Goal: Task Accomplishment & Management: Complete application form

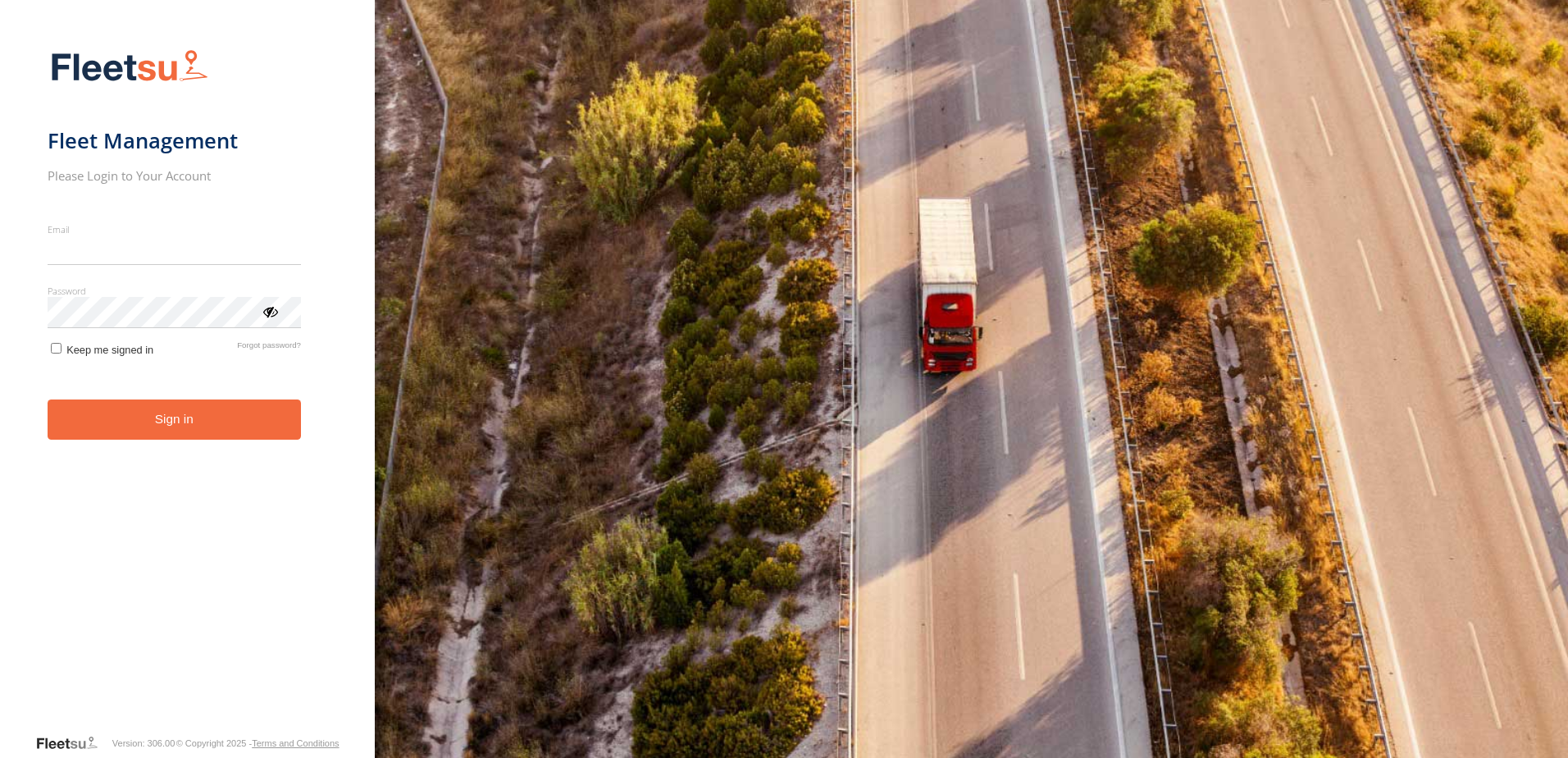
type input "**********"
click at [231, 435] on button "Sign in" at bounding box center [174, 420] width 253 height 40
click at [231, 429] on button "Sign in" at bounding box center [174, 420] width 253 height 40
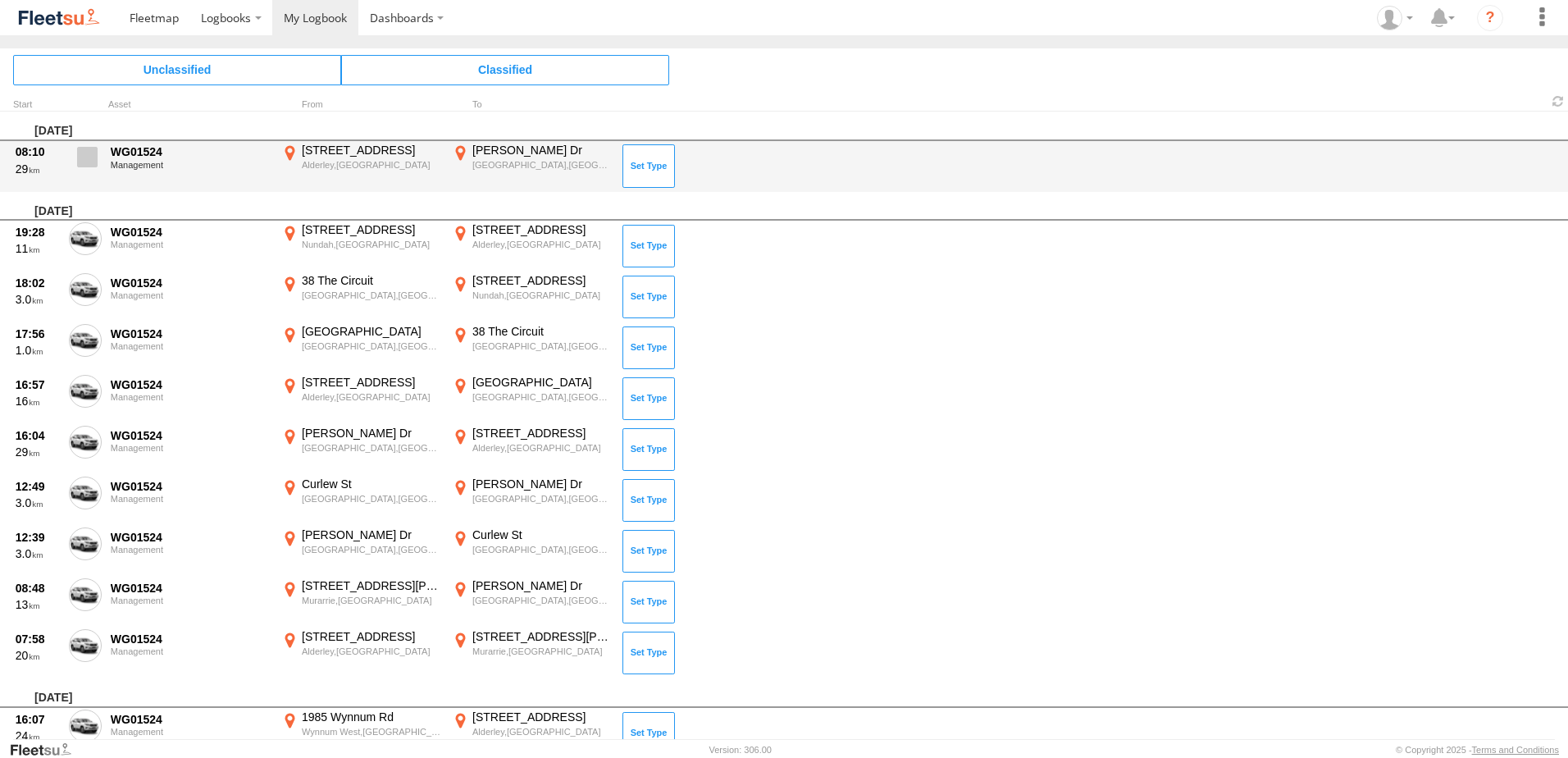
click at [88, 155] on span at bounding box center [87, 157] width 21 height 21
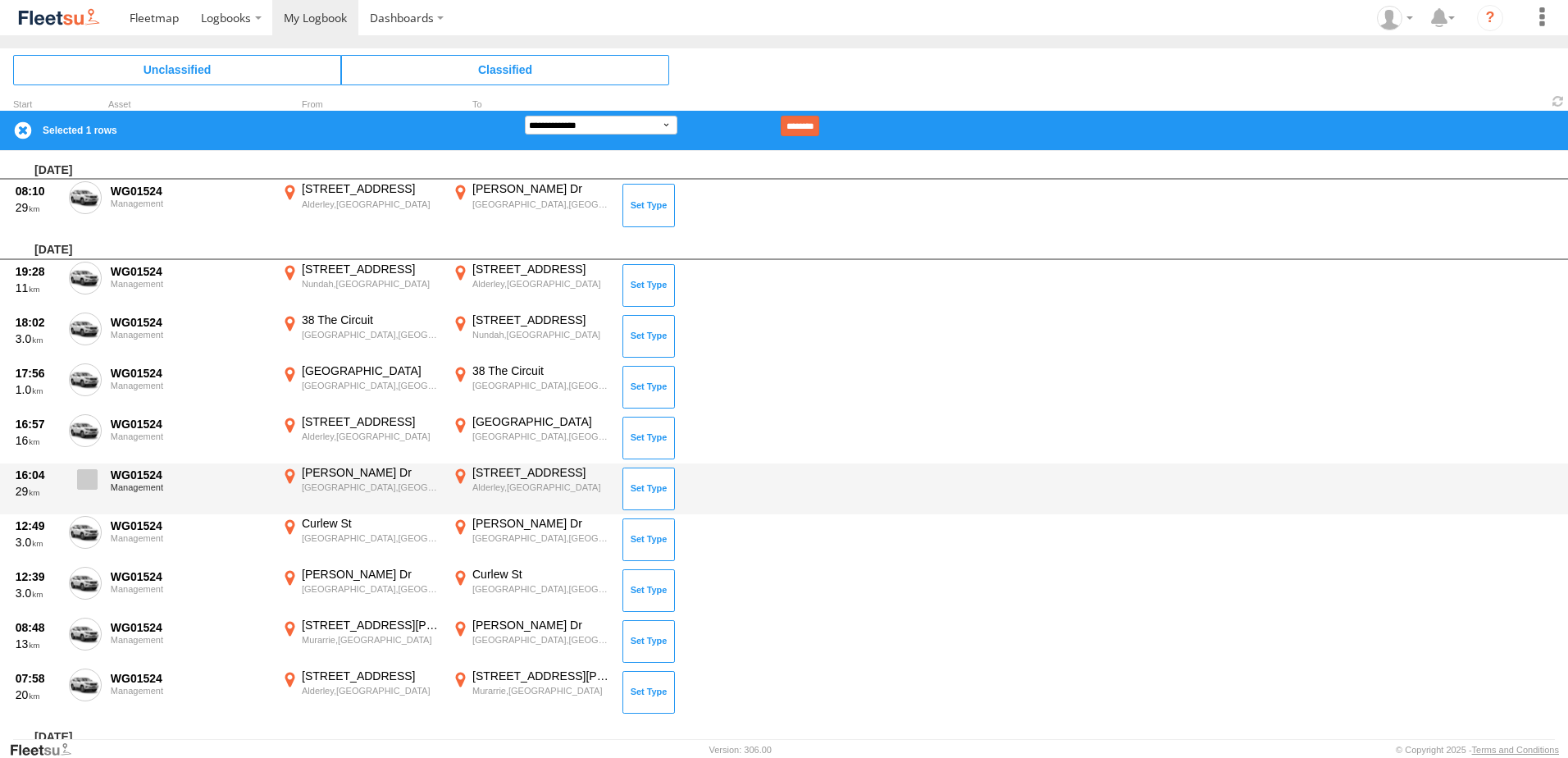
click at [78, 485] on span at bounding box center [87, 480] width 21 height 21
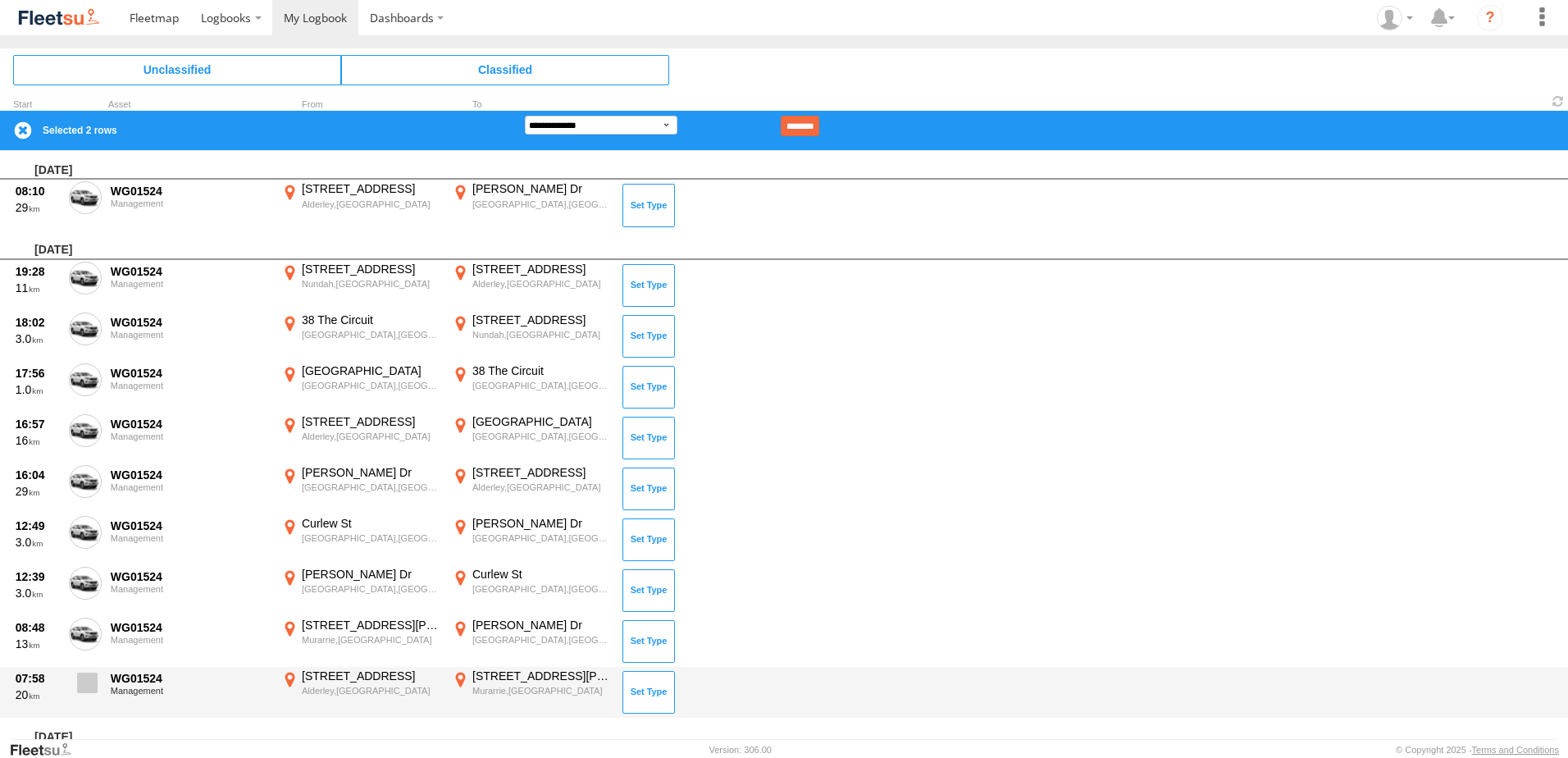
click at [81, 684] on span at bounding box center [87, 683] width 21 height 21
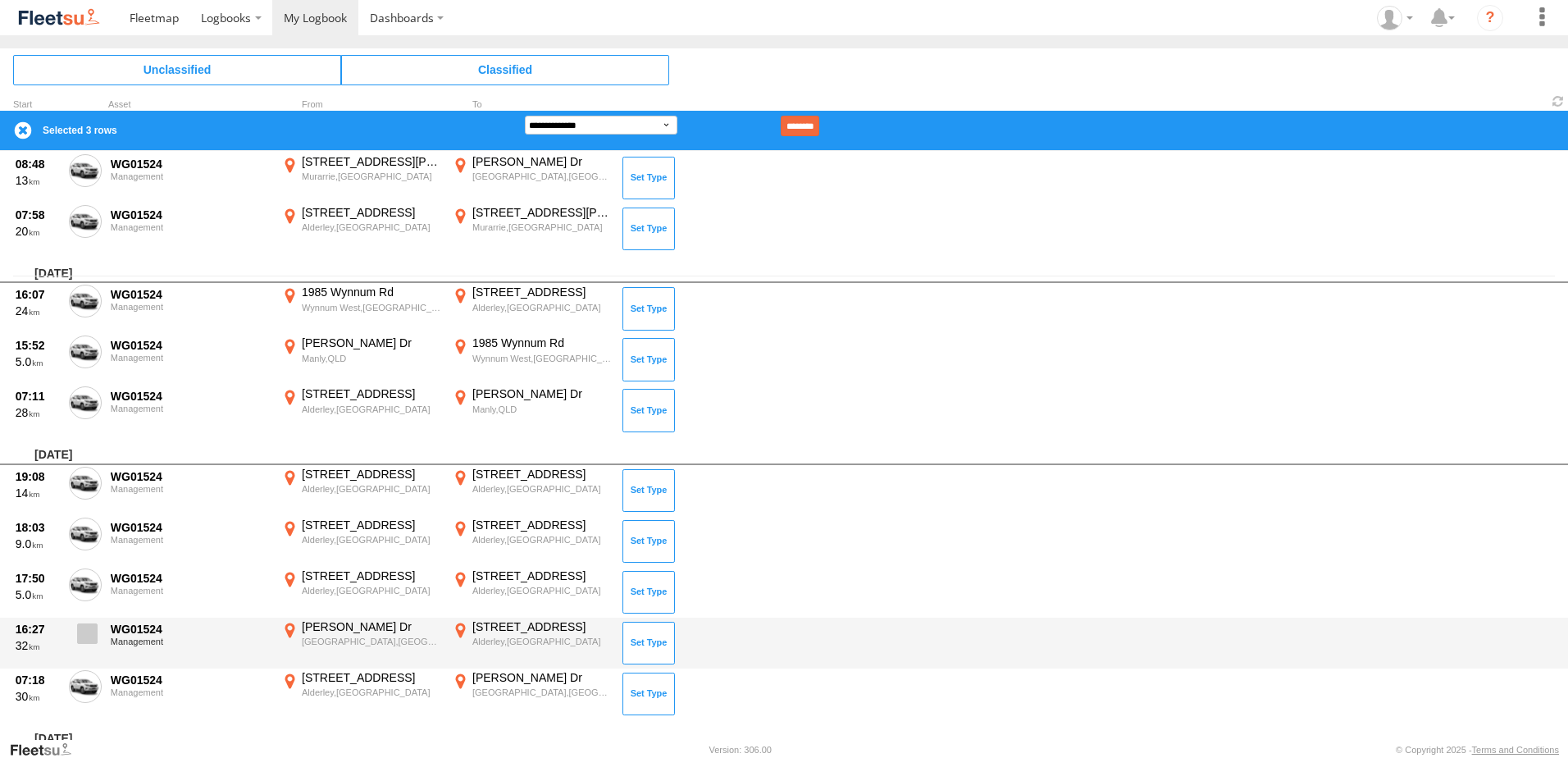
scroll to position [492, 0]
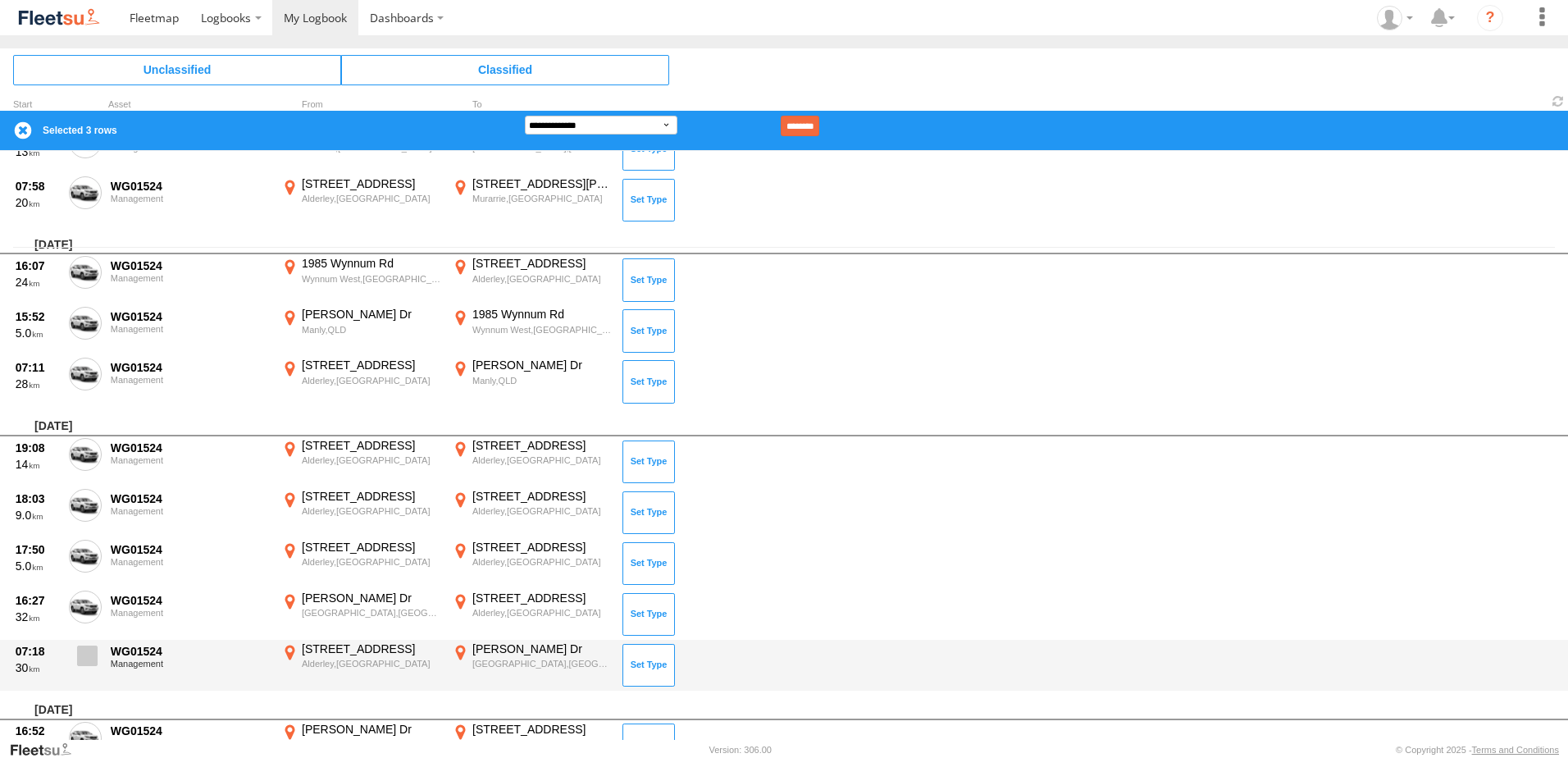
click at [89, 657] on span at bounding box center [87, 656] width 21 height 21
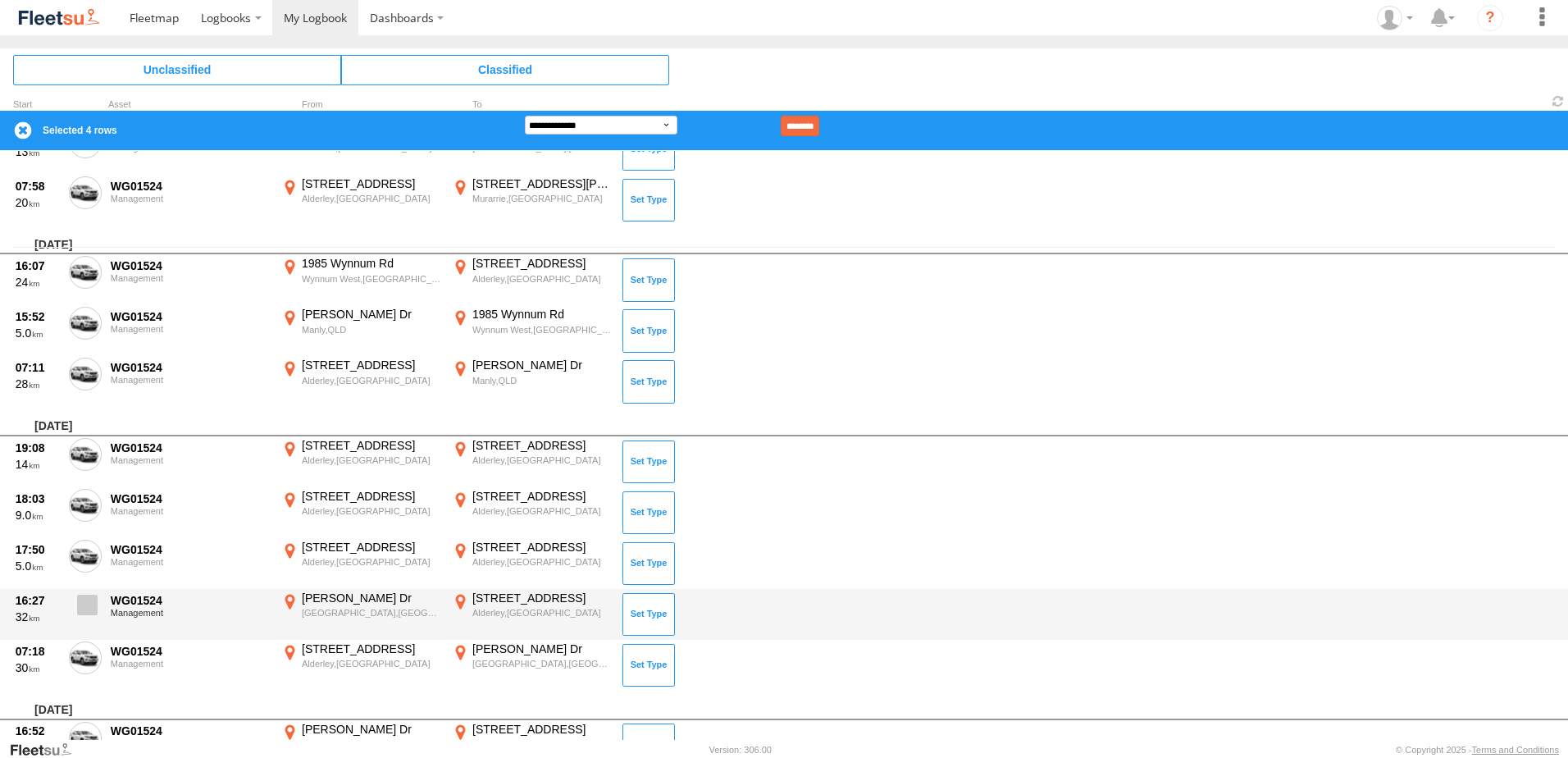
click at [84, 601] on span at bounding box center [87, 605] width 21 height 21
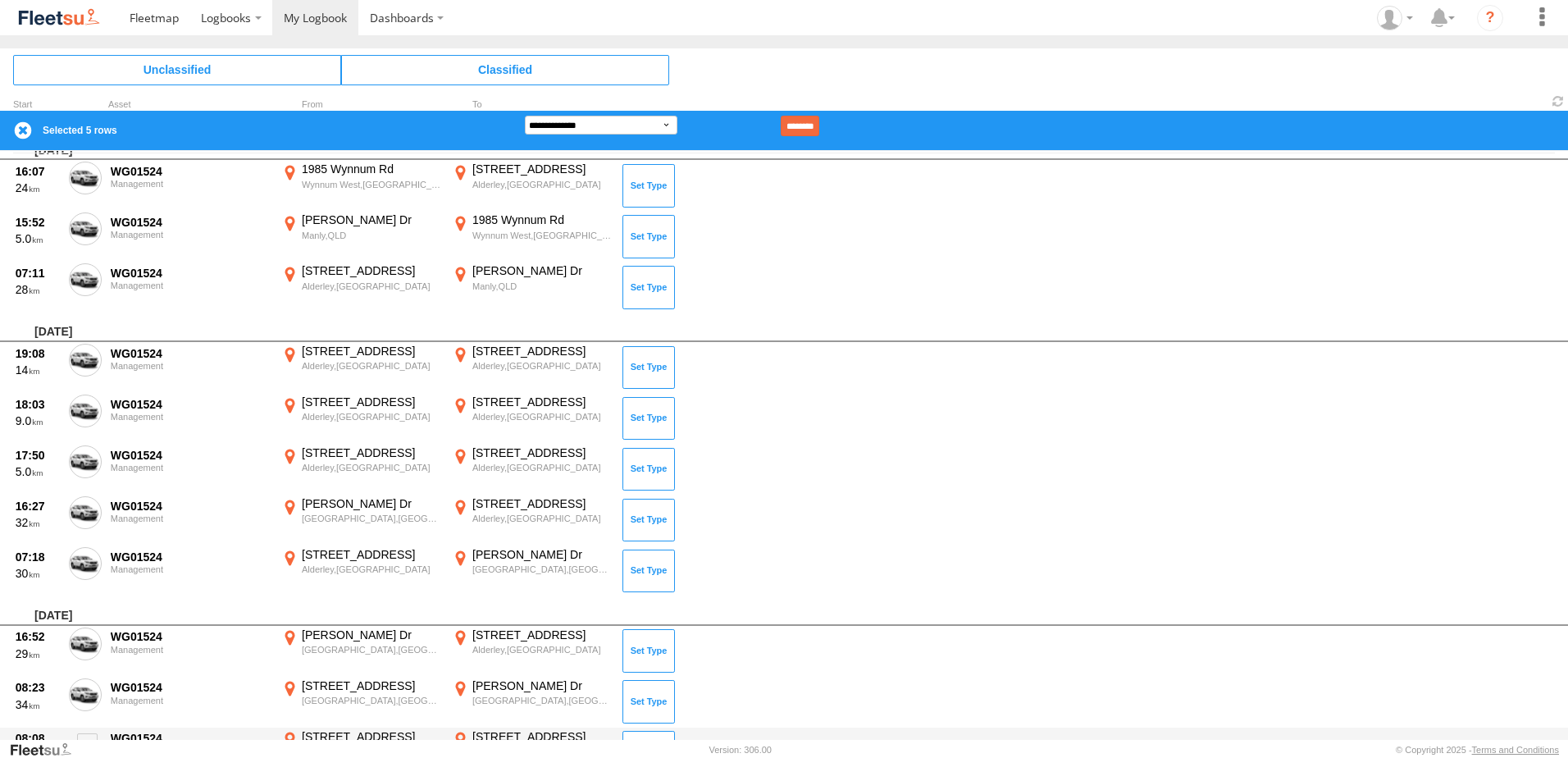
scroll to position [821, 0]
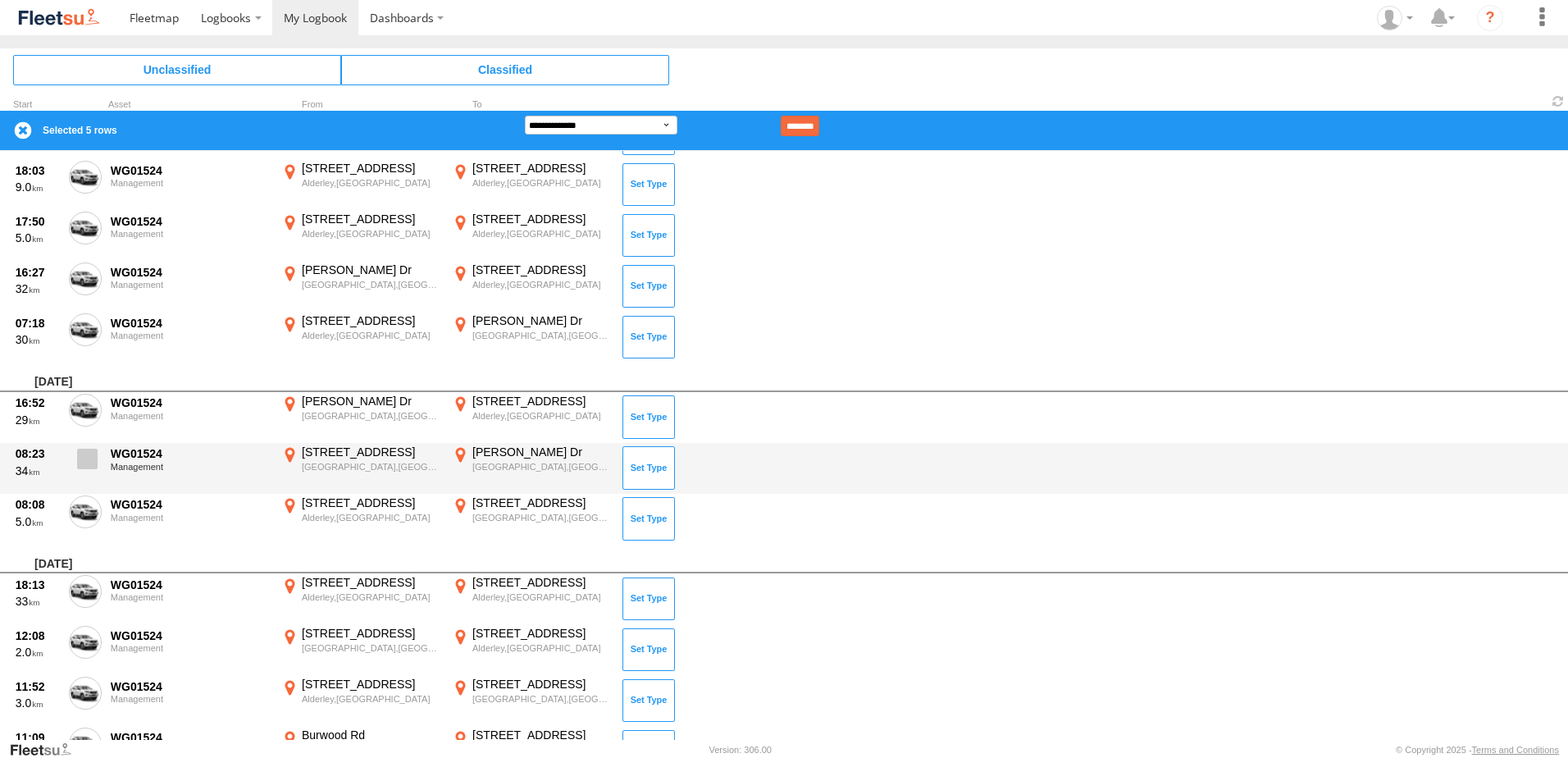
click at [95, 466] on span at bounding box center [87, 459] width 21 height 21
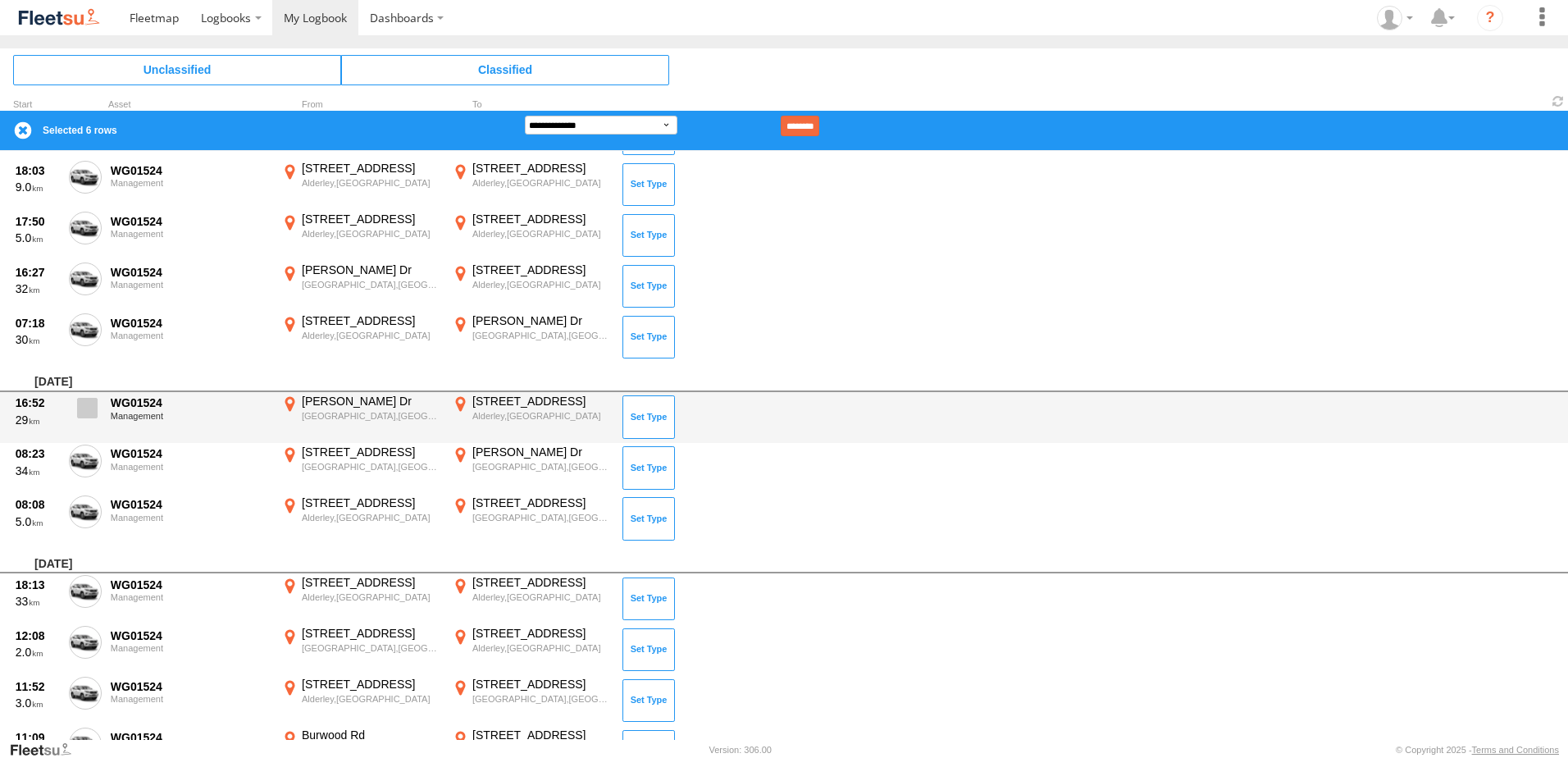
click at [89, 407] on span at bounding box center [87, 408] width 21 height 21
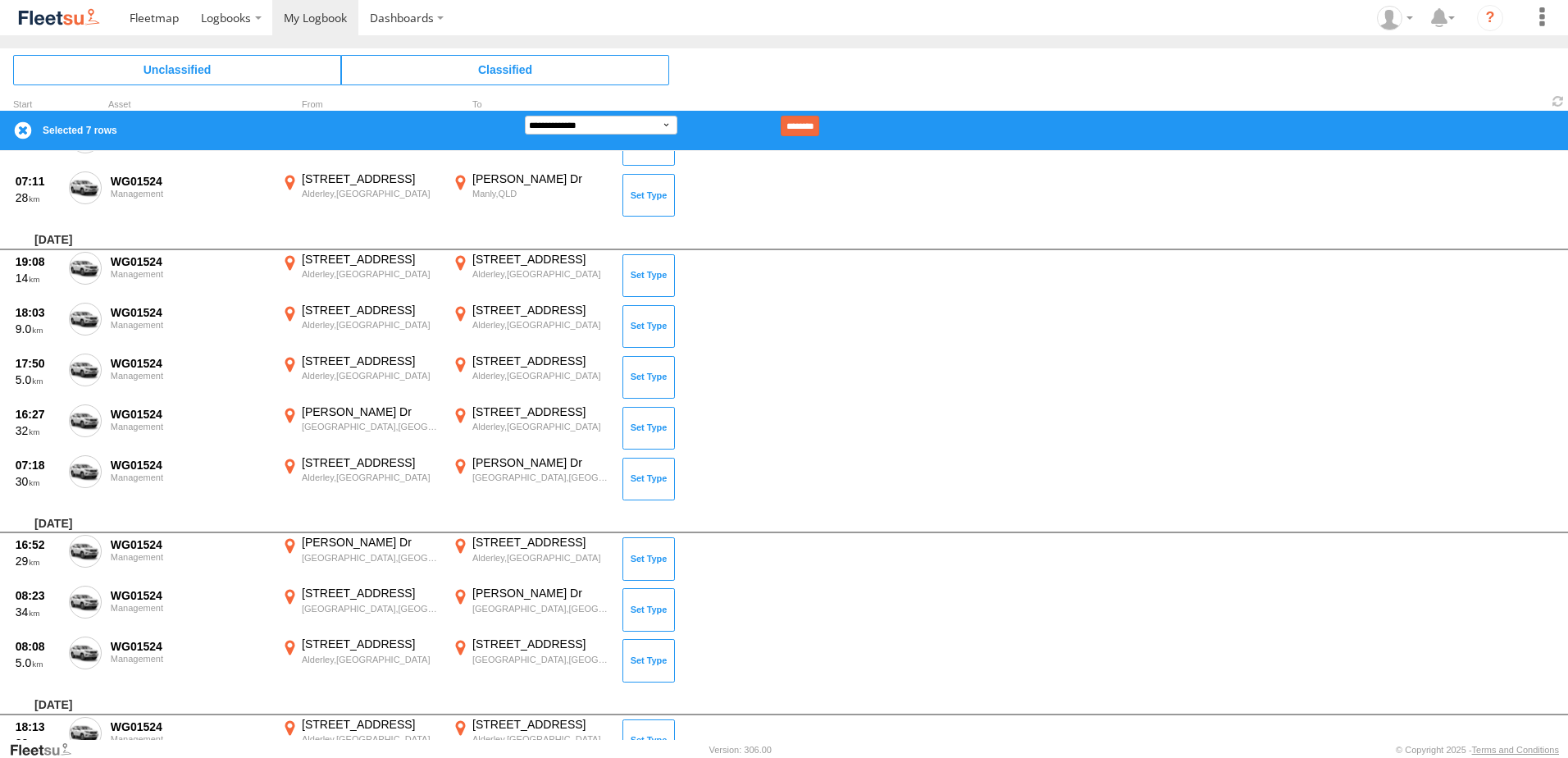
scroll to position [3692, 0]
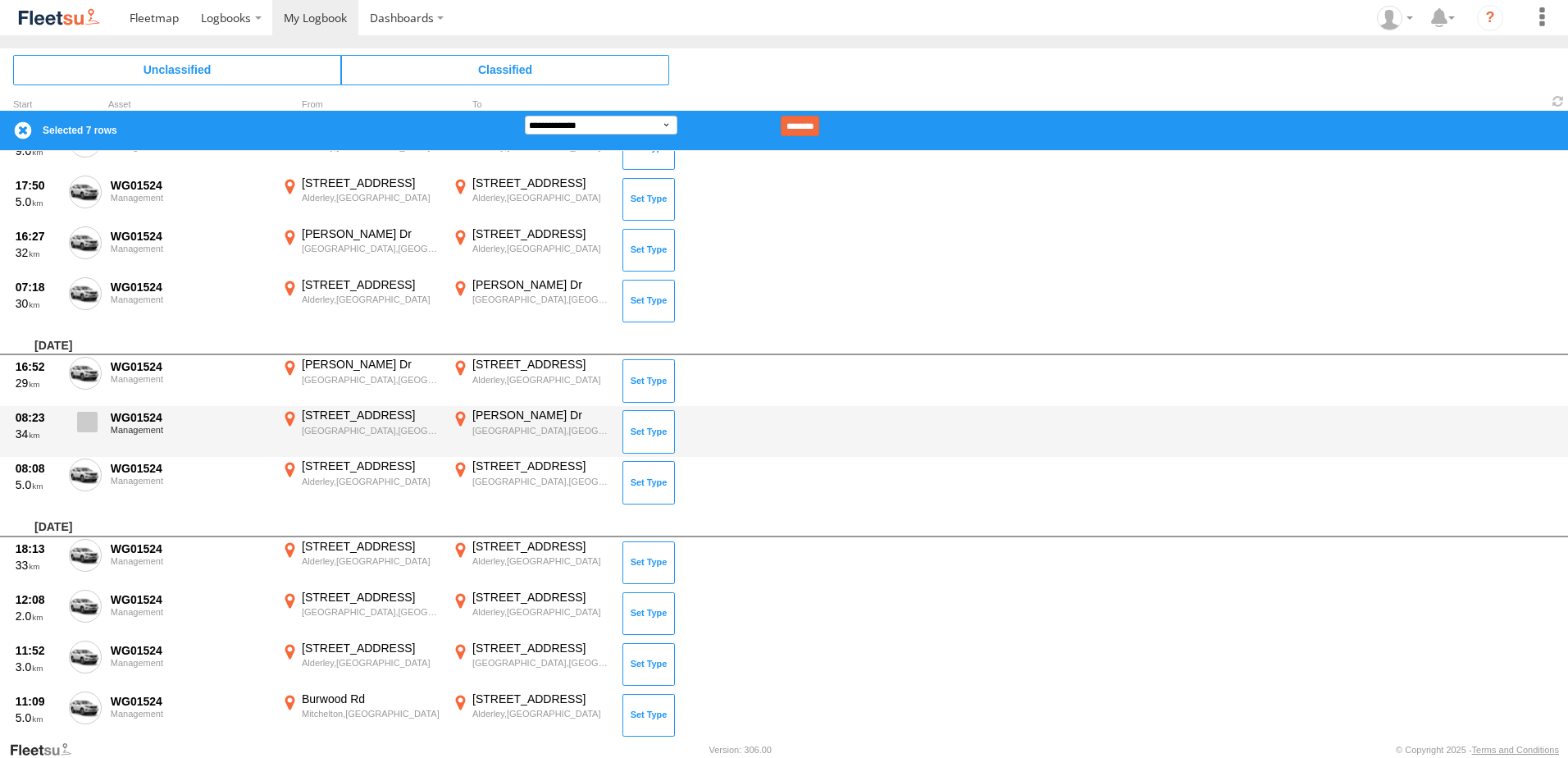
click at [89, 420] on span at bounding box center [87, 422] width 21 height 21
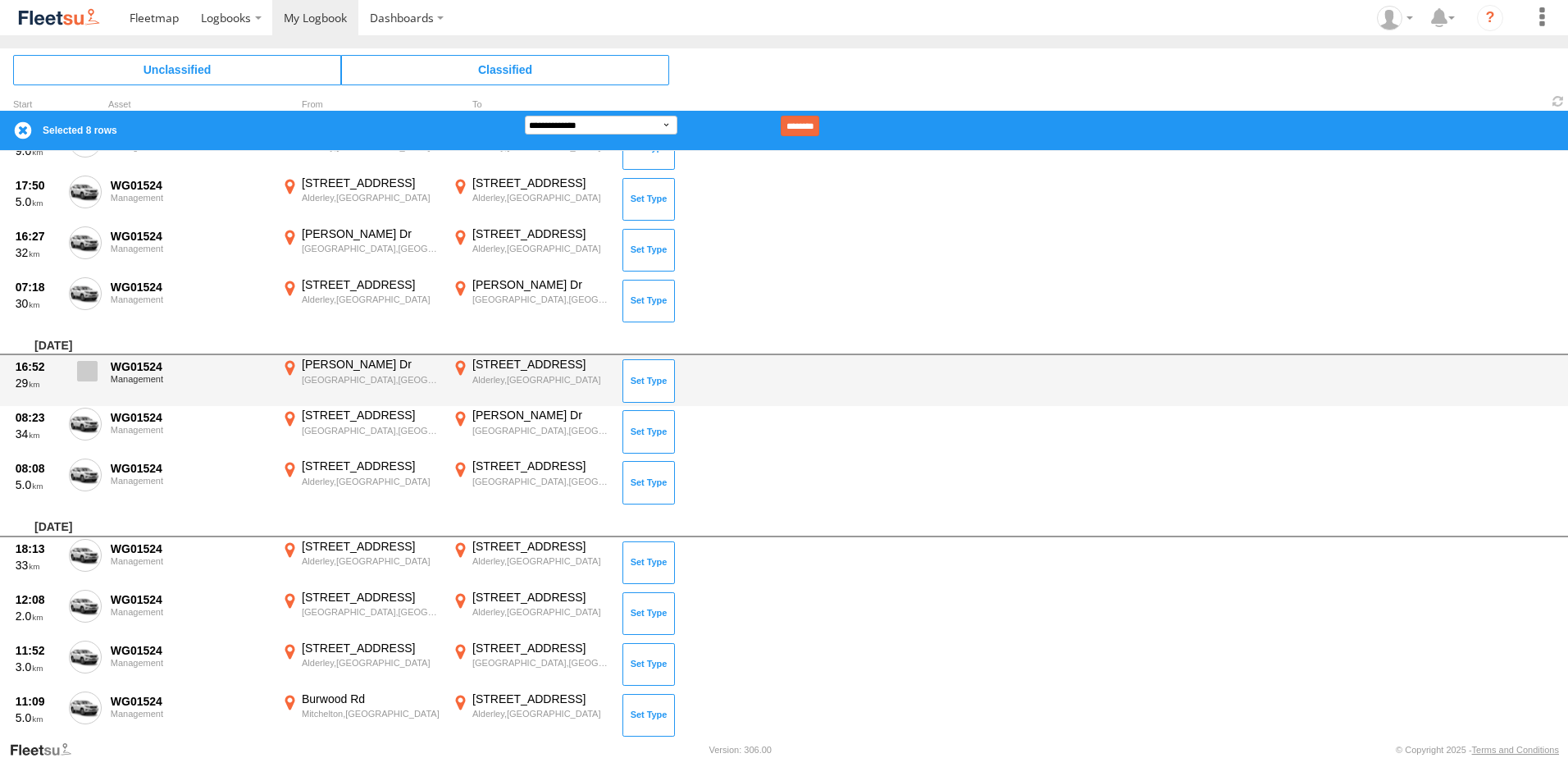
click at [88, 368] on span at bounding box center [87, 371] width 21 height 21
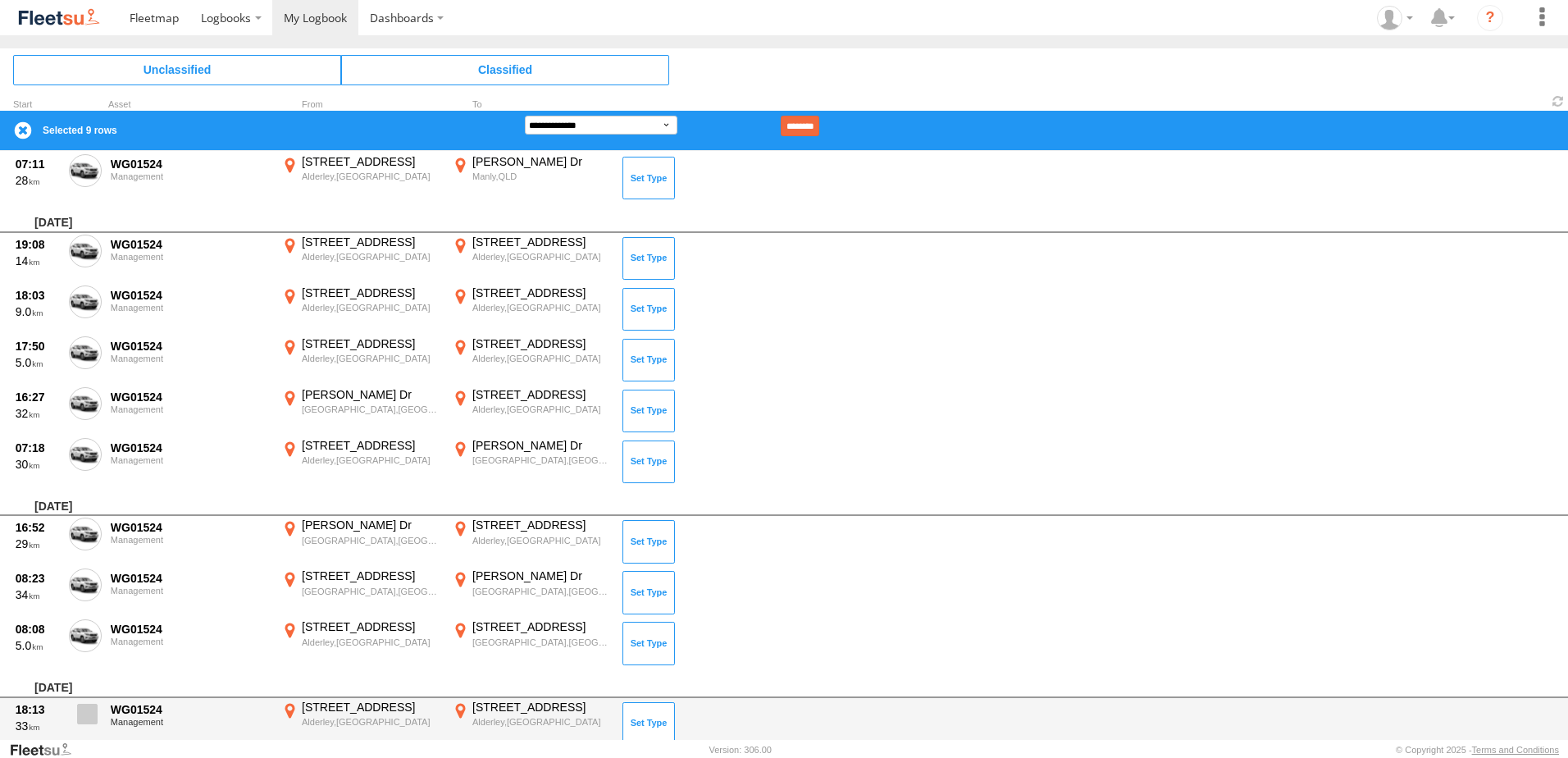
scroll to position [3528, 0]
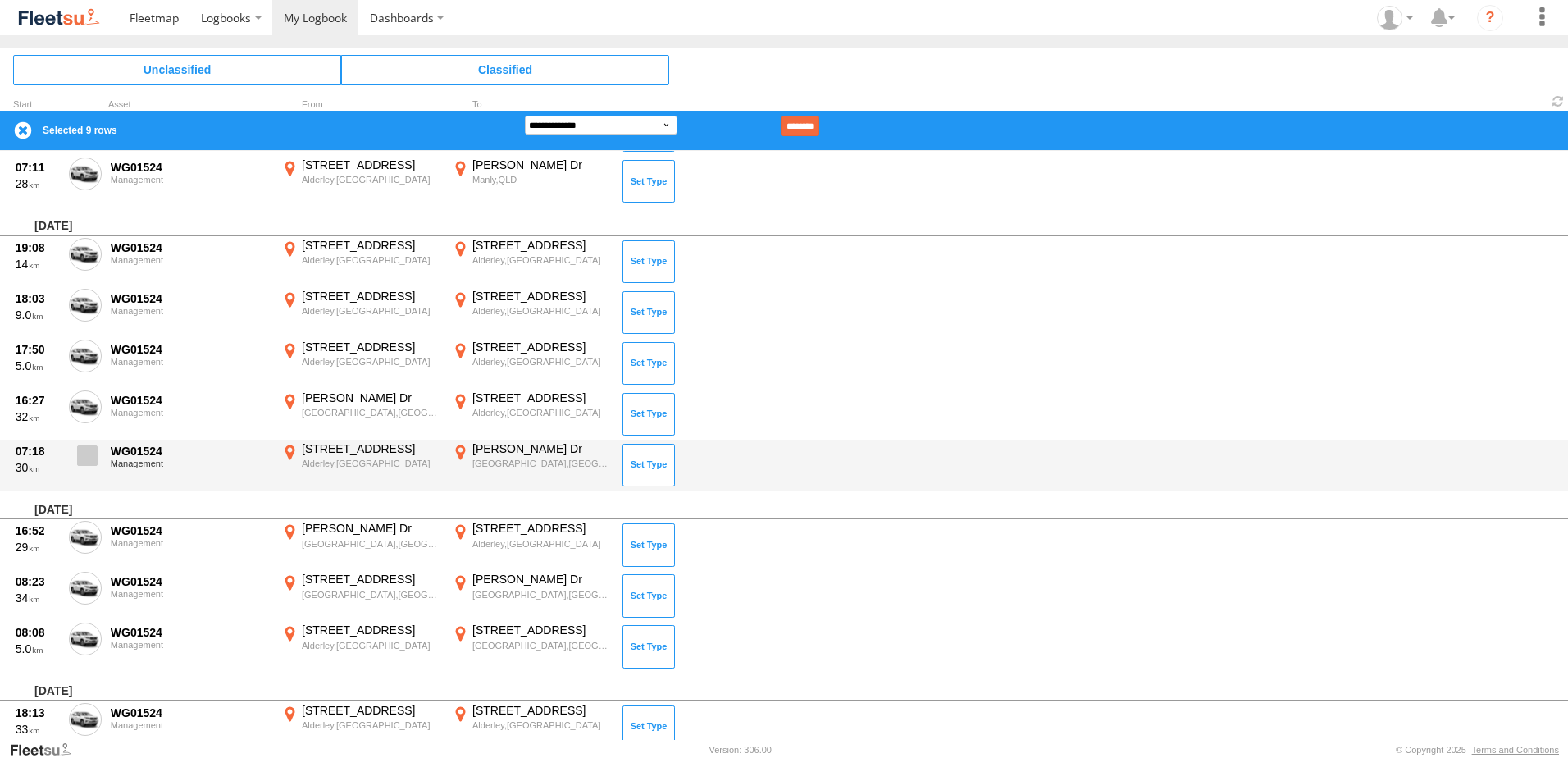
click at [94, 450] on span at bounding box center [87, 455] width 21 height 21
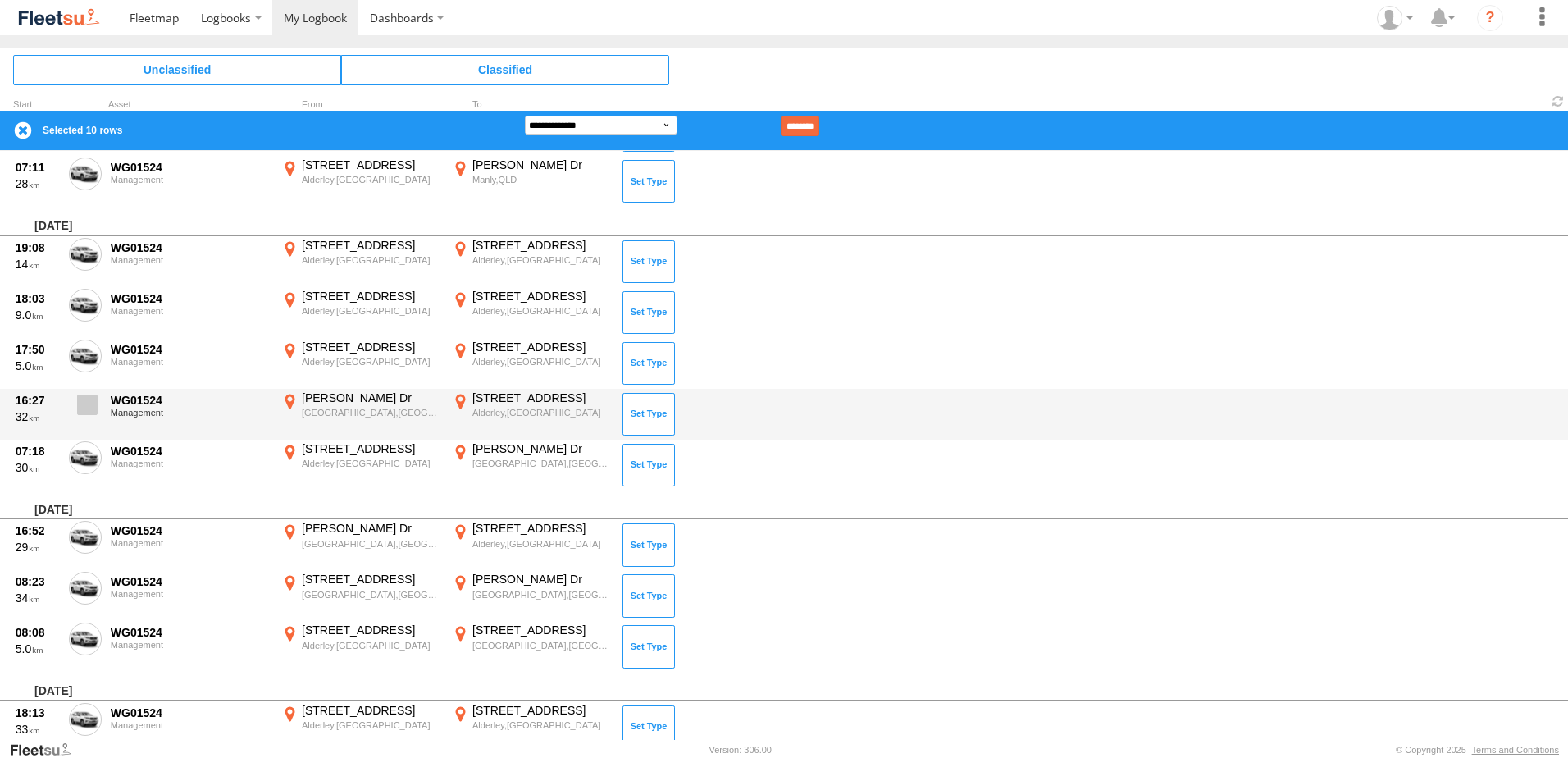
click at [87, 401] on span at bounding box center [87, 404] width 21 height 21
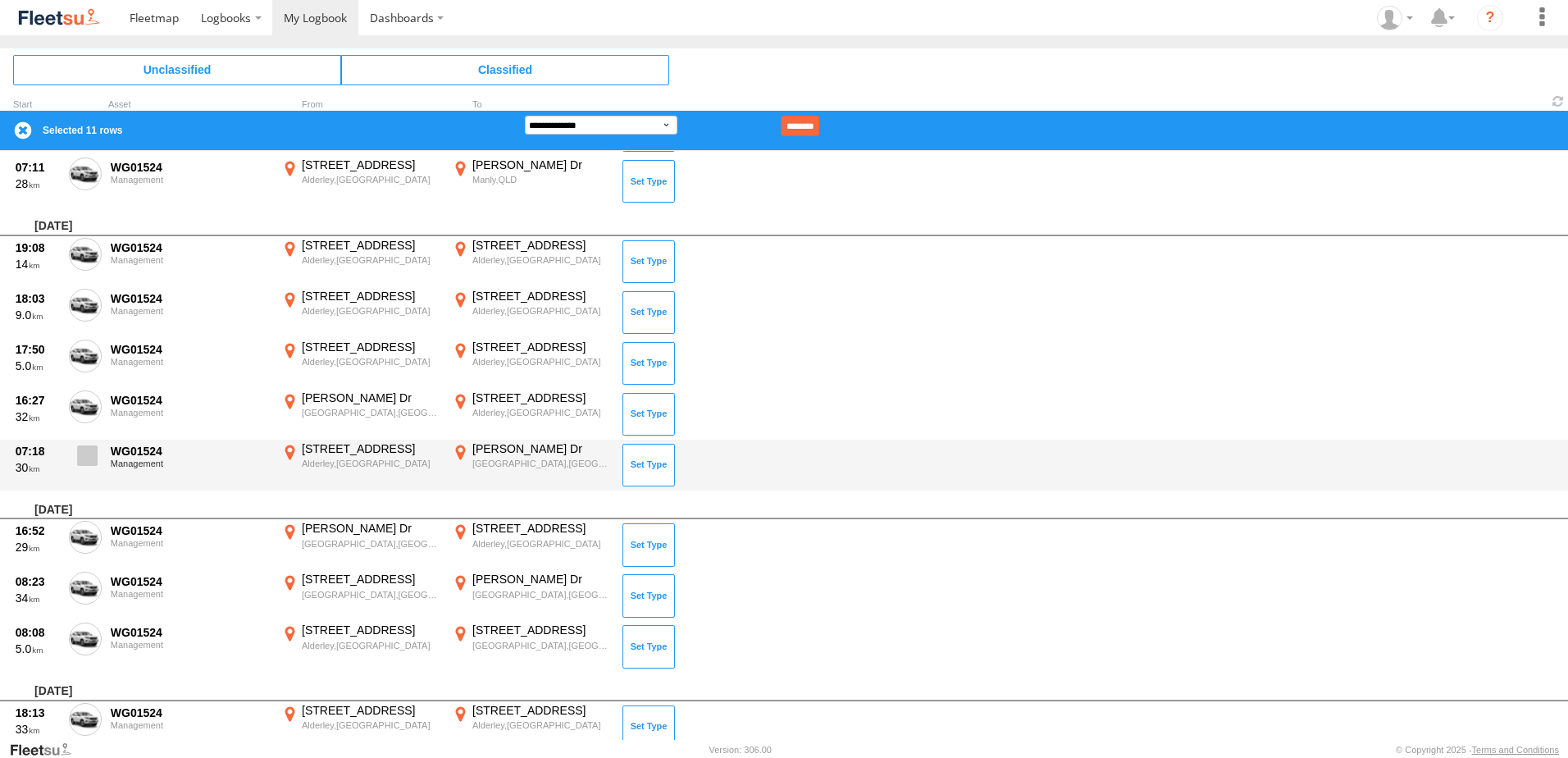
scroll to position [3365, 0]
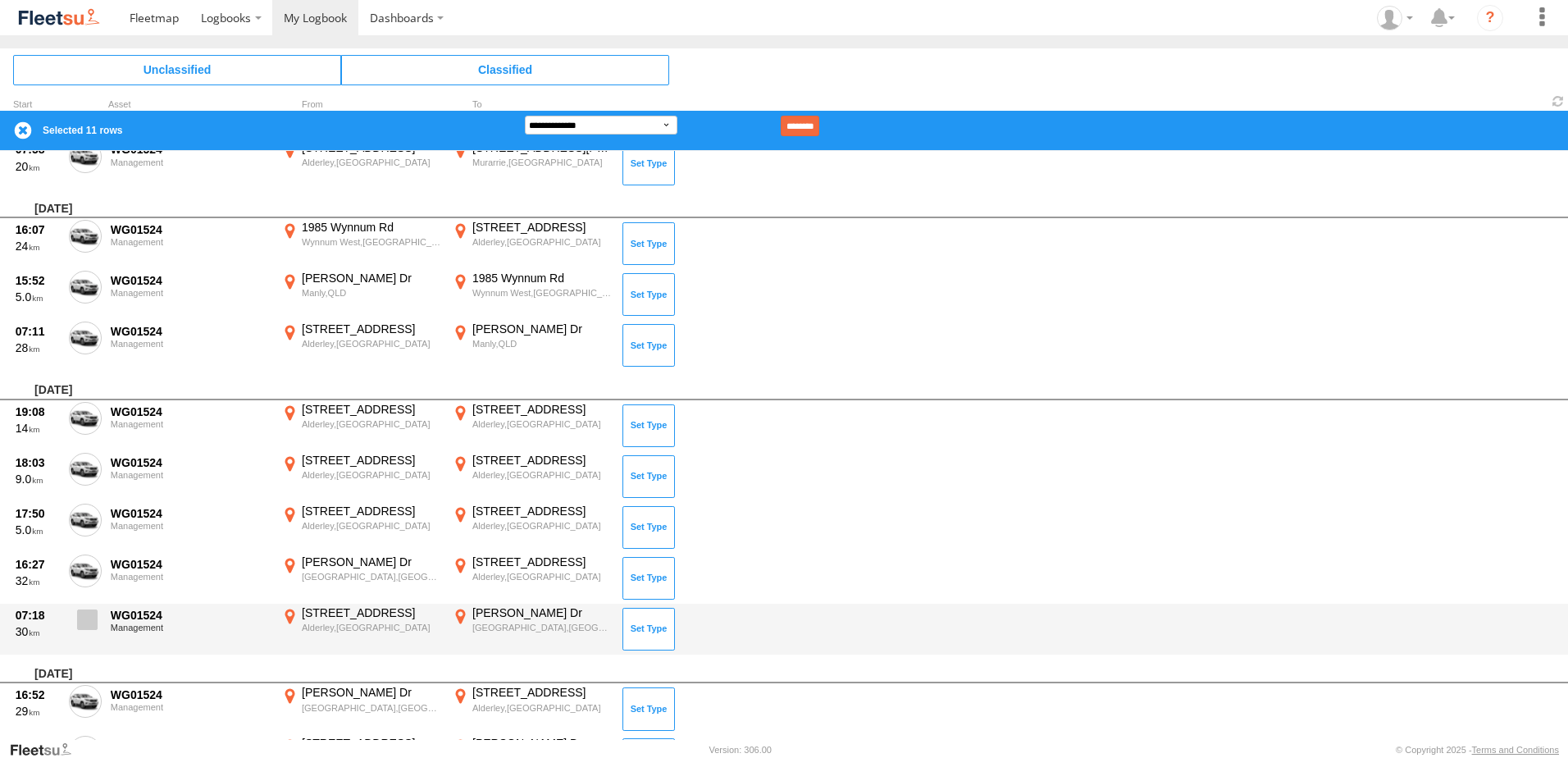
click at [89, 621] on span at bounding box center [87, 620] width 21 height 21
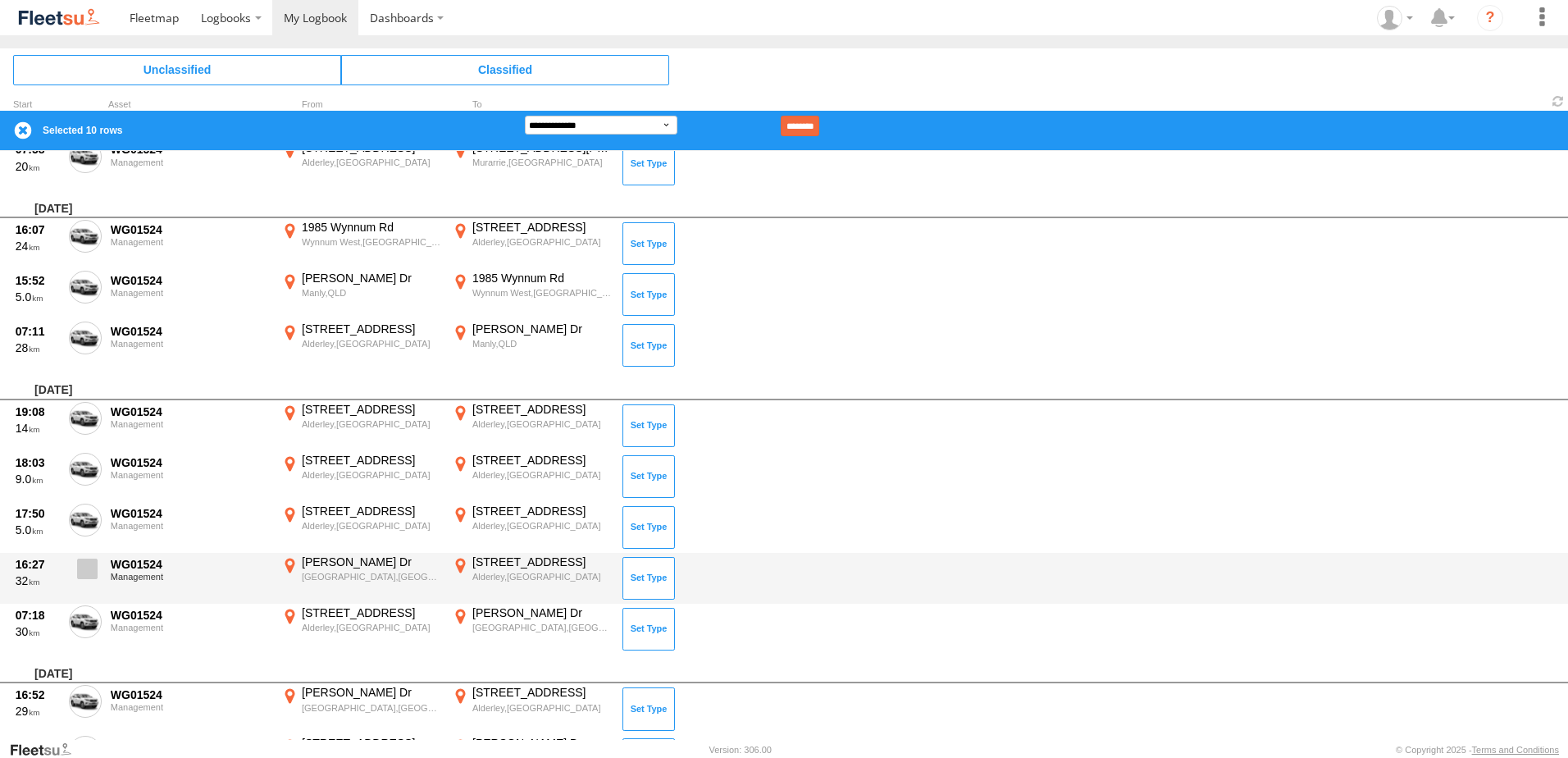
click at [84, 570] on span at bounding box center [87, 569] width 21 height 21
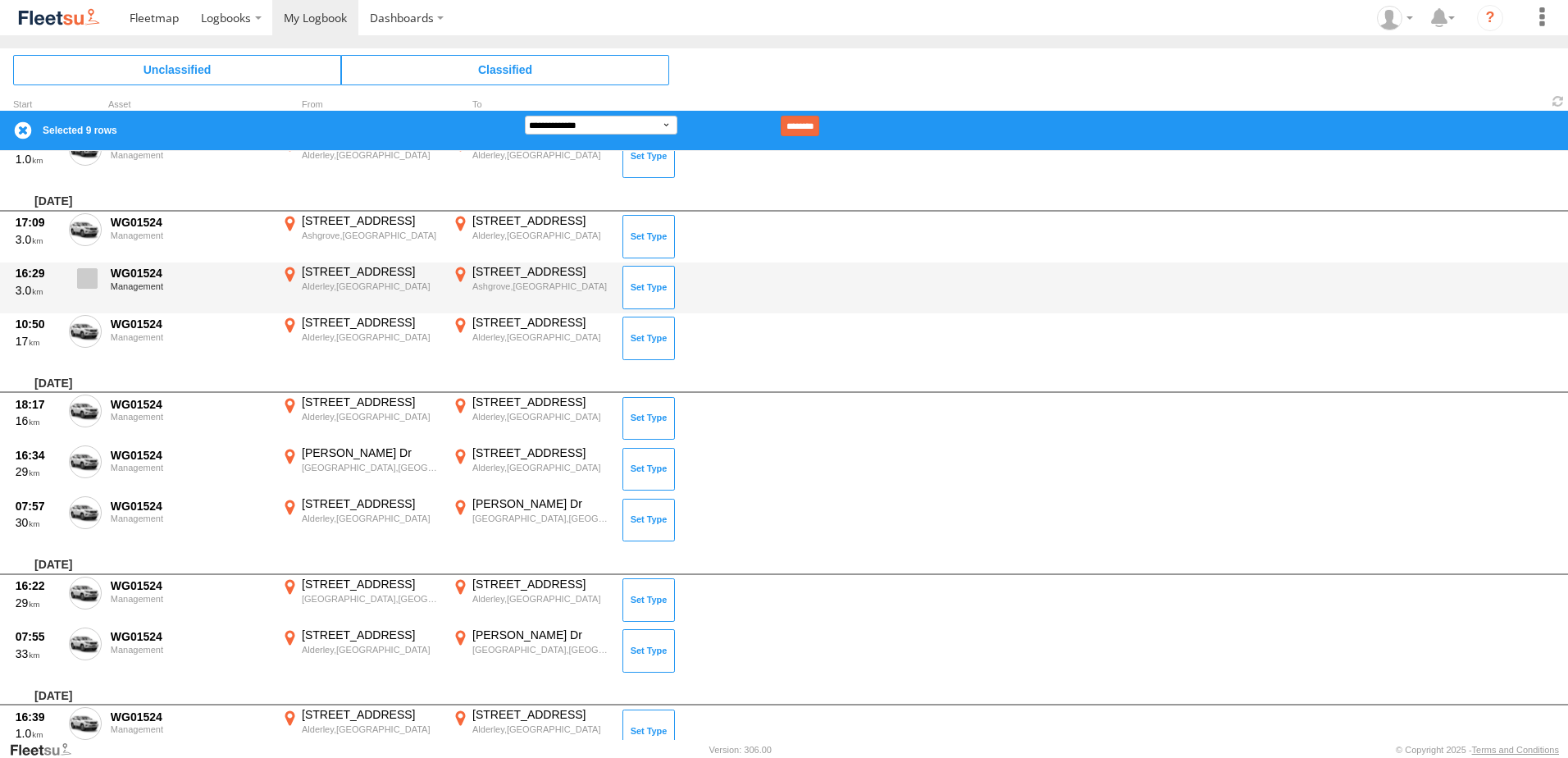
scroll to position [5498, 0]
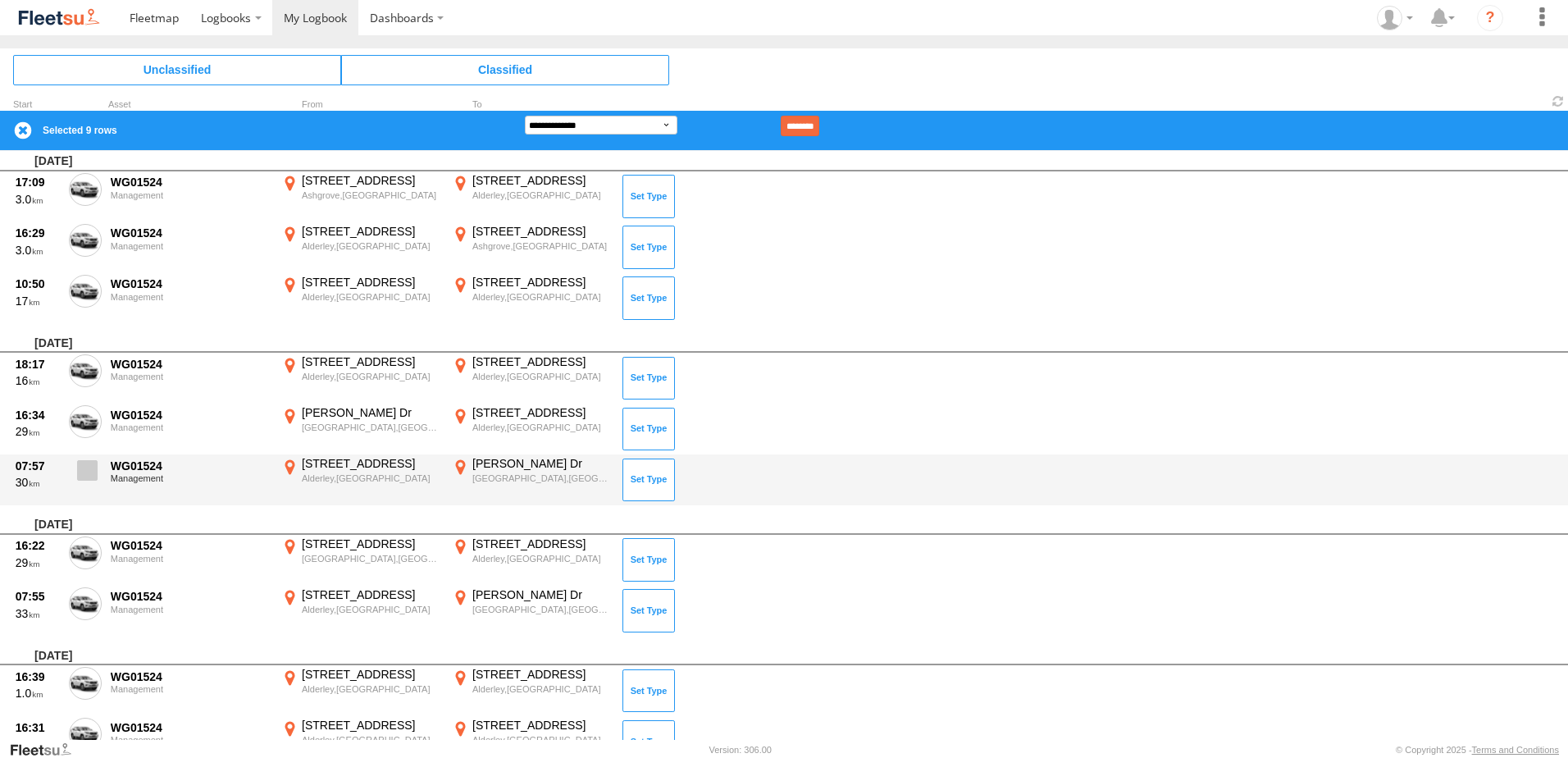
click at [88, 466] on span at bounding box center [87, 471] width 21 height 21
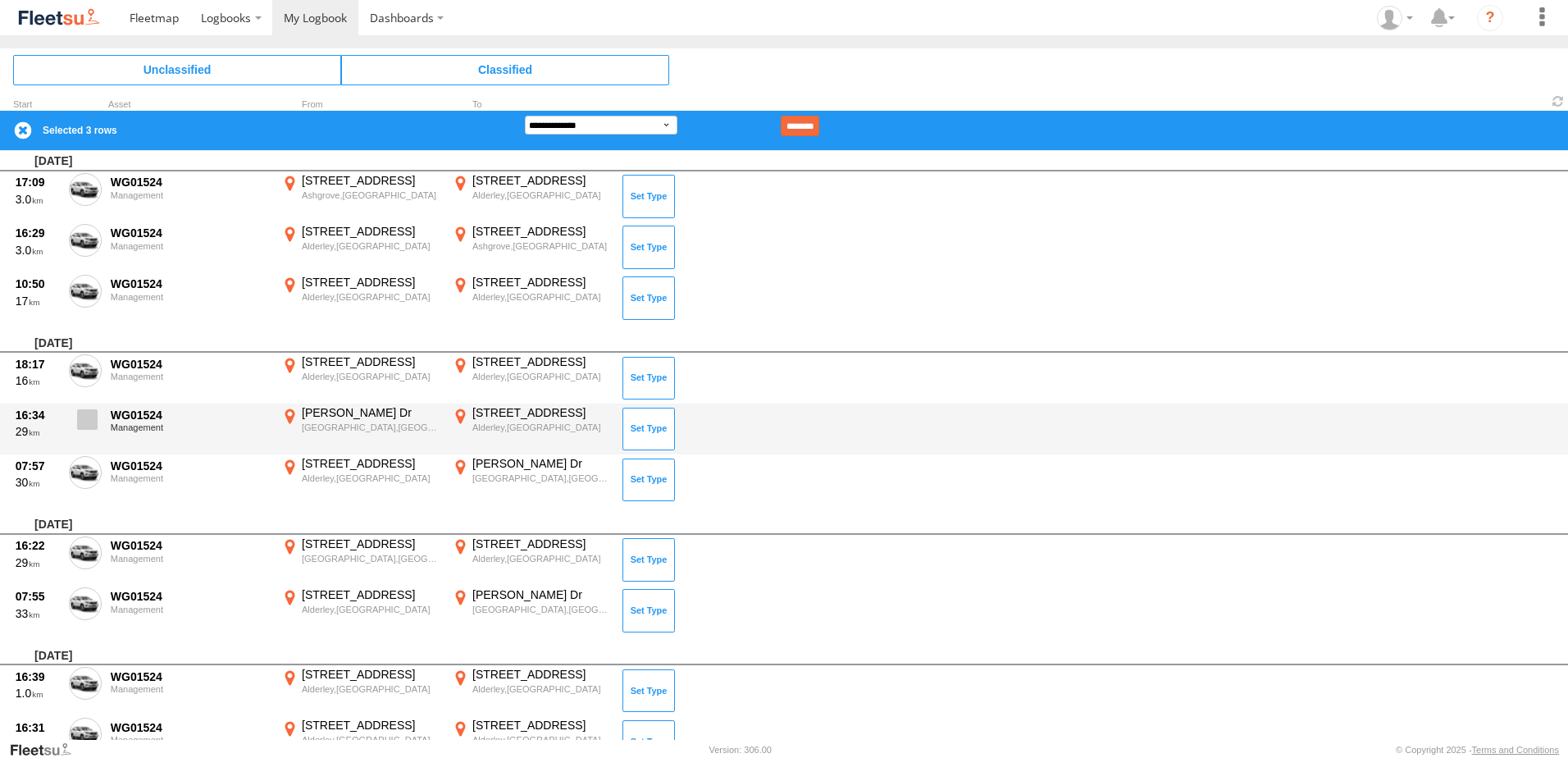
click at [88, 423] on span at bounding box center [87, 420] width 21 height 21
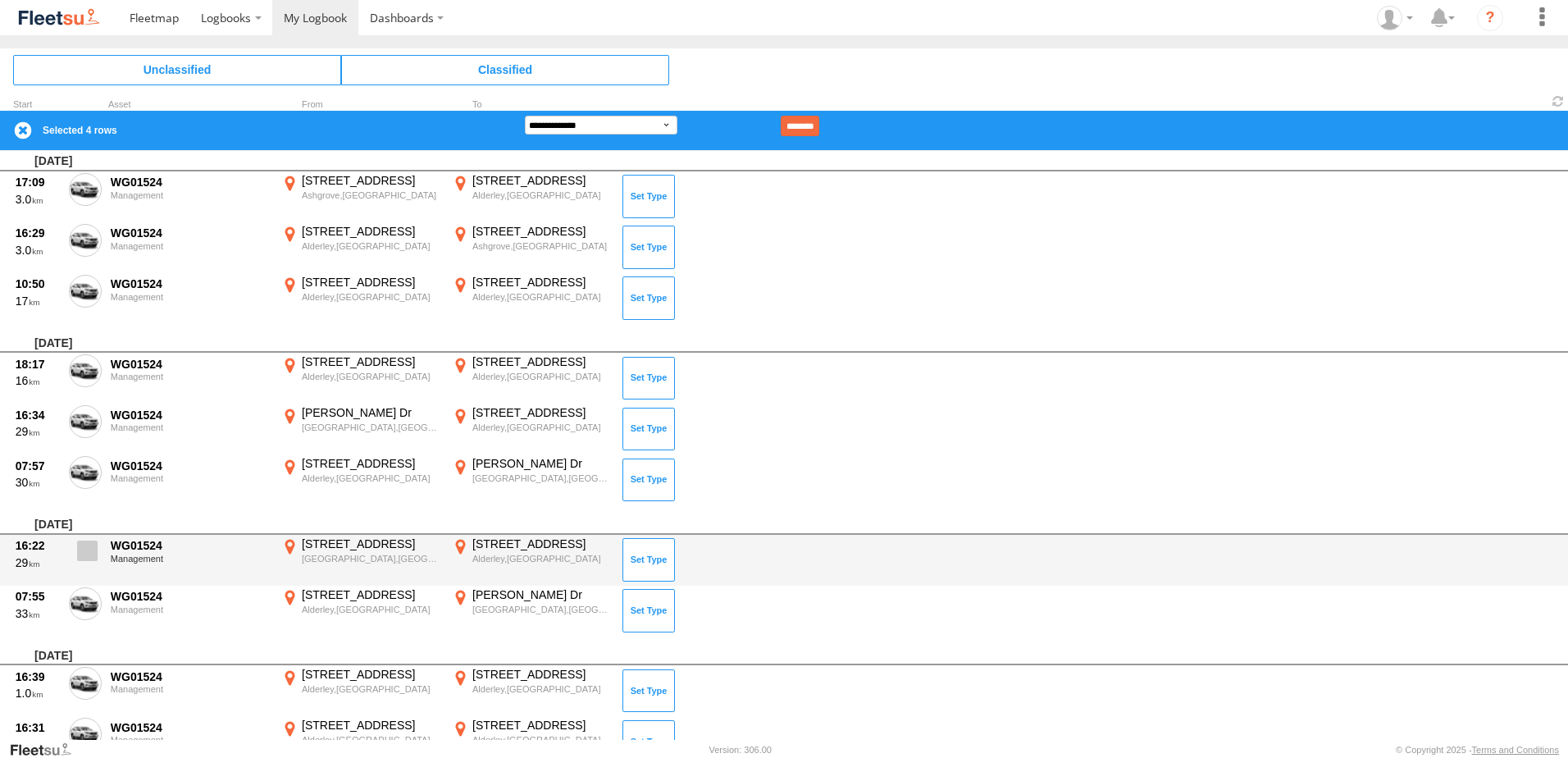
click at [89, 557] on span at bounding box center [87, 551] width 21 height 21
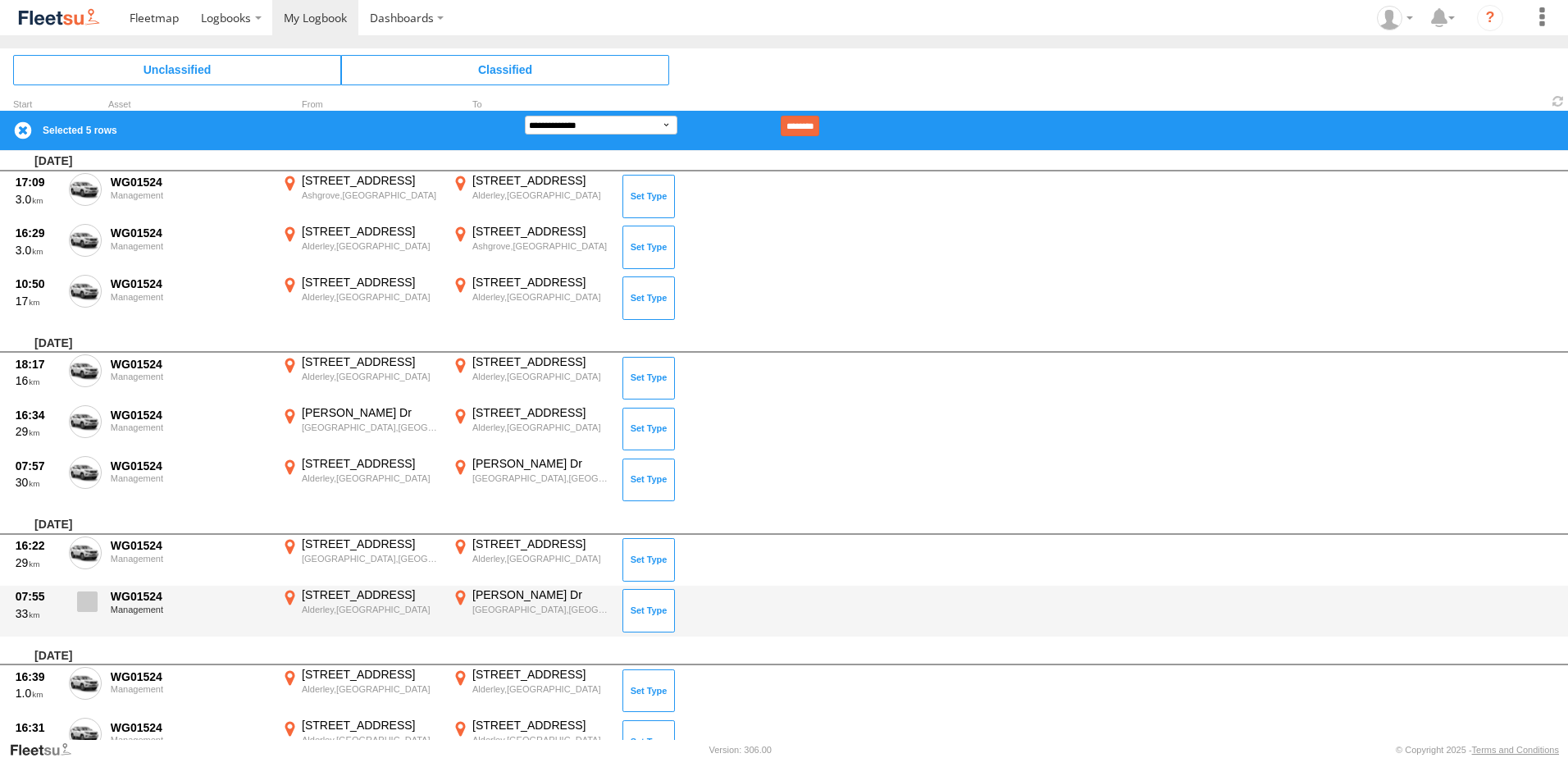
click at [89, 601] on span at bounding box center [87, 602] width 21 height 21
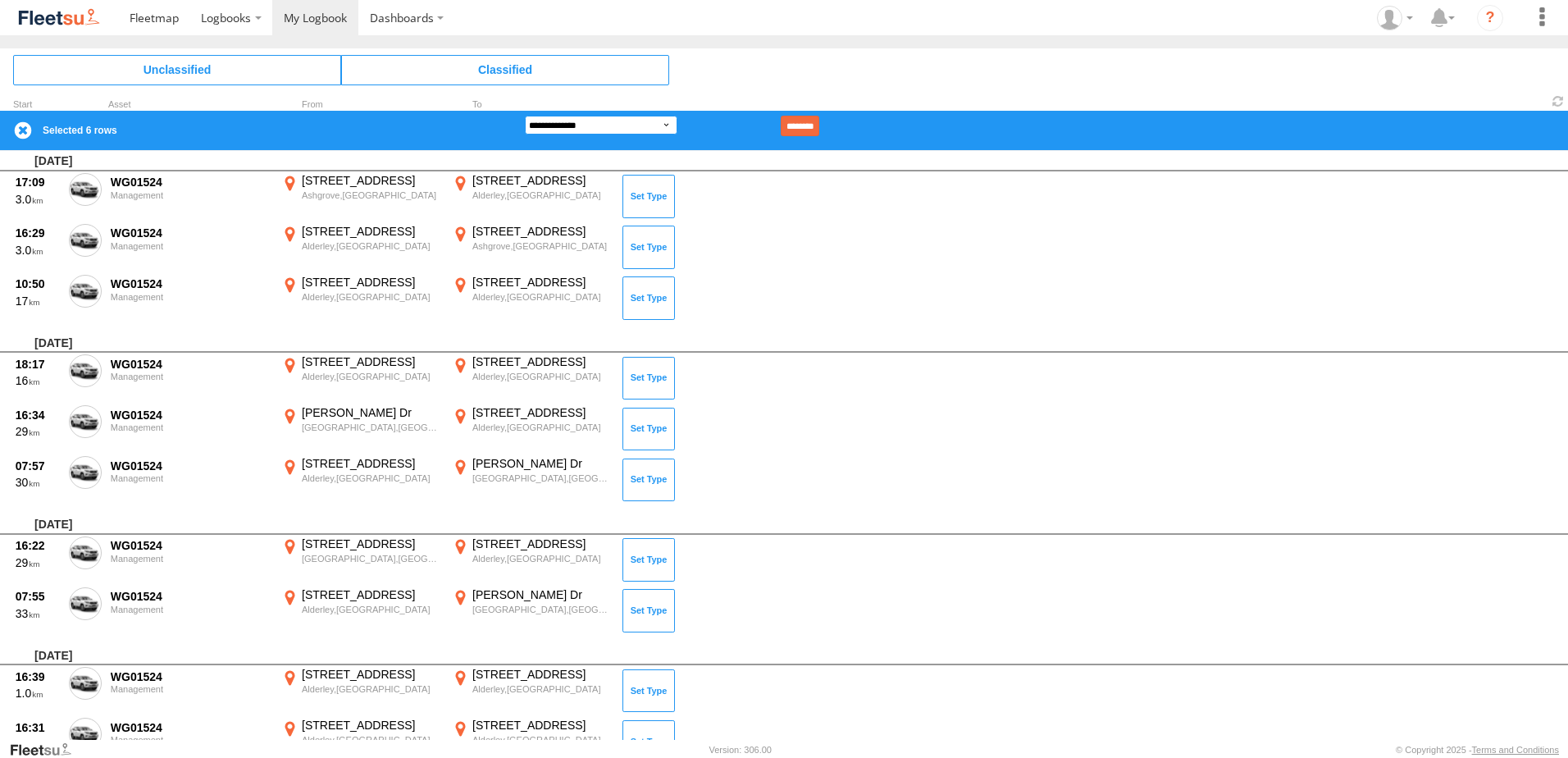
click at [589, 131] on select "**********" at bounding box center [601, 125] width 153 height 19
click at [525, 115] on select "**********" at bounding box center [601, 125] width 153 height 19
click at [820, 129] on input "********" at bounding box center [800, 125] width 38 height 21
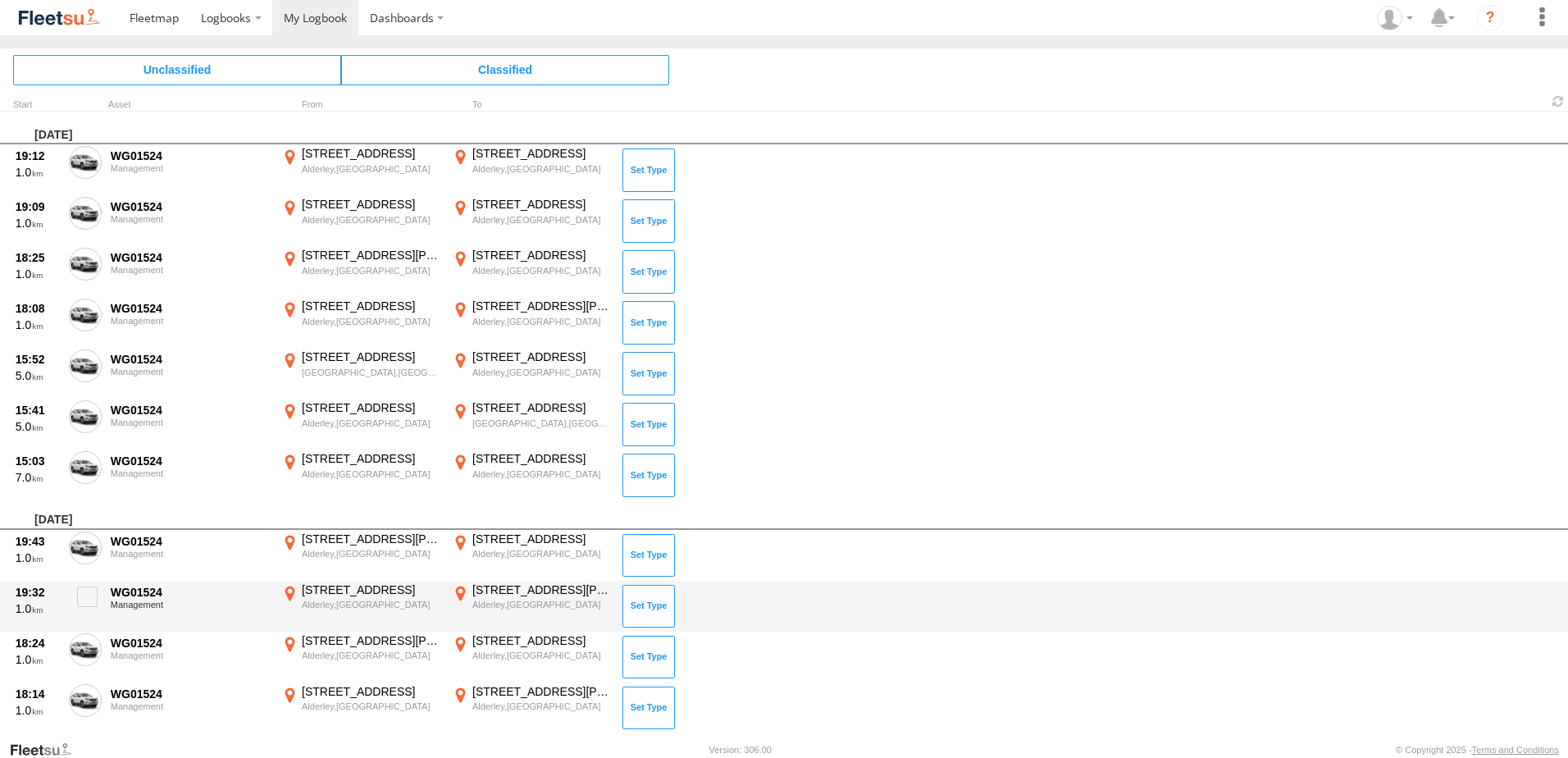
scroll to position [4739, 0]
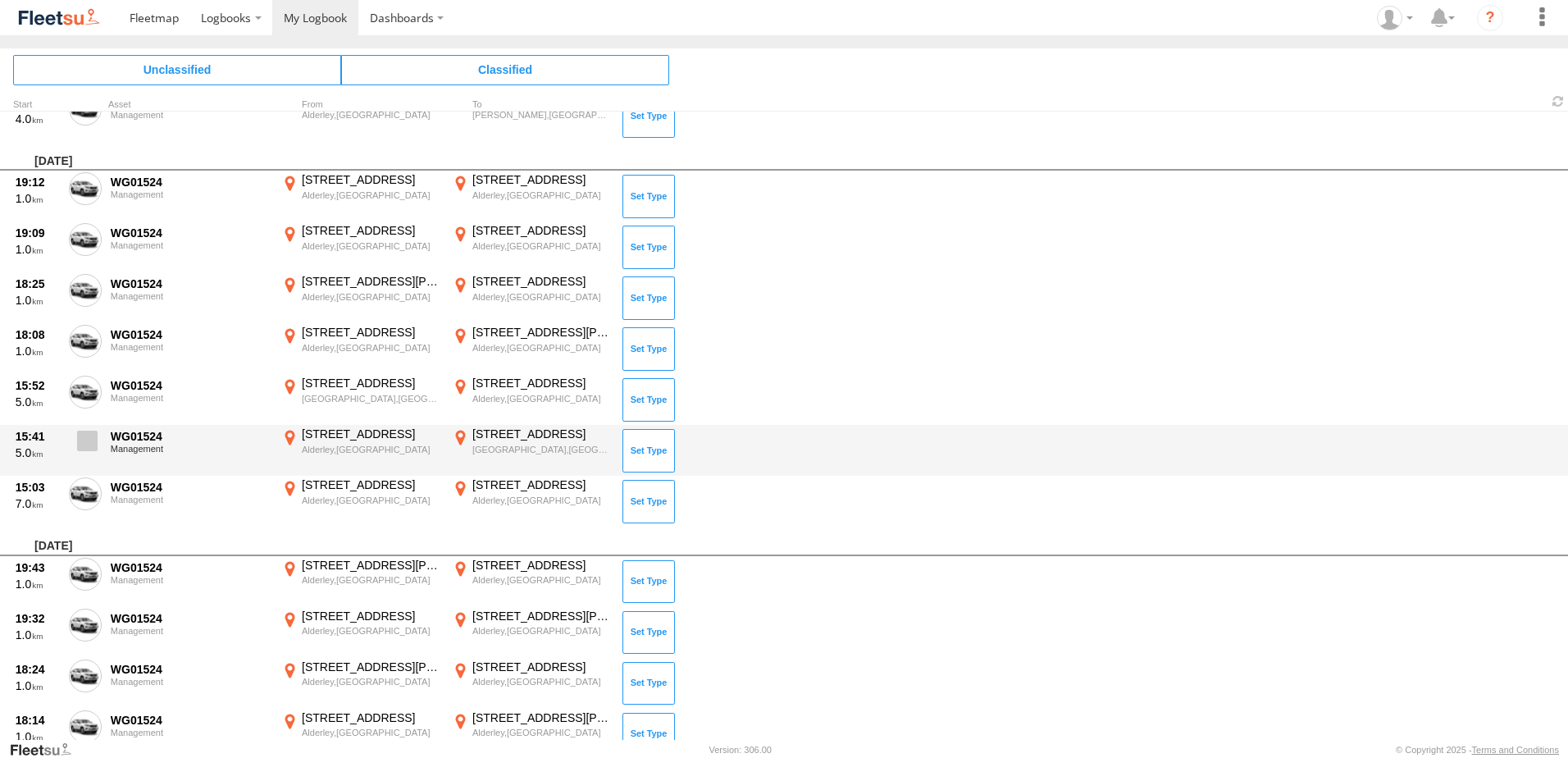
click at [90, 440] on span at bounding box center [87, 440] width 21 height 21
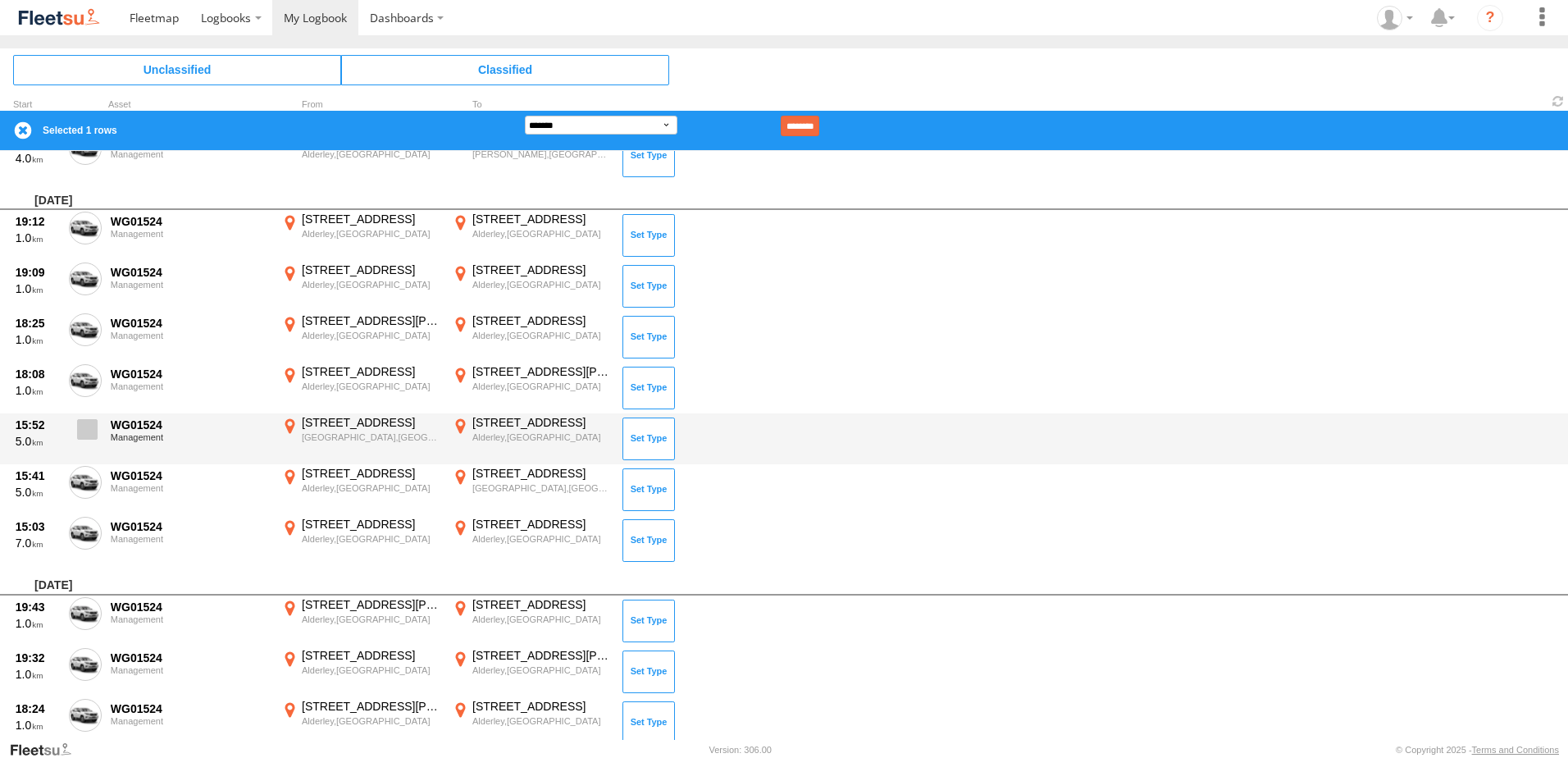
click at [84, 433] on span at bounding box center [87, 430] width 21 height 21
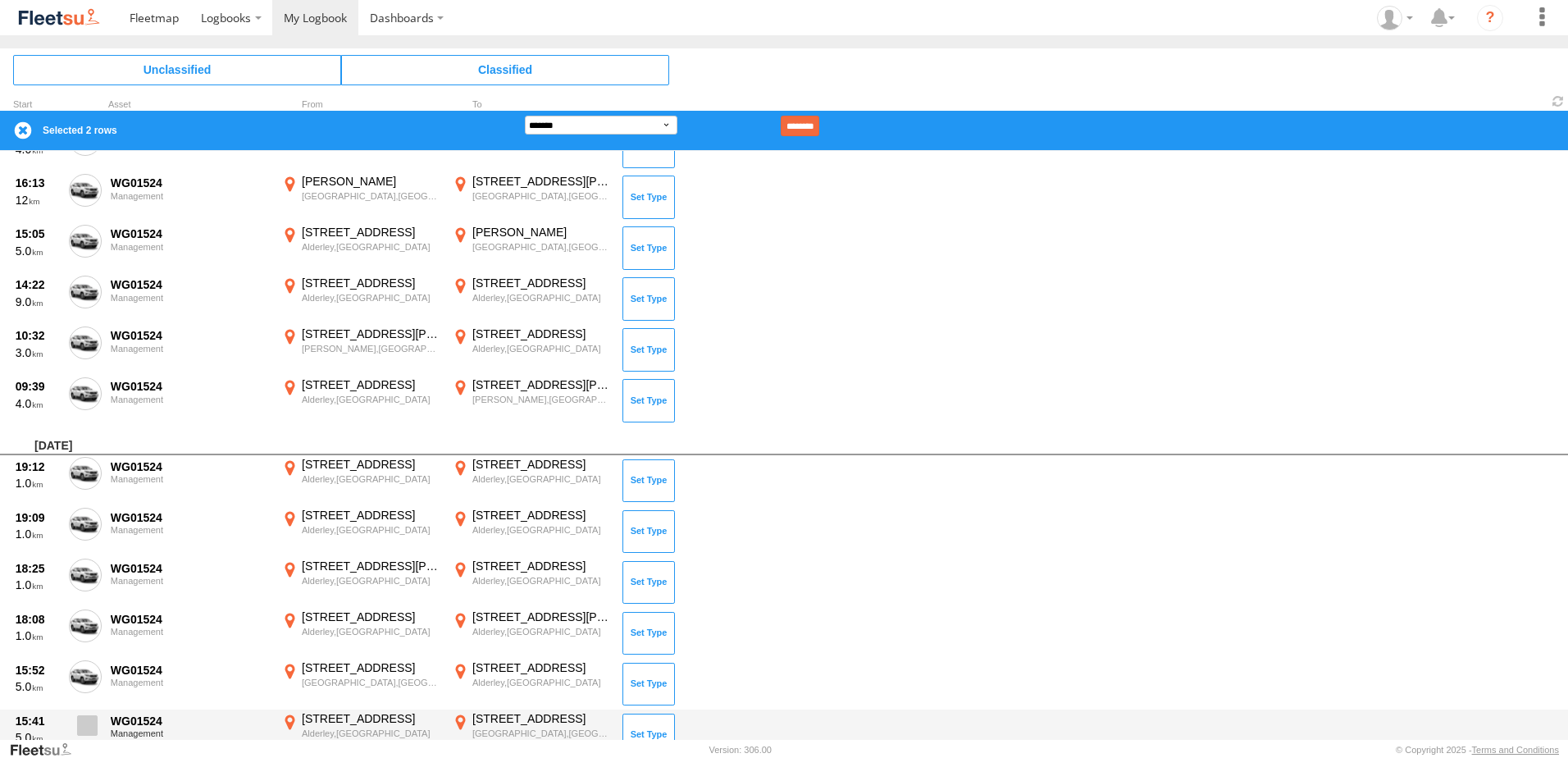
scroll to position [4494, 0]
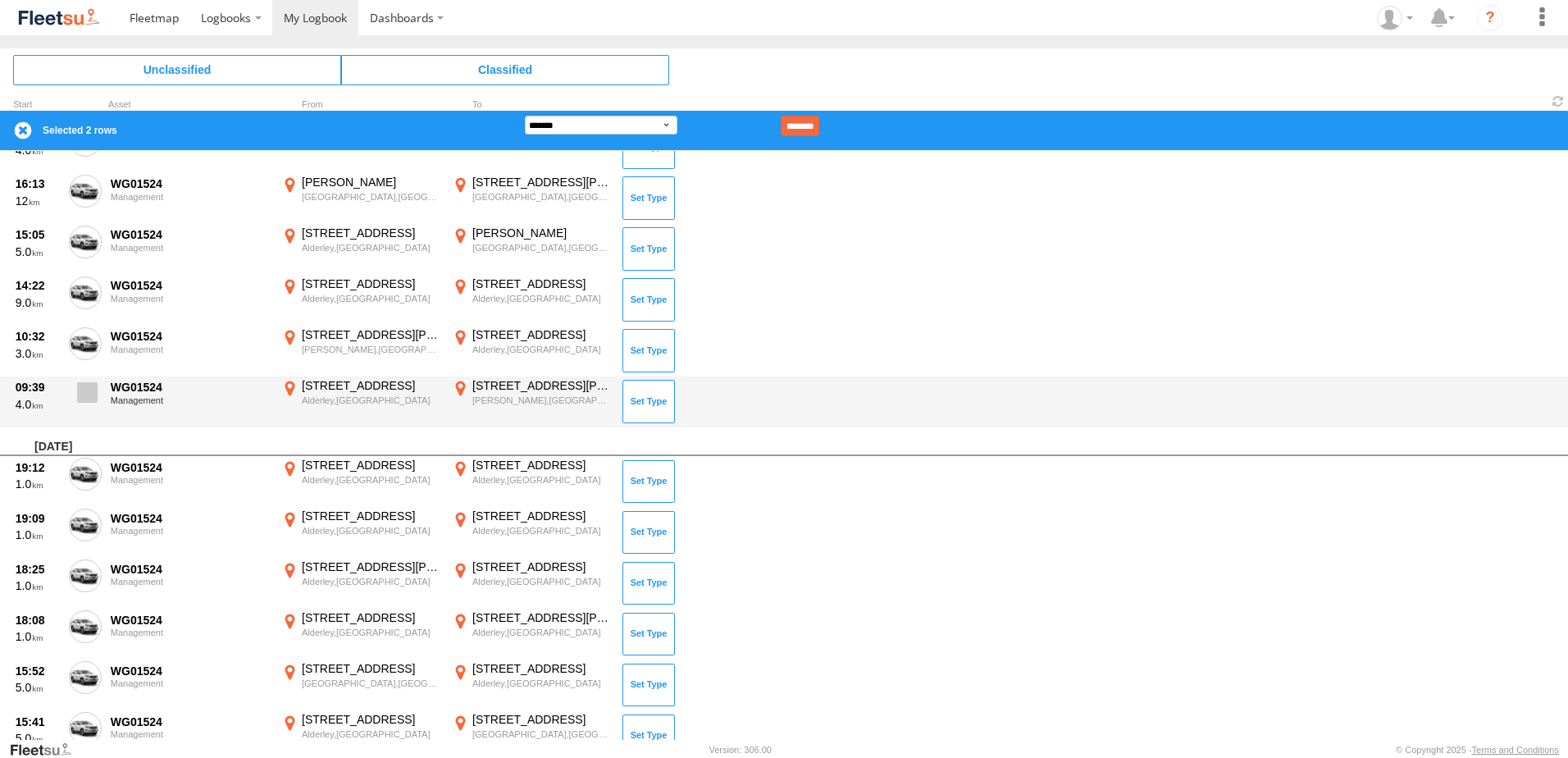
click at [90, 387] on span at bounding box center [87, 393] width 21 height 21
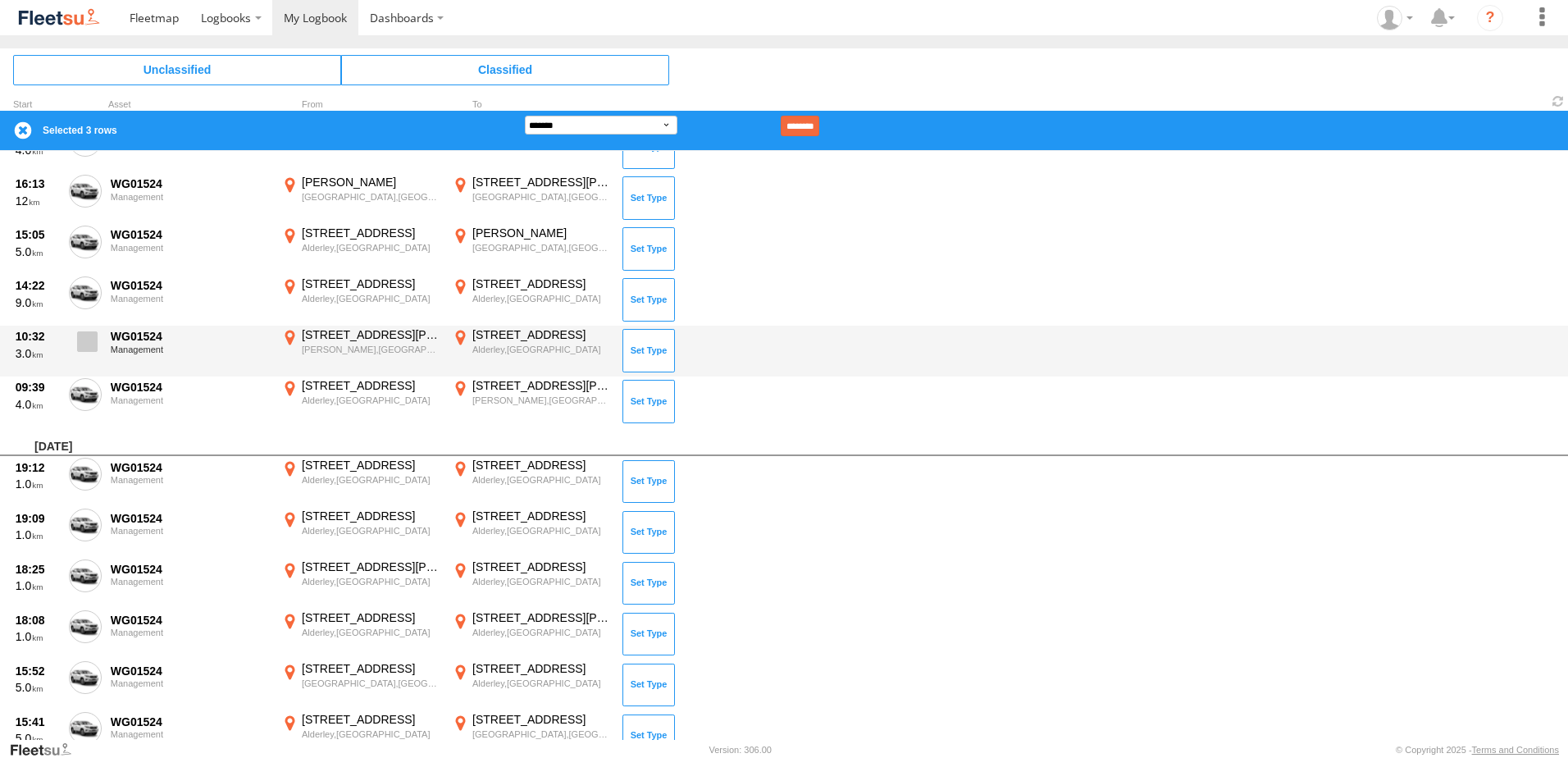
click at [88, 336] on span at bounding box center [87, 342] width 21 height 21
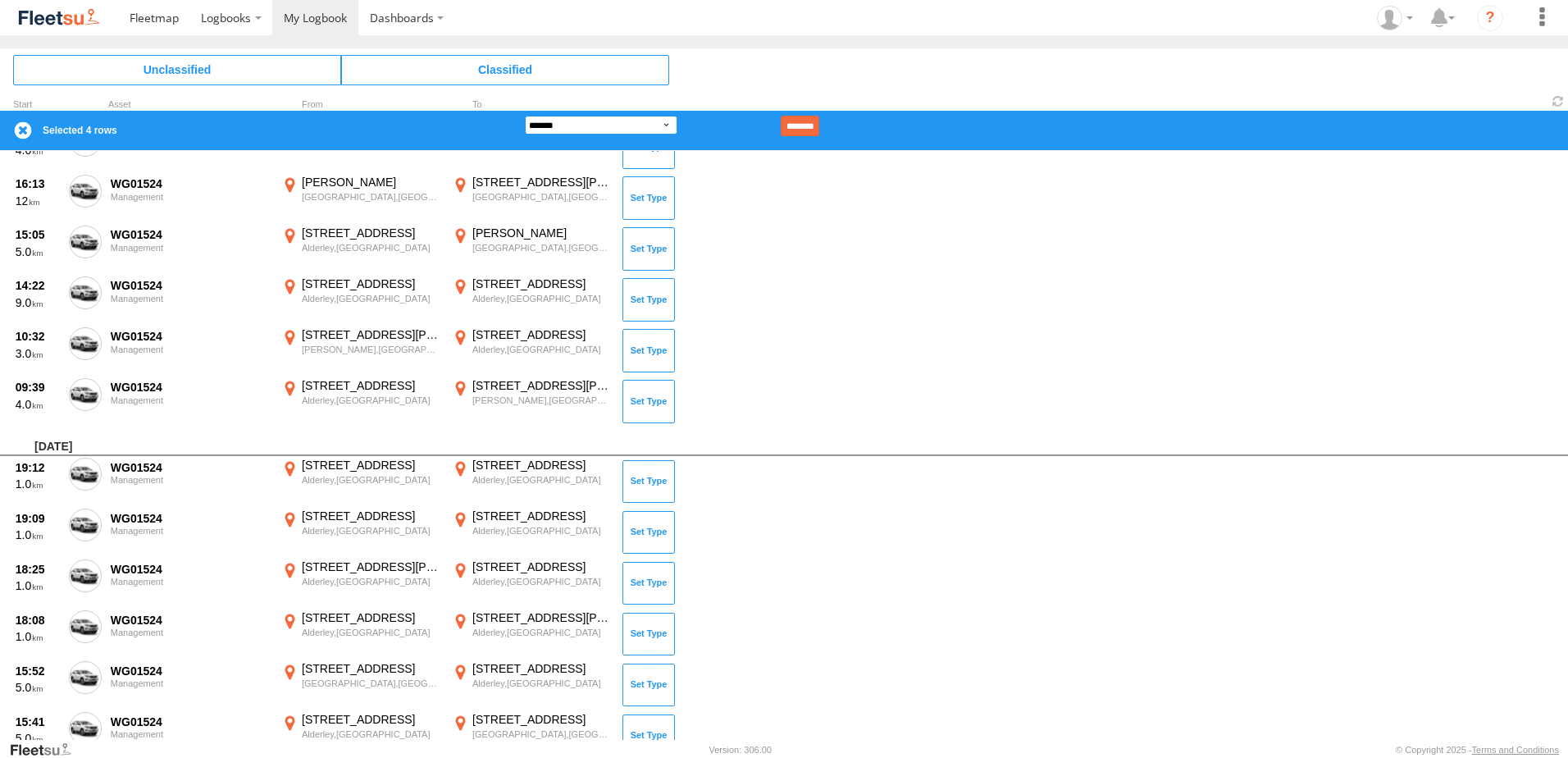
click at [610, 119] on select "**********" at bounding box center [601, 125] width 153 height 19
select select "******"
click at [525, 115] on select "**********" at bounding box center [601, 125] width 153 height 19
type input "********"
click input "********" at bounding box center [800, 125] width 38 height 21
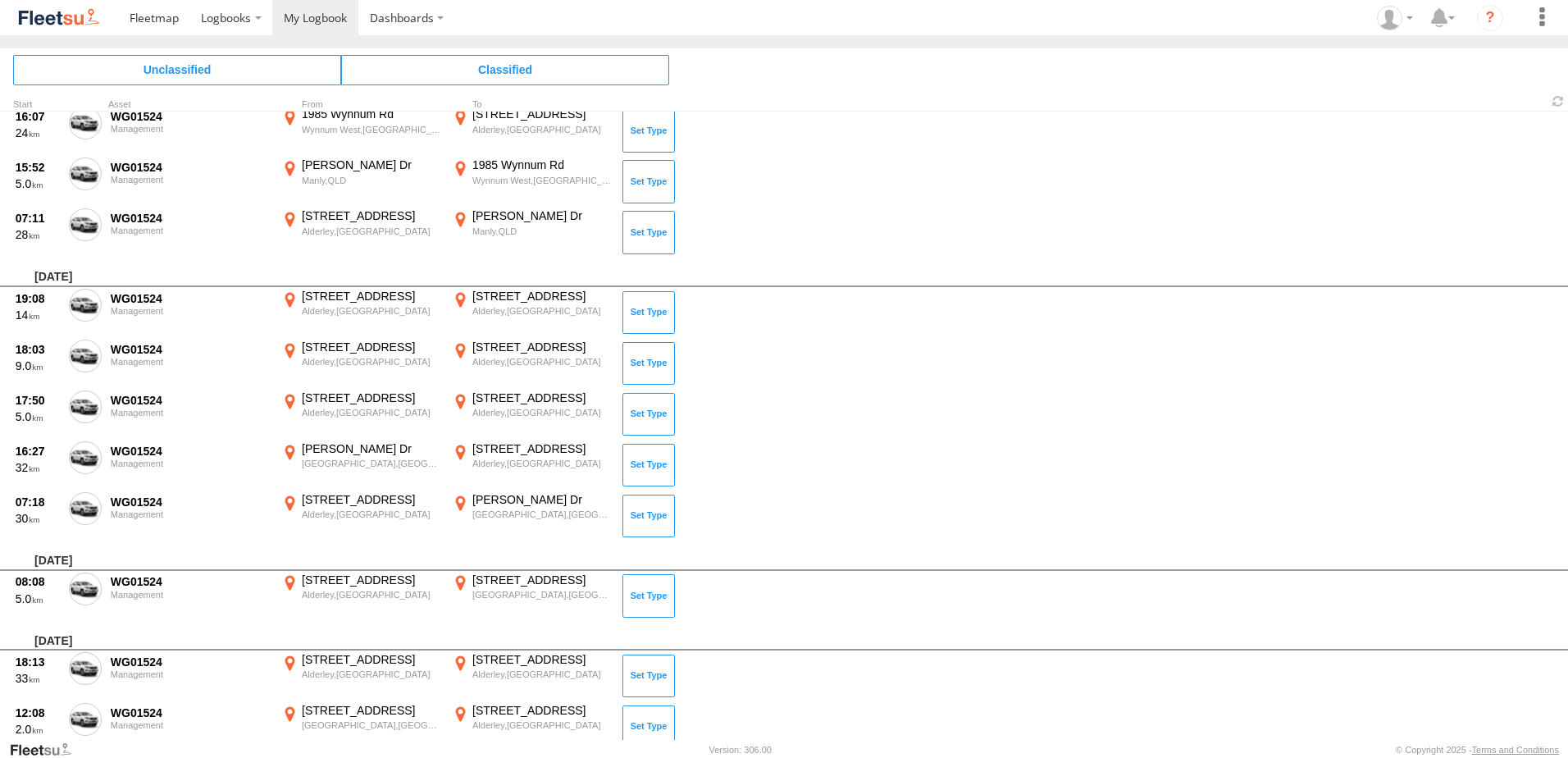
scroll to position [3426, 0]
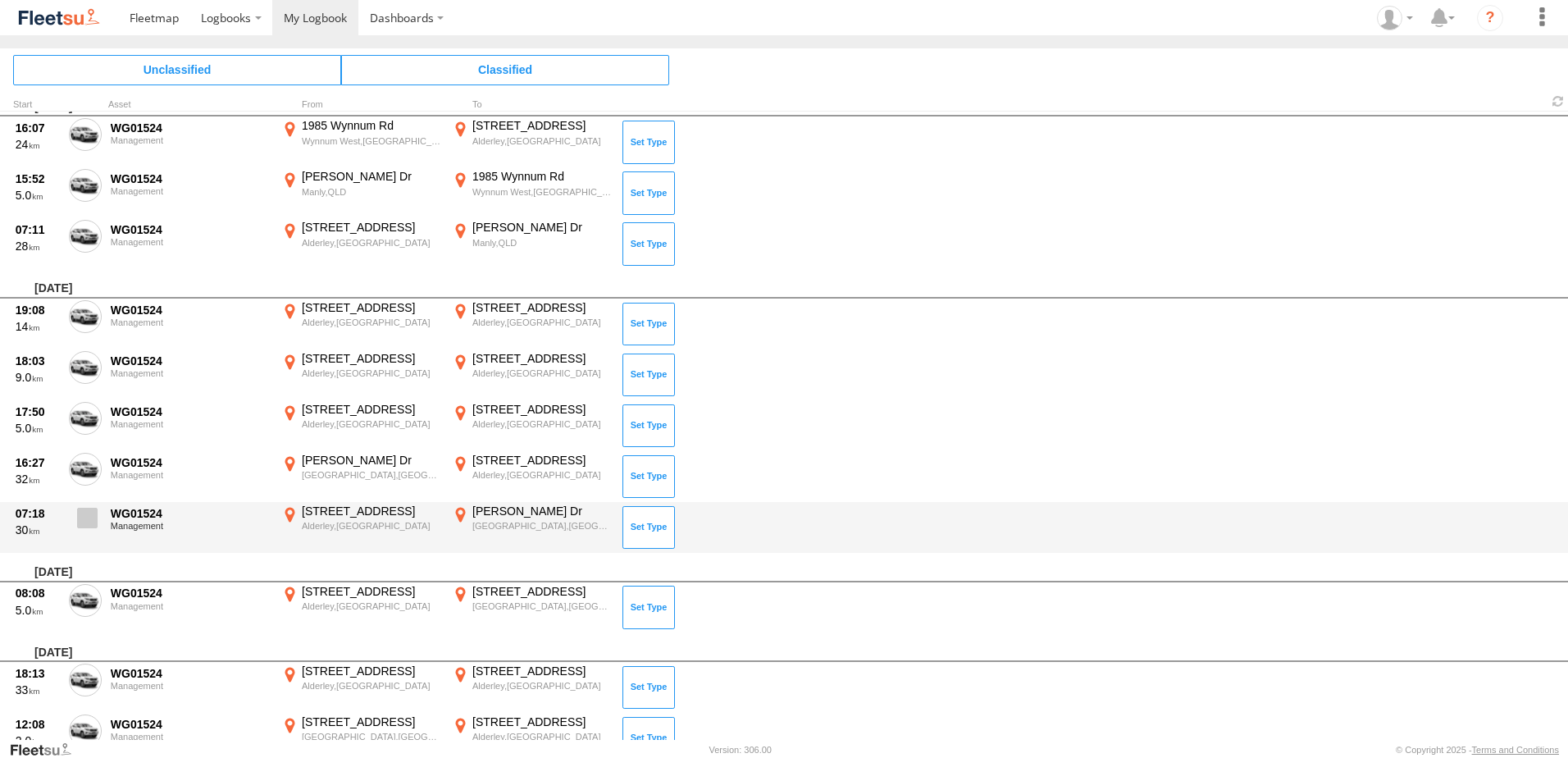
click at [96, 521] on span at bounding box center [87, 518] width 21 height 21
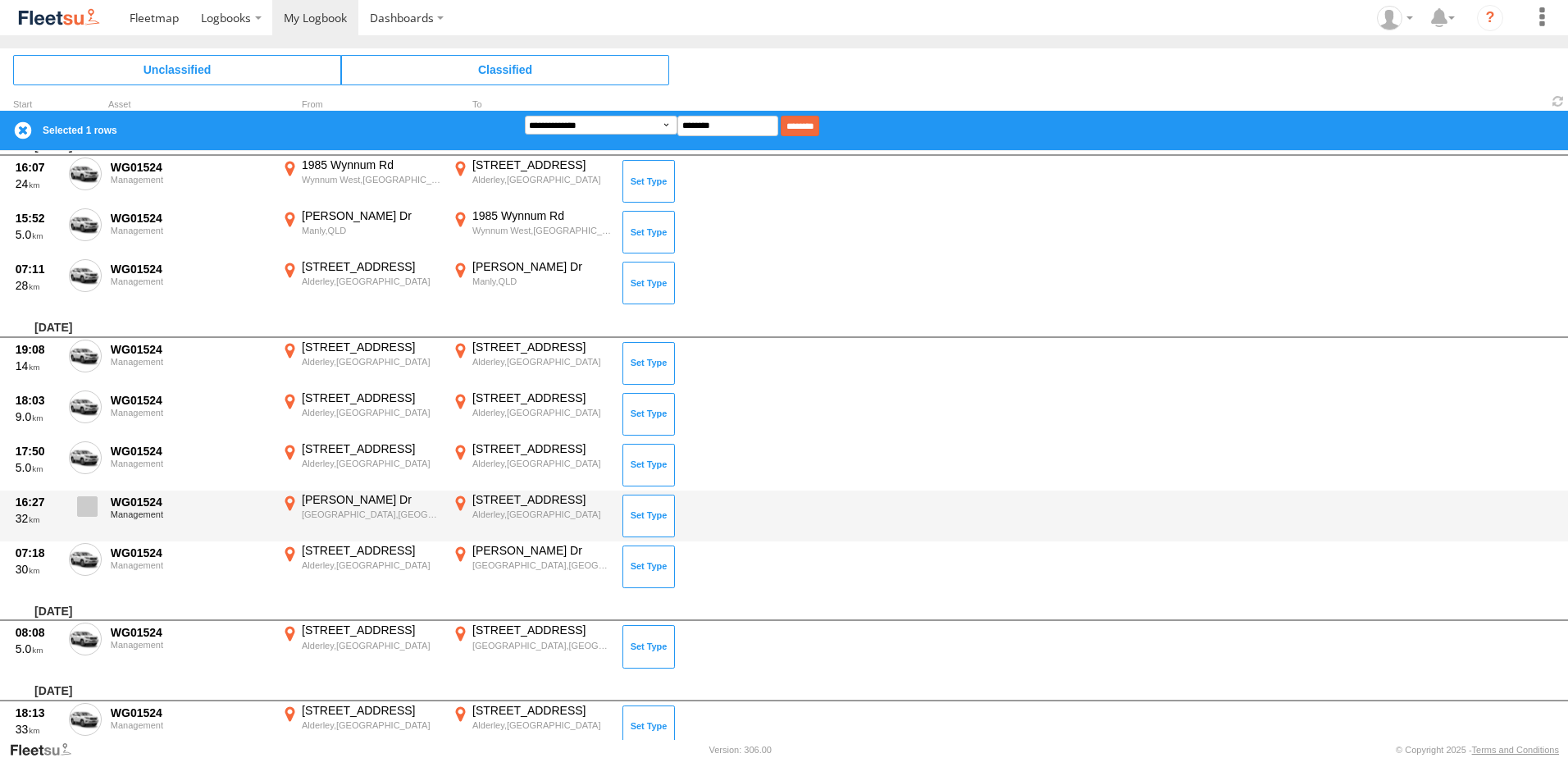
click at [84, 509] on span at bounding box center [87, 506] width 21 height 21
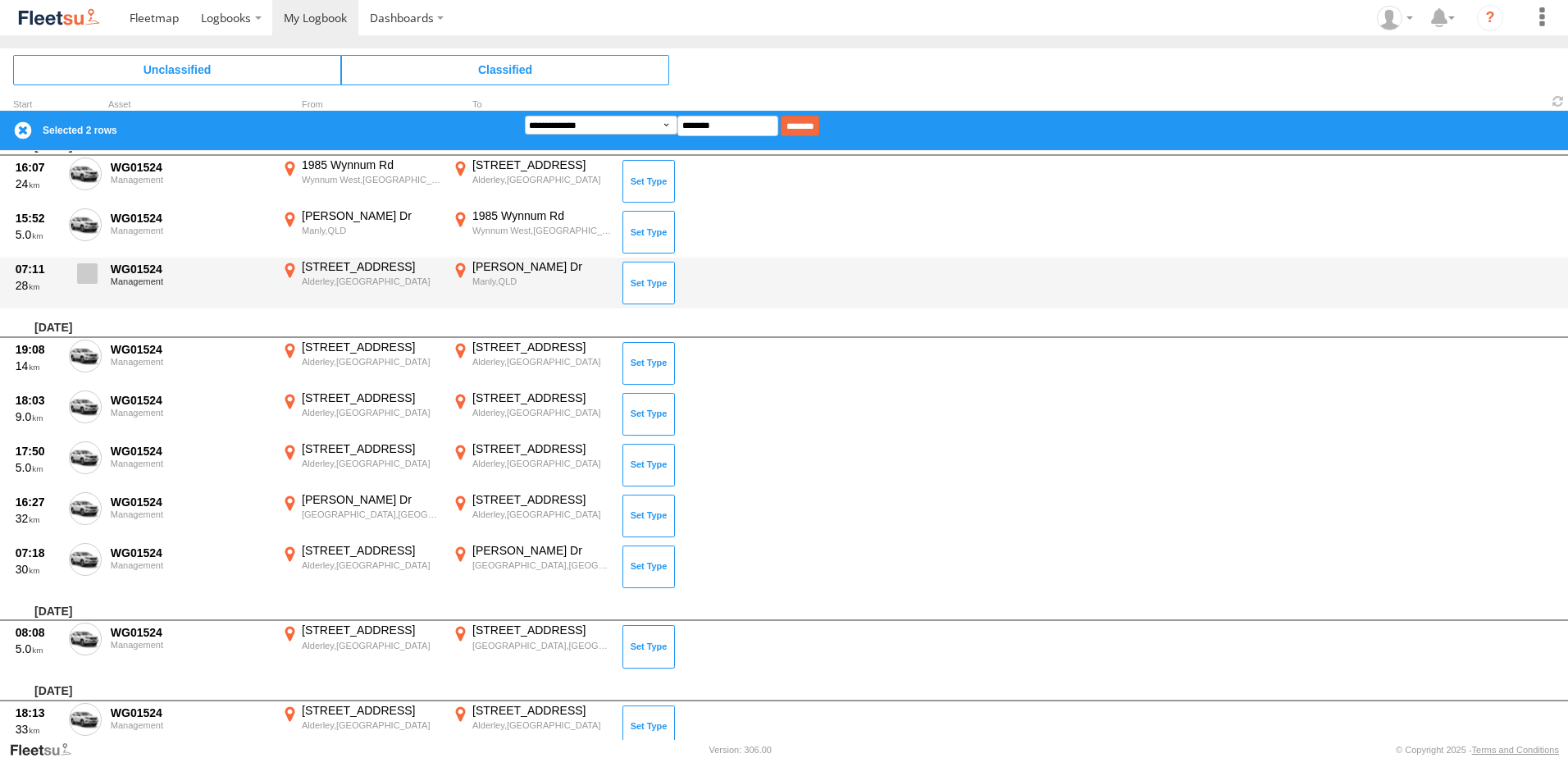
click at [94, 271] on span at bounding box center [87, 273] width 21 height 21
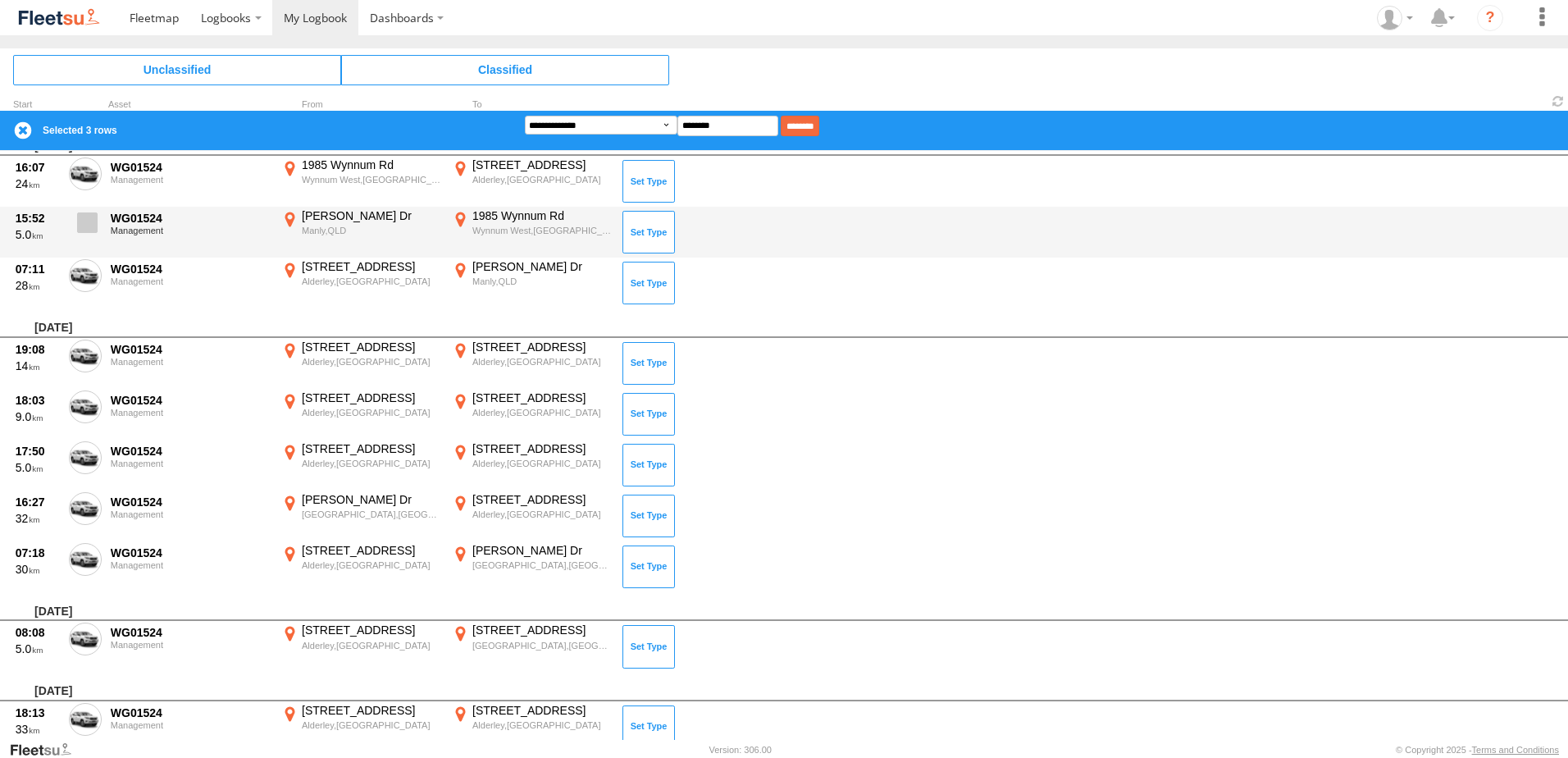
click at [94, 222] on span at bounding box center [87, 222] width 21 height 21
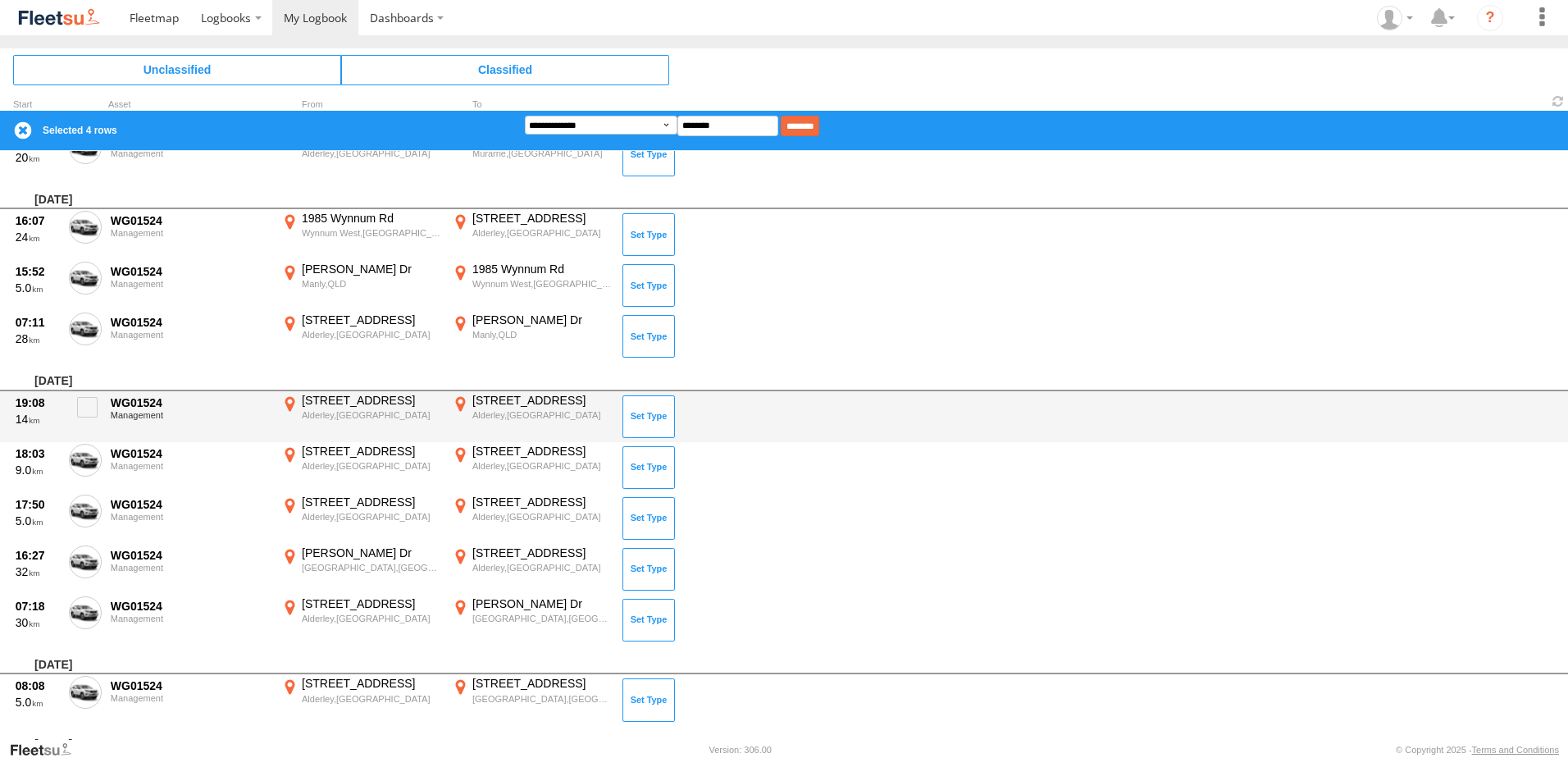
scroll to position [3345, 0]
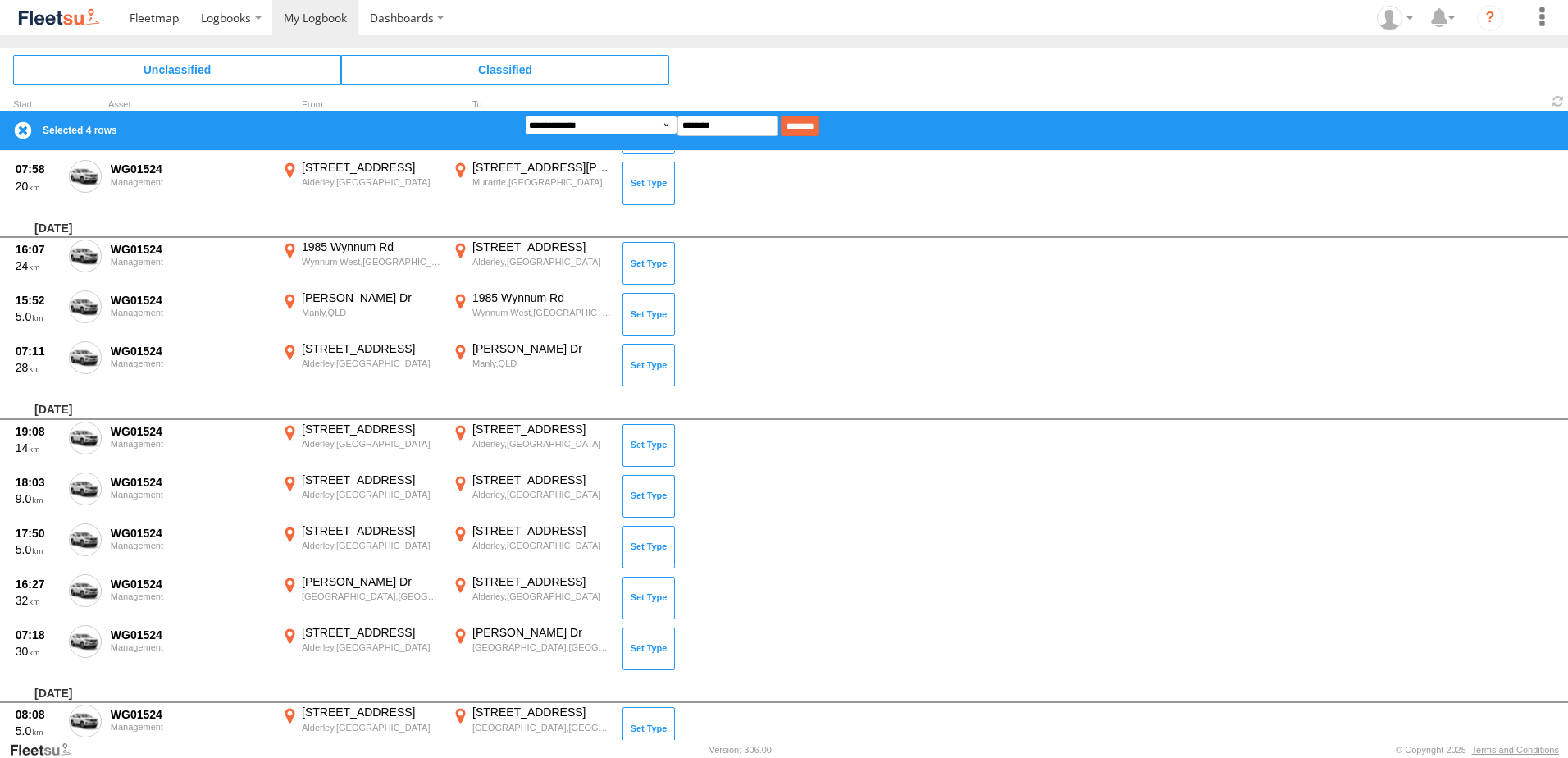
click at [659, 120] on select "**********" at bounding box center [601, 125] width 153 height 19
select select "**"
click at [525, 115] on select "**********" at bounding box center [601, 125] width 153 height 19
click at [820, 123] on input "********" at bounding box center [800, 125] width 38 height 21
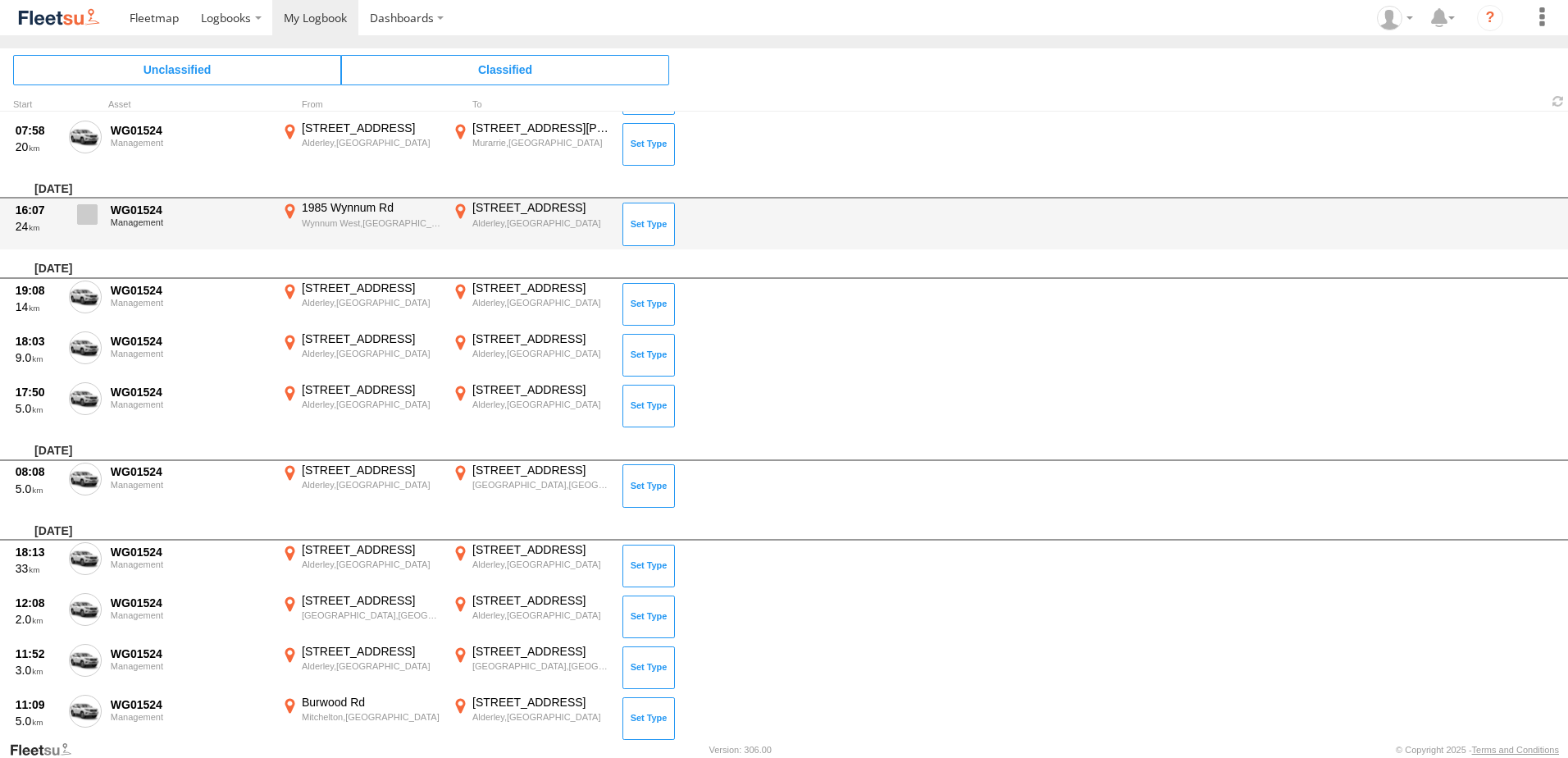
click at [84, 217] on span at bounding box center [87, 214] width 21 height 21
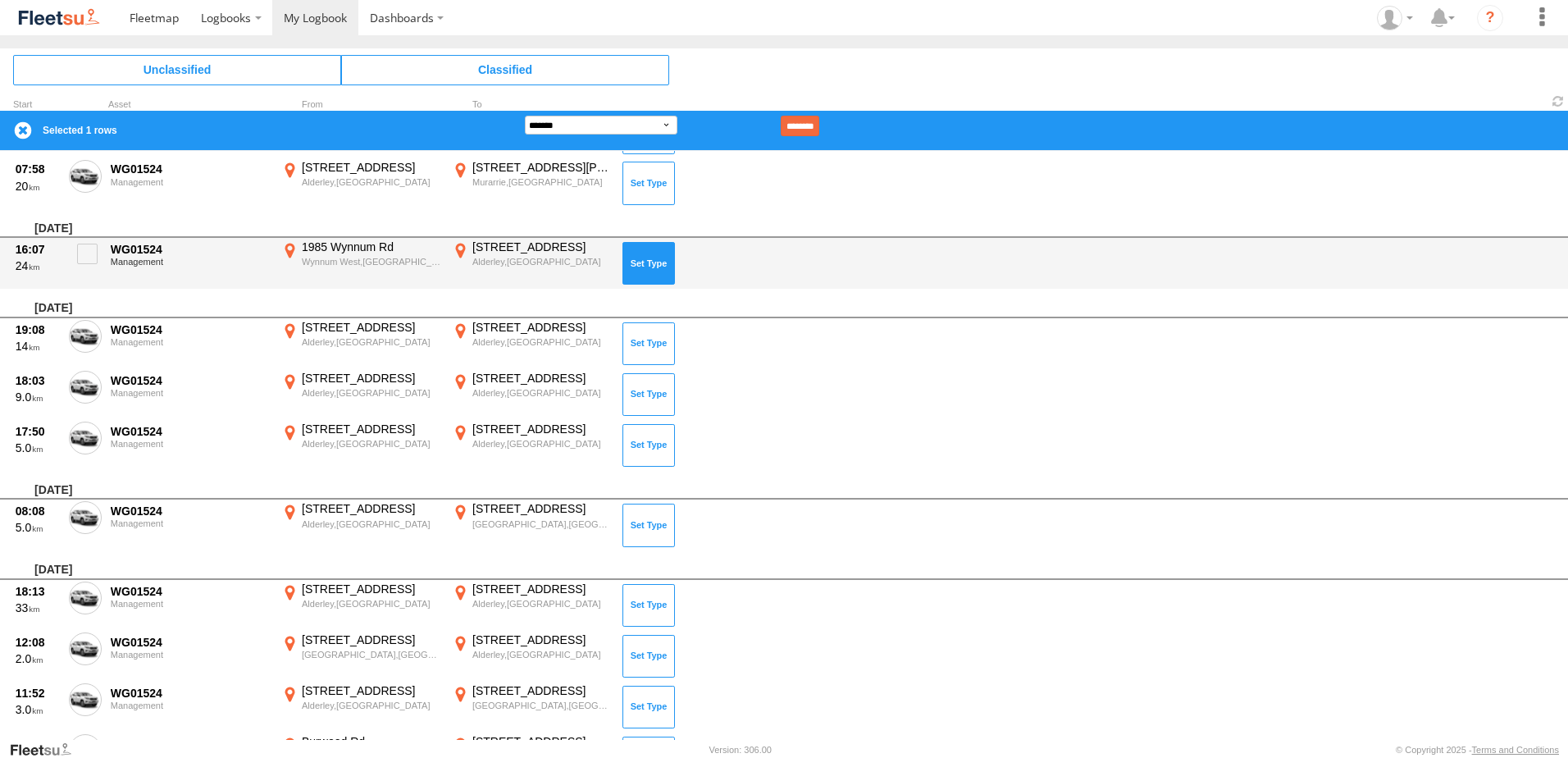
click at [625, 267] on button at bounding box center [648, 263] width 53 height 43
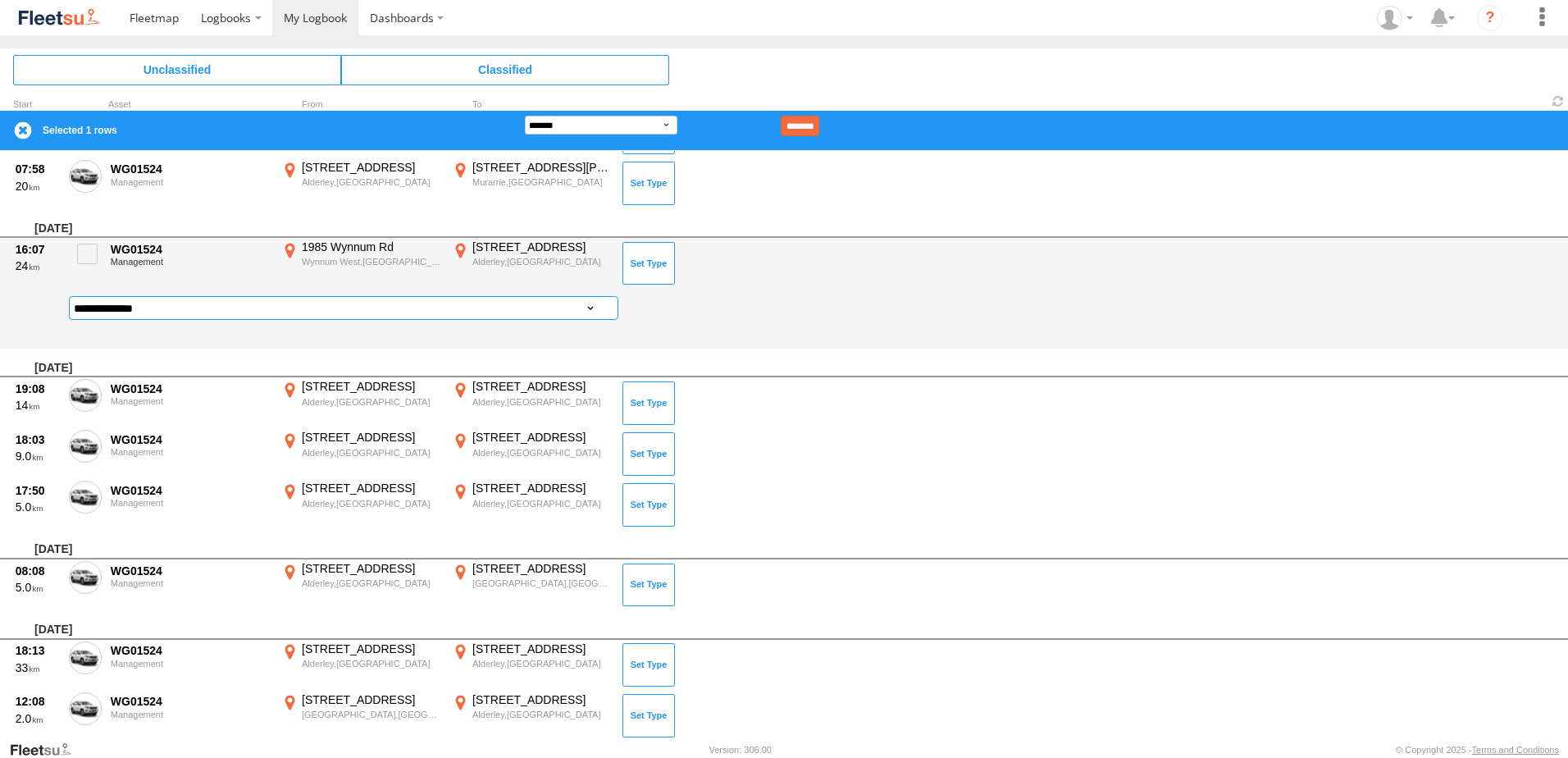
click at [520, 302] on select "**********" at bounding box center [343, 308] width 550 height 23
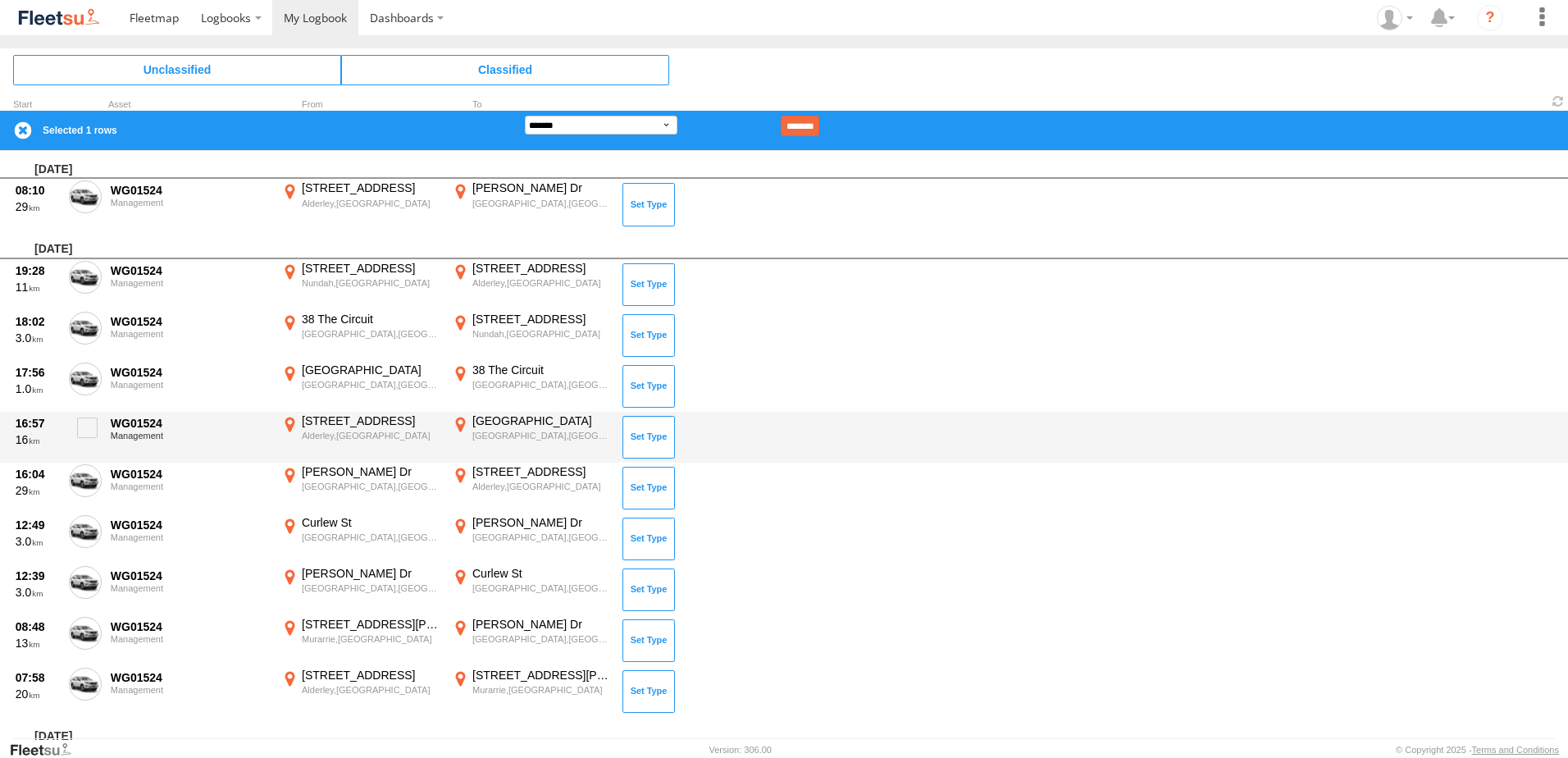
scroll to position [0, 0]
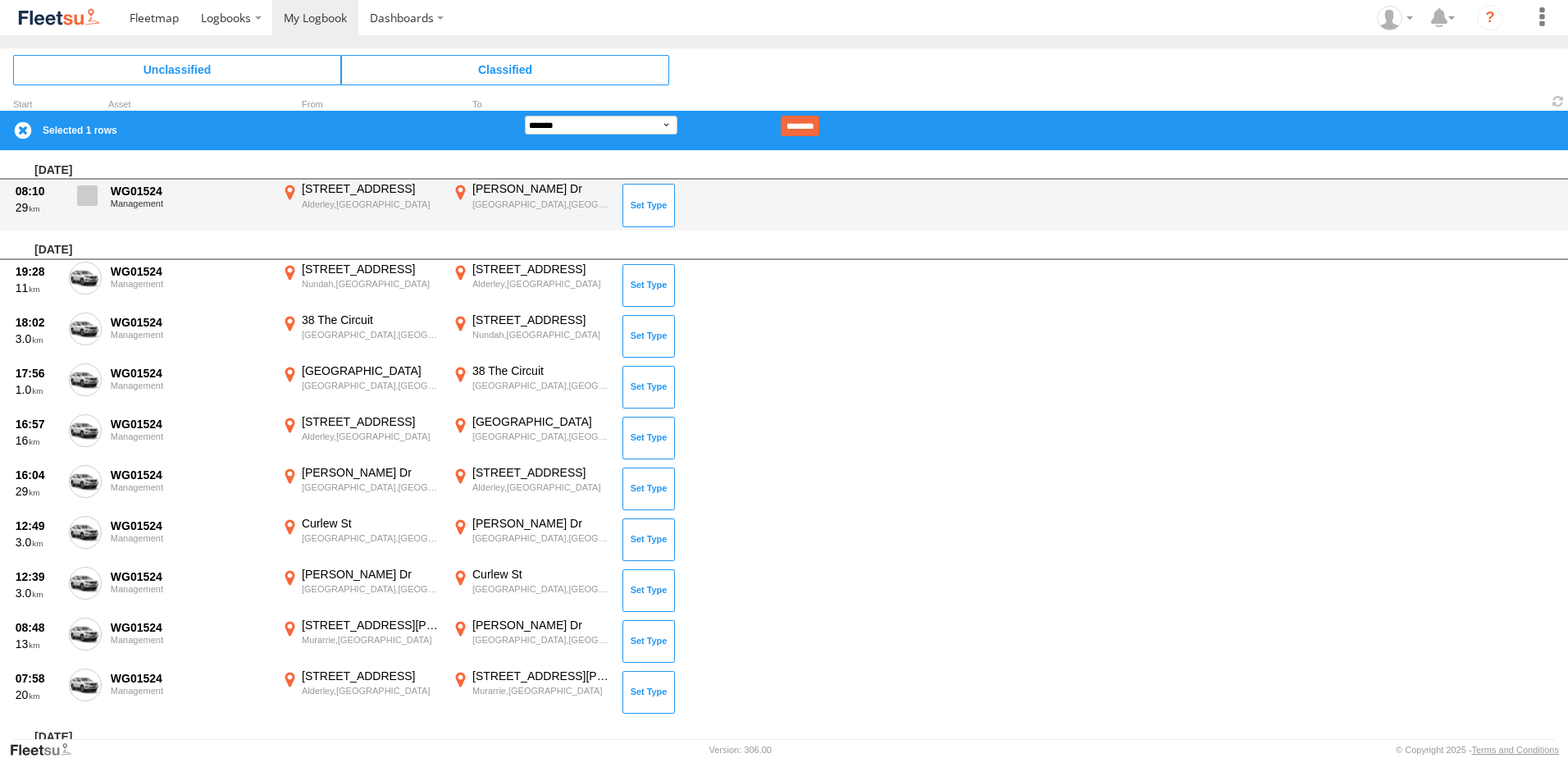
click at [87, 189] on span at bounding box center [87, 196] width 21 height 21
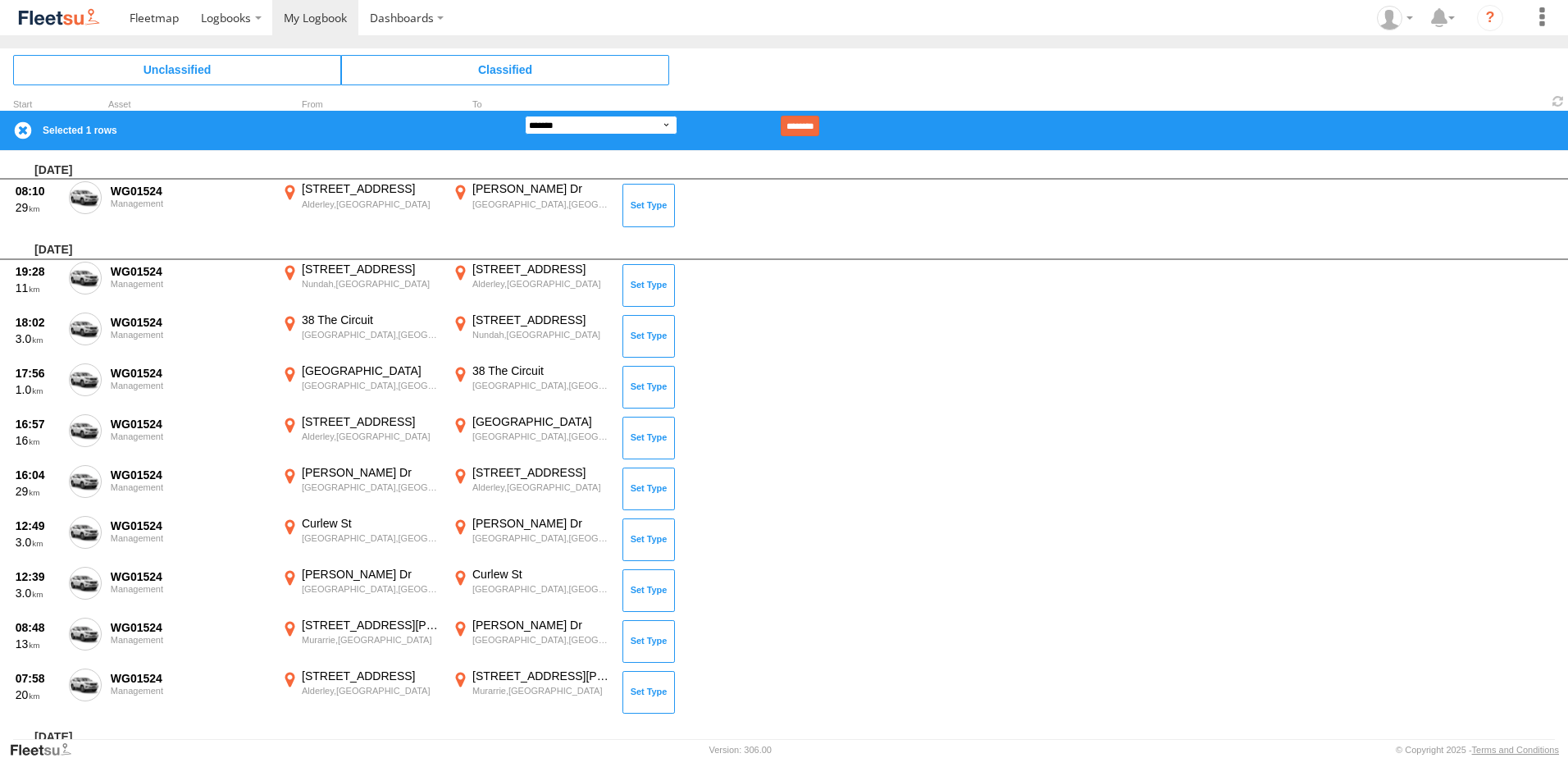
click at [583, 123] on select "**********" at bounding box center [601, 125] width 153 height 19
click at [525, 115] on select "**********" at bounding box center [601, 125] width 153 height 19
click at [813, 126] on input "********" at bounding box center [800, 125] width 38 height 21
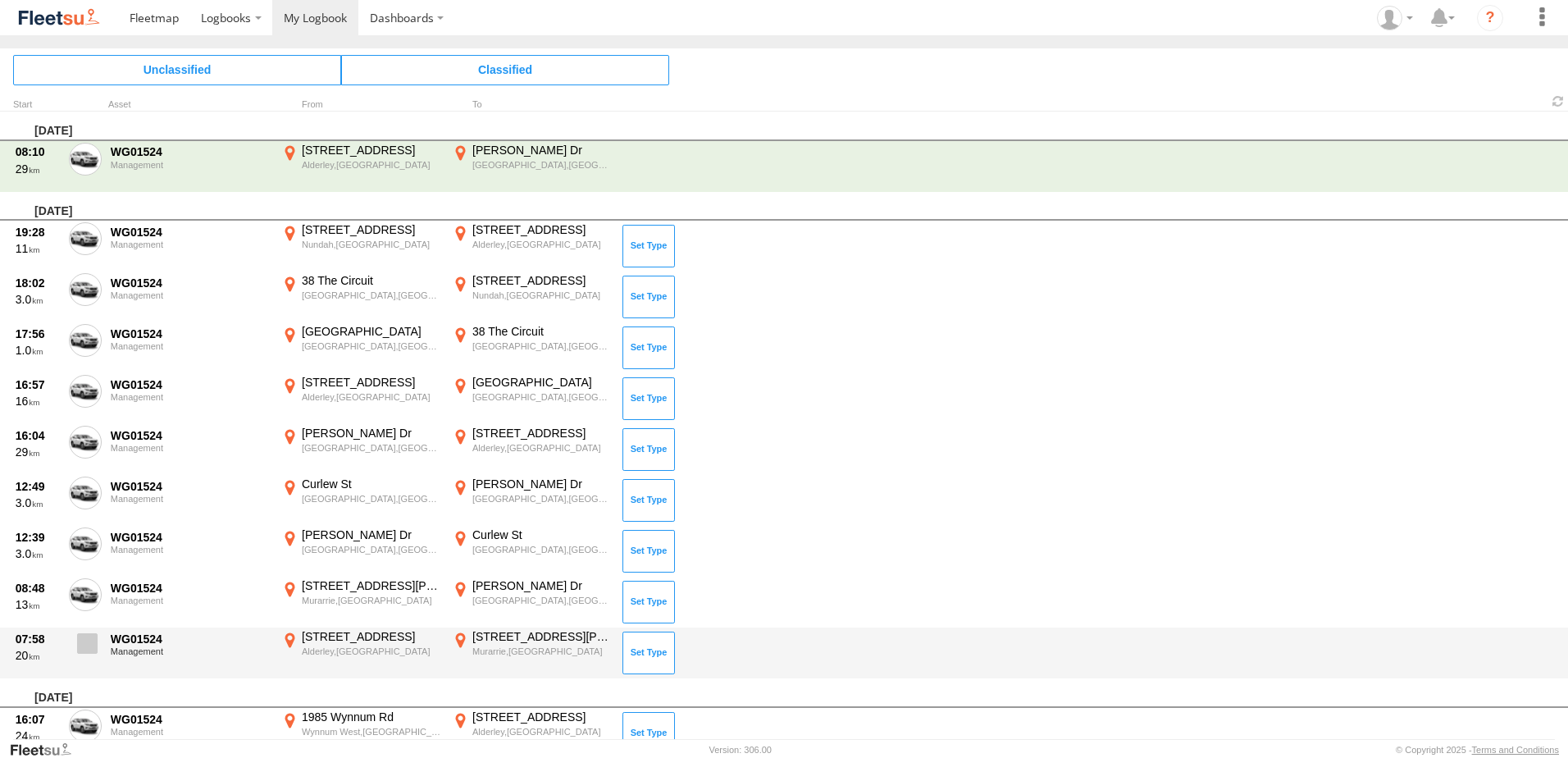
click at [92, 644] on span at bounding box center [87, 644] width 21 height 21
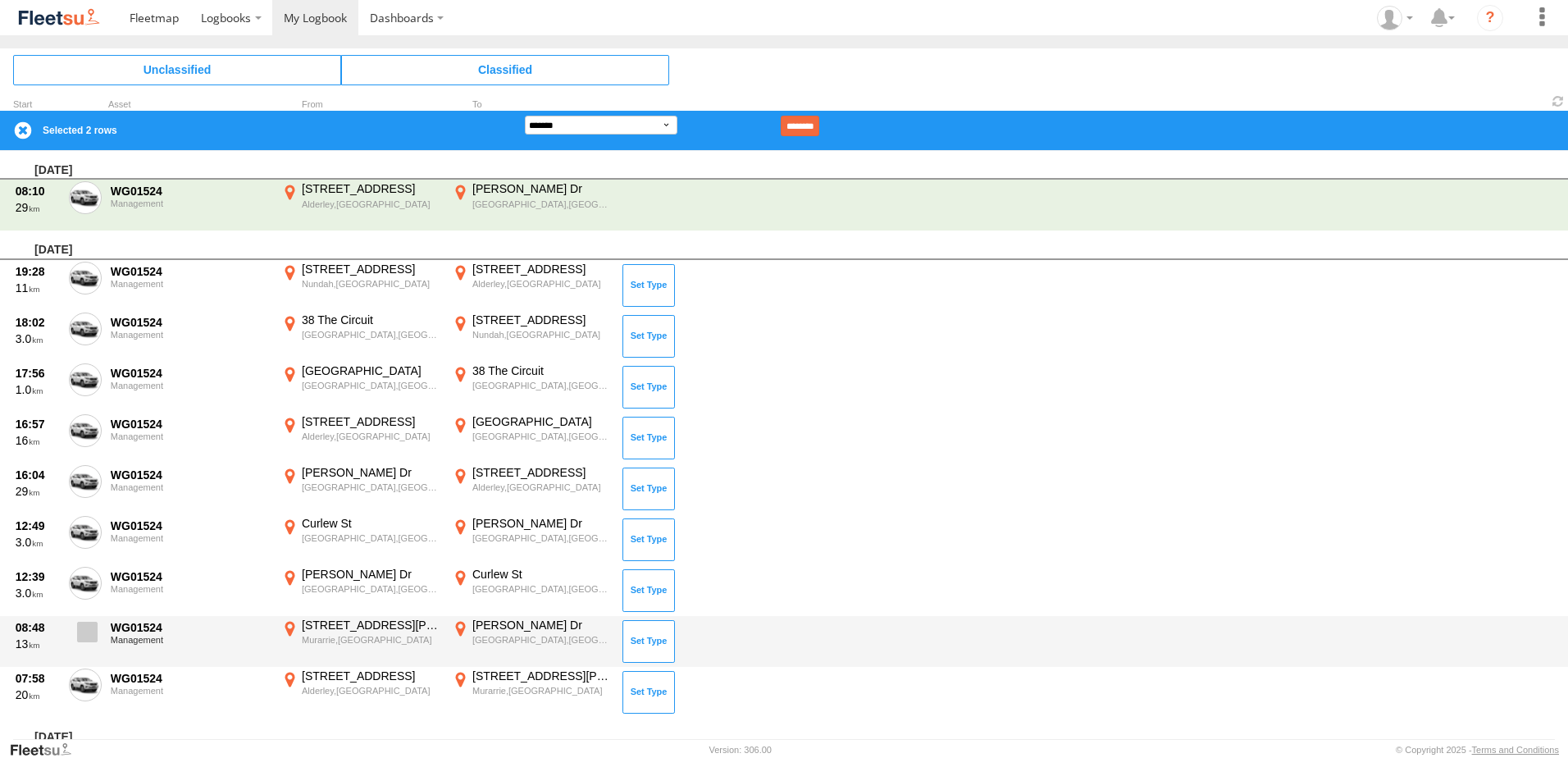
click at [80, 630] on span at bounding box center [87, 632] width 21 height 21
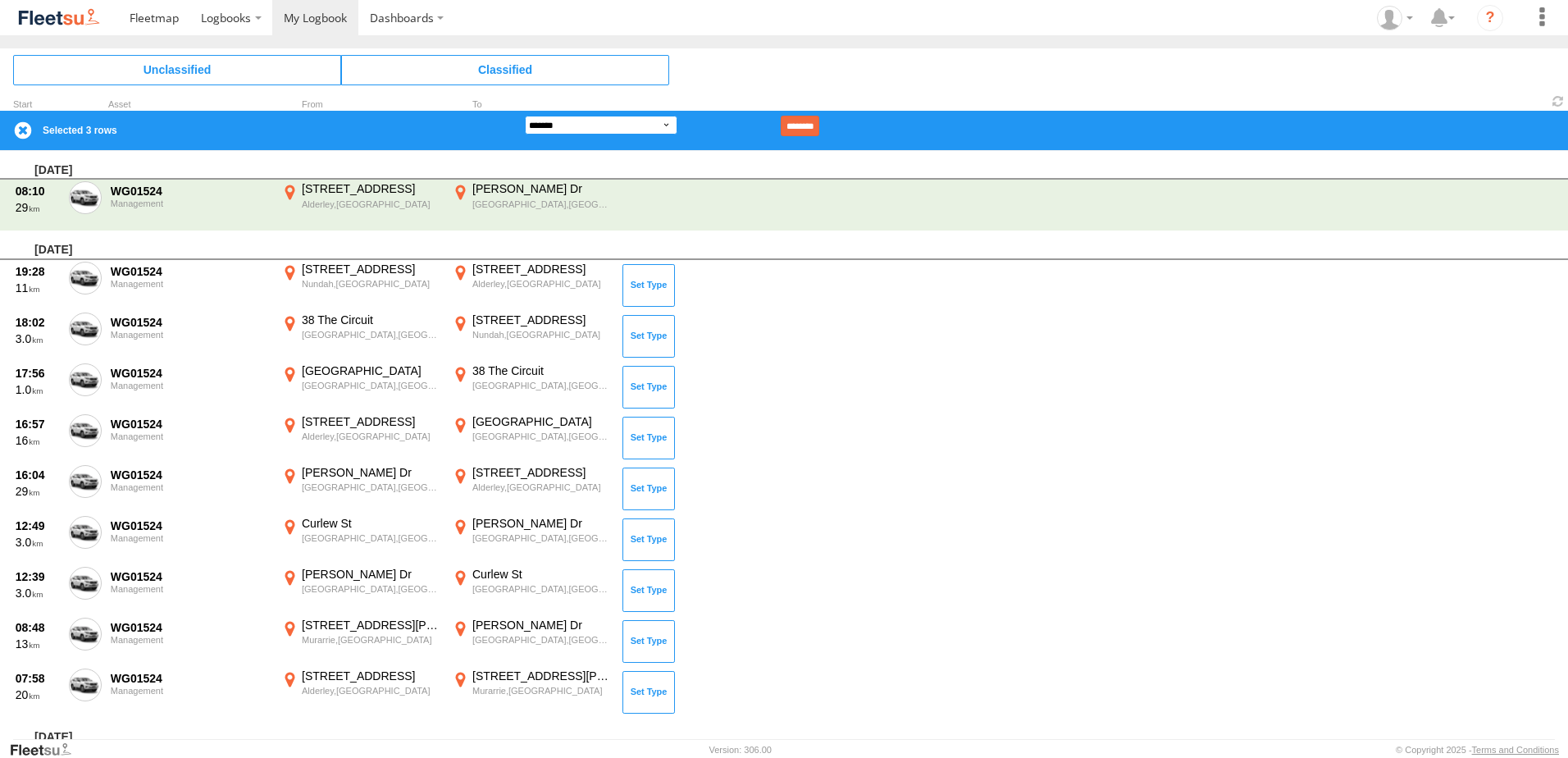
click at [658, 130] on select "**********" at bounding box center [601, 125] width 153 height 19
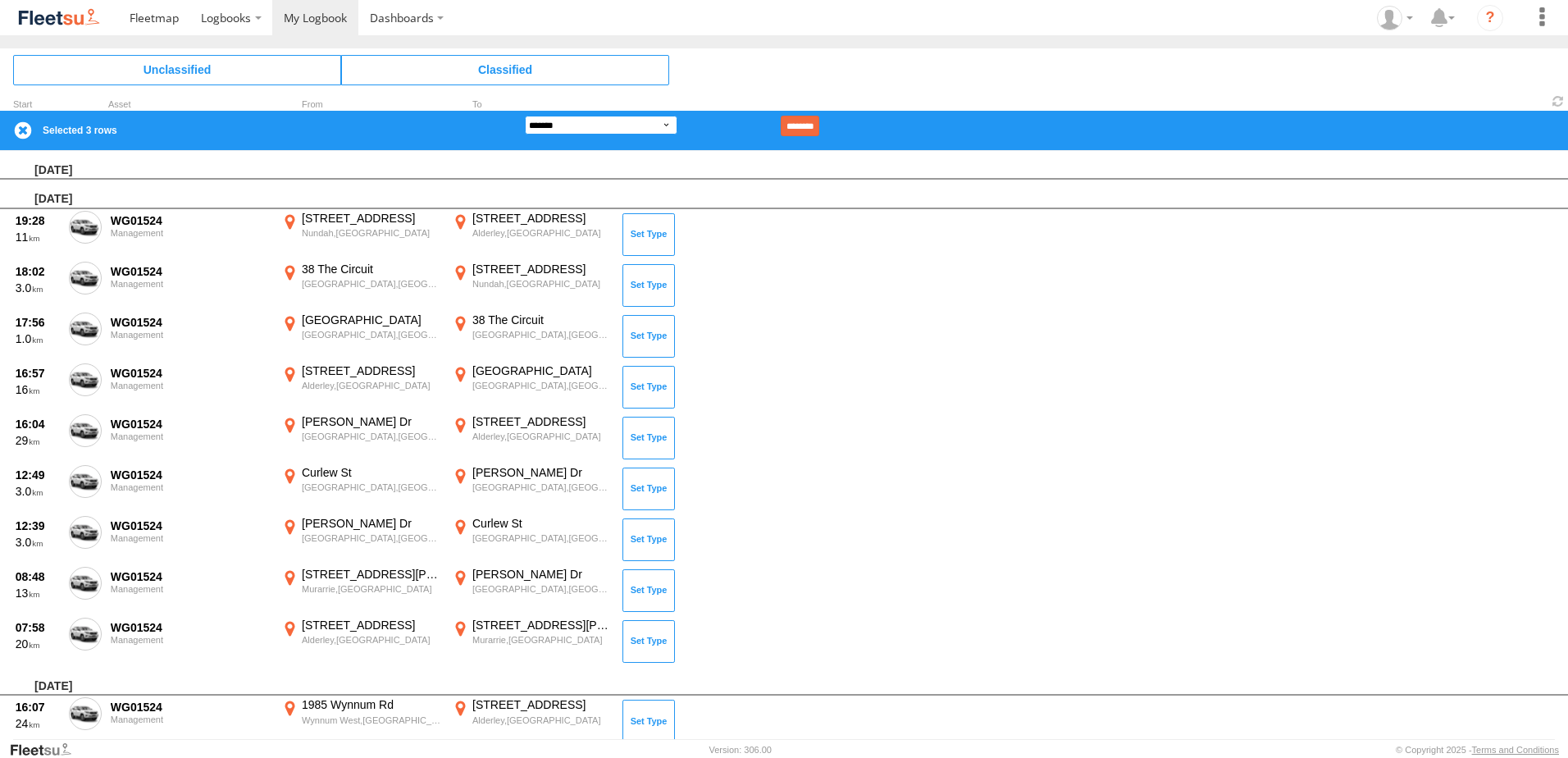
select select "**"
click at [525, 115] on select "**********" at bounding box center [601, 125] width 153 height 19
click at [809, 123] on input "********" at bounding box center [800, 125] width 38 height 21
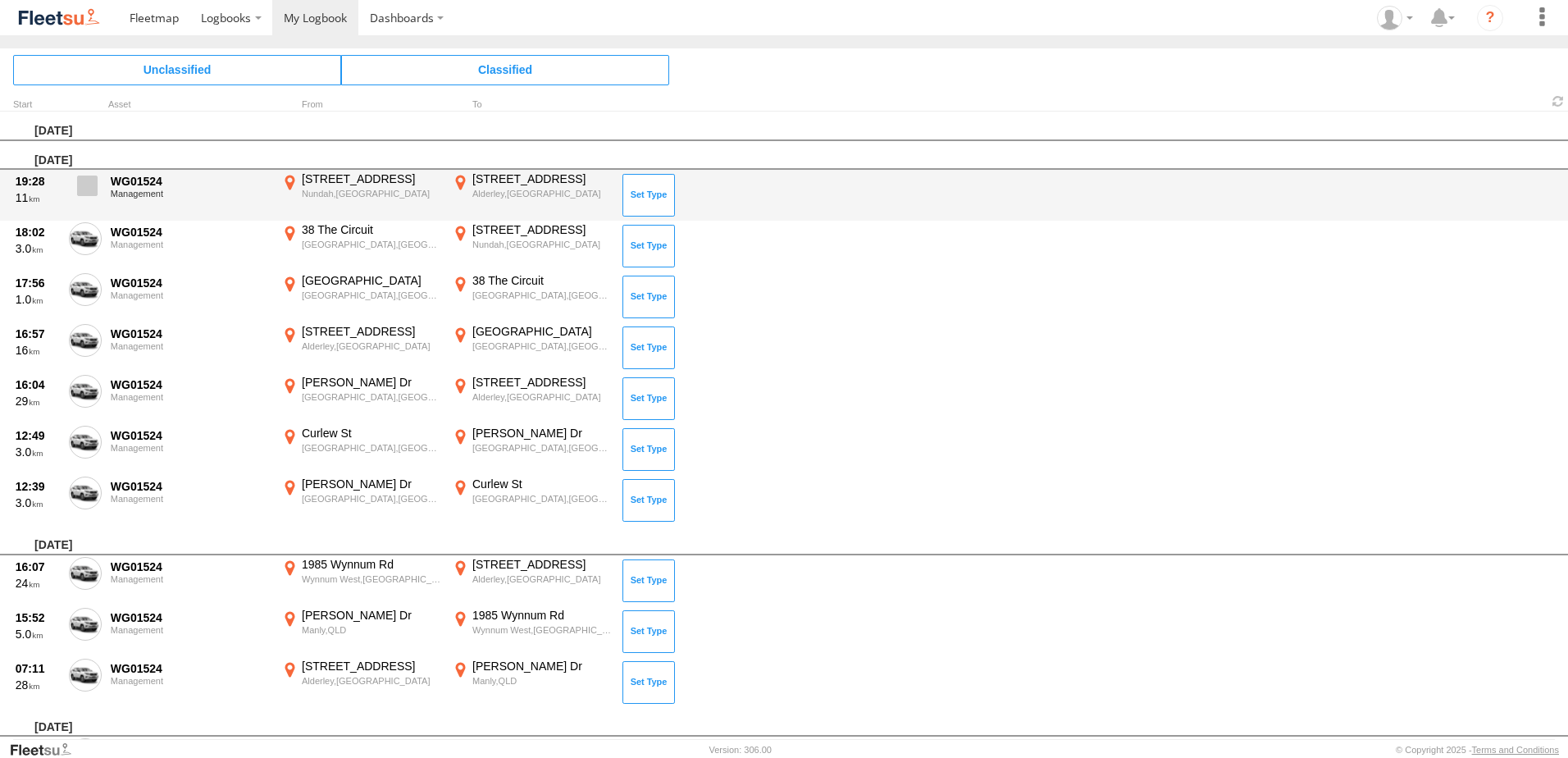
click at [93, 186] on span at bounding box center [87, 186] width 21 height 21
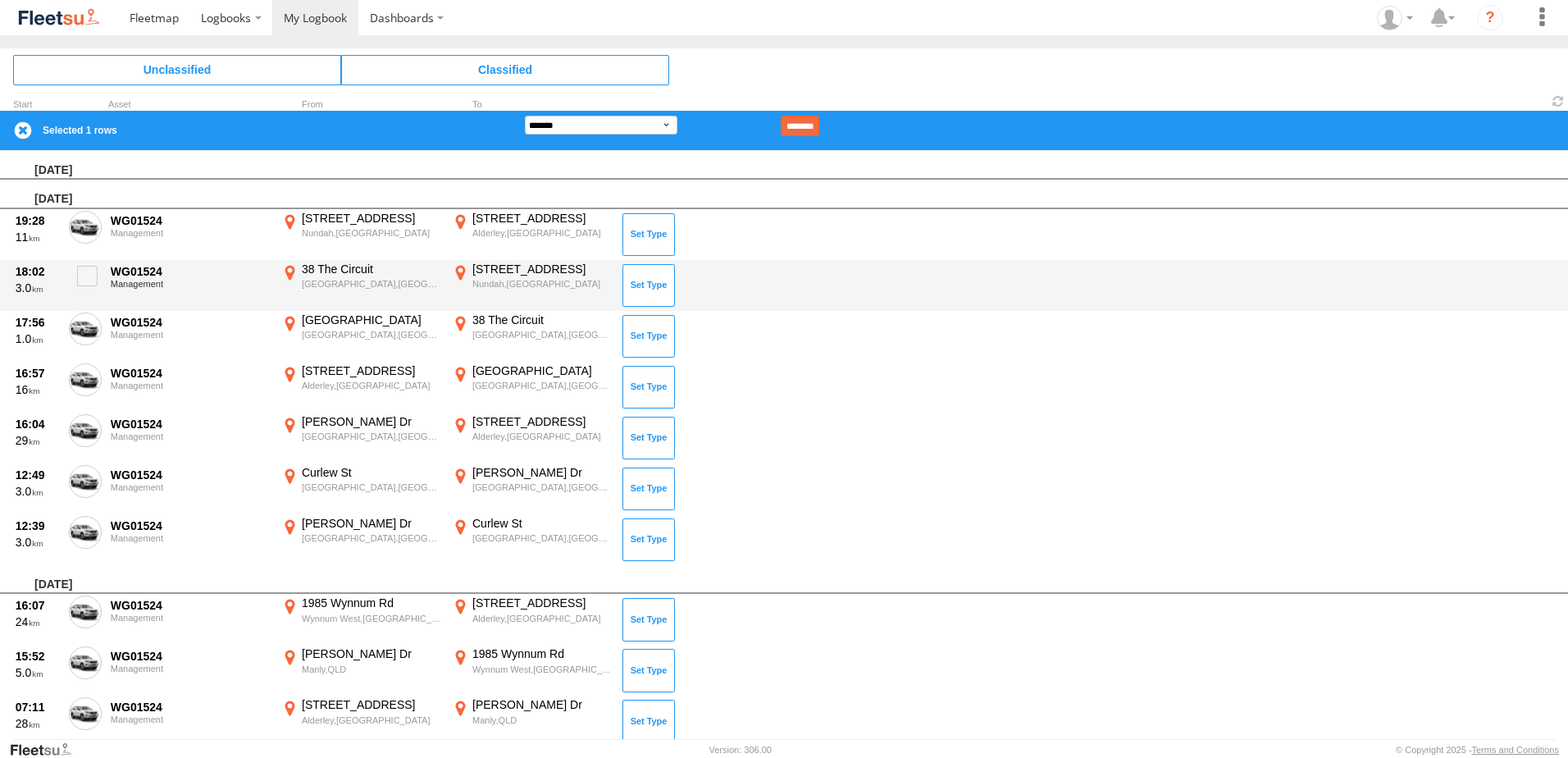
drag, startPoint x: 78, startPoint y: 280, endPoint x: 77, endPoint y: 305, distance: 25.0
click at [78, 281] on span at bounding box center [87, 276] width 21 height 21
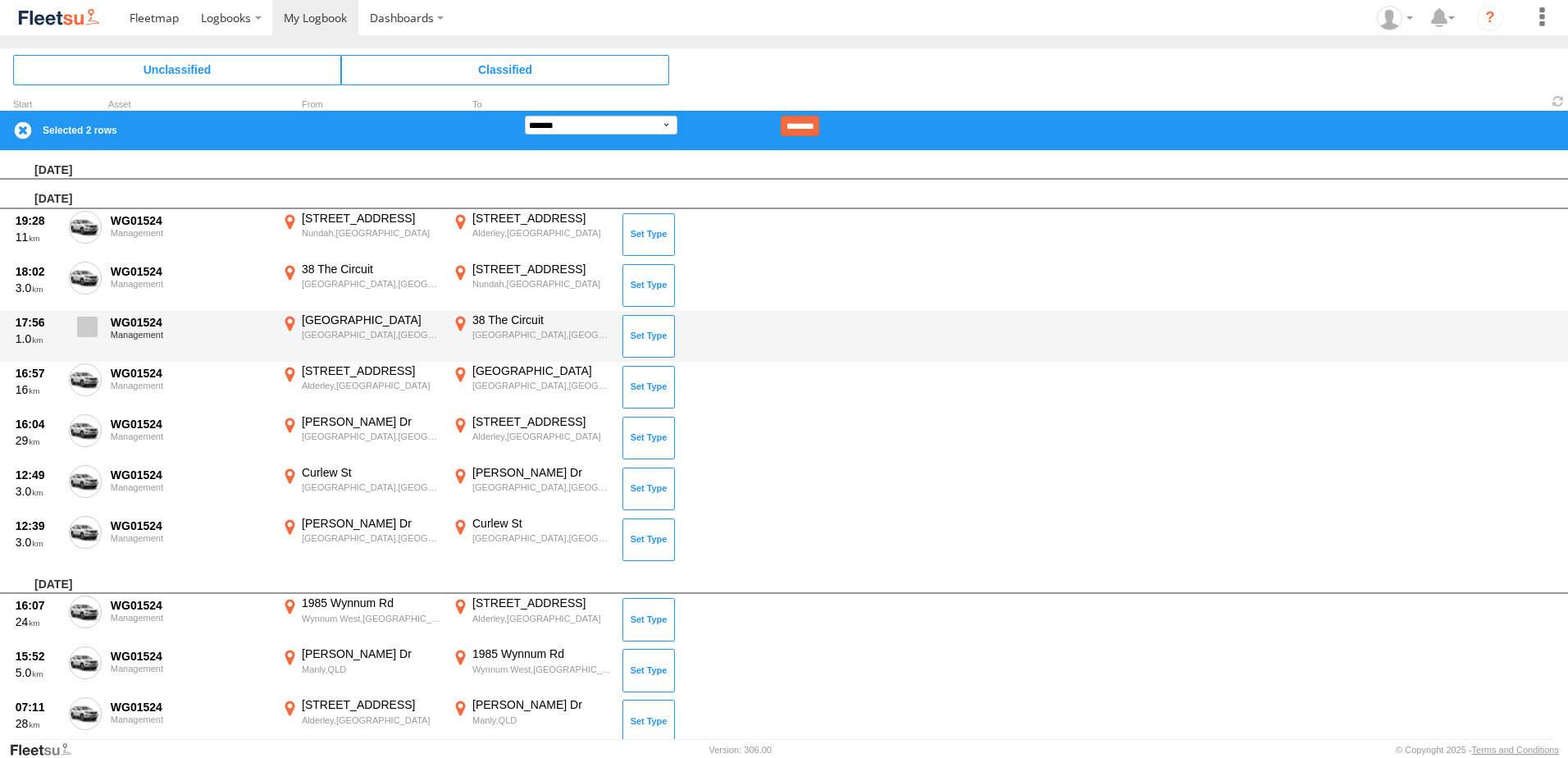
drag, startPoint x: 77, startPoint y: 333, endPoint x: 74, endPoint y: 366, distance: 33.1
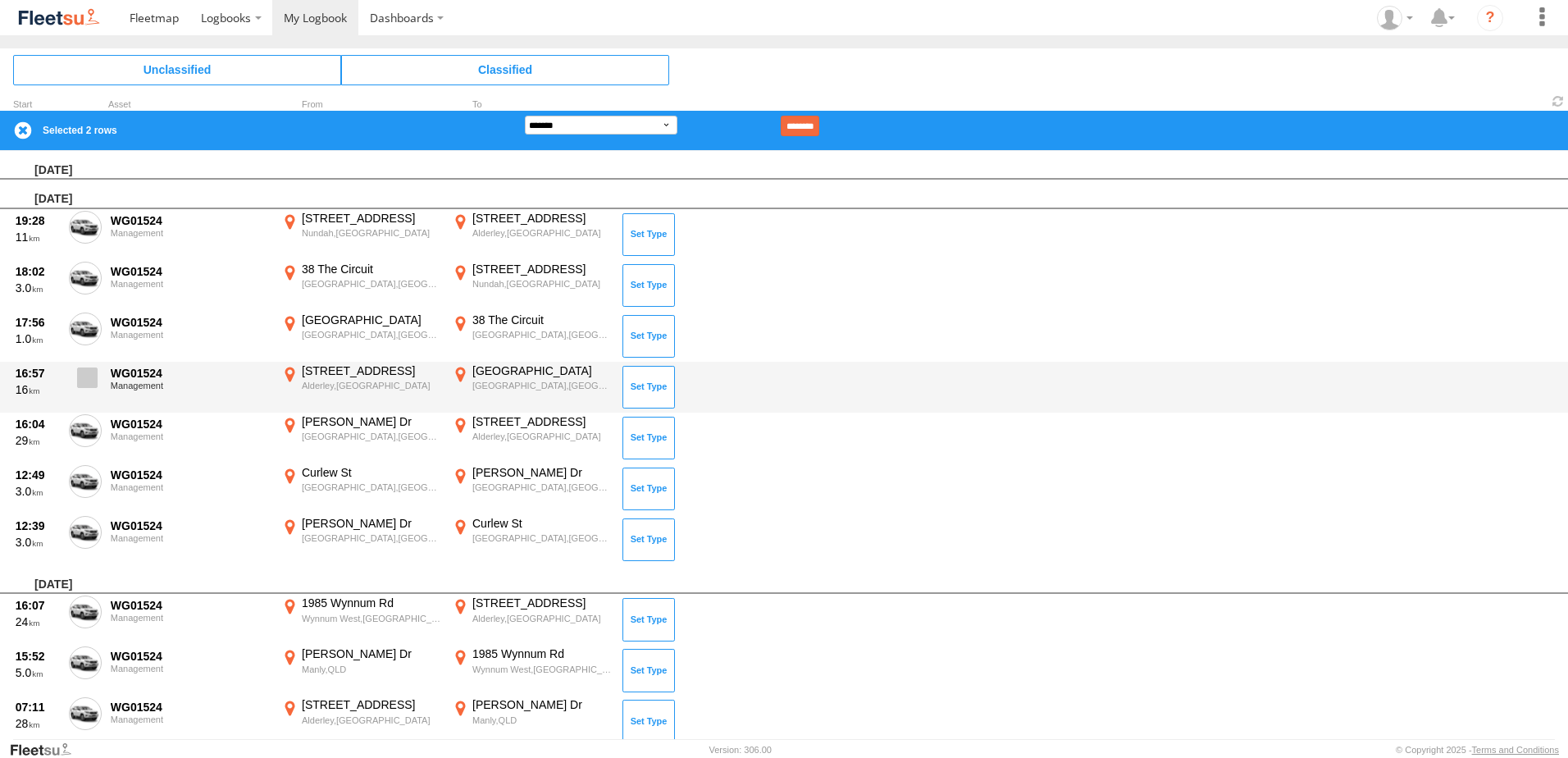
click at [77, 338] on label at bounding box center [84, 331] width 33 height 38
click at [74, 383] on label at bounding box center [84, 382] width 33 height 38
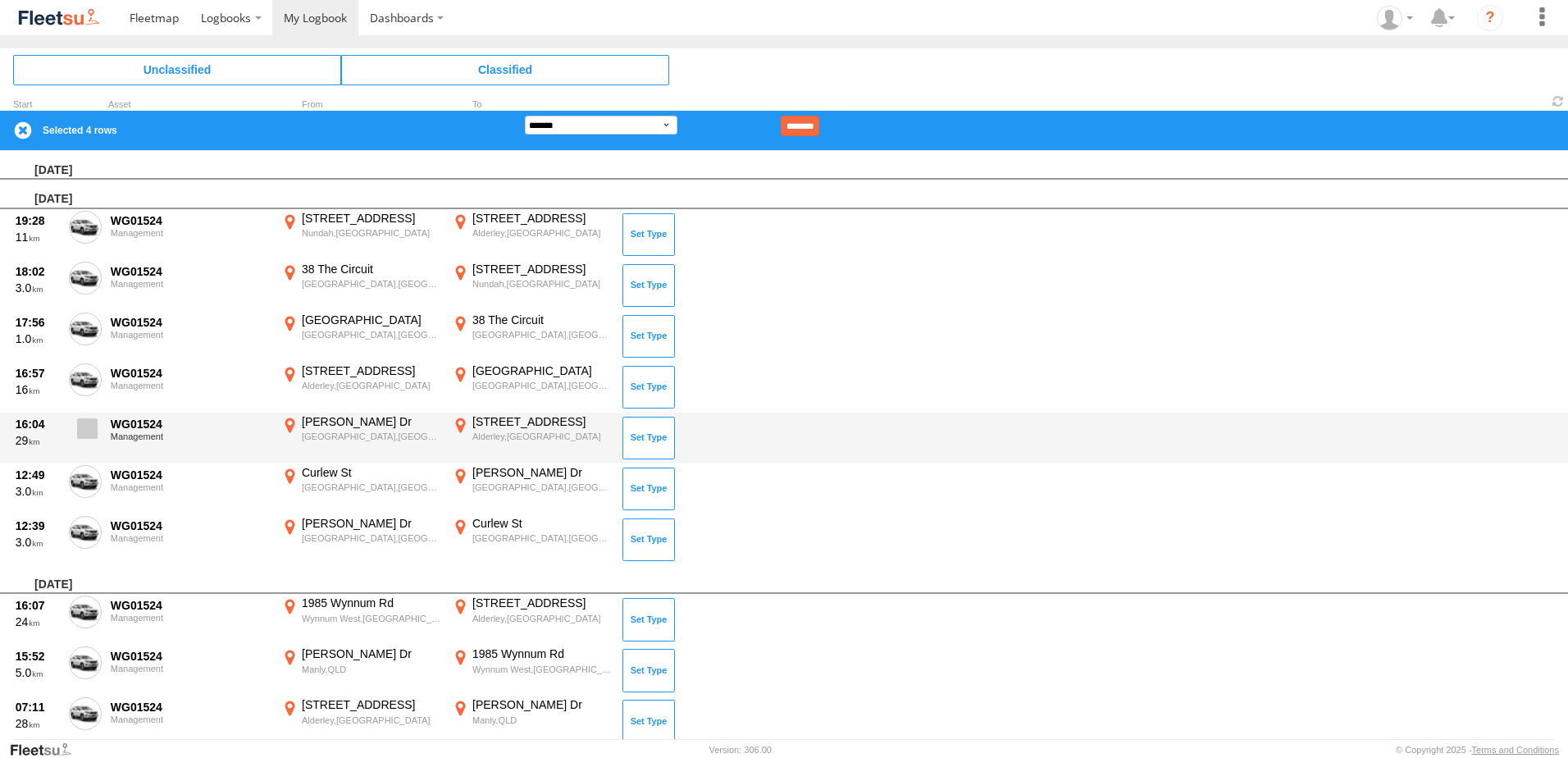
drag, startPoint x: 79, startPoint y: 425, endPoint x: 79, endPoint y: 451, distance: 26.0
click at [79, 426] on span at bounding box center [87, 429] width 21 height 21
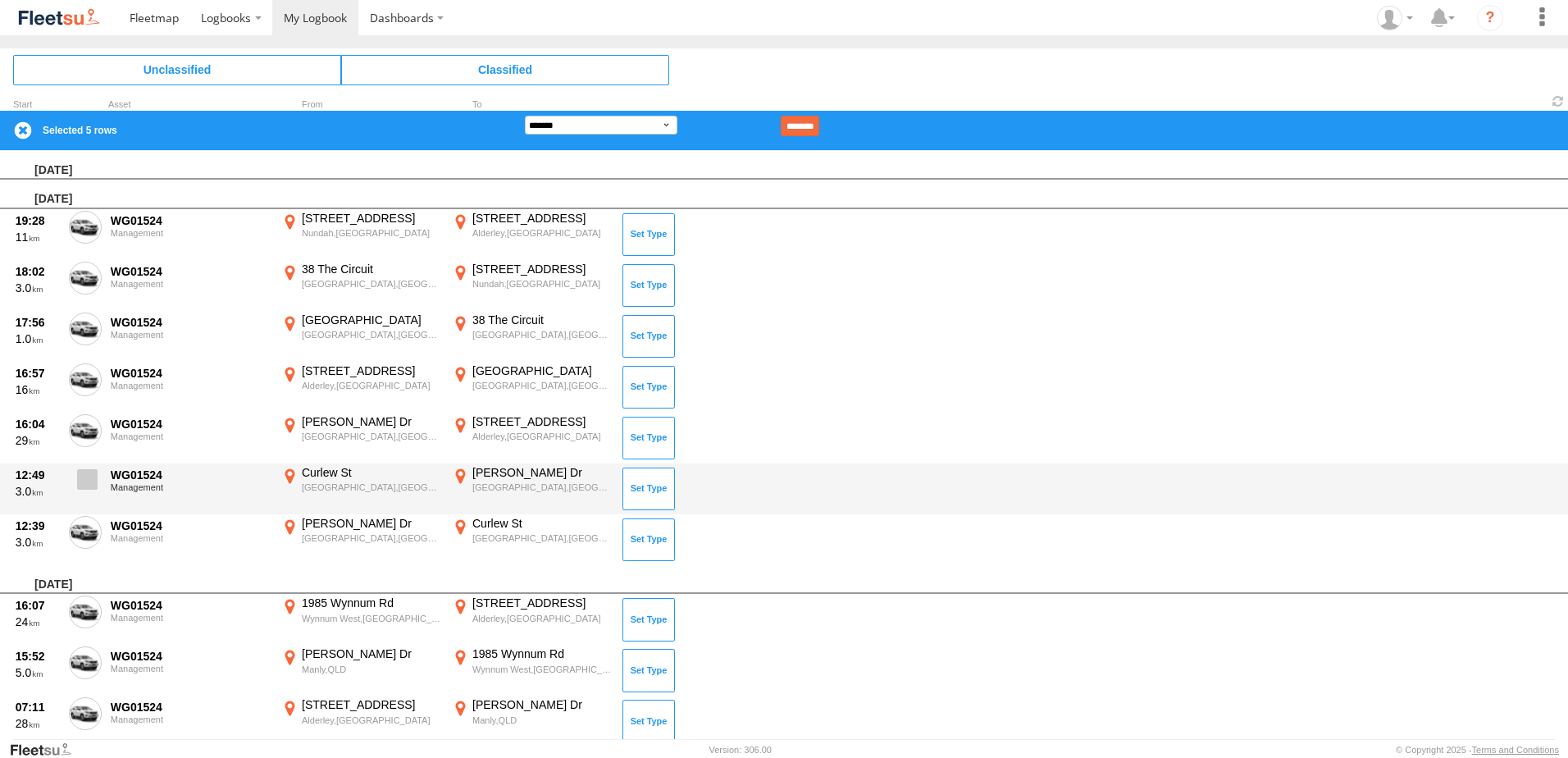
click at [79, 486] on span at bounding box center [87, 480] width 21 height 21
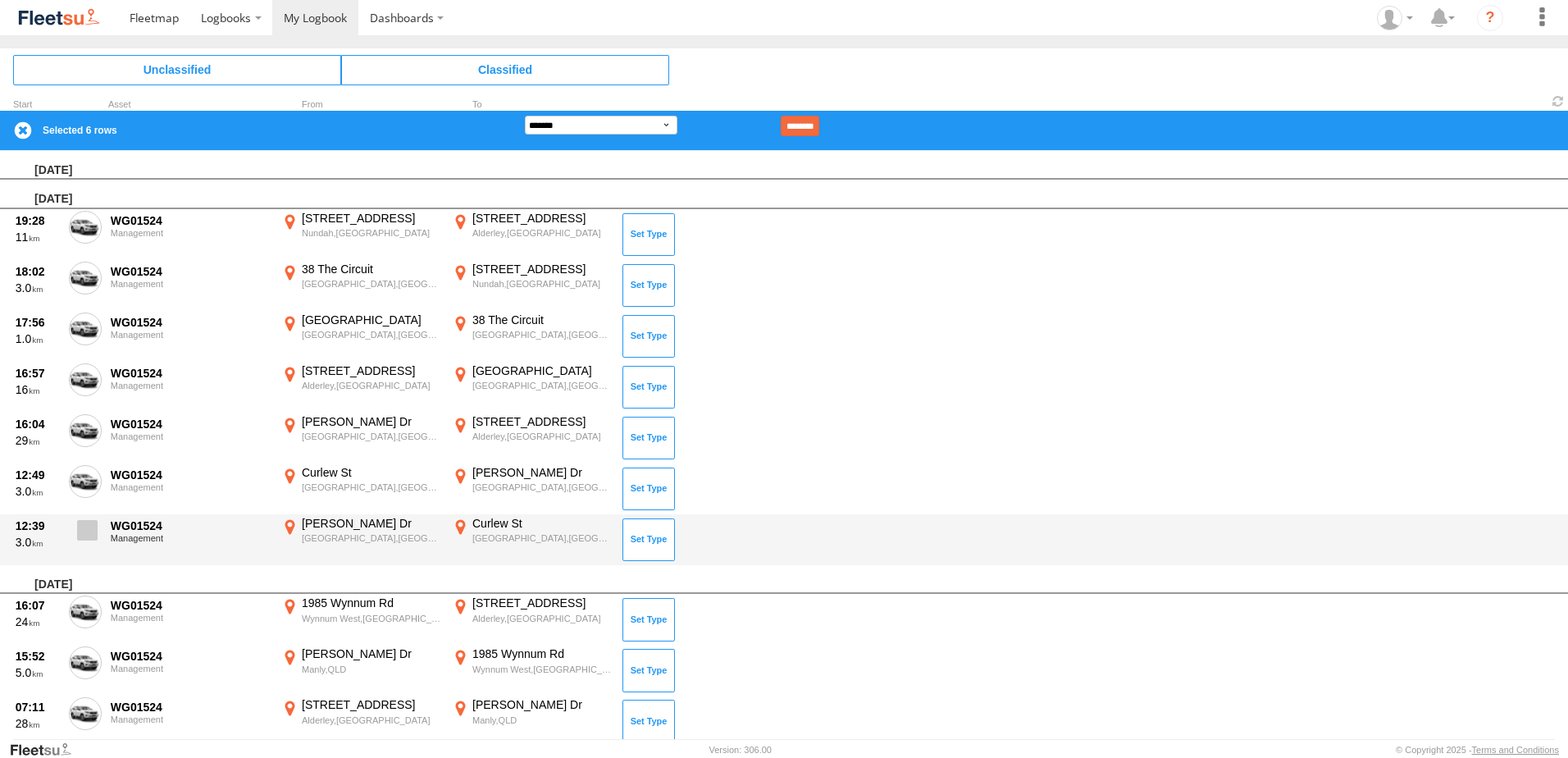
click at [75, 527] on label at bounding box center [84, 535] width 33 height 38
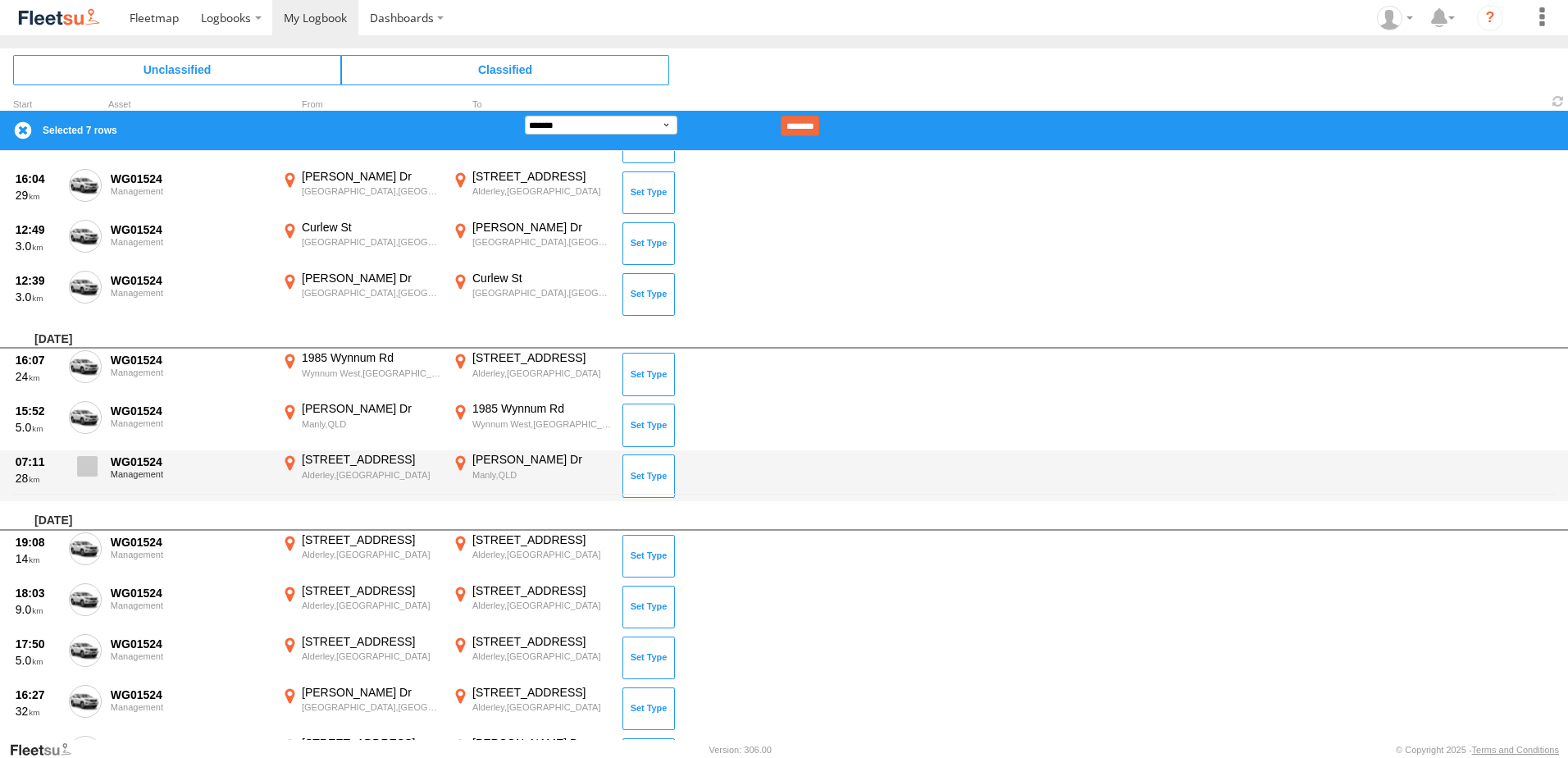
scroll to position [247, 0]
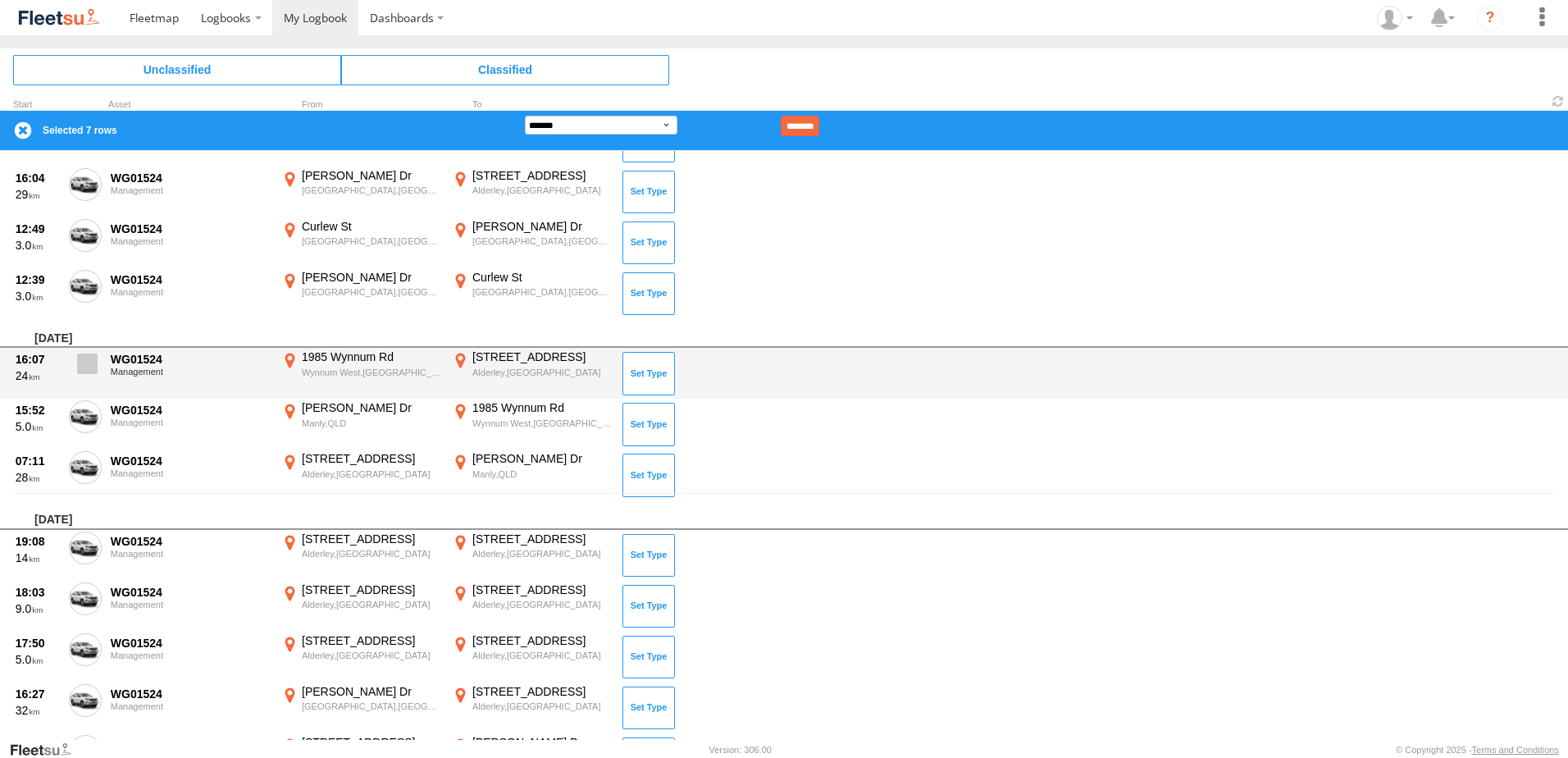
click at [81, 356] on span at bounding box center [87, 364] width 21 height 21
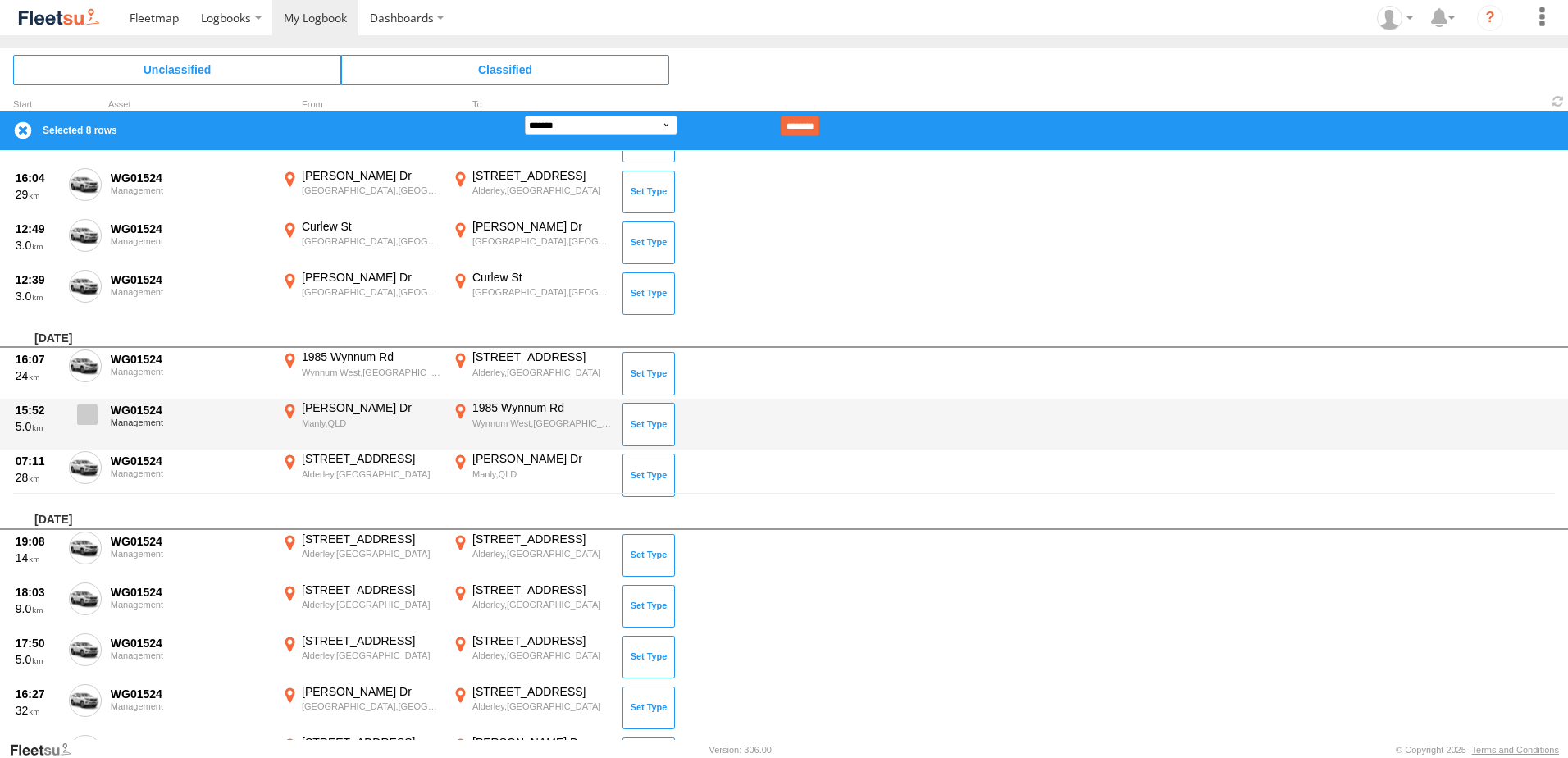
click at [81, 429] on label at bounding box center [84, 419] width 33 height 38
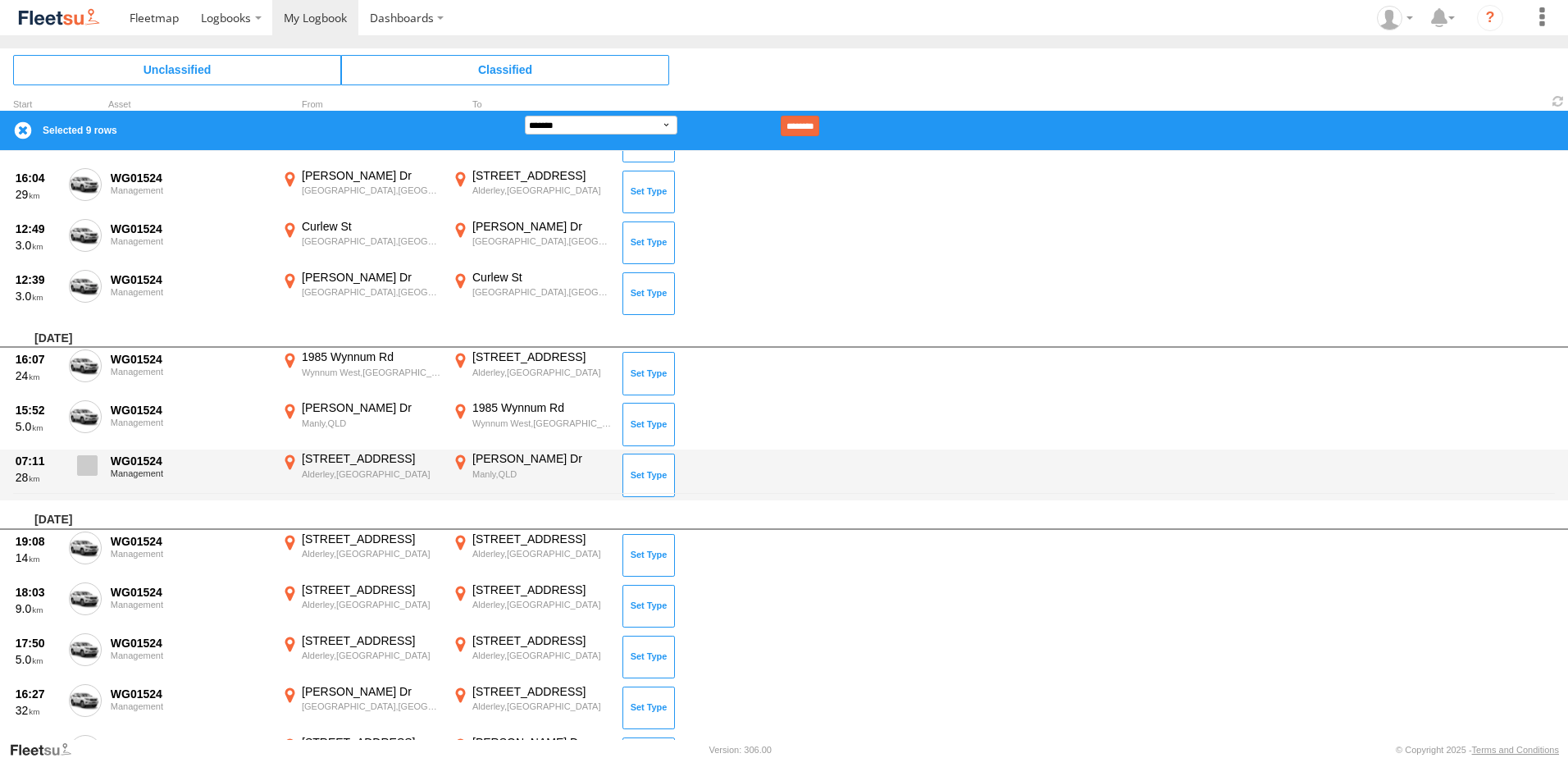
click at [84, 462] on span at bounding box center [87, 465] width 21 height 21
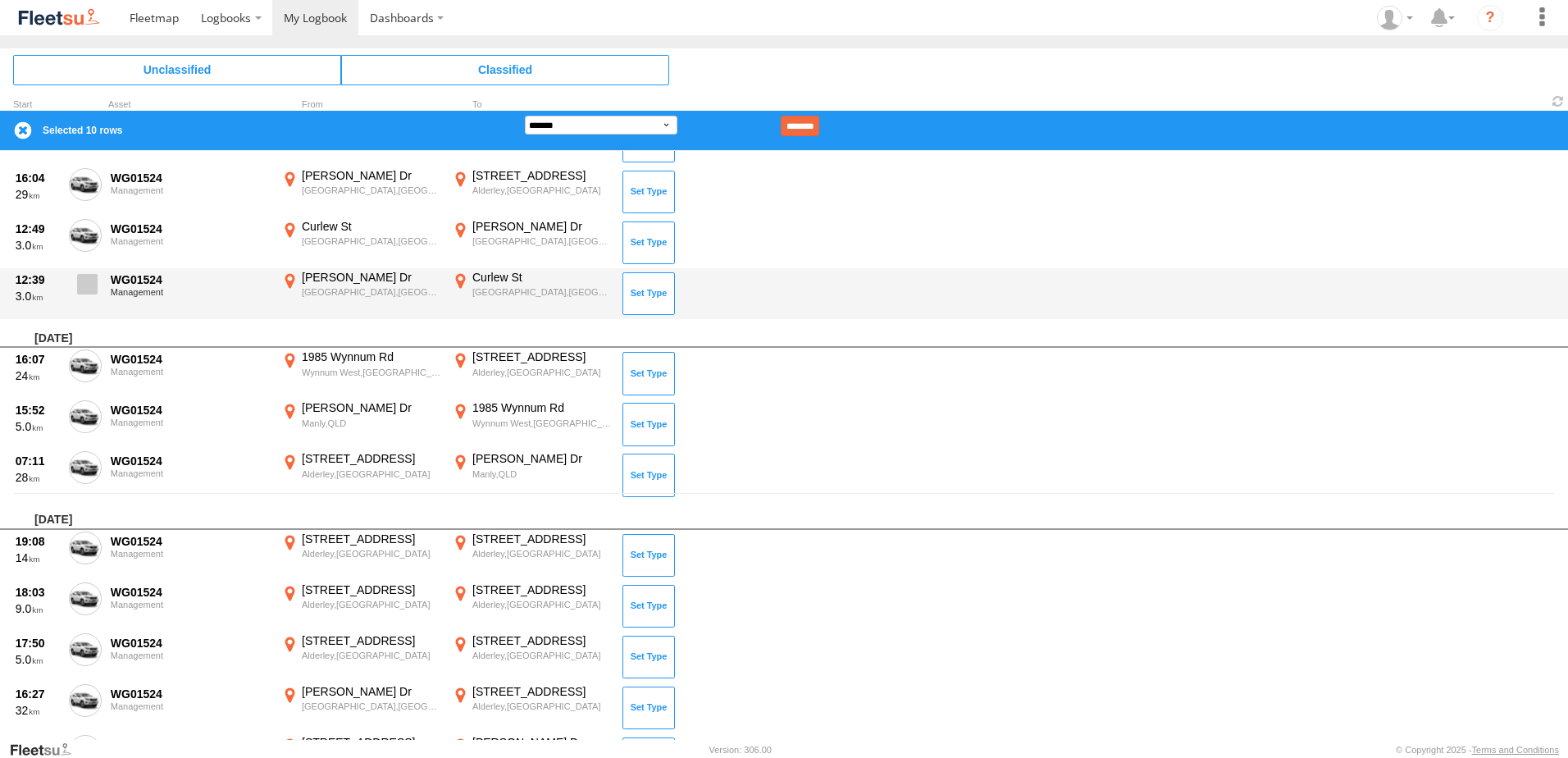
click at [89, 286] on span at bounding box center [87, 284] width 21 height 21
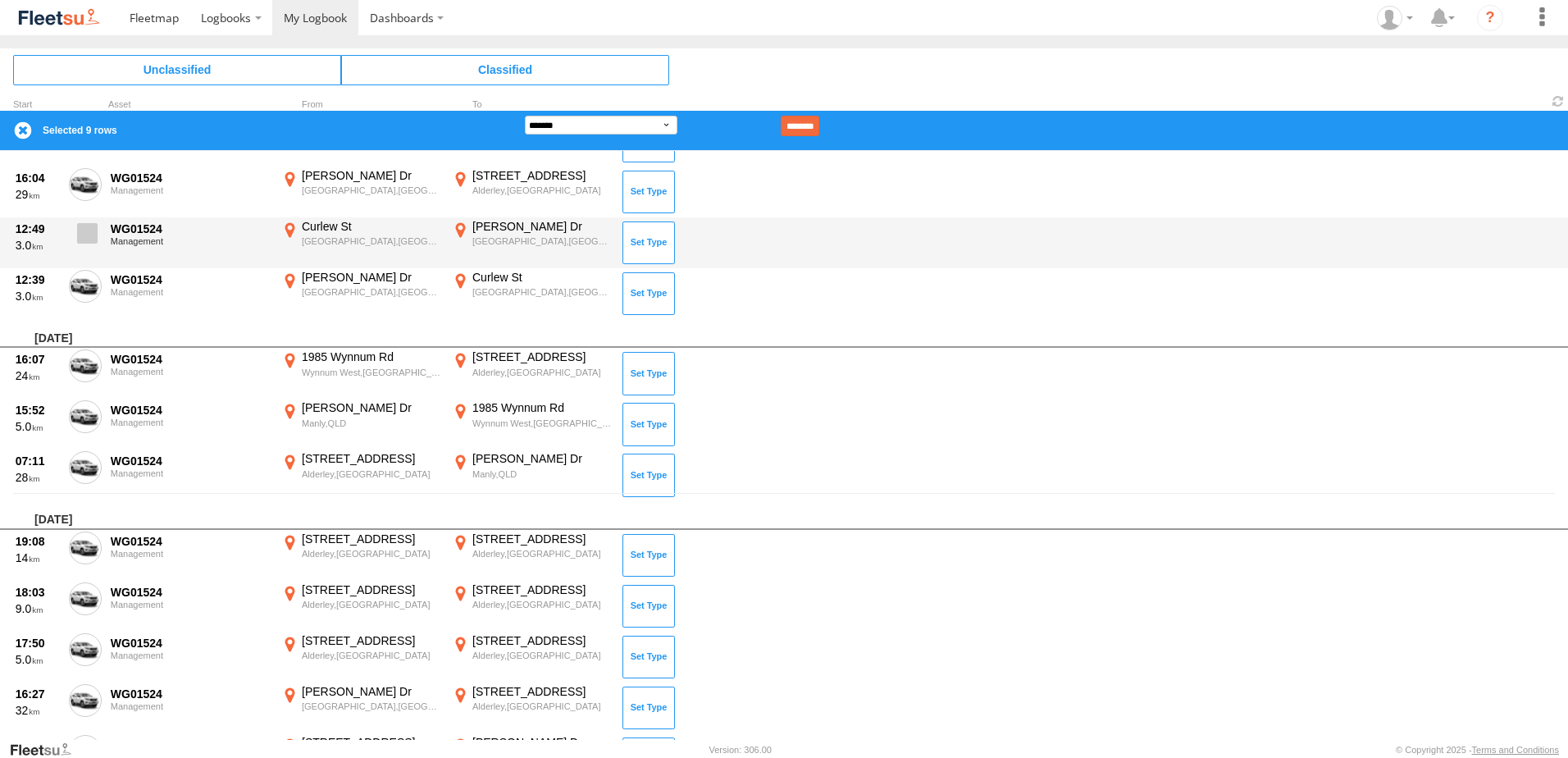
drag, startPoint x: 84, startPoint y: 243, endPoint x: 84, endPoint y: 219, distance: 24.0
click at [84, 238] on span at bounding box center [87, 233] width 21 height 21
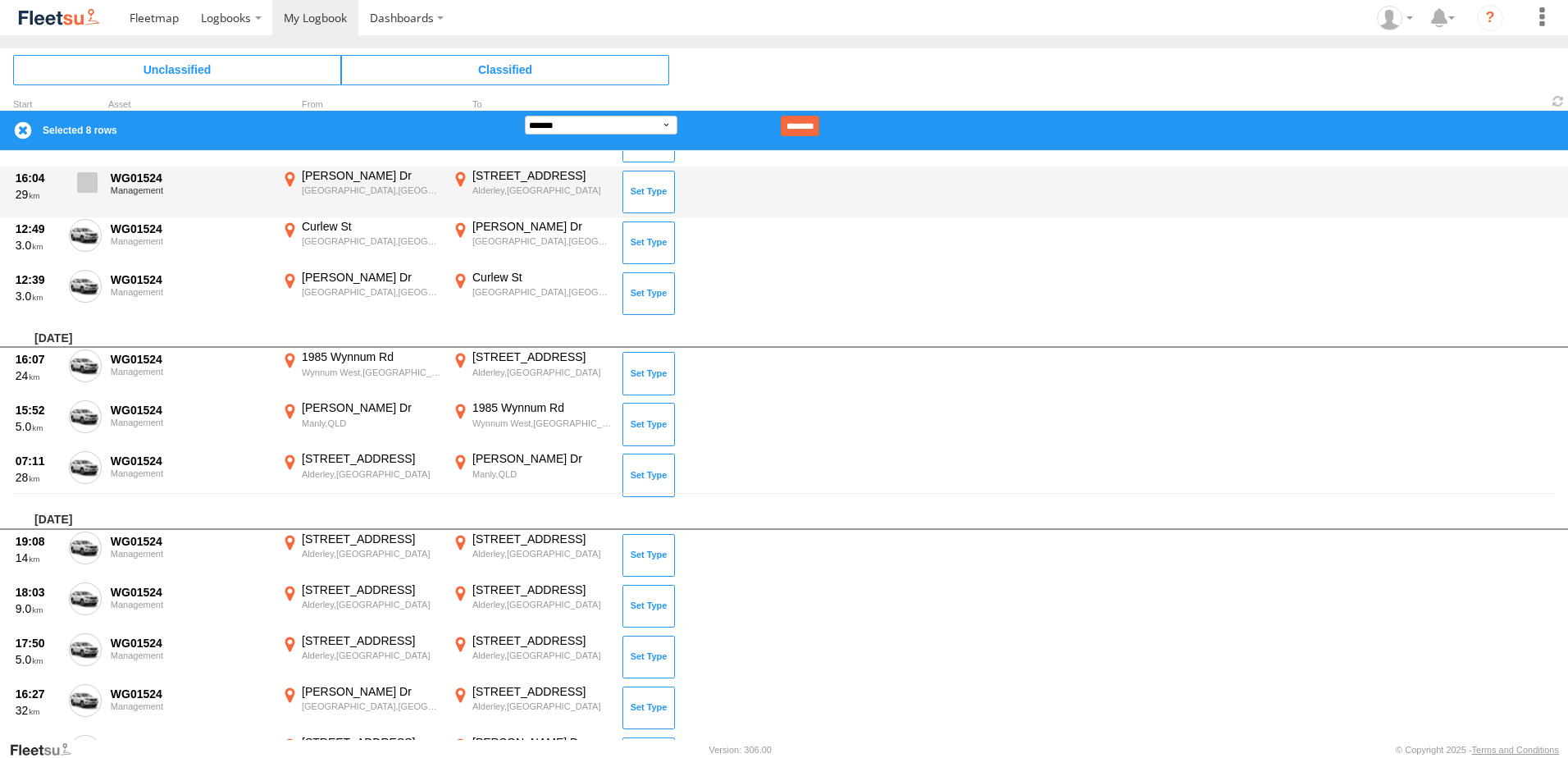
click at [83, 177] on span at bounding box center [87, 182] width 21 height 21
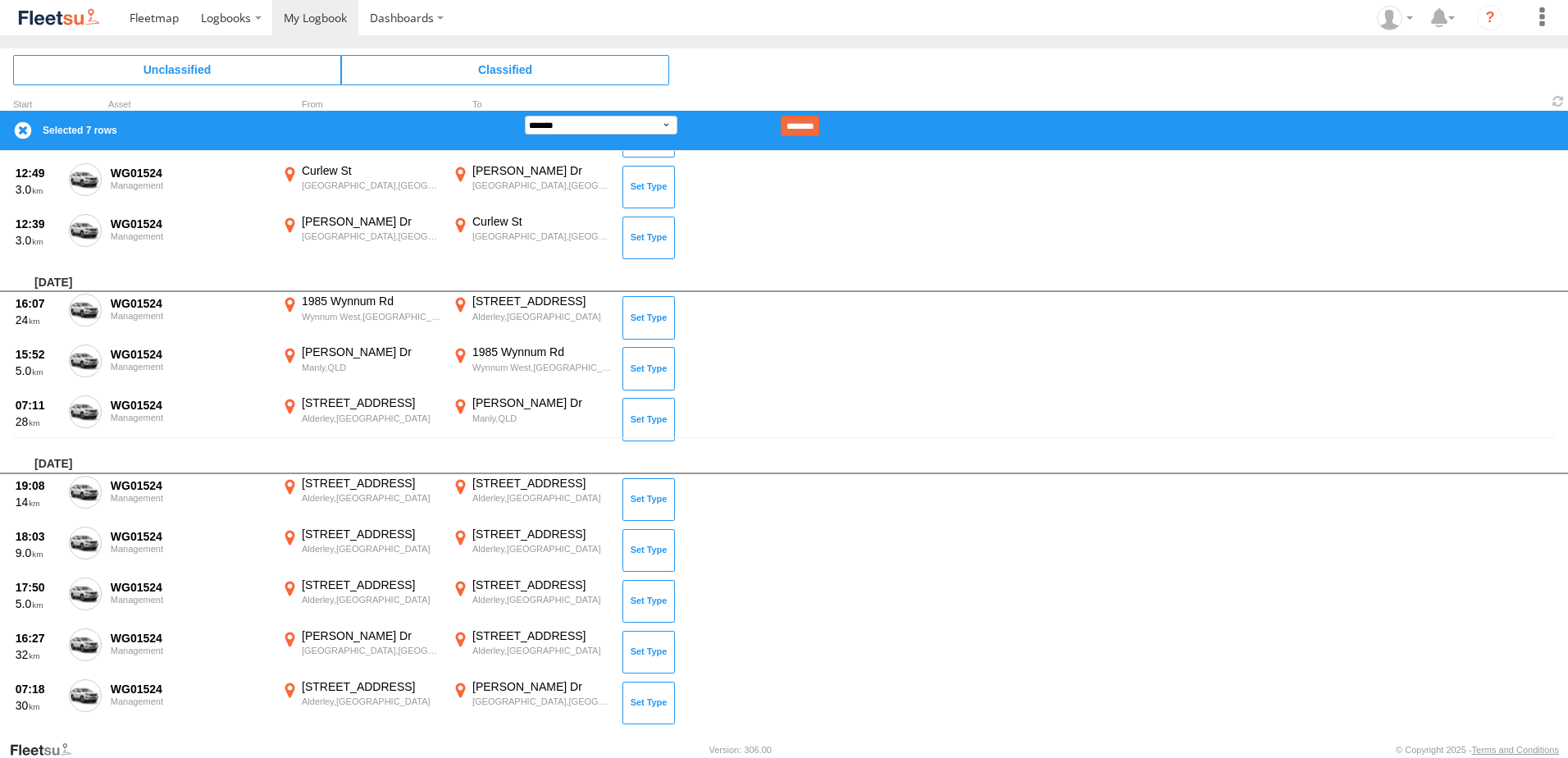
scroll to position [328, 0]
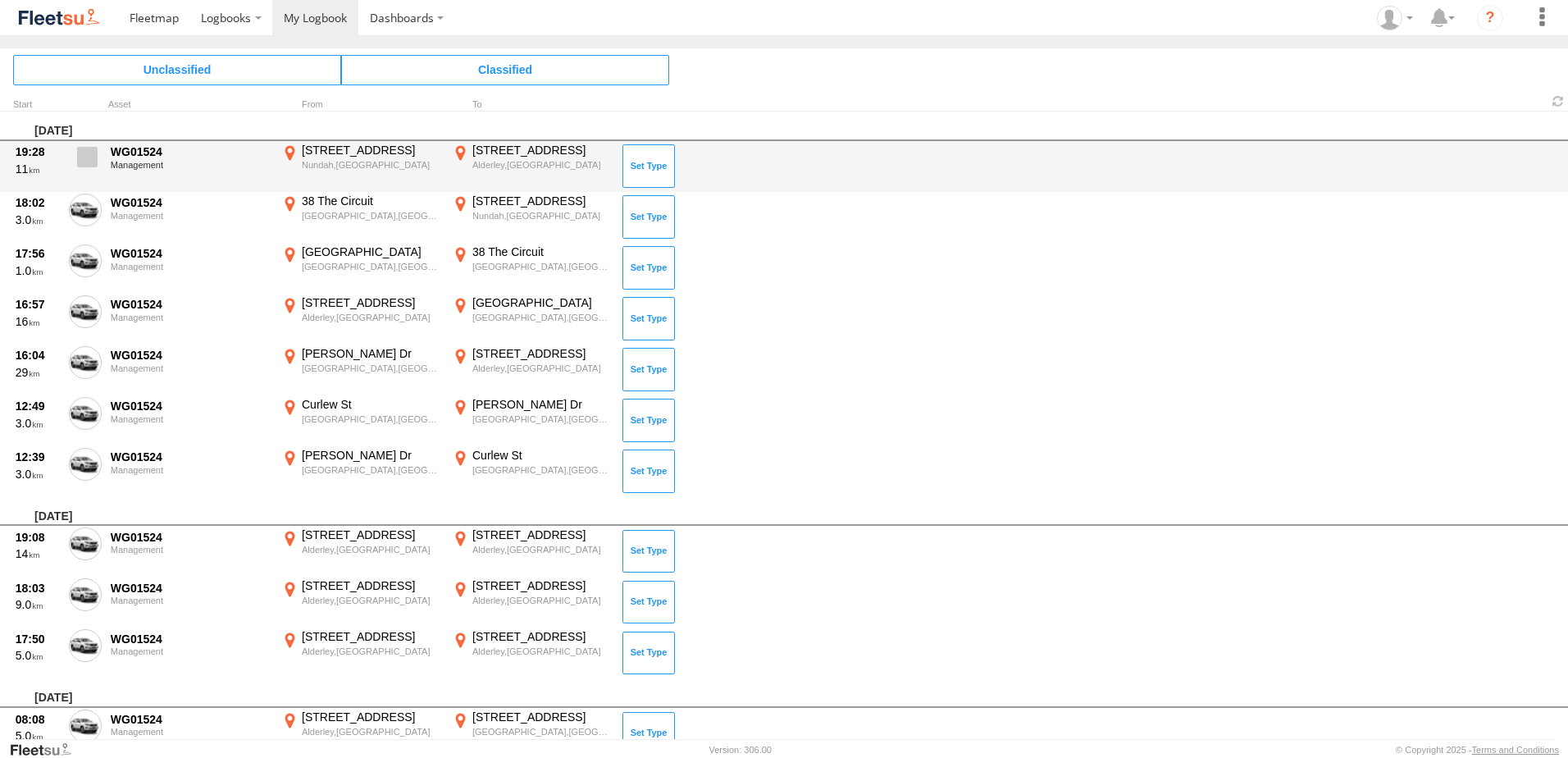
click at [85, 151] on span at bounding box center [87, 157] width 21 height 21
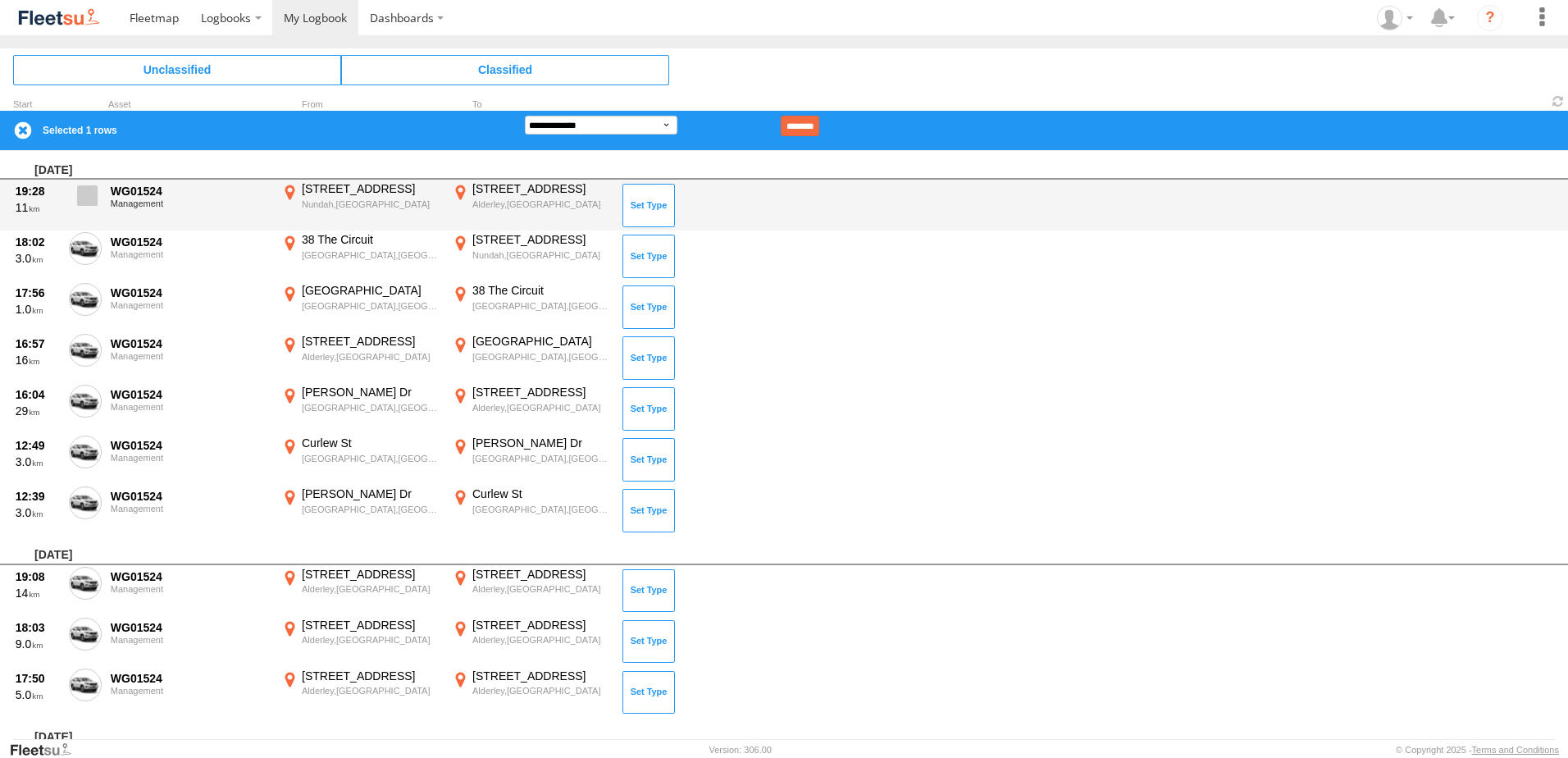
click at [87, 194] on span at bounding box center [87, 196] width 21 height 21
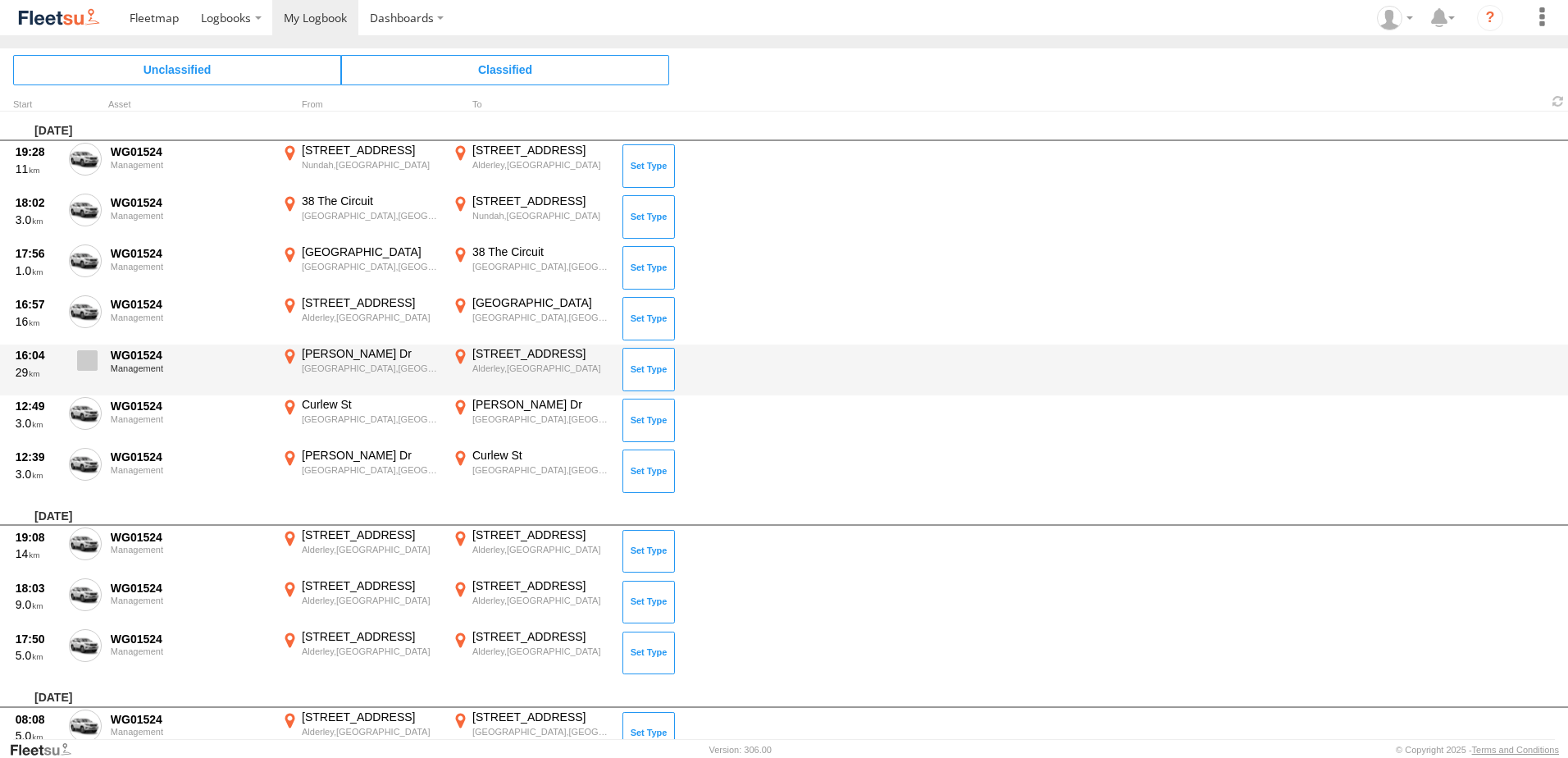
click at [86, 355] on span at bounding box center [87, 360] width 21 height 21
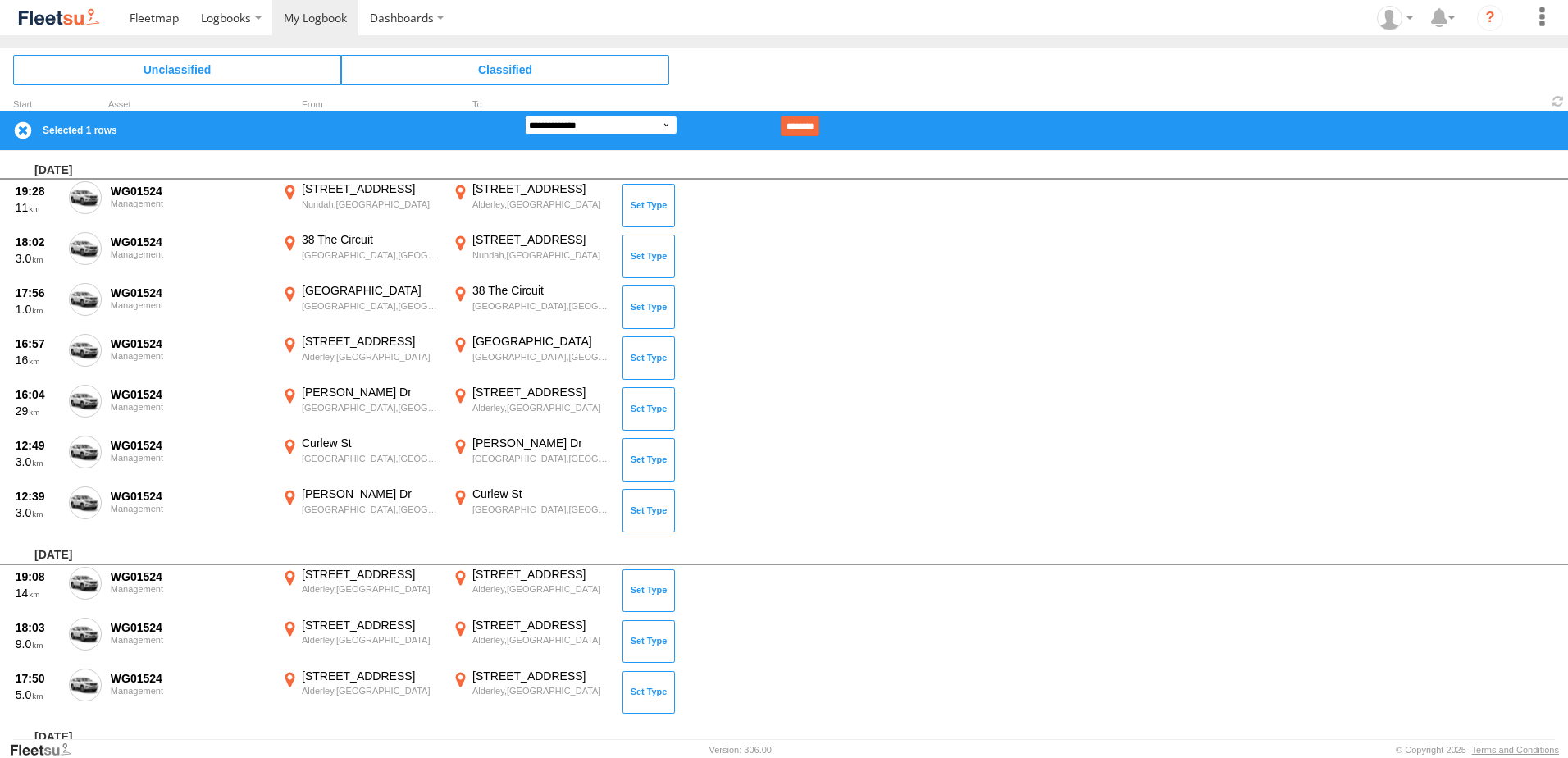
click at [594, 128] on select "**********" at bounding box center [601, 125] width 153 height 19
click at [525, 115] on select "**********" at bounding box center [601, 125] width 153 height 19
click at [820, 125] on input "********" at bounding box center [800, 125] width 38 height 21
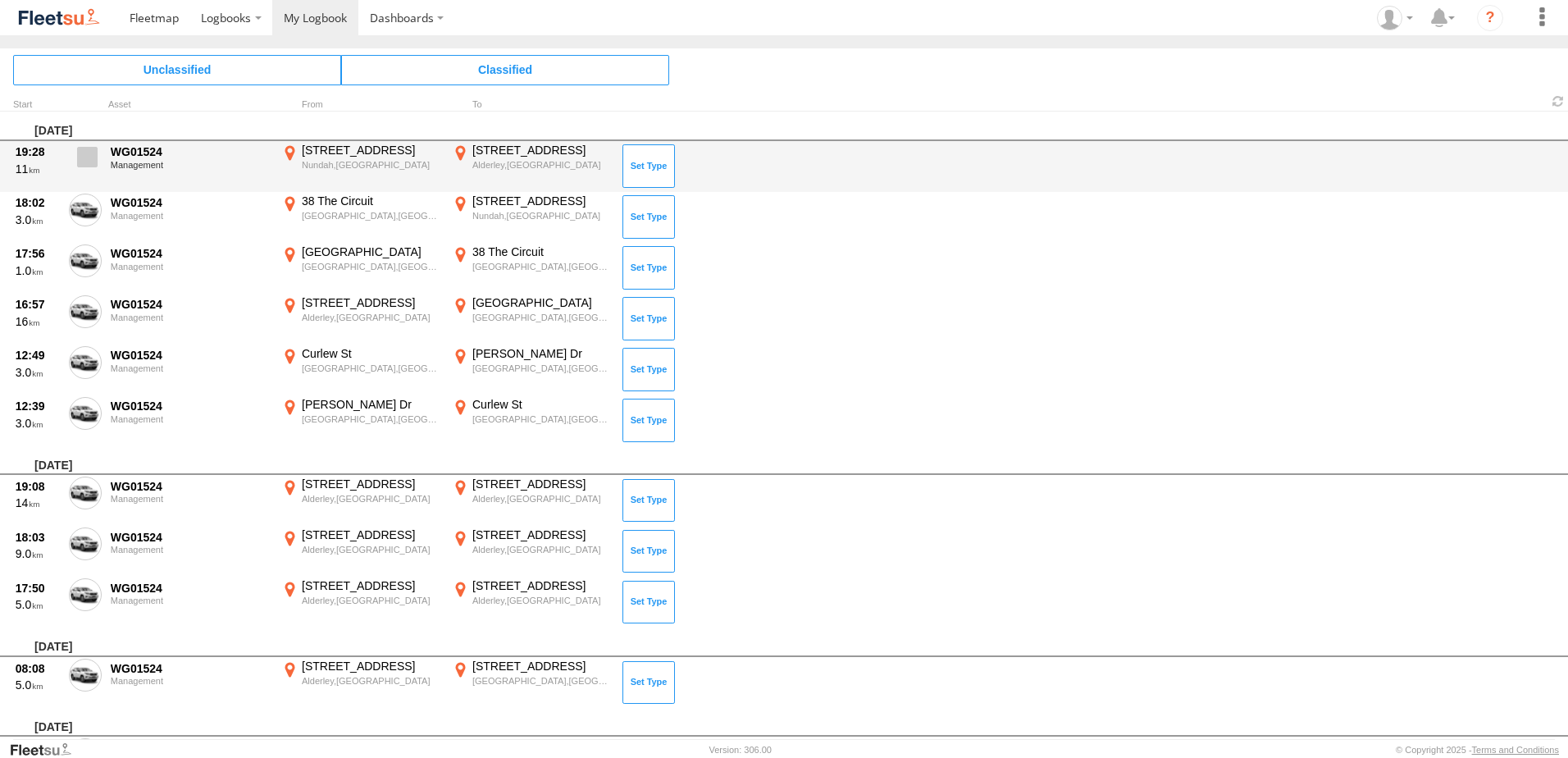
click at [89, 156] on span at bounding box center [87, 157] width 21 height 21
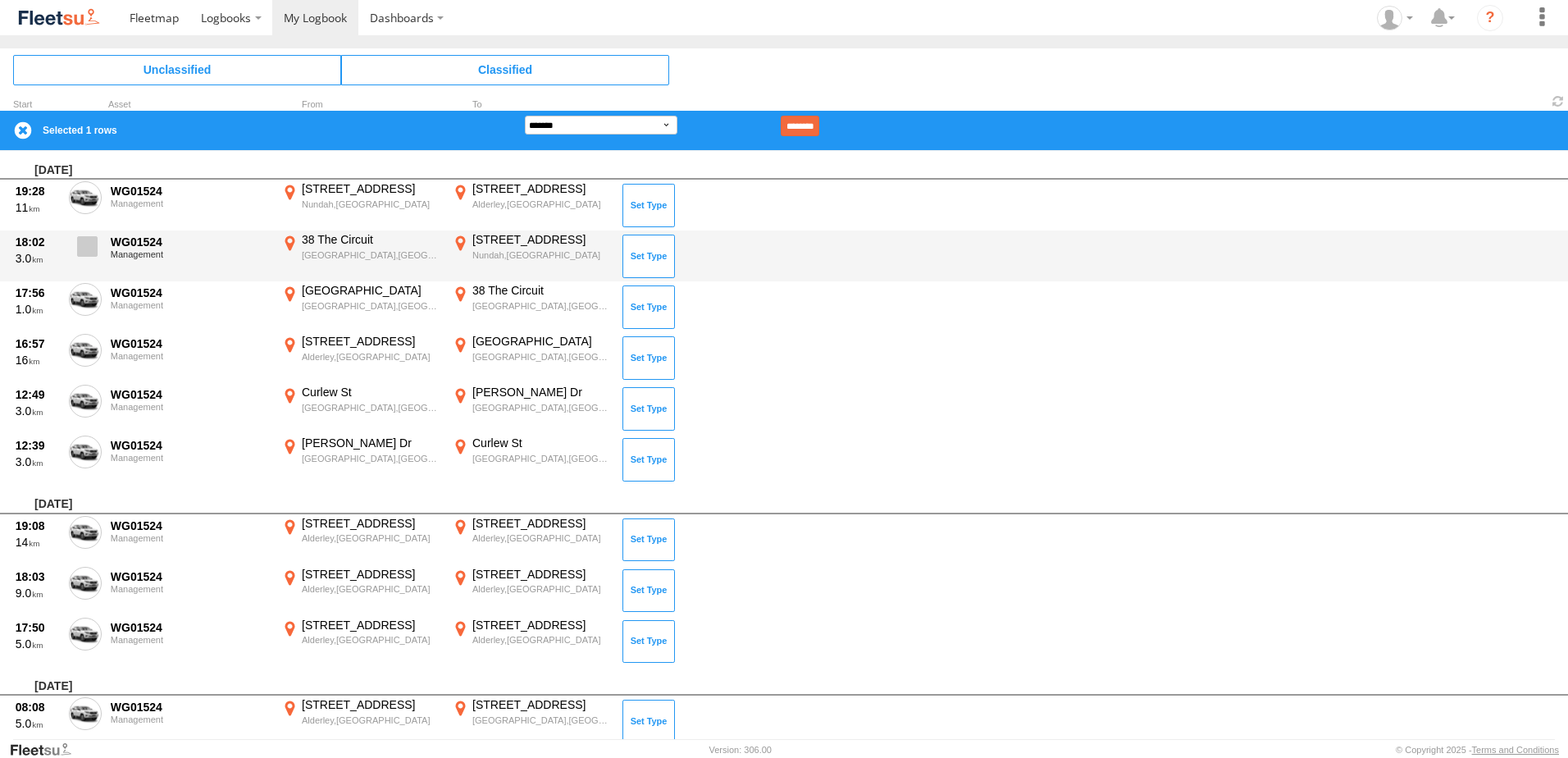
click at [79, 245] on span at bounding box center [87, 247] width 21 height 21
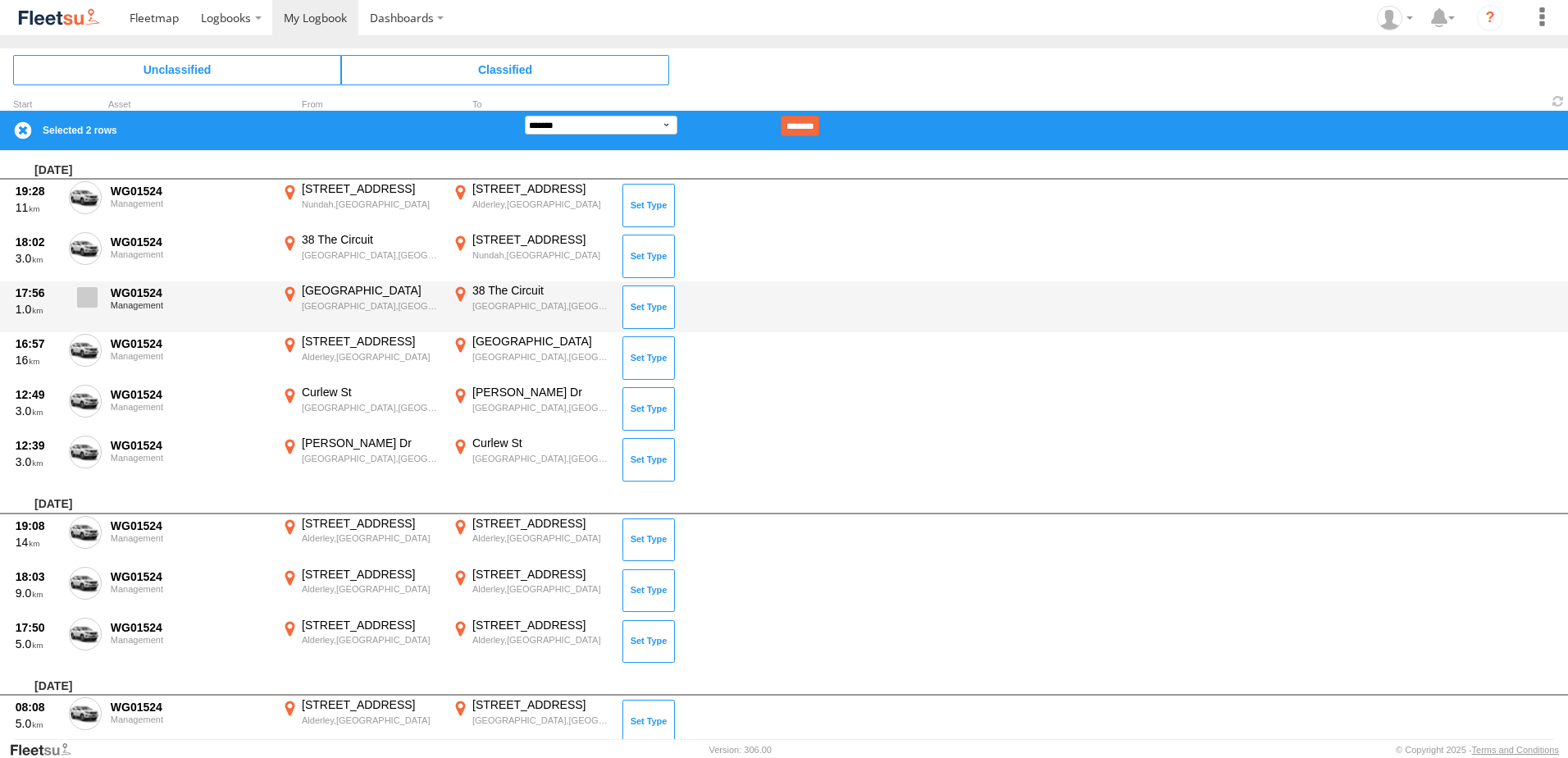
click at [86, 303] on span at bounding box center [87, 298] width 21 height 21
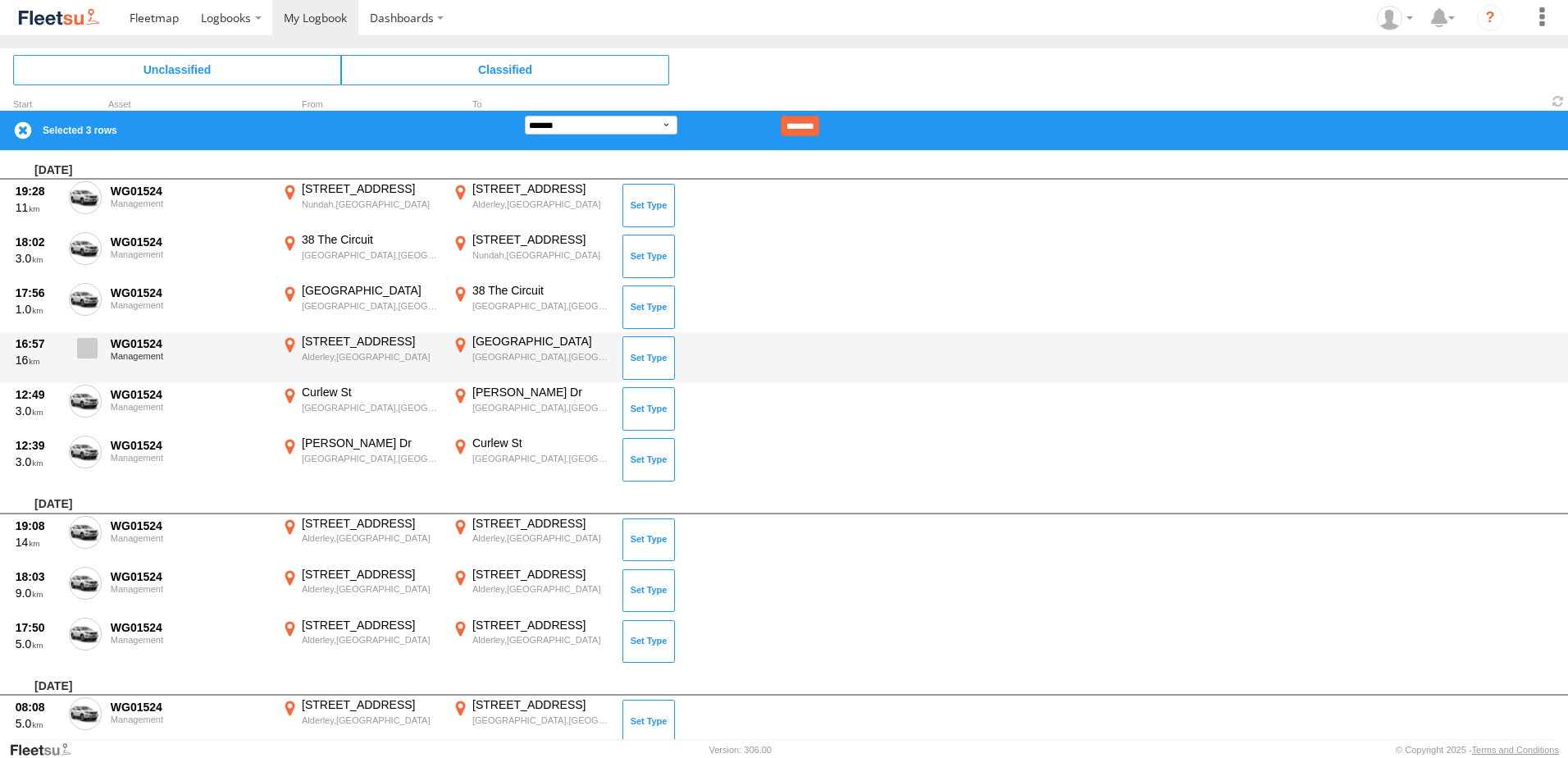
click at [81, 357] on span at bounding box center [87, 348] width 21 height 21
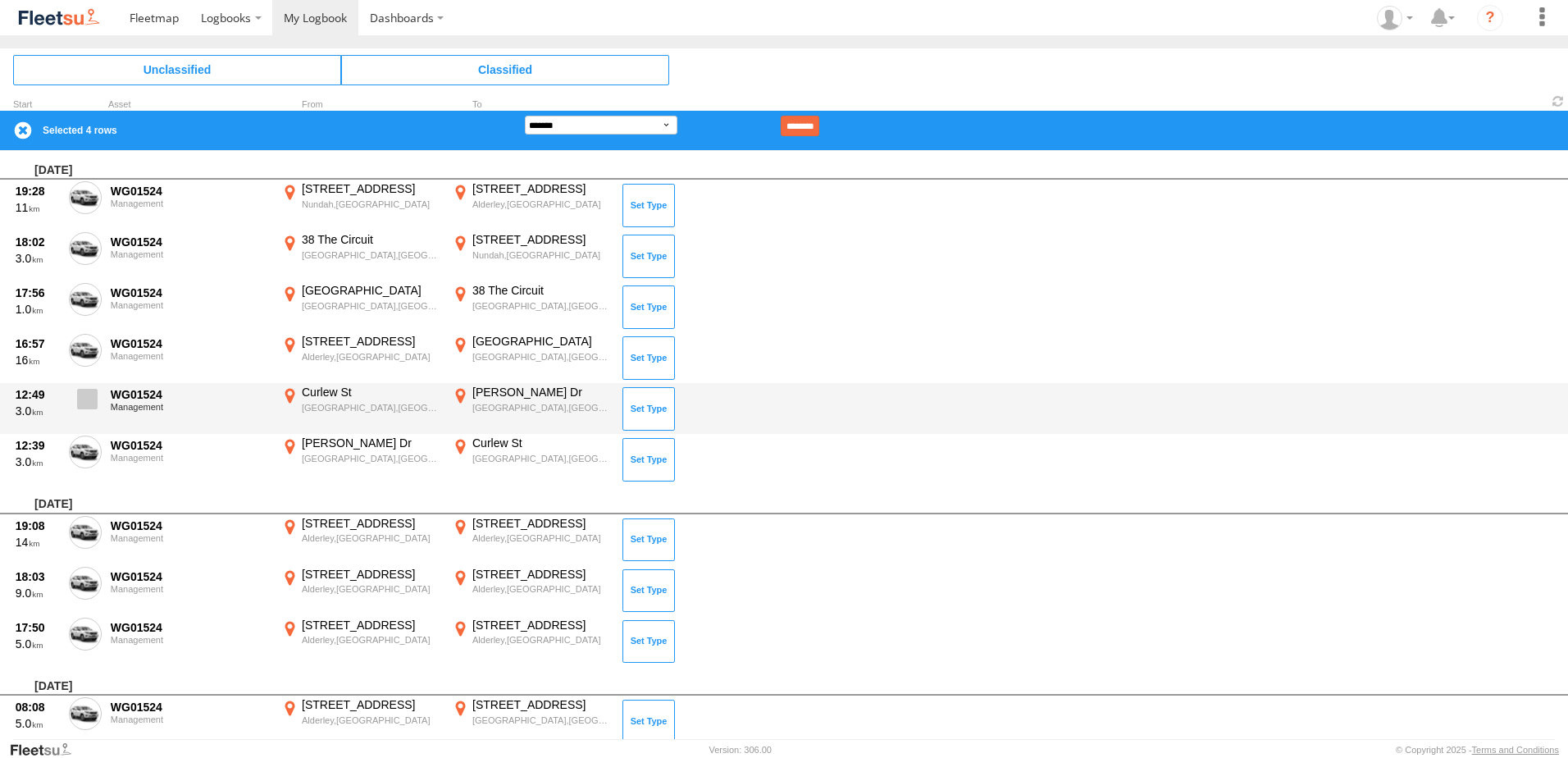
click at [80, 420] on label at bounding box center [84, 403] width 33 height 38
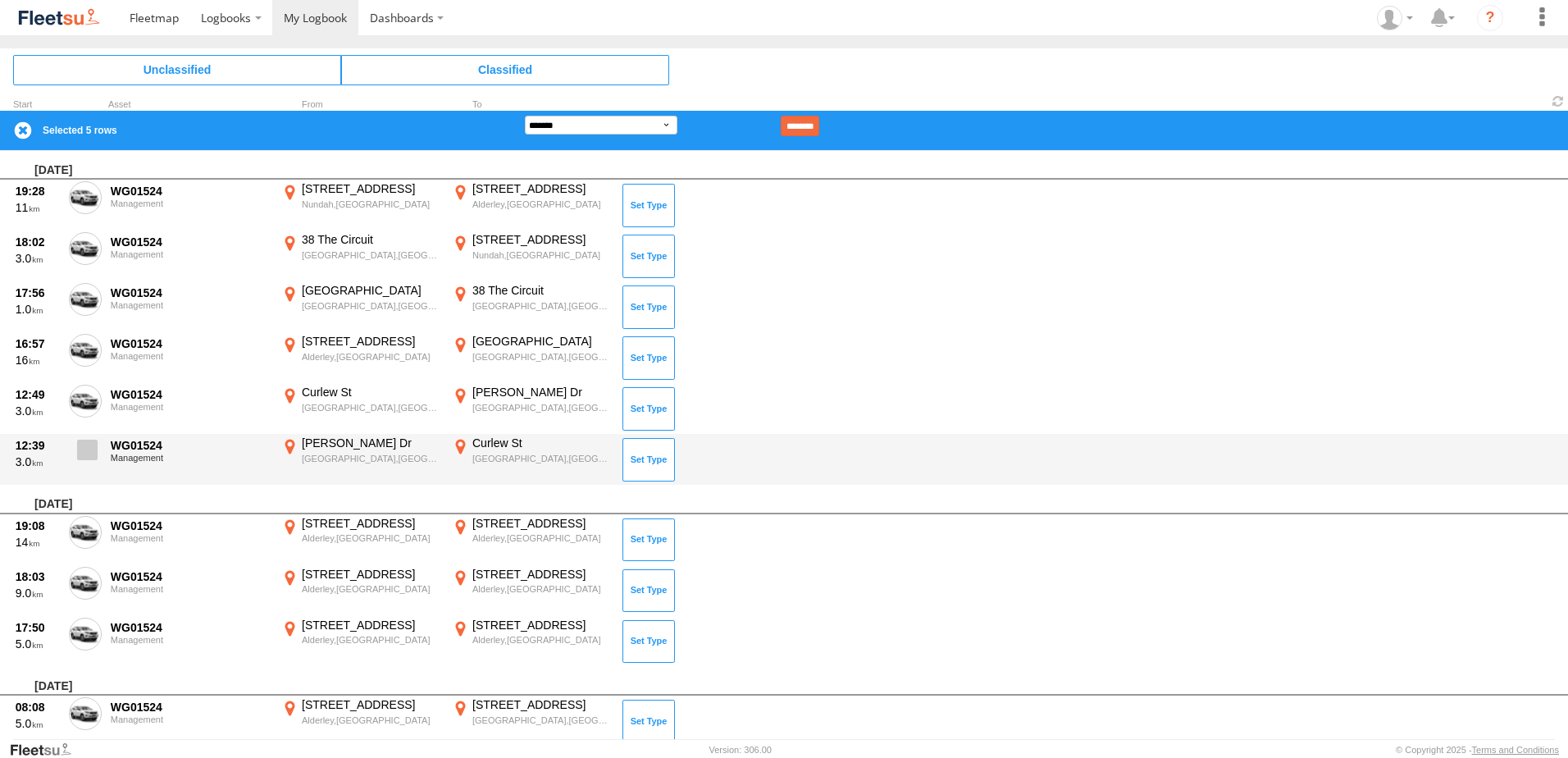
click at [80, 458] on span at bounding box center [87, 450] width 21 height 21
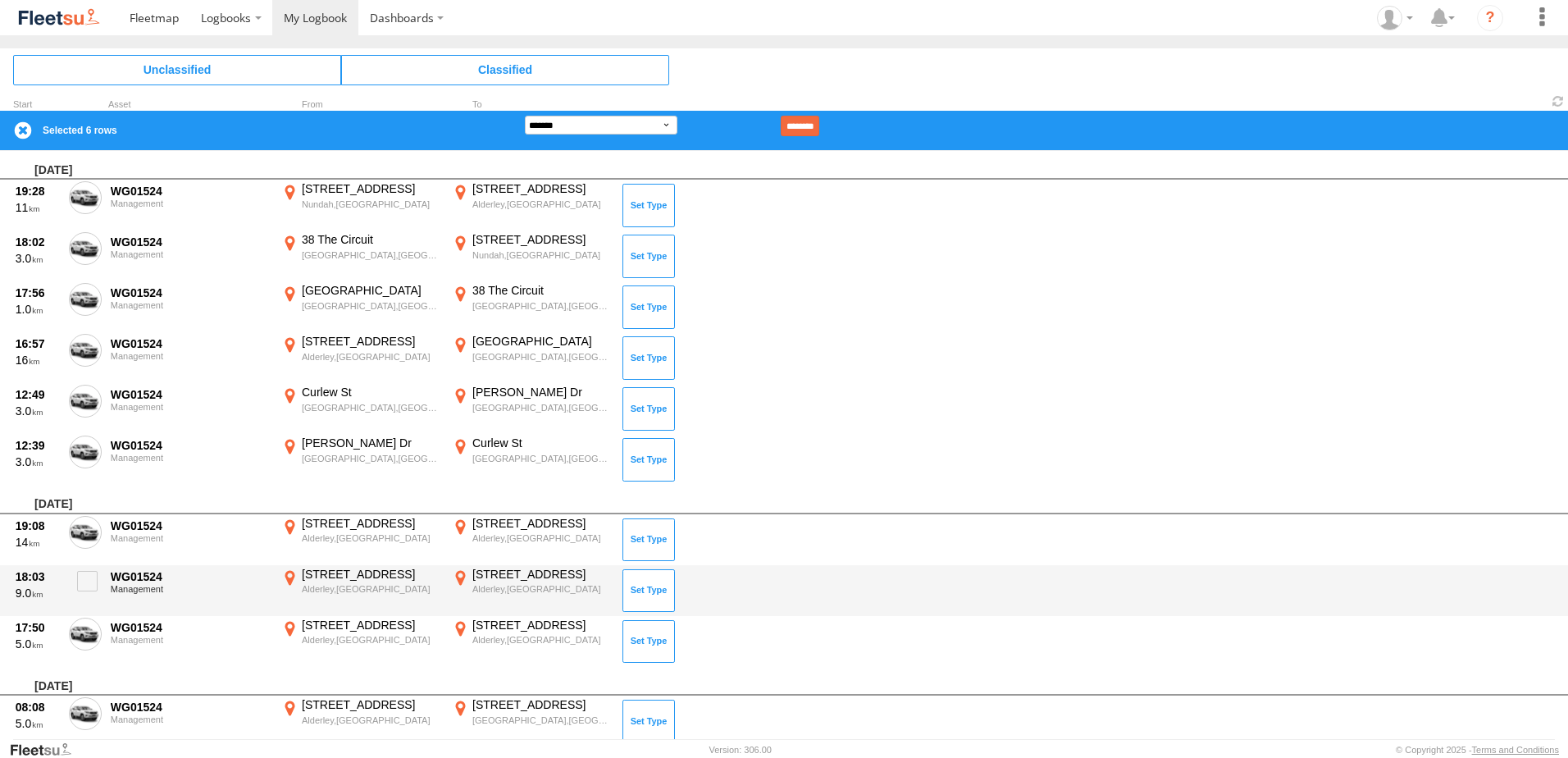
drag, startPoint x: 85, startPoint y: 532, endPoint x: 85, endPoint y: 566, distance: 34.0
click at [0, 0] on span at bounding box center [0, 0] width 0 height 0
click at [89, 604] on label at bounding box center [84, 585] width 33 height 38
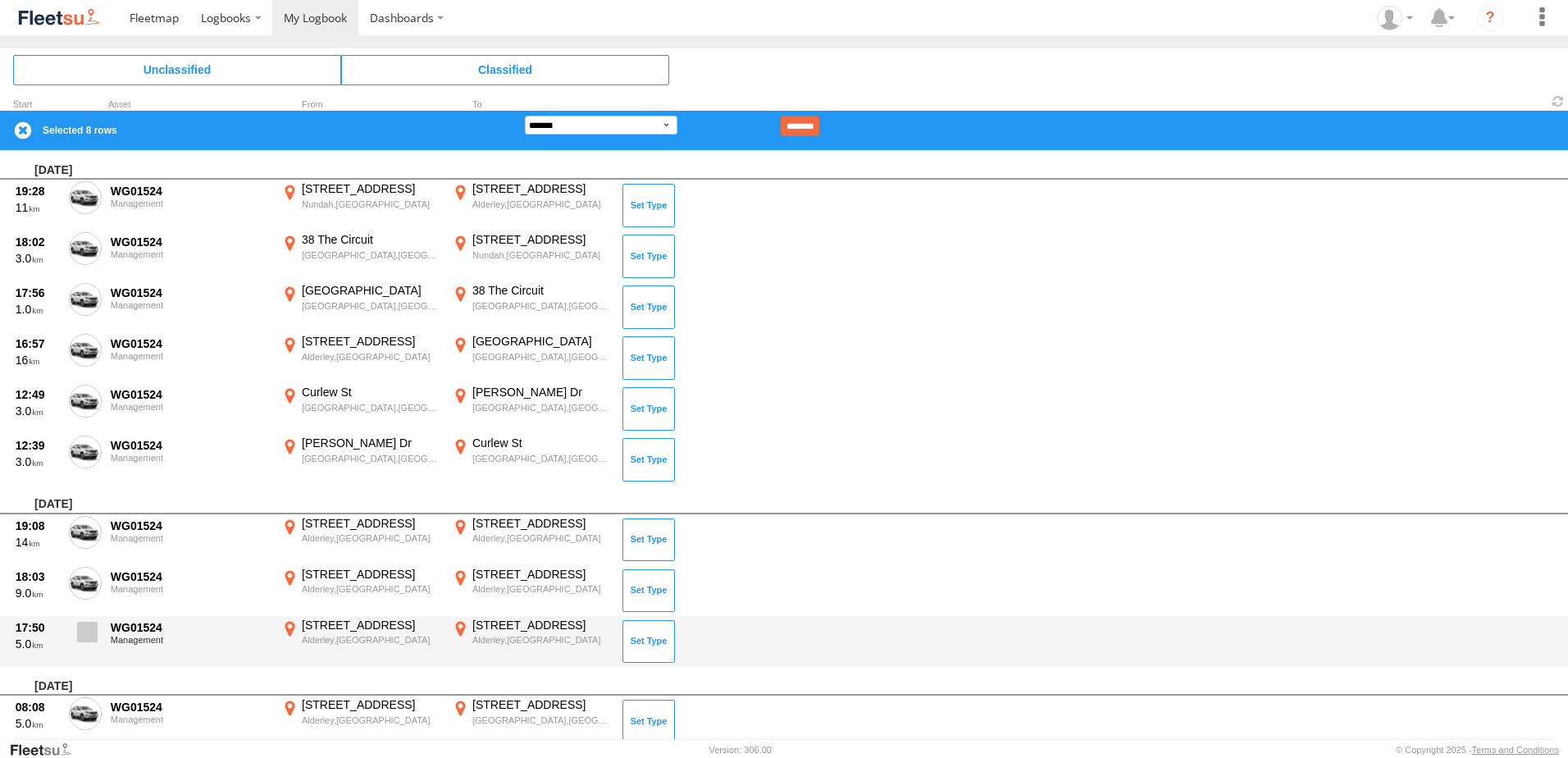
click at [87, 642] on span at bounding box center [87, 632] width 21 height 21
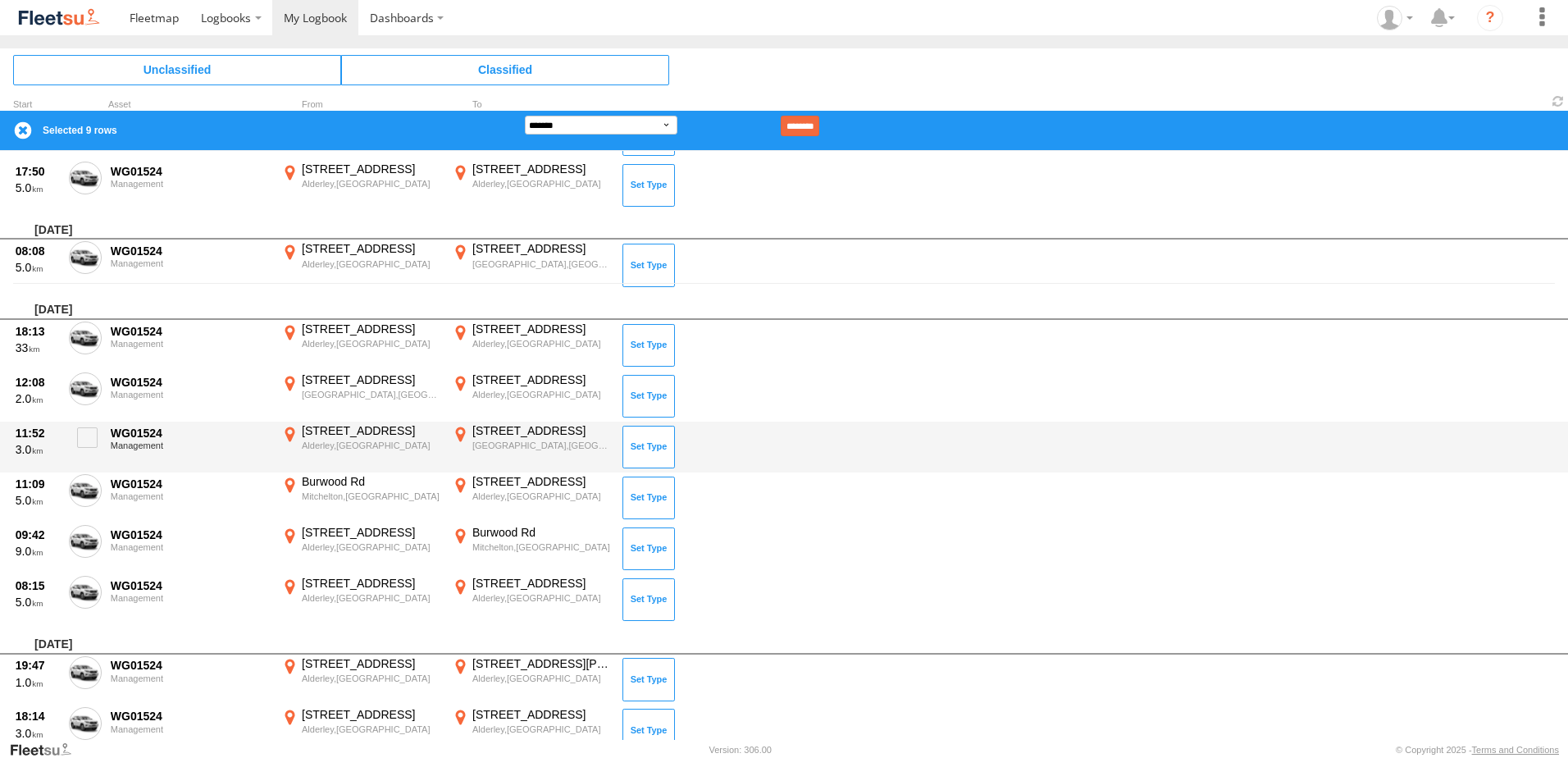
scroll to position [492, 0]
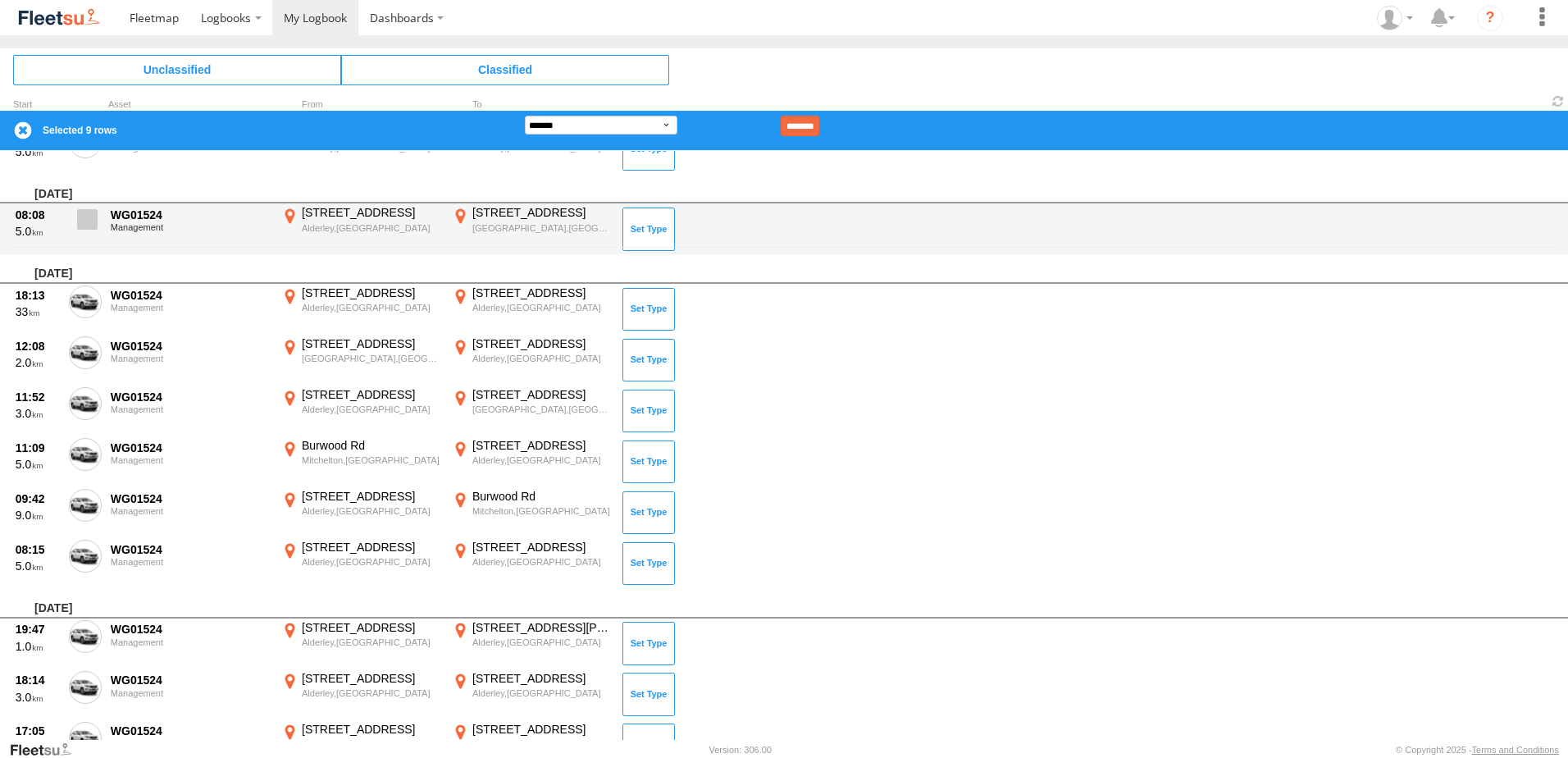
click at [97, 215] on span at bounding box center [87, 219] width 21 height 21
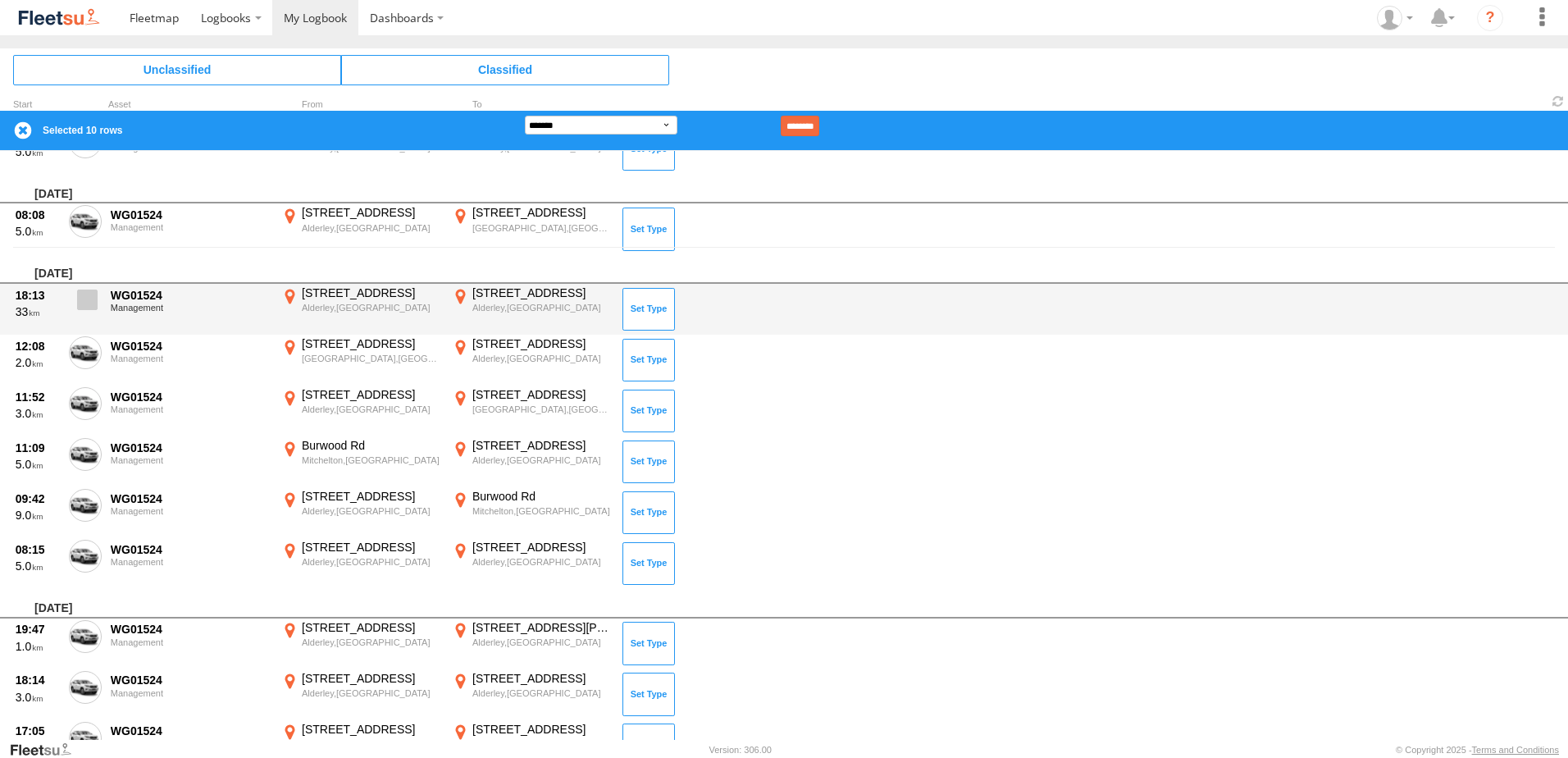
click at [80, 312] on label at bounding box center [84, 304] width 33 height 38
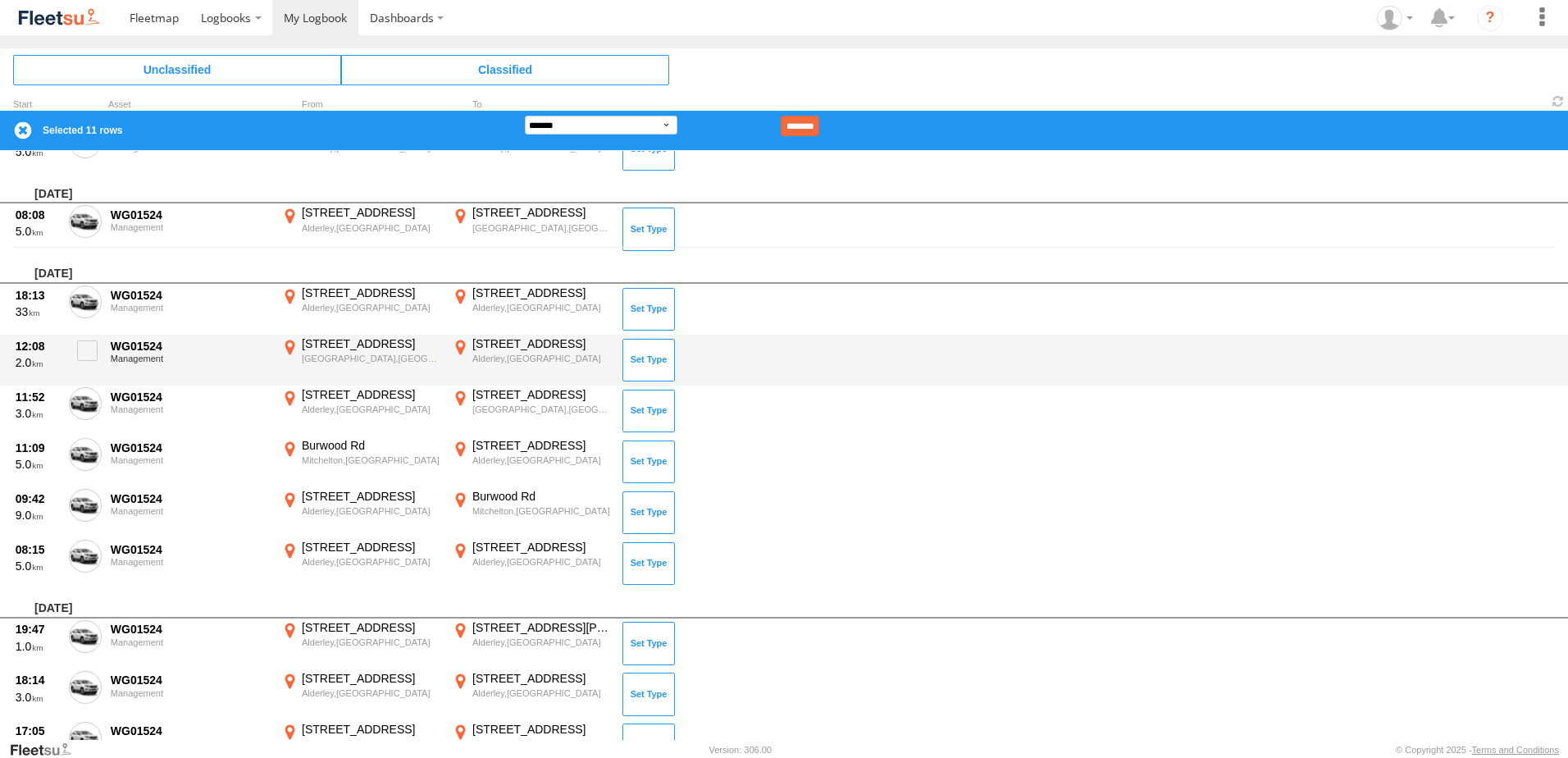
drag, startPoint x: 85, startPoint y: 357, endPoint x: 86, endPoint y: 384, distance: 27.0
click at [86, 365] on label at bounding box center [84, 355] width 33 height 38
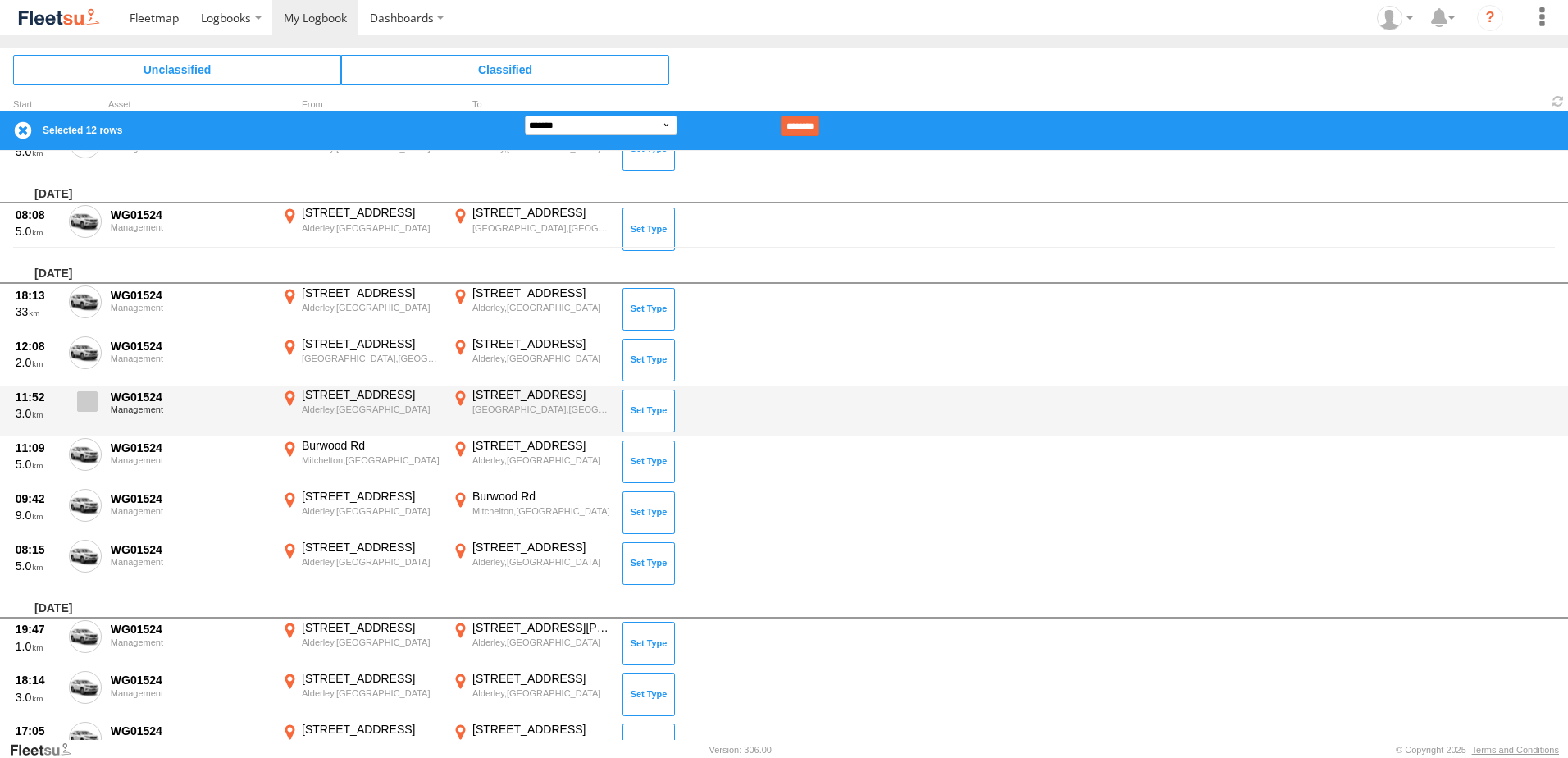
click at [86, 417] on label at bounding box center [84, 405] width 33 height 38
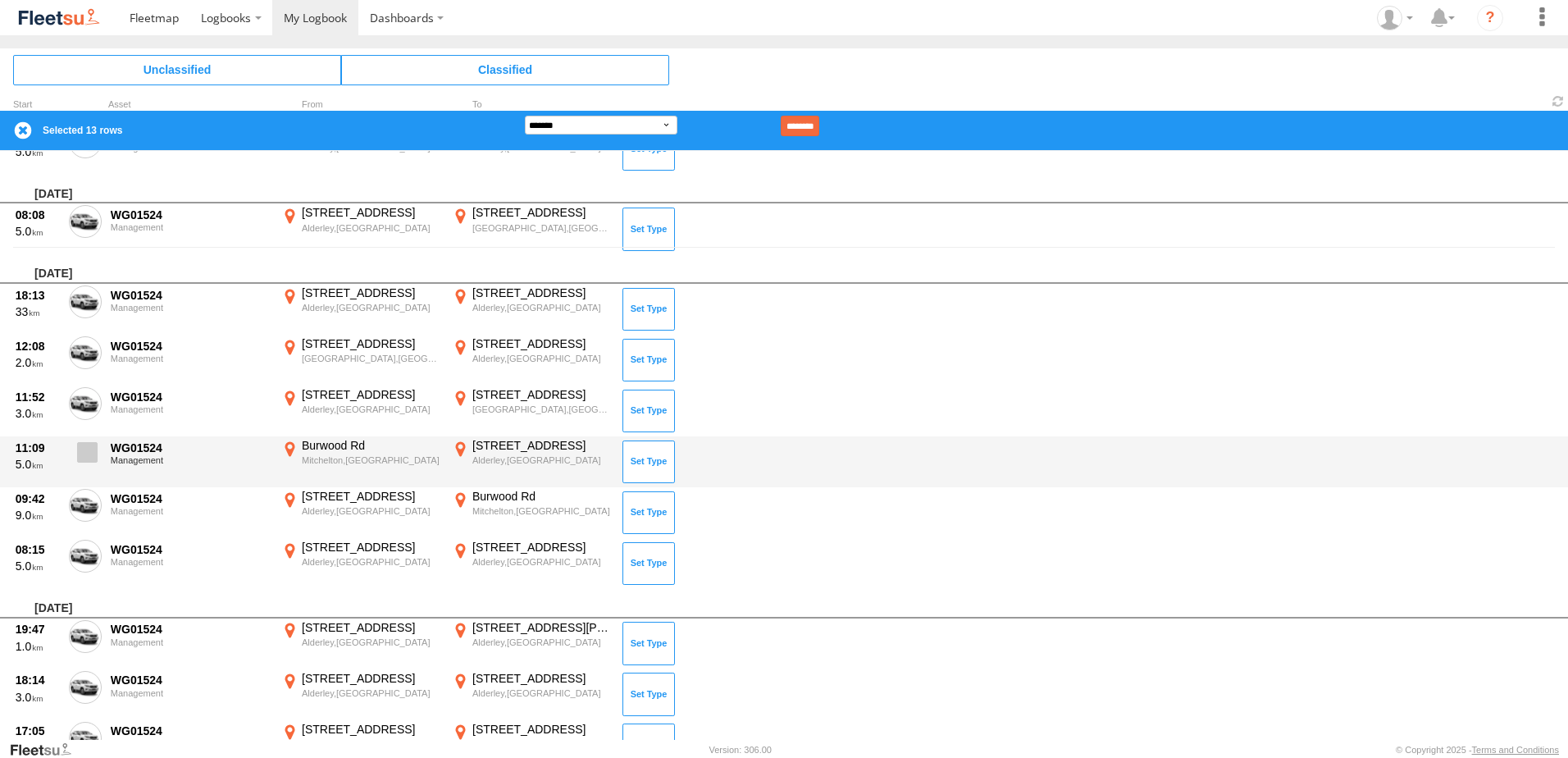
click at [83, 460] on span at bounding box center [87, 452] width 21 height 21
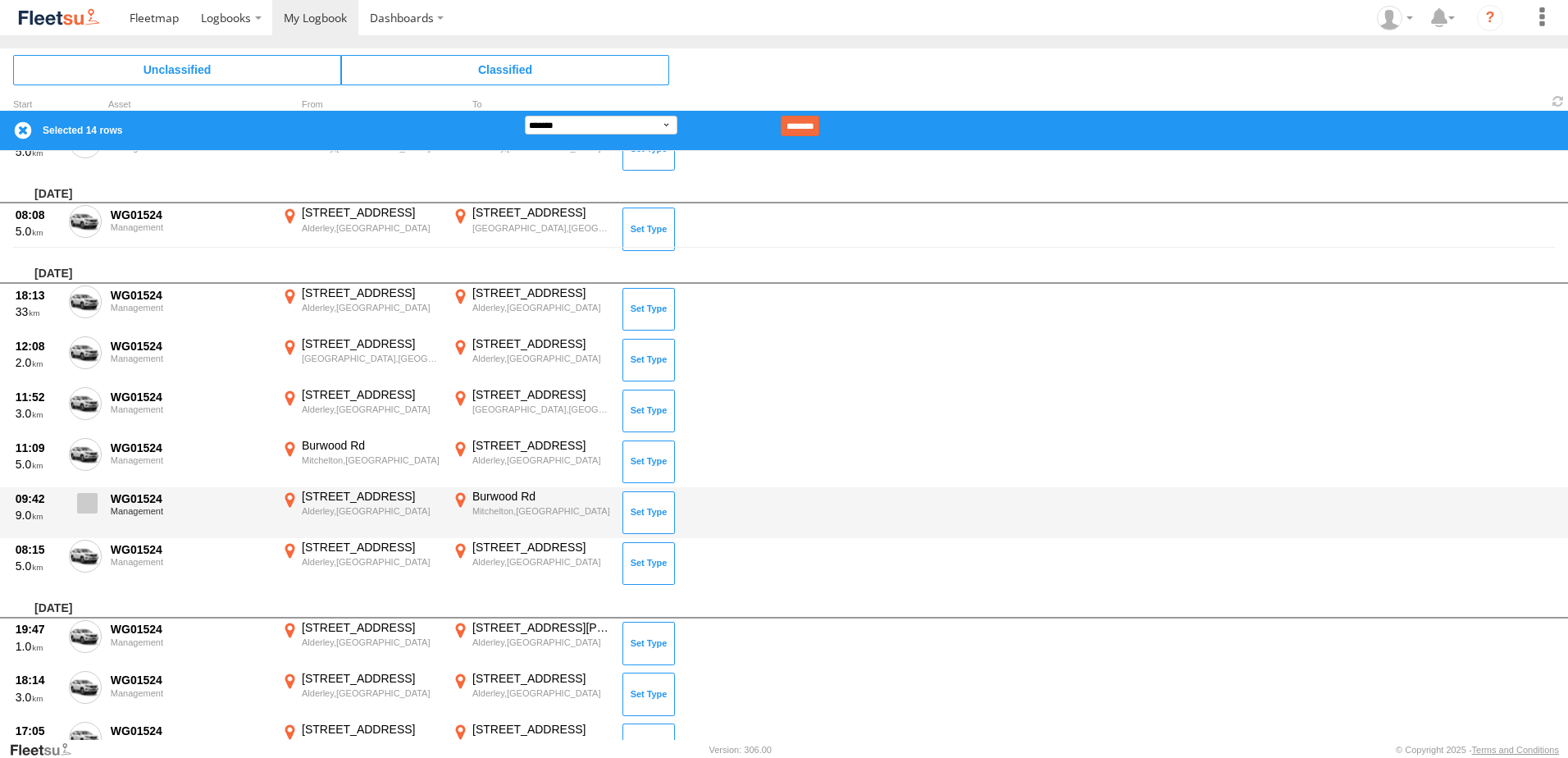
click at [89, 503] on span at bounding box center [87, 503] width 21 height 21
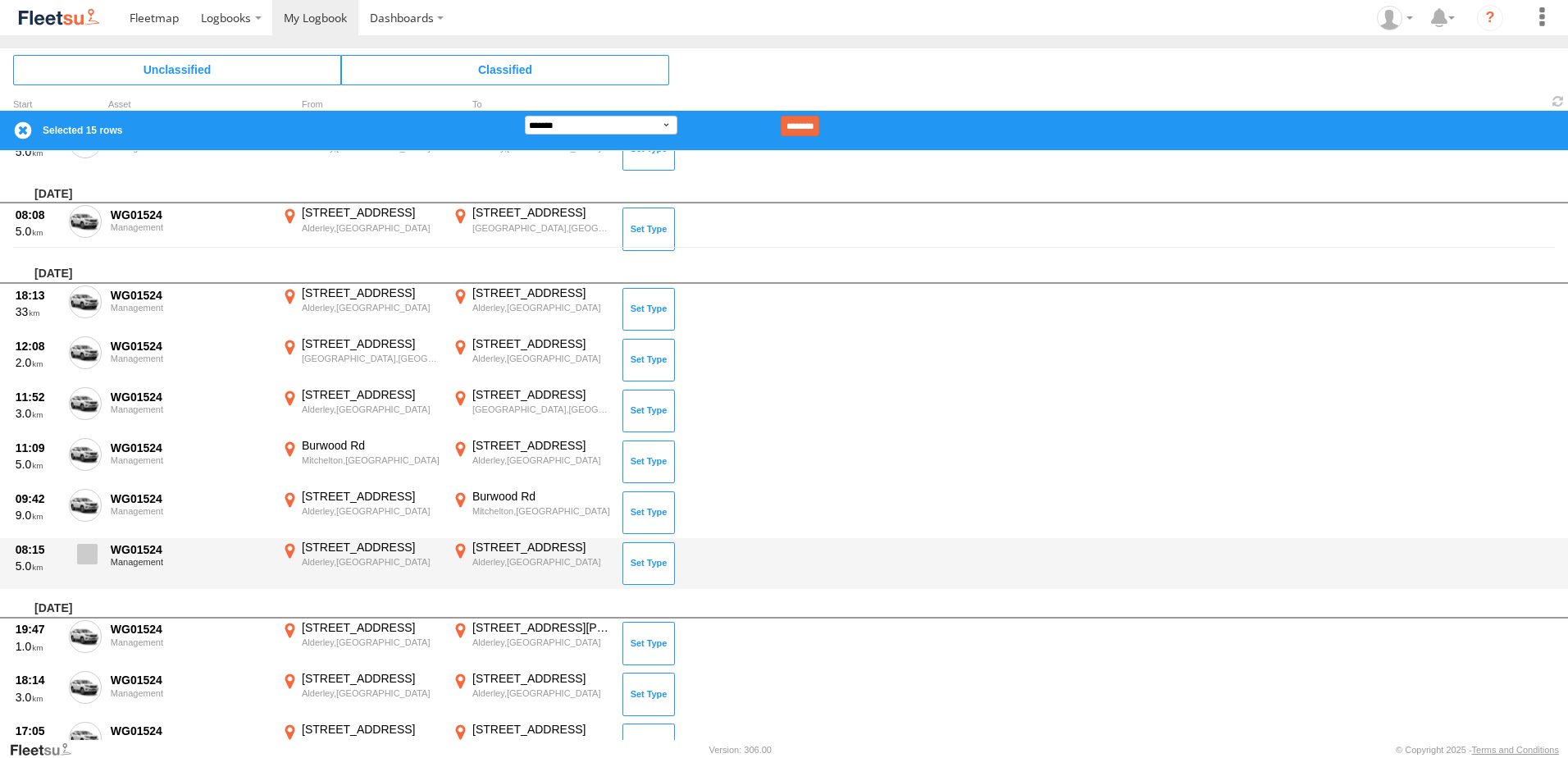
click at [84, 549] on span at bounding box center [87, 554] width 21 height 21
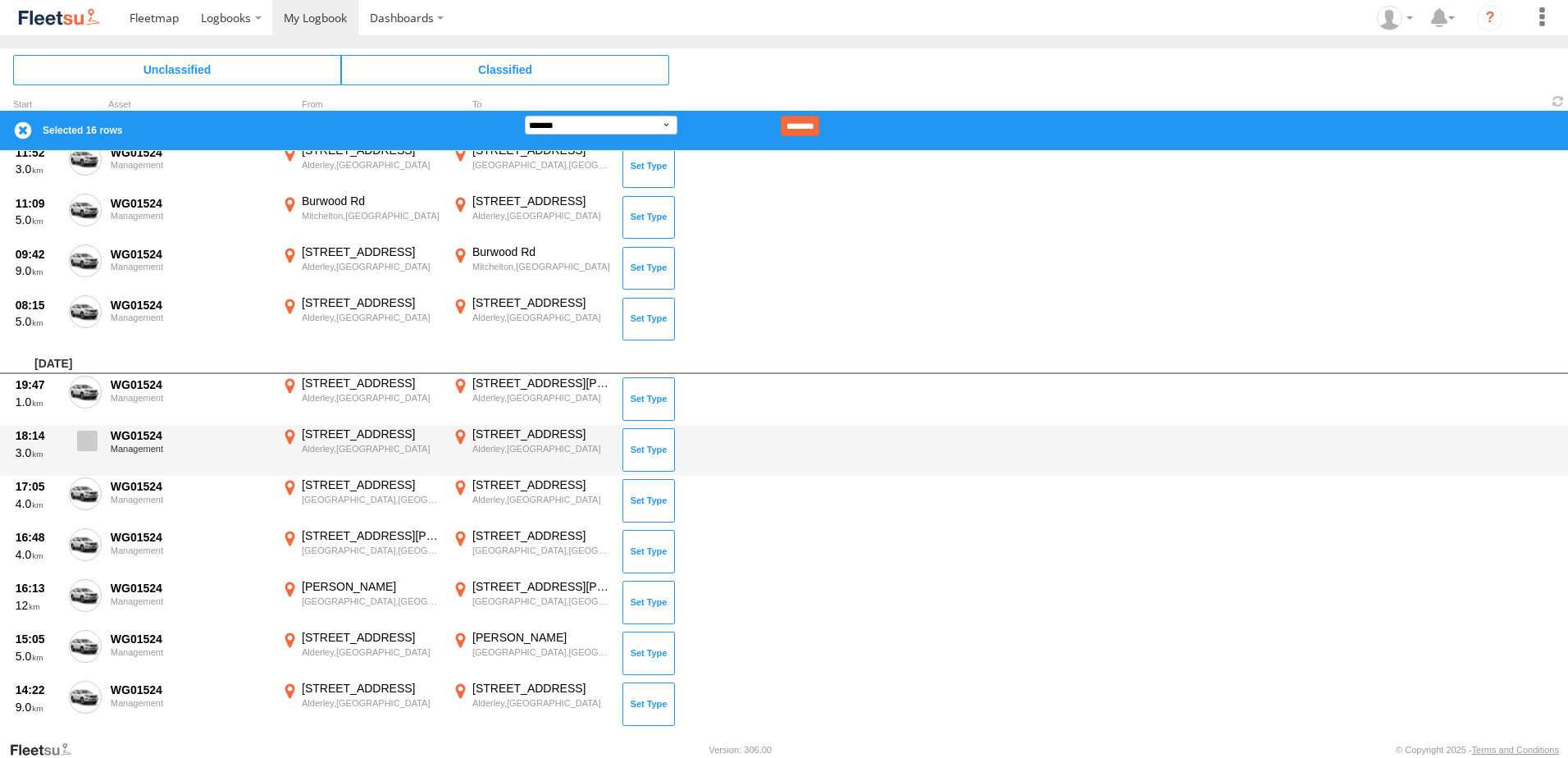
scroll to position [739, 0]
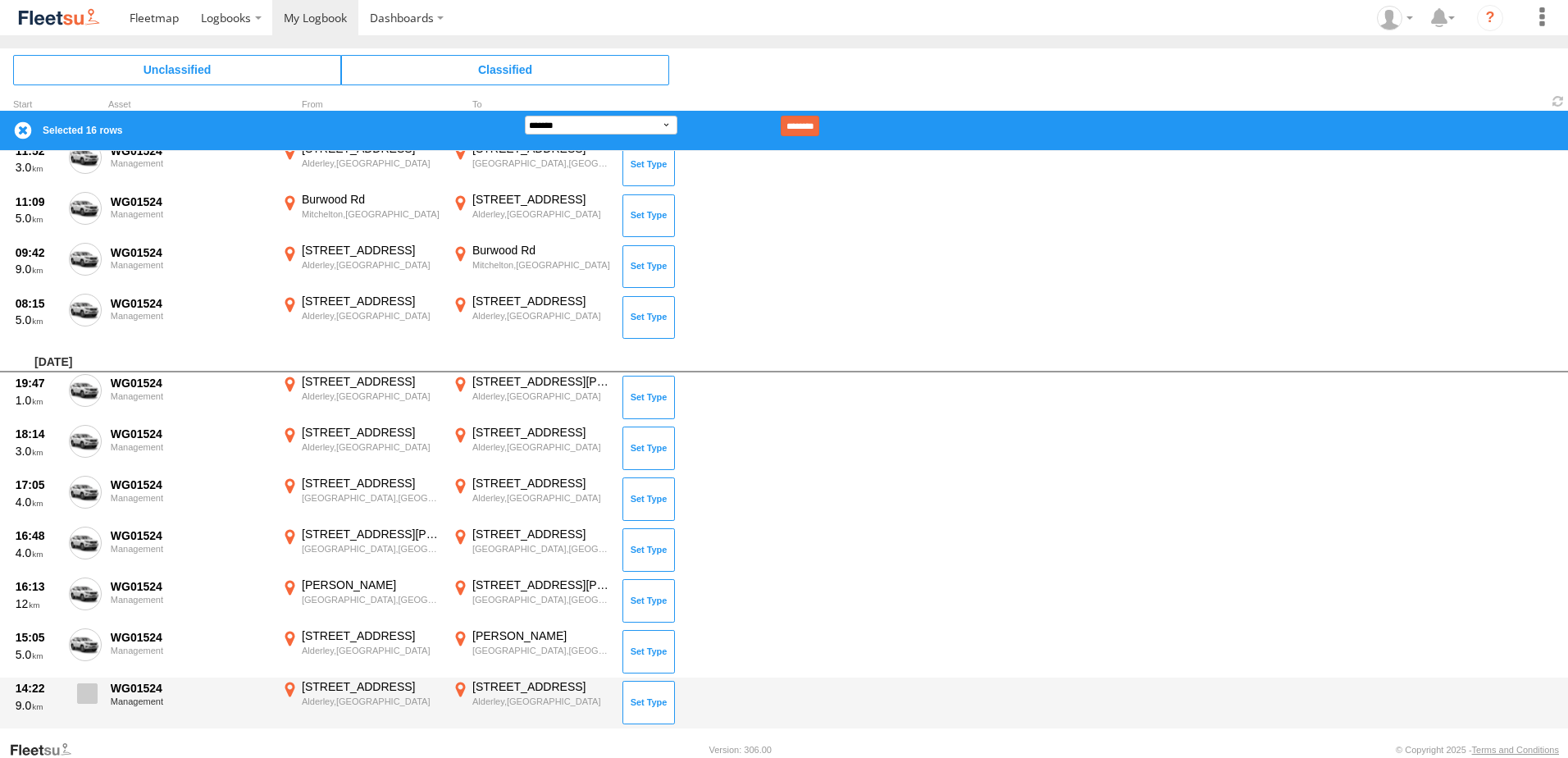
click at [82, 689] on span at bounding box center [87, 694] width 21 height 21
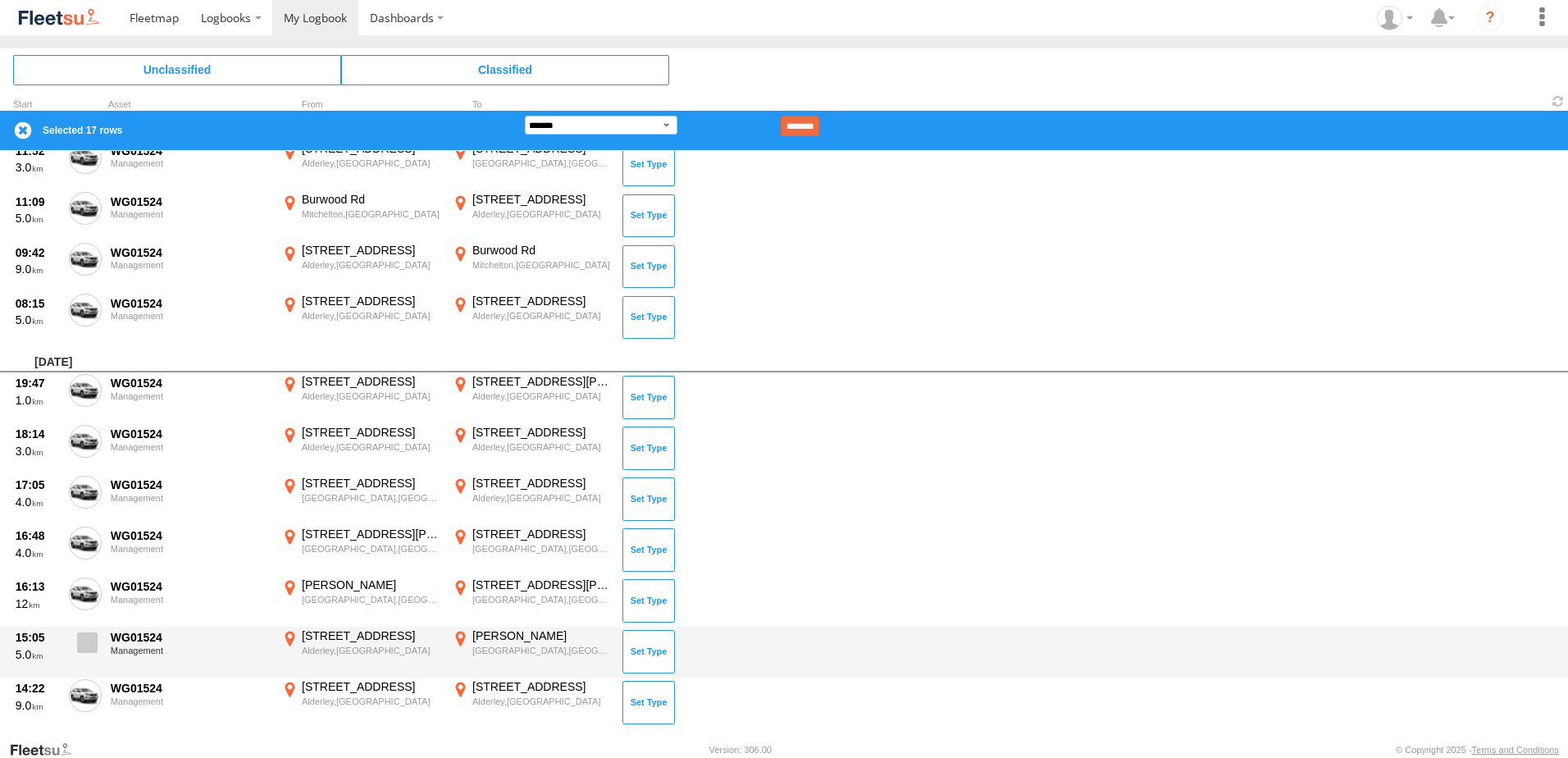
drag, startPoint x: 85, startPoint y: 656, endPoint x: 85, endPoint y: 648, distance: 8.0
click at [85, 654] on label at bounding box center [84, 647] width 33 height 38
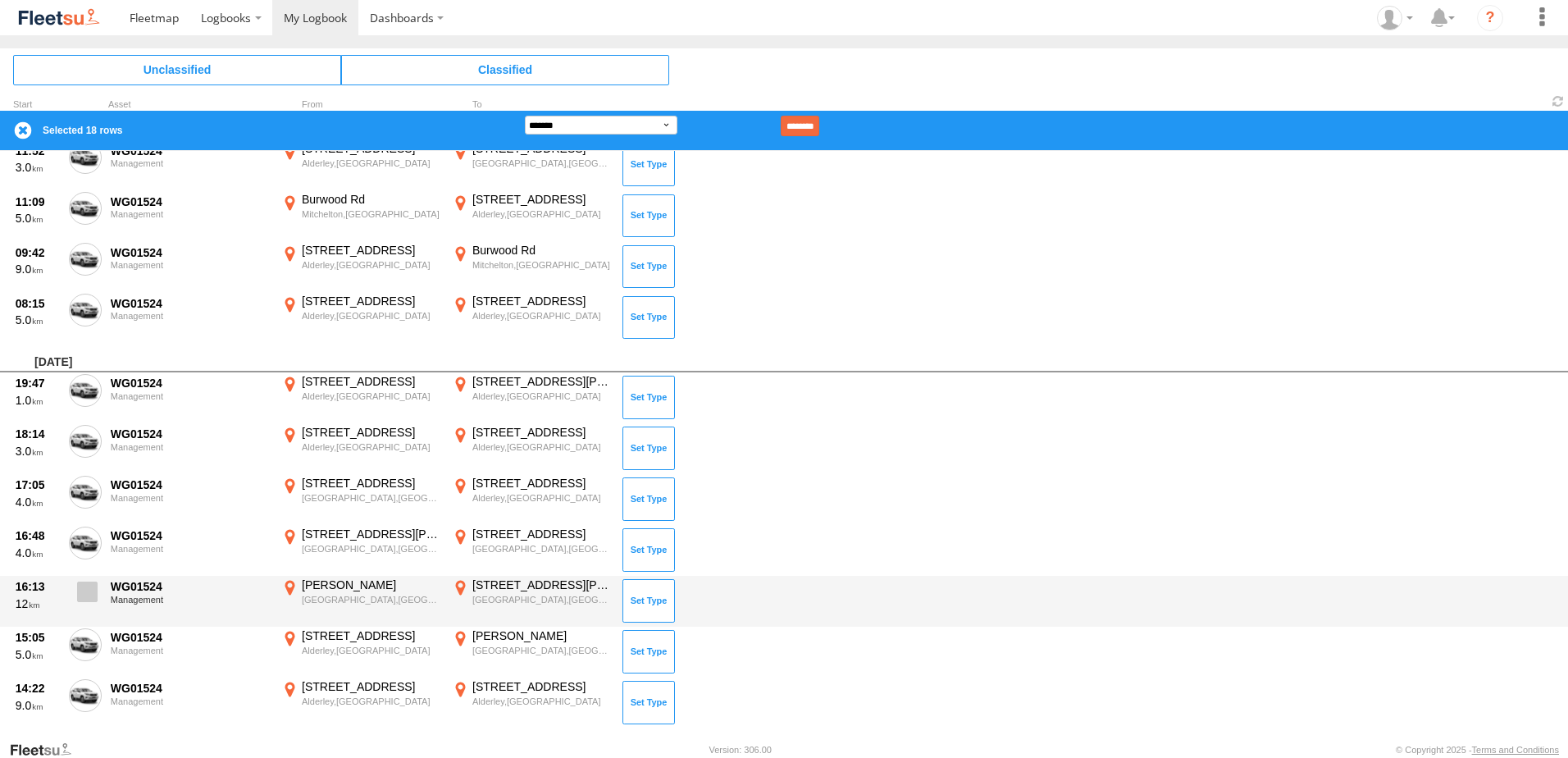
click at [92, 590] on span at bounding box center [87, 592] width 21 height 21
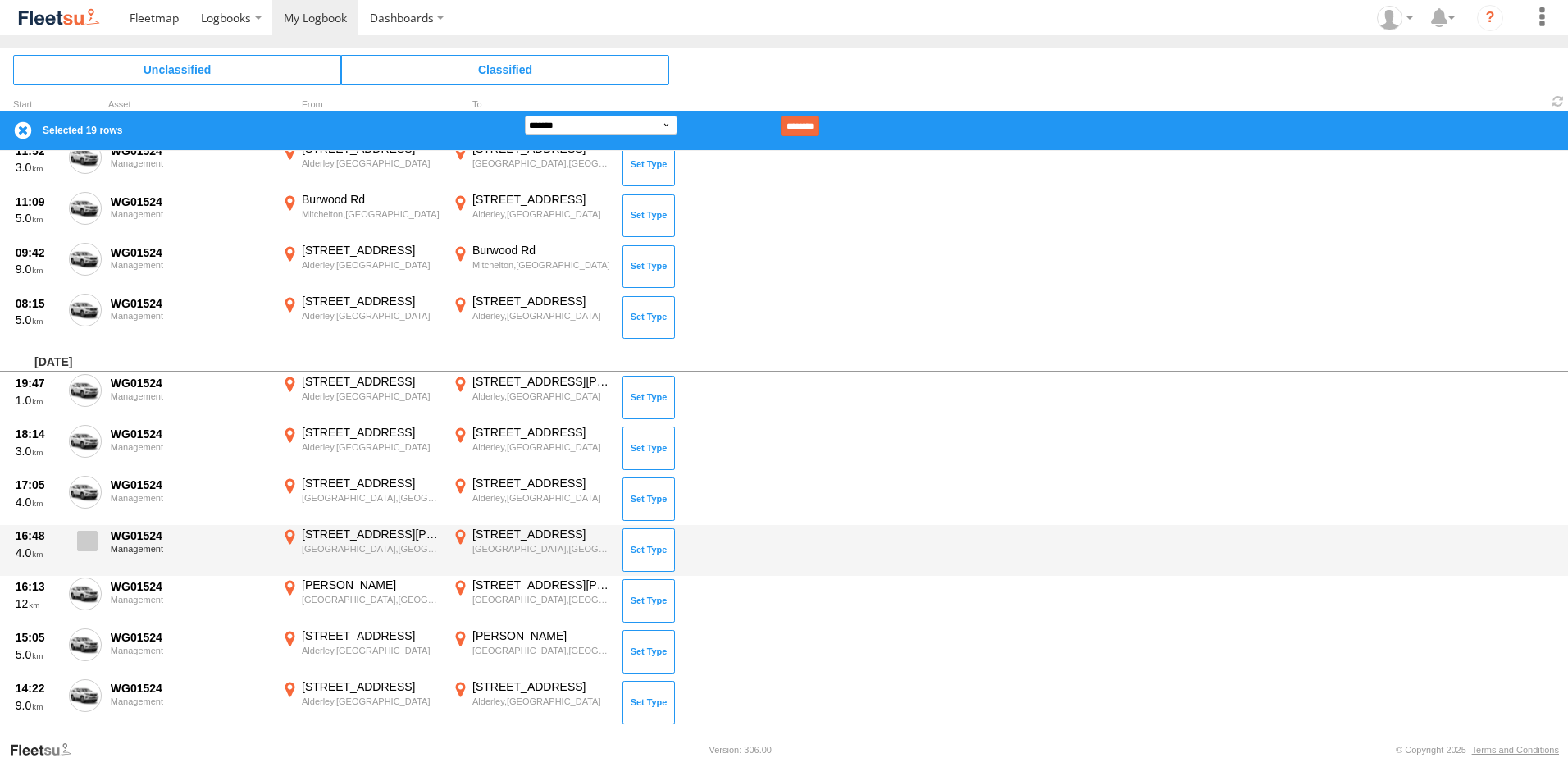
click at [89, 535] on span at bounding box center [87, 541] width 21 height 21
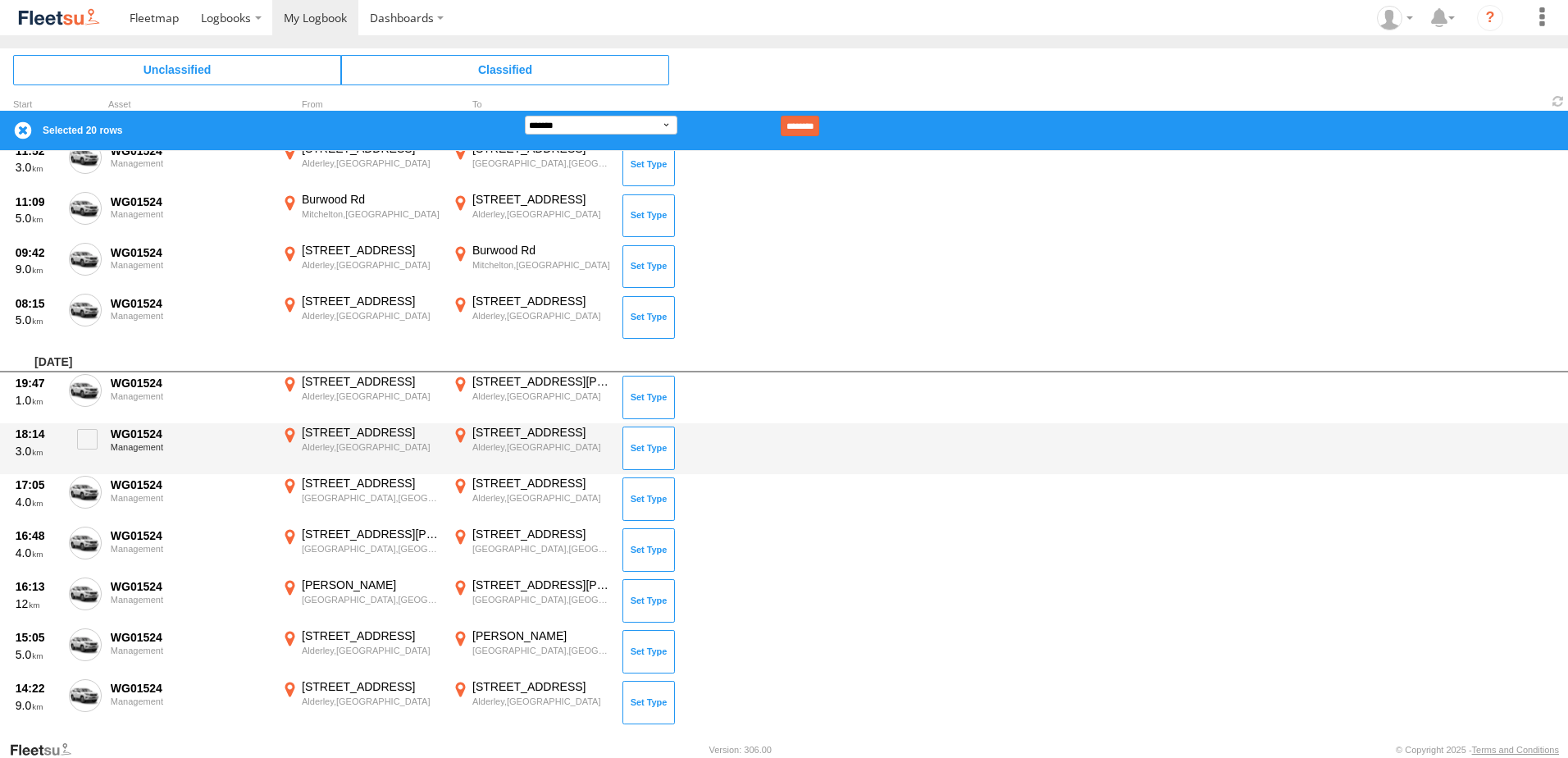
click at [89, 471] on div "18:14 3.0 WG01524 Management 193 Banks St Alderley,QLD -27.43106 152.99609 193 …" at bounding box center [784, 449] width 1568 height 51
click at [87, 443] on span at bounding box center [87, 440] width 21 height 21
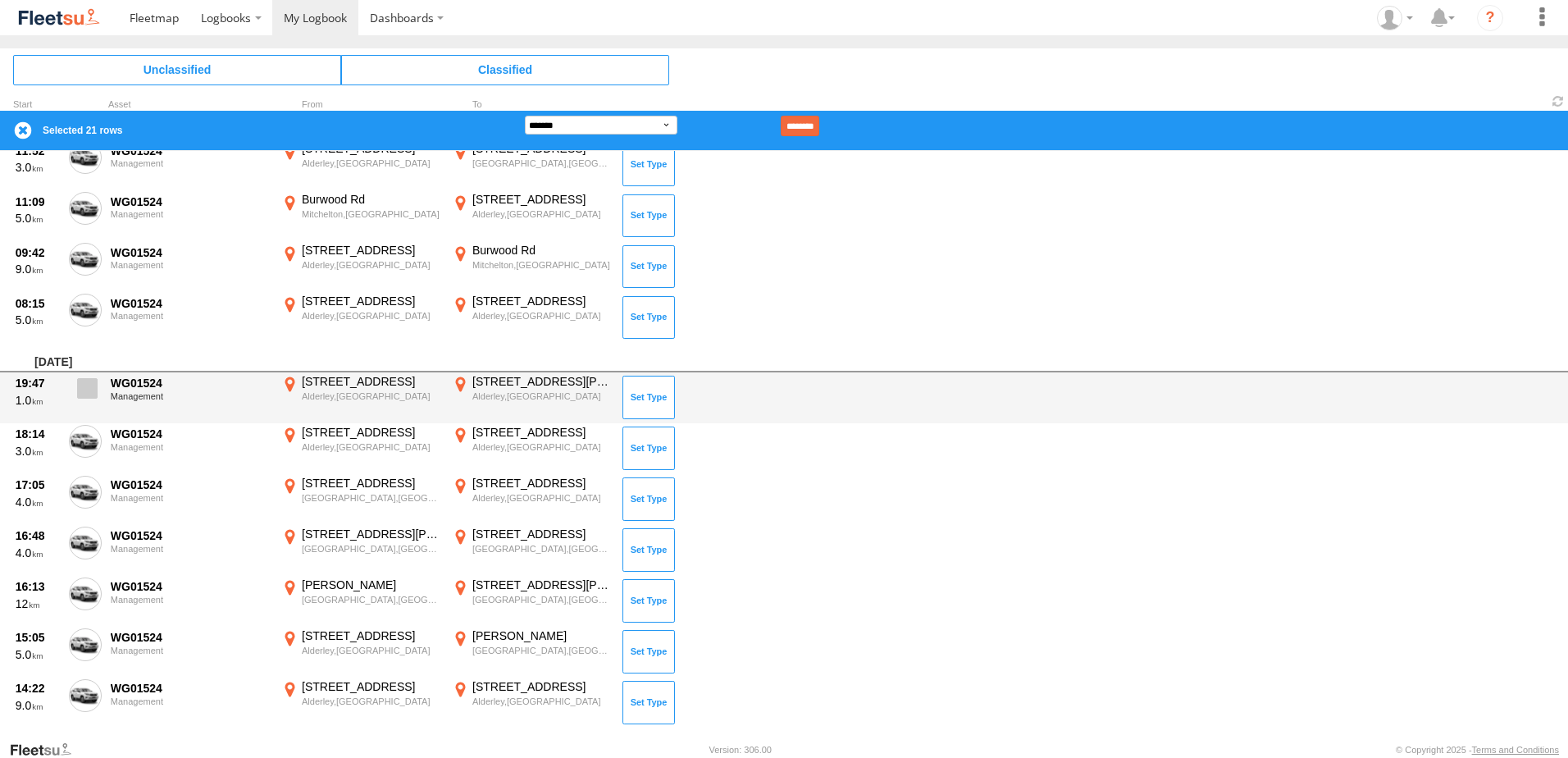
click at [87, 397] on span at bounding box center [87, 389] width 21 height 21
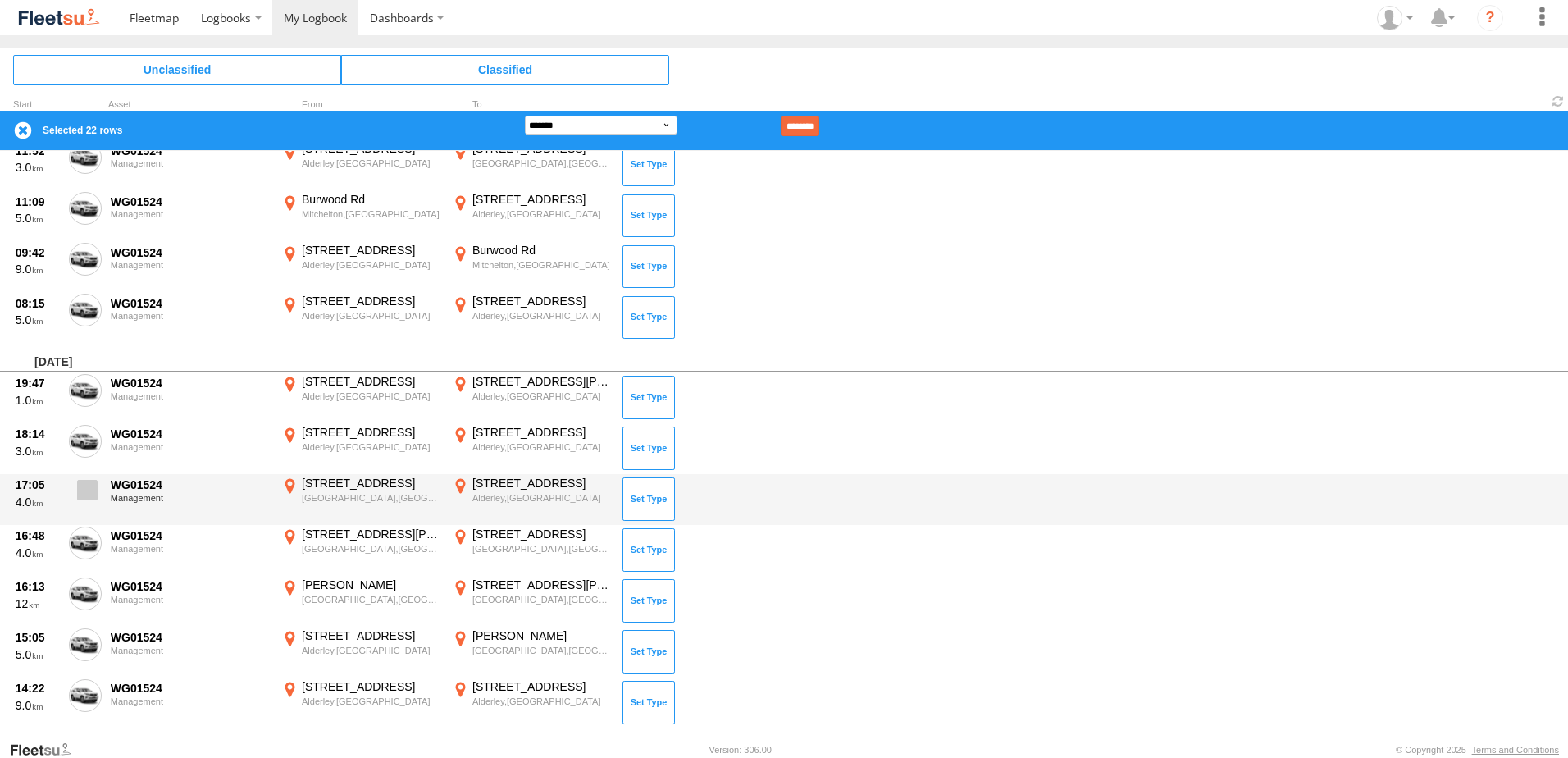
click at [84, 489] on span at bounding box center [87, 490] width 21 height 21
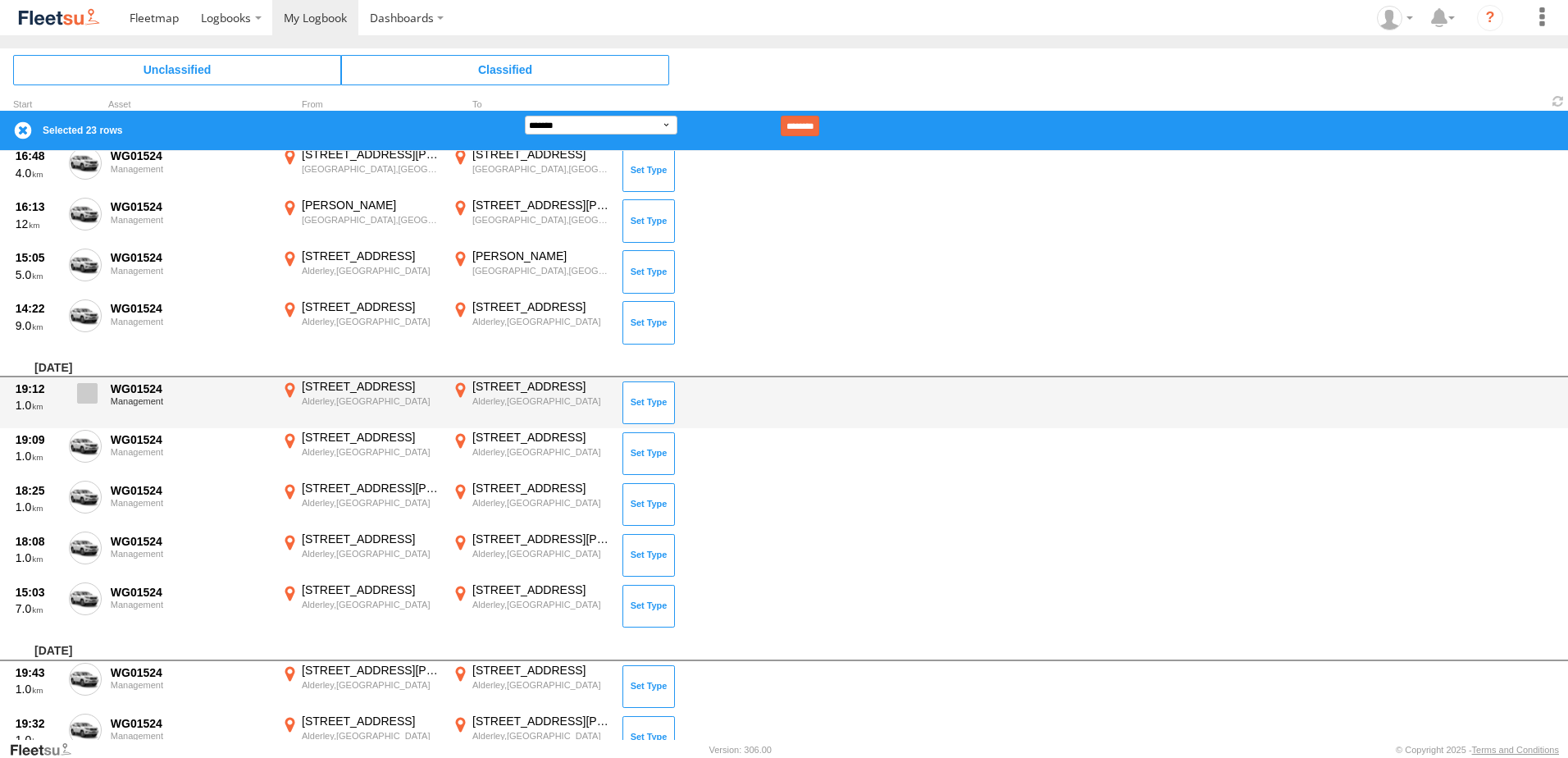
scroll to position [1149, 0]
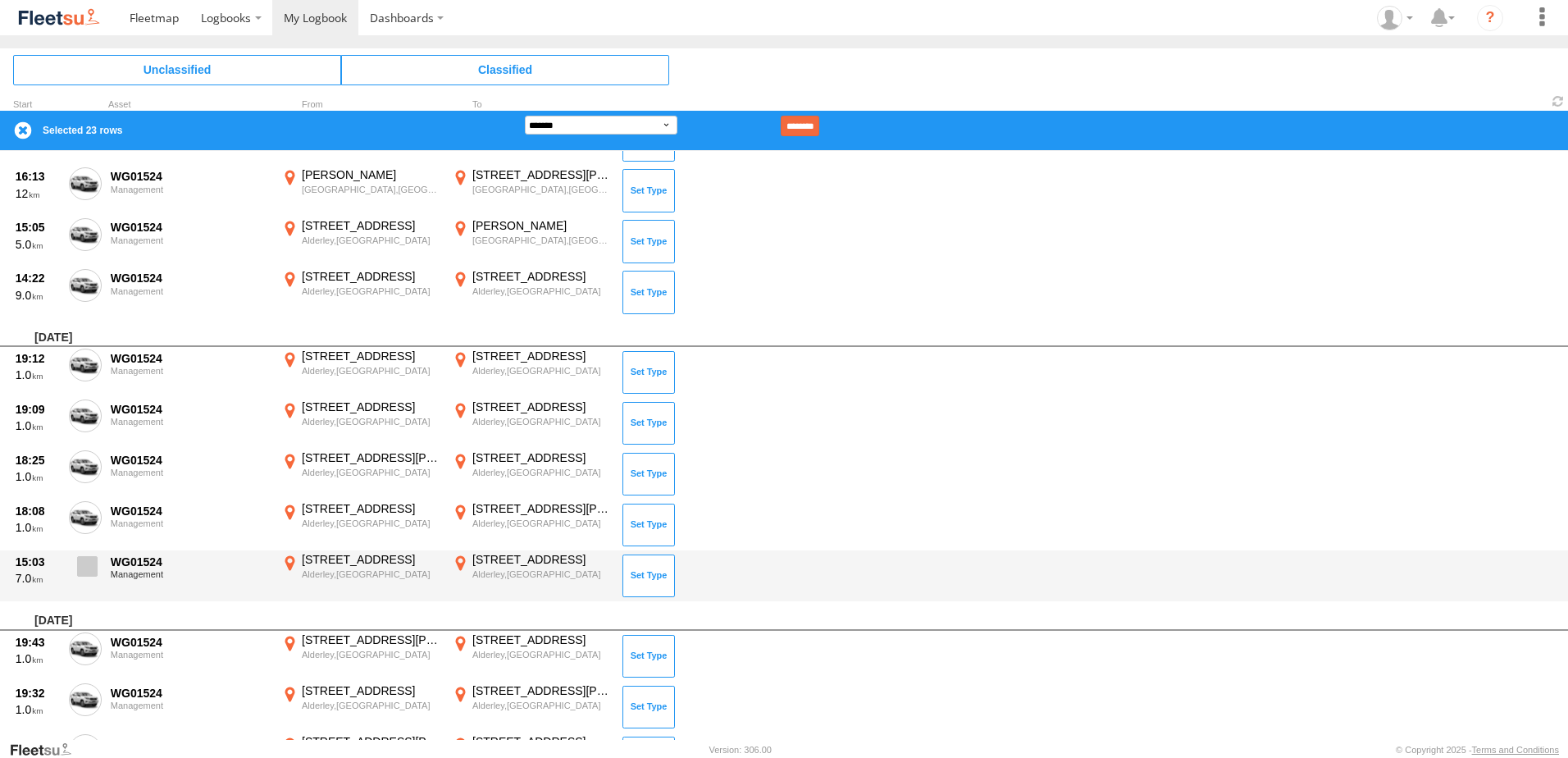
click at [84, 572] on span at bounding box center [87, 567] width 21 height 21
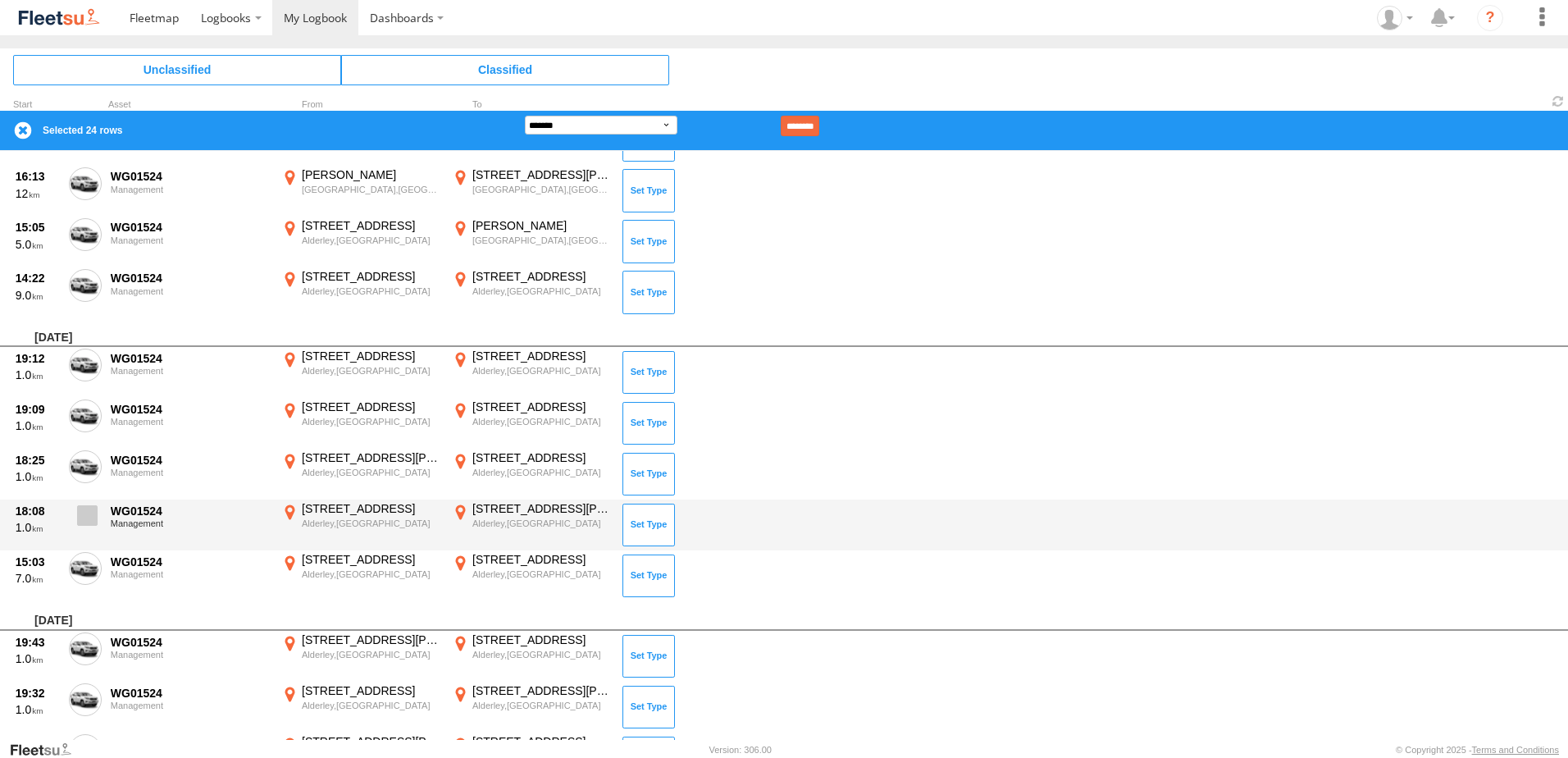
click at [89, 511] on span at bounding box center [87, 516] width 21 height 21
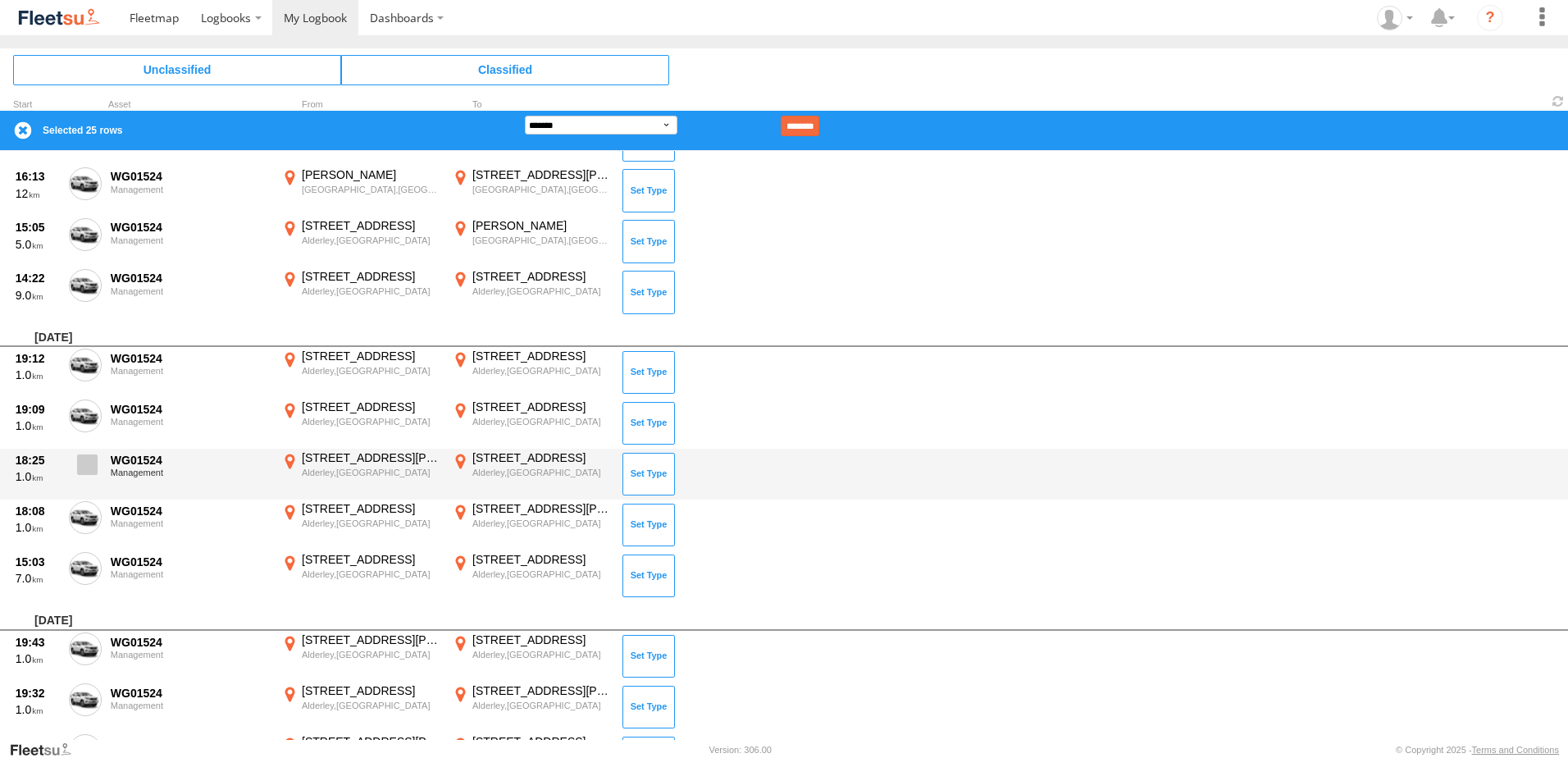
click at [89, 466] on span at bounding box center [87, 465] width 21 height 21
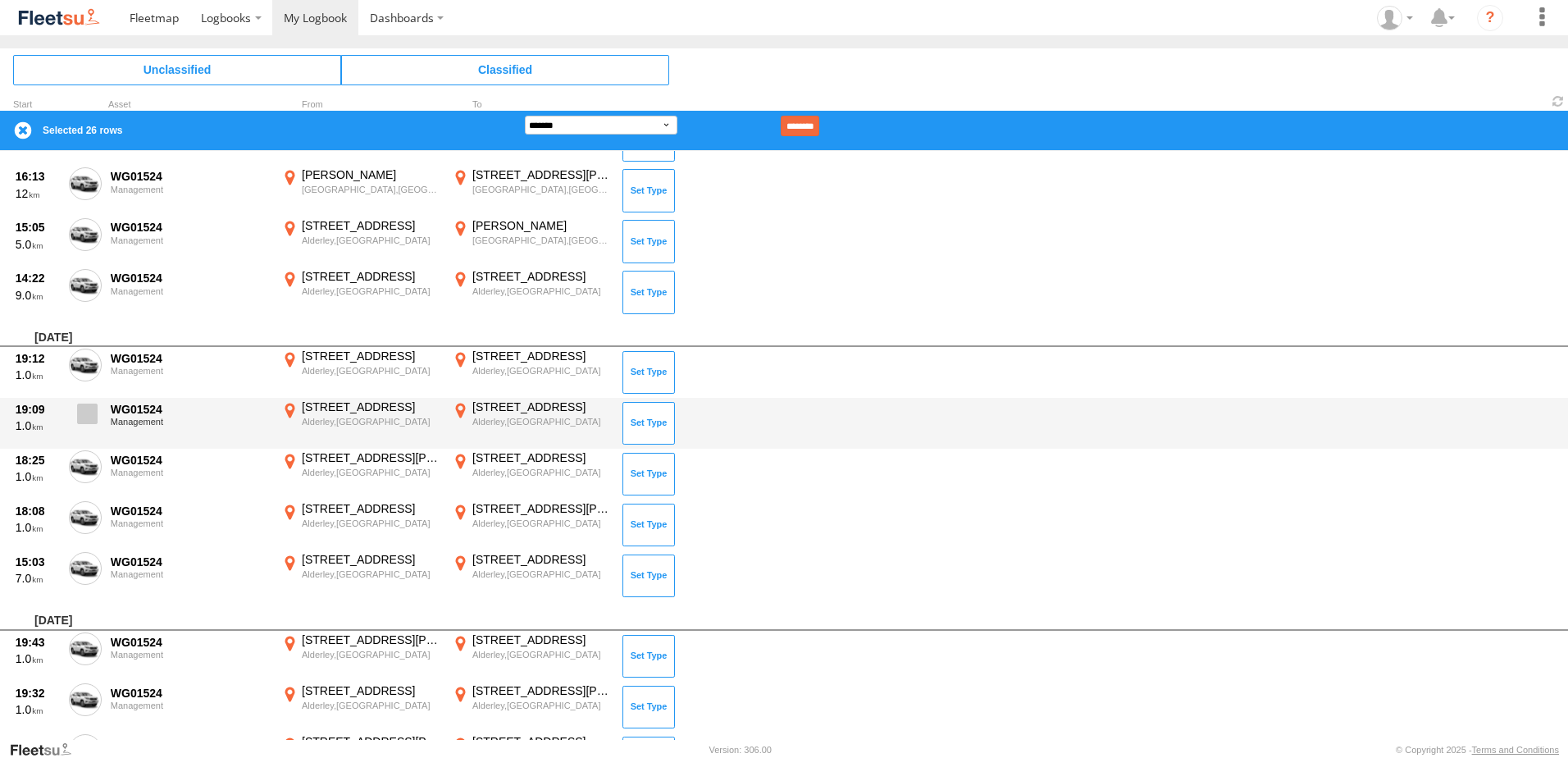
click at [85, 415] on span at bounding box center [87, 414] width 21 height 21
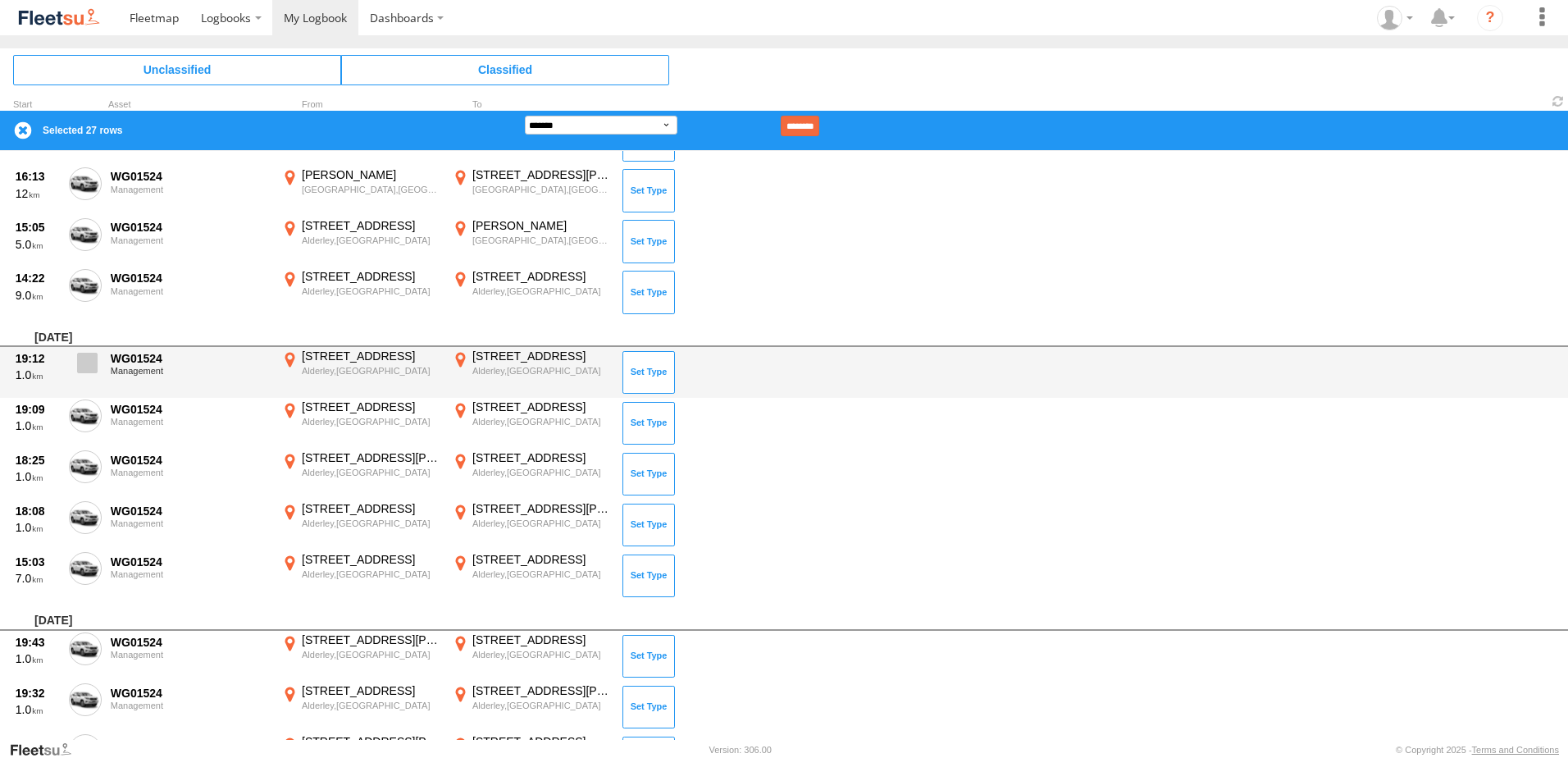
click at [85, 361] on span at bounding box center [87, 363] width 21 height 21
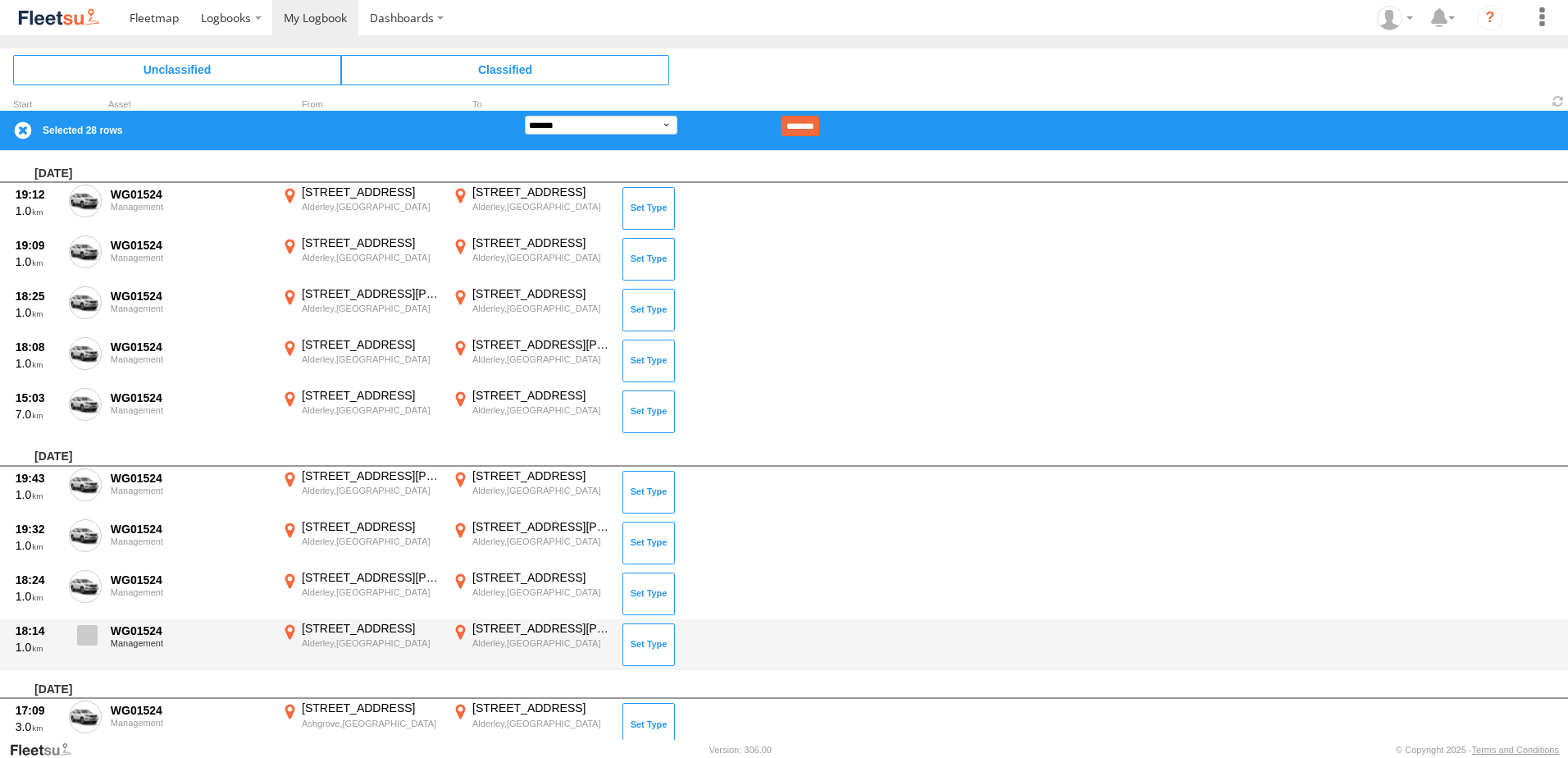
click at [83, 631] on span at bounding box center [87, 635] width 21 height 21
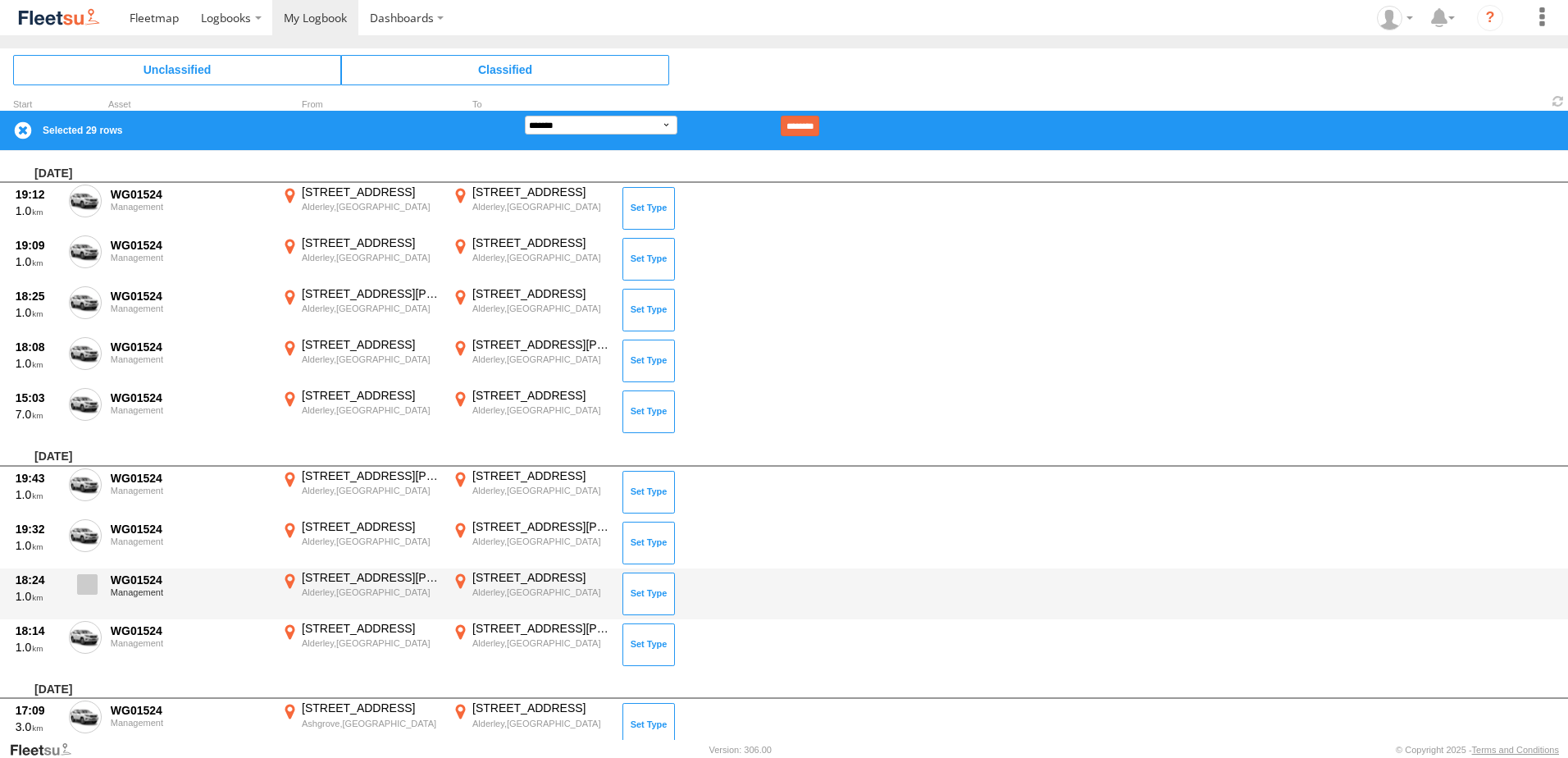
click at [89, 579] on span at bounding box center [87, 584] width 21 height 21
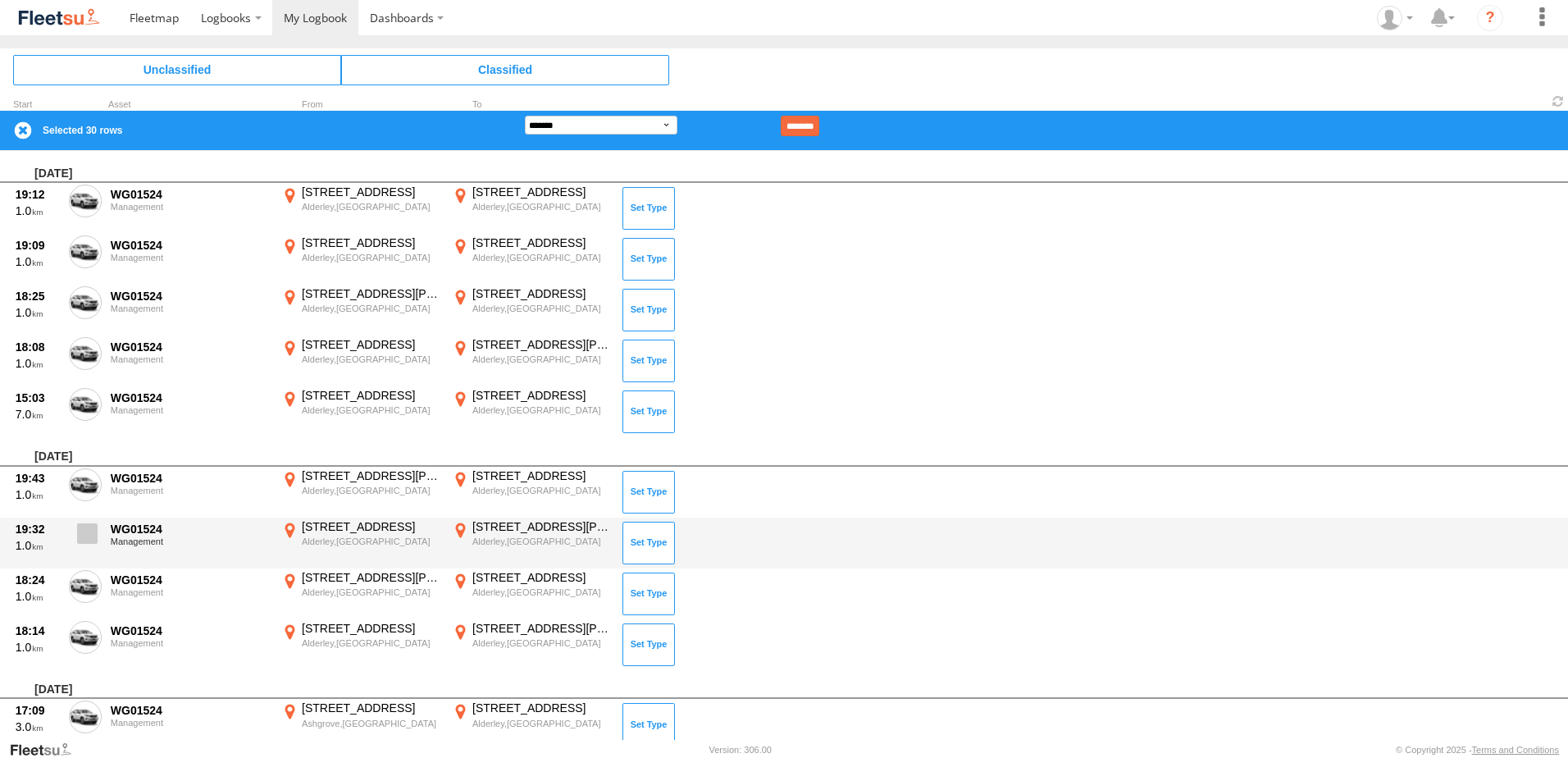
click at [89, 537] on span at bounding box center [87, 533] width 21 height 21
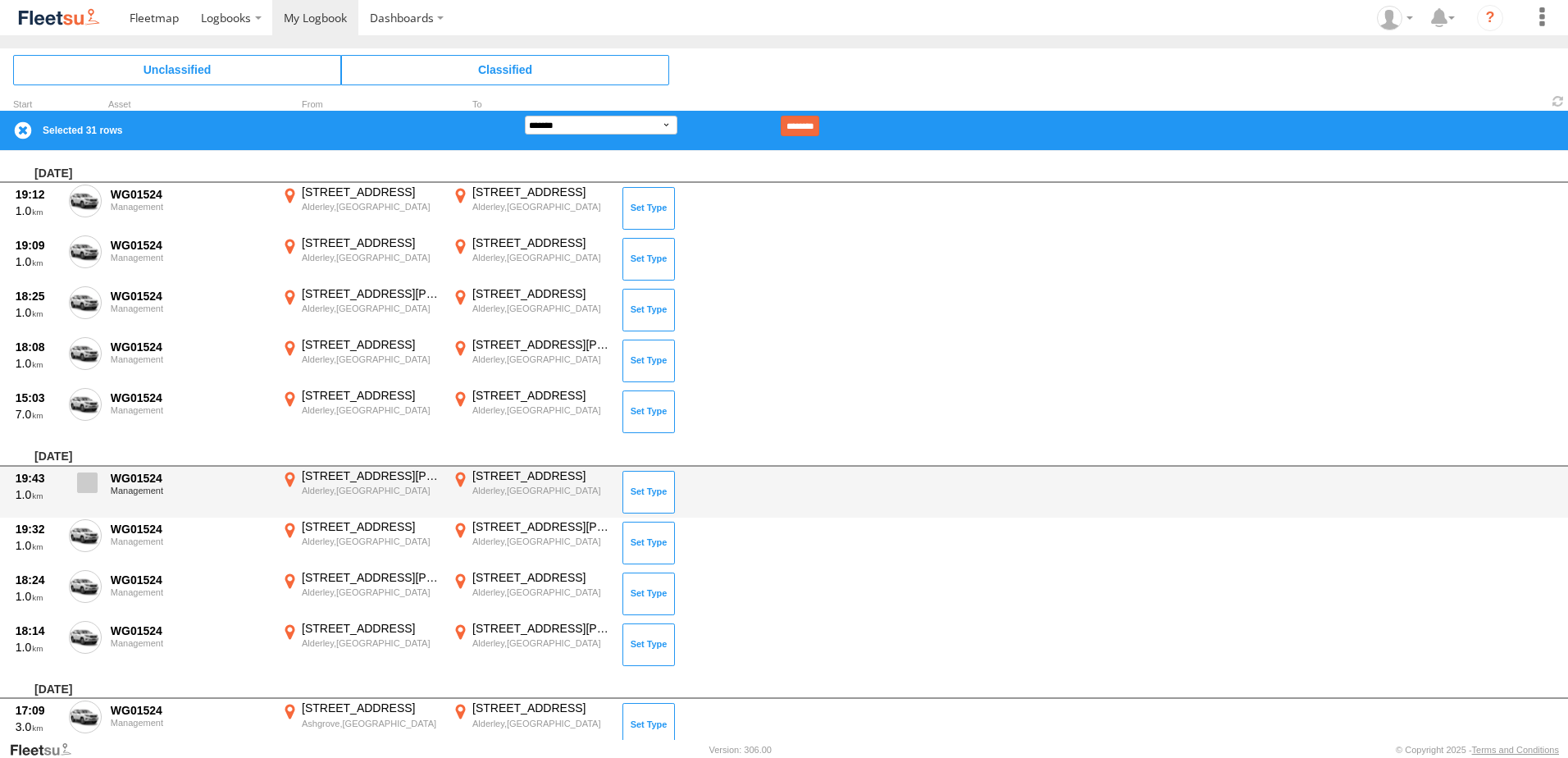
click at [93, 477] on span at bounding box center [87, 483] width 21 height 21
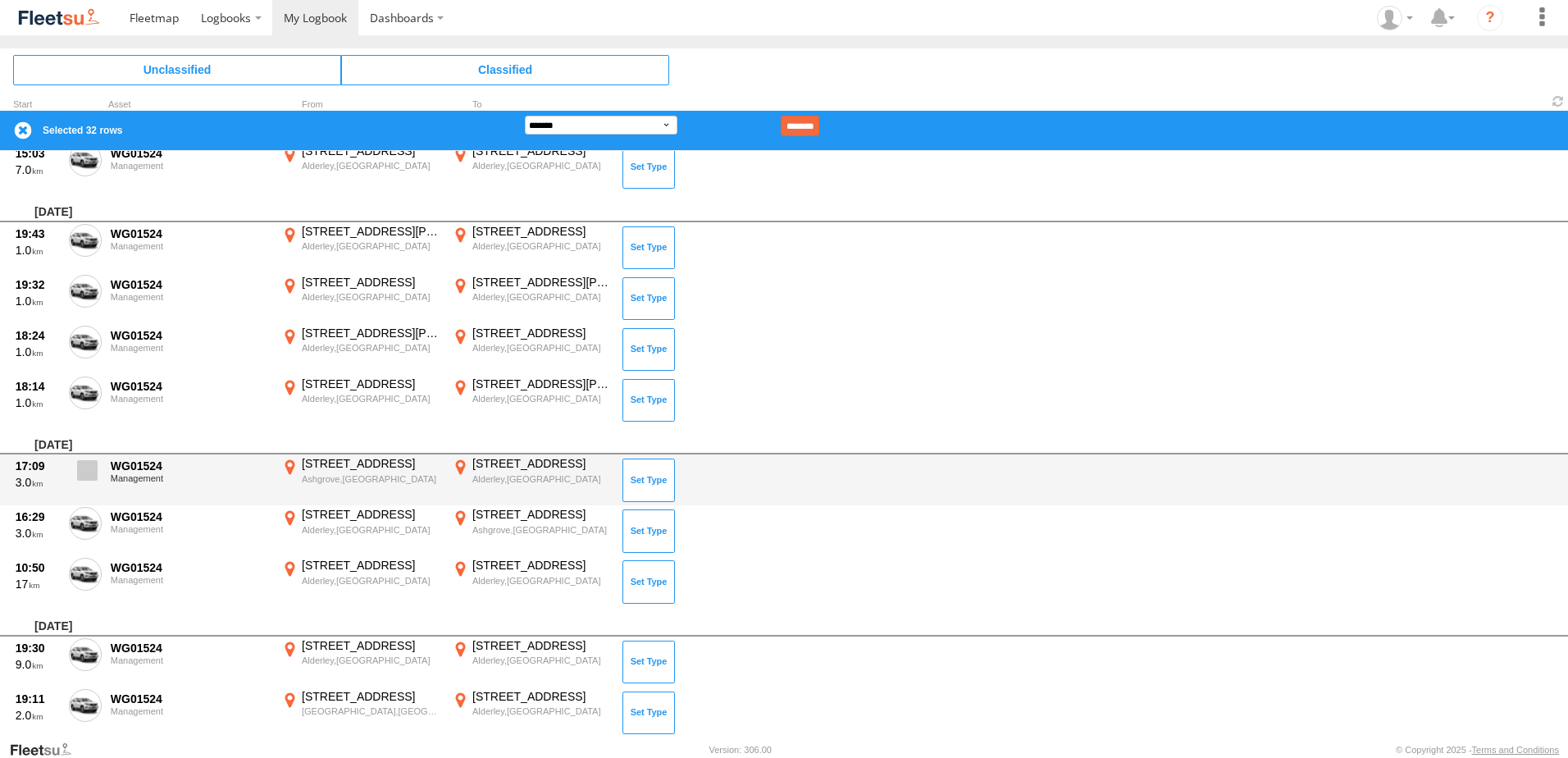
scroll to position [1559, 0]
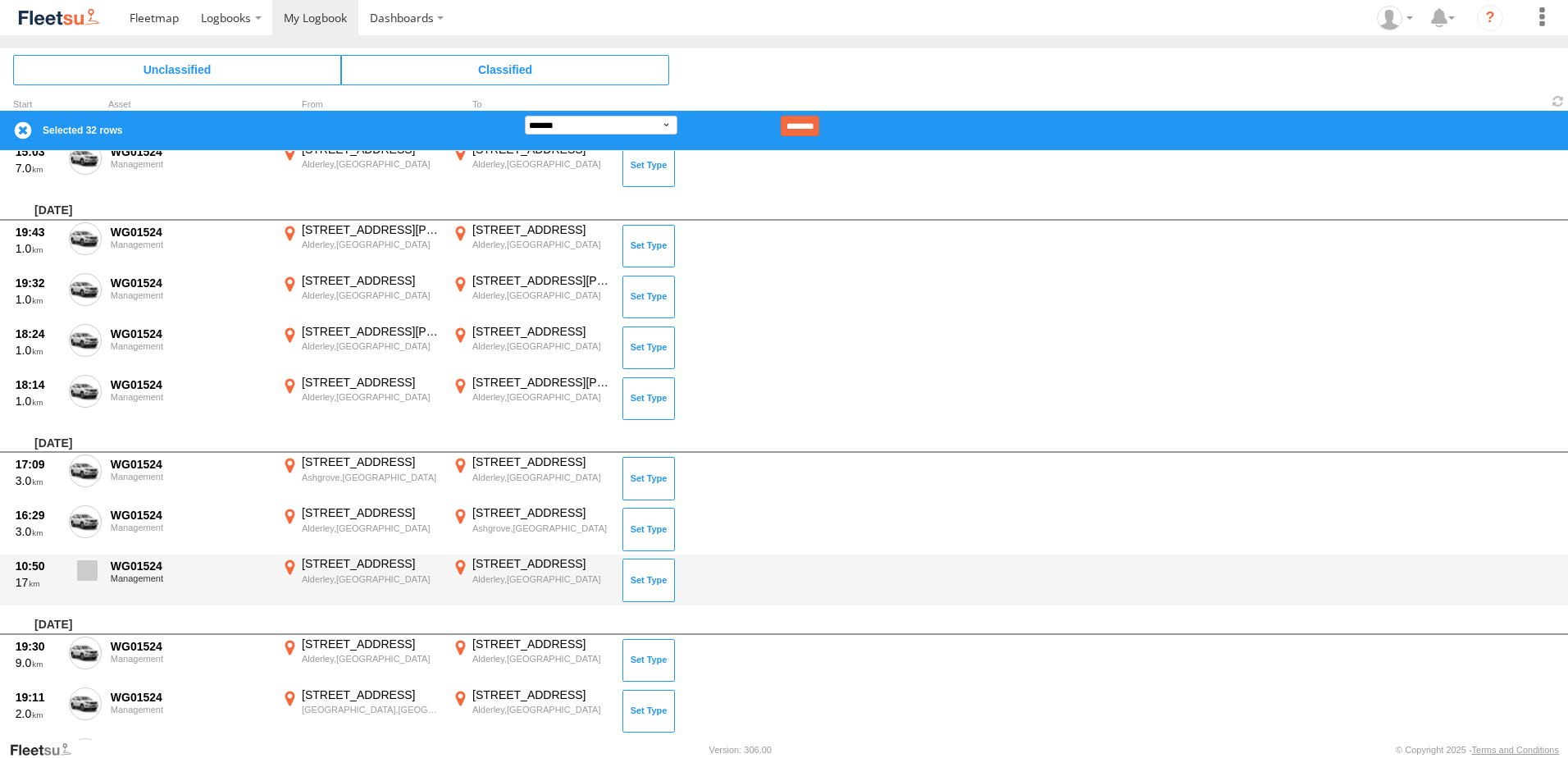
click at [82, 568] on span at bounding box center [87, 571] width 21 height 21
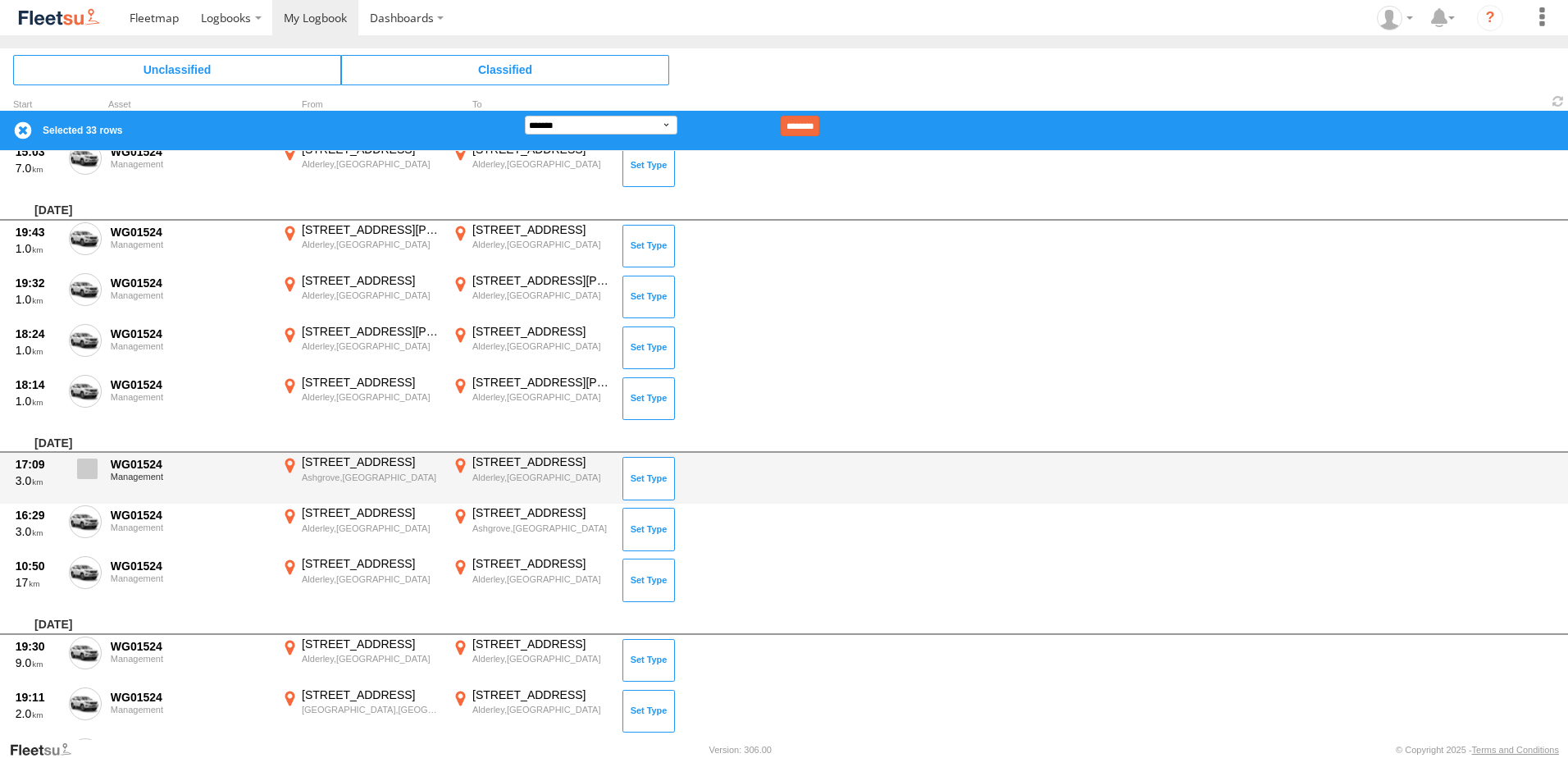
drag, startPoint x: 92, startPoint y: 517, endPoint x: 92, endPoint y: 488, distance: 29.0
click at [0, 0] on span at bounding box center [0, 0] width 0 height 0
click at [92, 467] on span at bounding box center [87, 469] width 21 height 21
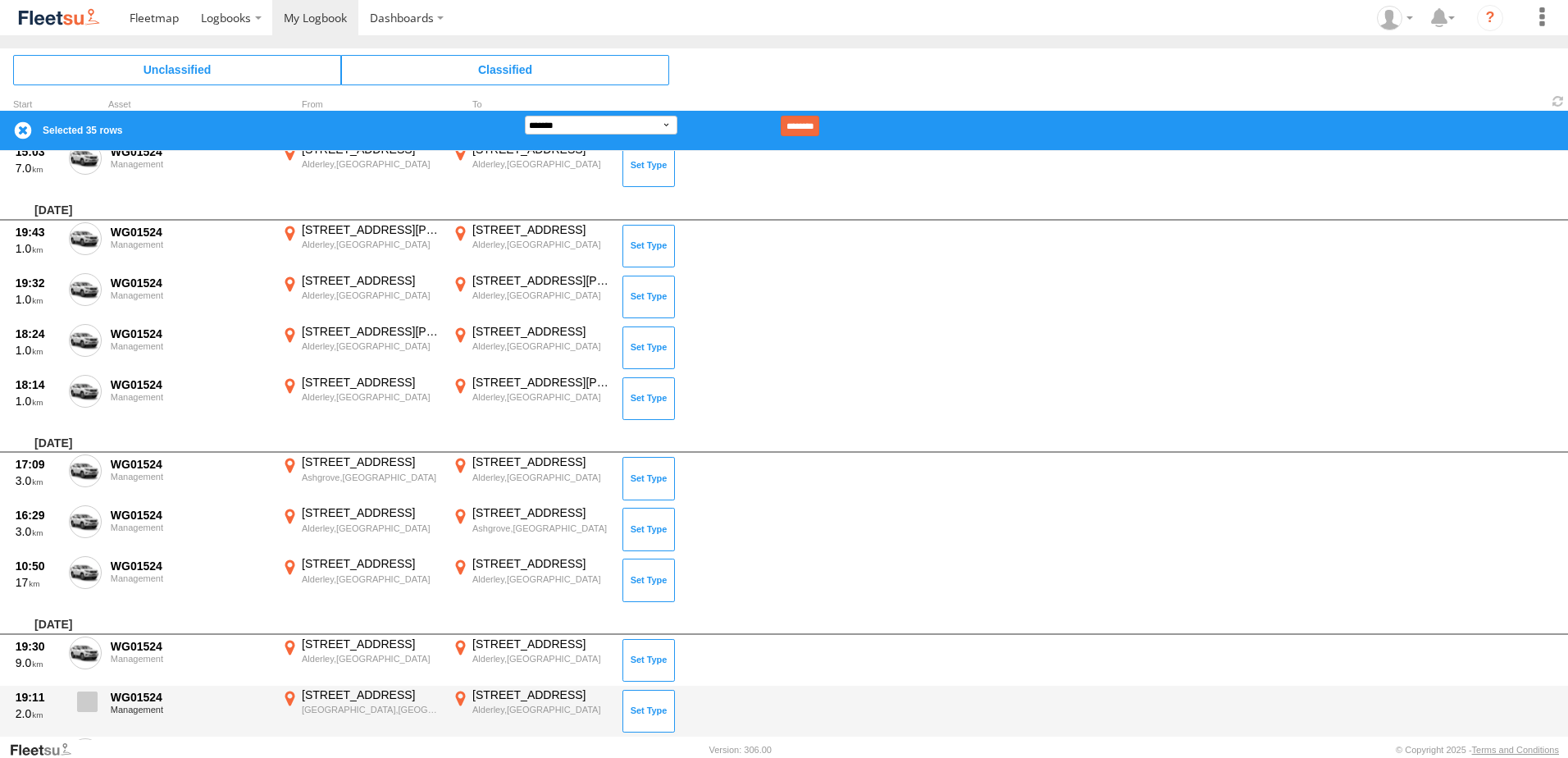
click at [78, 698] on span at bounding box center [87, 702] width 21 height 21
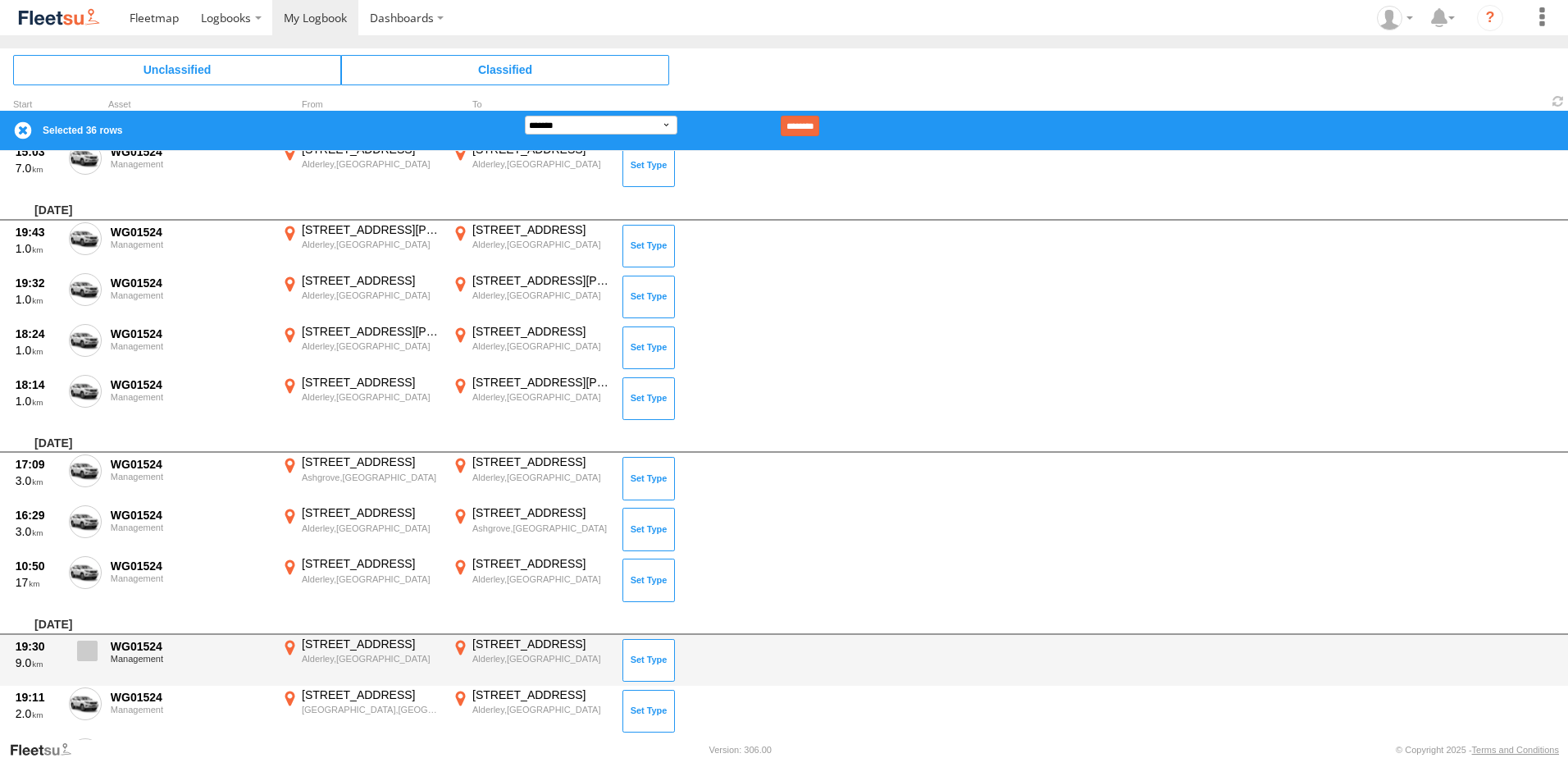
click at [84, 650] on span at bounding box center [87, 651] width 21 height 21
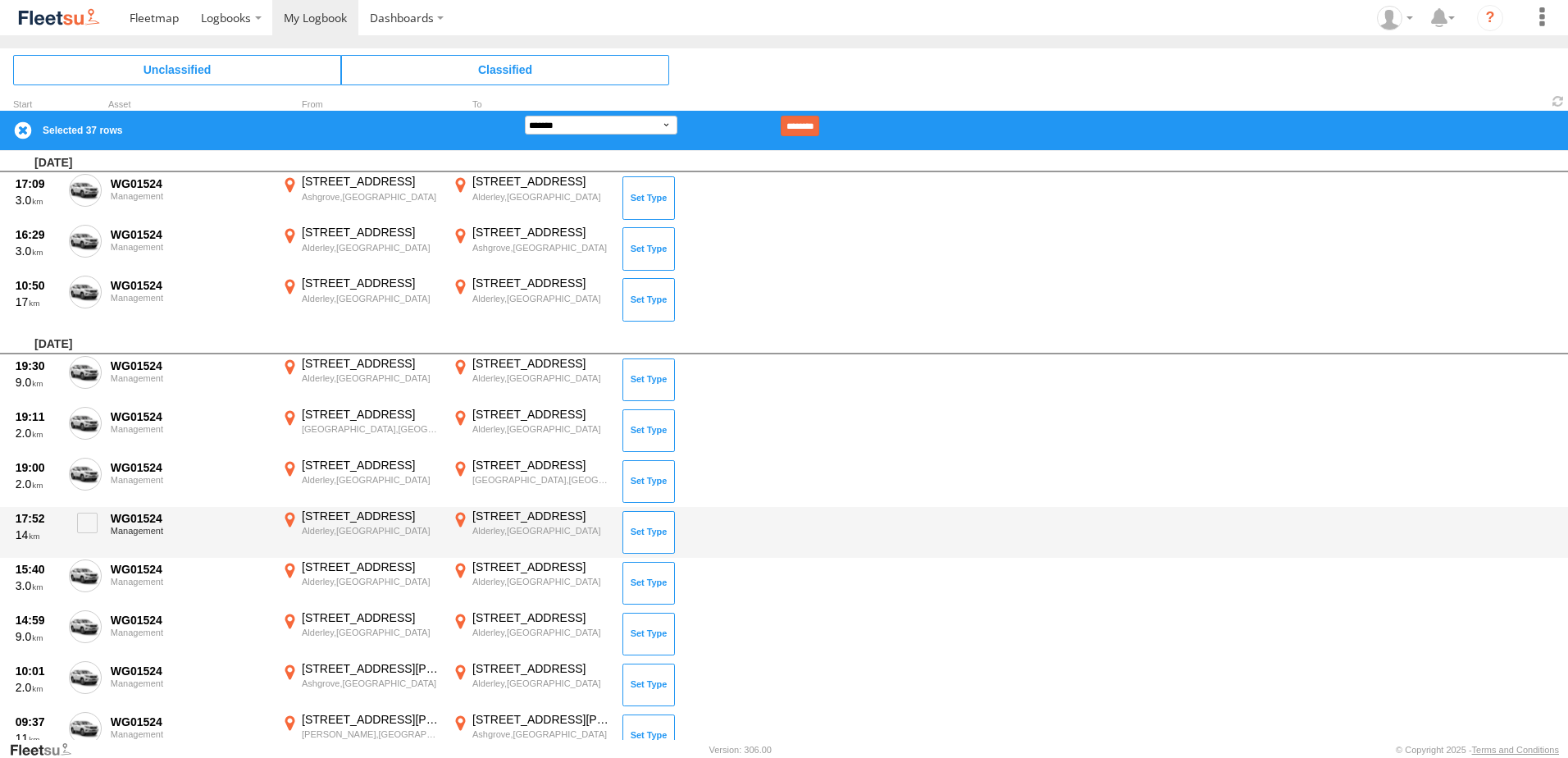
scroll to position [1969, 0]
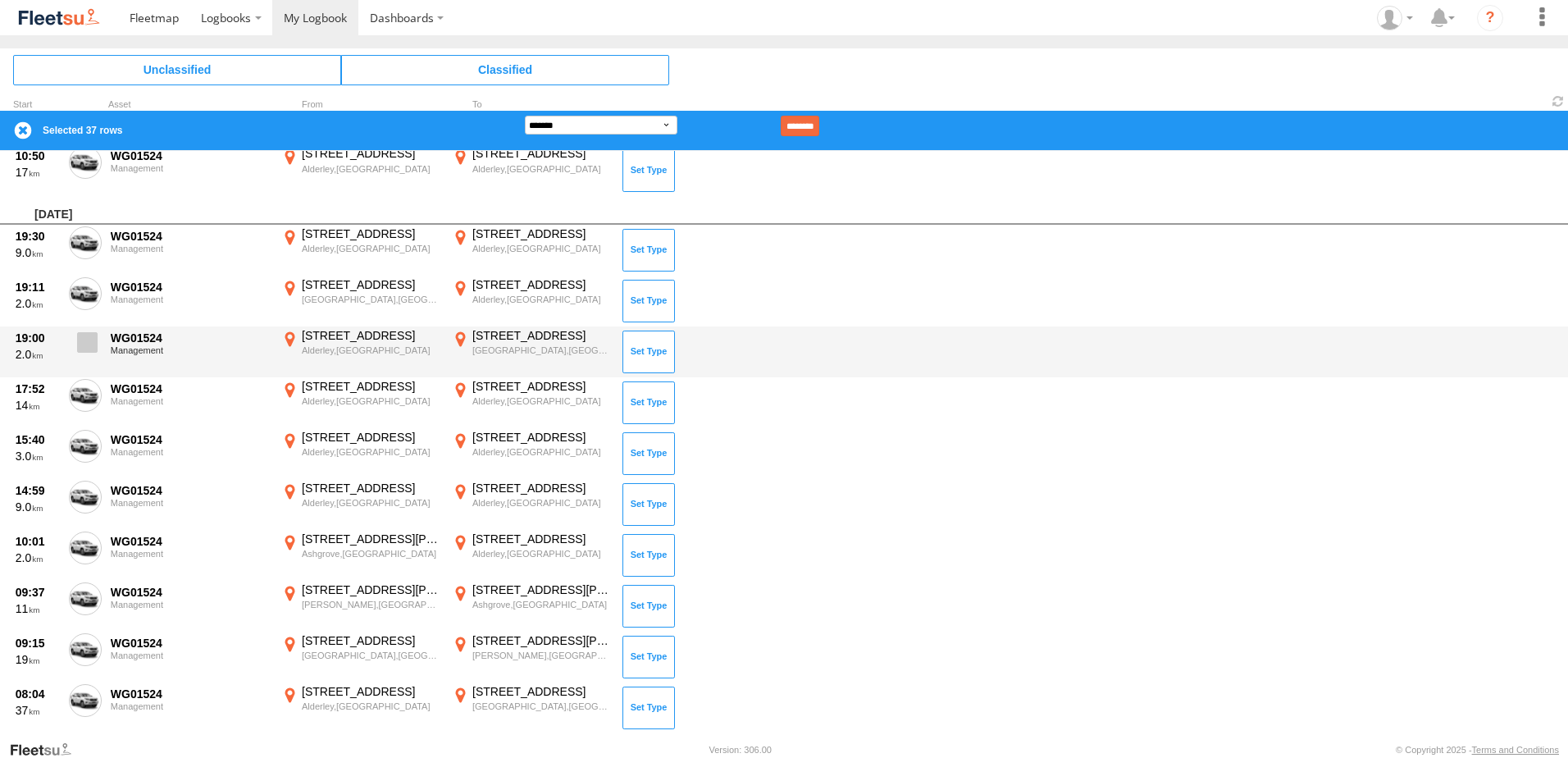
click at [84, 337] on span at bounding box center [87, 343] width 21 height 21
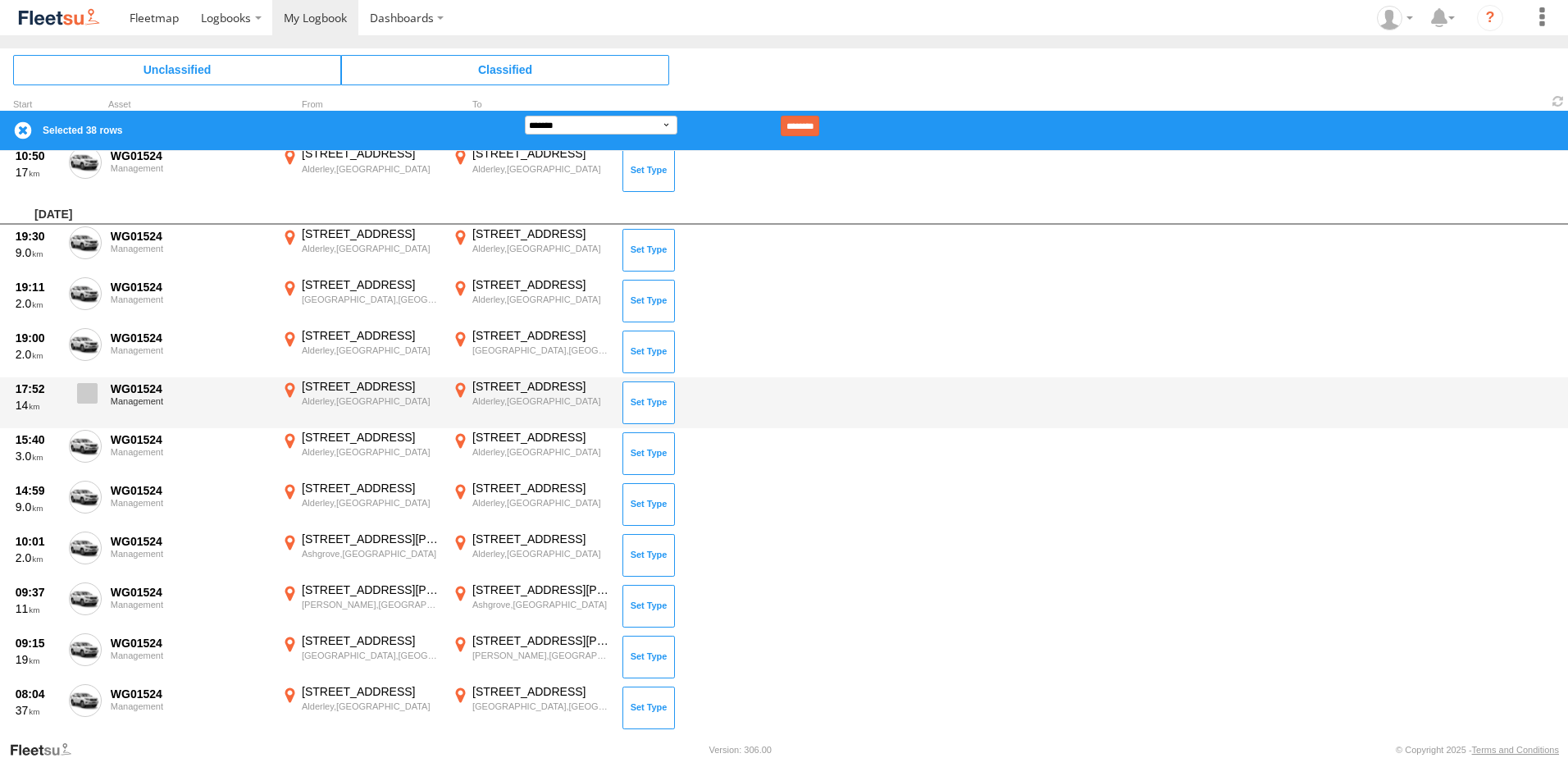
click at [83, 385] on span at bounding box center [87, 394] width 21 height 21
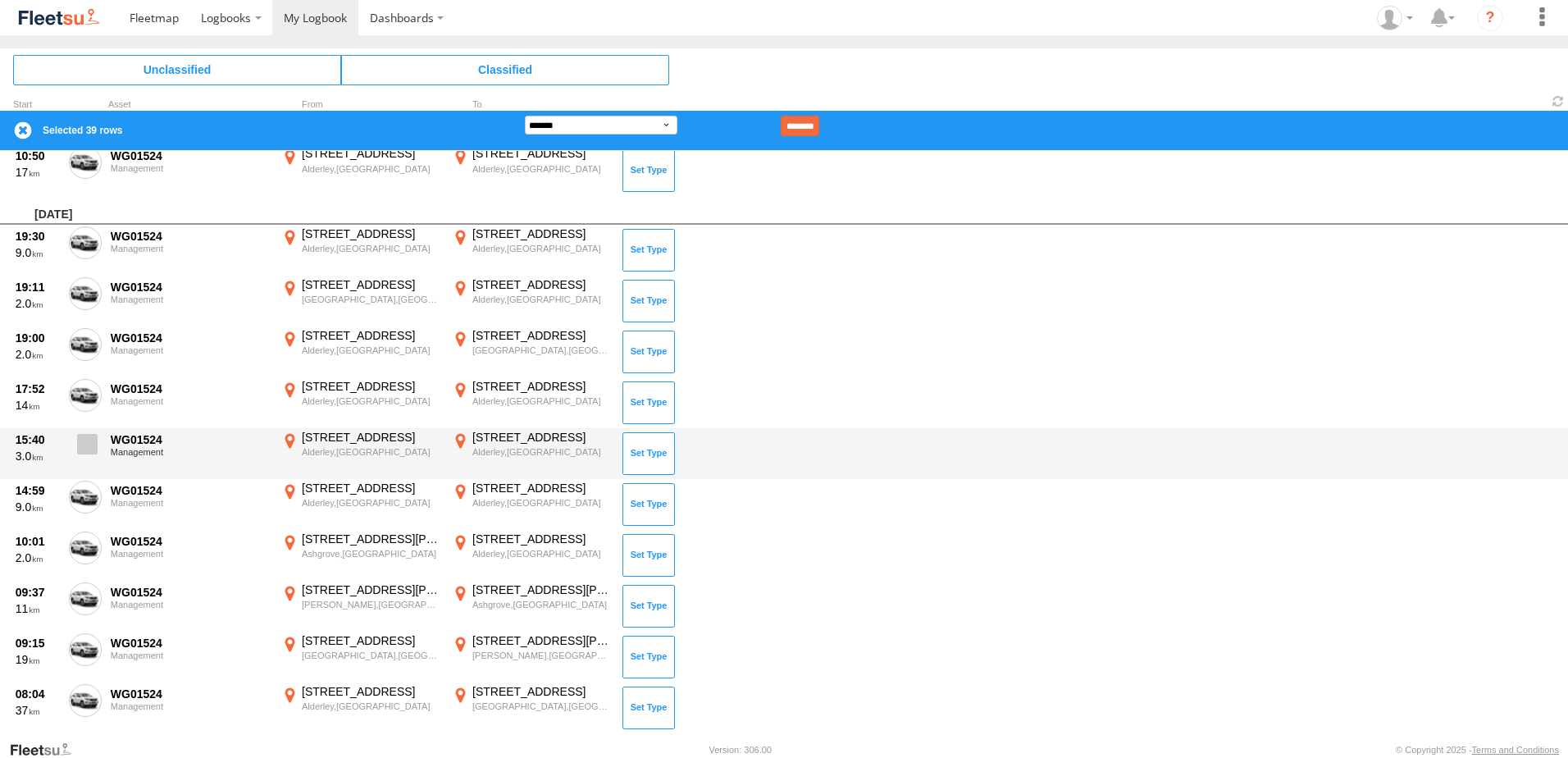
click at [82, 446] on span at bounding box center [87, 444] width 21 height 21
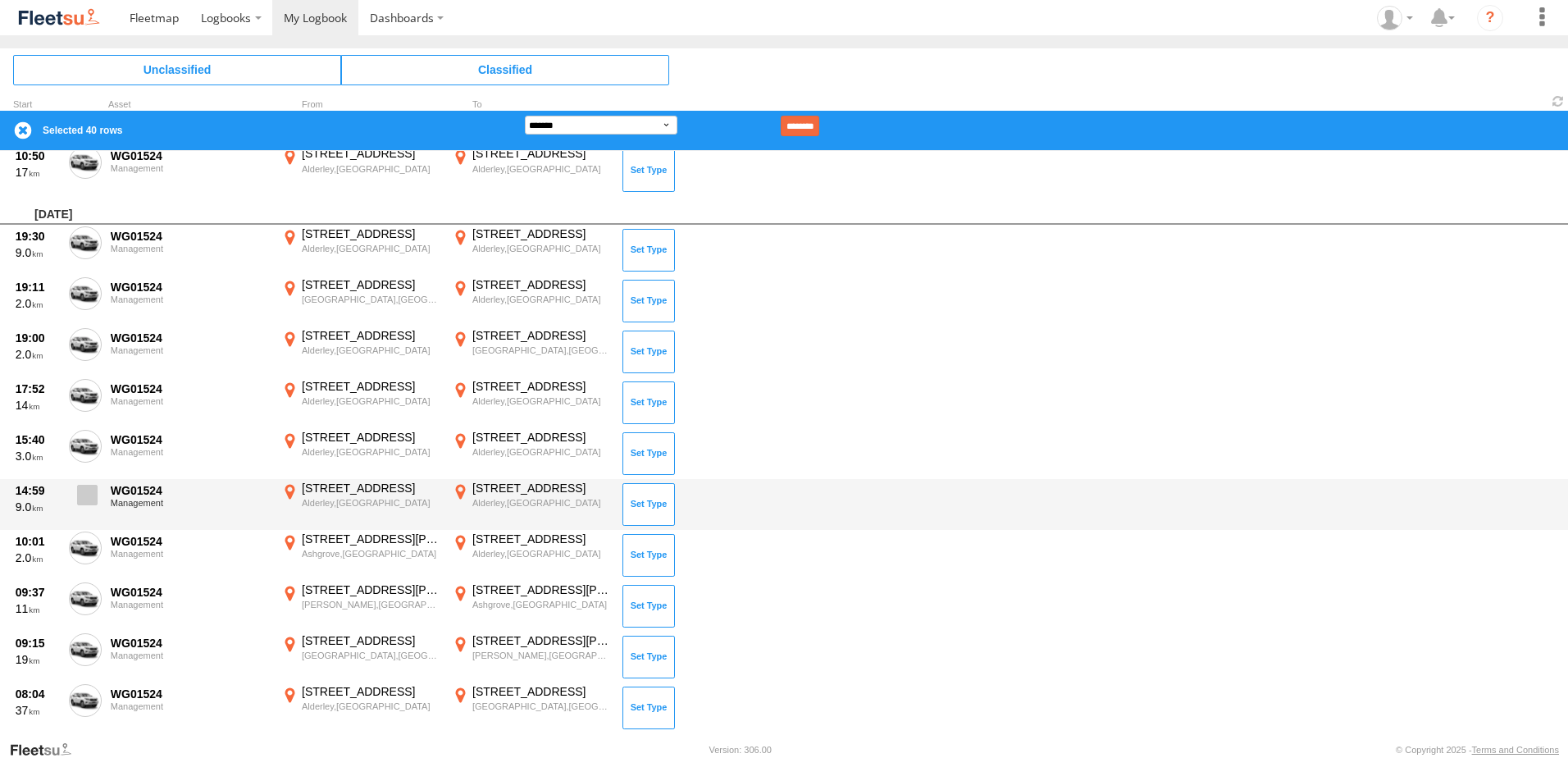
click at [83, 499] on span at bounding box center [87, 495] width 21 height 21
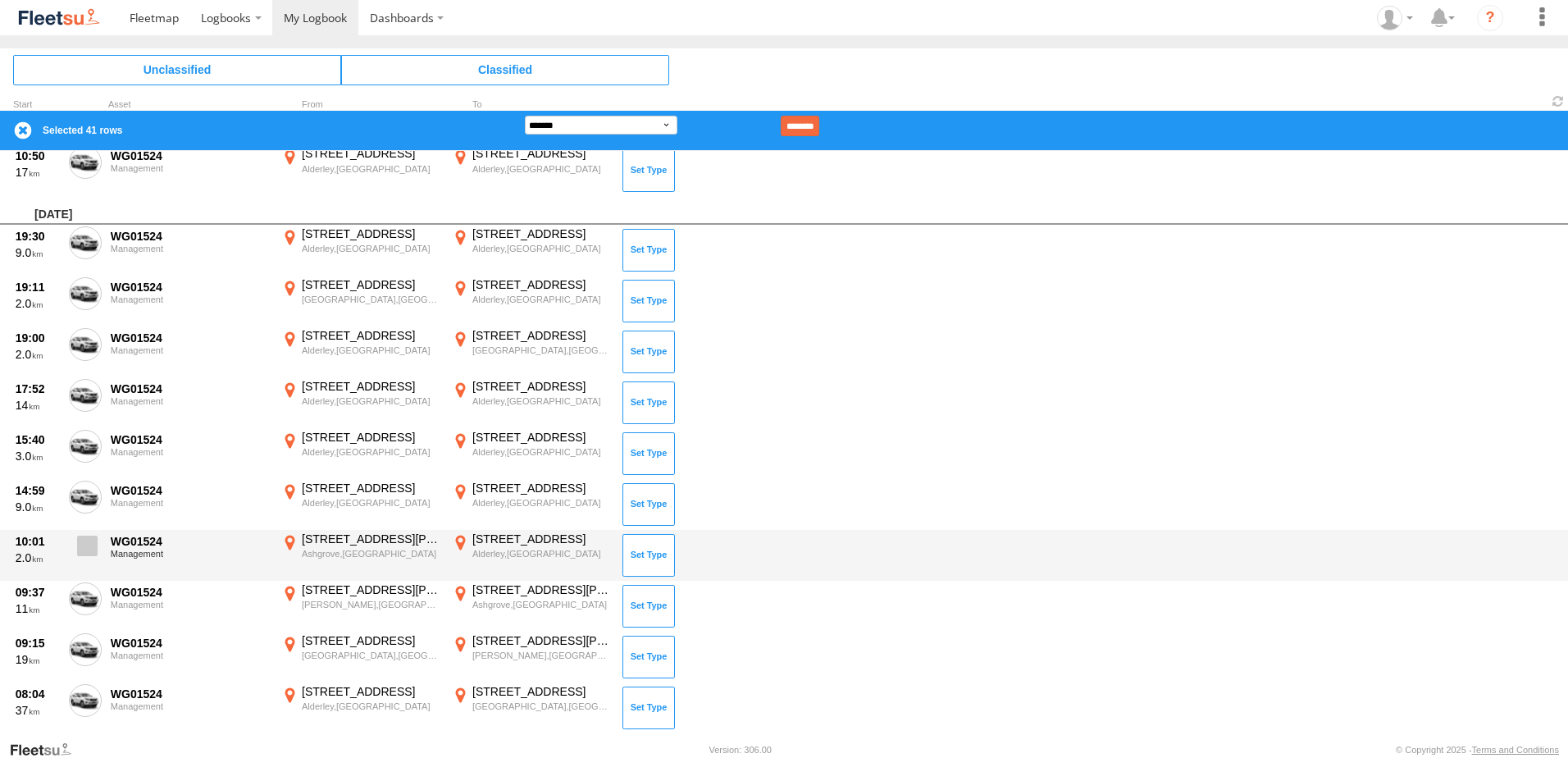
click at [93, 555] on span at bounding box center [87, 546] width 21 height 21
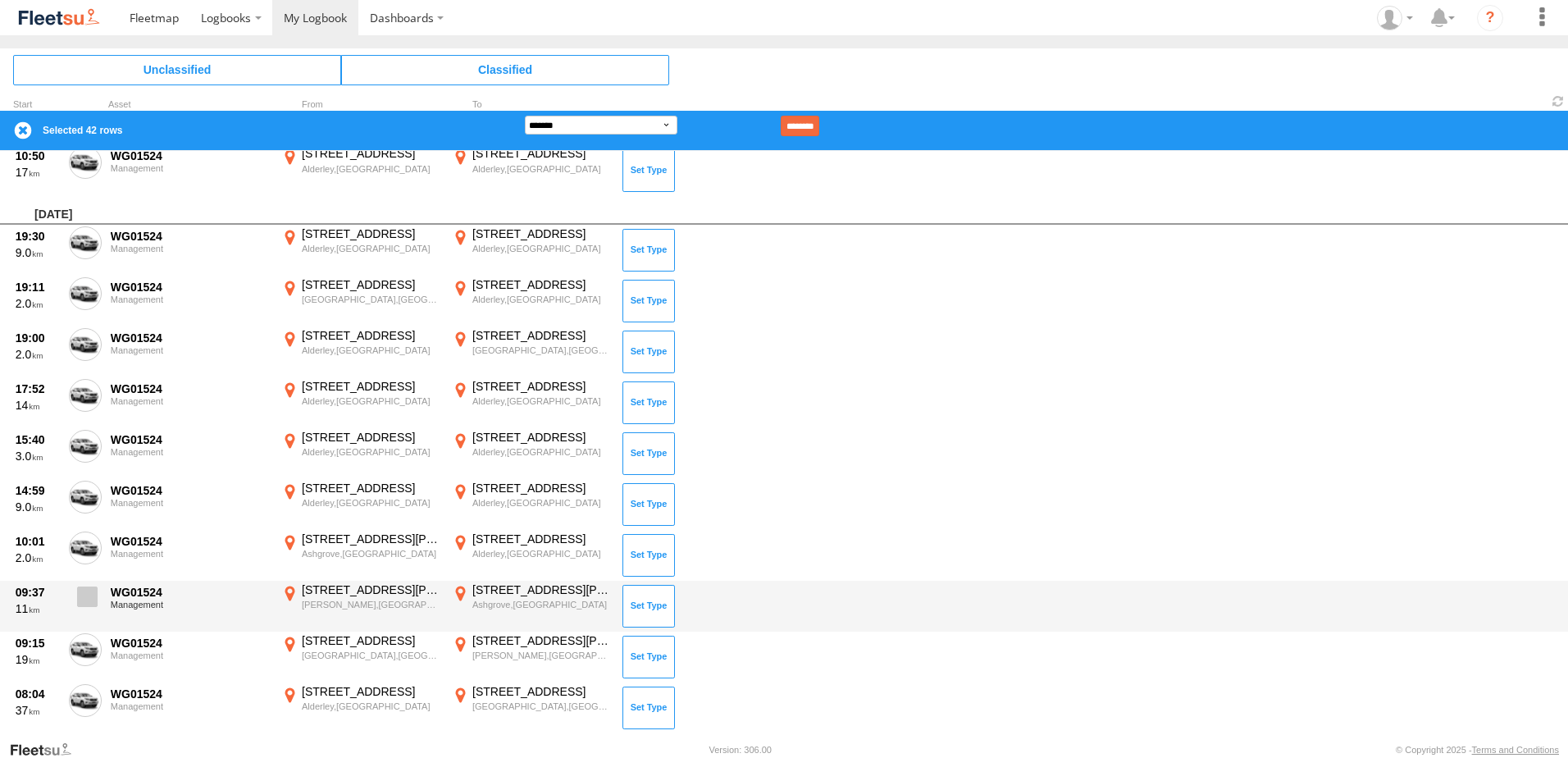
click at [84, 594] on span at bounding box center [87, 597] width 21 height 21
click at [86, 595] on span at bounding box center [87, 597] width 21 height 21
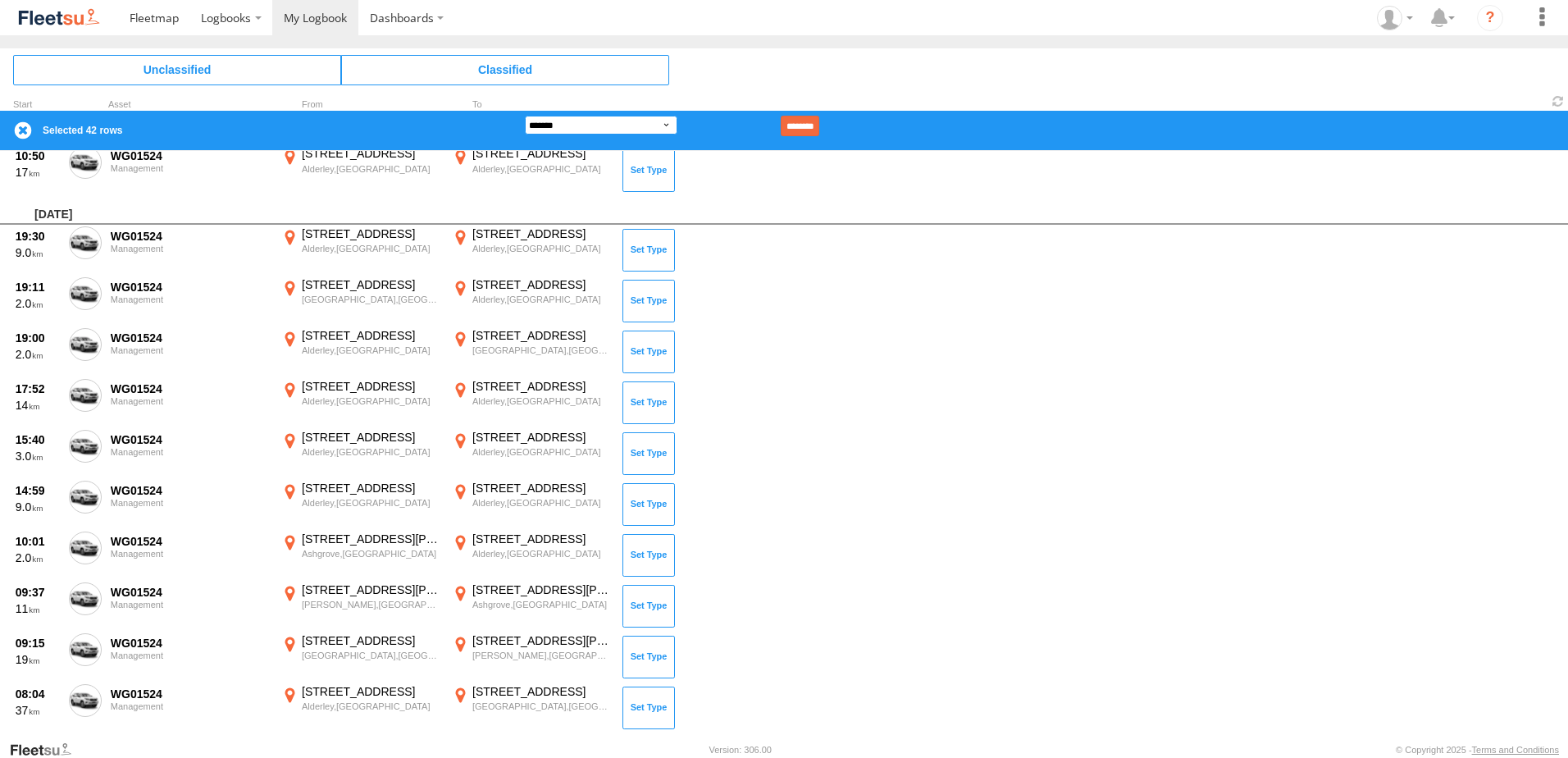
click at [617, 125] on select "**********" at bounding box center [601, 125] width 153 height 19
click at [525, 115] on select "**********" at bounding box center [601, 125] width 153 height 19
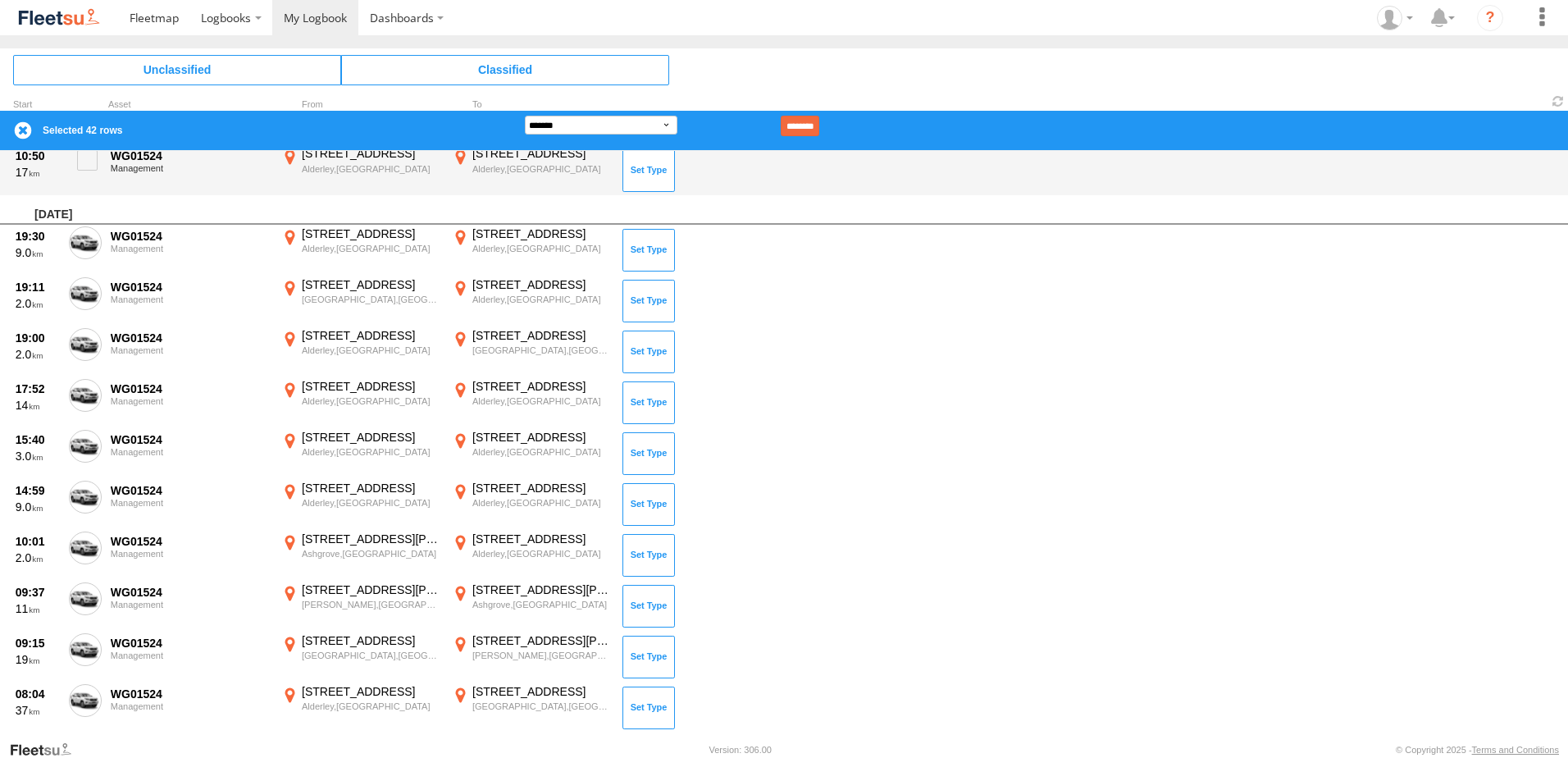
click at [820, 125] on input "********" at bounding box center [800, 125] width 38 height 21
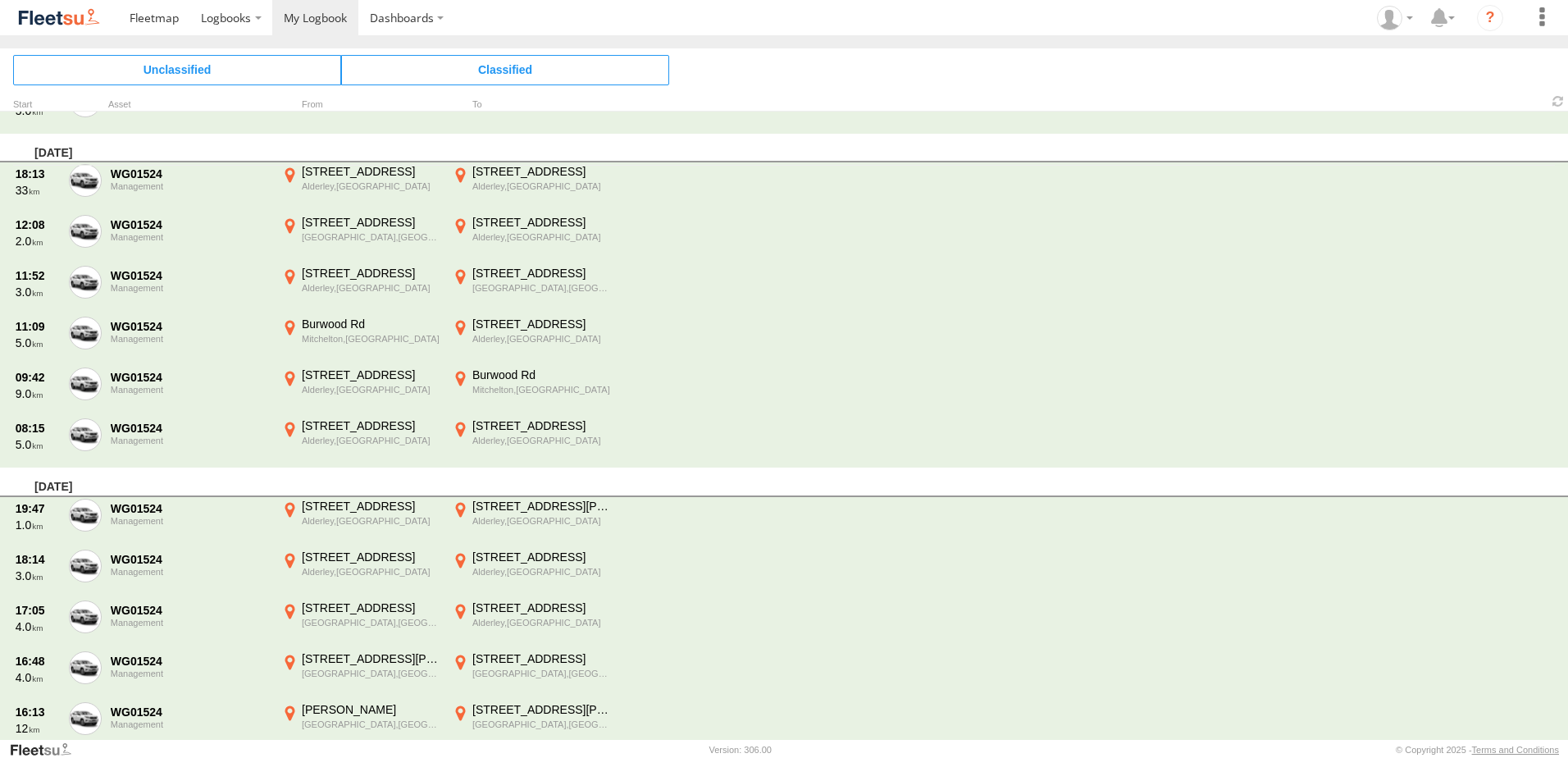
scroll to position [0, 0]
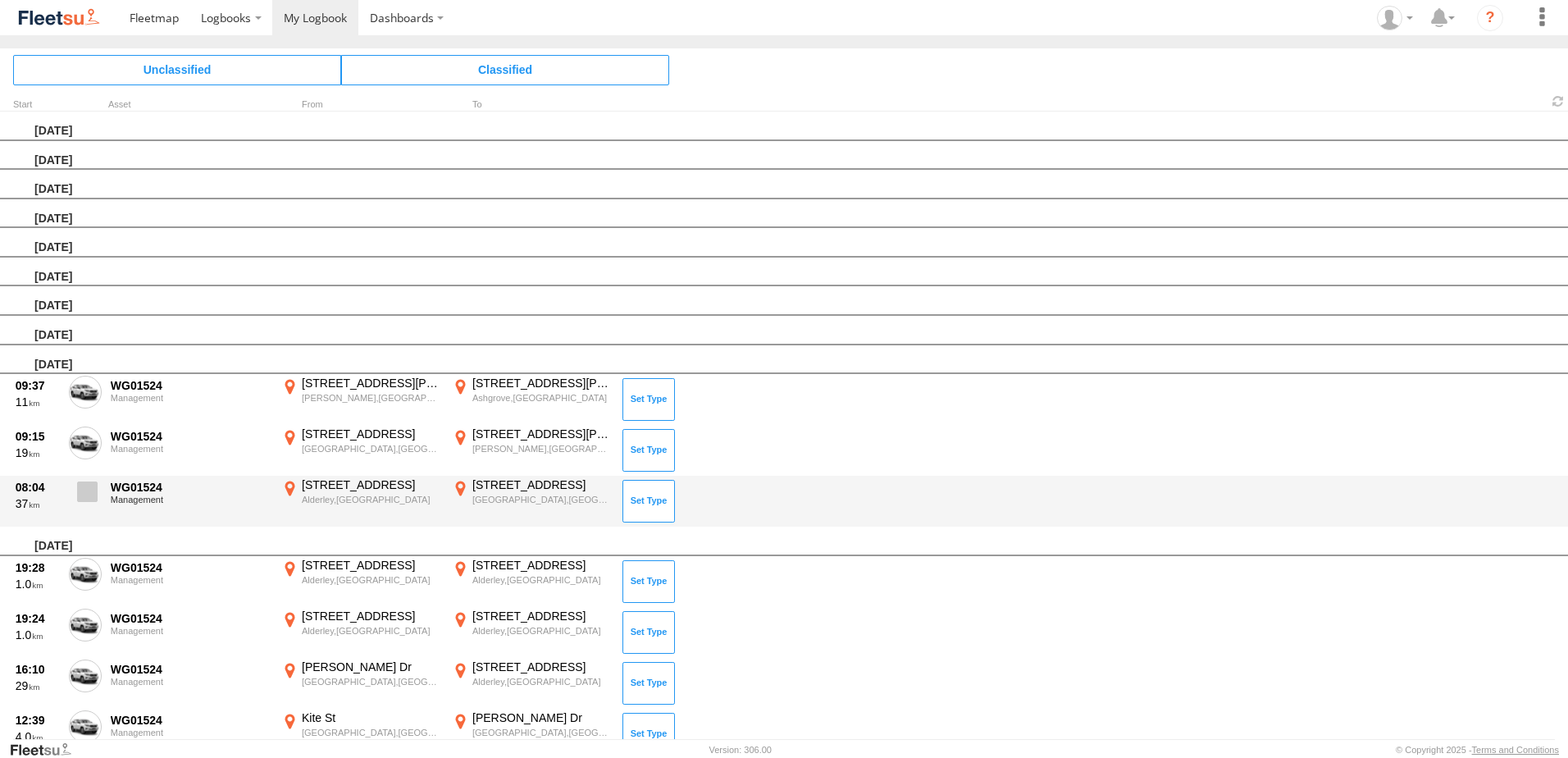
click at [84, 500] on span at bounding box center [87, 491] width 21 height 21
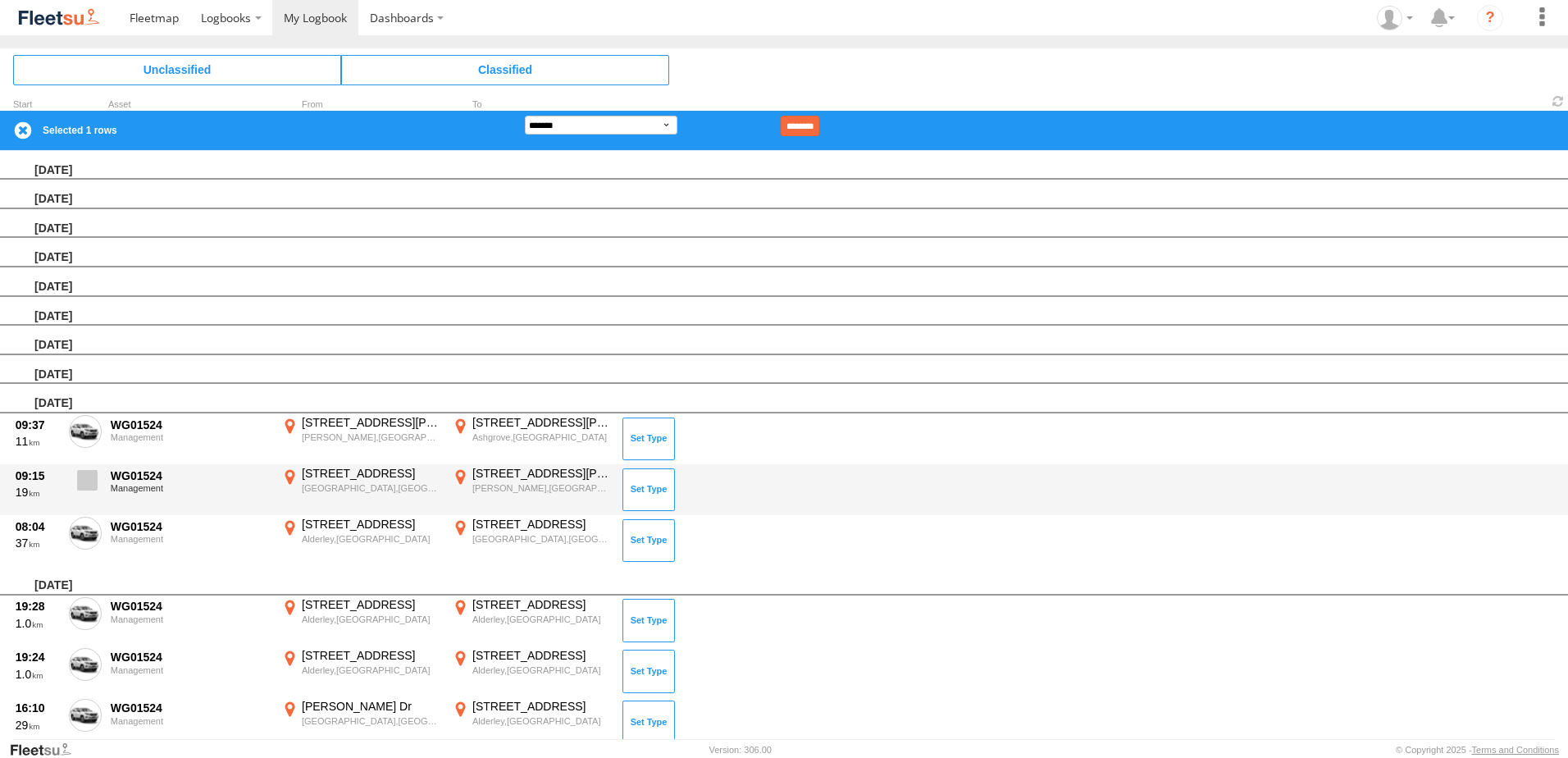
click at [83, 471] on span at bounding box center [87, 481] width 21 height 21
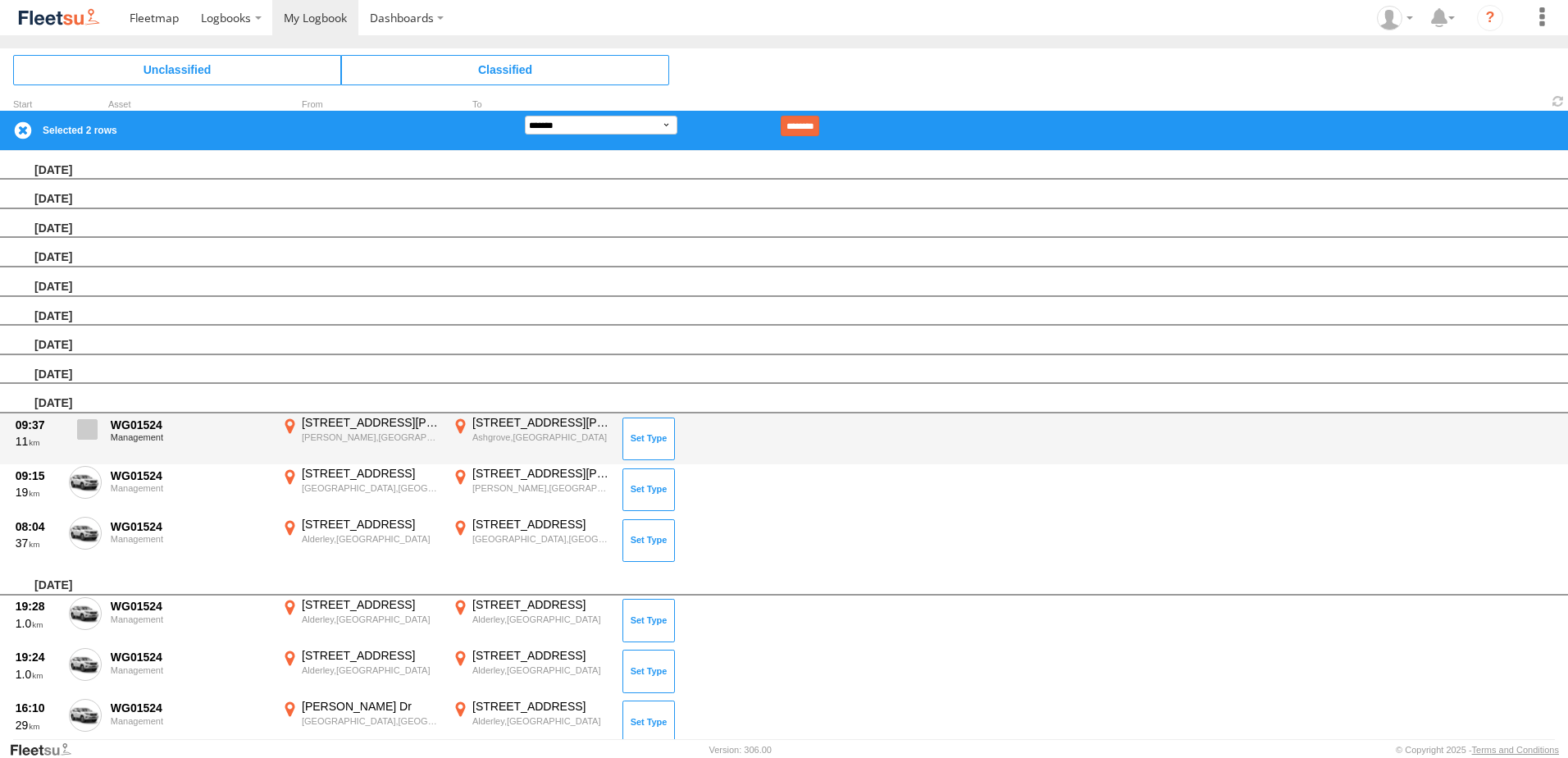
click at [84, 428] on span at bounding box center [87, 430] width 21 height 21
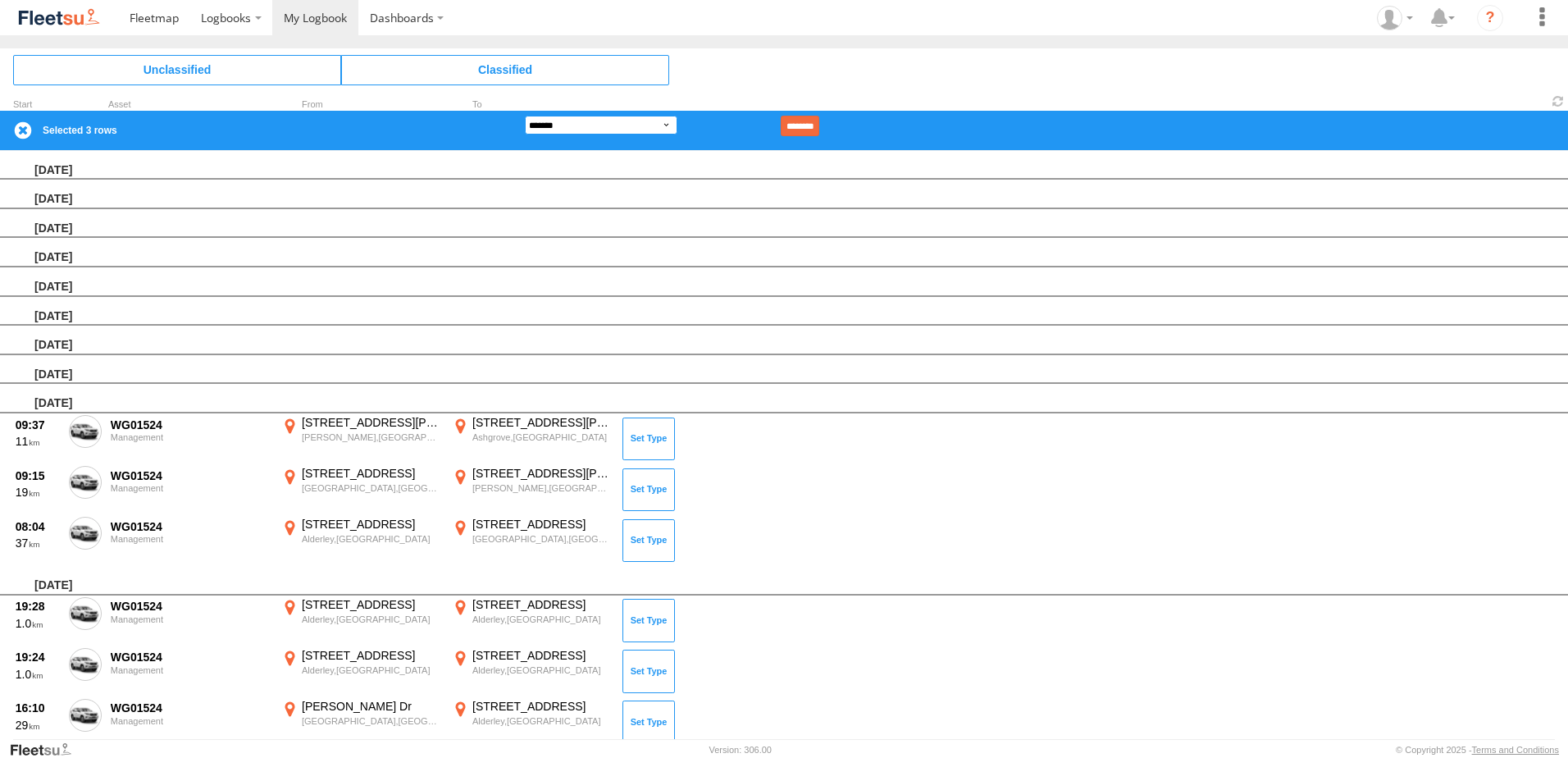
click at [569, 130] on select "**********" at bounding box center [601, 125] width 153 height 19
click at [525, 115] on select "**********" at bounding box center [601, 125] width 153 height 19
click at [820, 123] on input "********" at bounding box center [800, 125] width 38 height 21
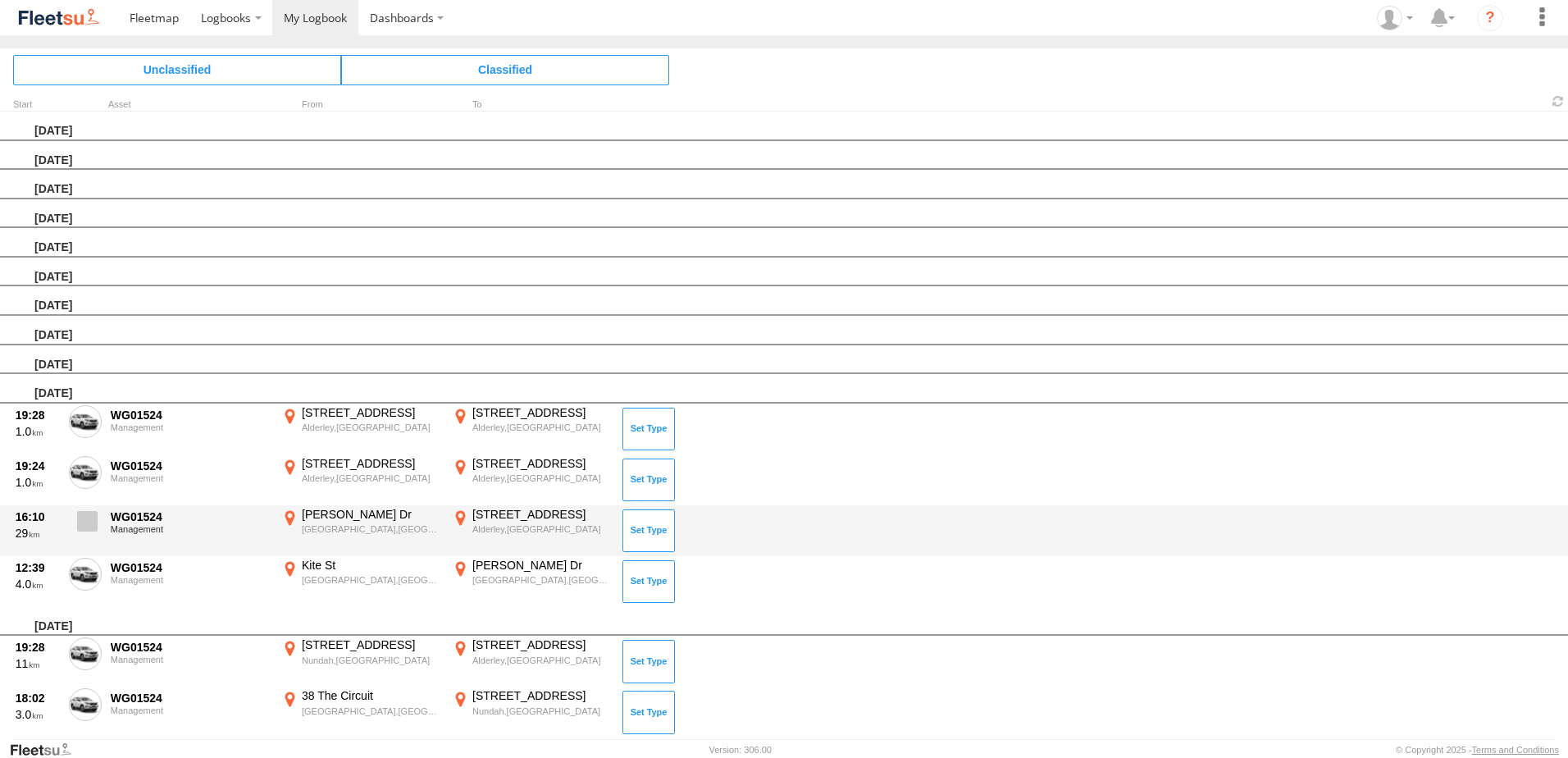
click at [84, 519] on span at bounding box center [87, 521] width 21 height 21
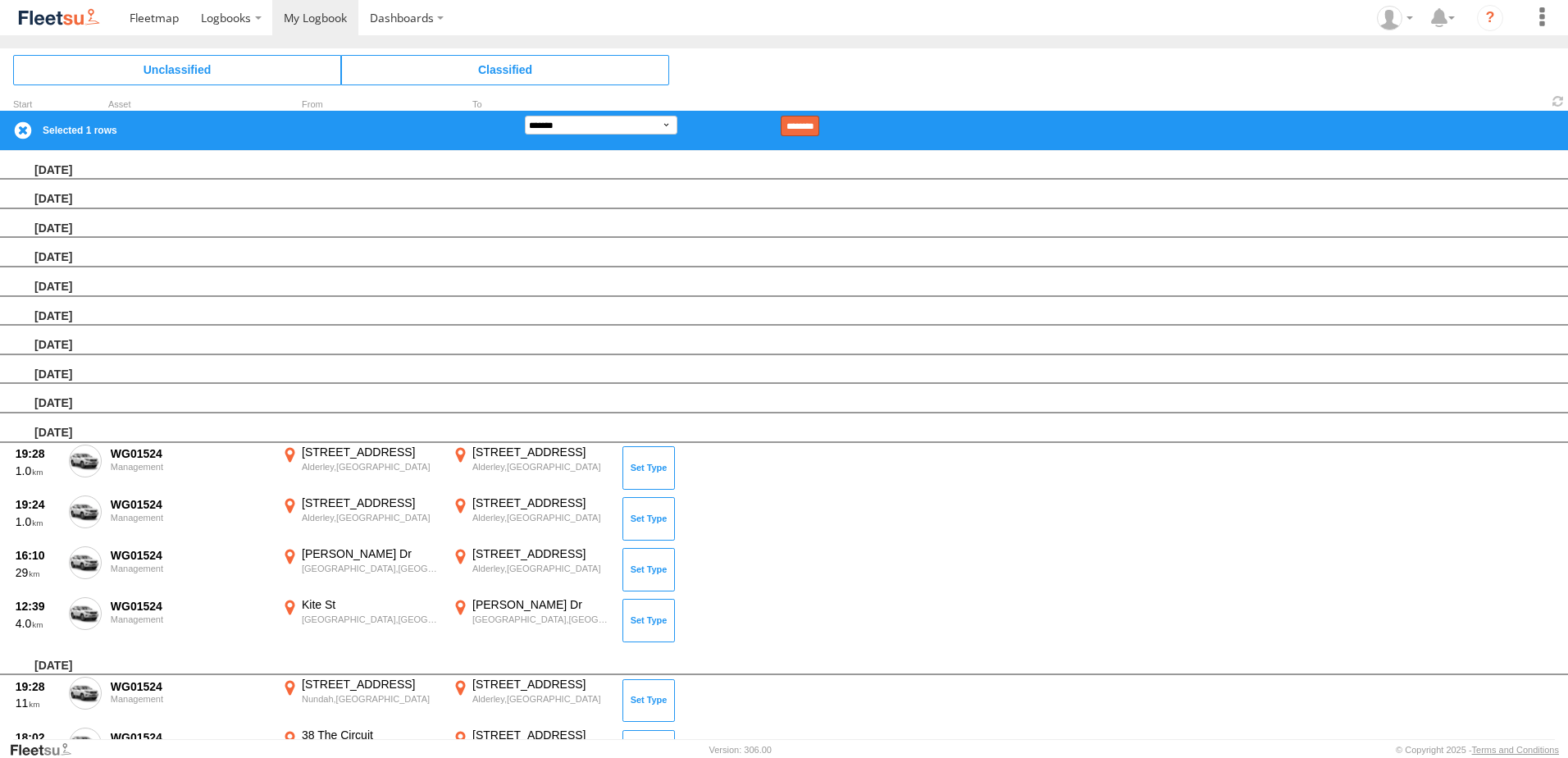
click at [818, 120] on input "********" at bounding box center [800, 125] width 38 height 21
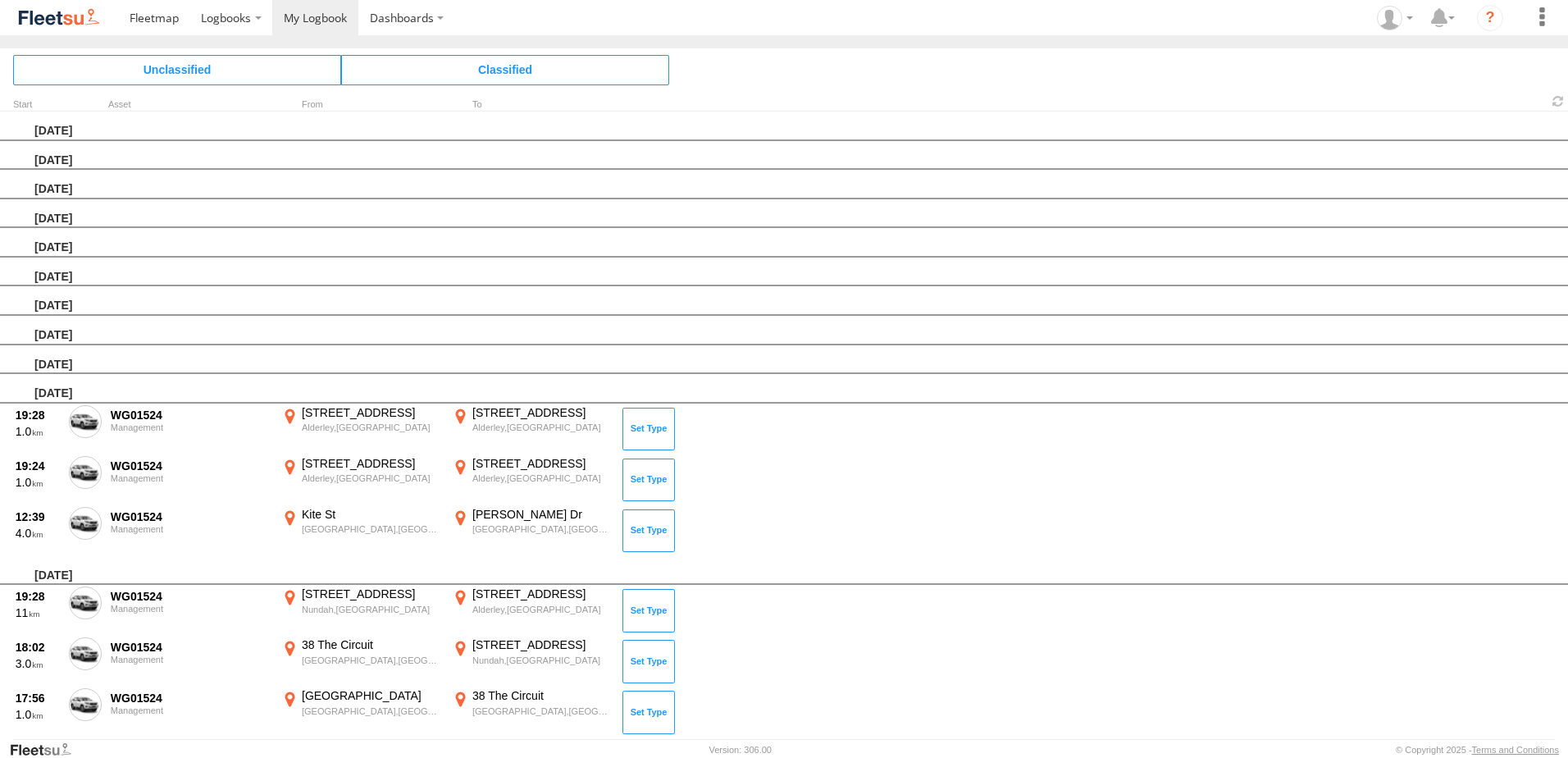
click at [84, 433] on label at bounding box center [84, 424] width 33 height 38
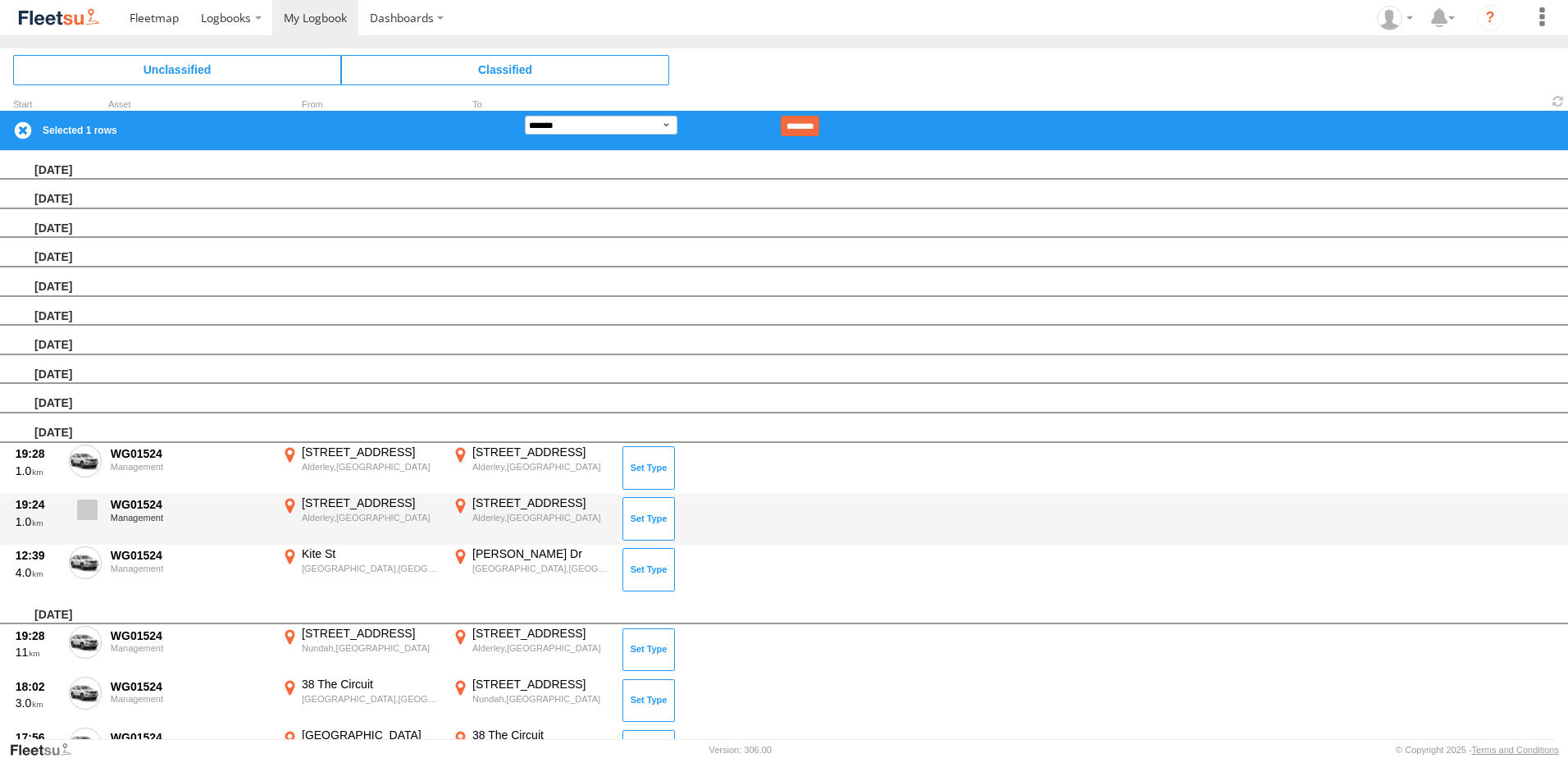
click at [82, 516] on span at bounding box center [87, 510] width 21 height 21
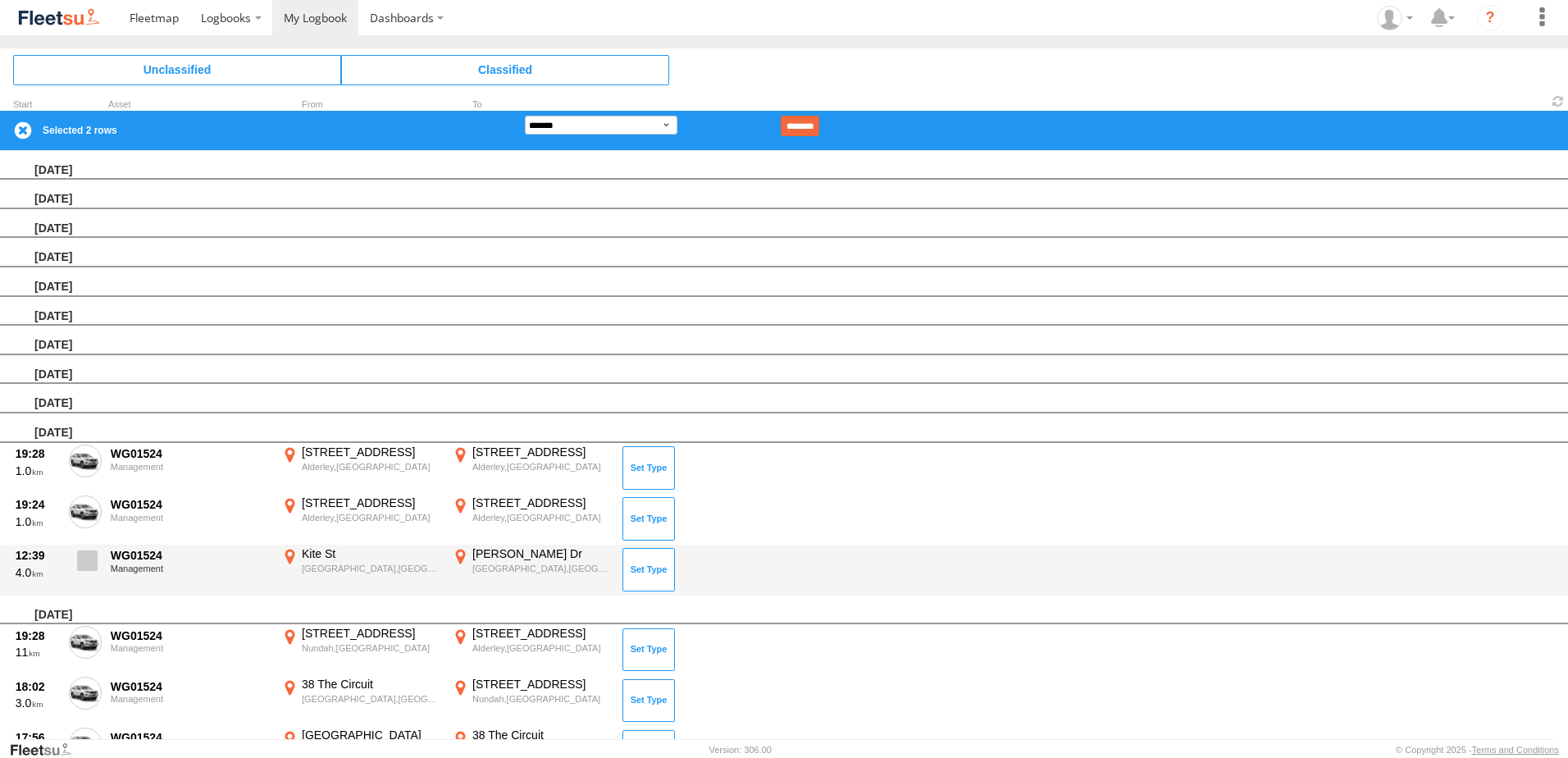
click at [86, 556] on span at bounding box center [87, 561] width 21 height 21
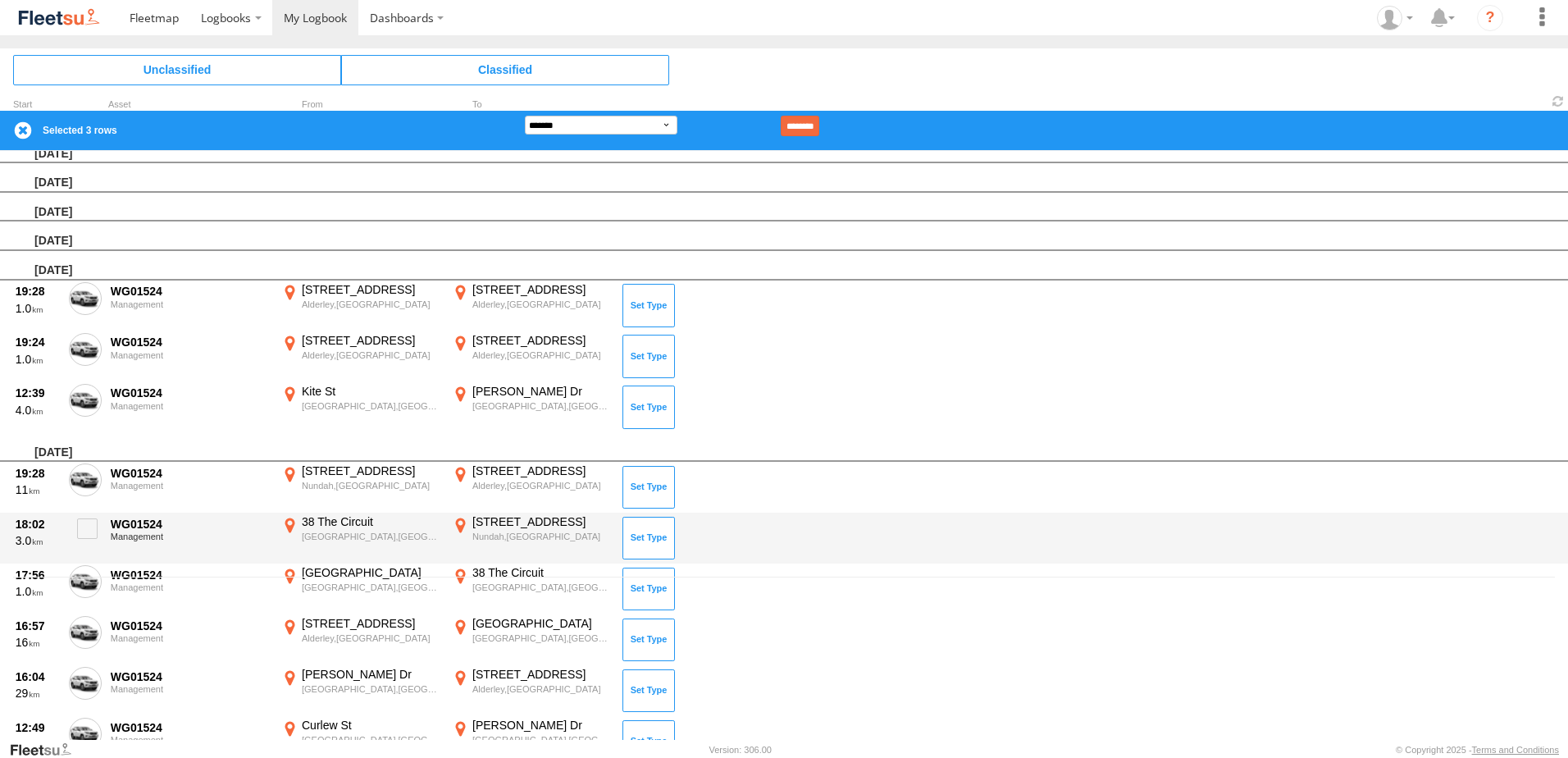
scroll to position [164, 0]
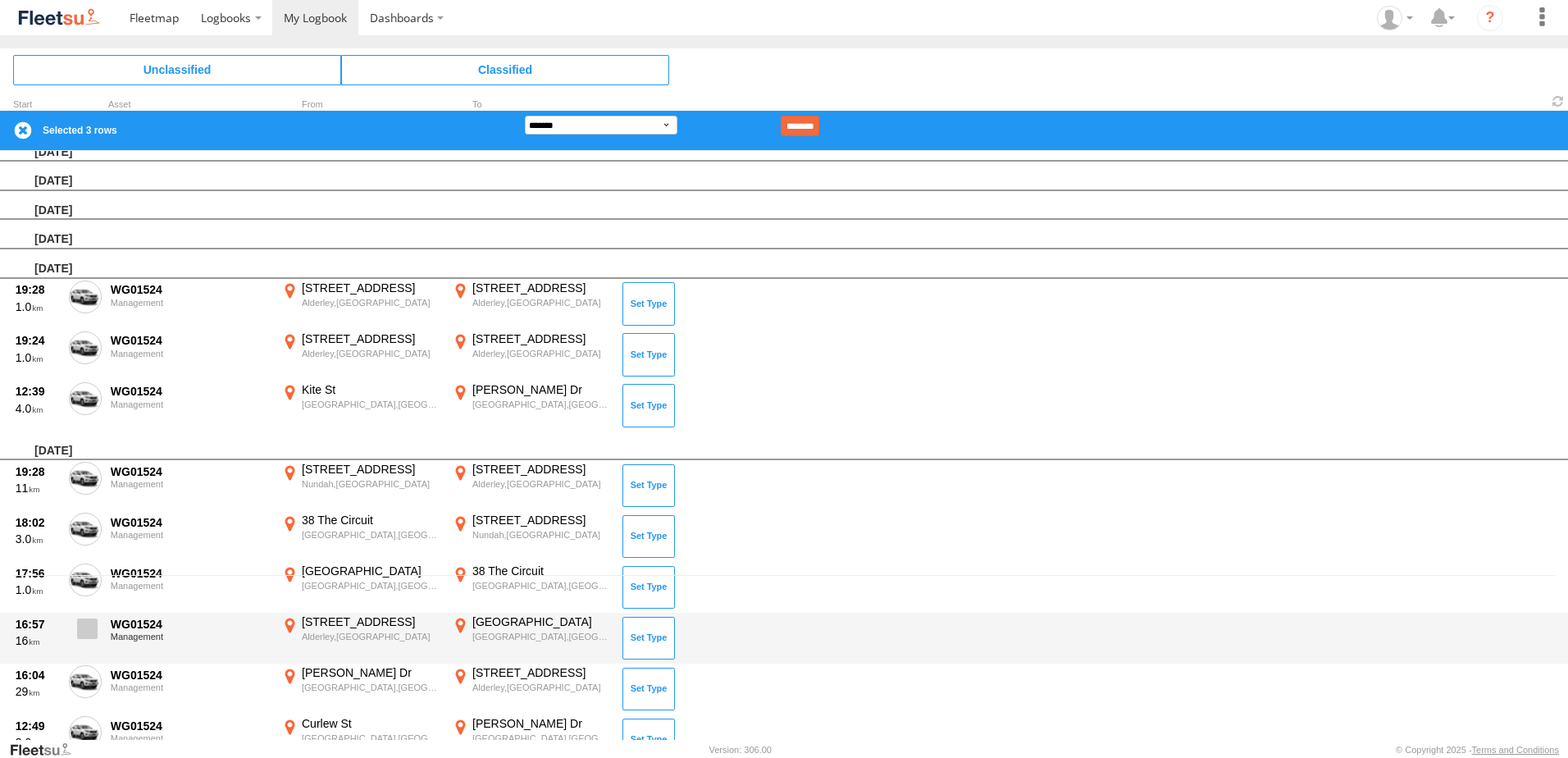
click at [90, 628] on span at bounding box center [87, 628] width 21 height 21
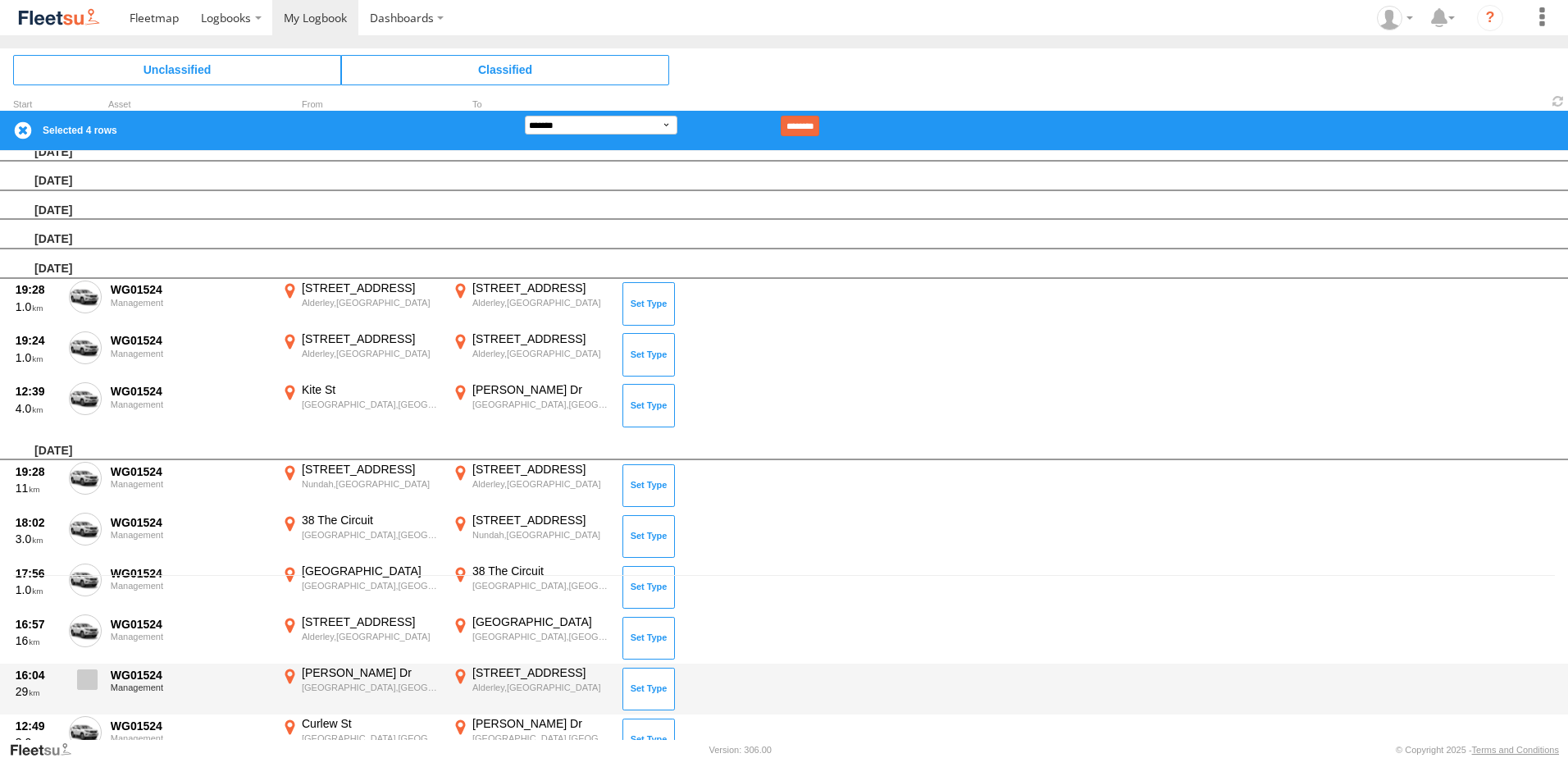
click at [73, 671] on label at bounding box center [84, 684] width 33 height 38
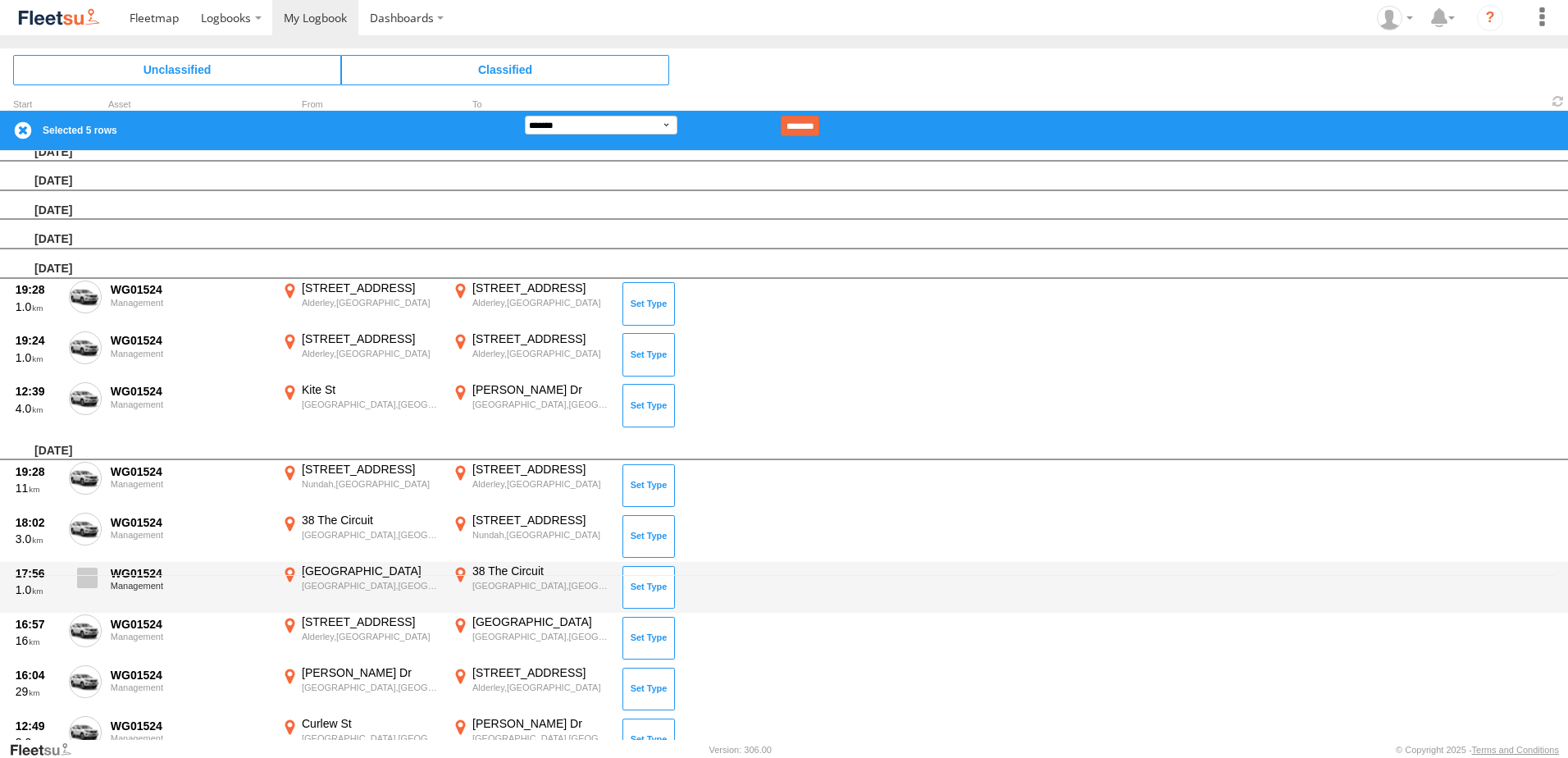
click at [75, 580] on label at bounding box center [84, 582] width 33 height 38
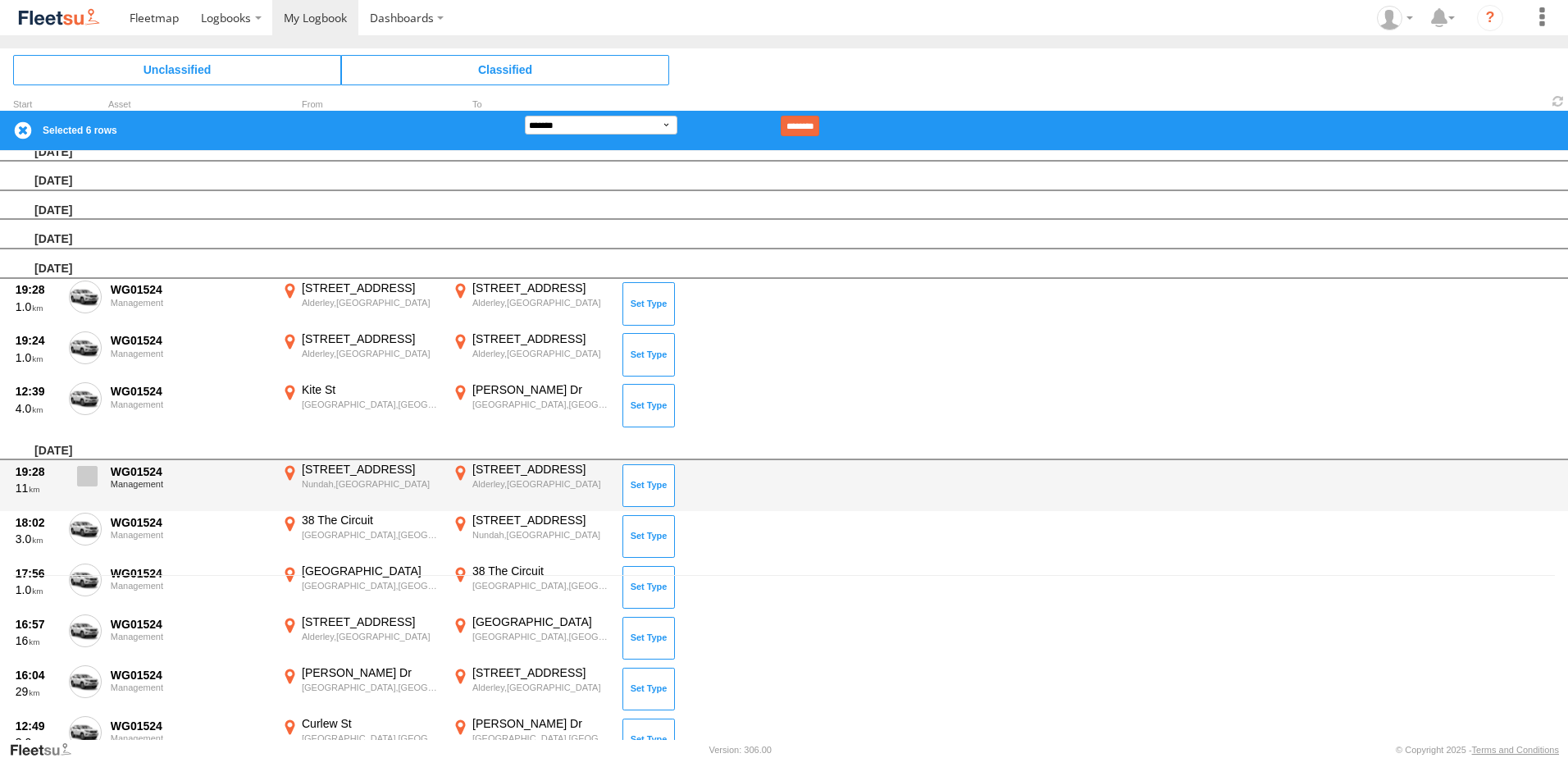
drag, startPoint x: 87, startPoint y: 522, endPoint x: 76, endPoint y: 485, distance: 38.6
click at [0, 0] on span at bounding box center [0, 0] width 0 height 0
click at [76, 470] on label at bounding box center [84, 481] width 33 height 38
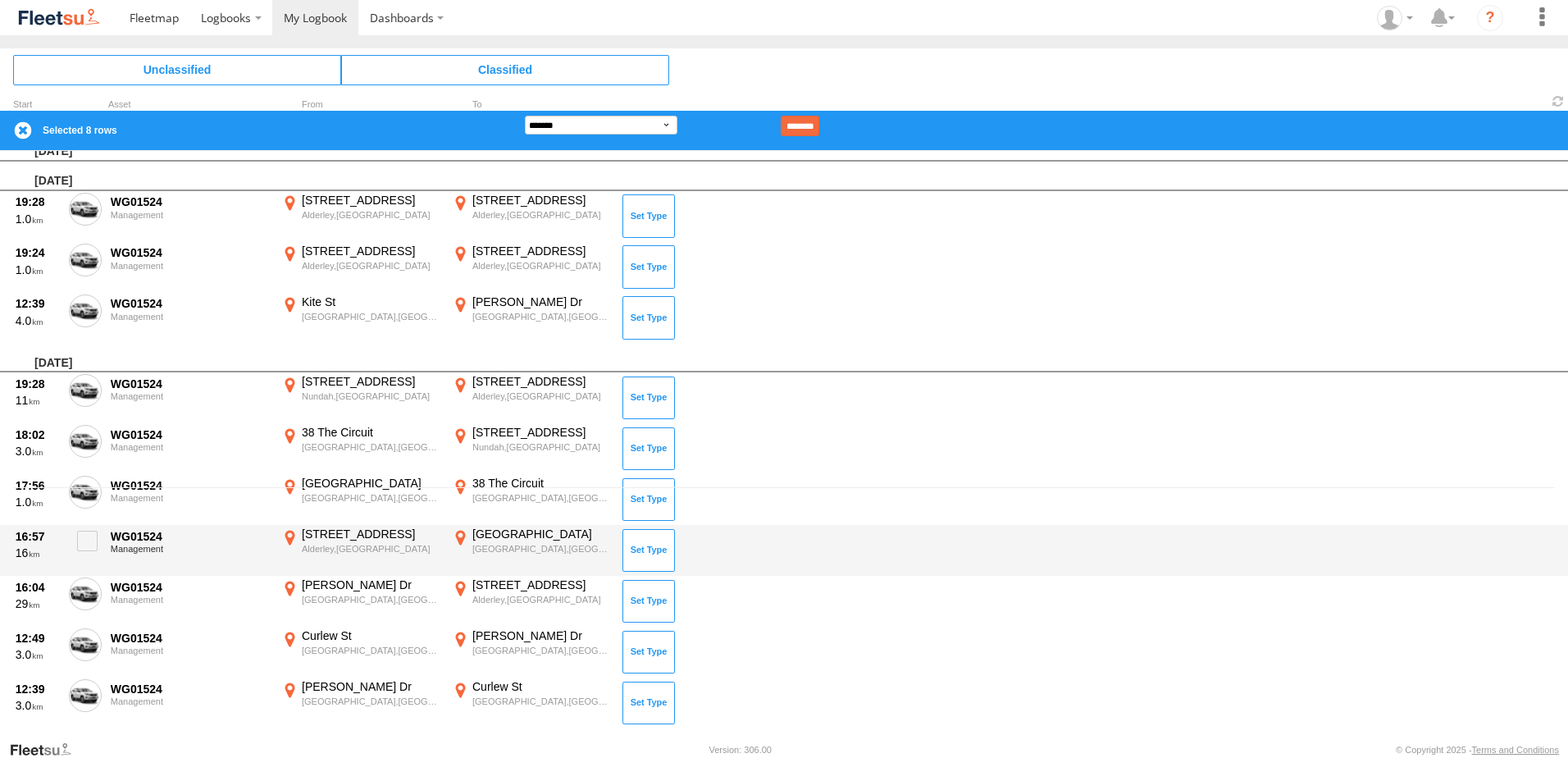
scroll to position [410, 0]
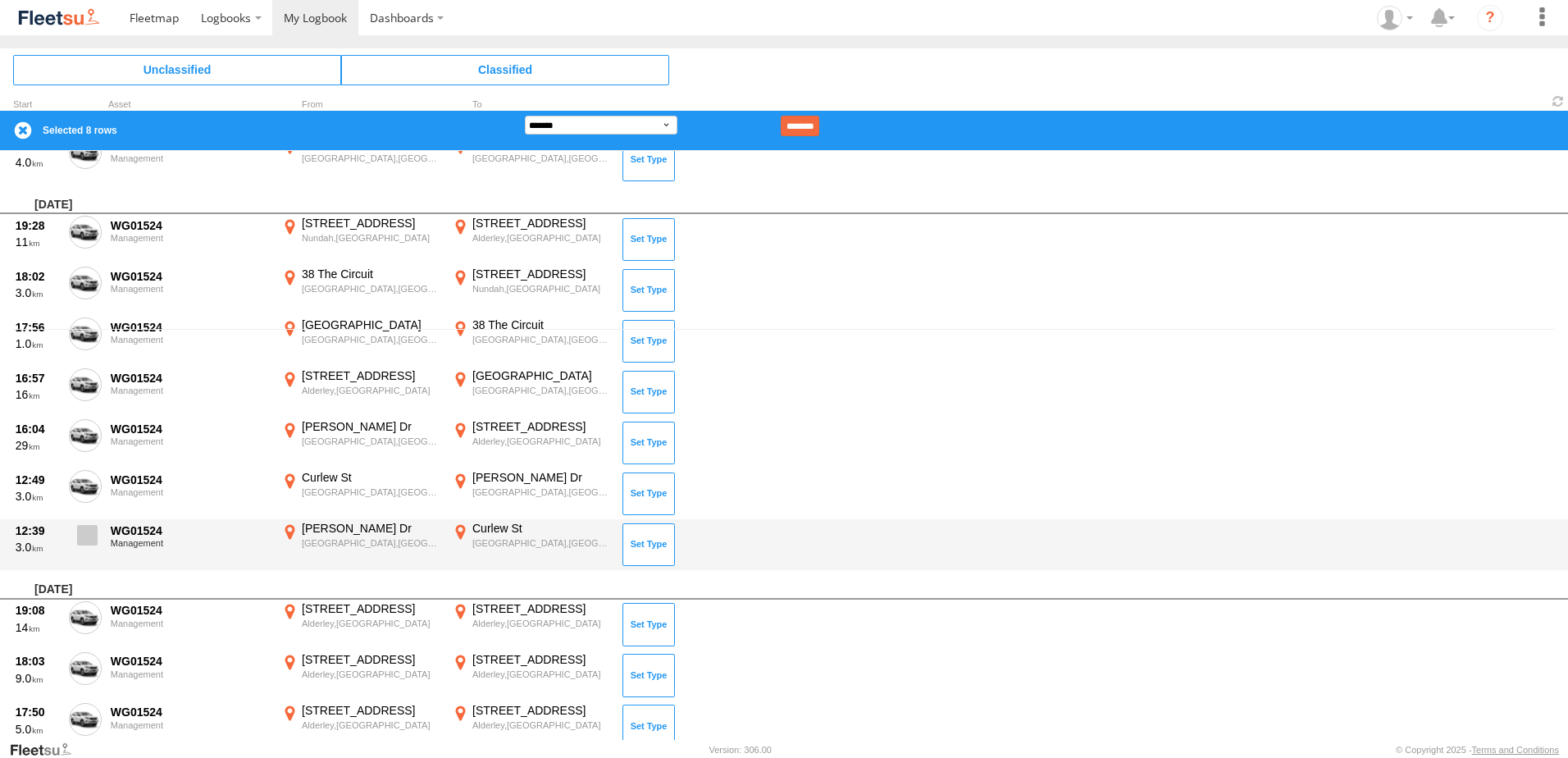
drag, startPoint x: 92, startPoint y: 481, endPoint x: 86, endPoint y: 538, distance: 57.3
click at [0, 0] on span at bounding box center [0, 0] width 0 height 0
click at [84, 552] on label at bounding box center [84, 539] width 33 height 38
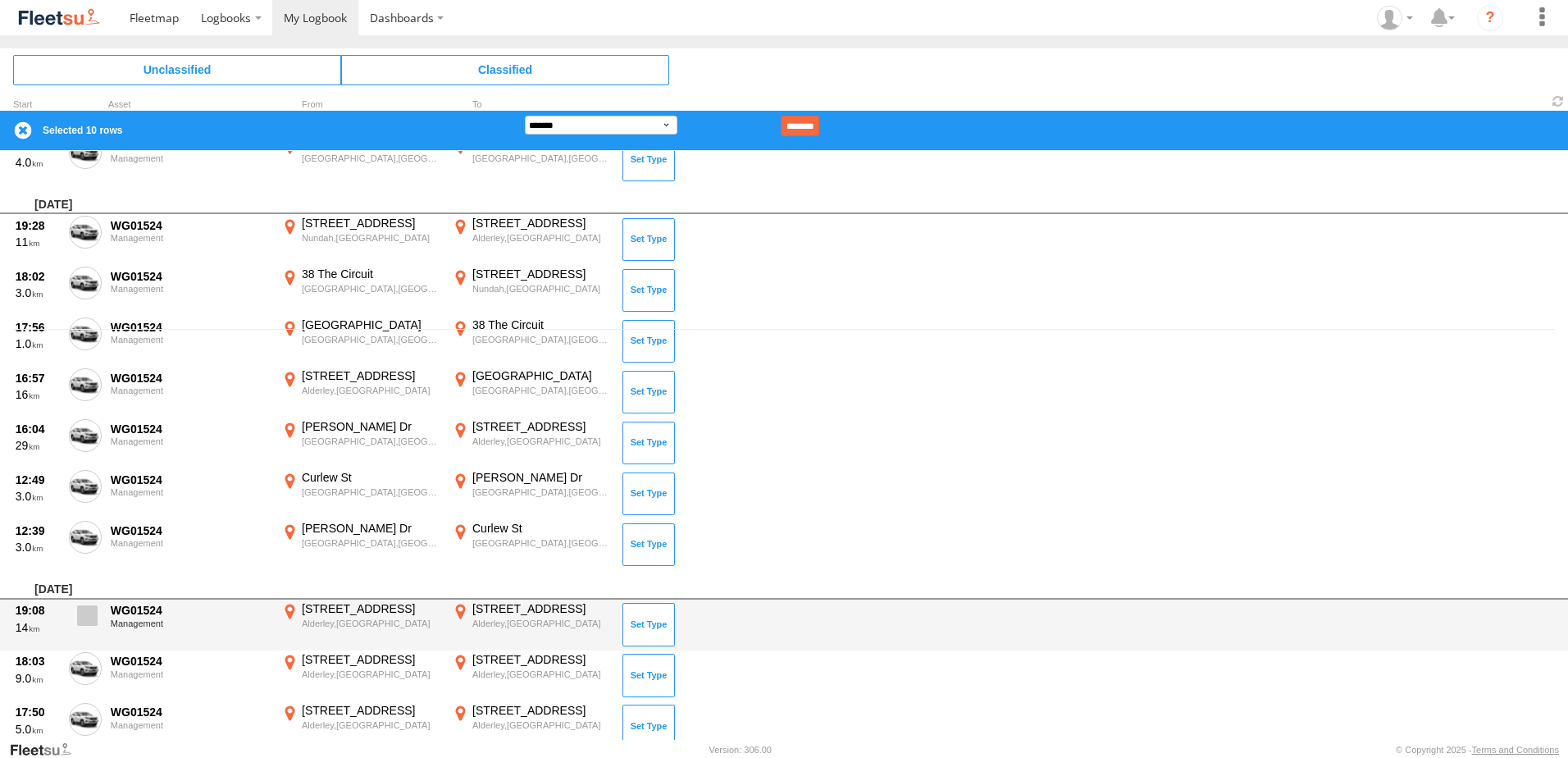
click at [87, 611] on span at bounding box center [87, 616] width 21 height 21
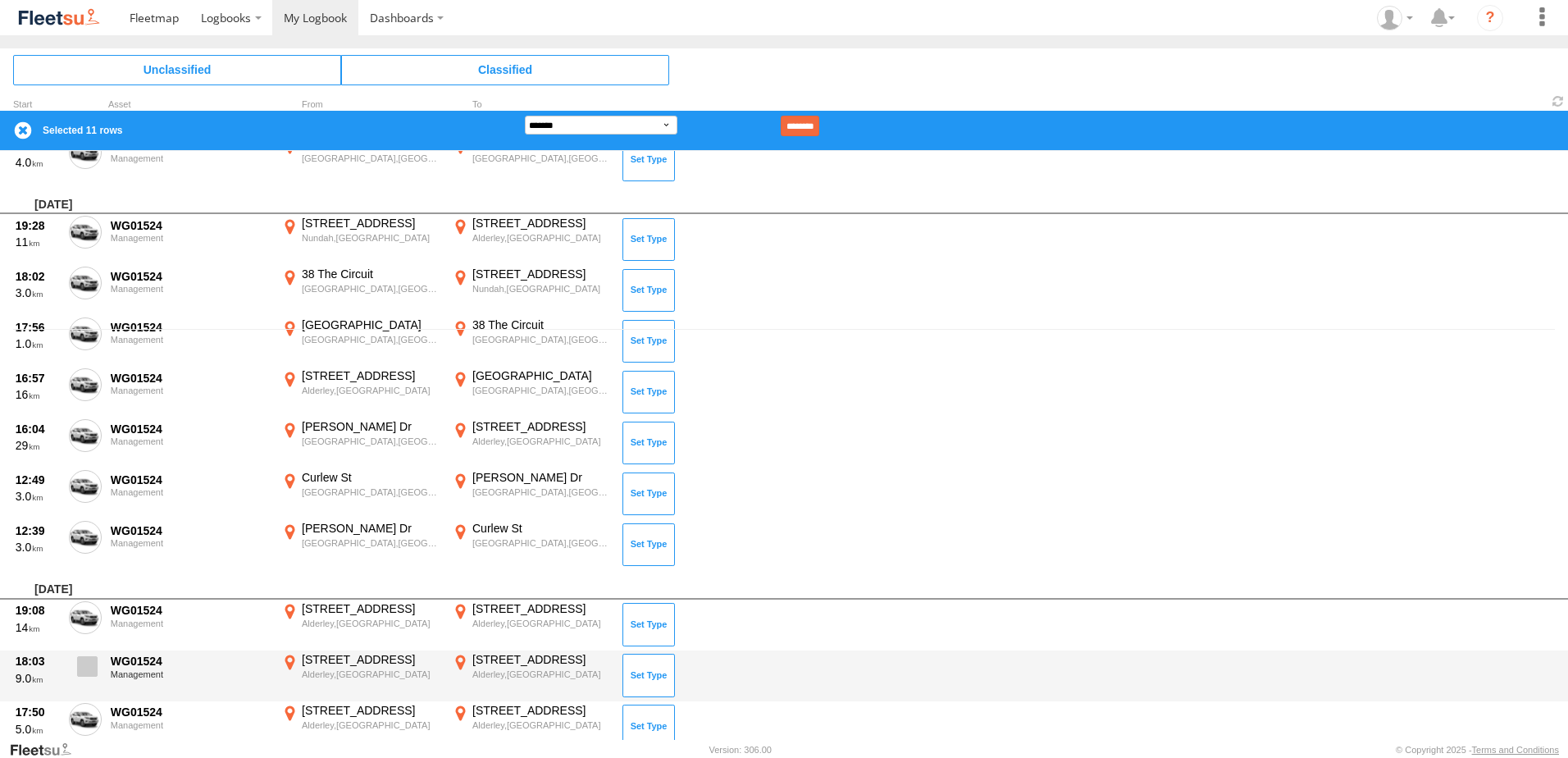
click at [92, 673] on span at bounding box center [87, 666] width 21 height 21
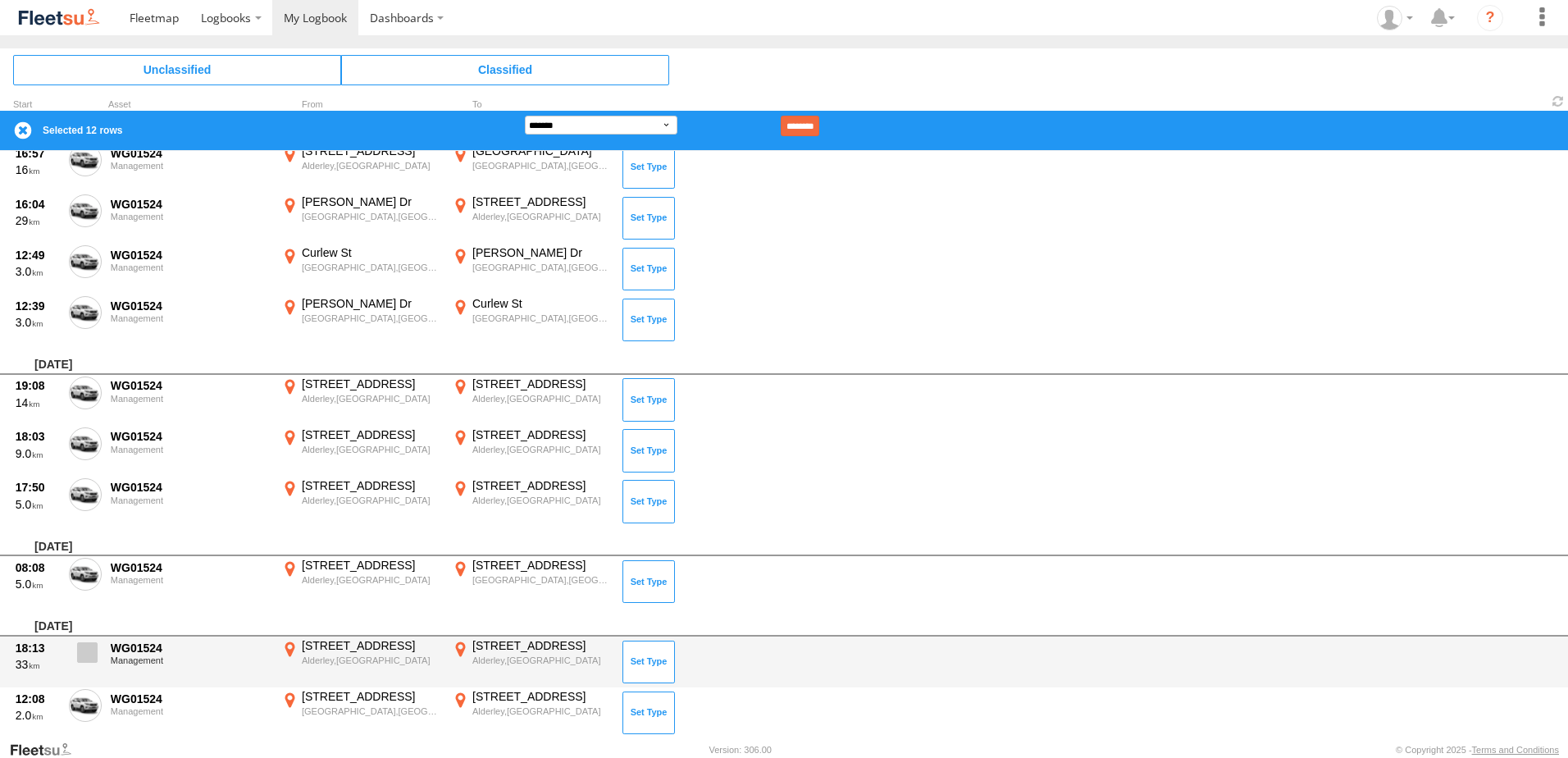
scroll to position [656, 0]
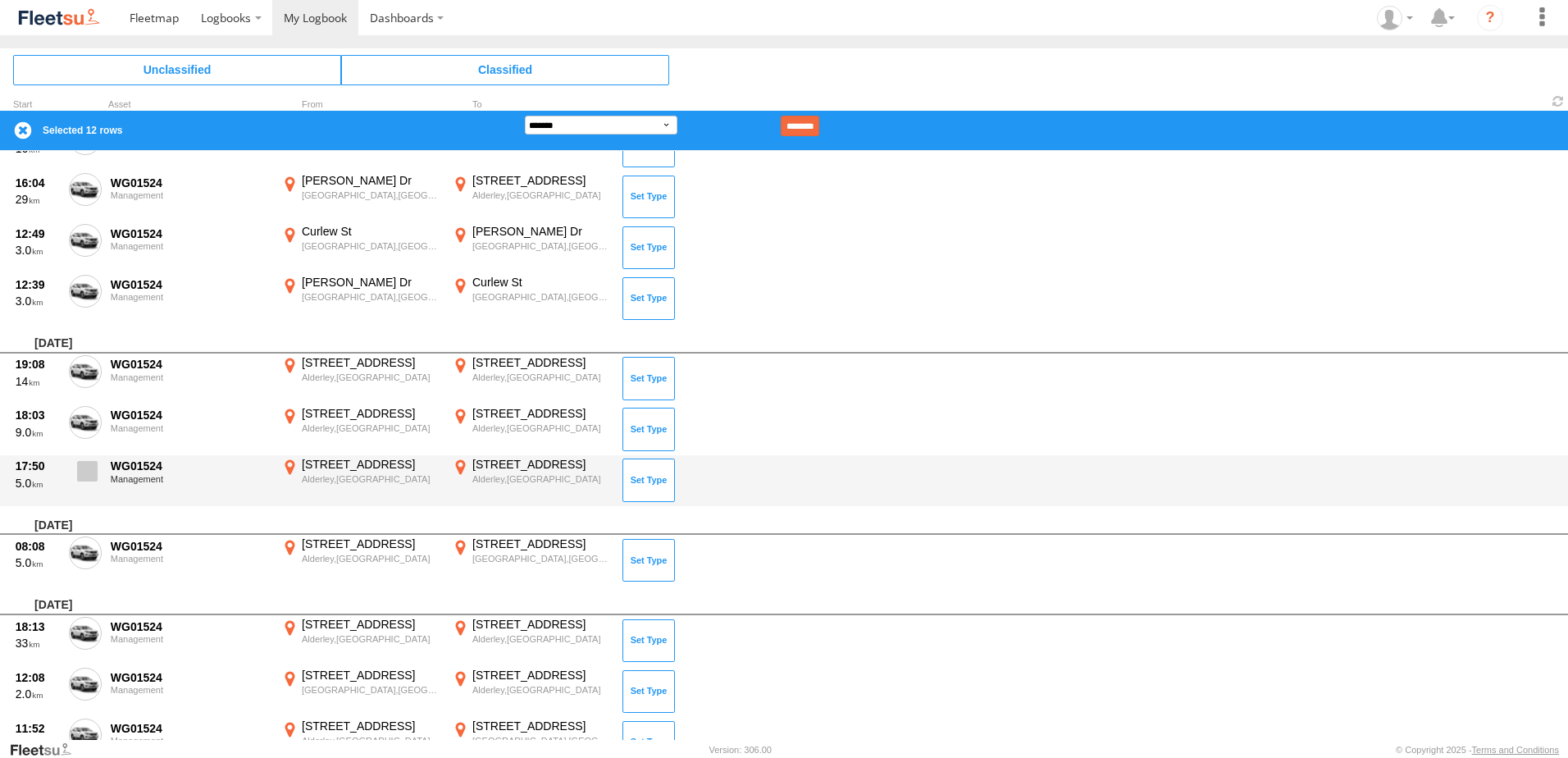
click at [90, 475] on span at bounding box center [87, 471] width 21 height 21
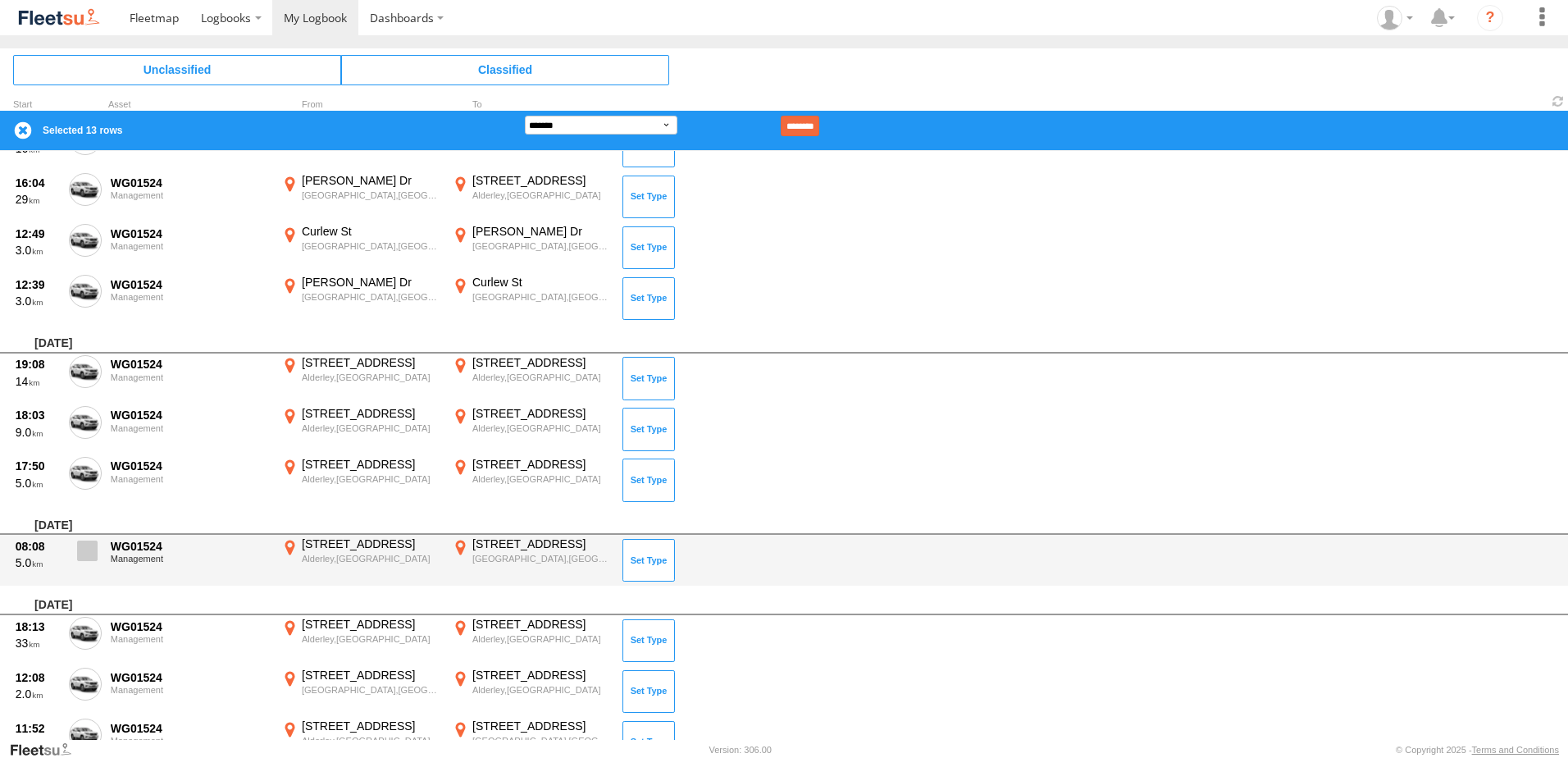
click at [89, 552] on span at bounding box center [87, 551] width 21 height 21
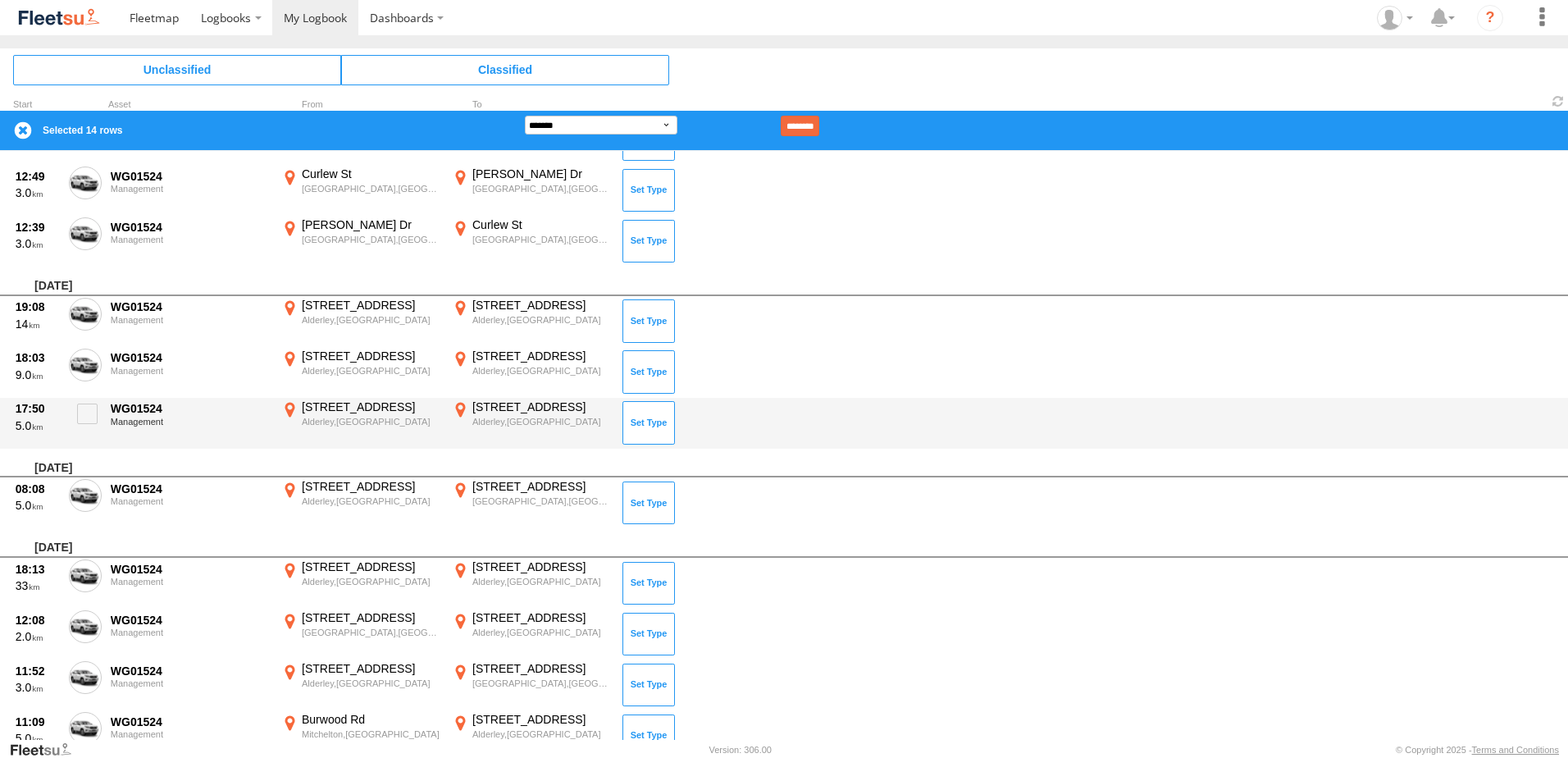
scroll to position [739, 0]
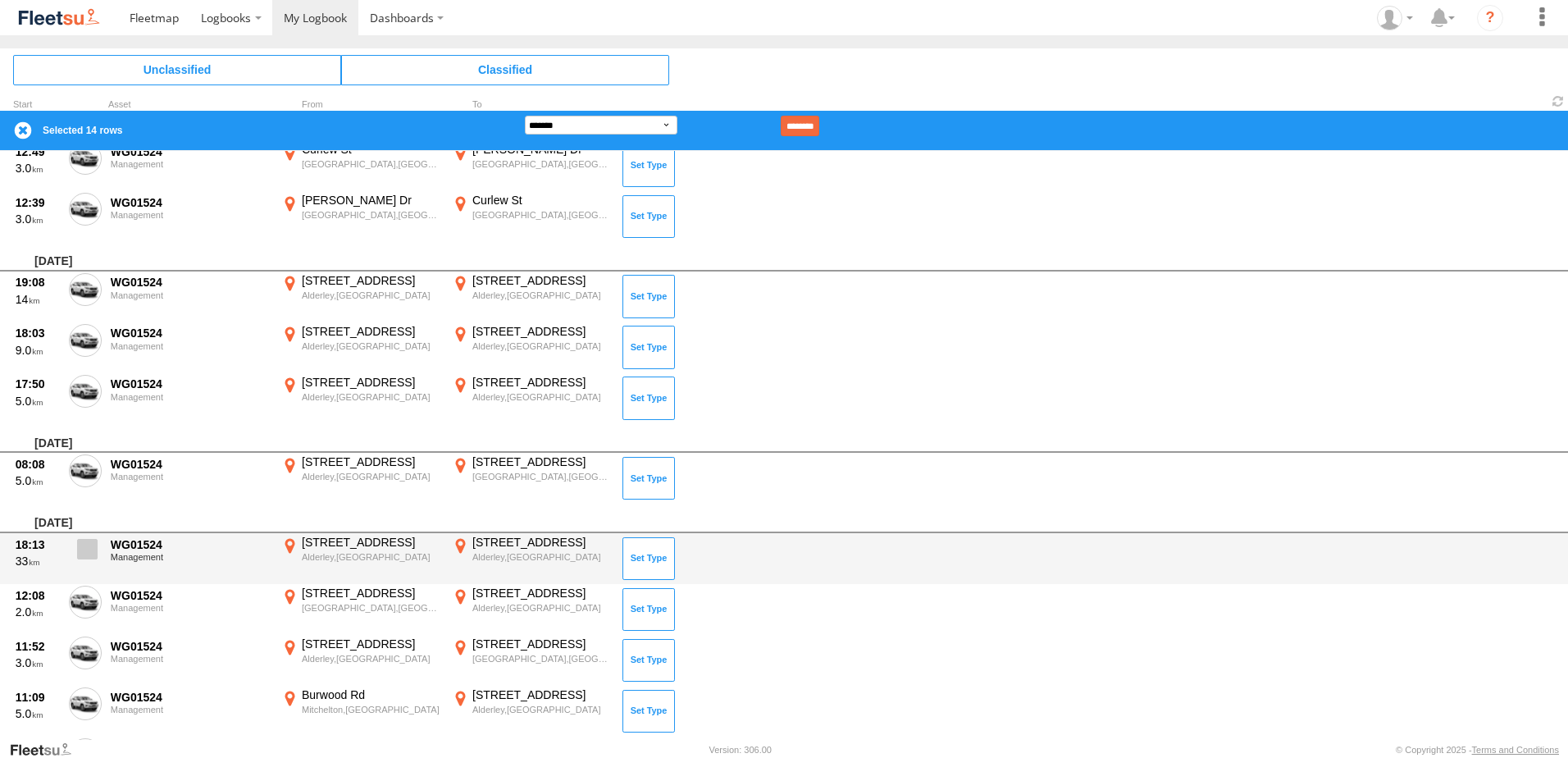
click at [82, 547] on span at bounding box center [87, 549] width 21 height 21
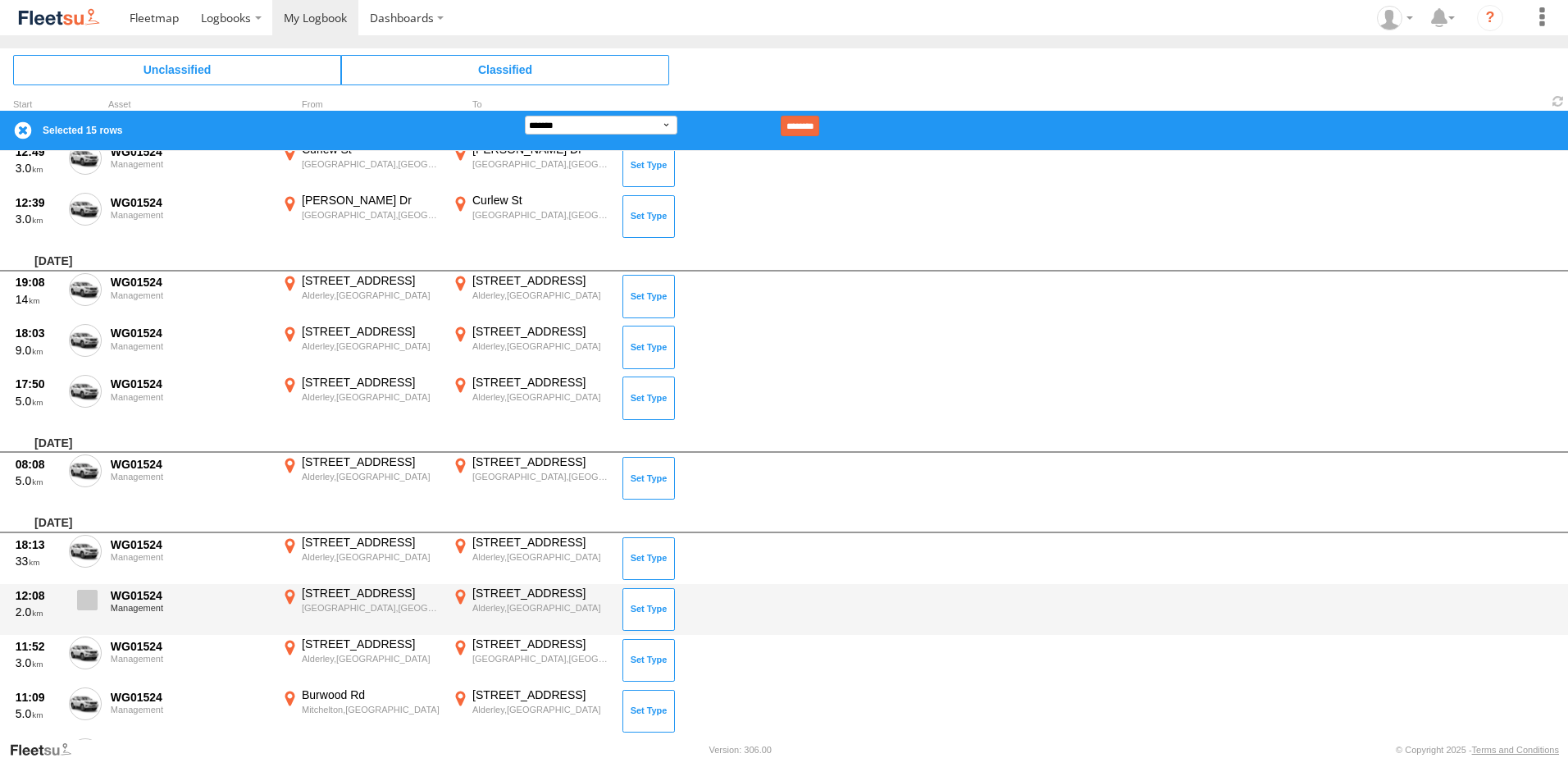
click at [88, 594] on span at bounding box center [87, 600] width 21 height 21
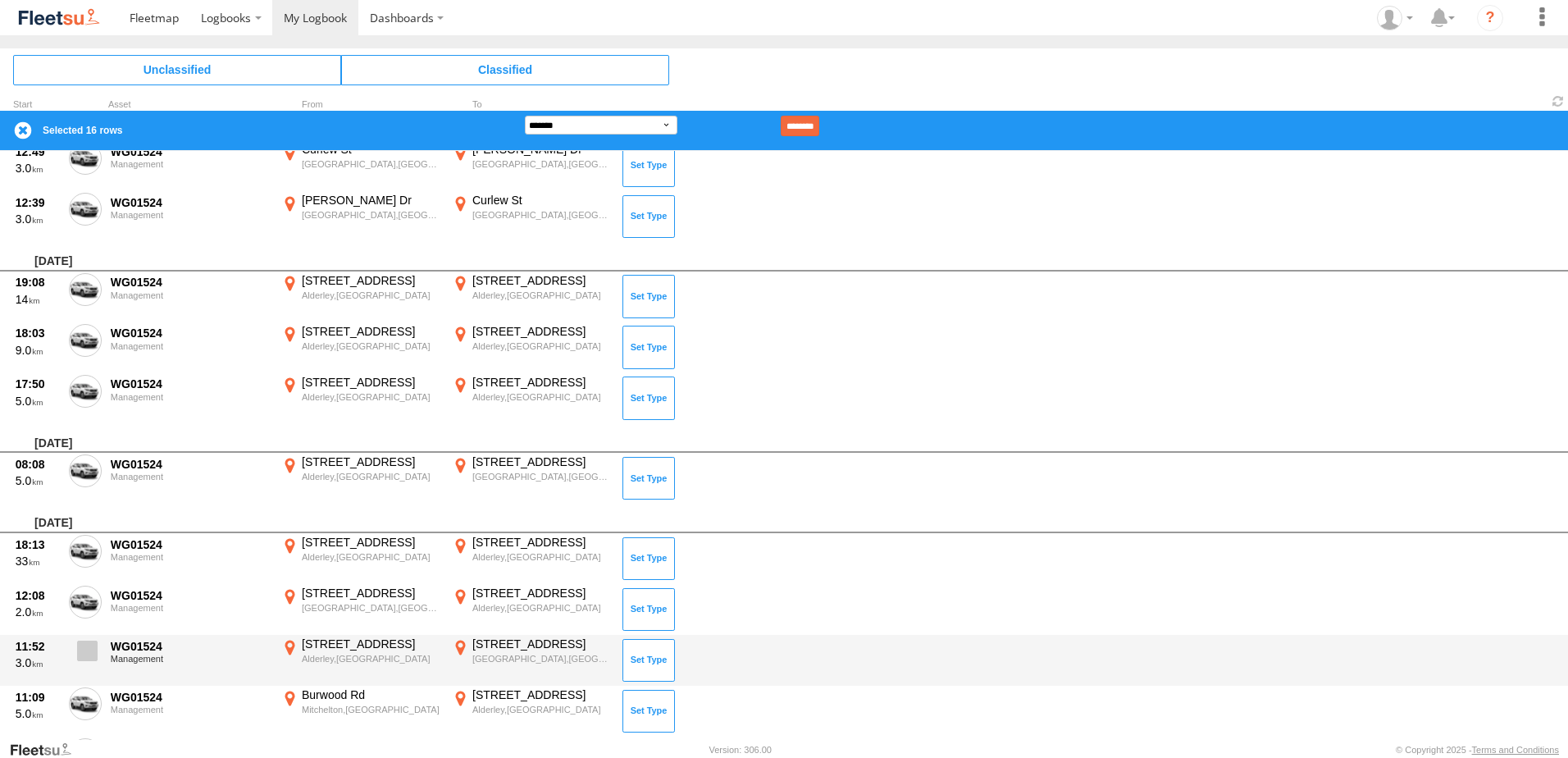
click at [86, 650] on span at bounding box center [87, 651] width 21 height 21
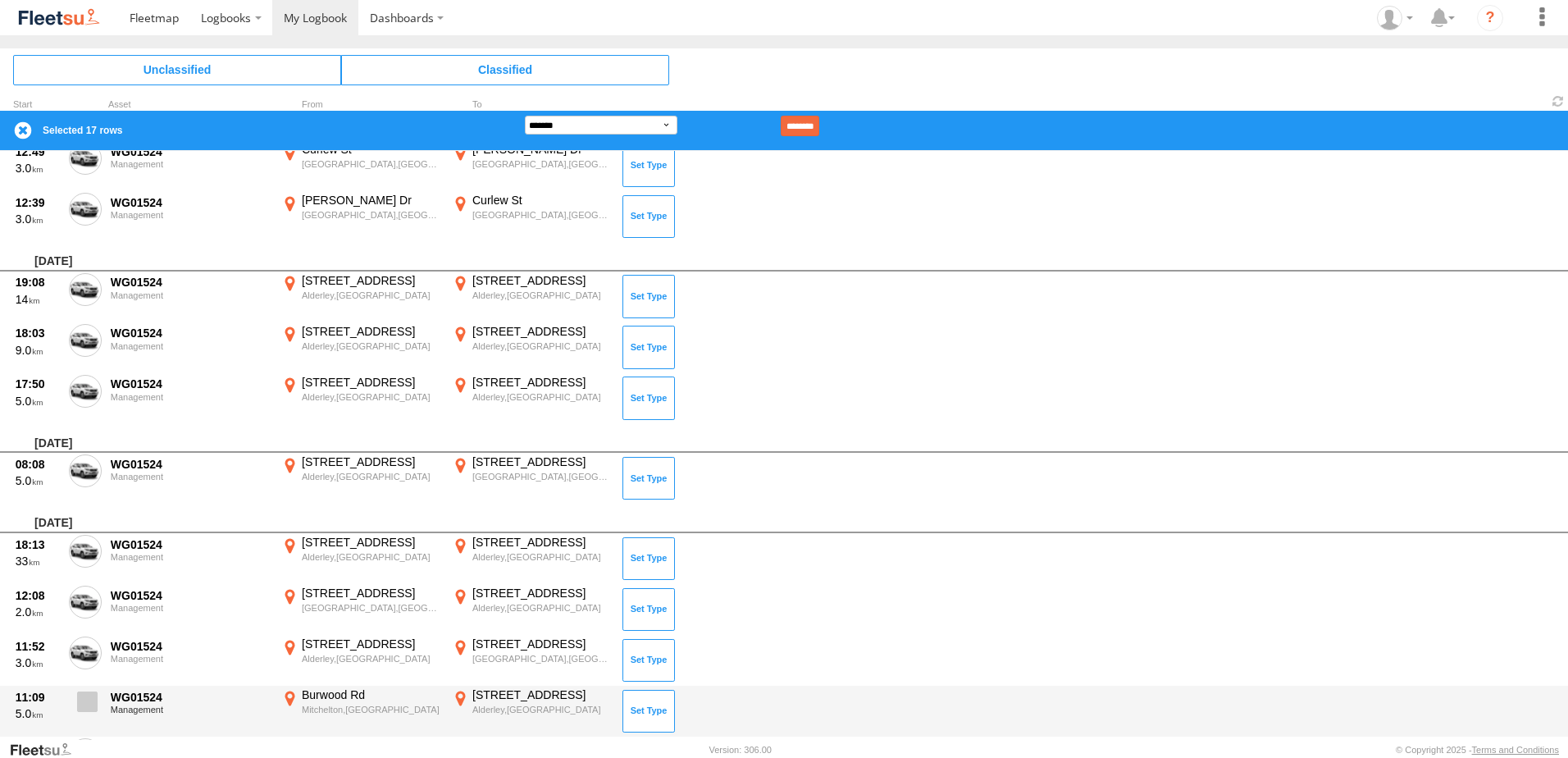
click at [79, 703] on span at bounding box center [87, 702] width 21 height 21
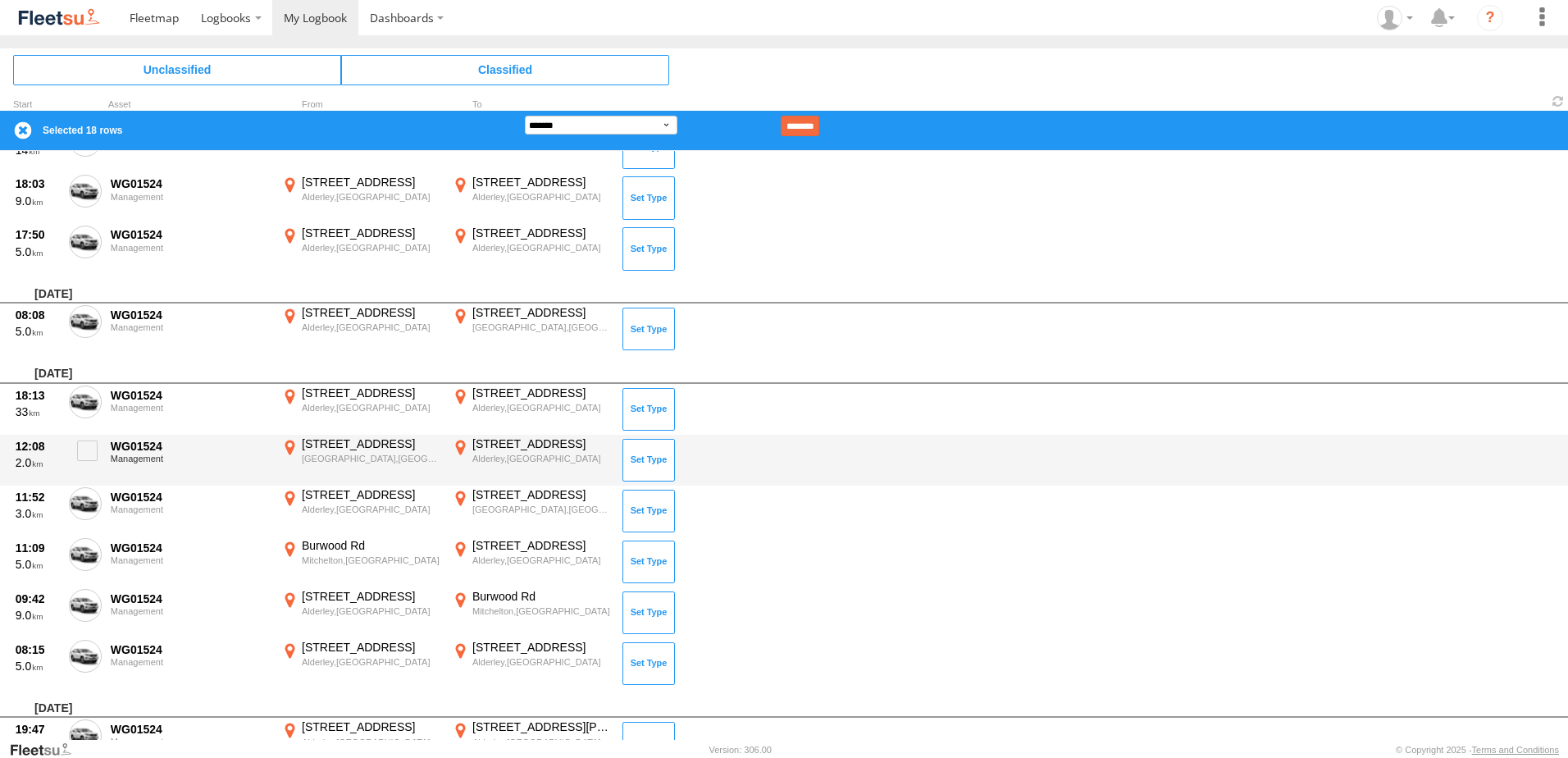
scroll to position [903, 0]
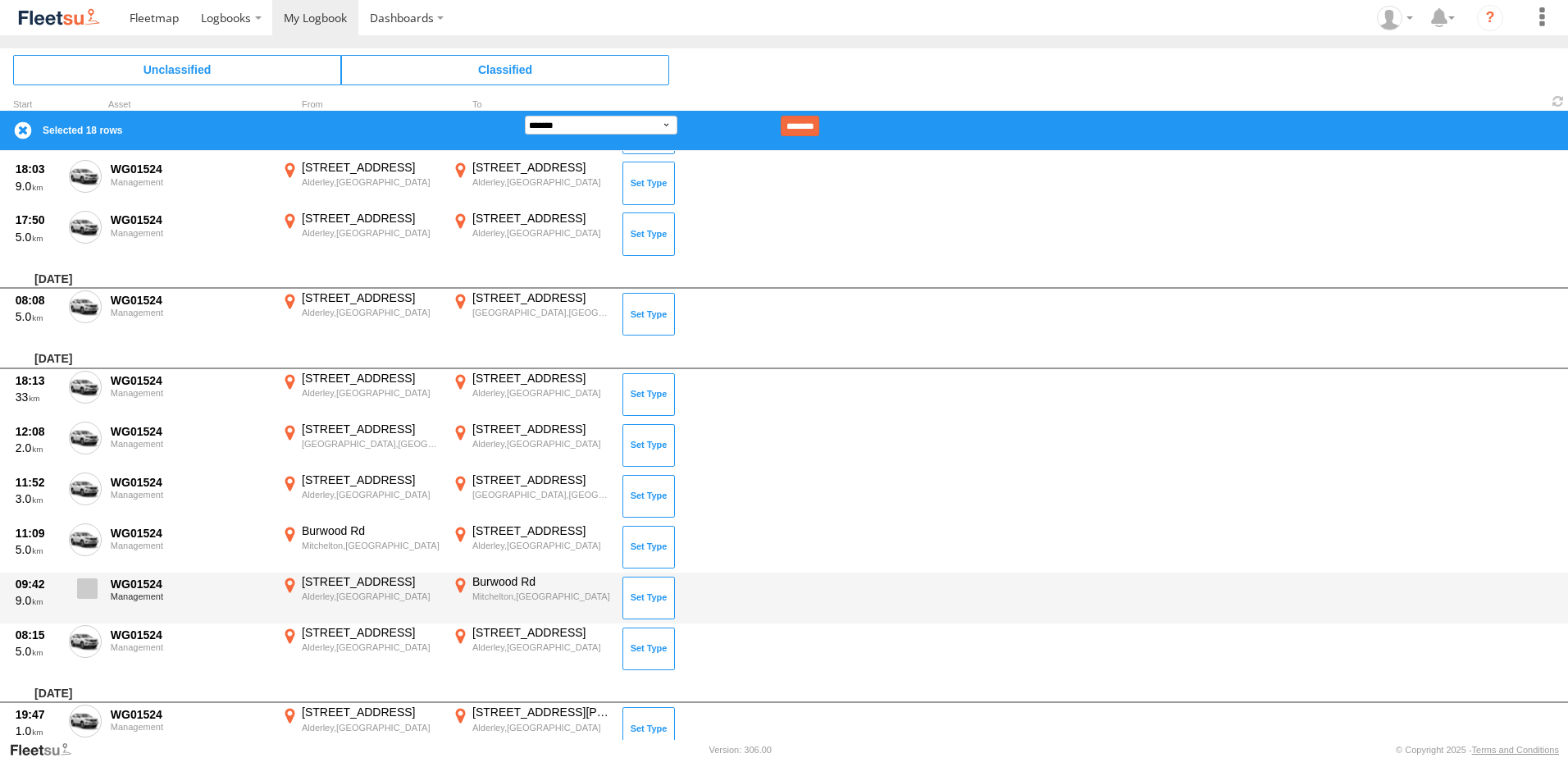
click at [89, 584] on span at bounding box center [87, 588] width 21 height 21
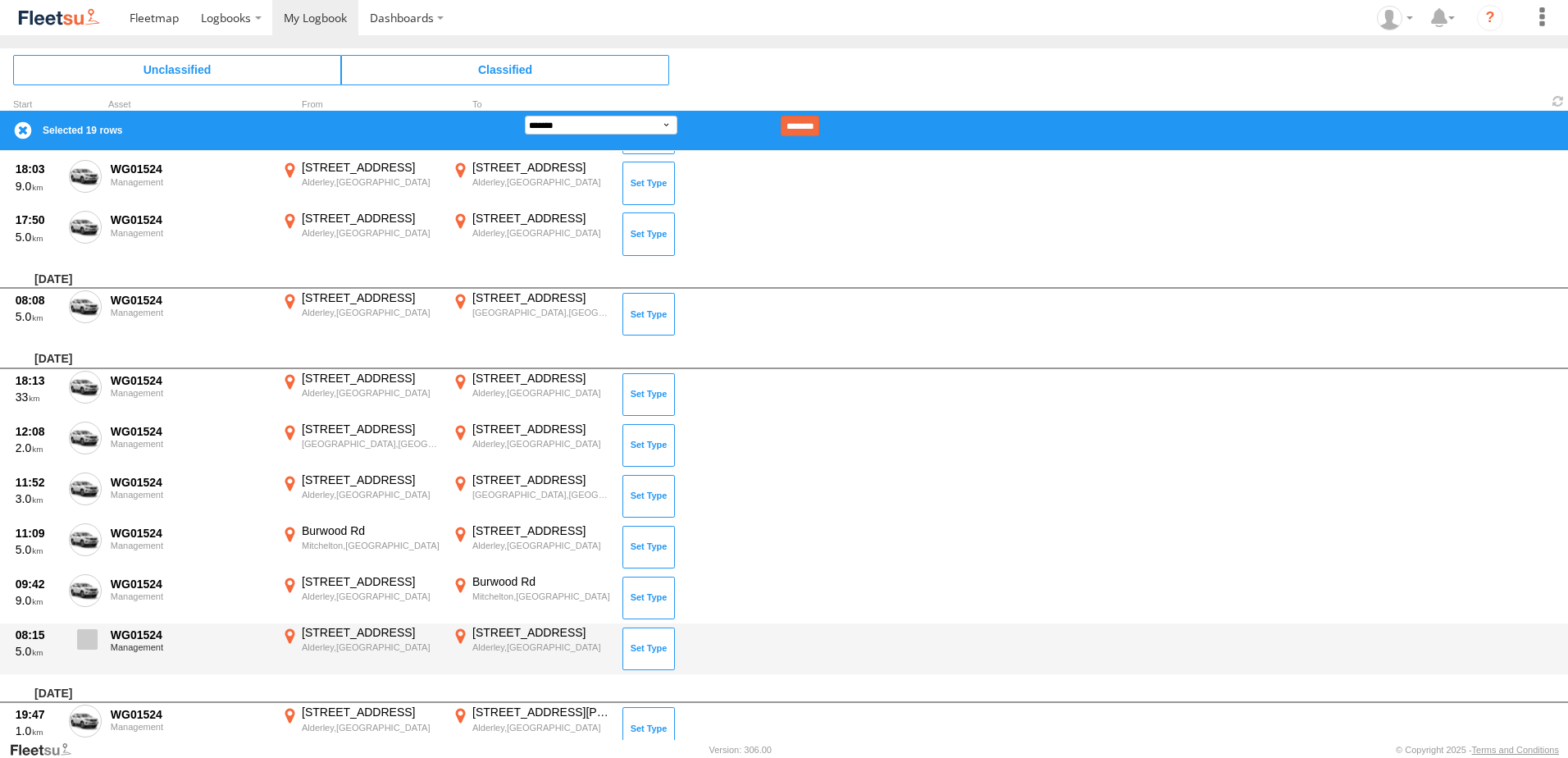
click at [76, 644] on label at bounding box center [84, 644] width 33 height 38
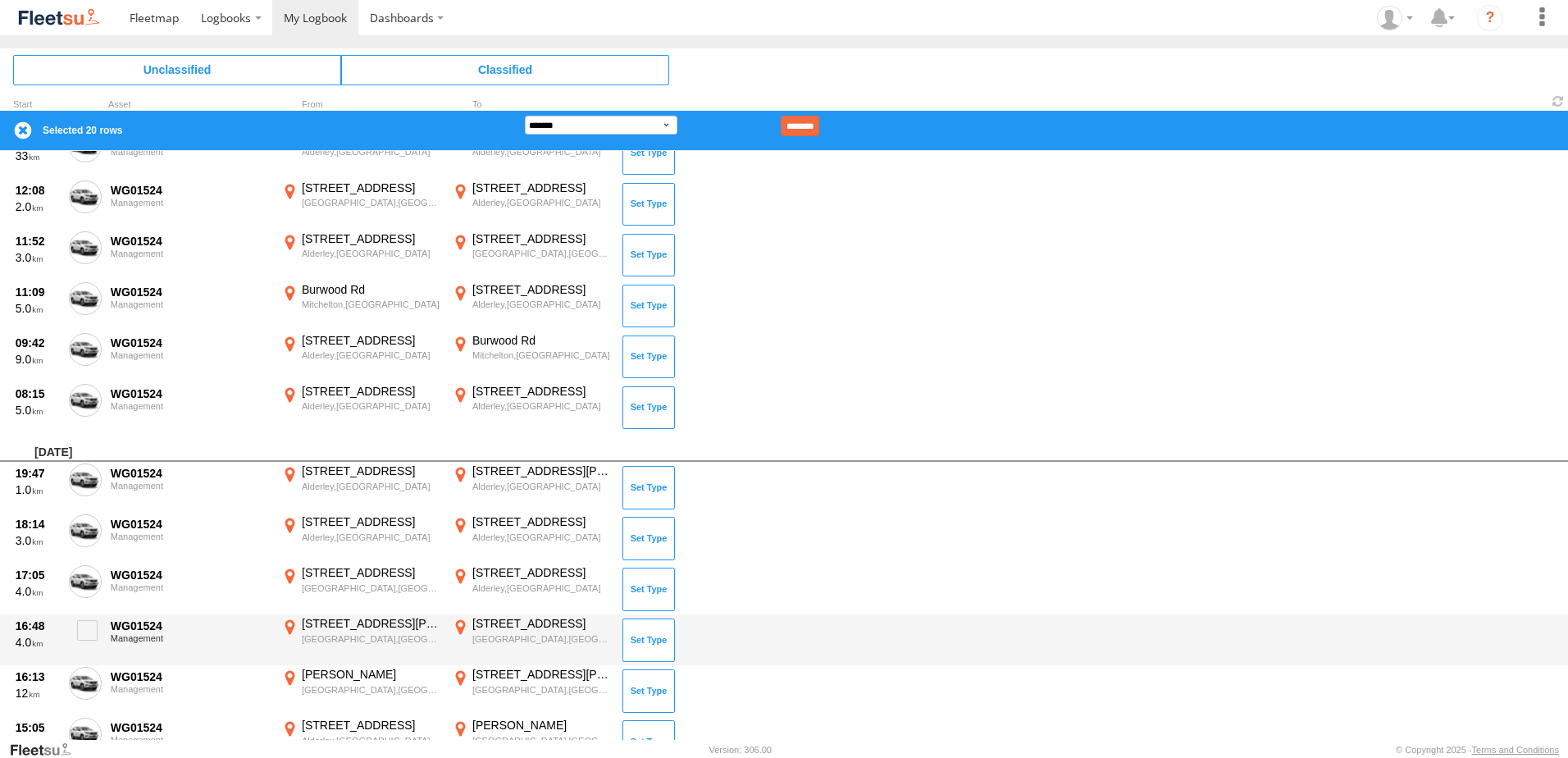
scroll to position [1149, 0]
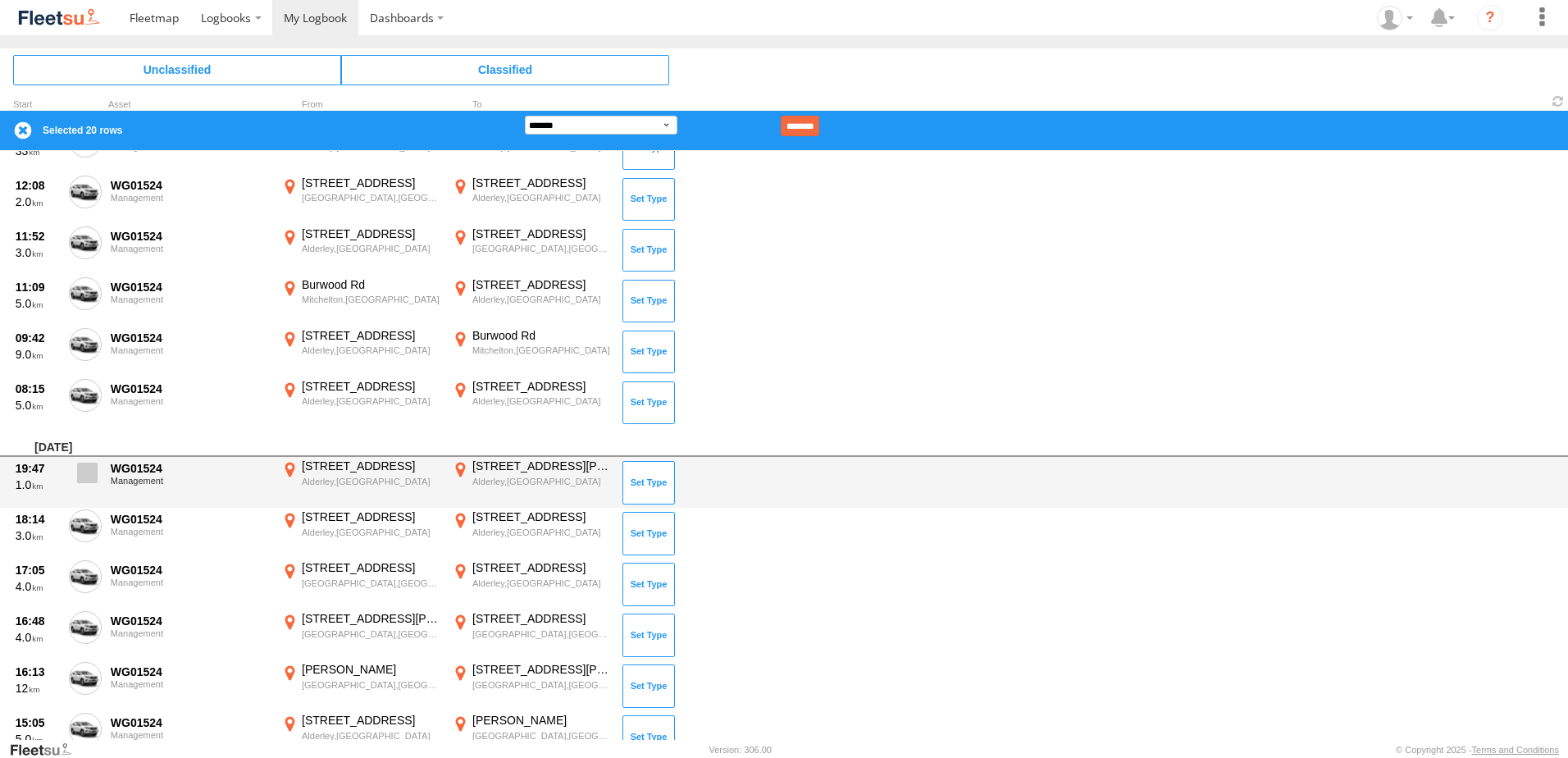
click at [80, 475] on span at bounding box center [87, 473] width 21 height 21
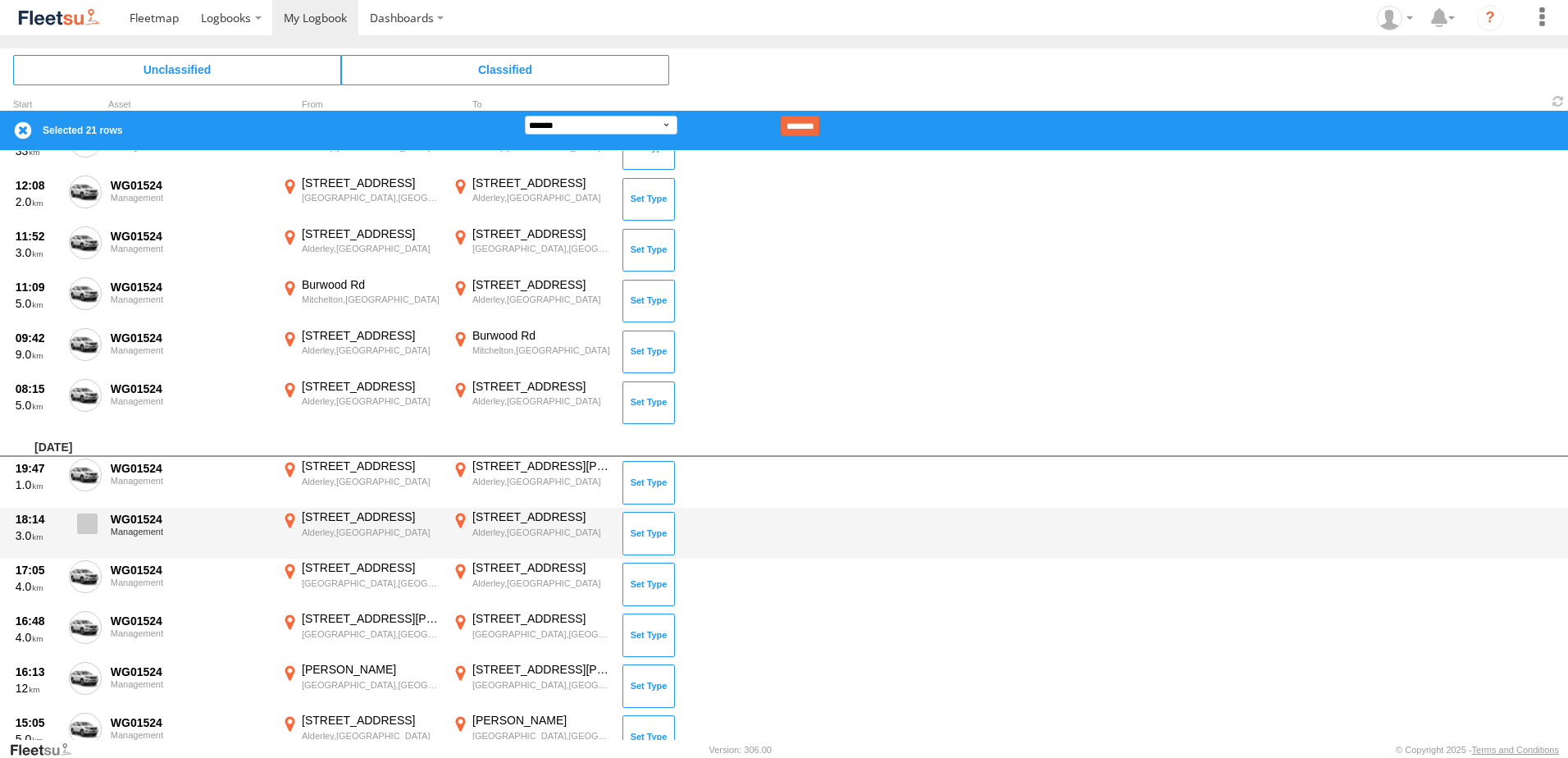
click at [91, 537] on label at bounding box center [84, 528] width 33 height 38
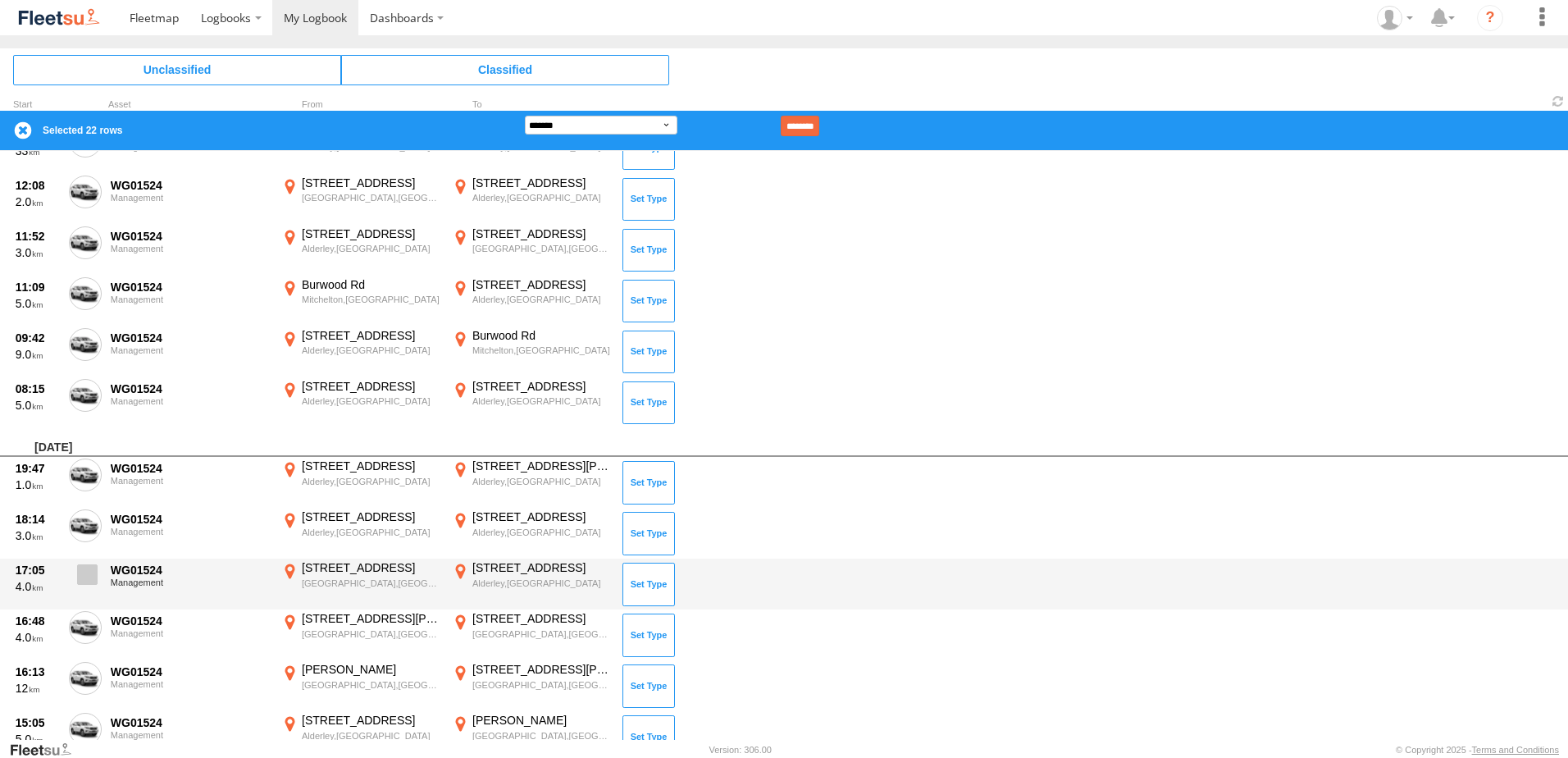
click at [89, 575] on span at bounding box center [87, 575] width 21 height 21
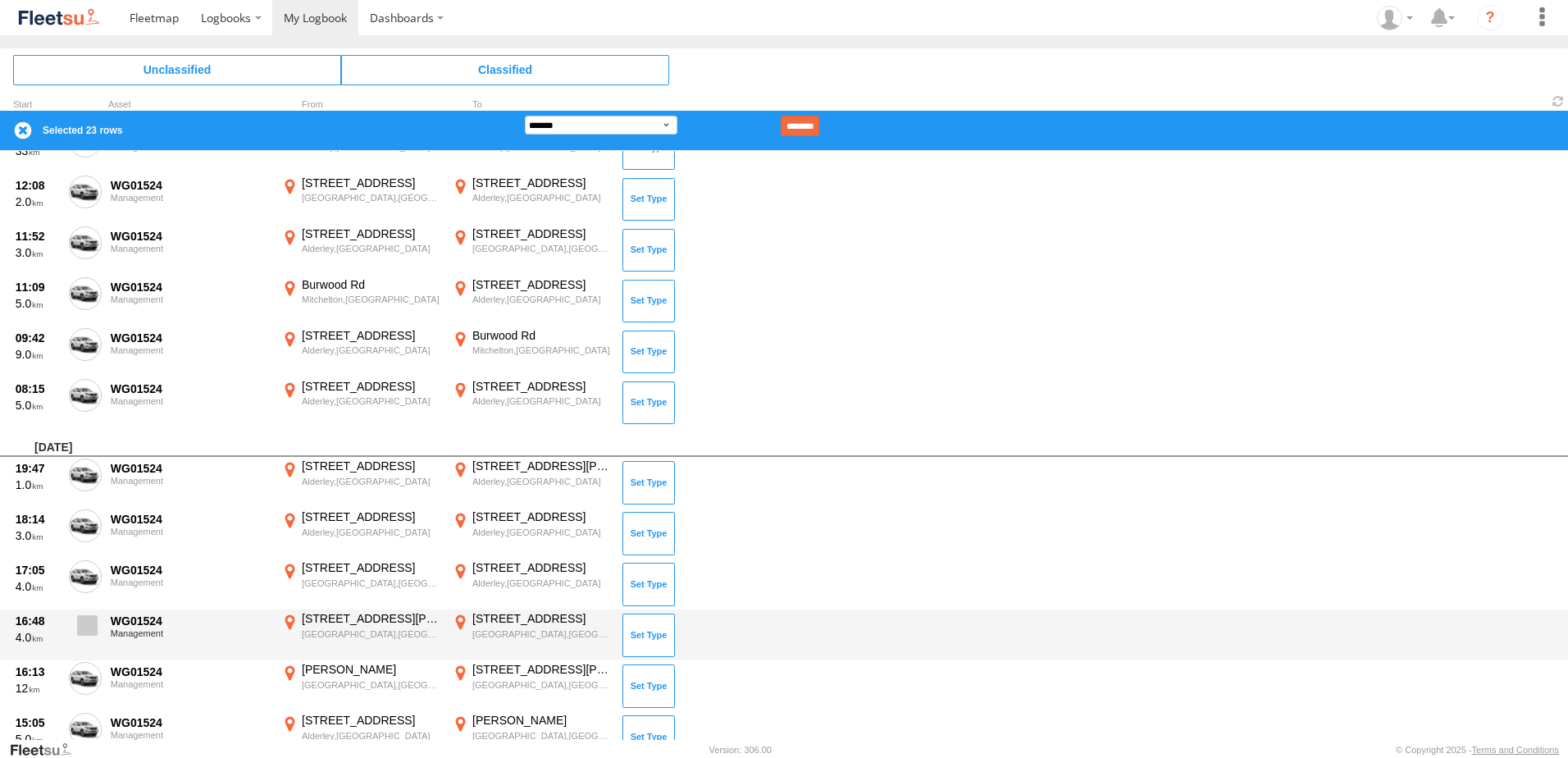
drag, startPoint x: 87, startPoint y: 619, endPoint x: 85, endPoint y: 630, distance: 11.2
click at [86, 623] on span at bounding box center [87, 625] width 21 height 21
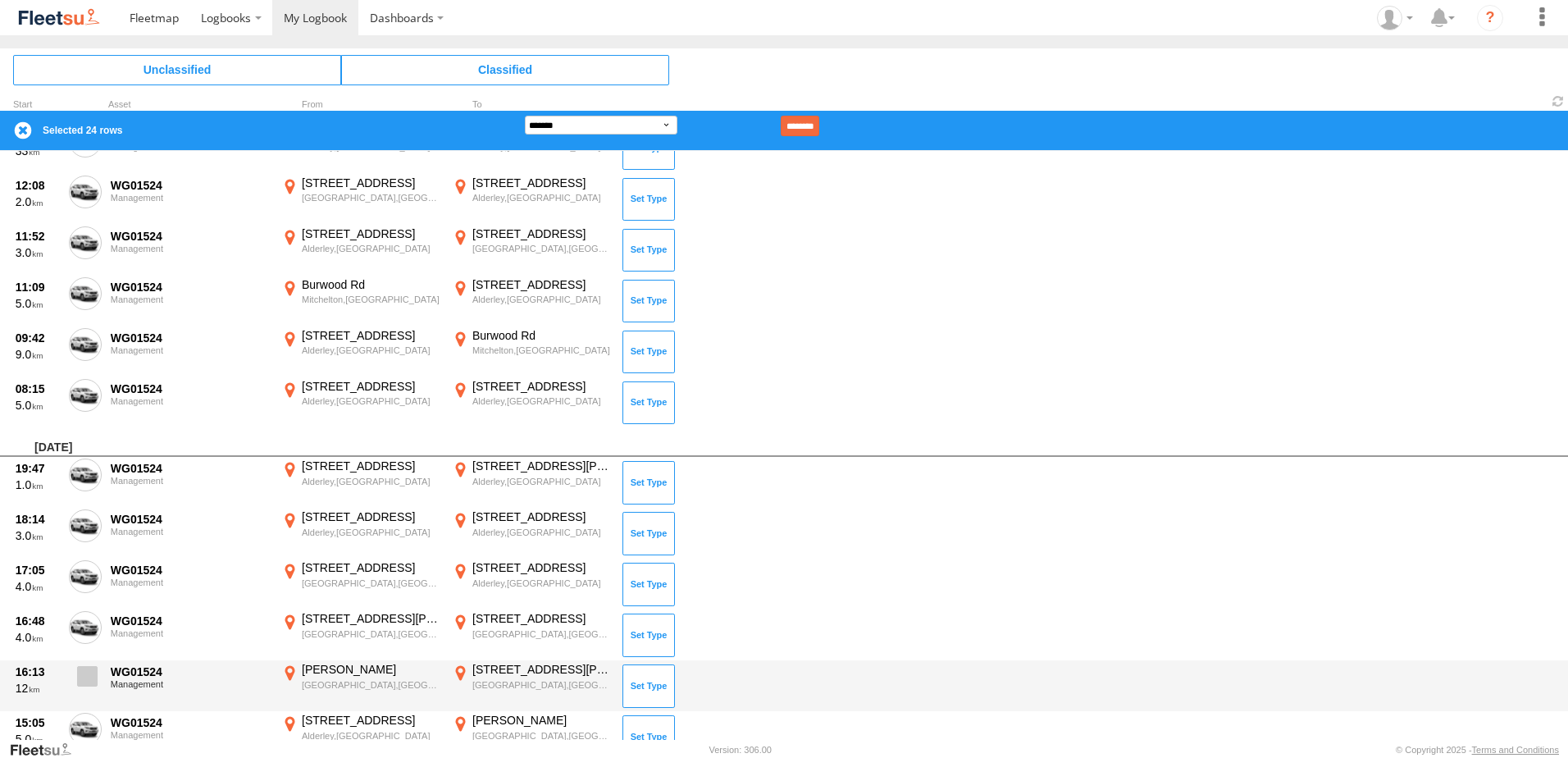
click at [83, 675] on span at bounding box center [87, 676] width 21 height 21
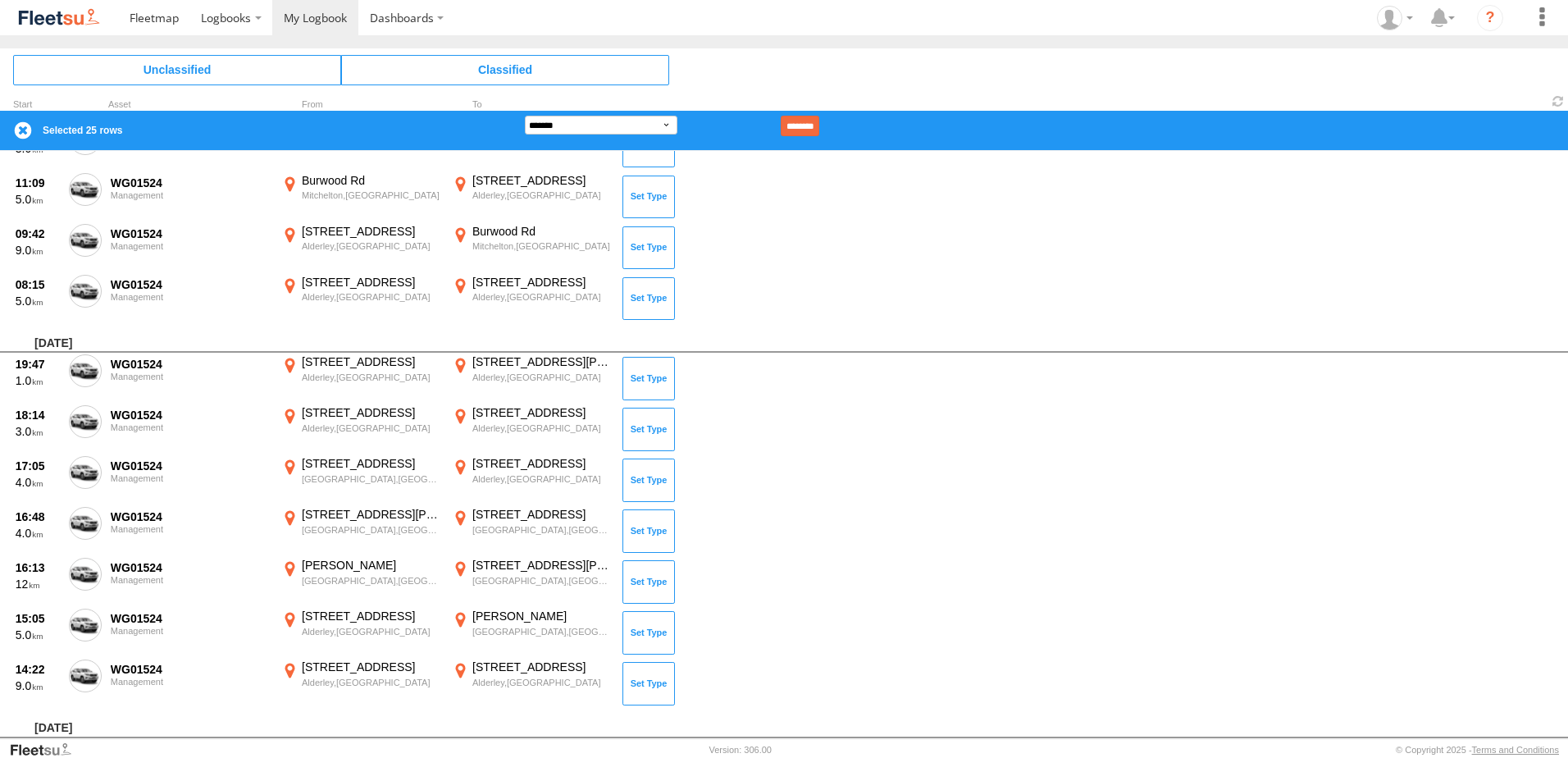
scroll to position [1395, 0]
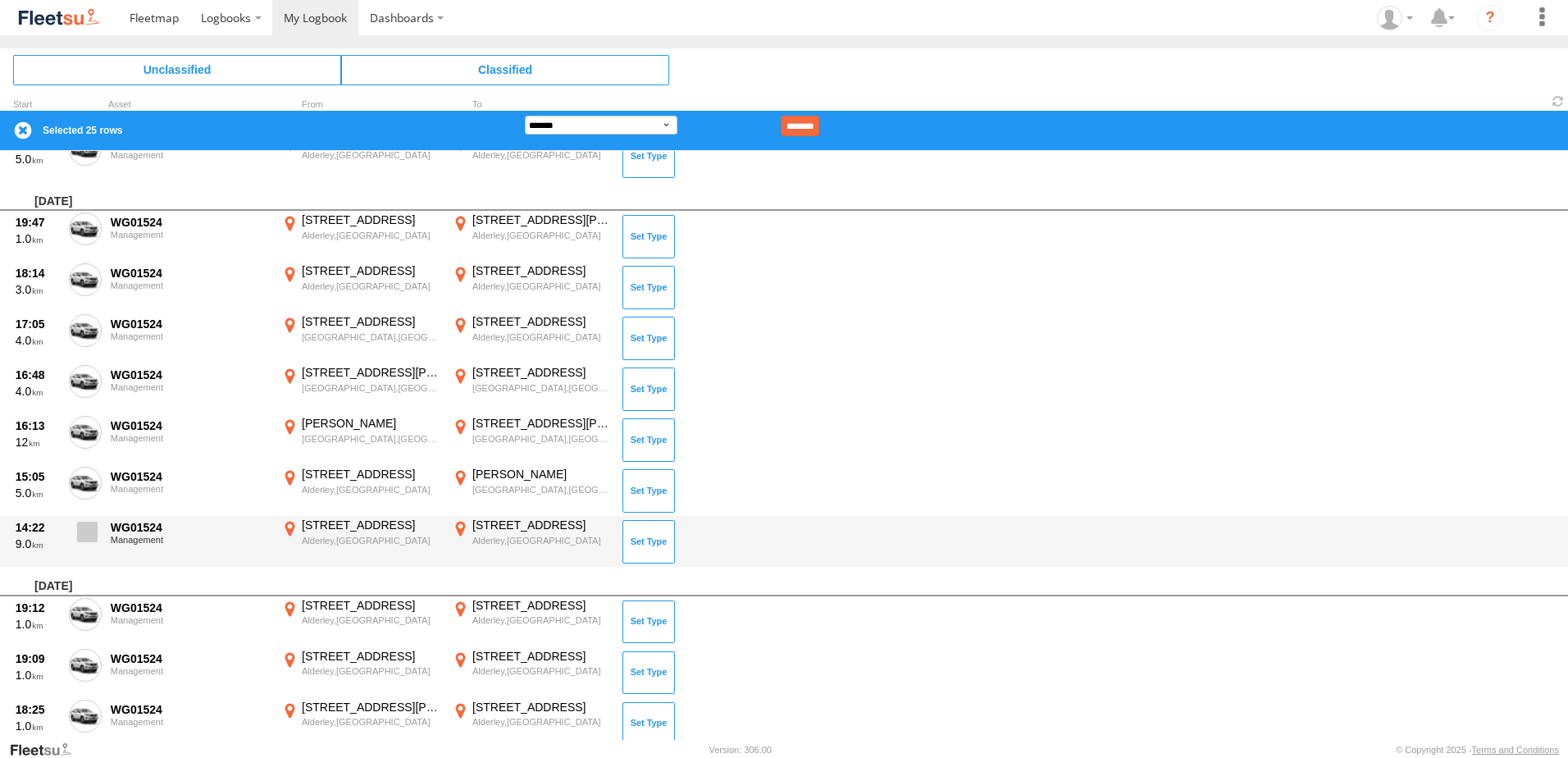
click at [84, 527] on span at bounding box center [87, 532] width 21 height 21
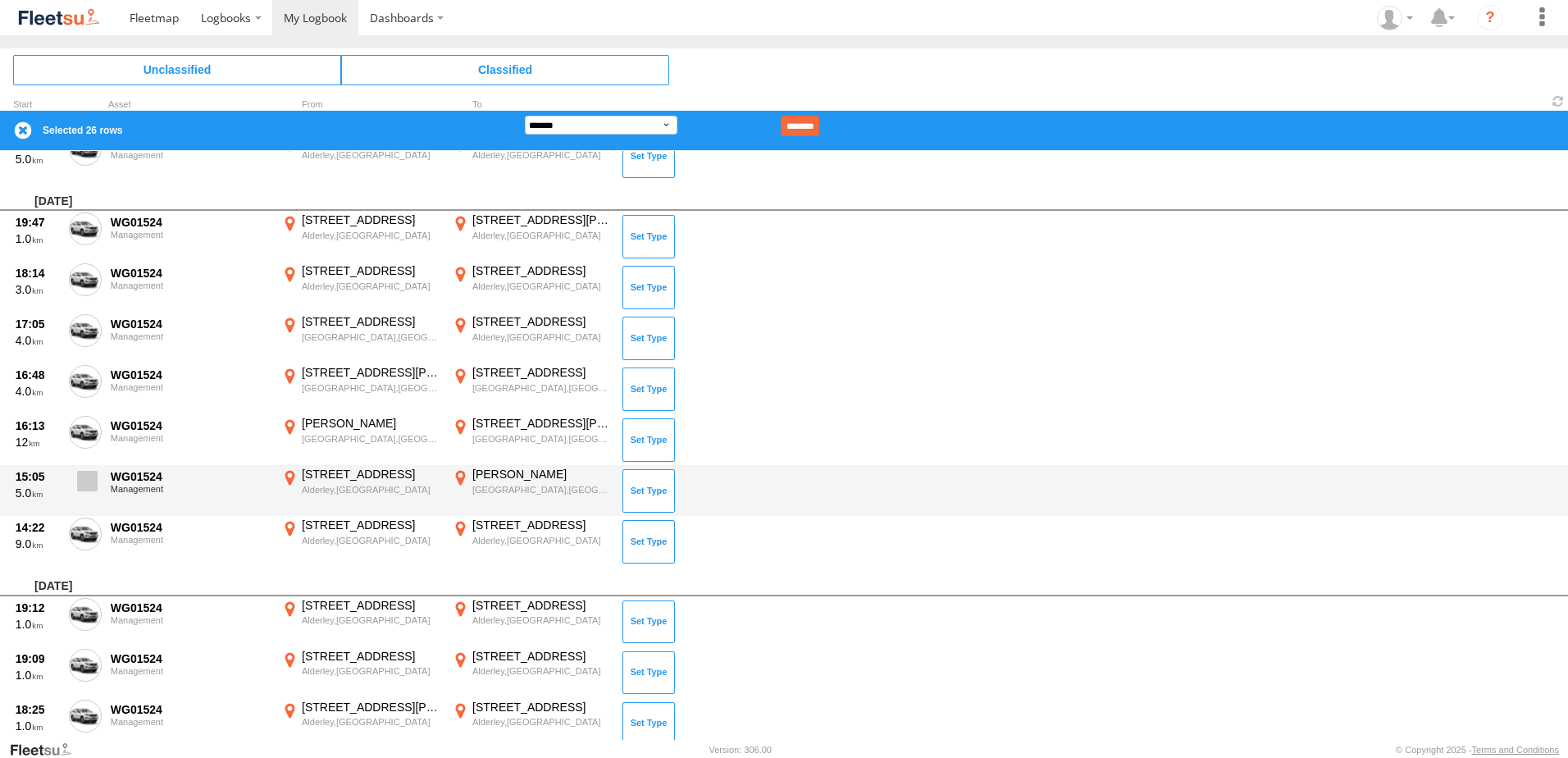
click at [84, 485] on span at bounding box center [87, 481] width 21 height 21
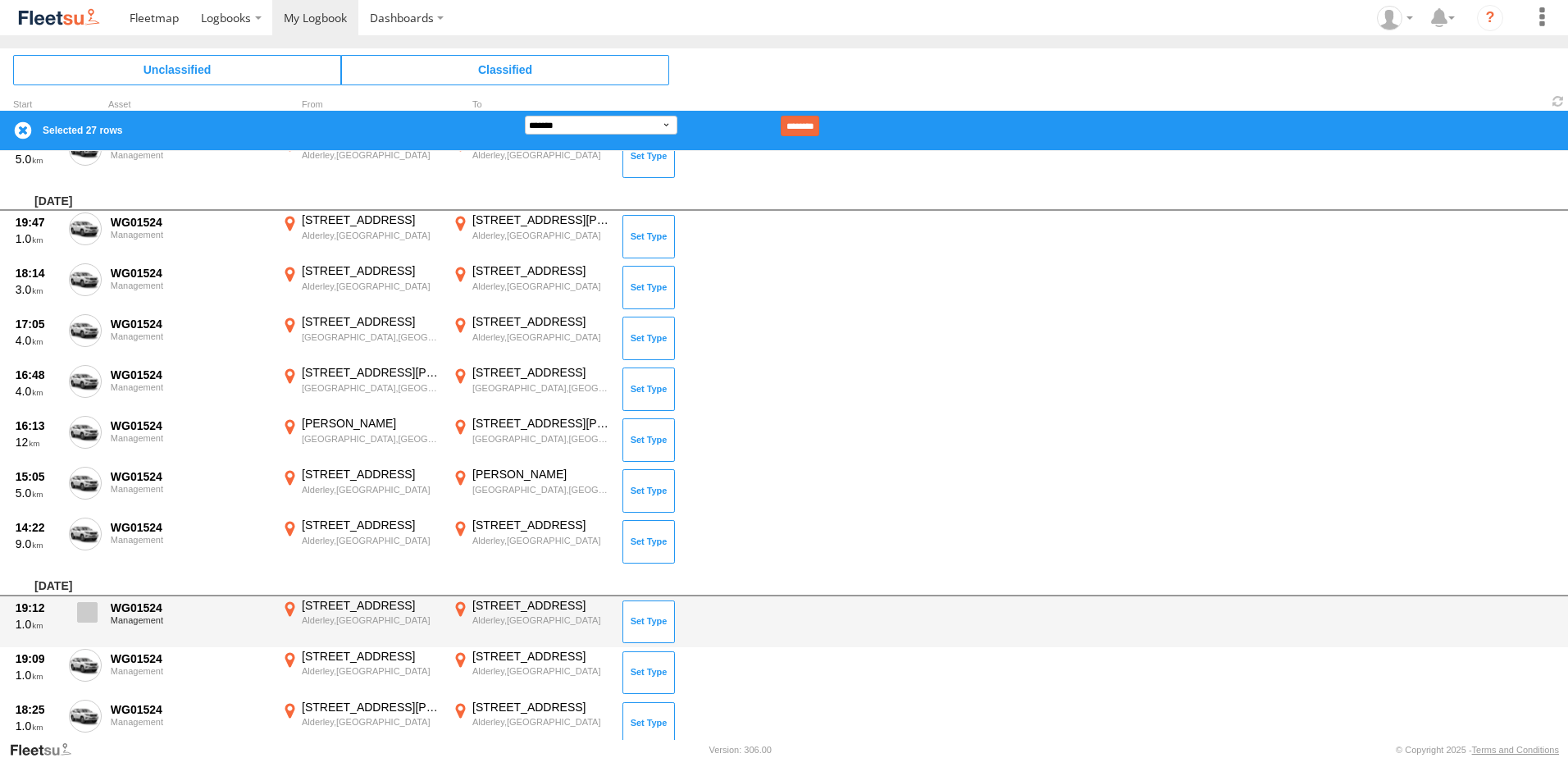
click at [78, 614] on span at bounding box center [87, 613] width 21 height 21
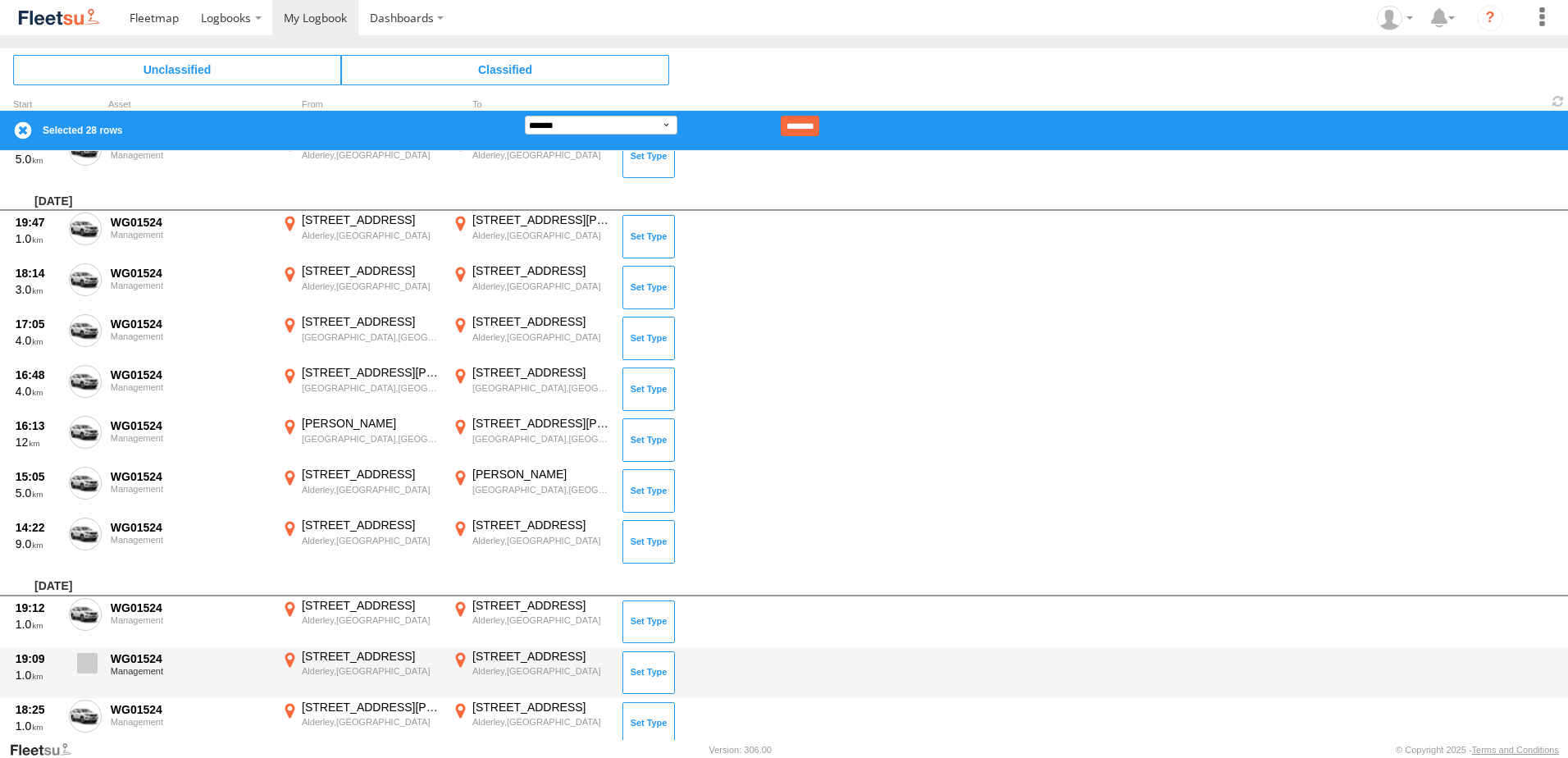
click at [94, 669] on span at bounding box center [87, 664] width 21 height 21
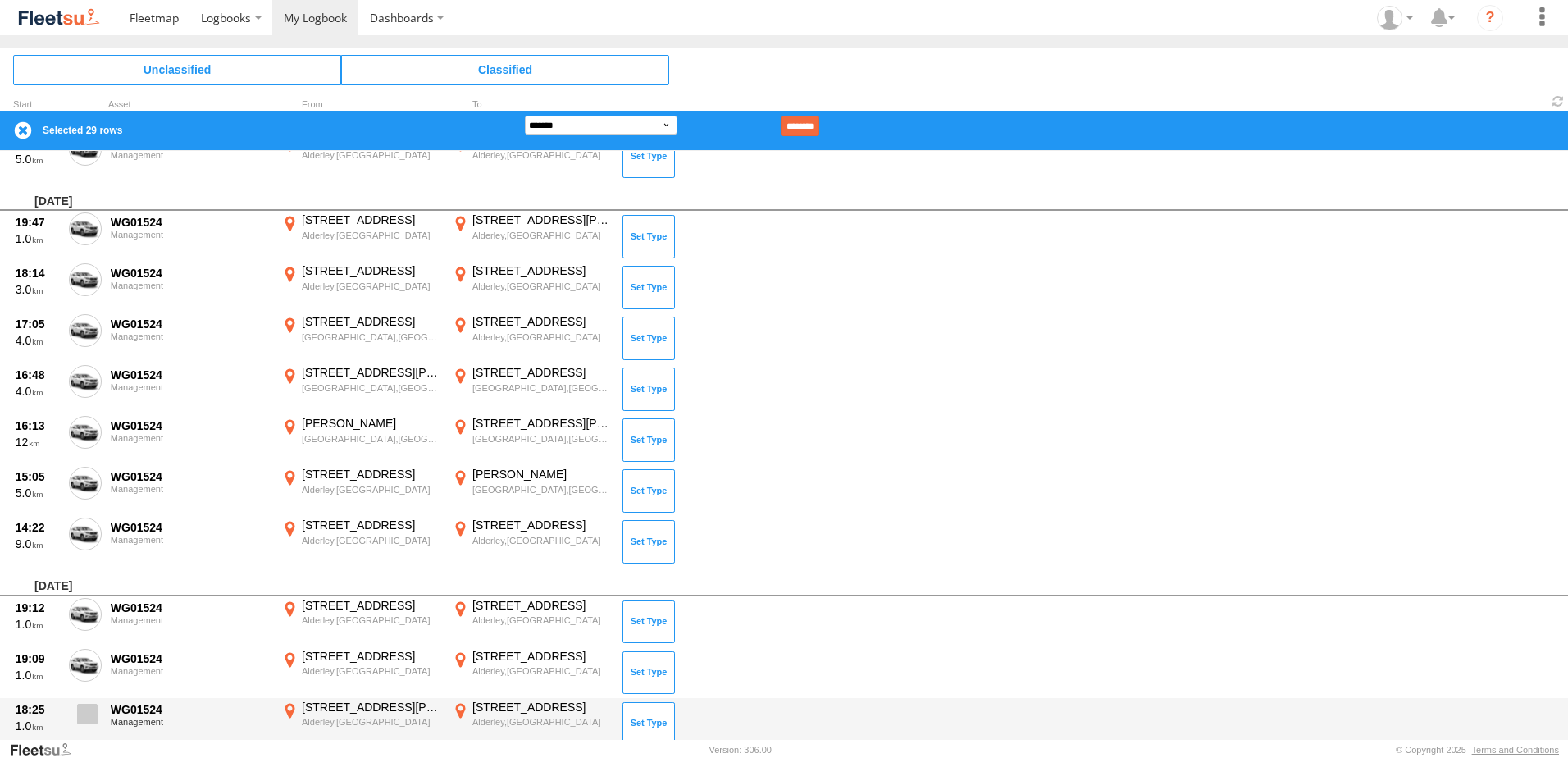
click at [86, 713] on span at bounding box center [87, 714] width 21 height 21
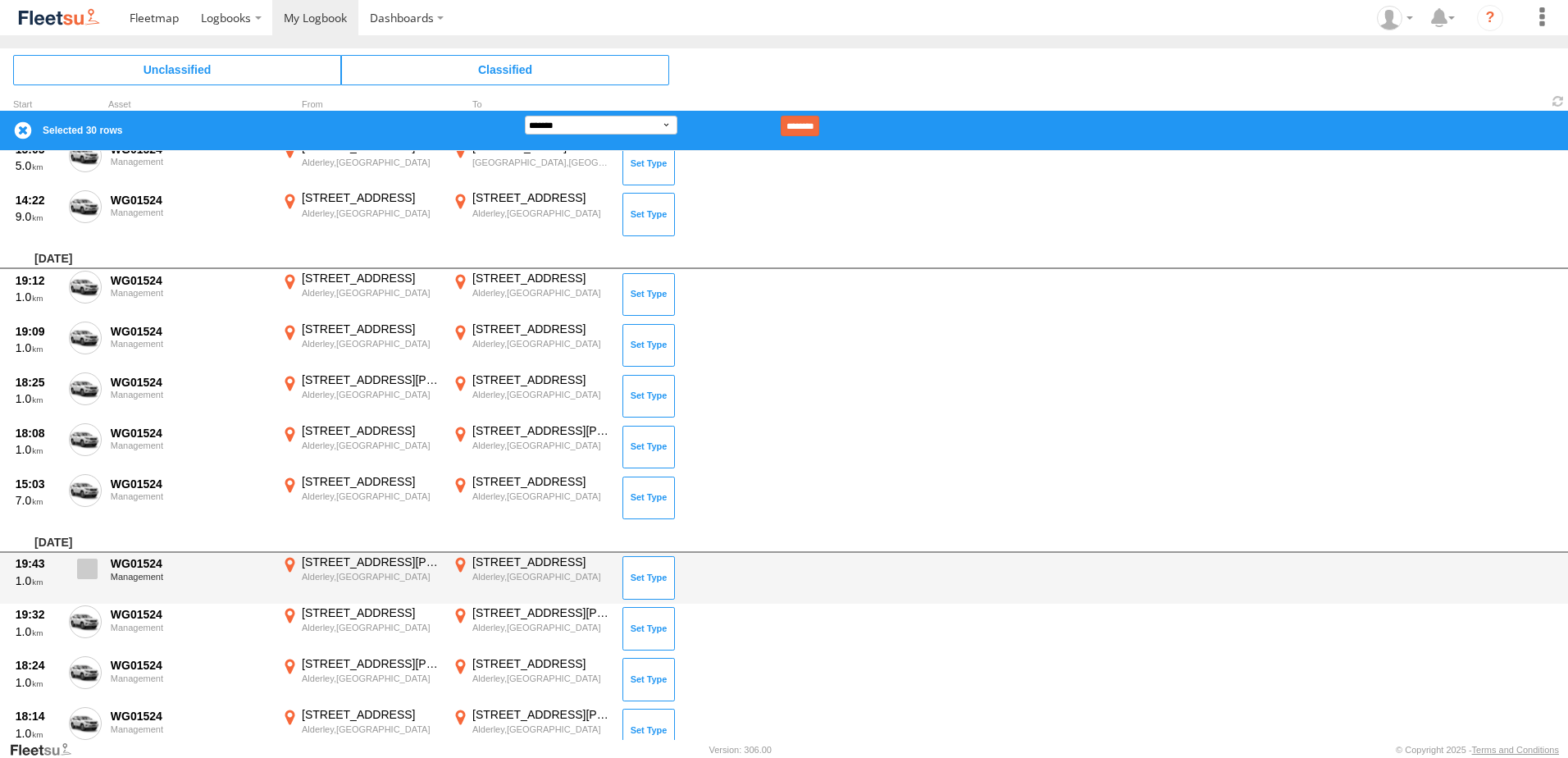
scroll to position [1723, 0]
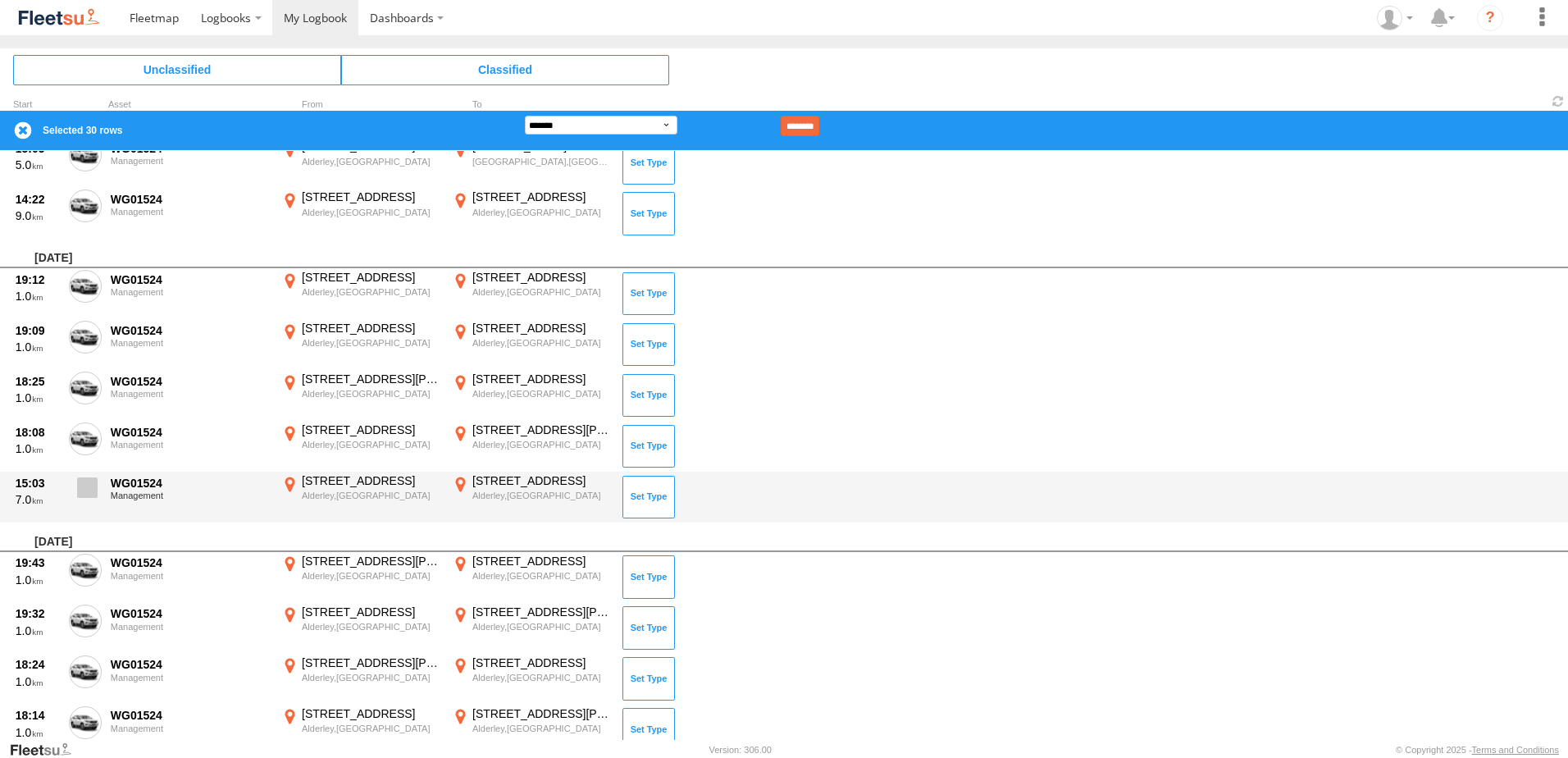
click at [79, 483] on span at bounding box center [87, 487] width 21 height 21
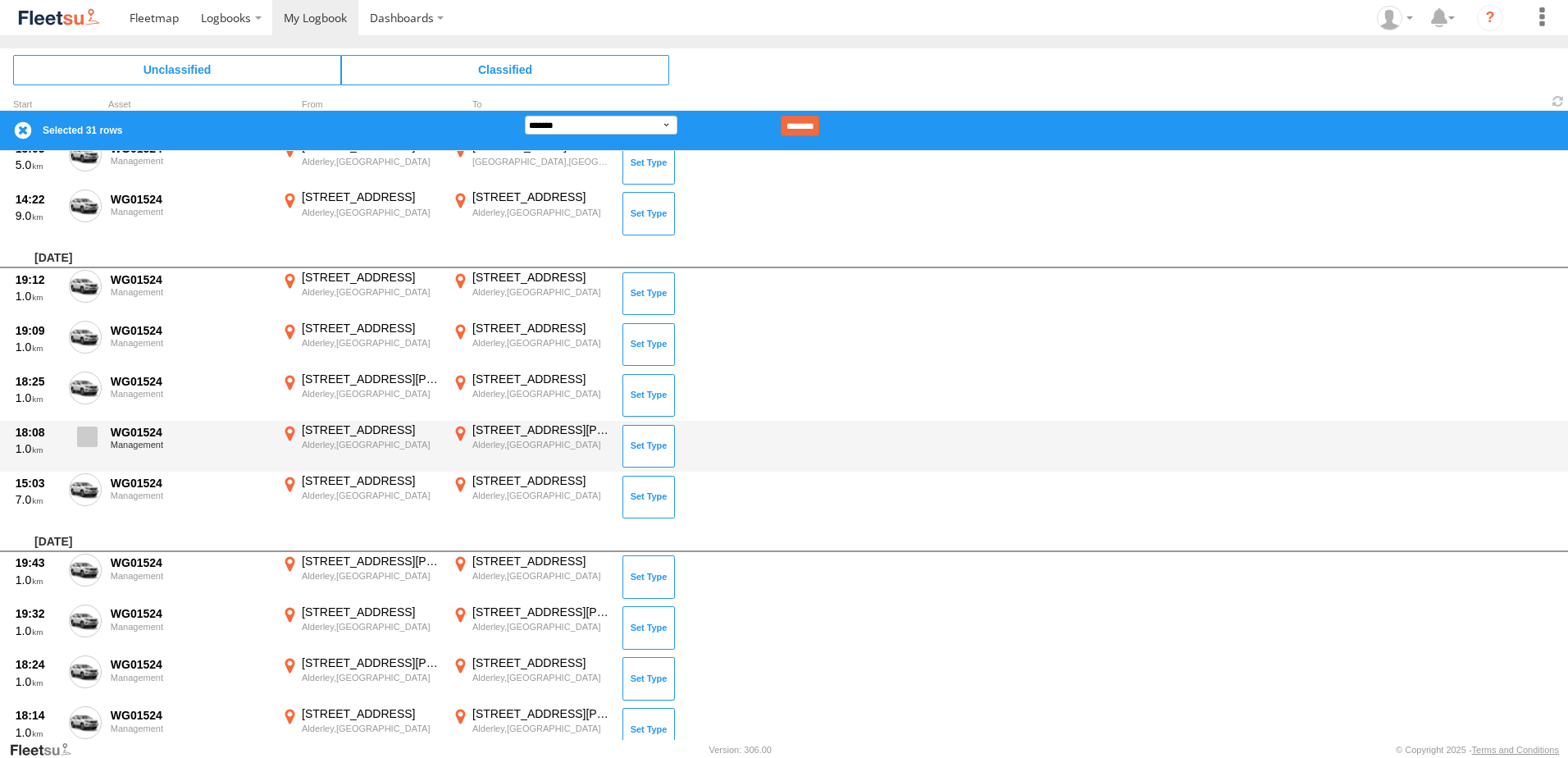
click at [87, 442] on span at bounding box center [87, 437] width 21 height 21
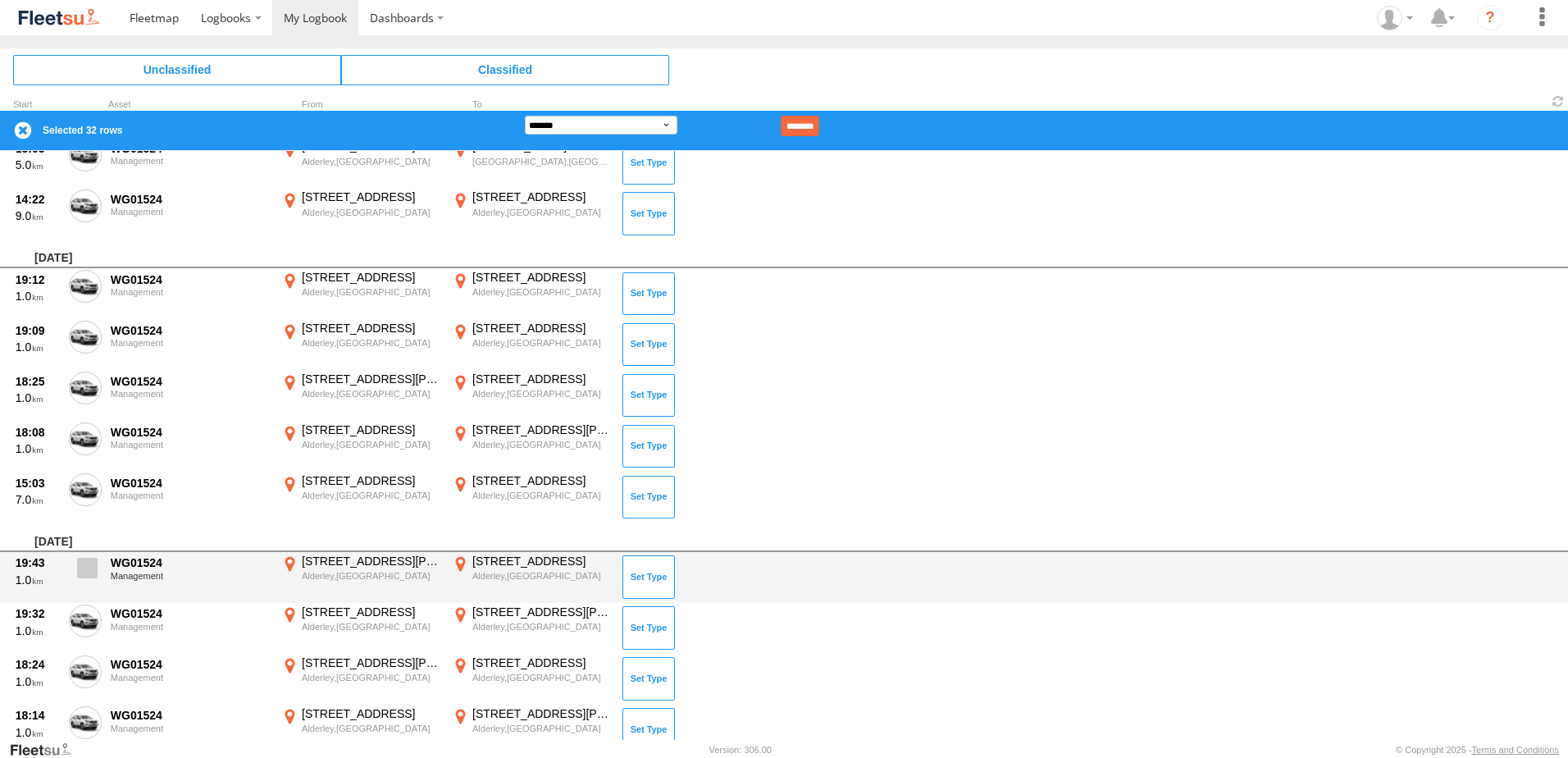
click at [84, 567] on span at bounding box center [87, 568] width 21 height 21
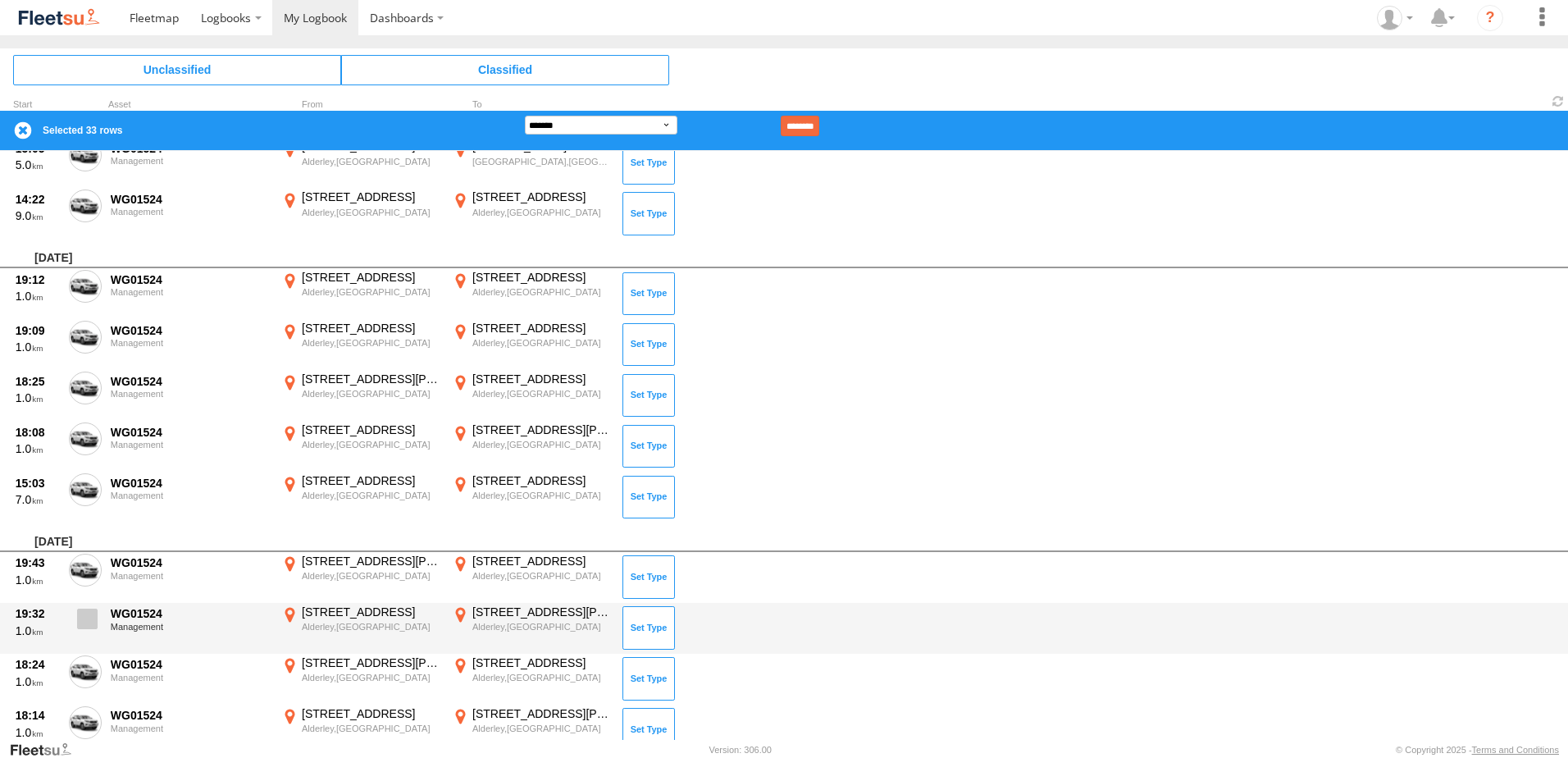
click at [84, 623] on span at bounding box center [87, 619] width 21 height 21
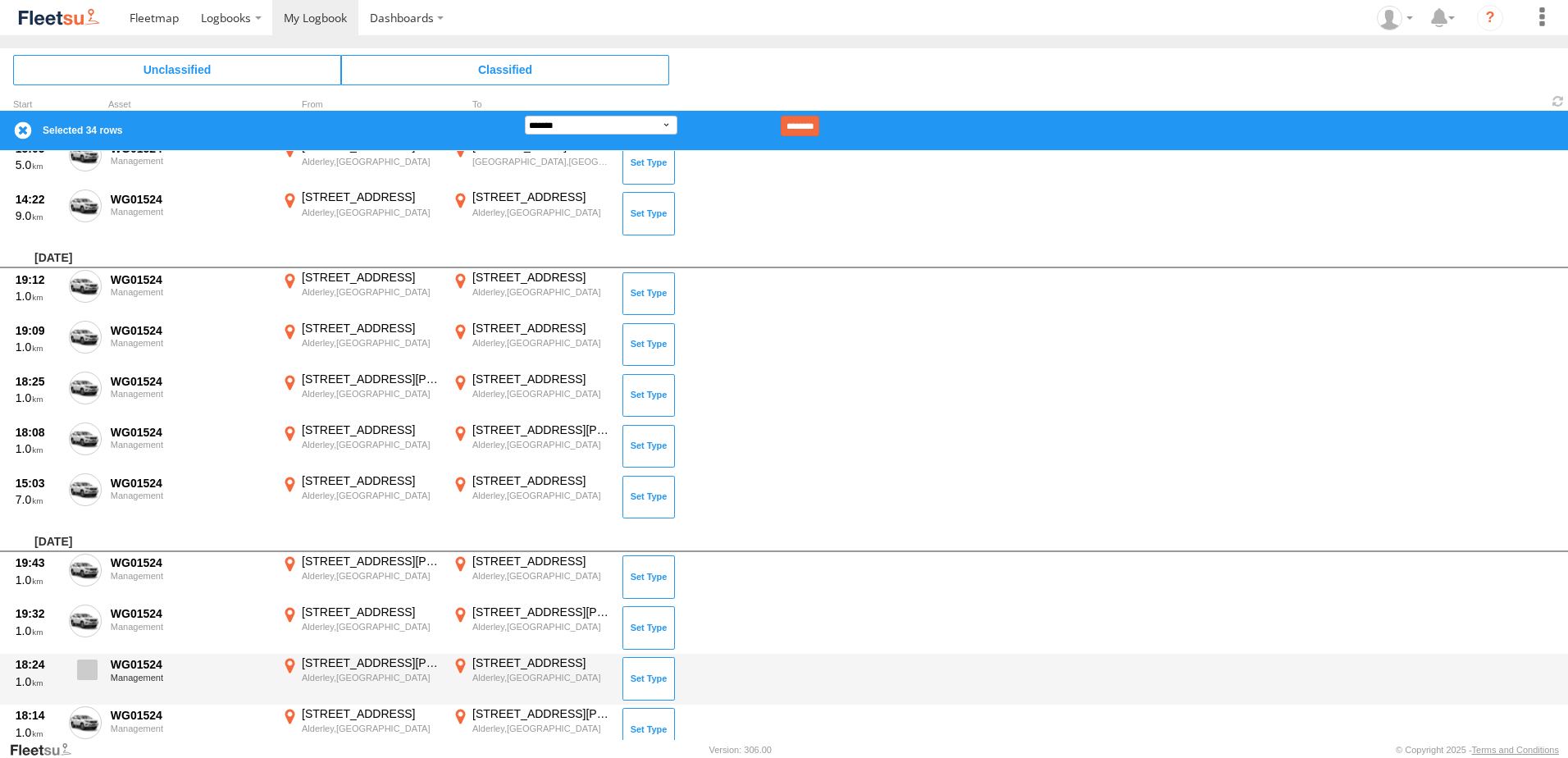
click at [84, 679] on span at bounding box center [87, 669] width 21 height 21
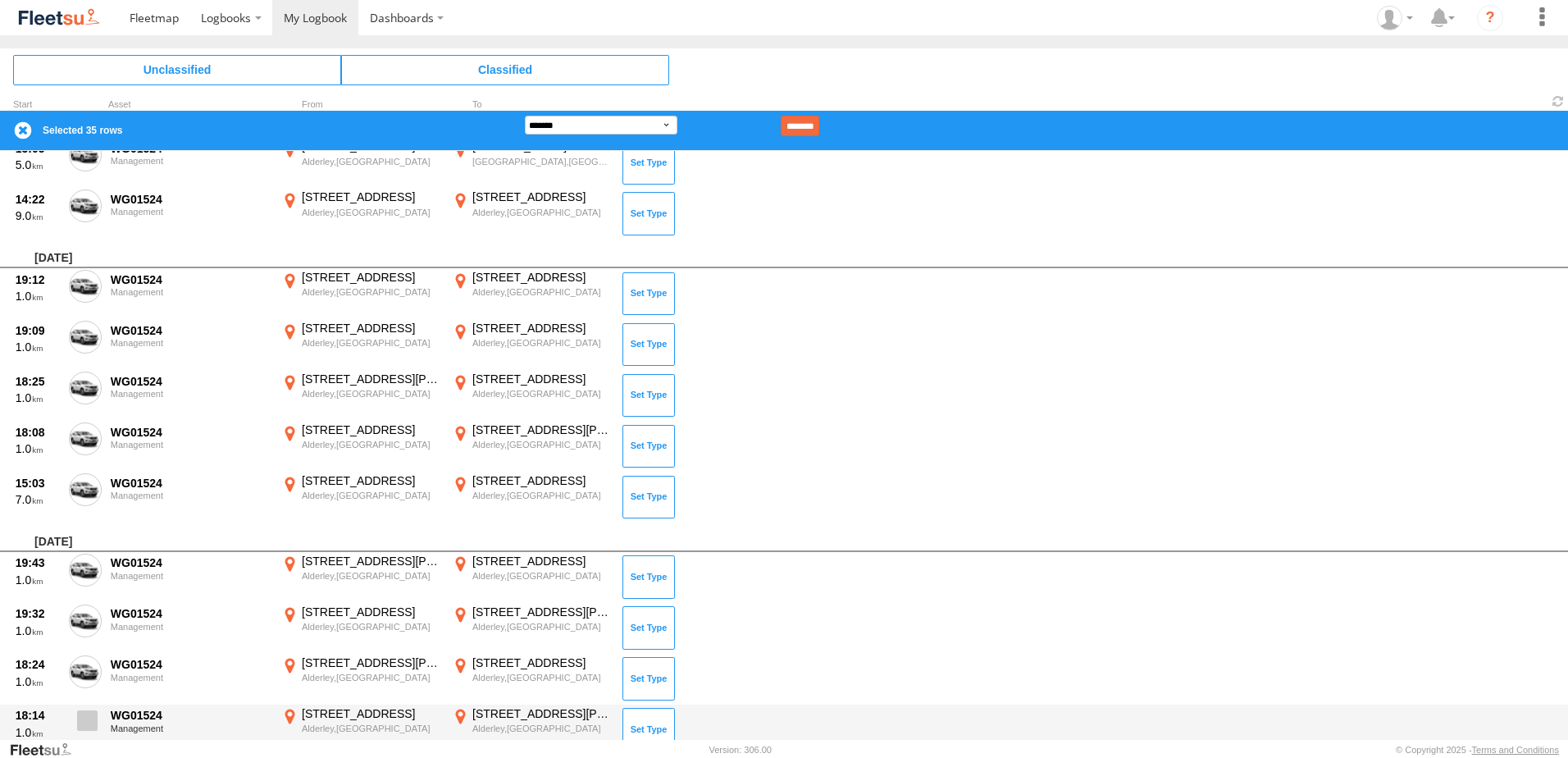
click at [84, 730] on span at bounding box center [87, 720] width 21 height 21
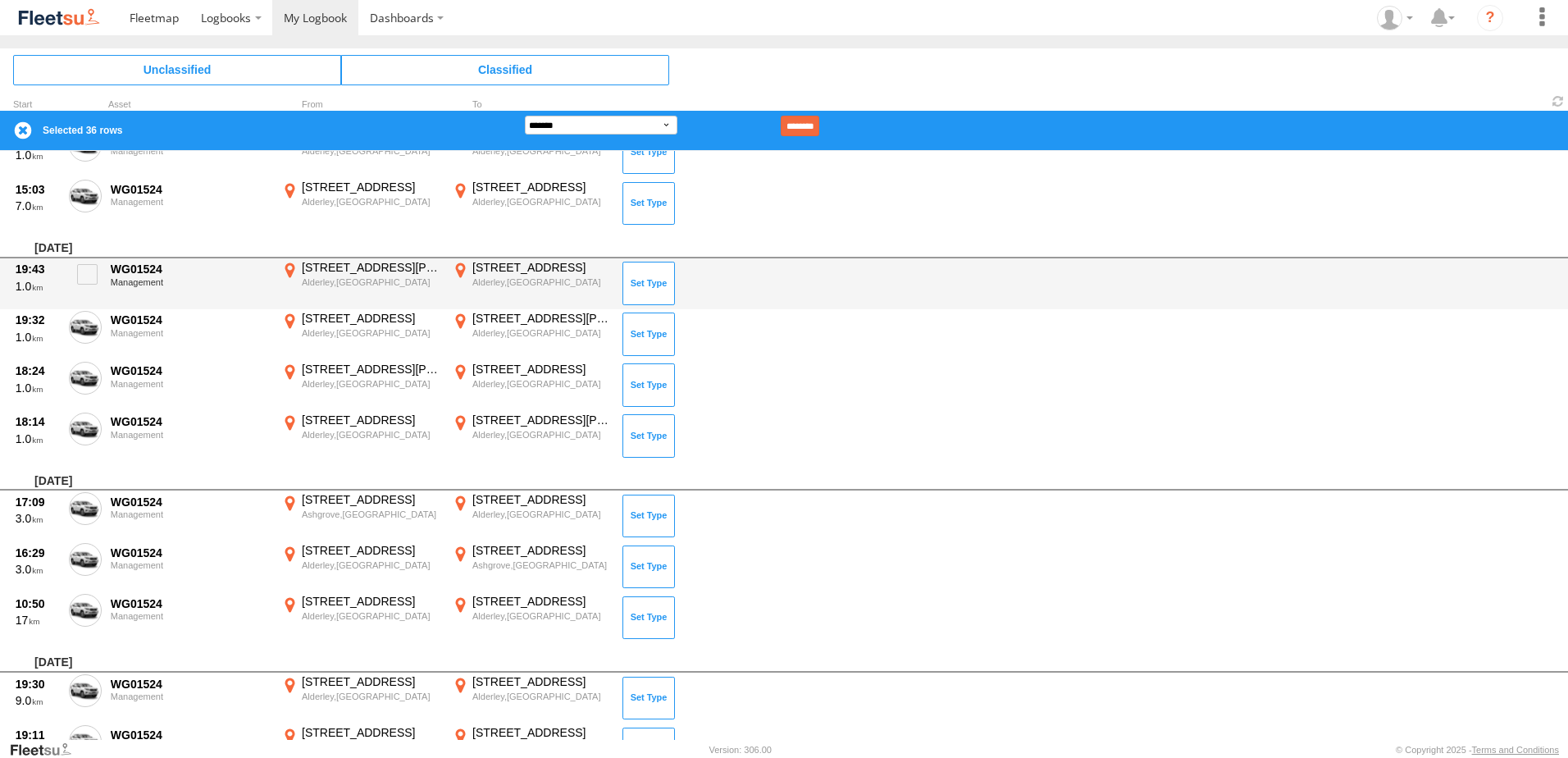
scroll to position [2052, 0]
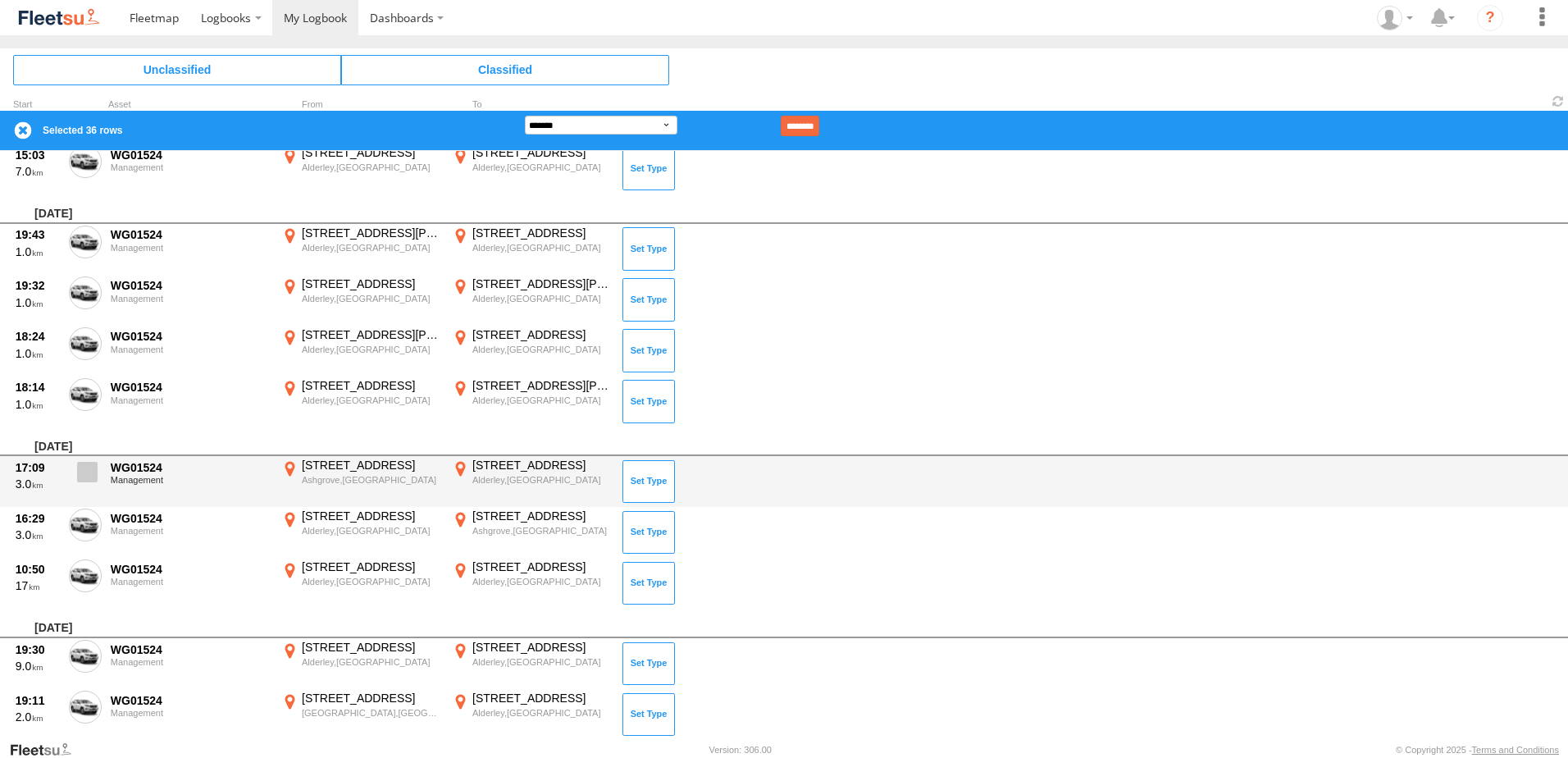
click at [79, 471] on span at bounding box center [87, 472] width 21 height 21
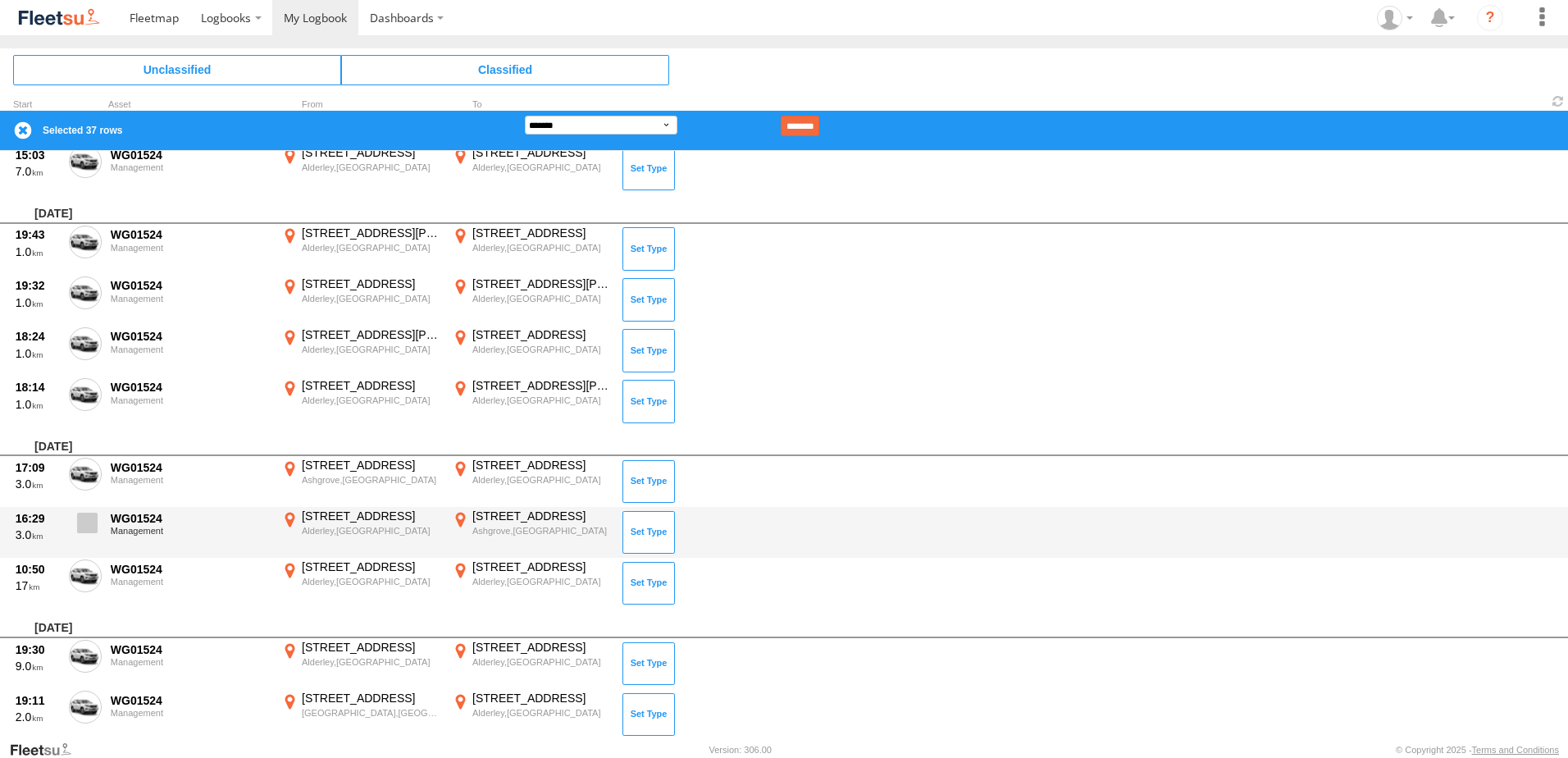
click at [82, 527] on span at bounding box center [87, 523] width 21 height 21
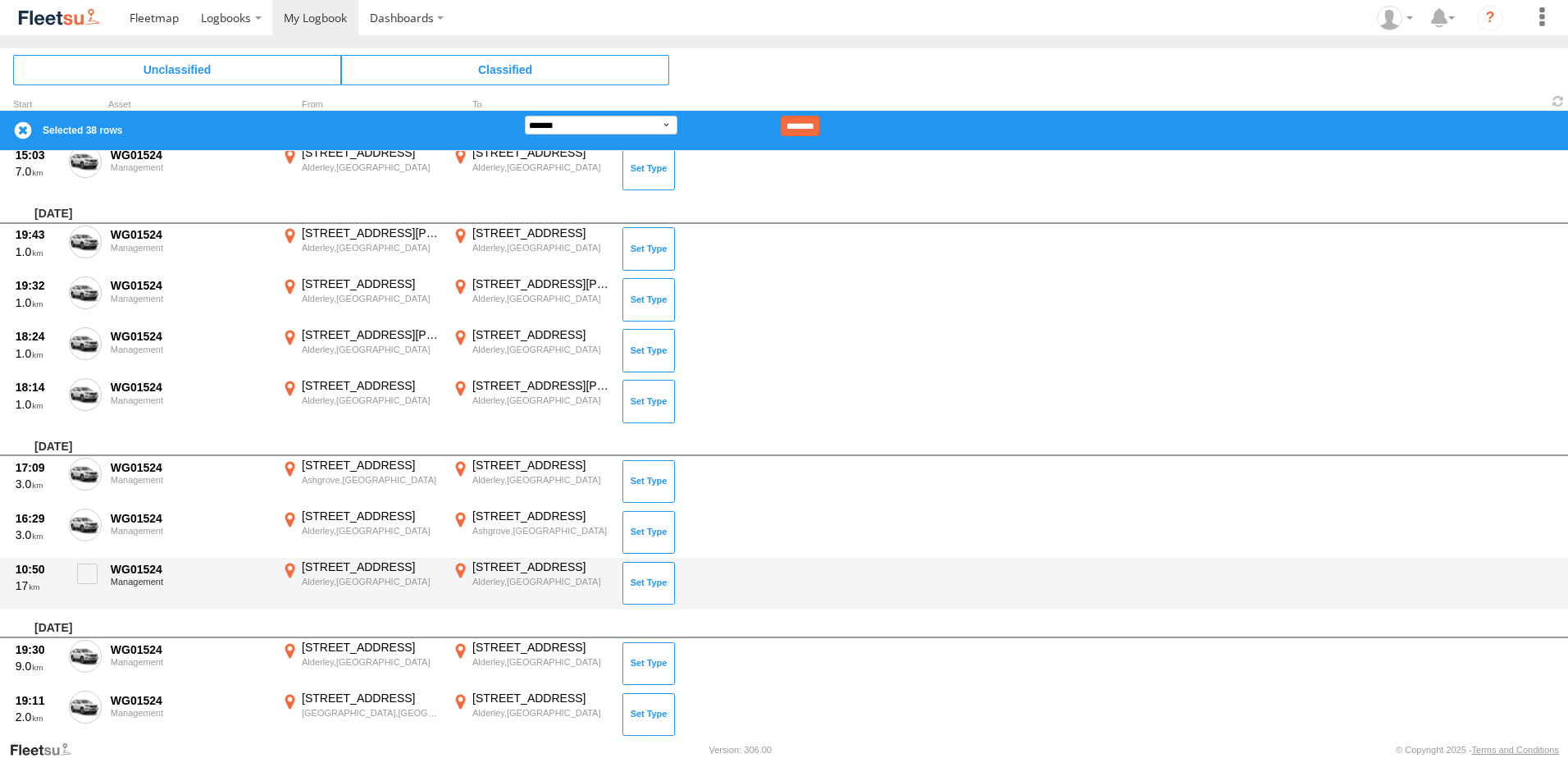
drag, startPoint x: 94, startPoint y: 577, endPoint x: 87, endPoint y: 608, distance: 31.8
click at [94, 585] on label at bounding box center [84, 578] width 33 height 38
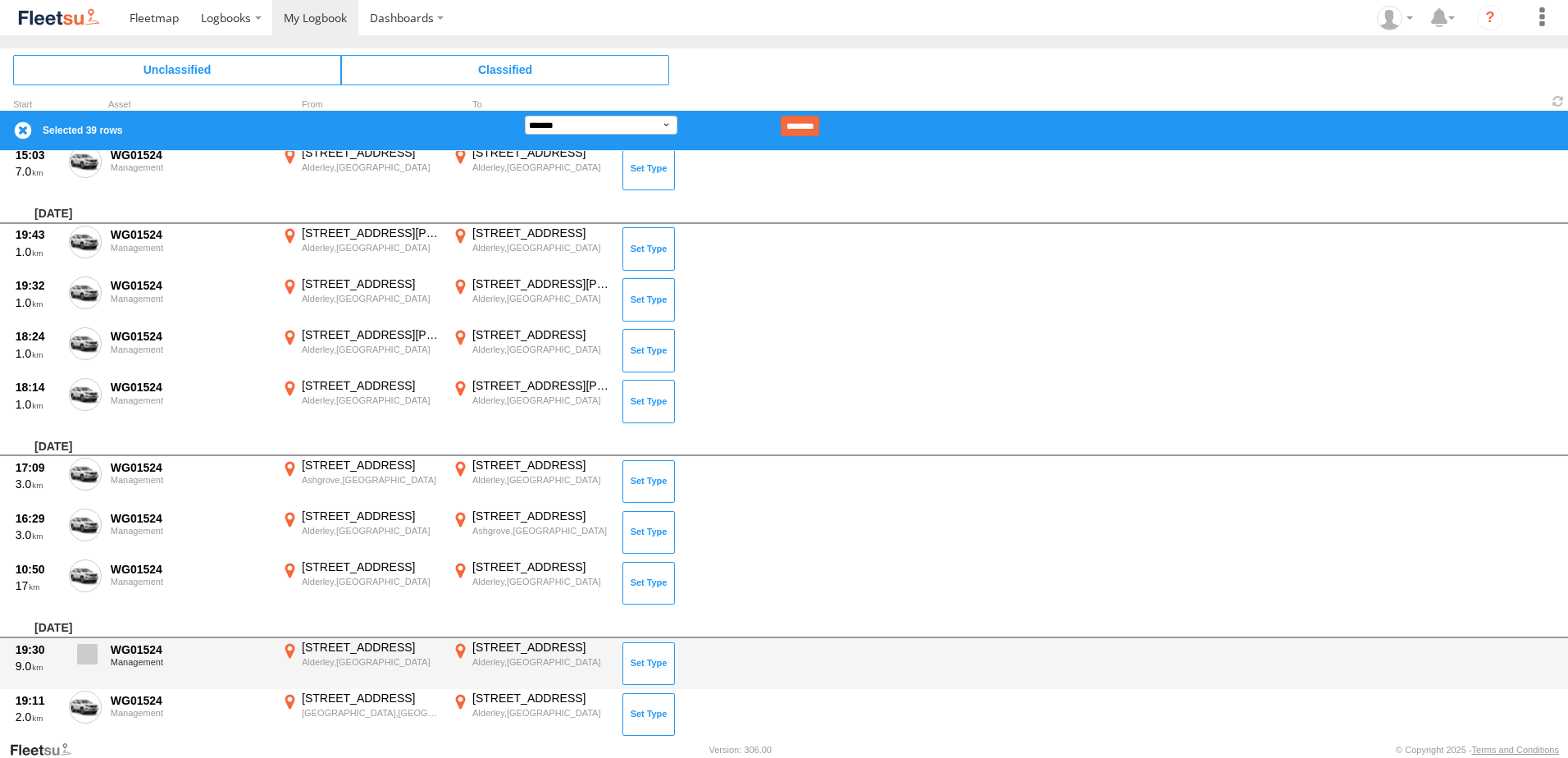
click at [83, 653] on span at bounding box center [87, 654] width 21 height 21
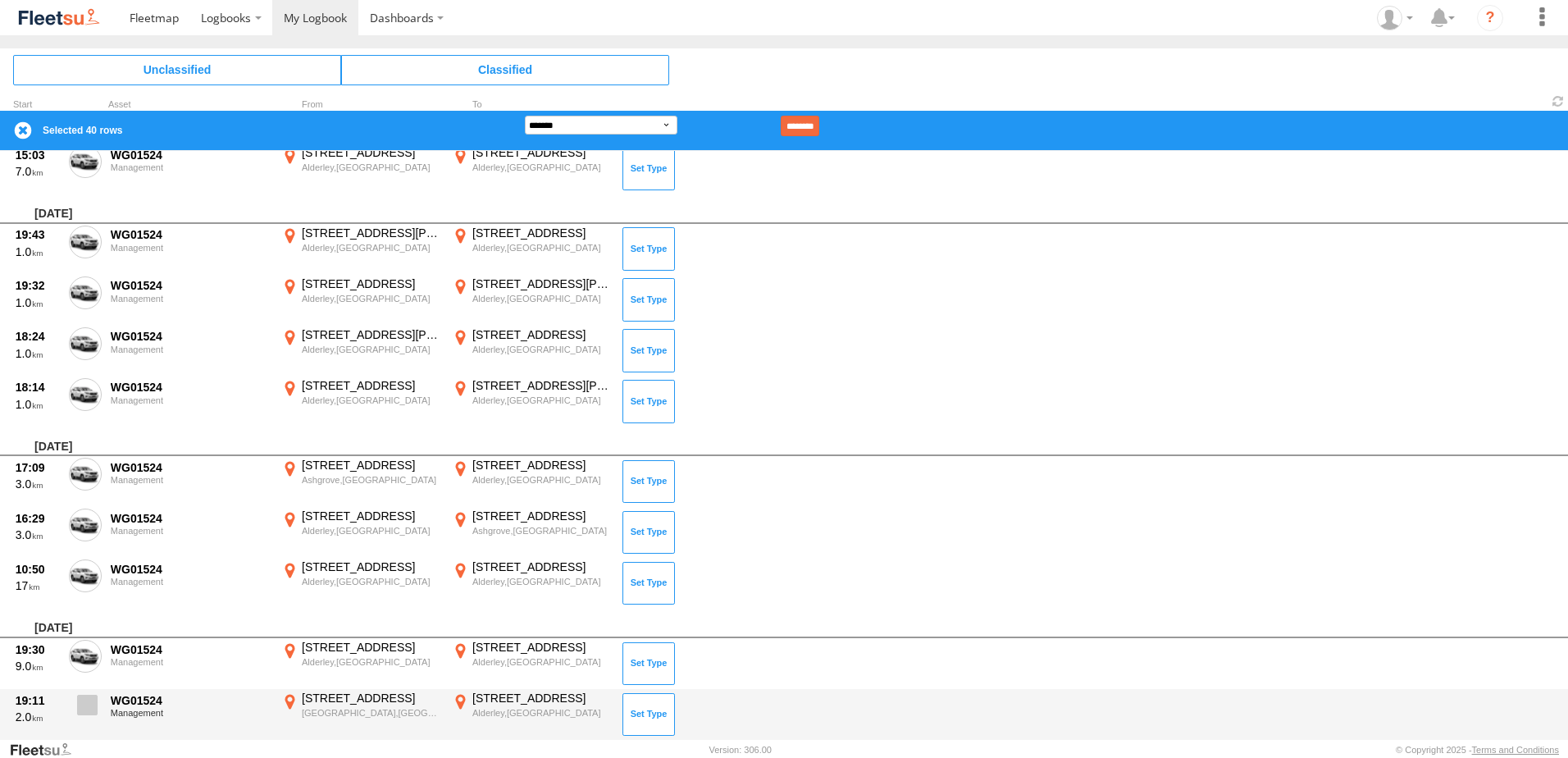
click at [83, 703] on span at bounding box center [87, 705] width 21 height 21
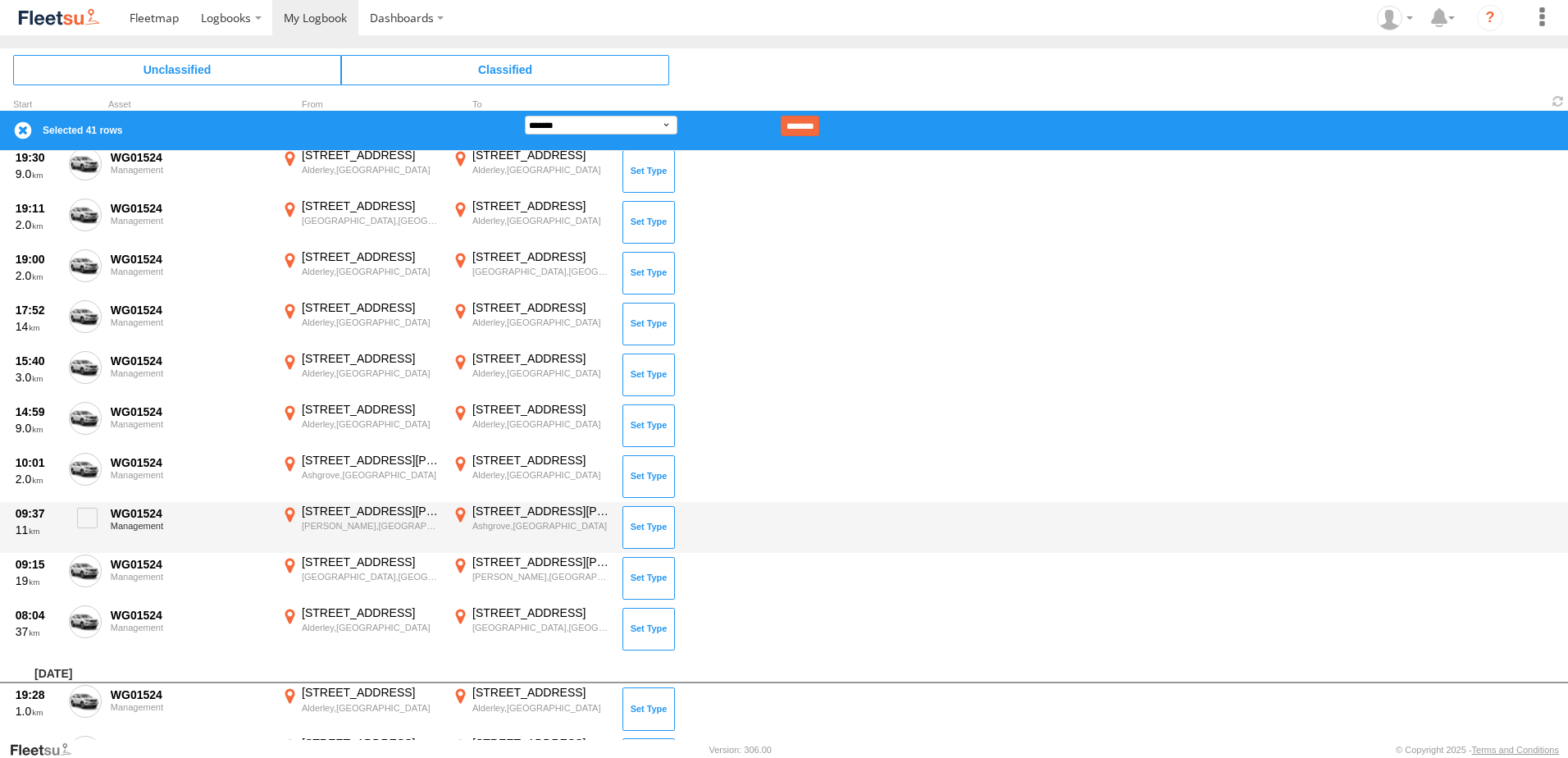
scroll to position [2379, 0]
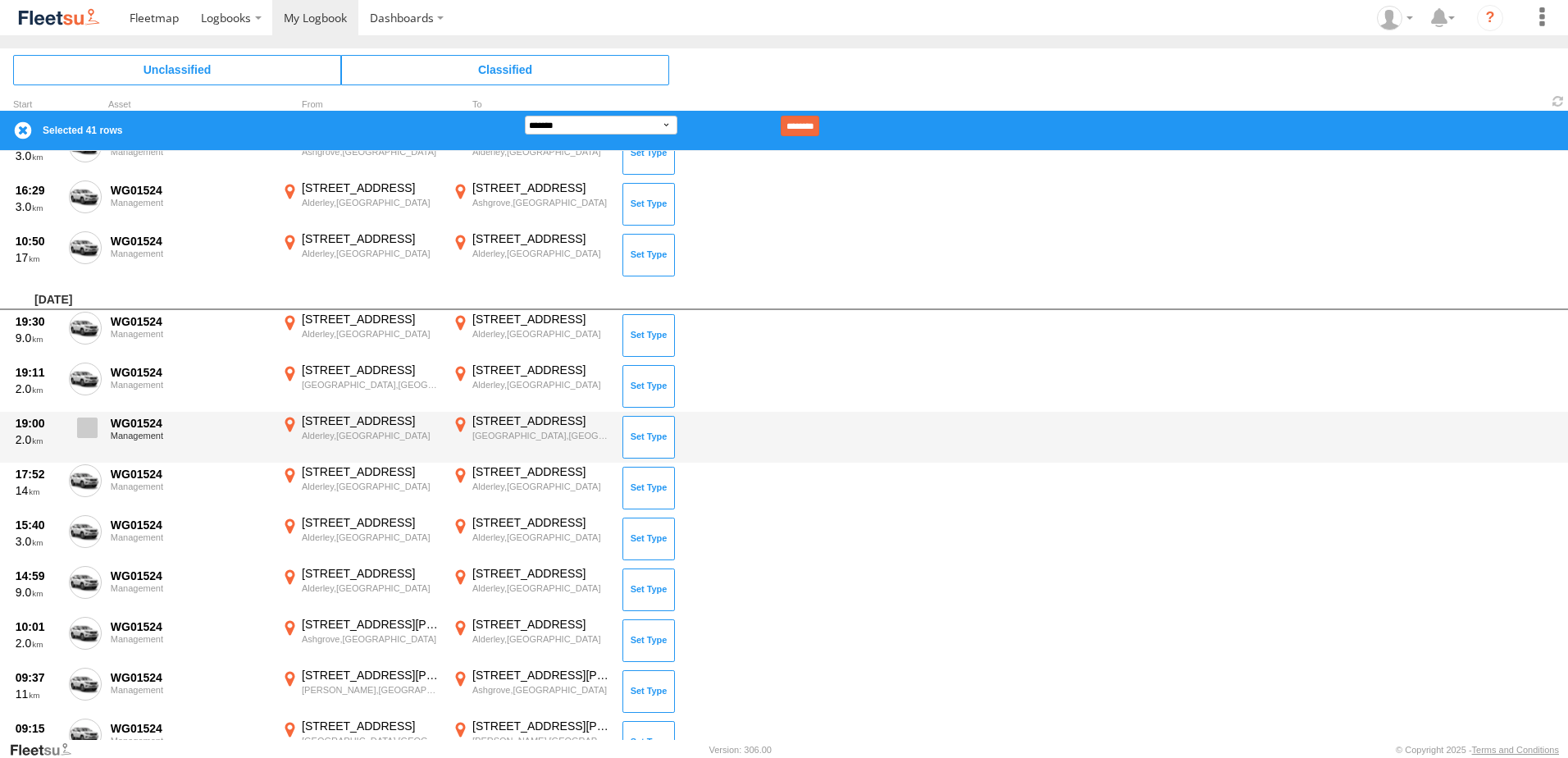
click at [90, 425] on span at bounding box center [87, 428] width 21 height 21
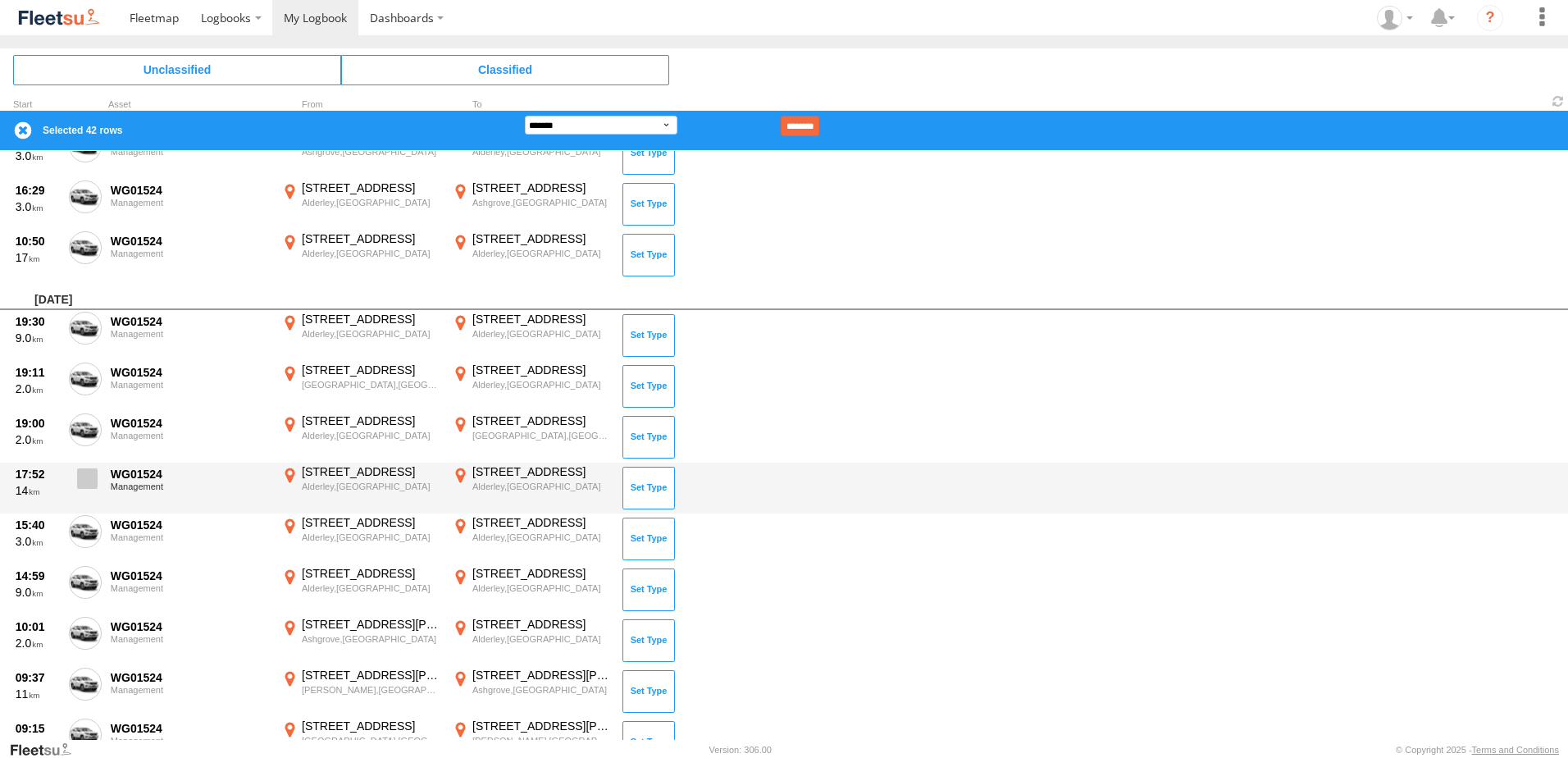
click at [75, 476] on label at bounding box center [84, 483] width 33 height 38
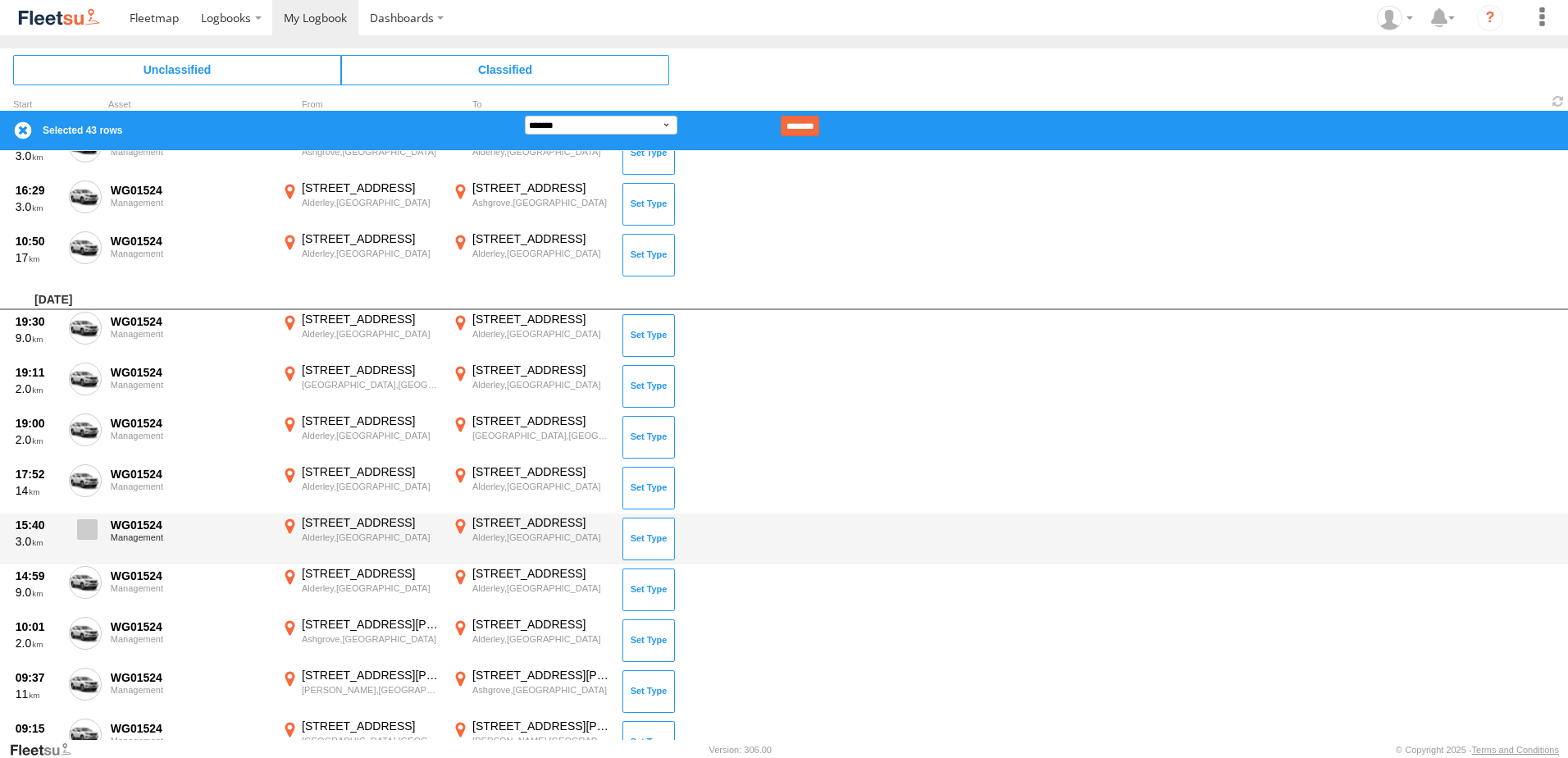
click at [77, 521] on span at bounding box center [87, 530] width 21 height 21
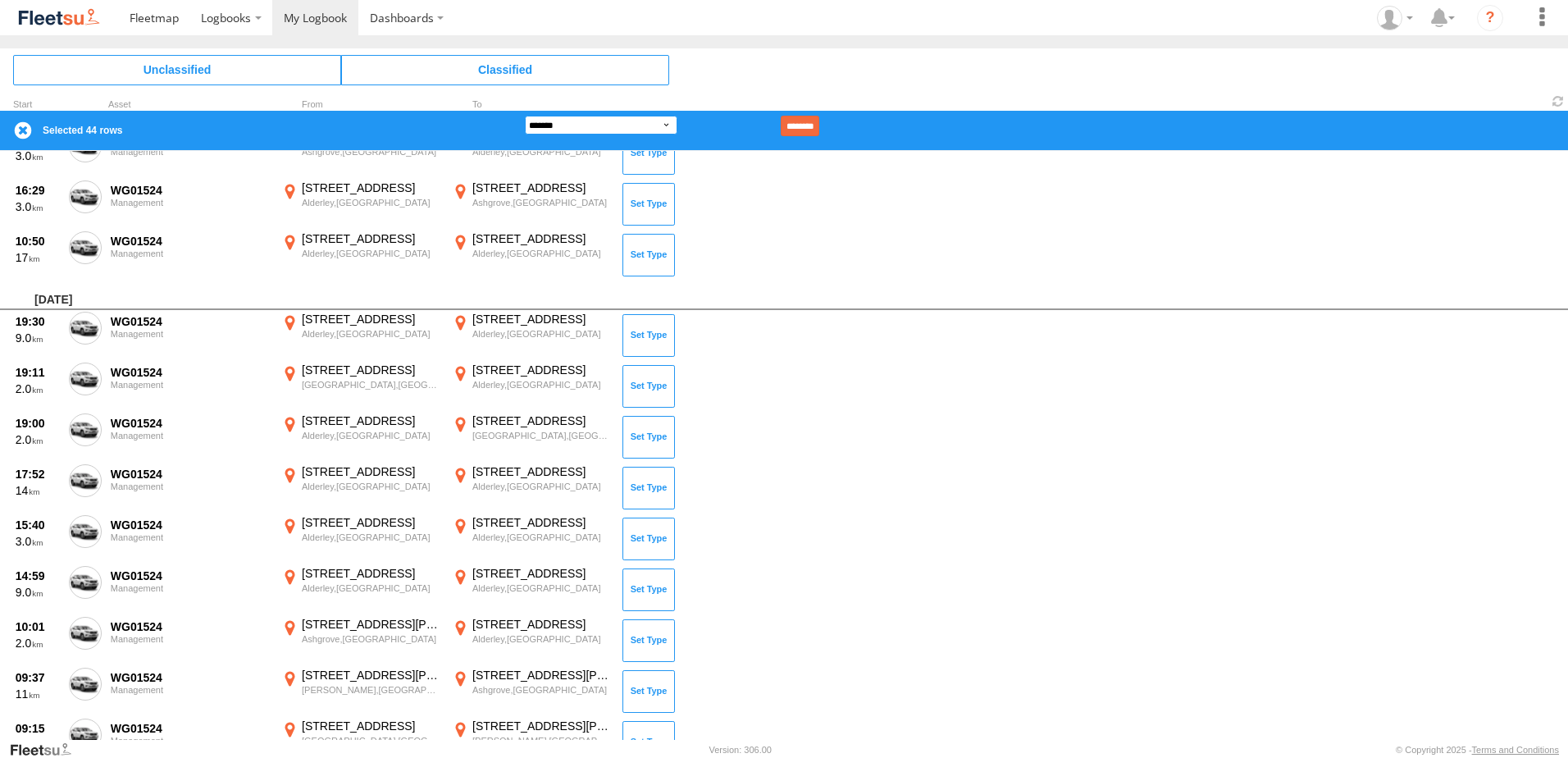
click at [567, 119] on select "**********" at bounding box center [601, 125] width 153 height 19
click at [525, 115] on select "**********" at bounding box center [601, 125] width 153 height 19
click at [819, 124] on input "********" at bounding box center [800, 125] width 38 height 21
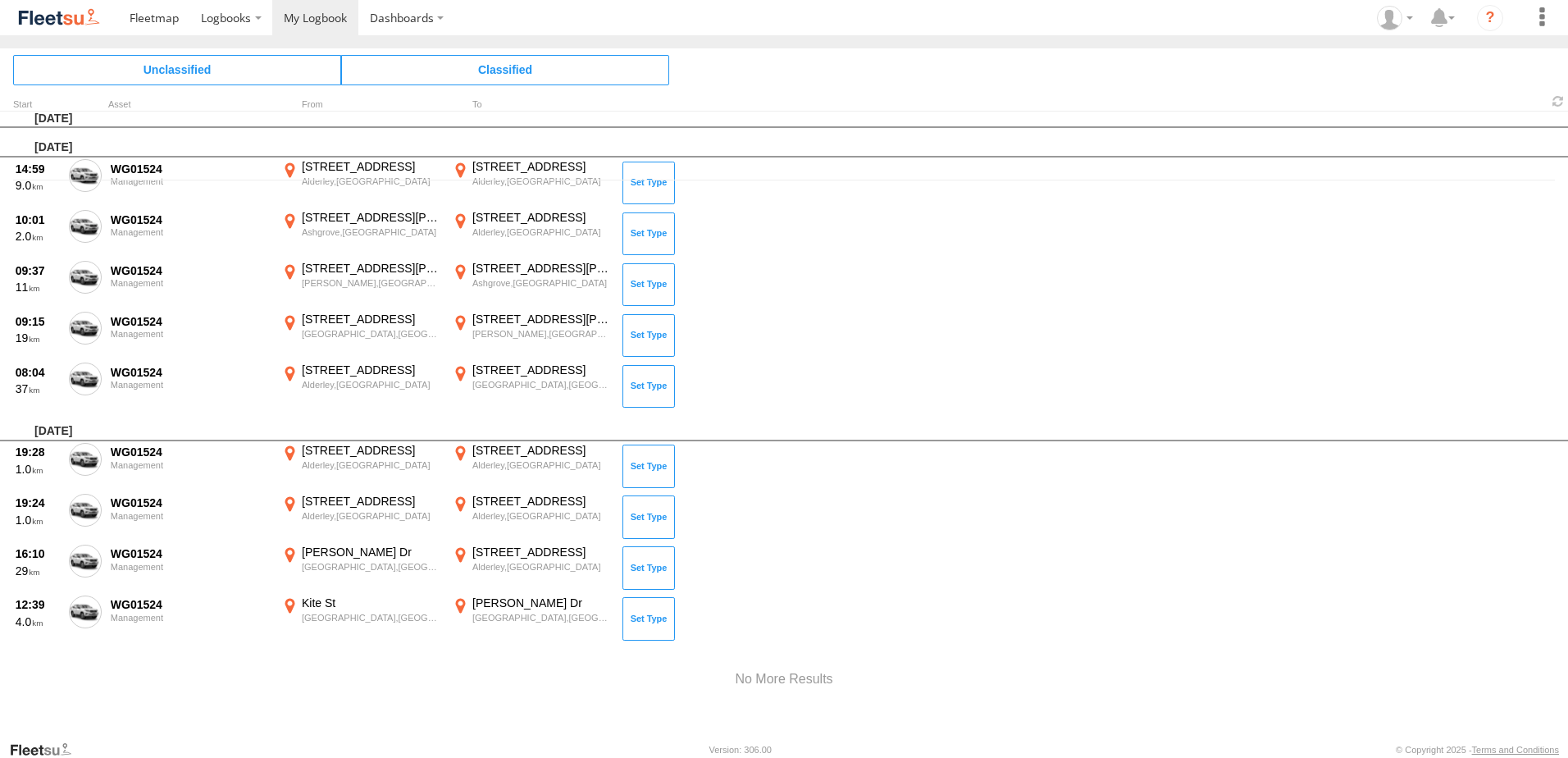
scroll to position [497, 0]
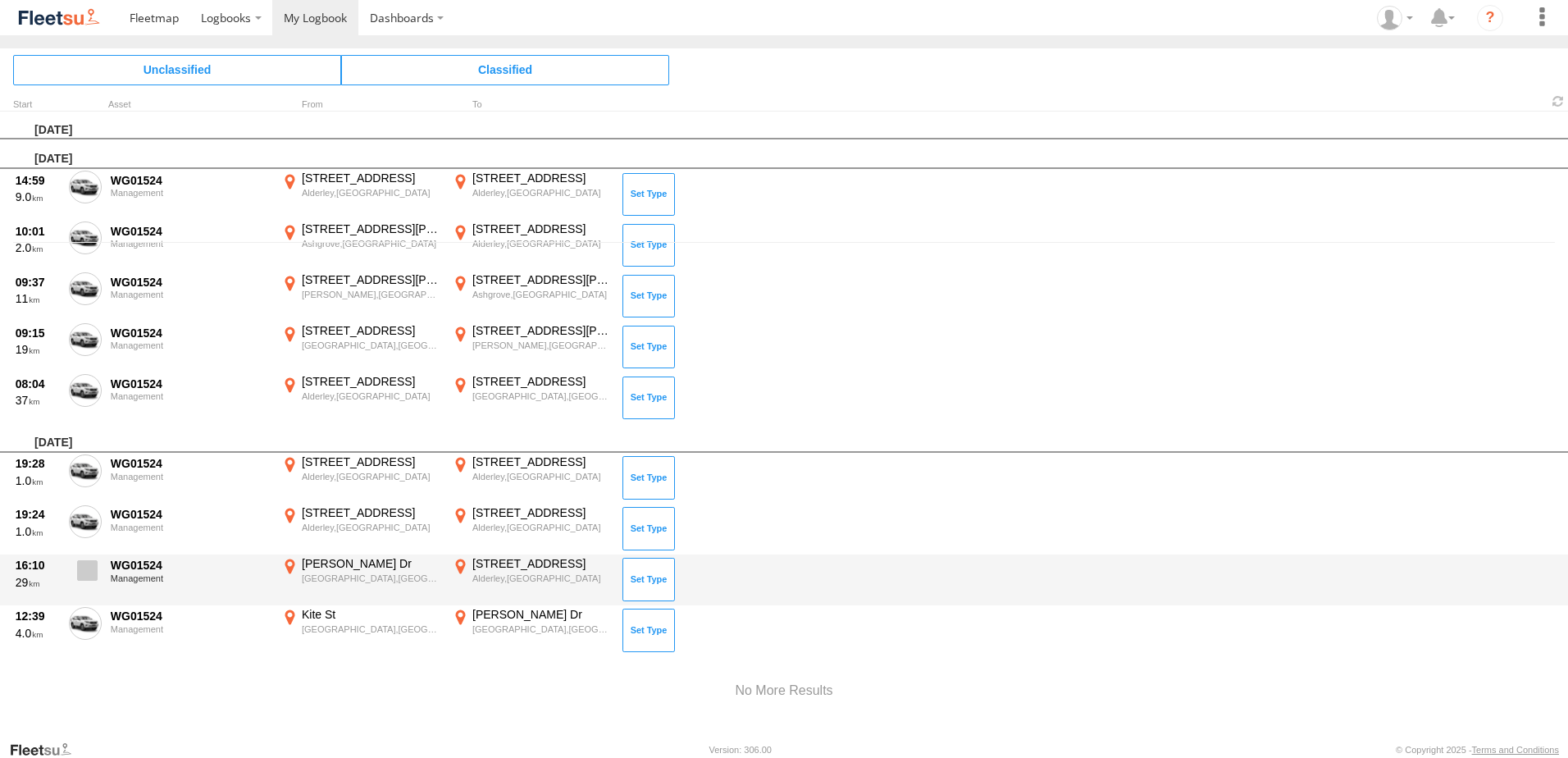
click at [86, 572] on span at bounding box center [87, 571] width 21 height 21
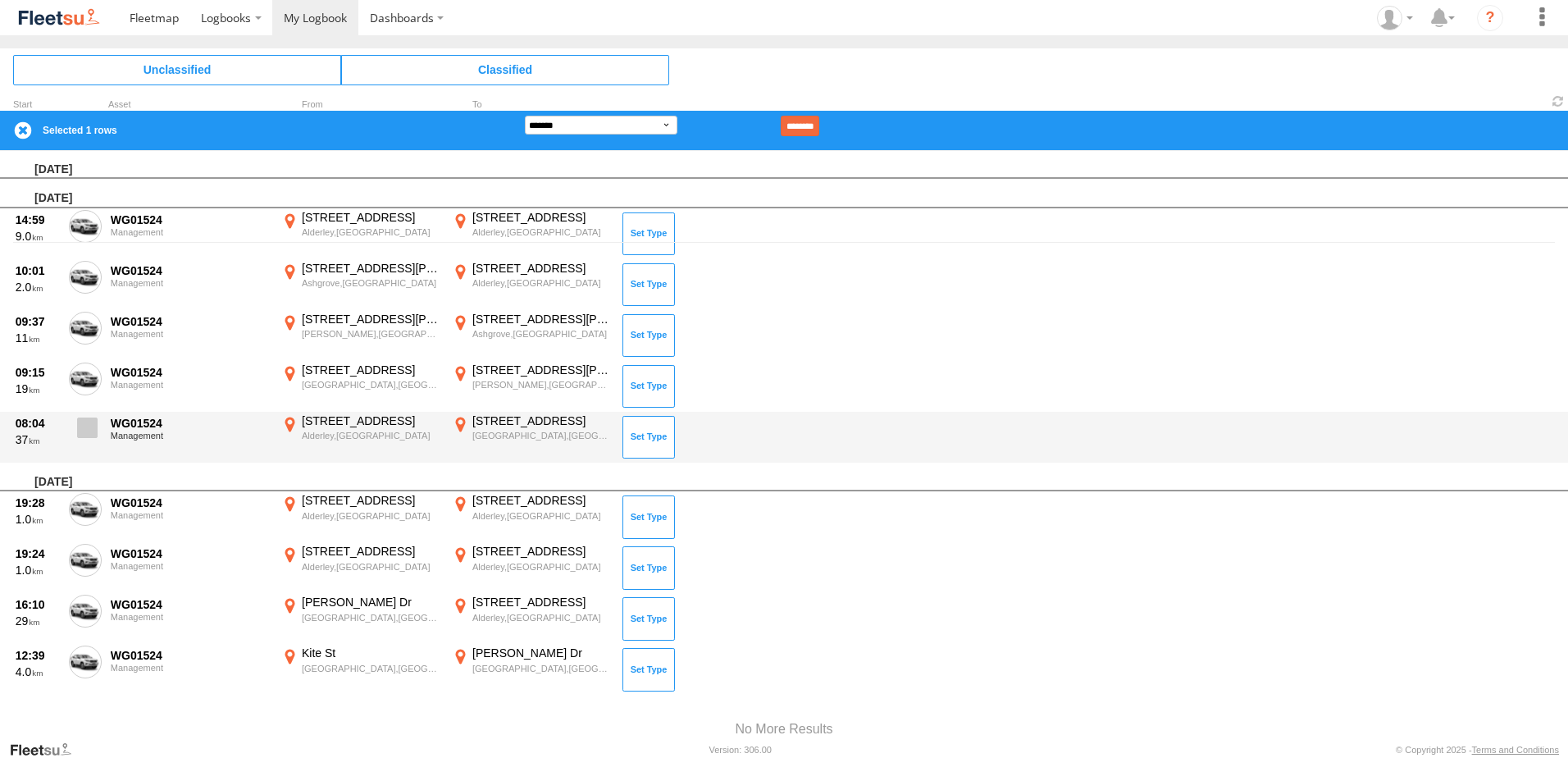
click at [87, 434] on span at bounding box center [87, 428] width 21 height 21
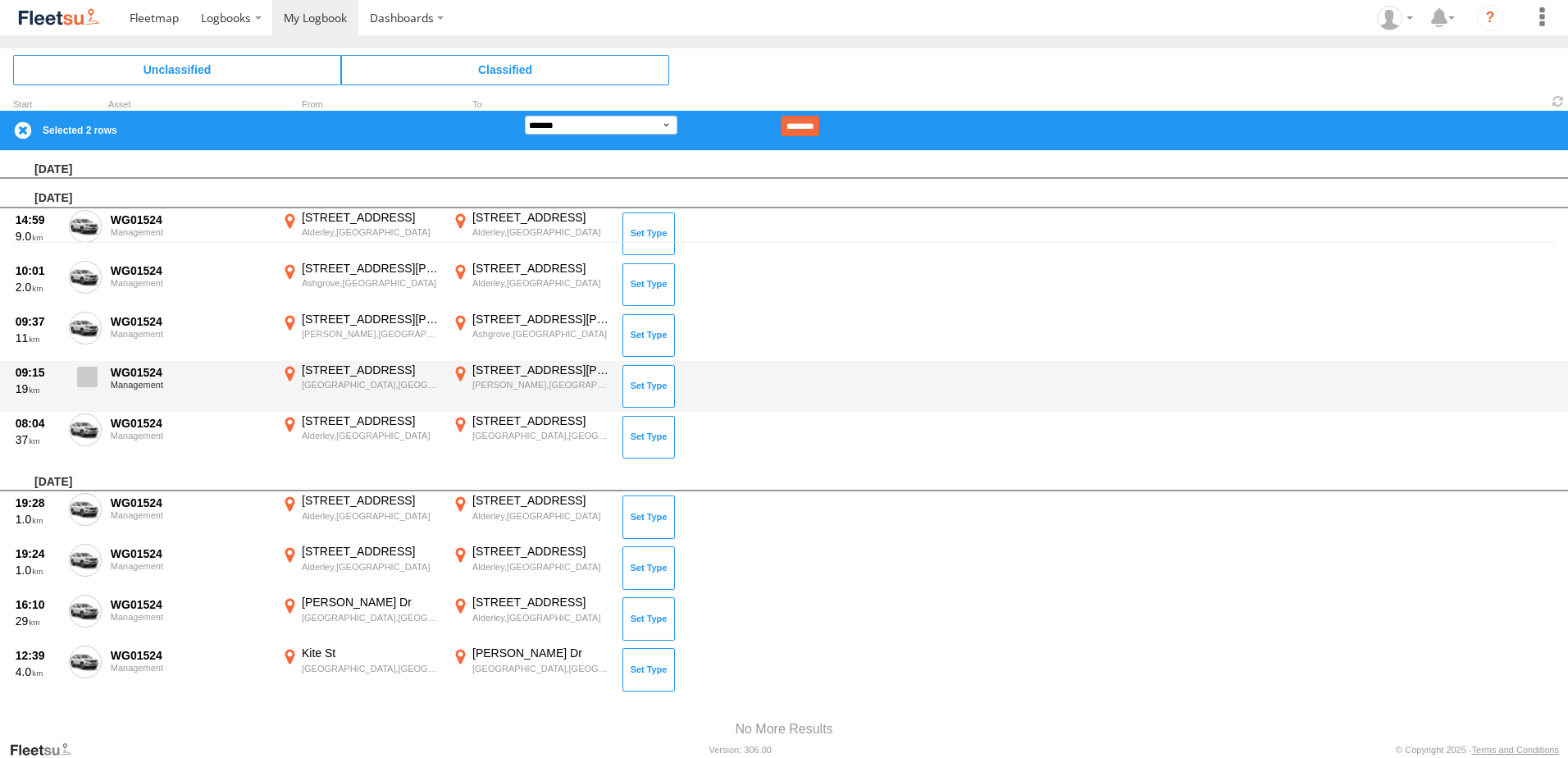
click at [89, 382] on span at bounding box center [87, 377] width 21 height 21
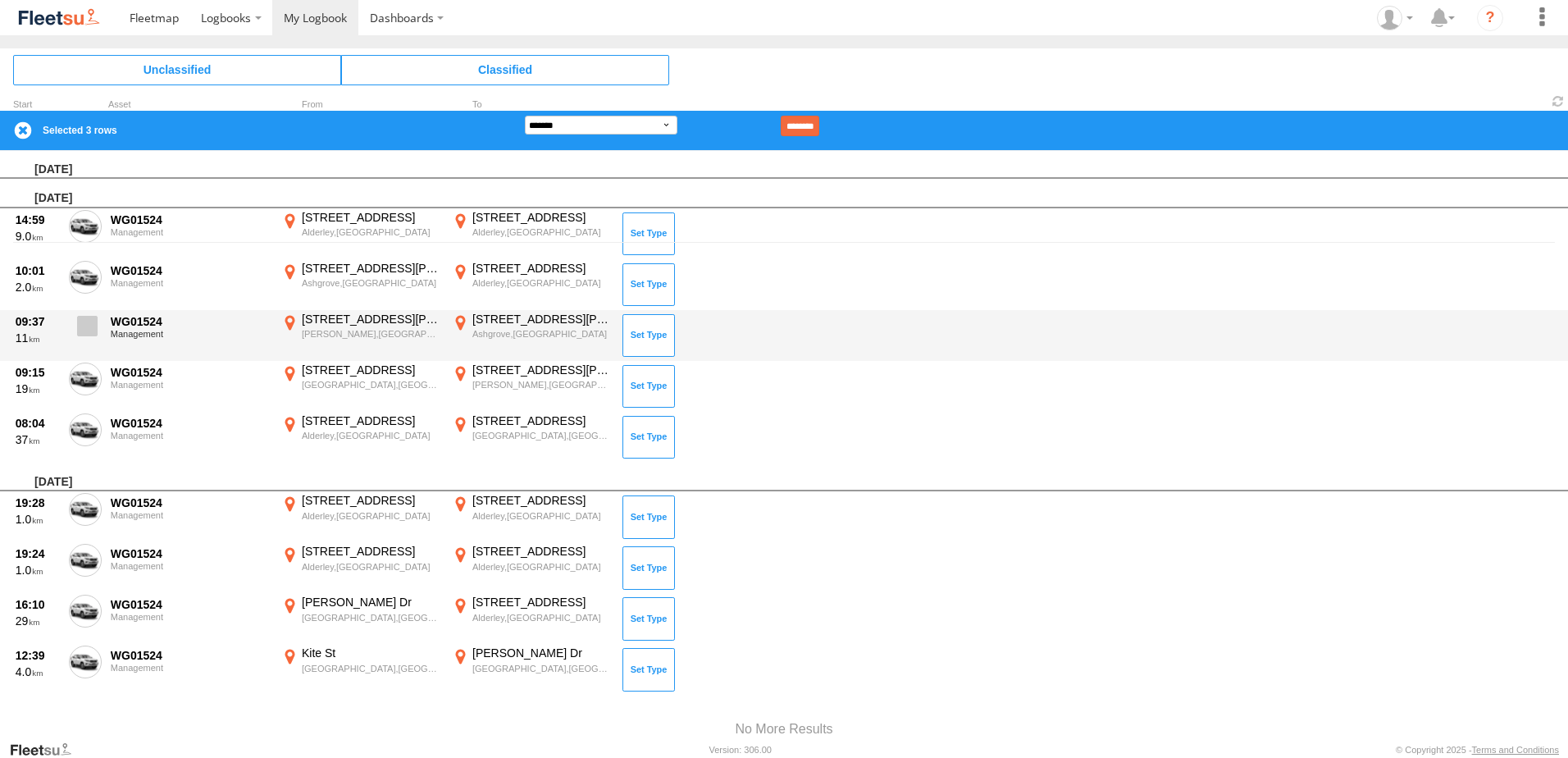
click at [89, 338] on label at bounding box center [84, 330] width 33 height 38
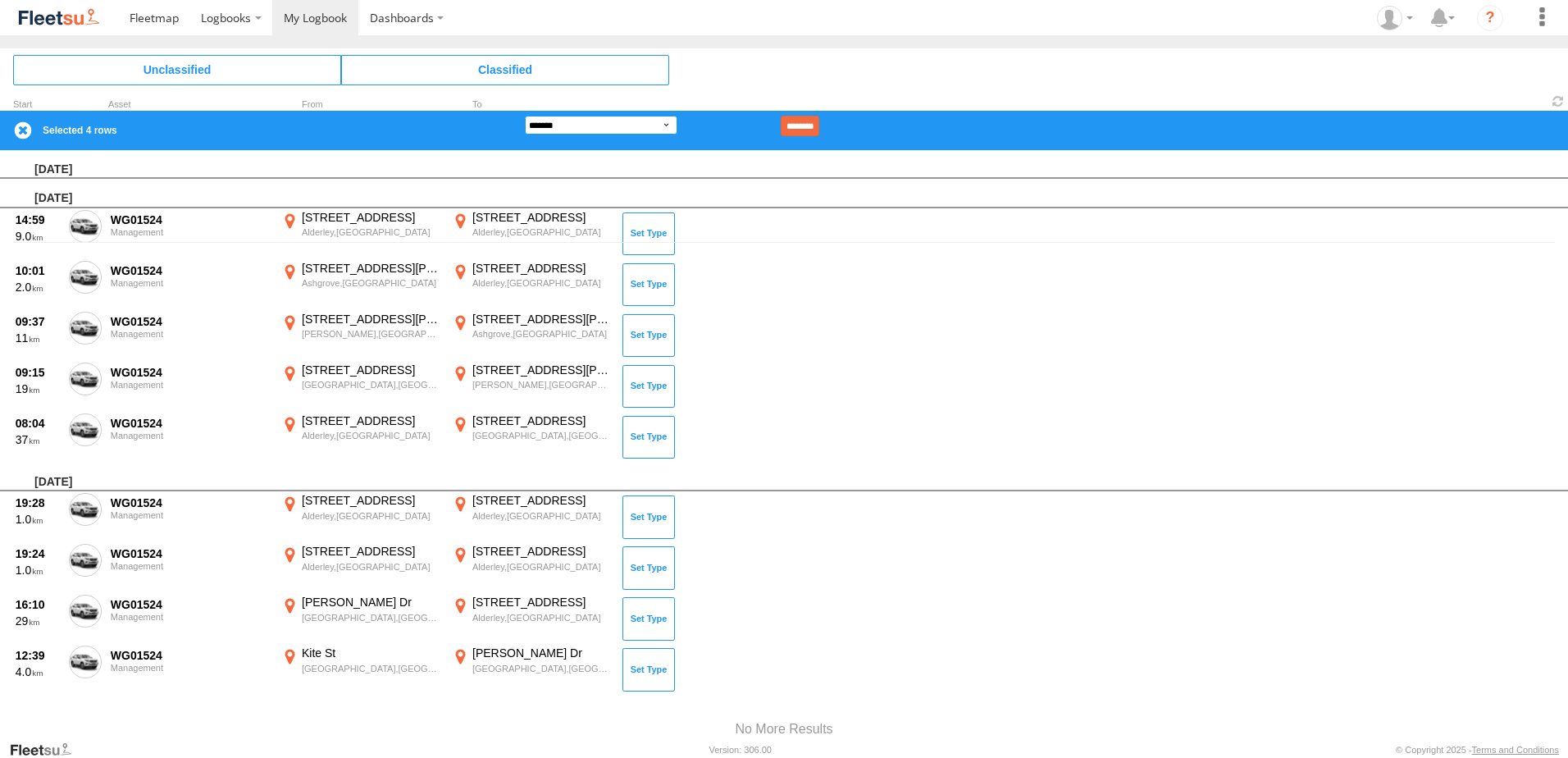
click at [556, 125] on select "**********" at bounding box center [601, 125] width 153 height 19
click at [525, 115] on select "**********" at bounding box center [601, 125] width 153 height 19
click at [815, 123] on input "********" at bounding box center [800, 125] width 38 height 21
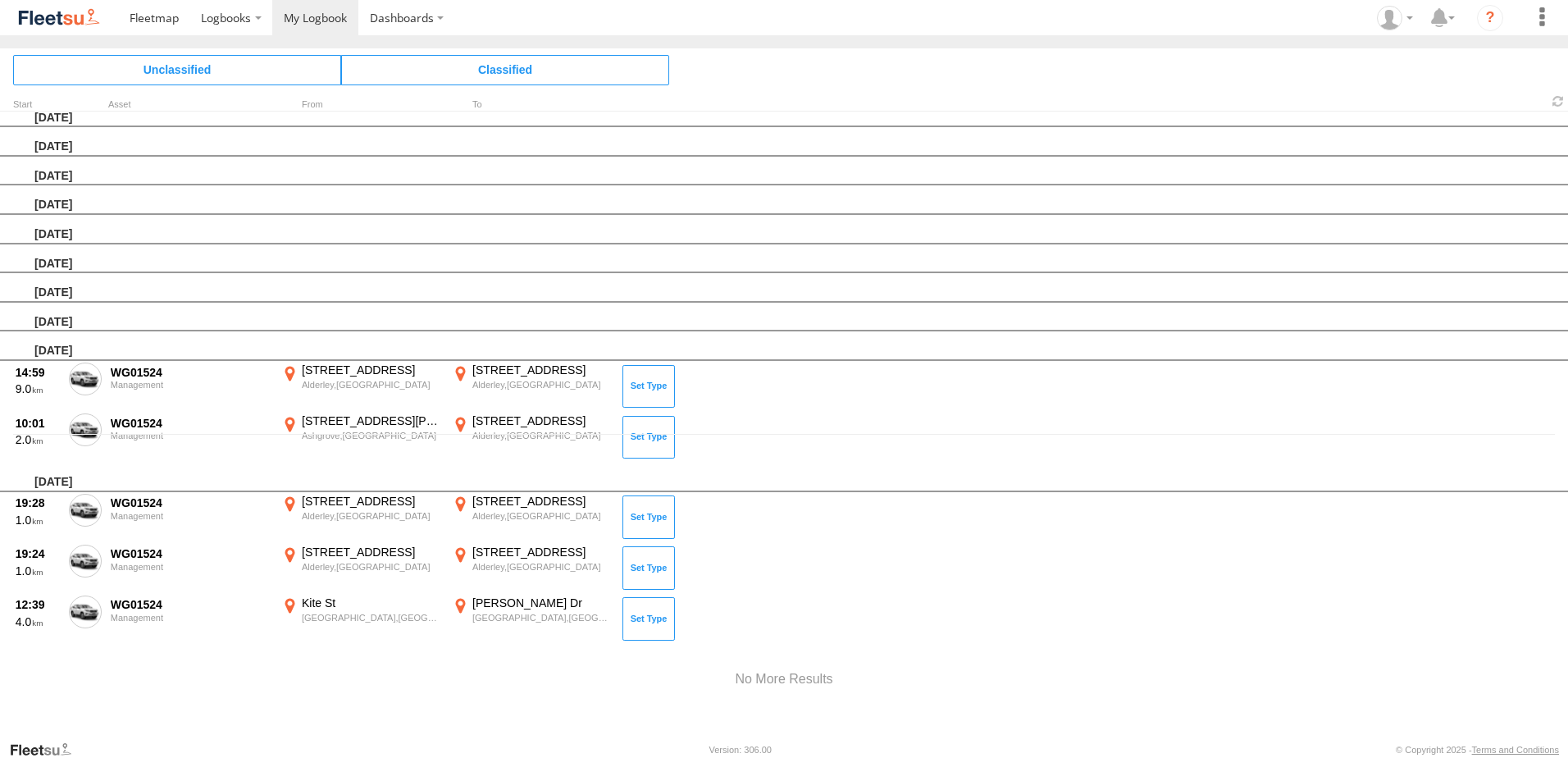
scroll to position [305, 0]
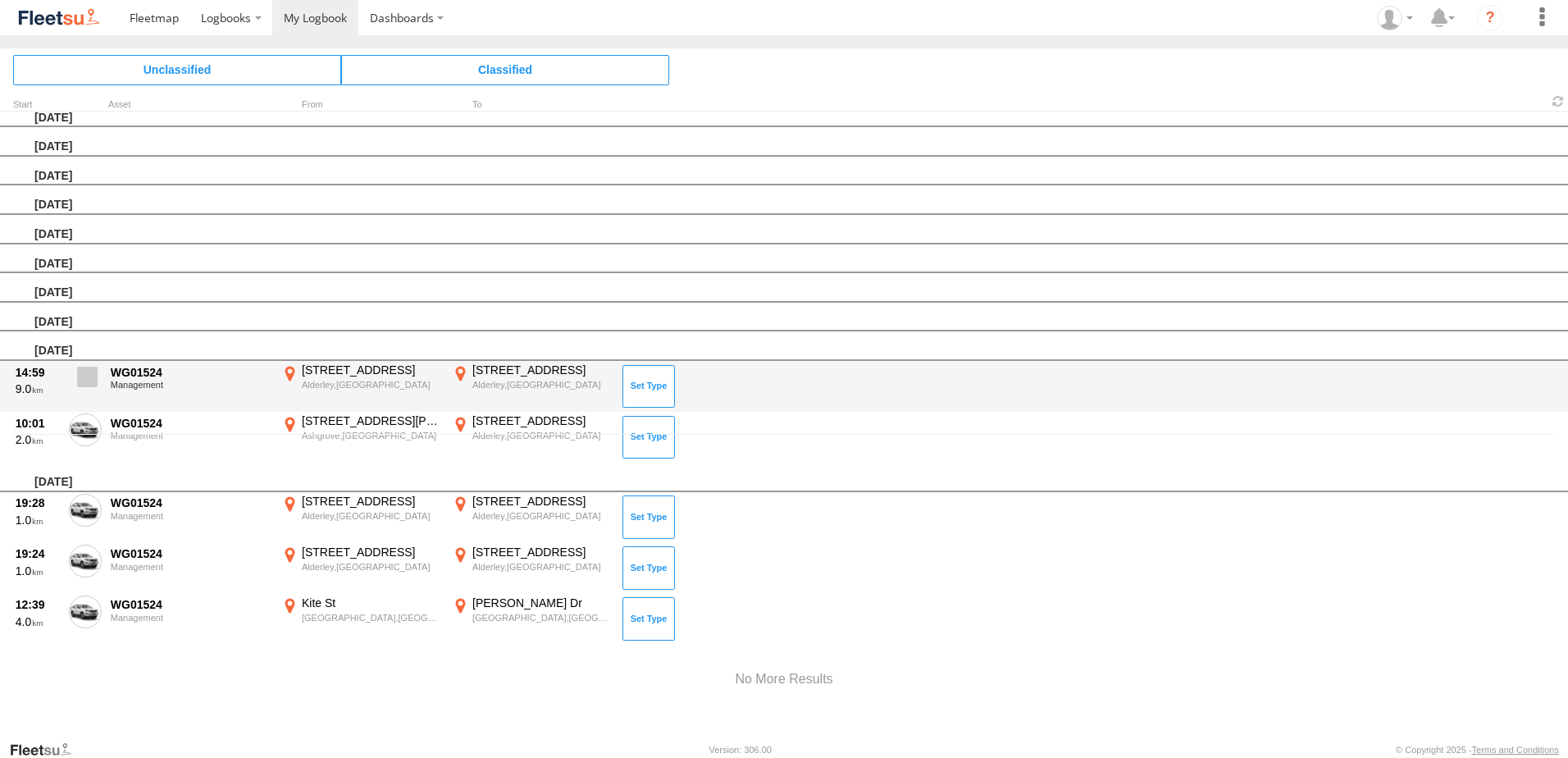
click at [85, 373] on span at bounding box center [87, 377] width 21 height 21
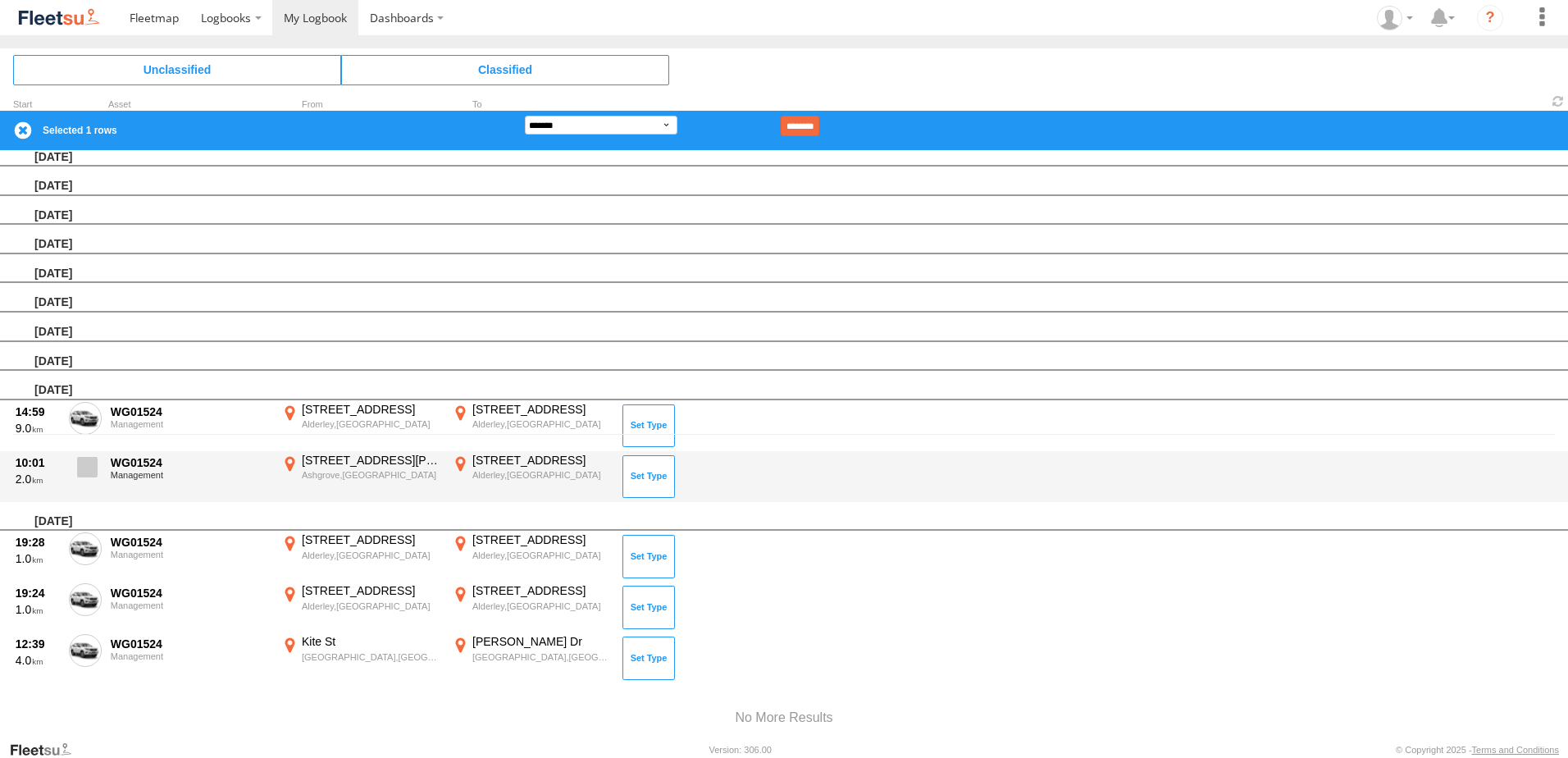
click at [89, 466] on span at bounding box center [87, 467] width 21 height 21
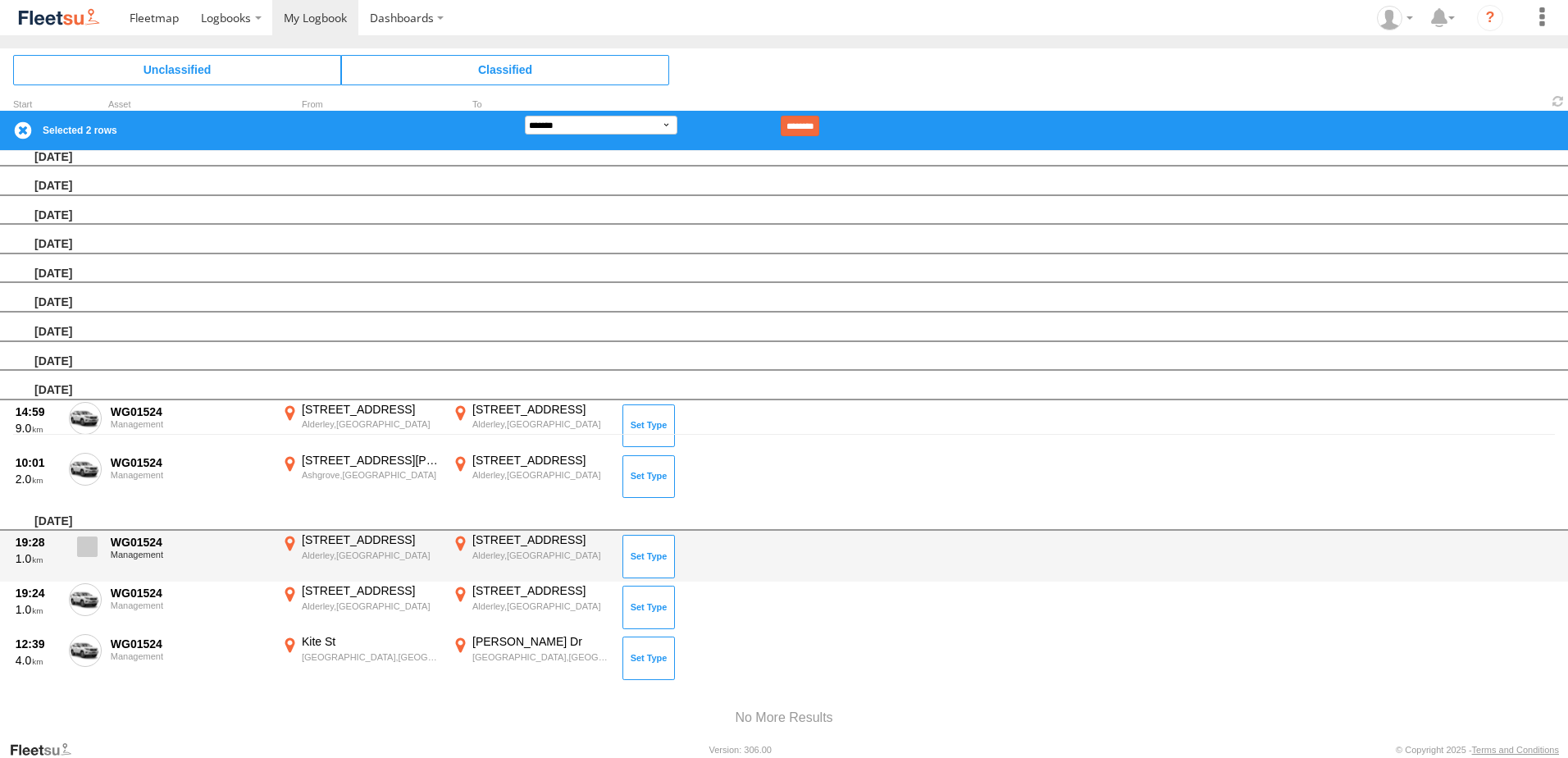
click at [82, 549] on span at bounding box center [87, 547] width 21 height 21
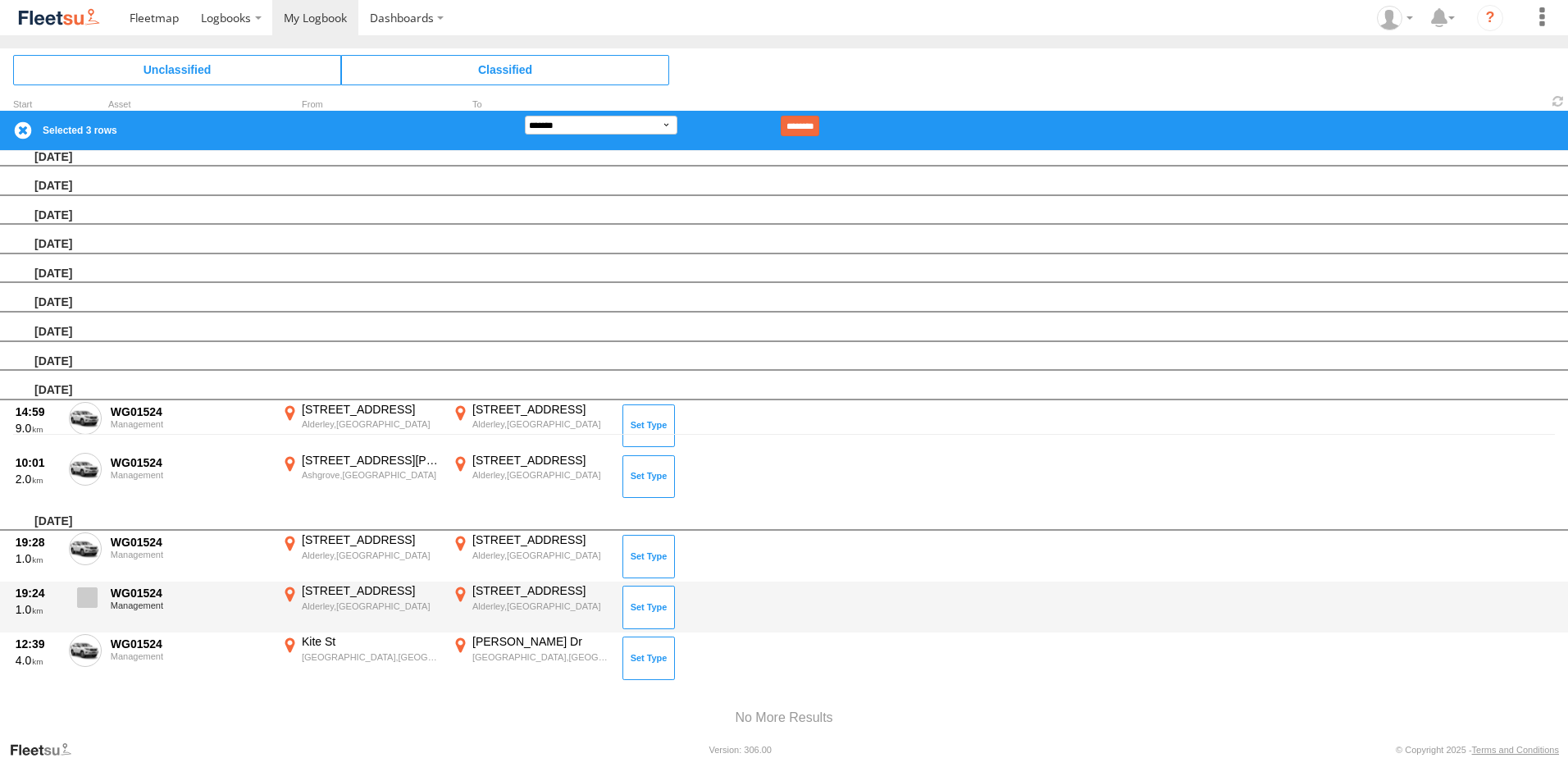
click at [95, 595] on span at bounding box center [87, 598] width 21 height 21
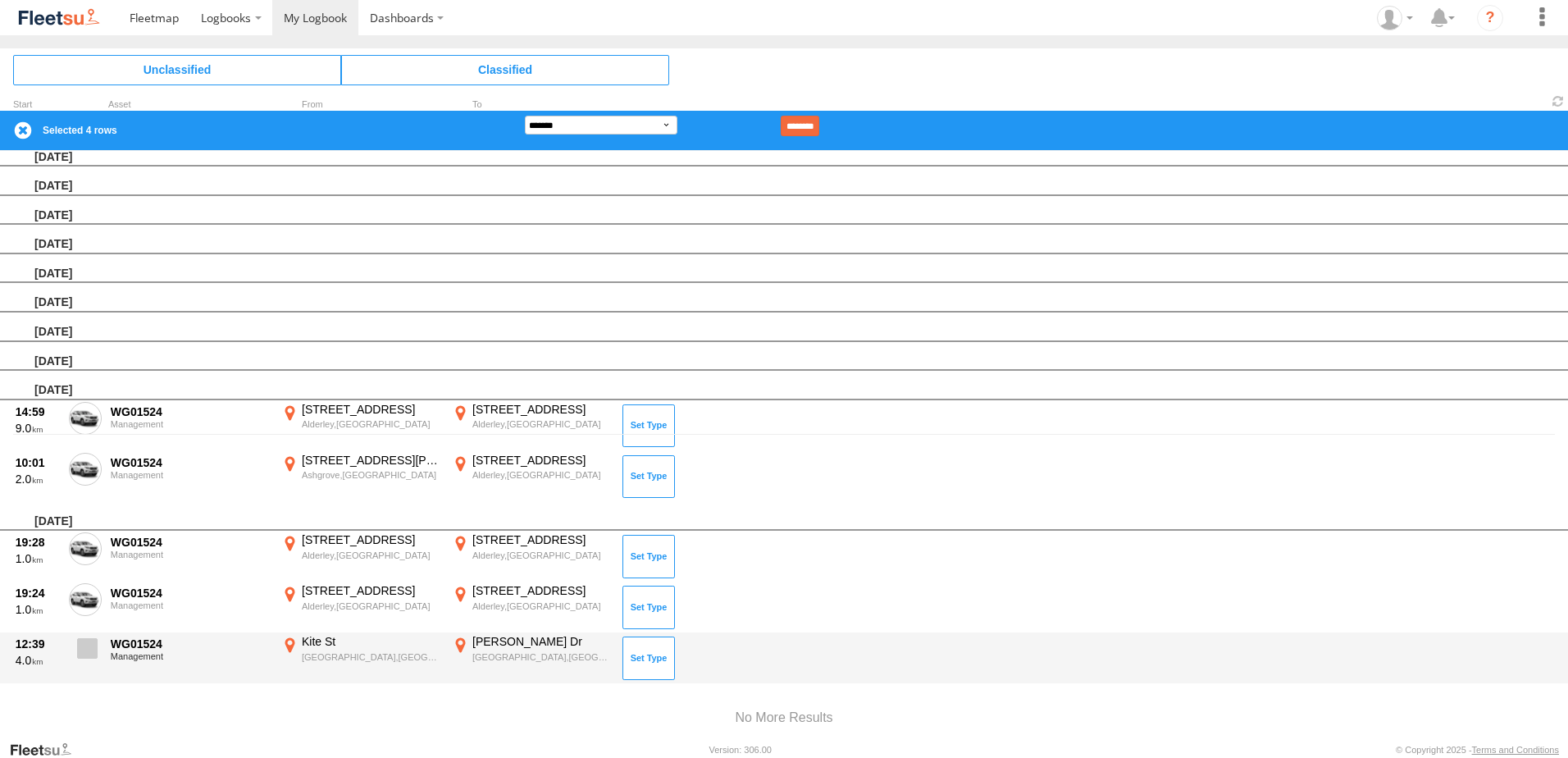
click at [96, 644] on span at bounding box center [87, 649] width 21 height 21
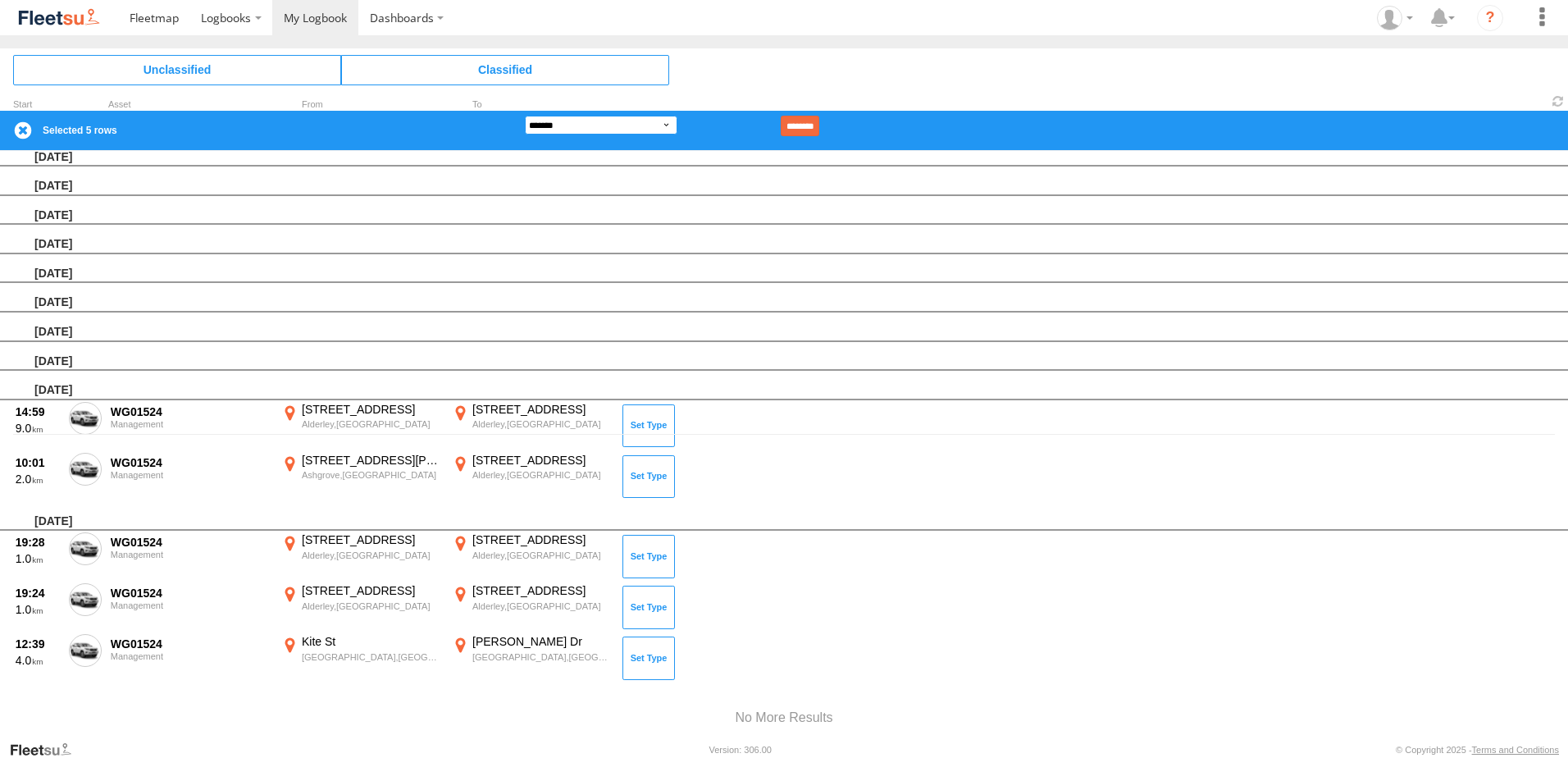
click at [632, 120] on select "**********" at bounding box center [601, 125] width 153 height 19
select select "**"
click at [525, 115] on select "**********" at bounding box center [601, 125] width 153 height 19
click at [820, 127] on input "********" at bounding box center [800, 125] width 38 height 21
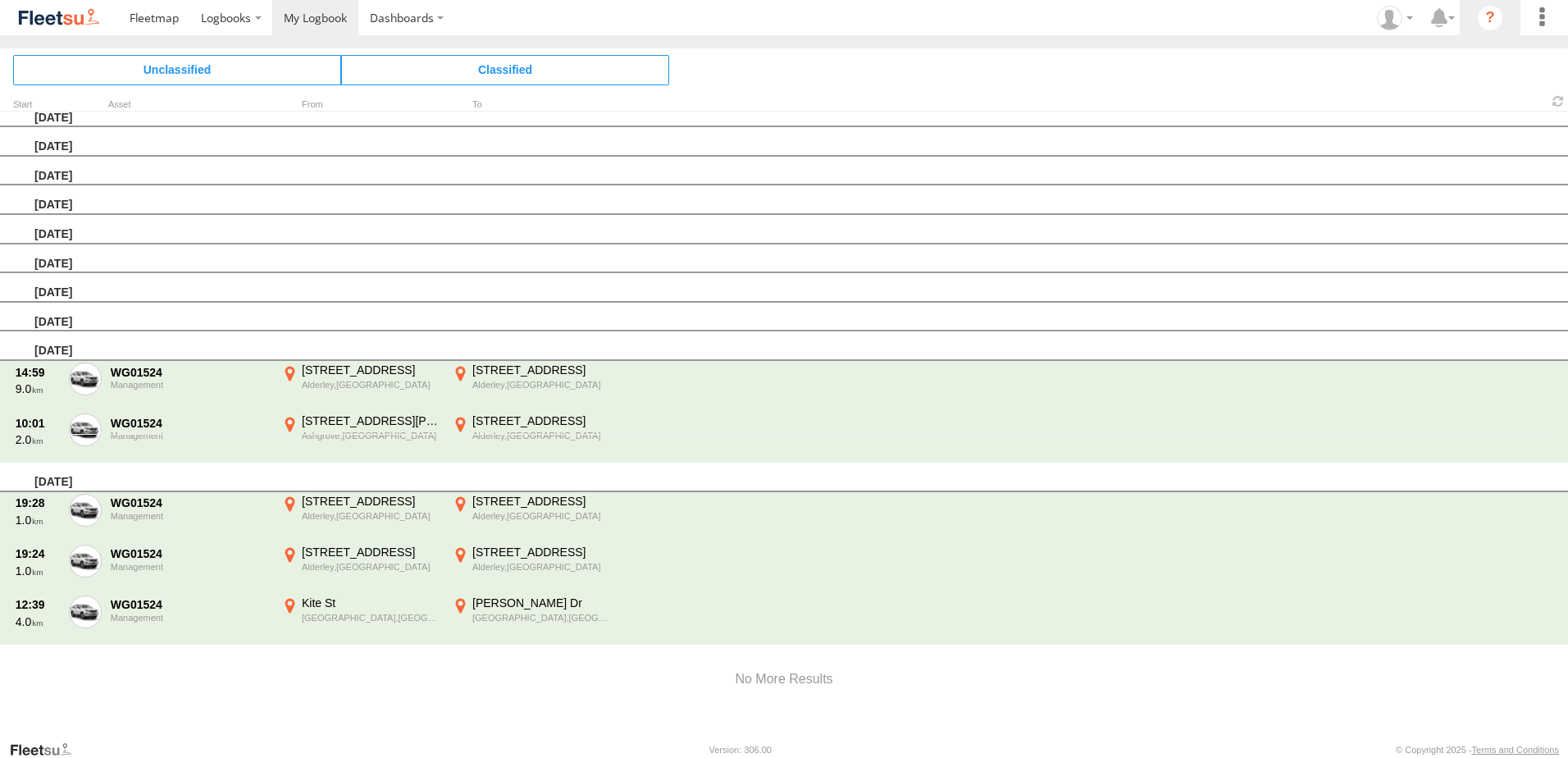
scroll to position [51, 0]
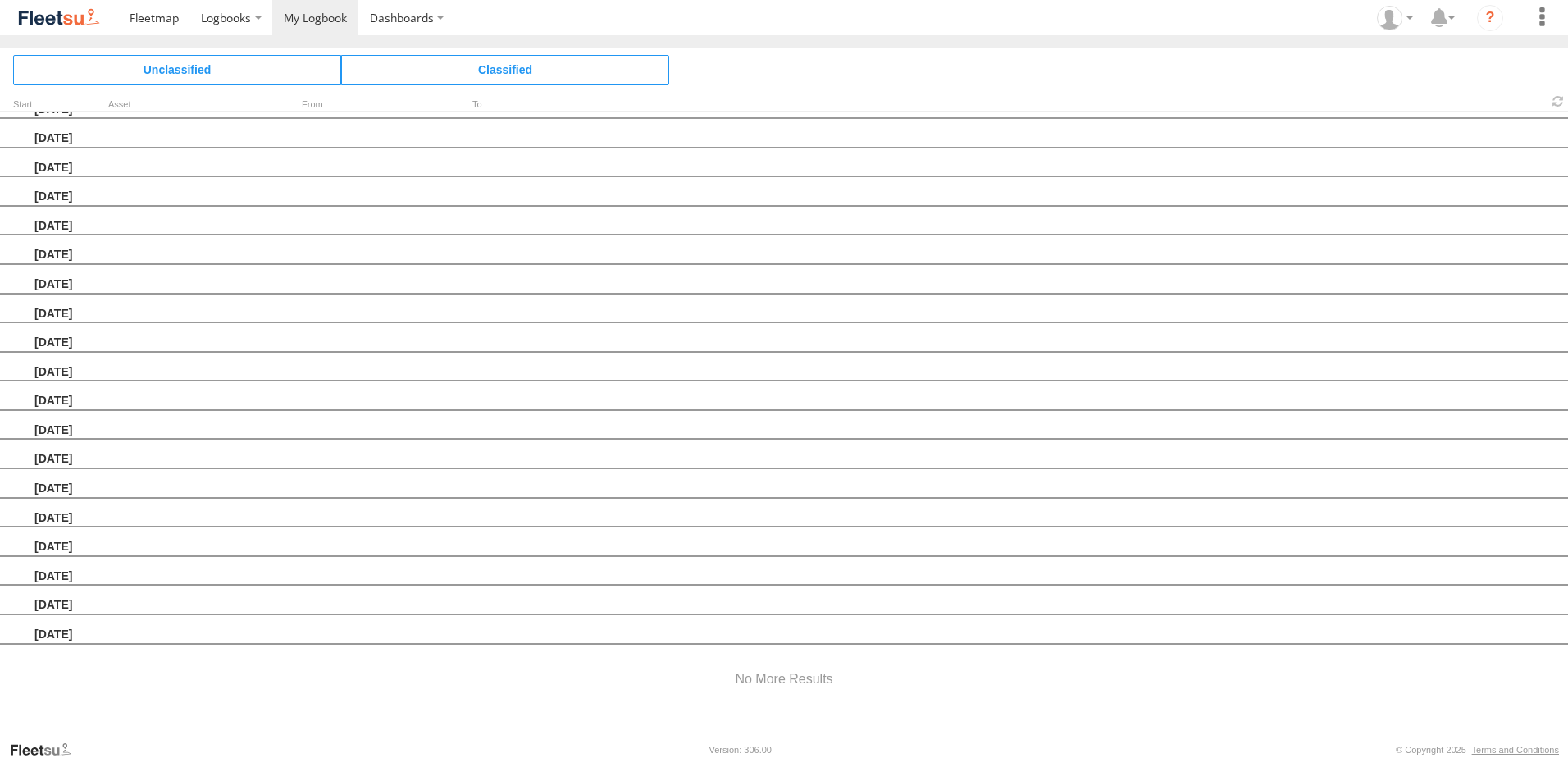
drag, startPoint x: 1492, startPoint y: 0, endPoint x: 194, endPoint y: 695, distance: 1472.4
click at [206, 709] on div at bounding box center [784, 679] width 1568 height 69
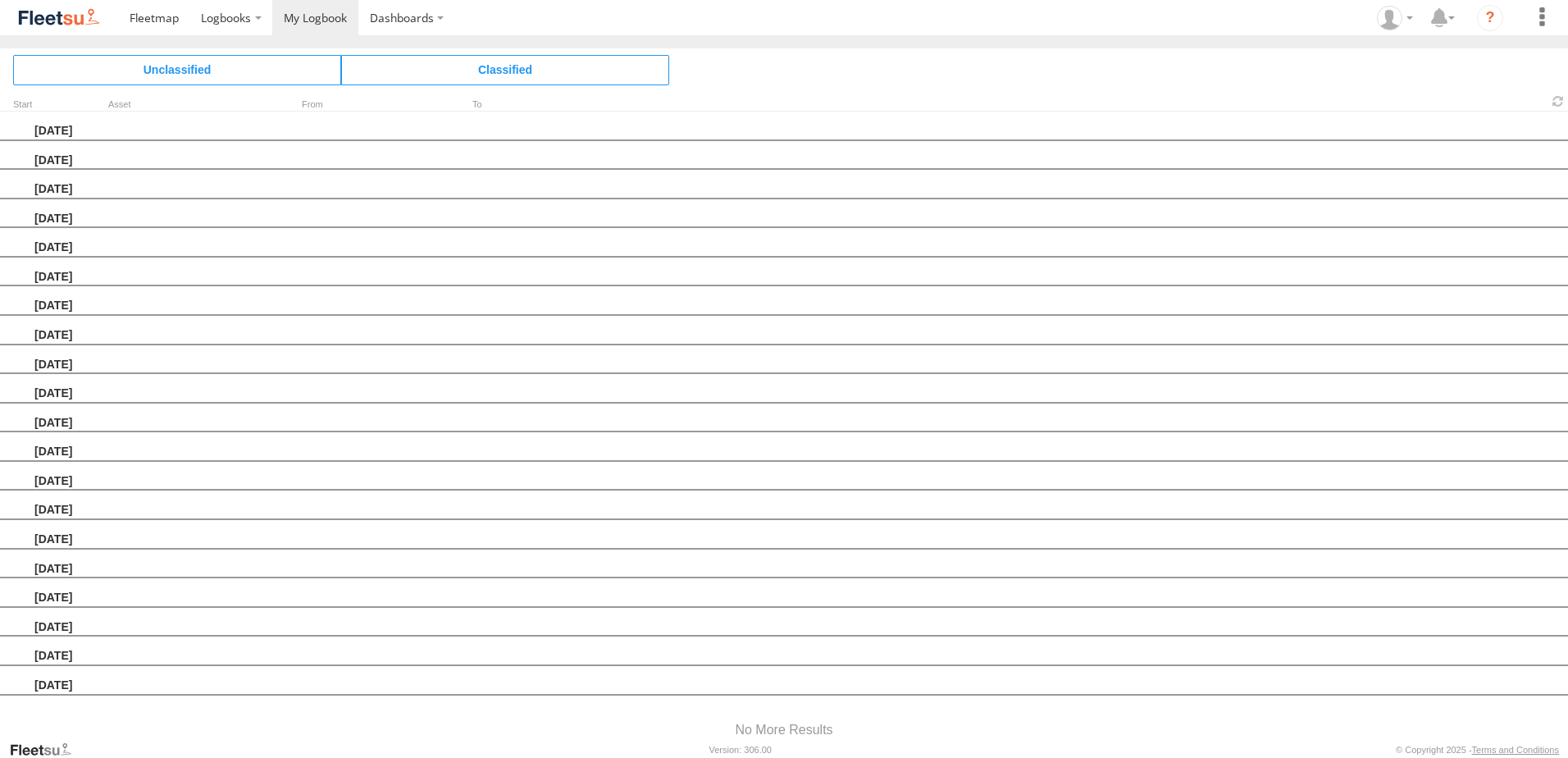
click at [61, 539] on div "Saturday, 23rd August 2025" at bounding box center [784, 535] width 1568 height 29
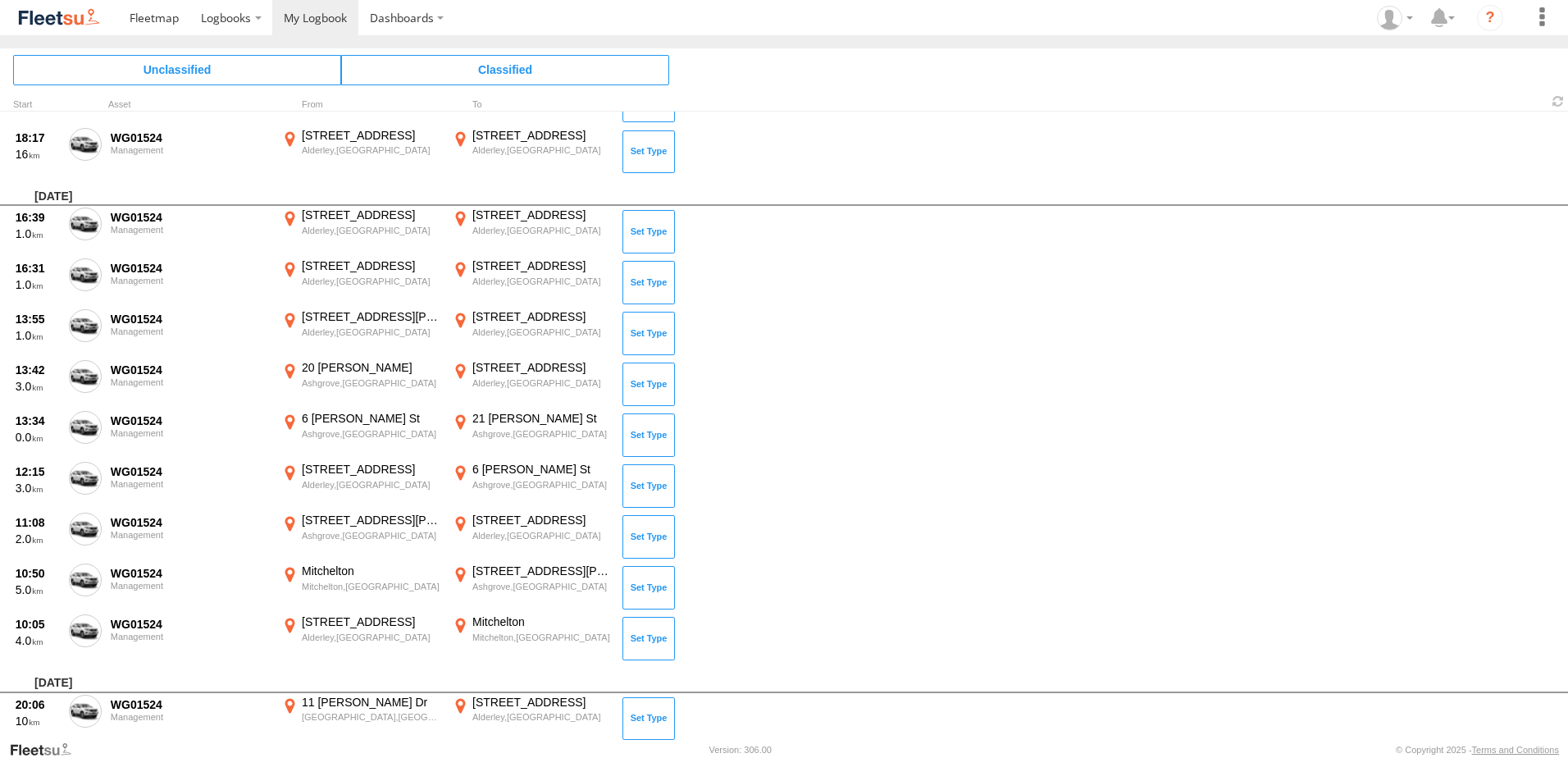
scroll to position [5138, 0]
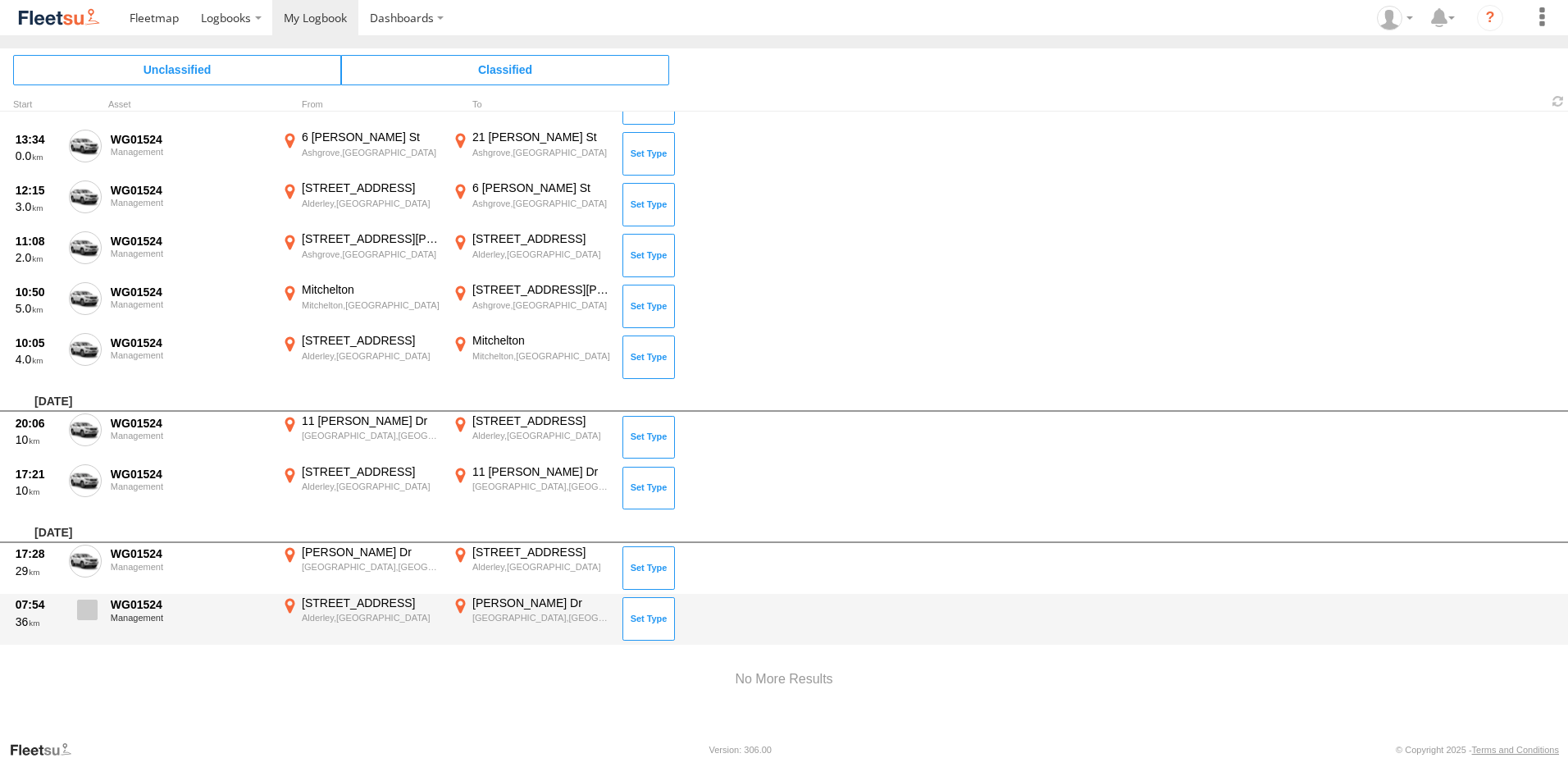
click at [79, 612] on span at bounding box center [87, 610] width 21 height 21
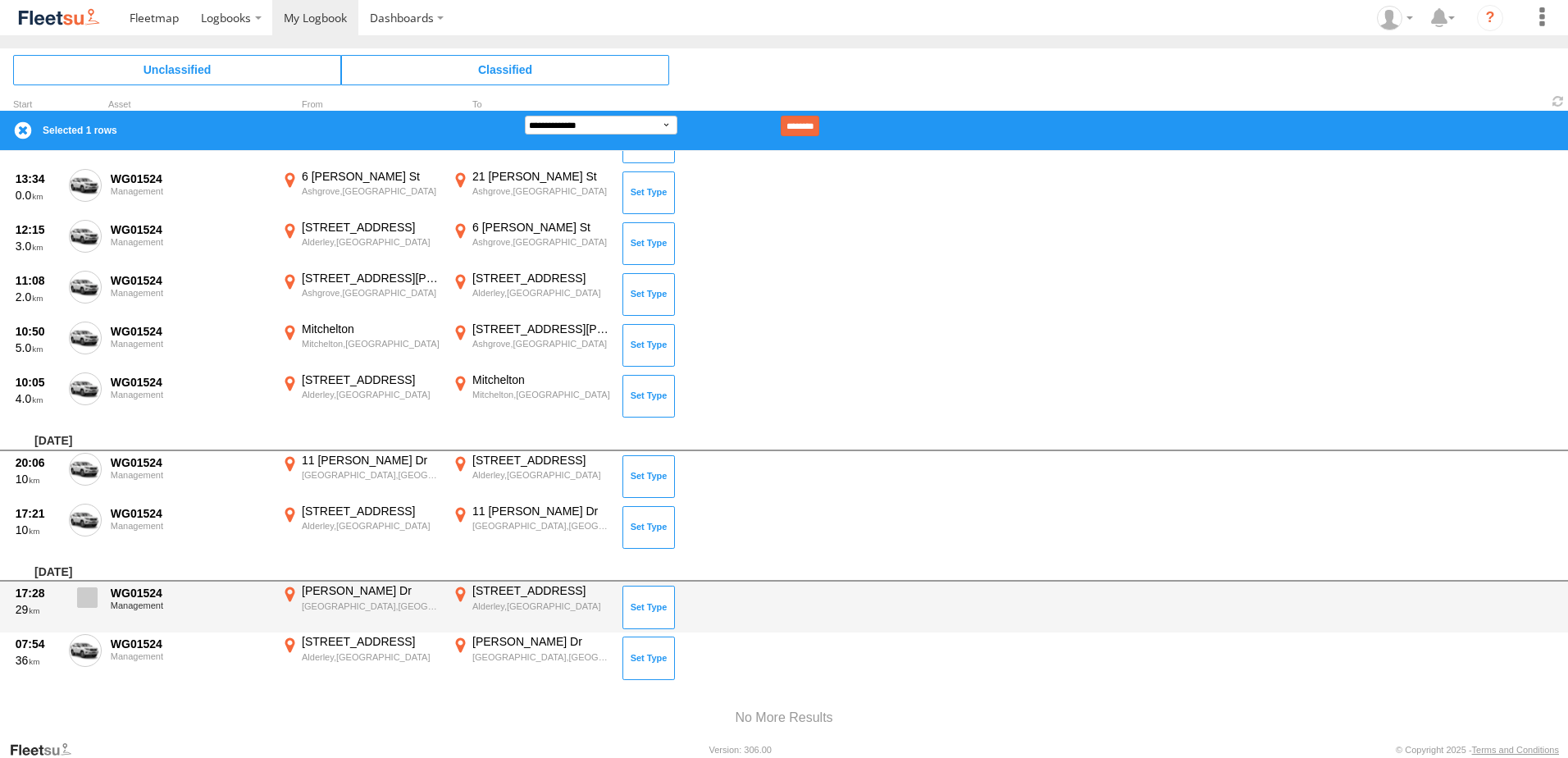
click at [87, 601] on span at bounding box center [87, 598] width 21 height 21
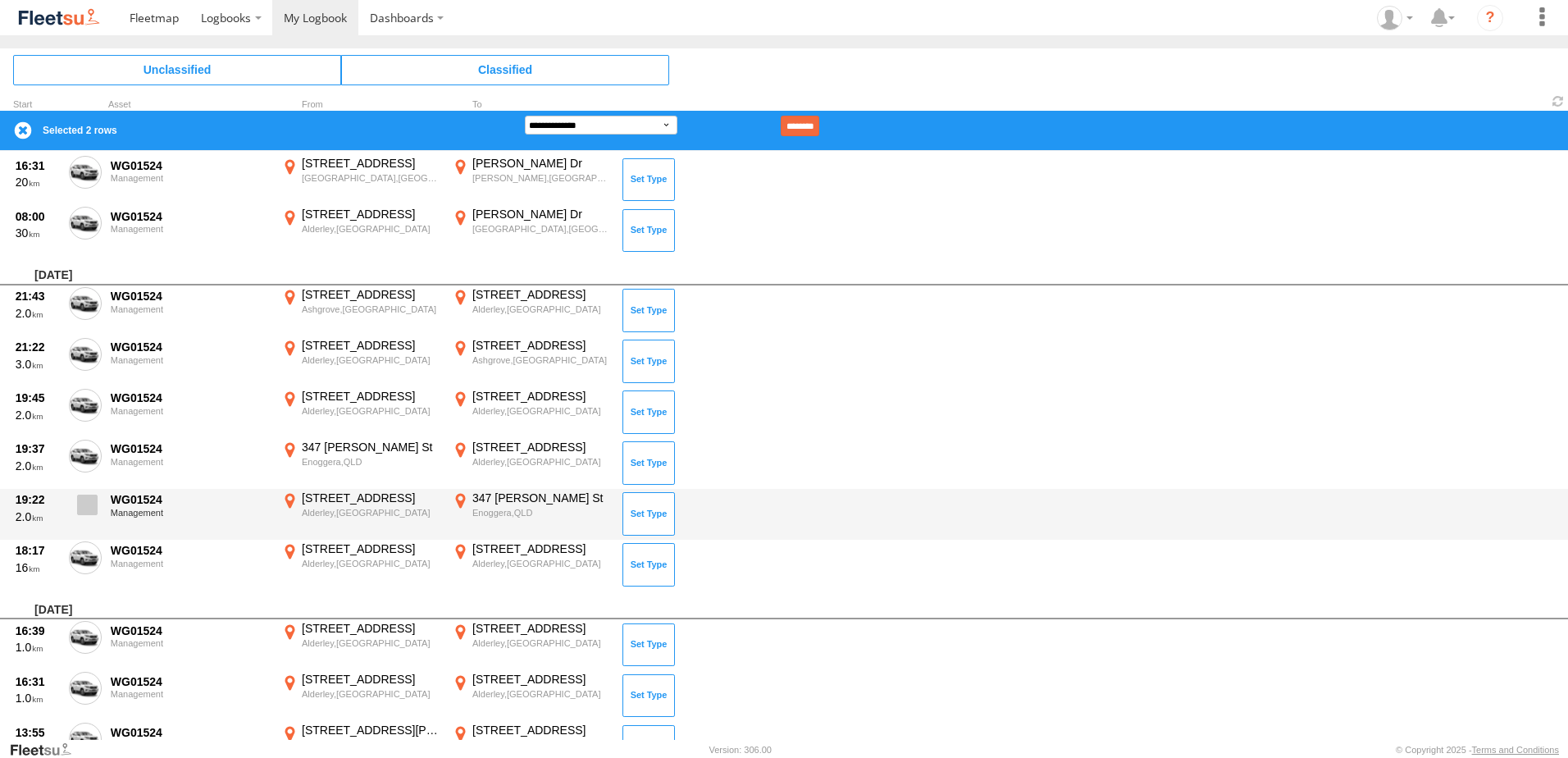
scroll to position [4482, 0]
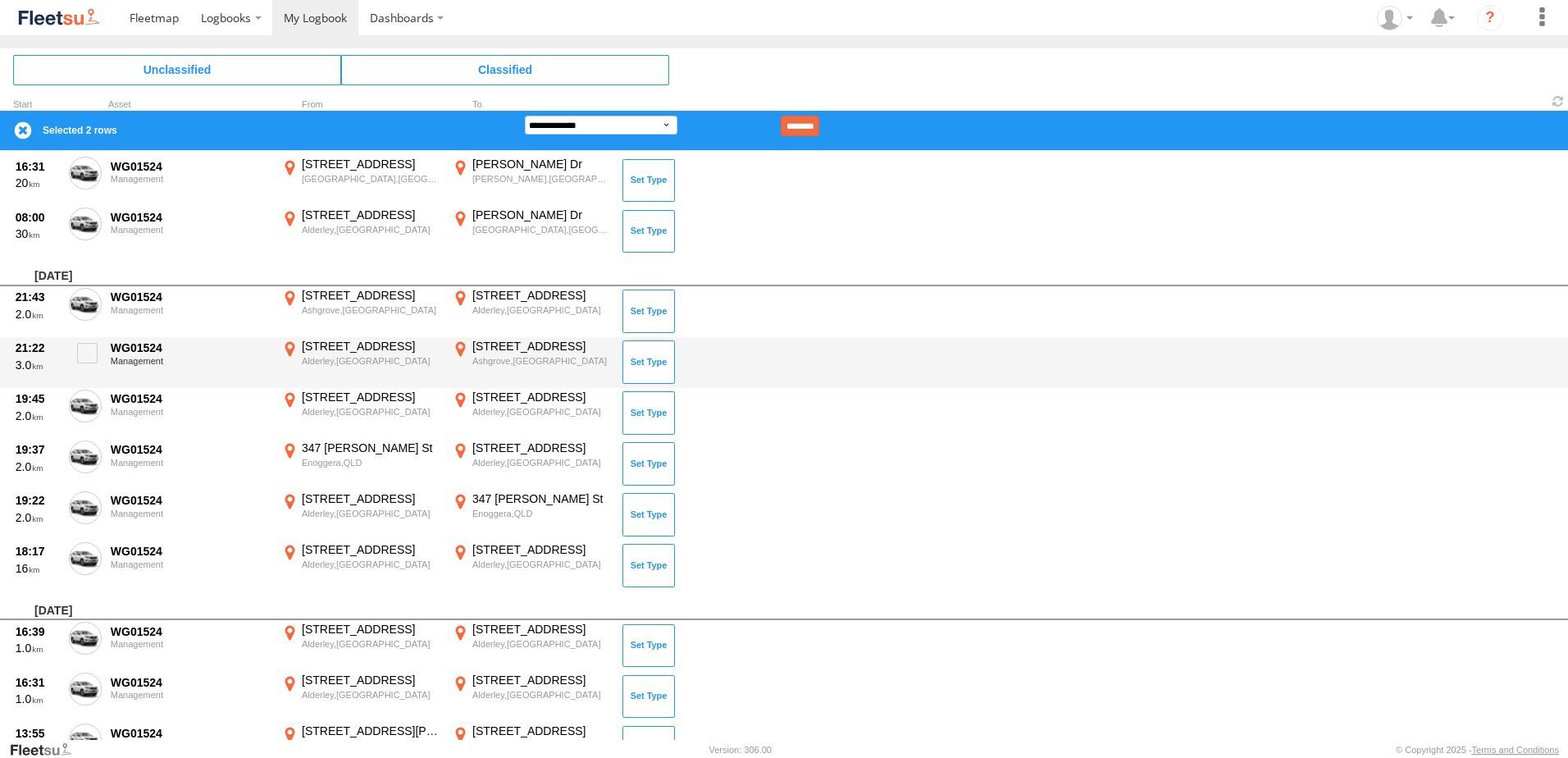
click at [921, 364] on div "21:22 3.0 WG01524 Management 197 Banks St Alderley,QLD -27.43108 152.9959 114 F…" at bounding box center [784, 363] width 1568 height 51
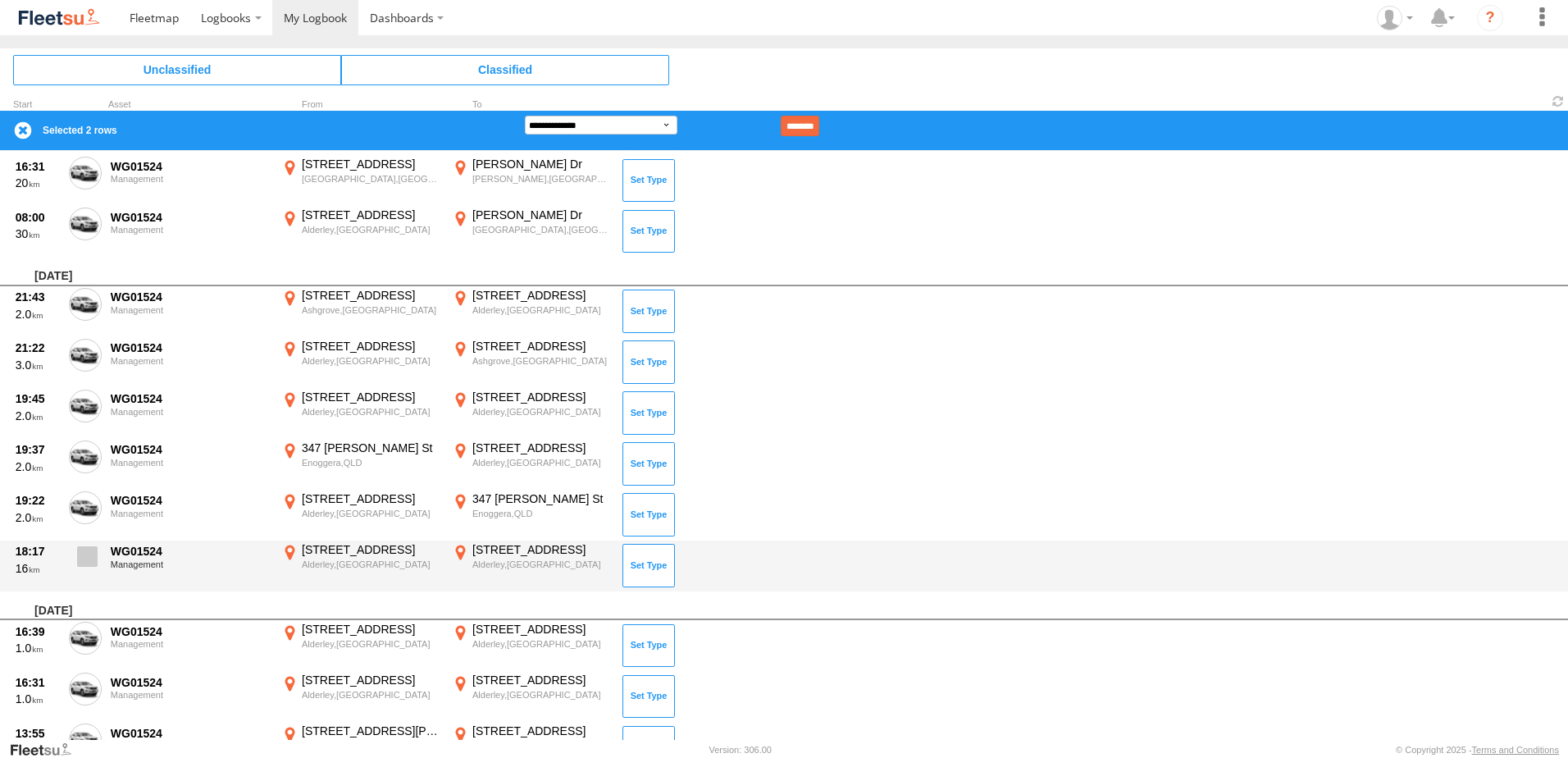
scroll to position [4318, 0]
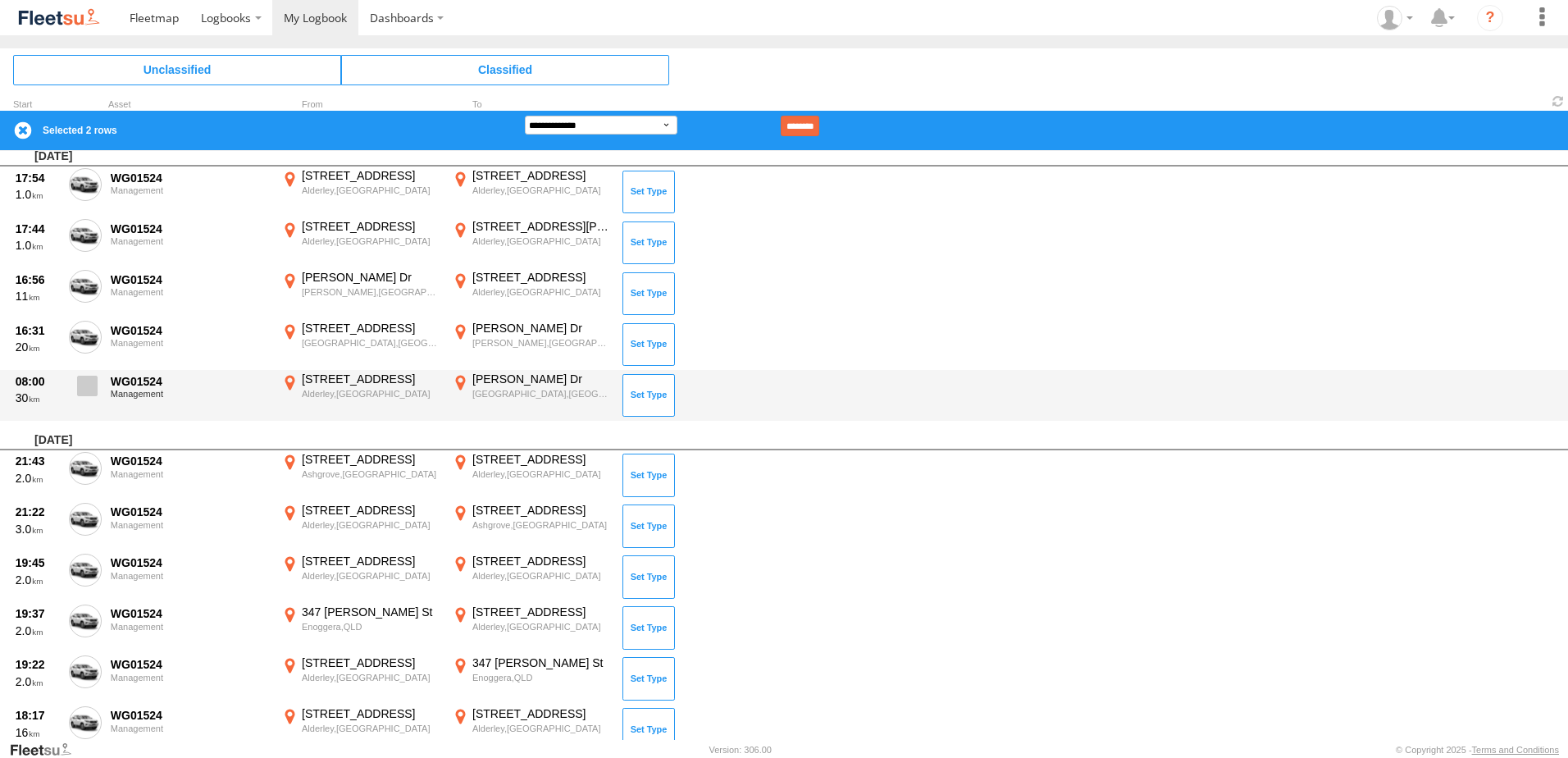
click at [86, 393] on span at bounding box center [87, 386] width 21 height 21
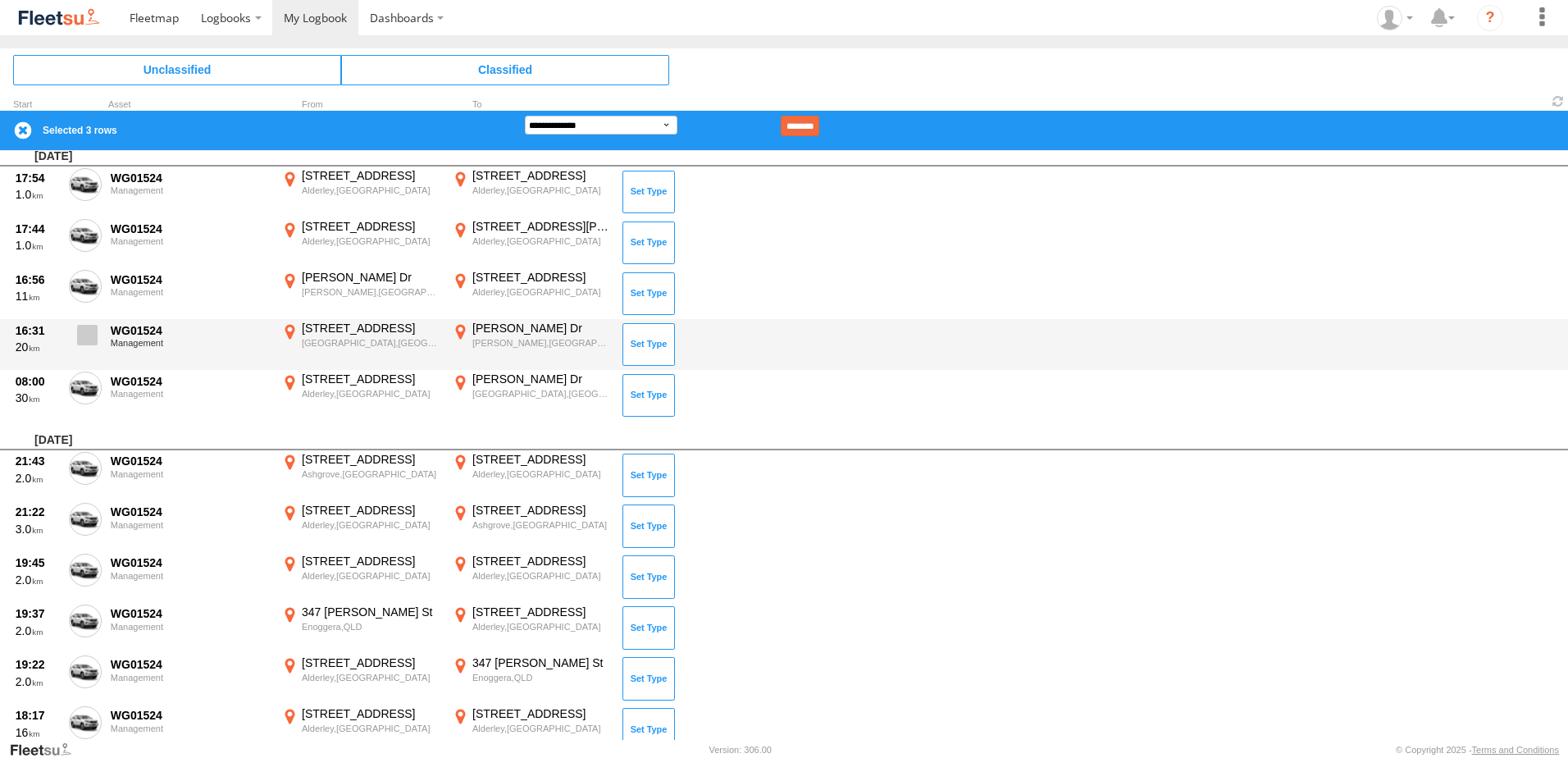
click at [87, 338] on span at bounding box center [87, 335] width 21 height 21
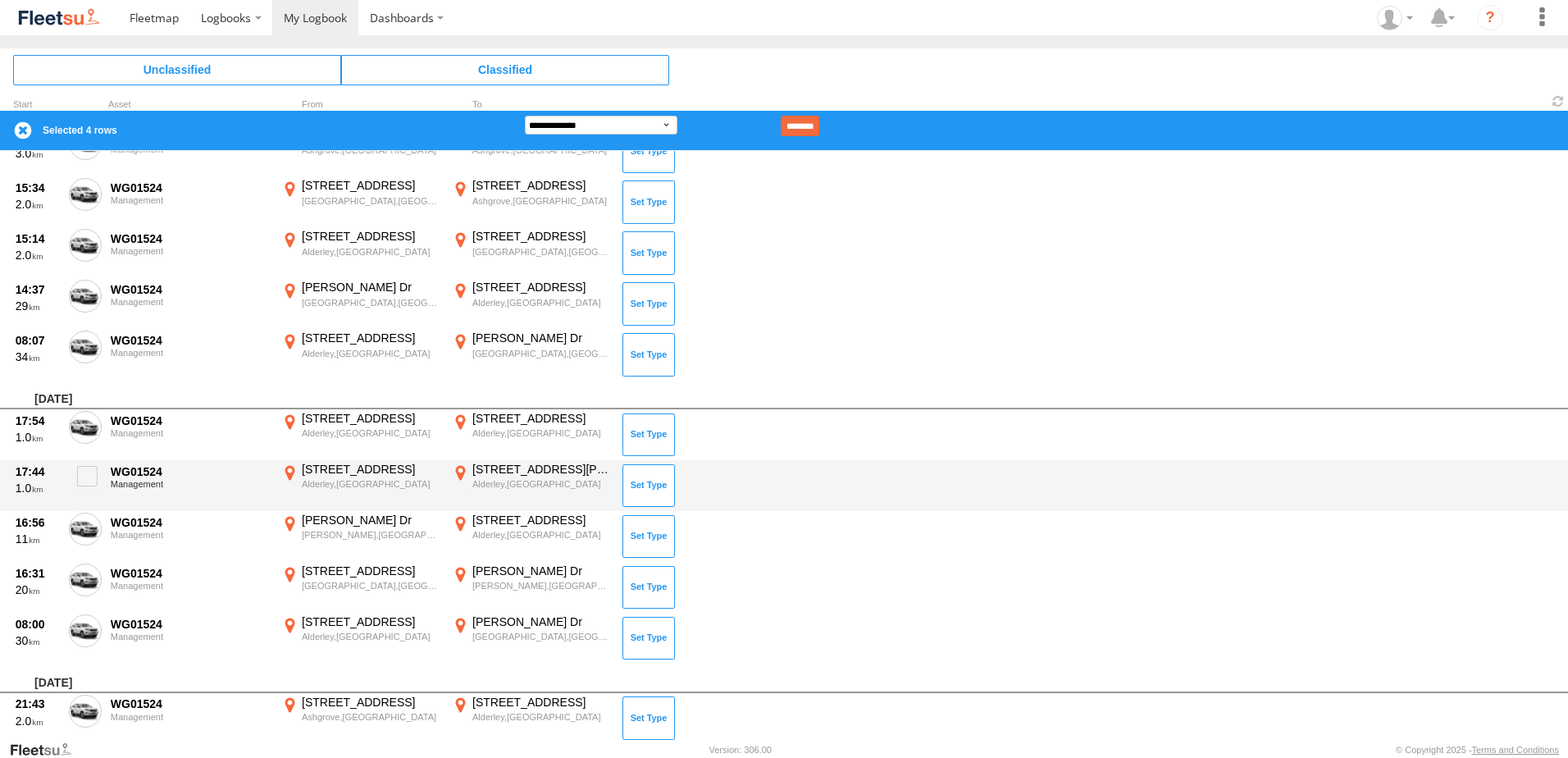
scroll to position [3990, 0]
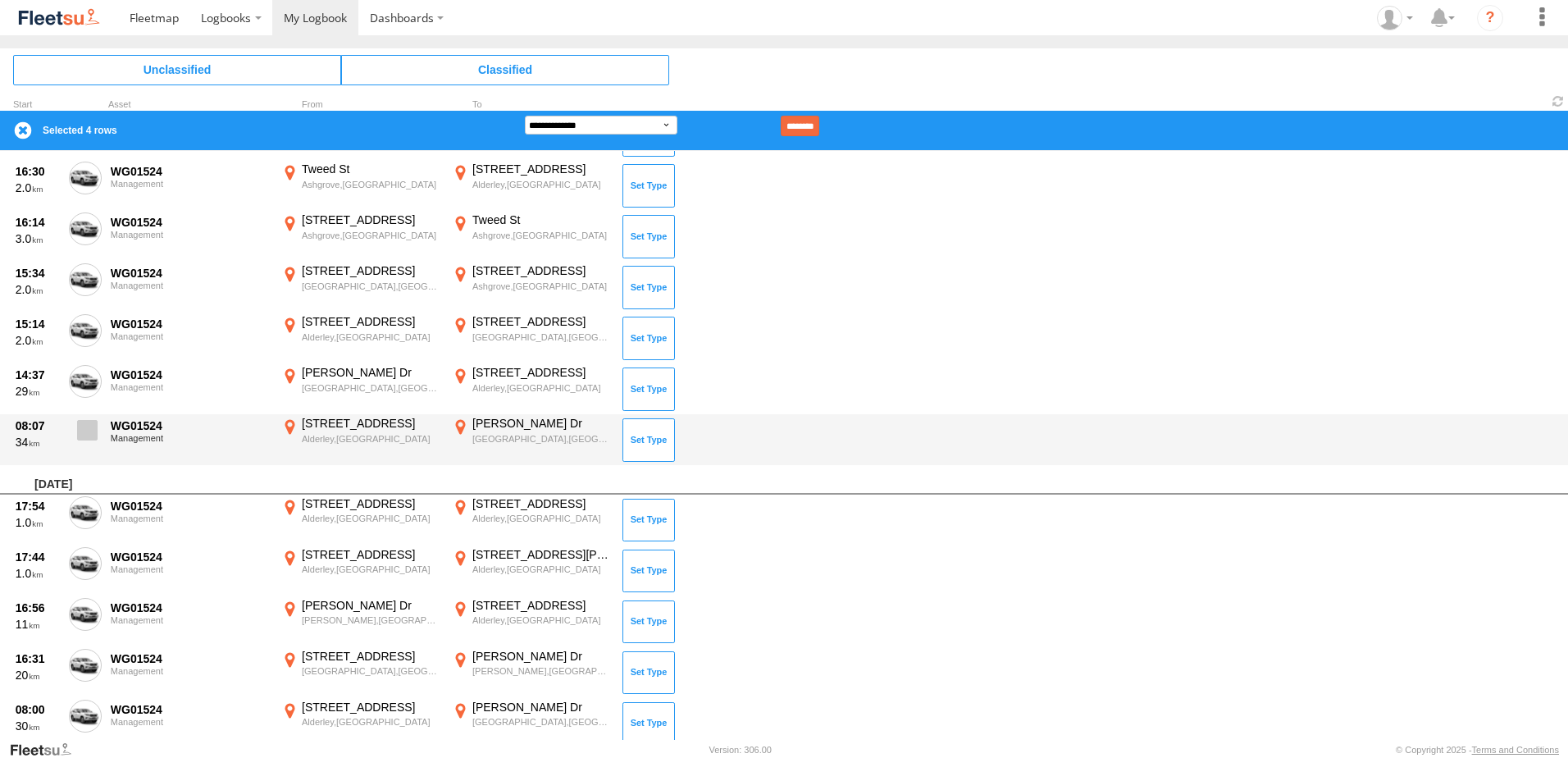
click at [75, 432] on label at bounding box center [84, 435] width 33 height 38
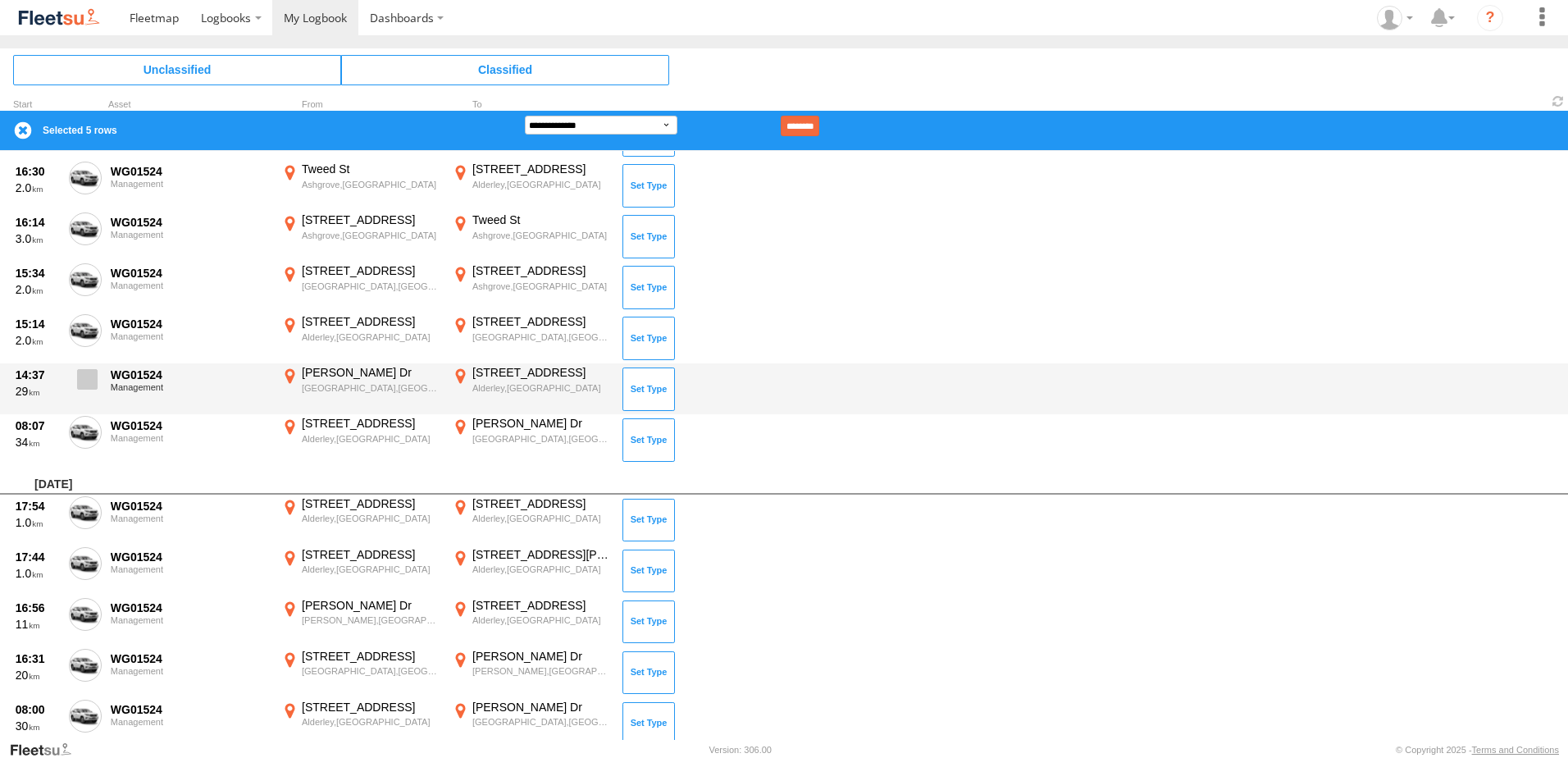
click at [88, 378] on span at bounding box center [87, 379] width 21 height 21
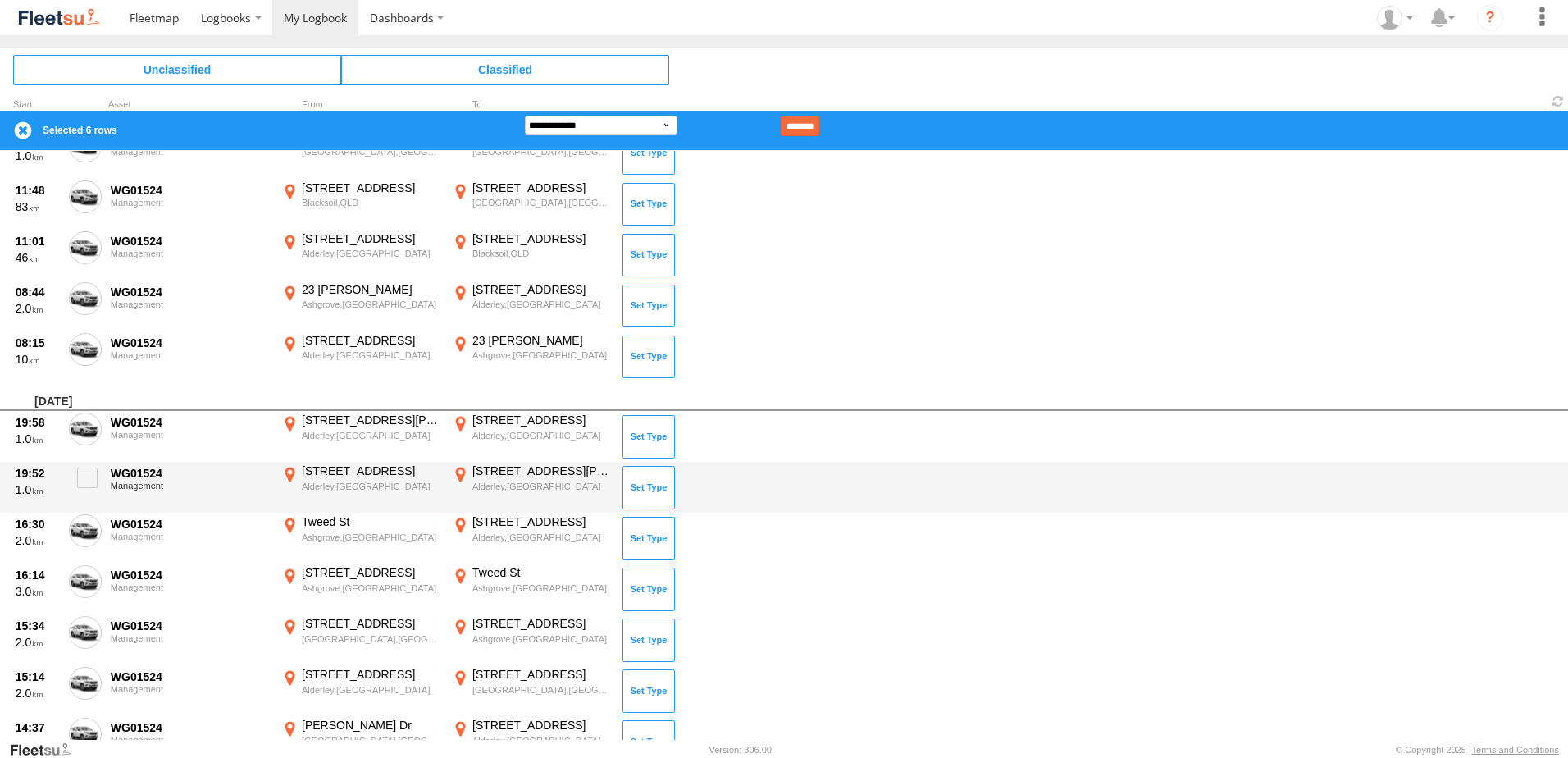
scroll to position [3579, 0]
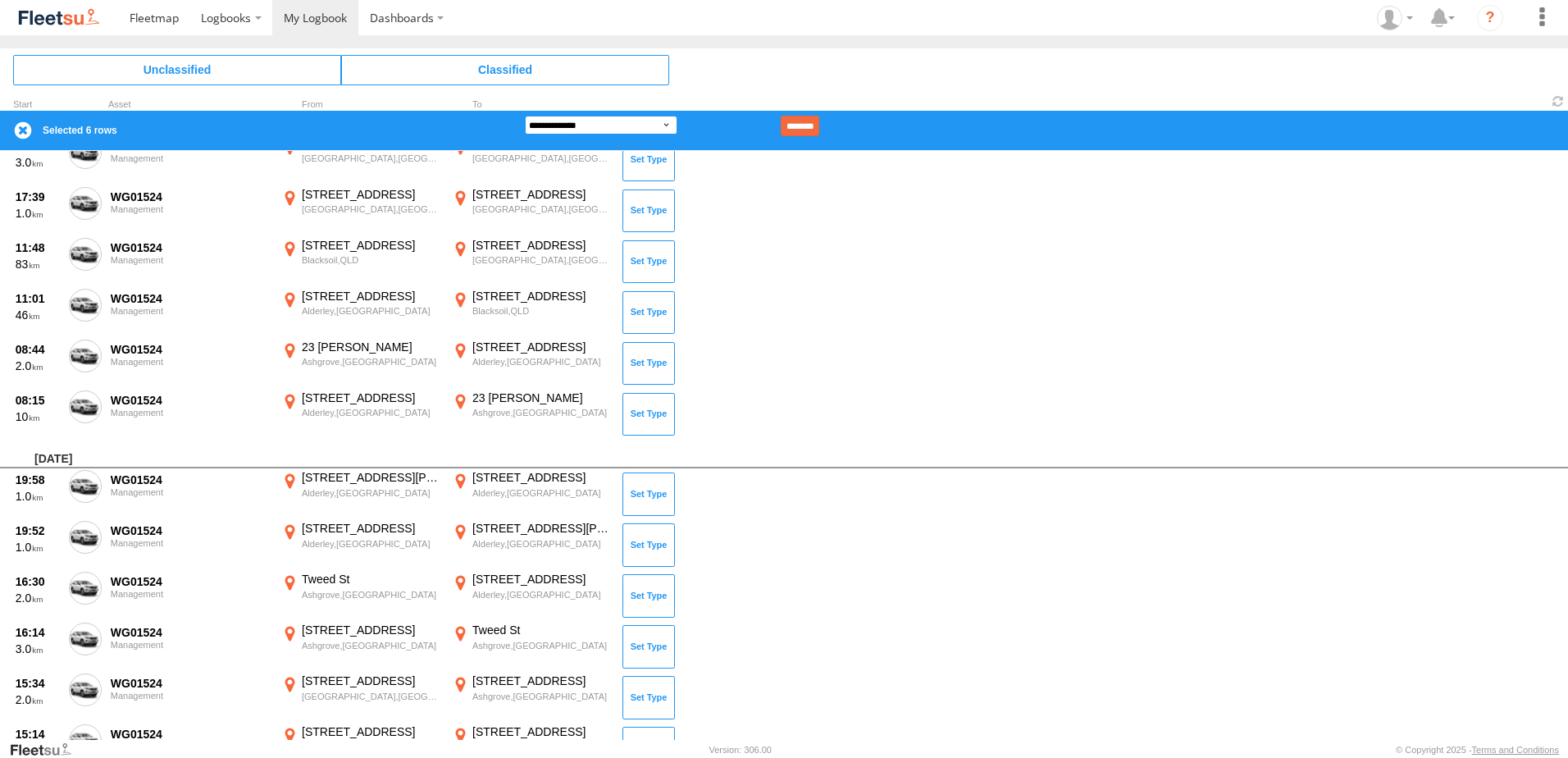
click at [639, 119] on select "**********" at bounding box center [601, 125] width 153 height 19
select select "**"
click at [525, 115] on select "**********" at bounding box center [601, 125] width 153 height 19
click at [814, 121] on input "********" at bounding box center [800, 125] width 38 height 21
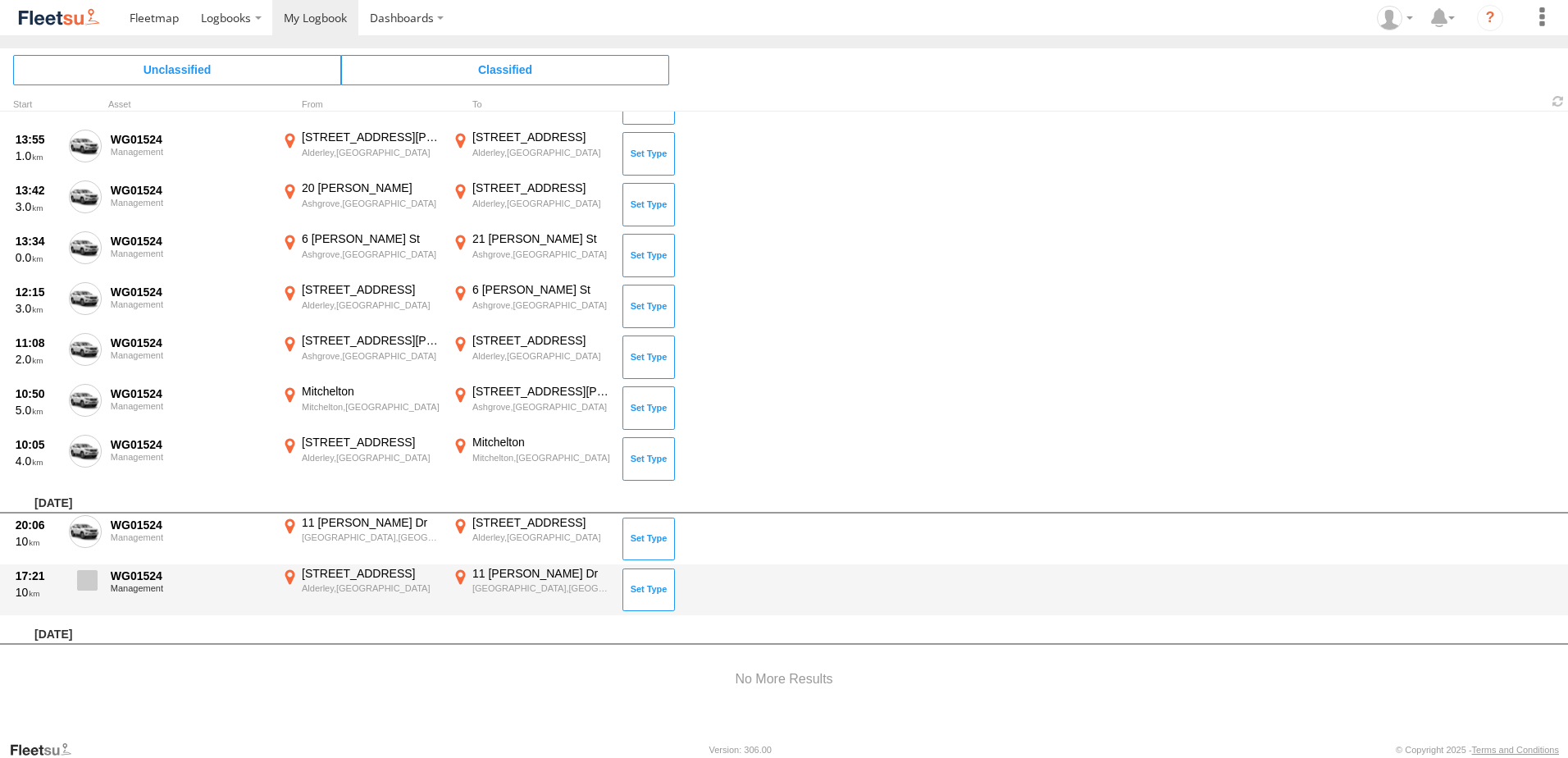
scroll to position [4833, 0]
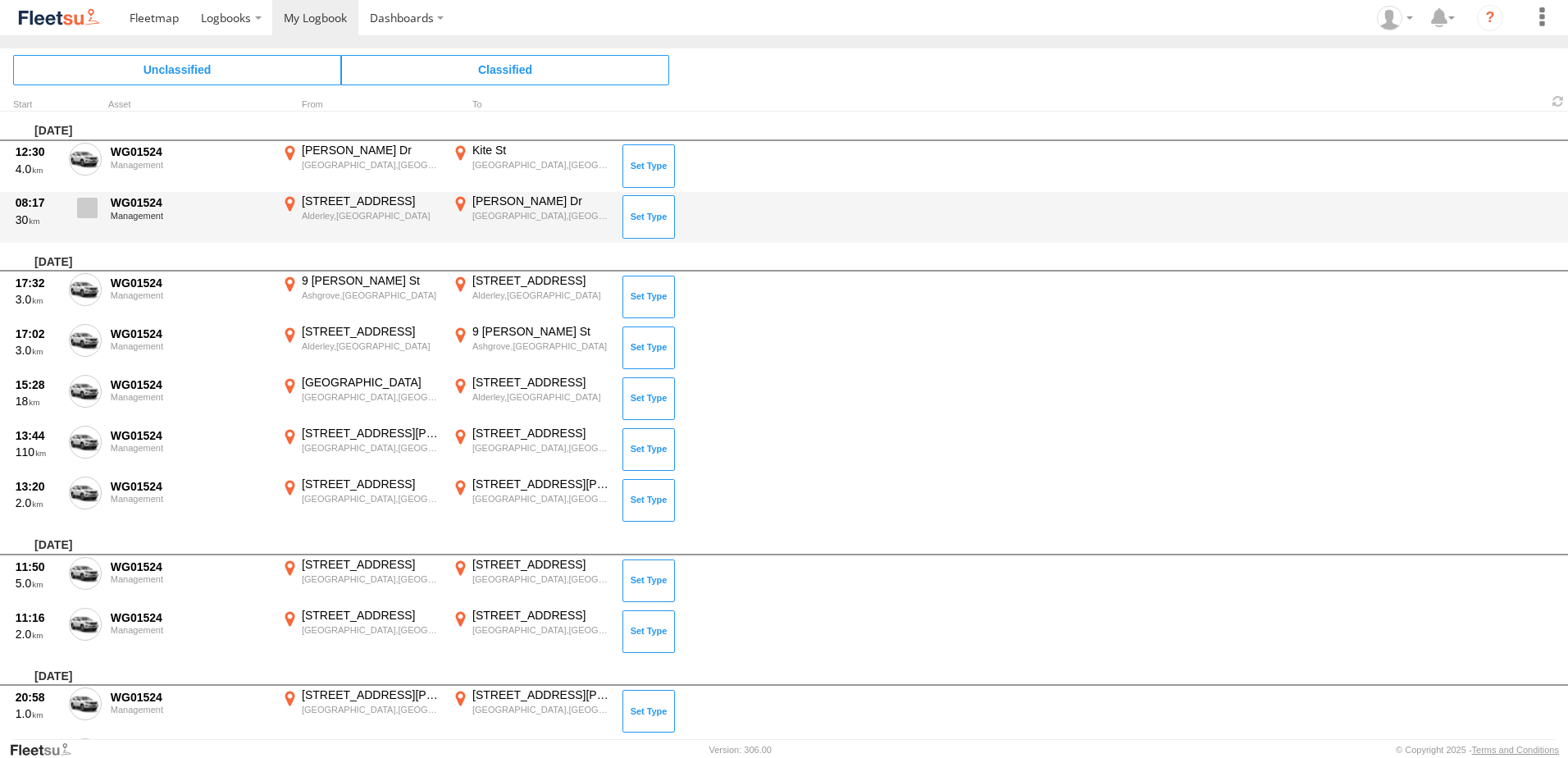
click at [93, 211] on span at bounding box center [87, 208] width 21 height 21
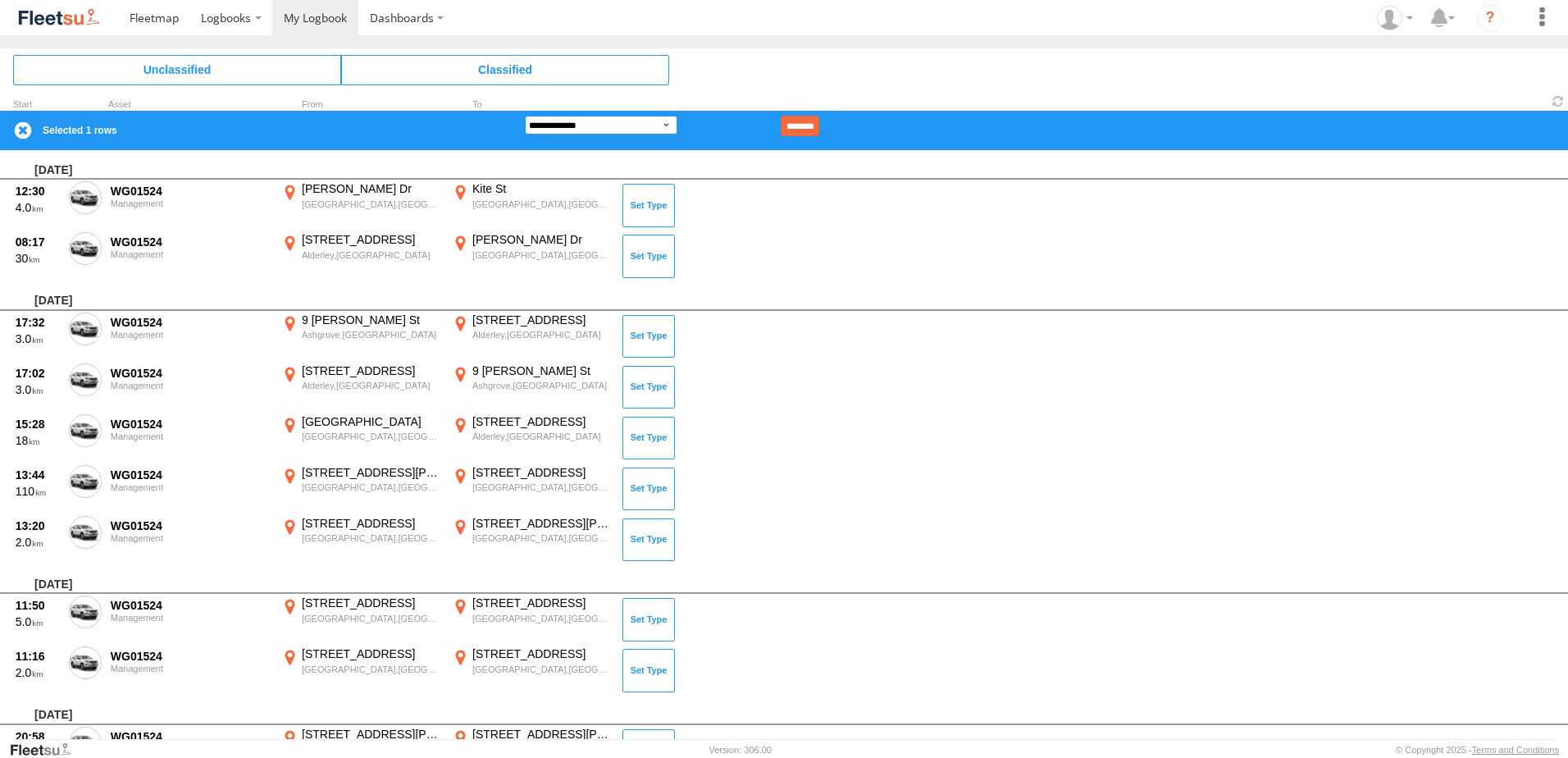
click at [582, 120] on select "**********" at bounding box center [601, 125] width 153 height 19
click at [525, 115] on select "**********" at bounding box center [601, 125] width 153 height 19
click at [819, 129] on input "********" at bounding box center [800, 125] width 38 height 21
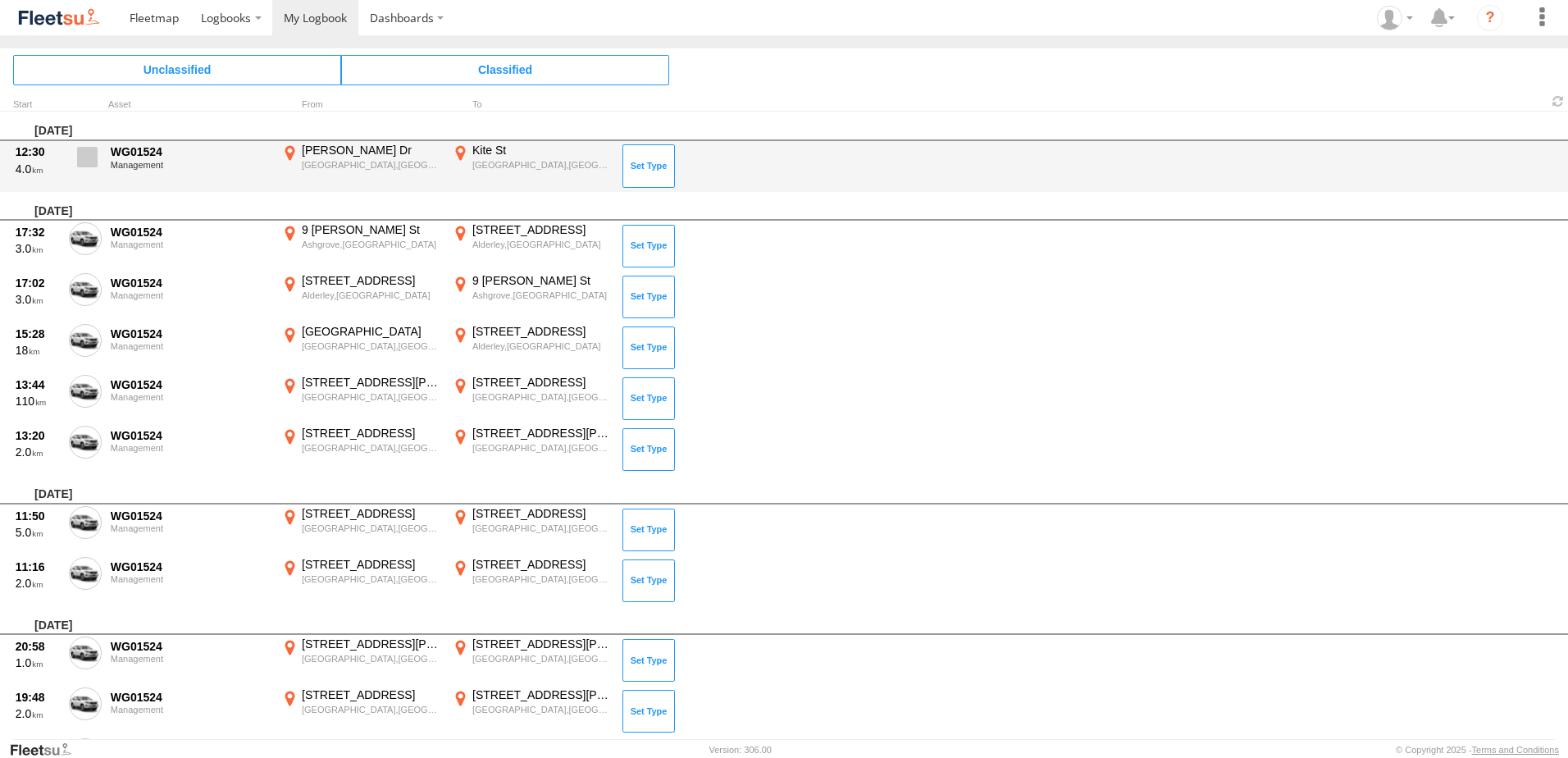
click at [85, 156] on span at bounding box center [87, 157] width 21 height 21
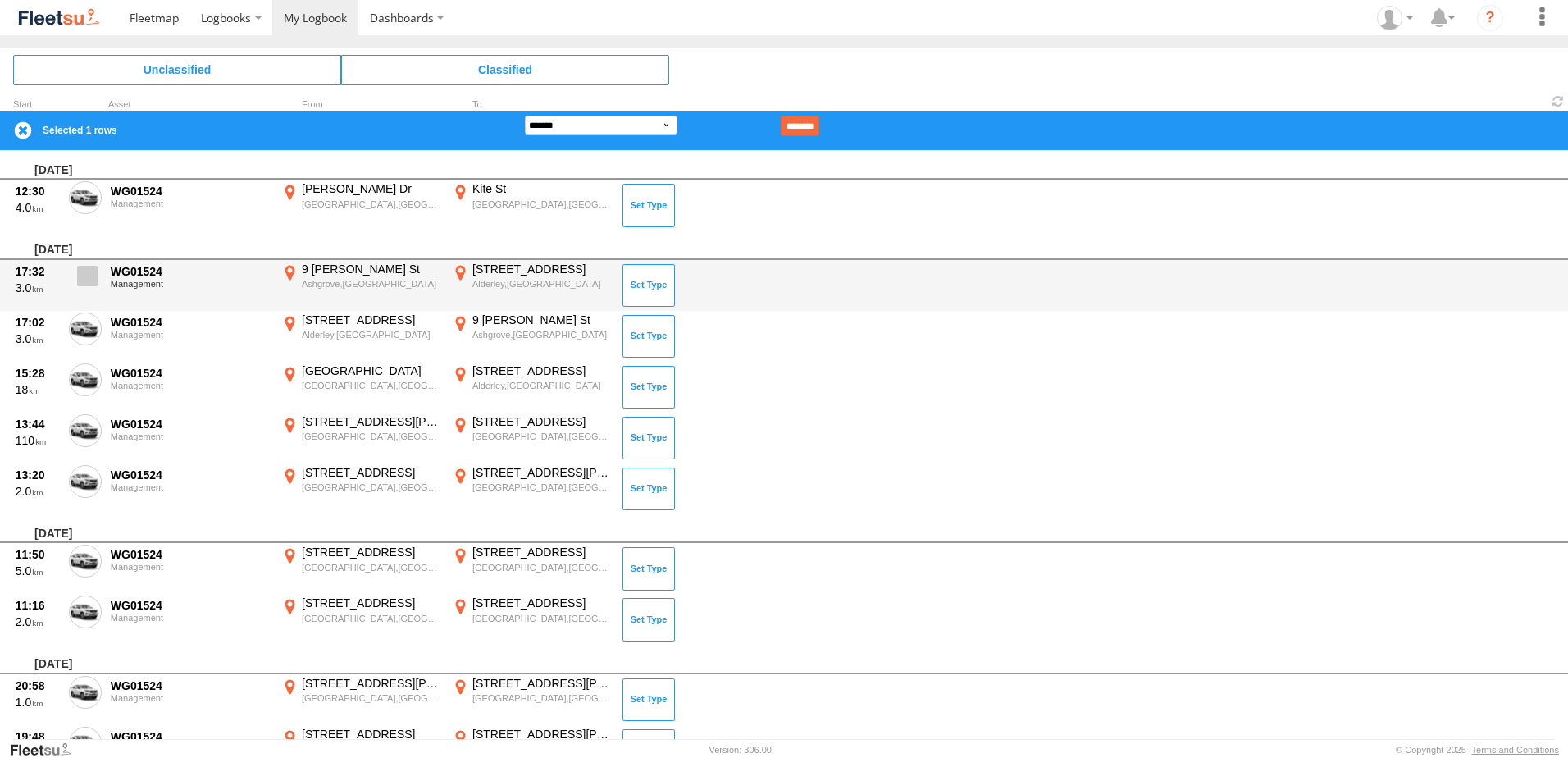
click at [87, 277] on span at bounding box center [87, 276] width 21 height 21
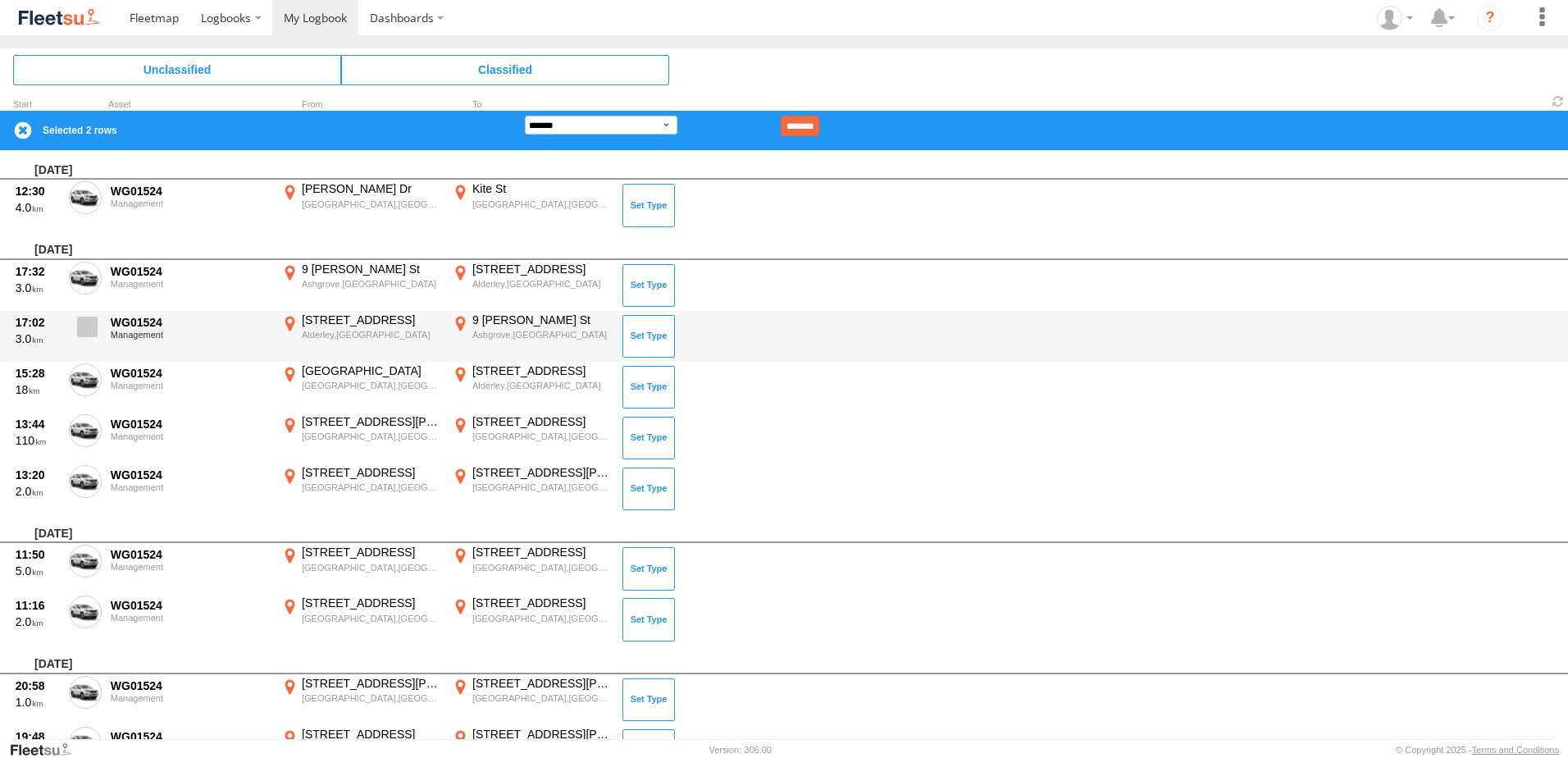
click at [86, 328] on span at bounding box center [87, 327] width 21 height 21
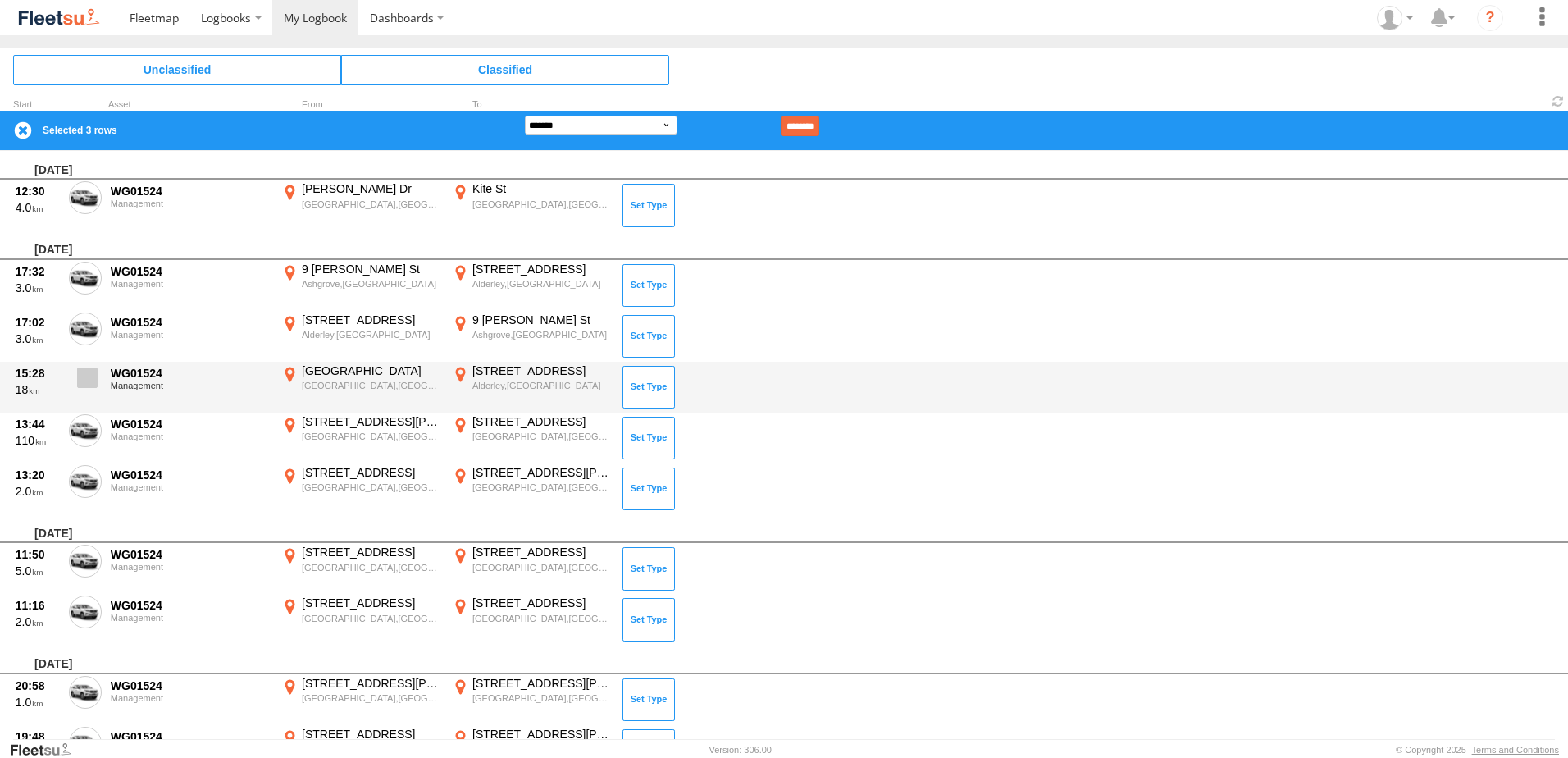
click at [86, 384] on span at bounding box center [87, 378] width 21 height 21
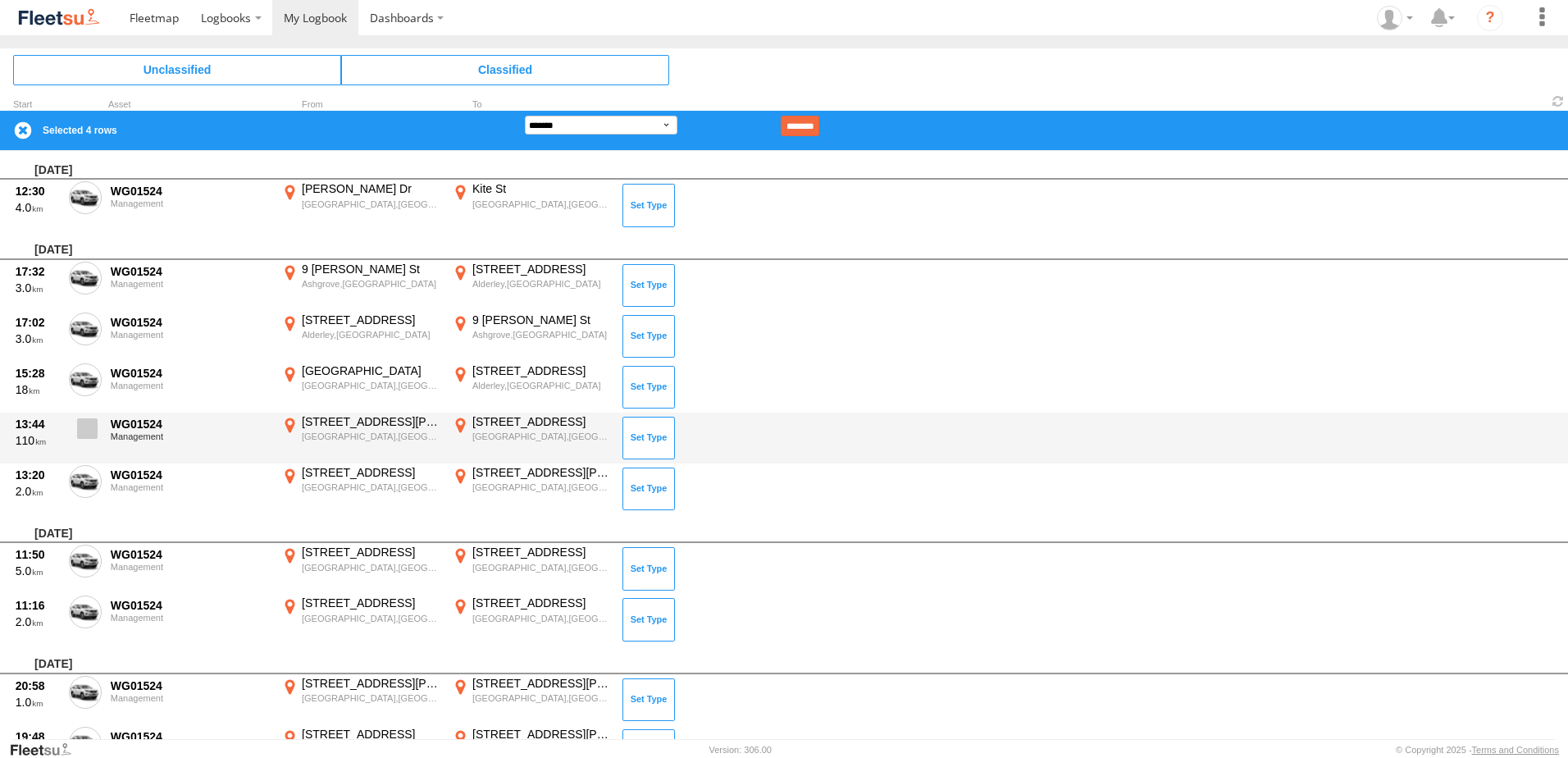
click at [81, 435] on span at bounding box center [87, 429] width 21 height 21
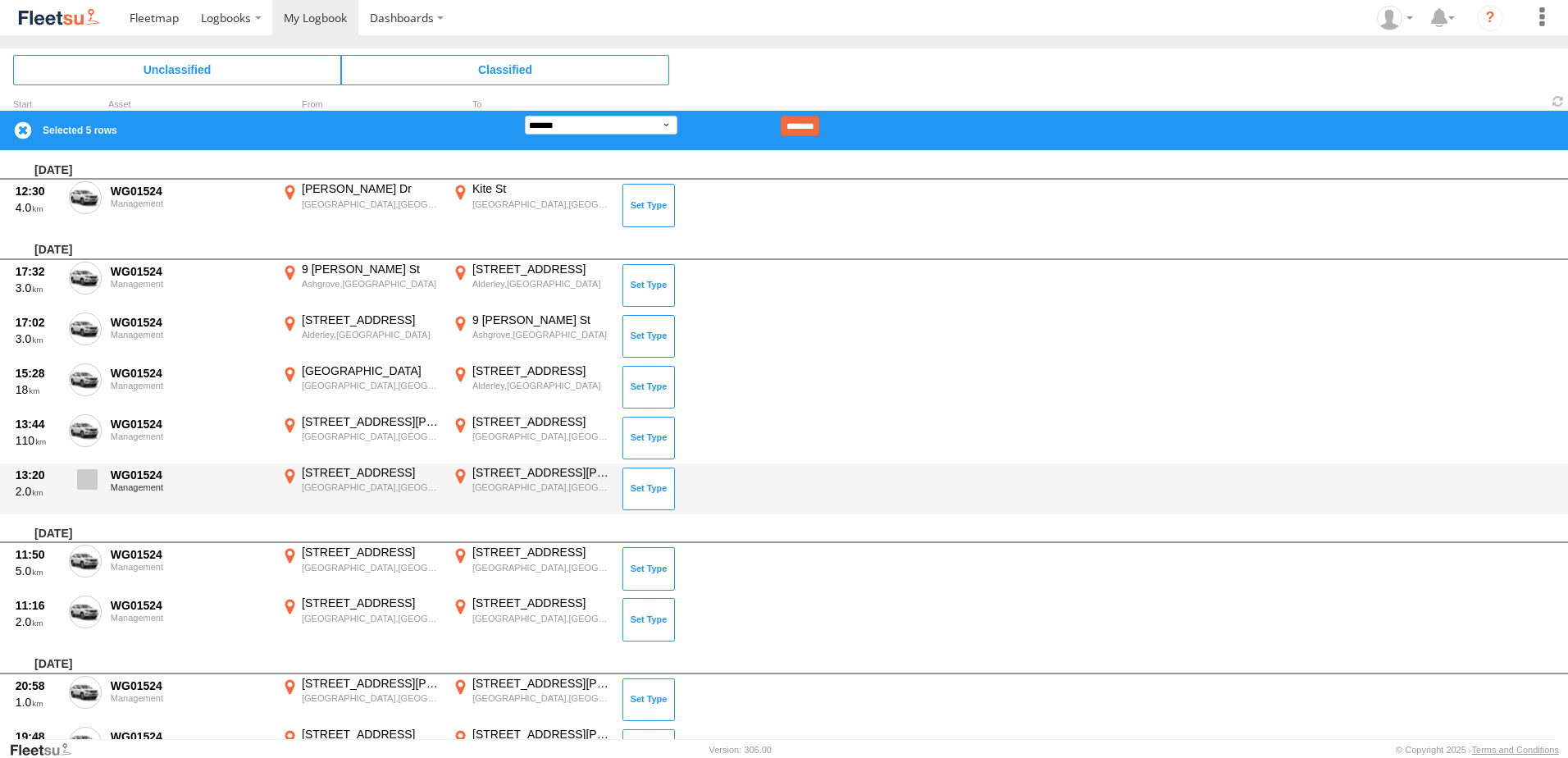
click at [88, 485] on span at bounding box center [87, 480] width 21 height 21
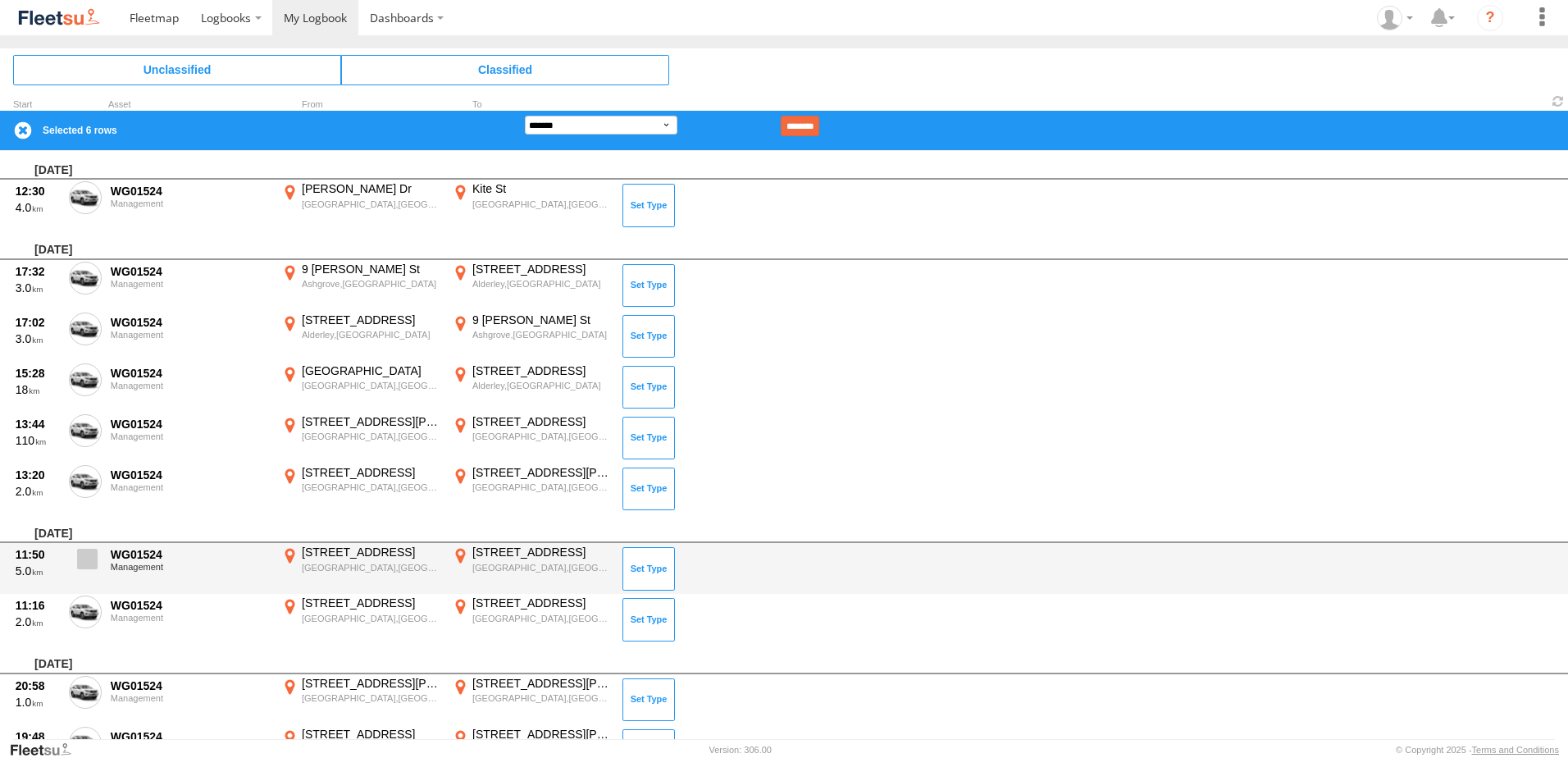
click at [81, 557] on span at bounding box center [87, 559] width 21 height 21
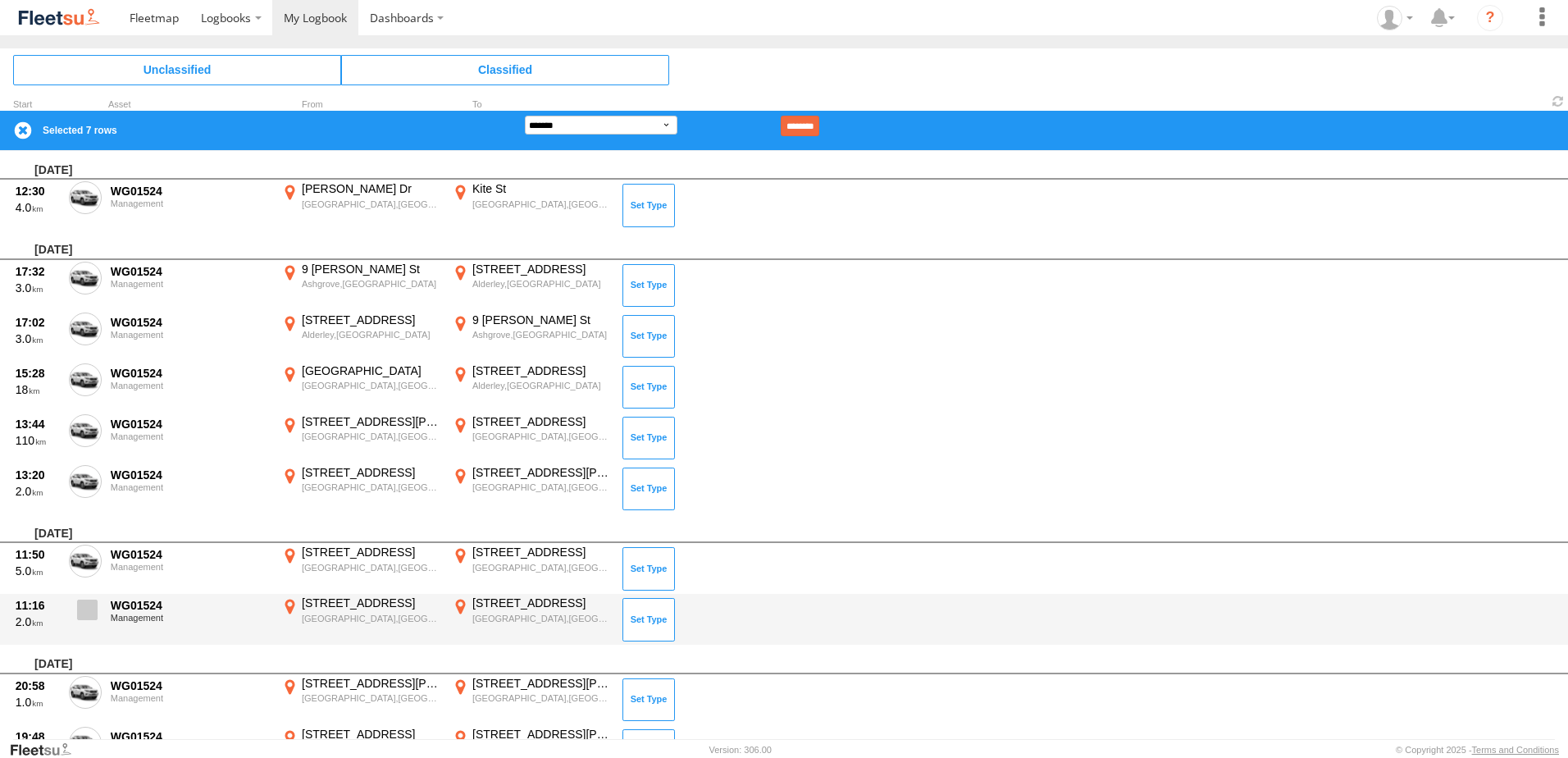
click at [96, 603] on span at bounding box center [87, 610] width 21 height 21
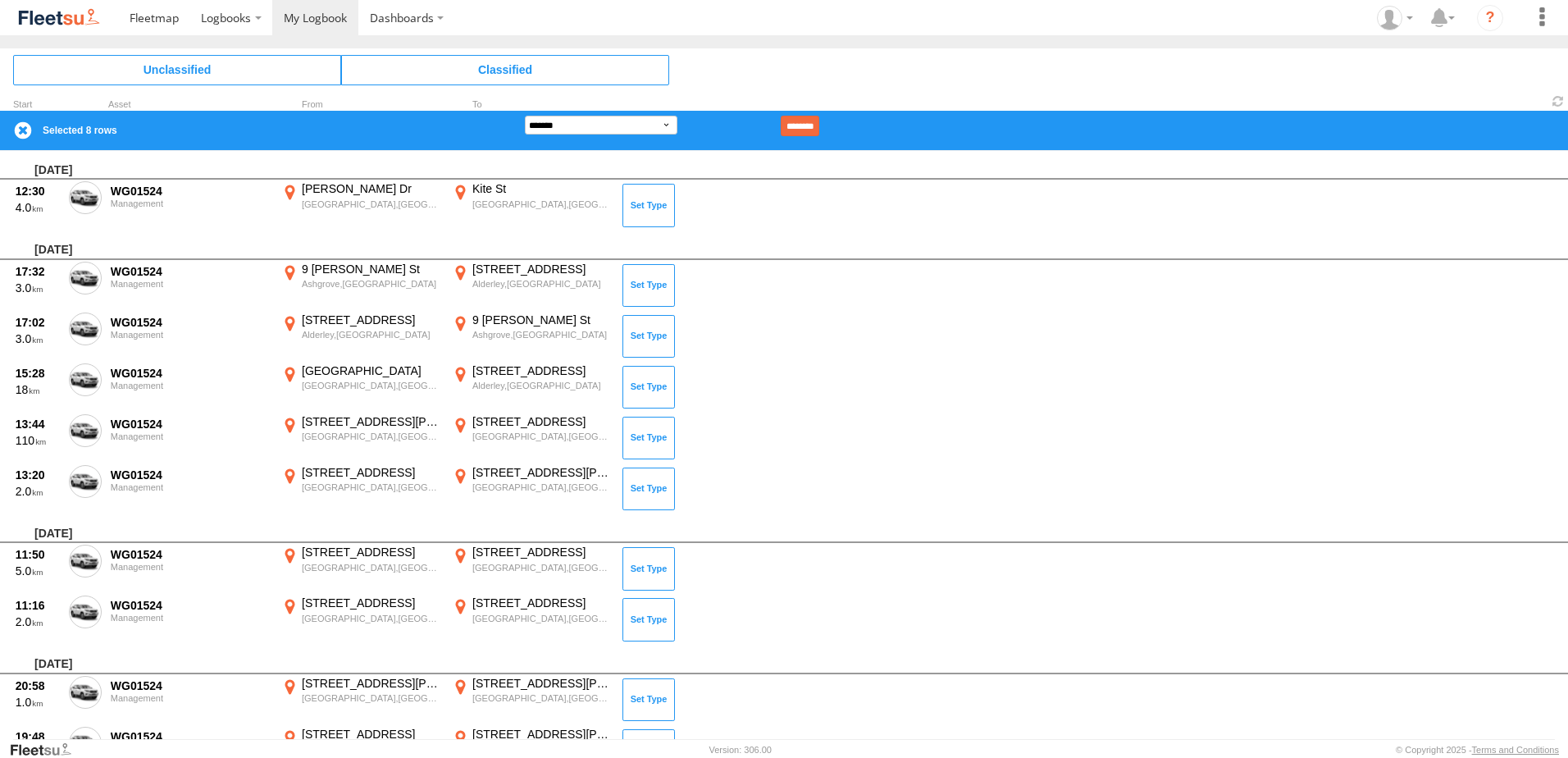
scroll to position [164, 0]
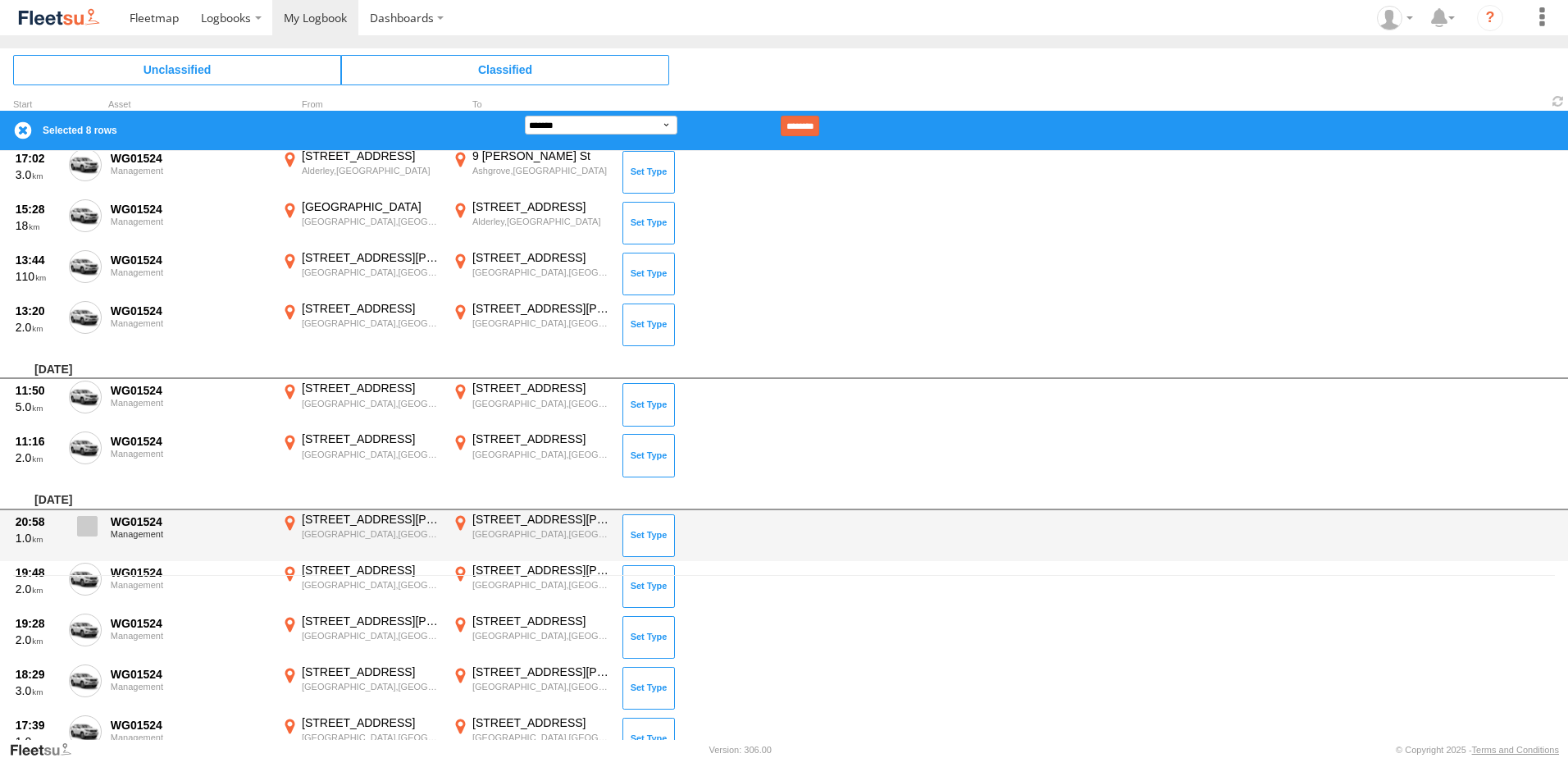
click at [83, 528] on span at bounding box center [87, 527] width 21 height 21
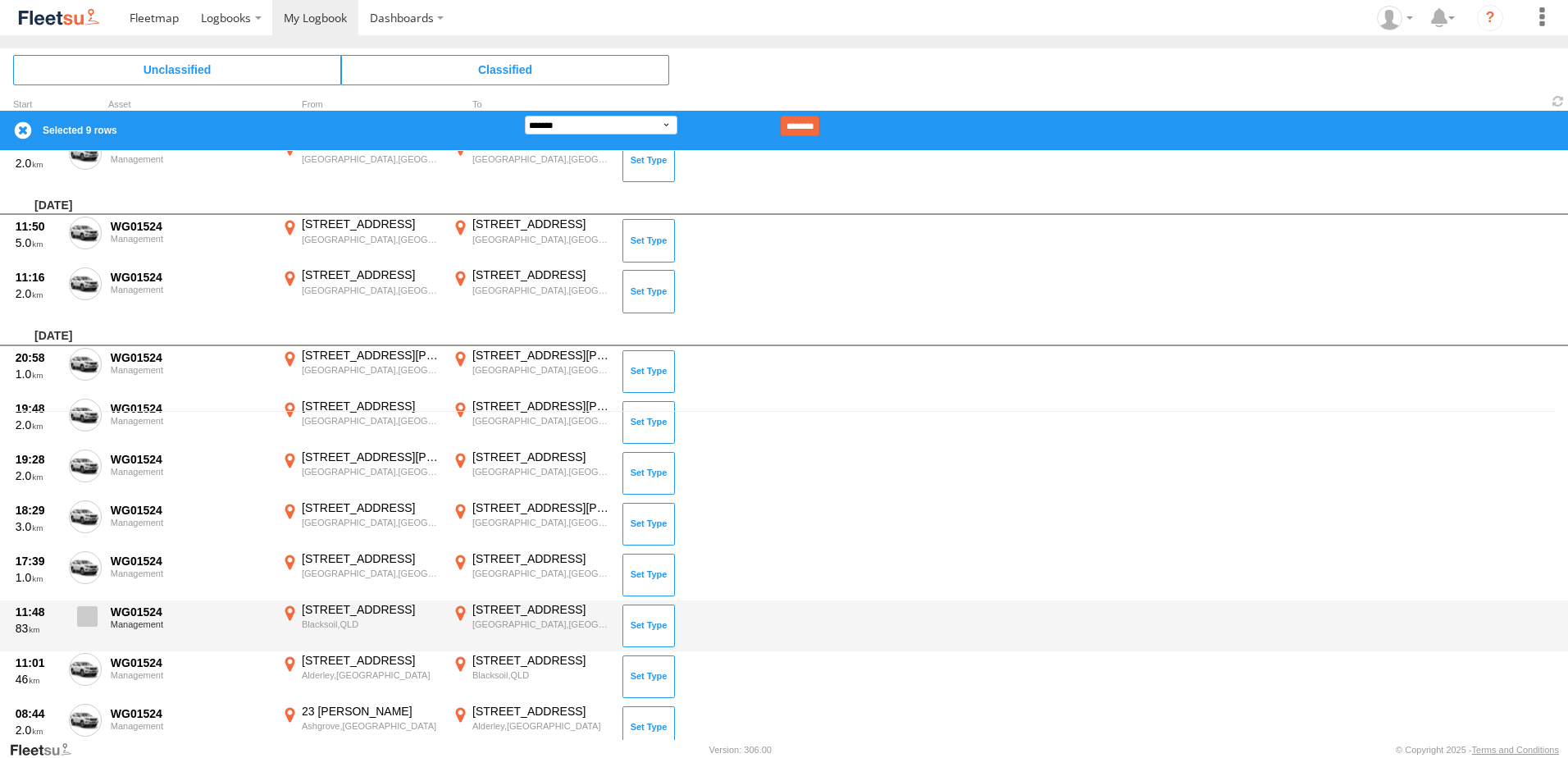
click at [82, 616] on span at bounding box center [87, 617] width 21 height 21
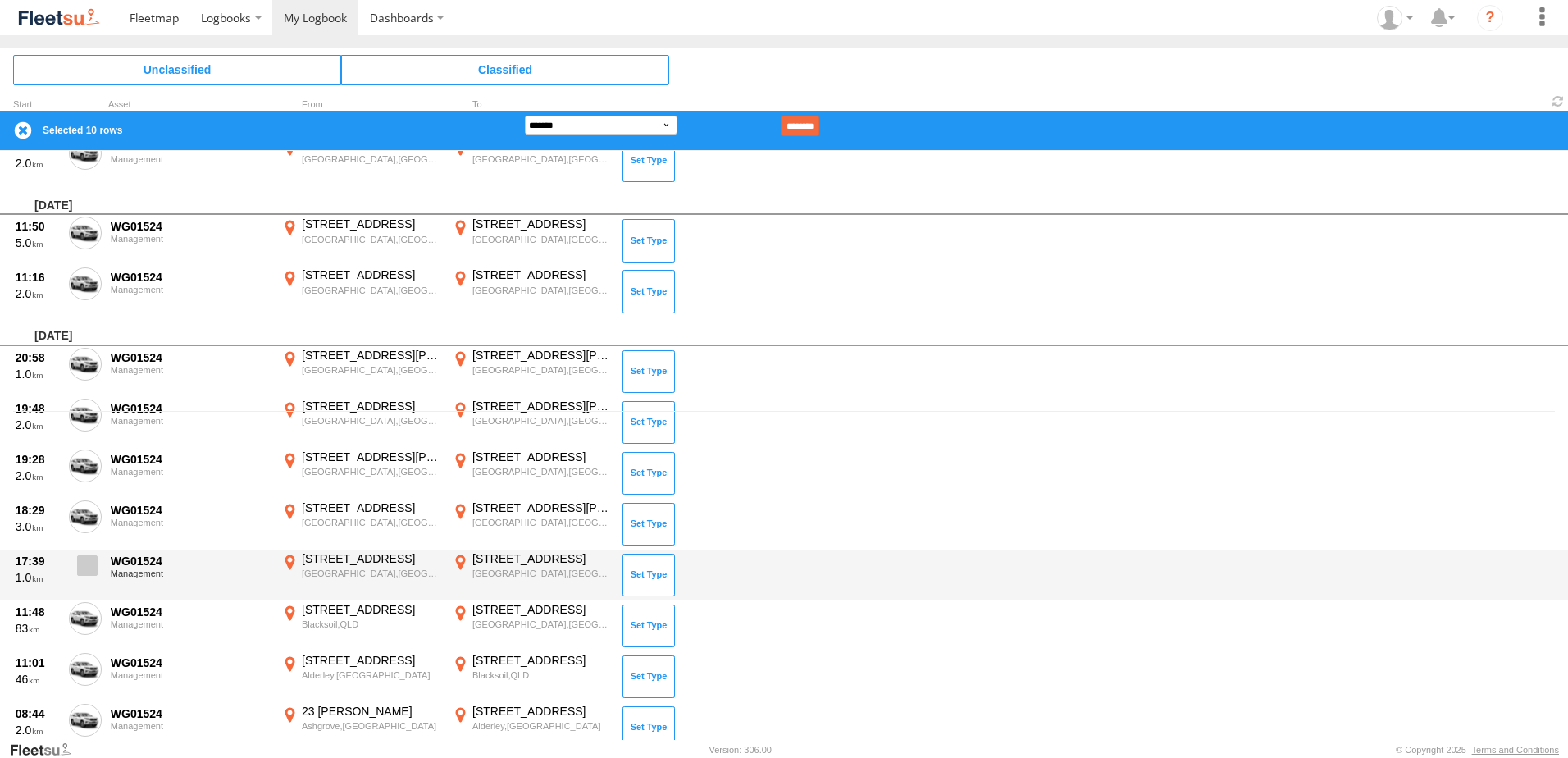
click at [82, 576] on span at bounding box center [87, 566] width 21 height 21
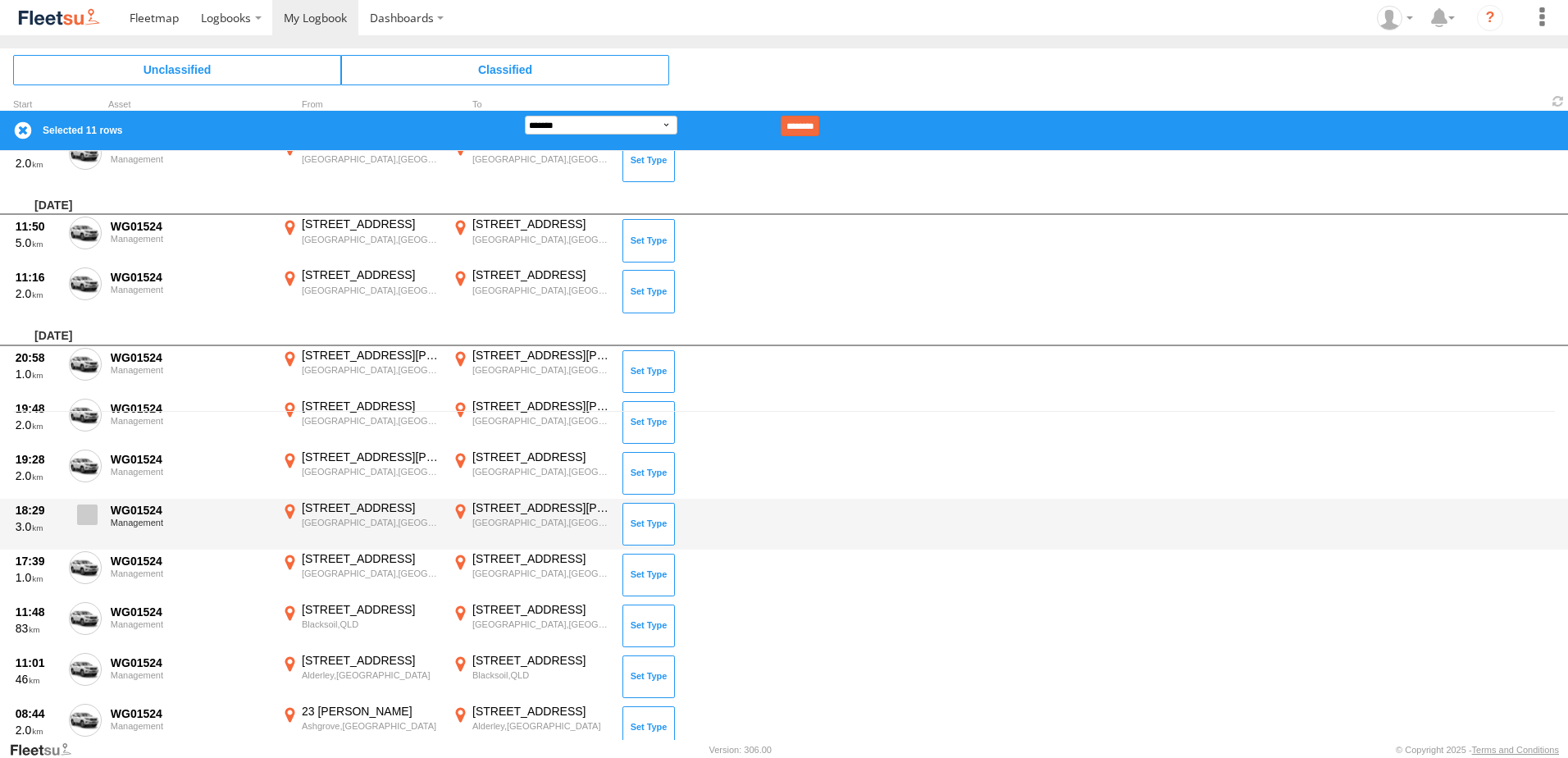
click at [81, 529] on label at bounding box center [84, 519] width 33 height 38
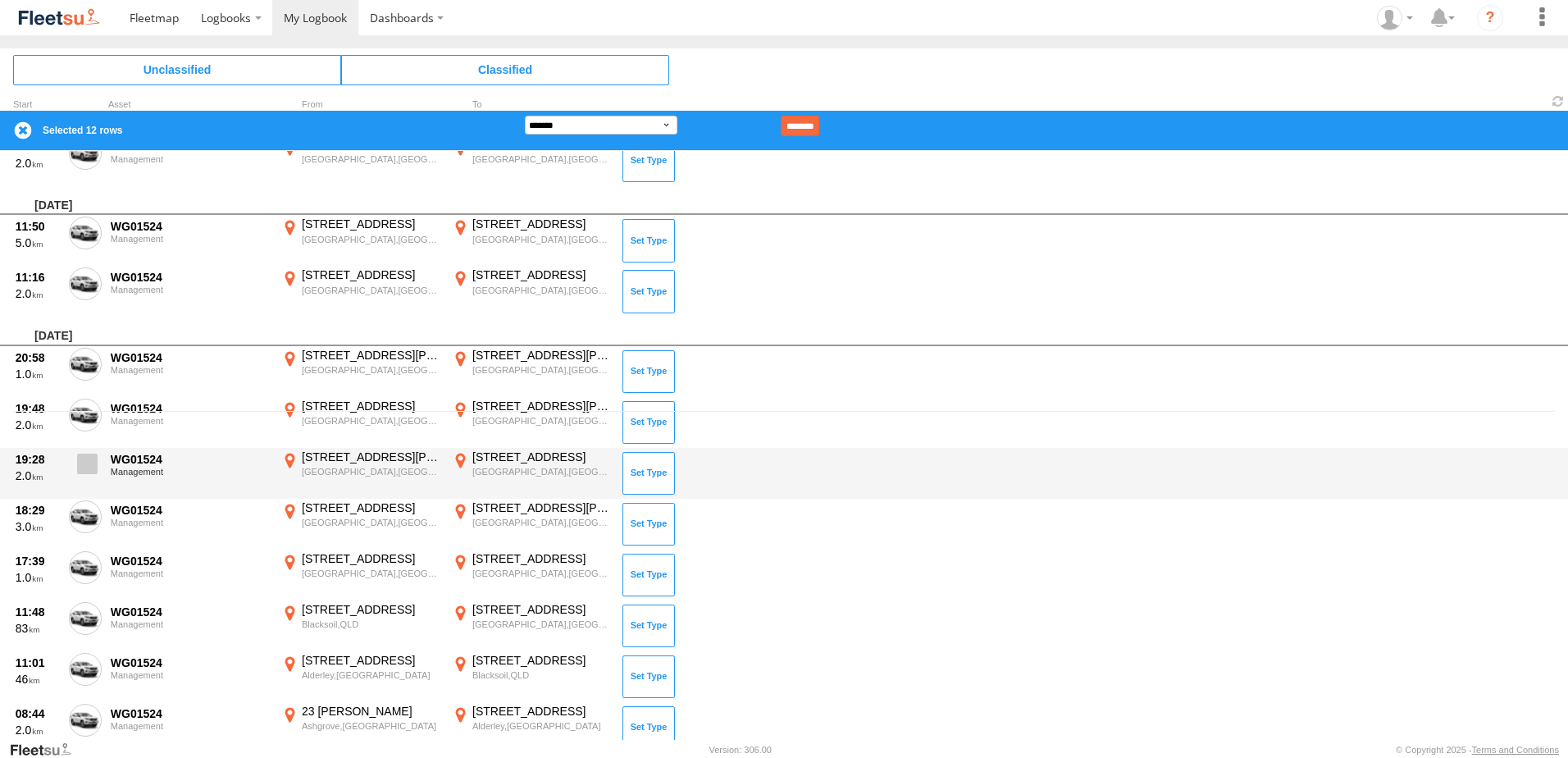
click at [90, 453] on label at bounding box center [84, 468] width 33 height 38
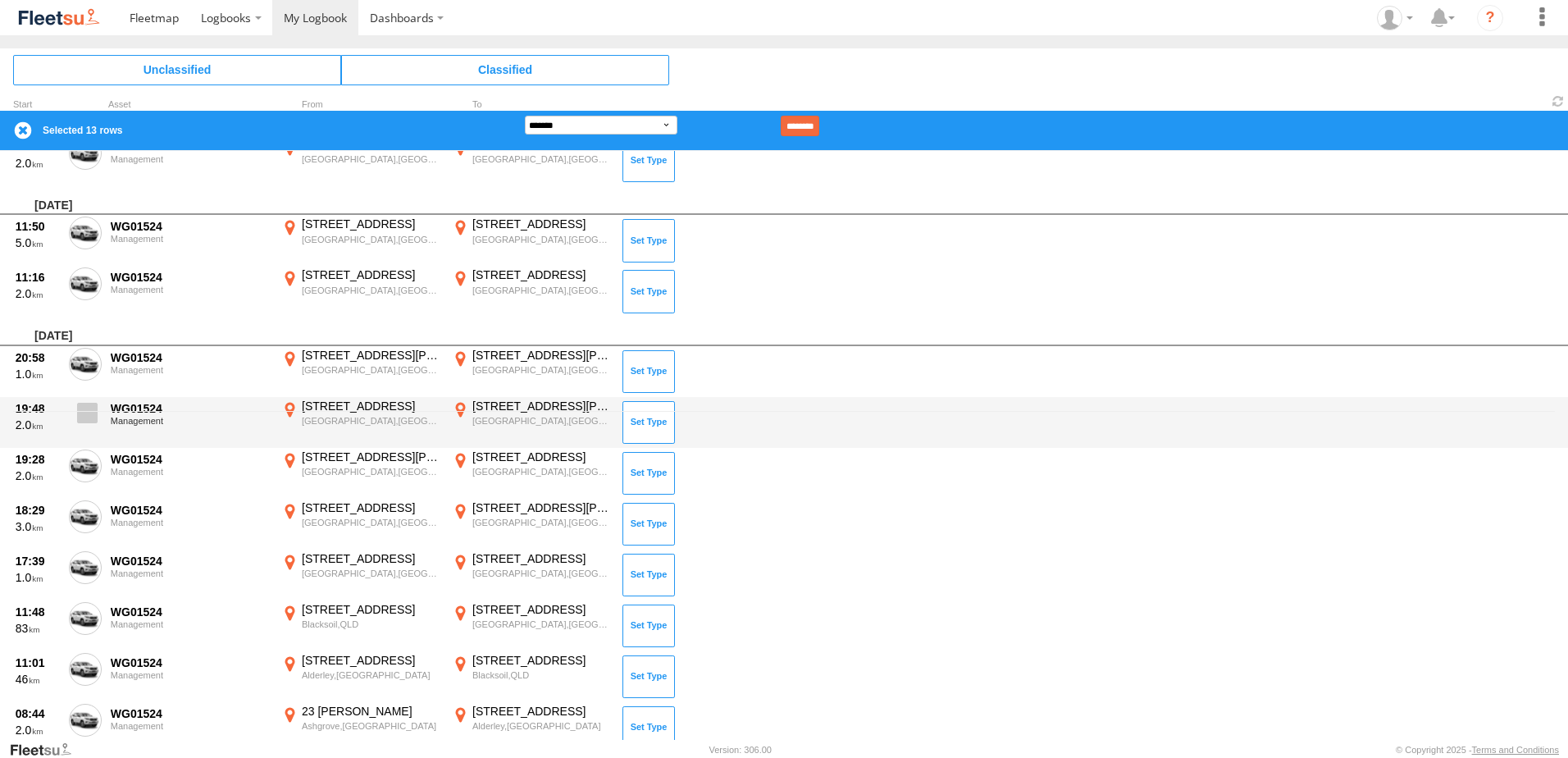
click at [80, 420] on span at bounding box center [87, 413] width 21 height 21
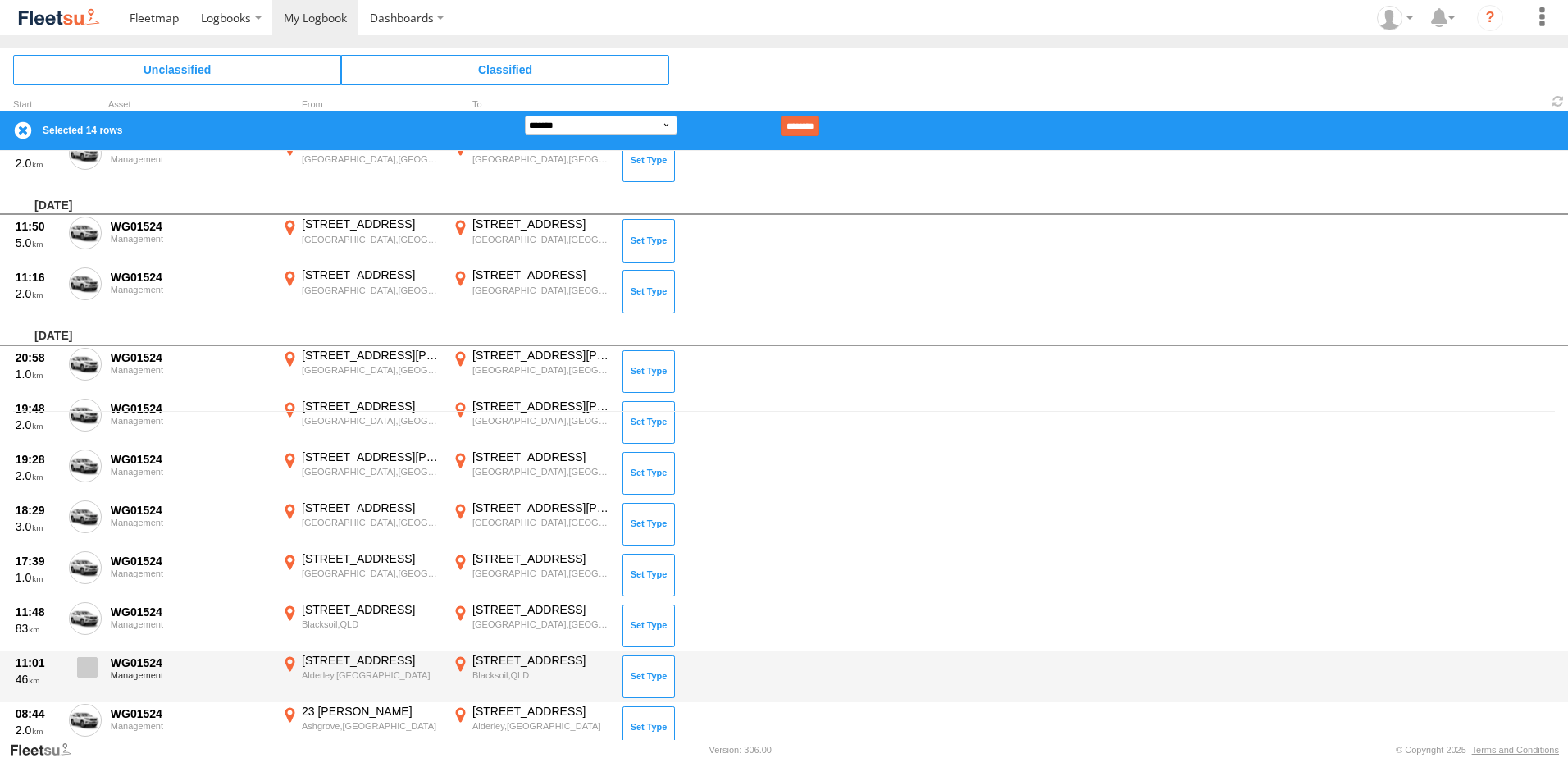
click at [80, 660] on span at bounding box center [87, 667] width 21 height 21
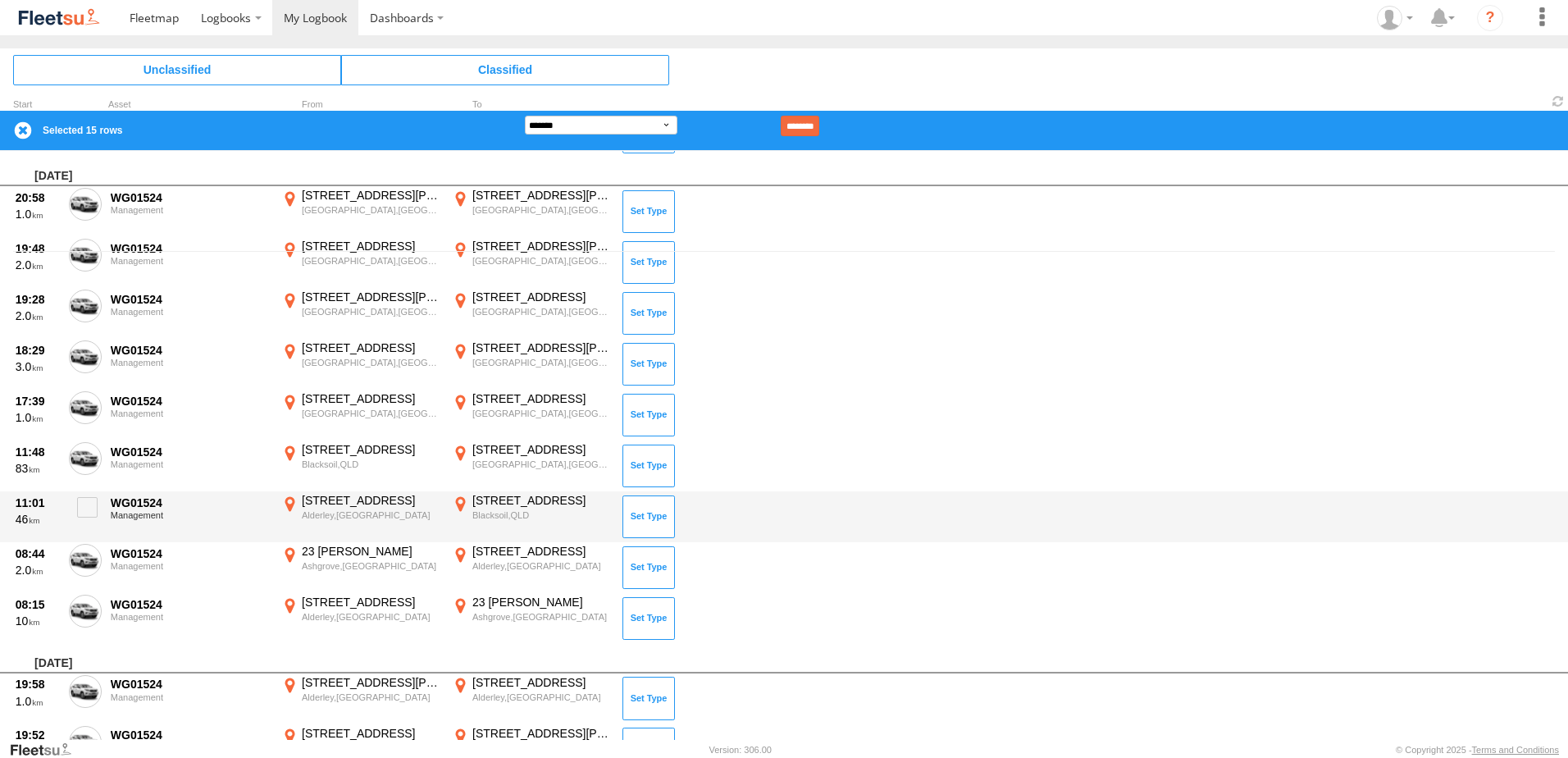
scroll to position [492, 0]
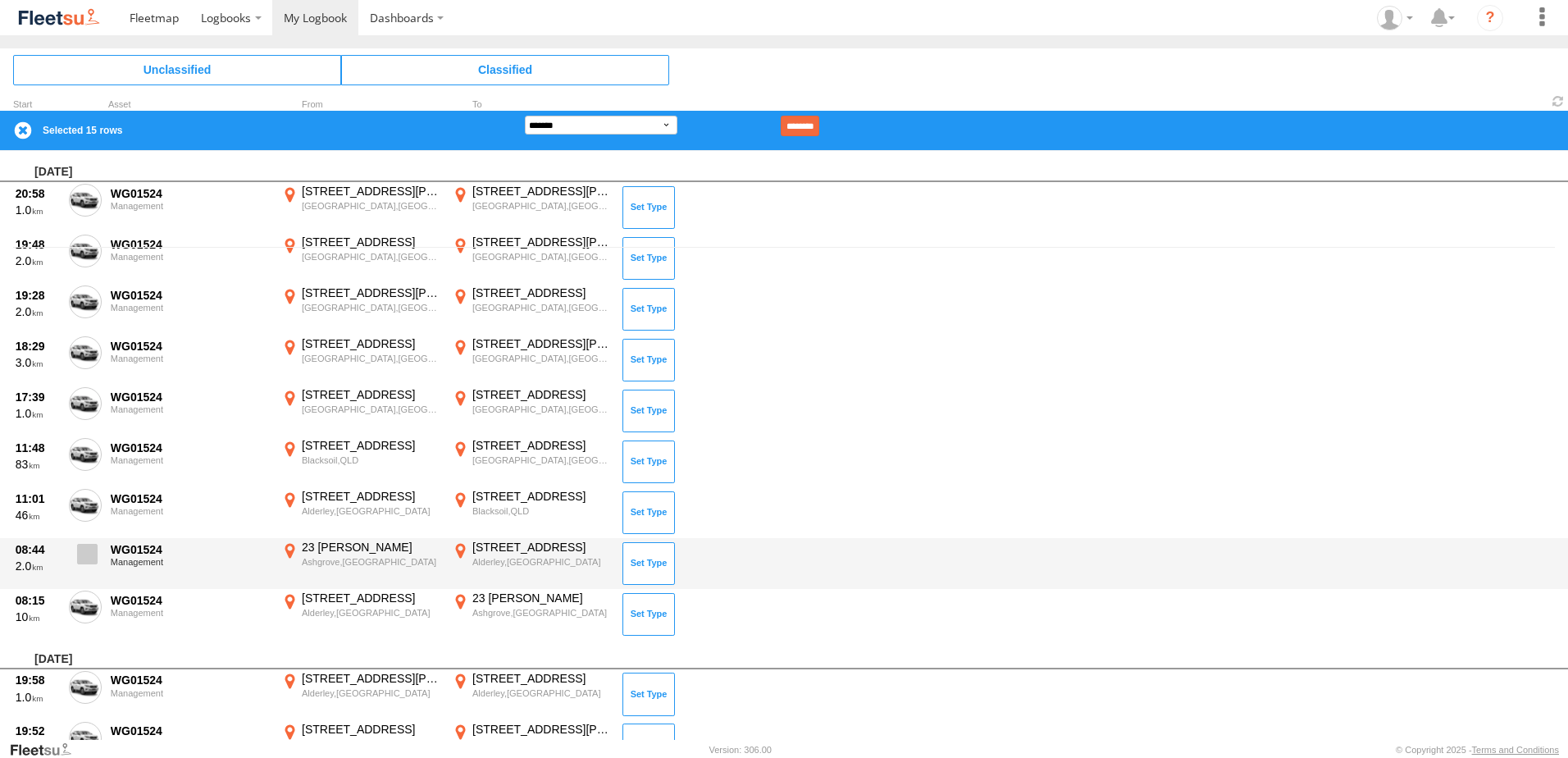
click at [82, 551] on span at bounding box center [87, 554] width 21 height 21
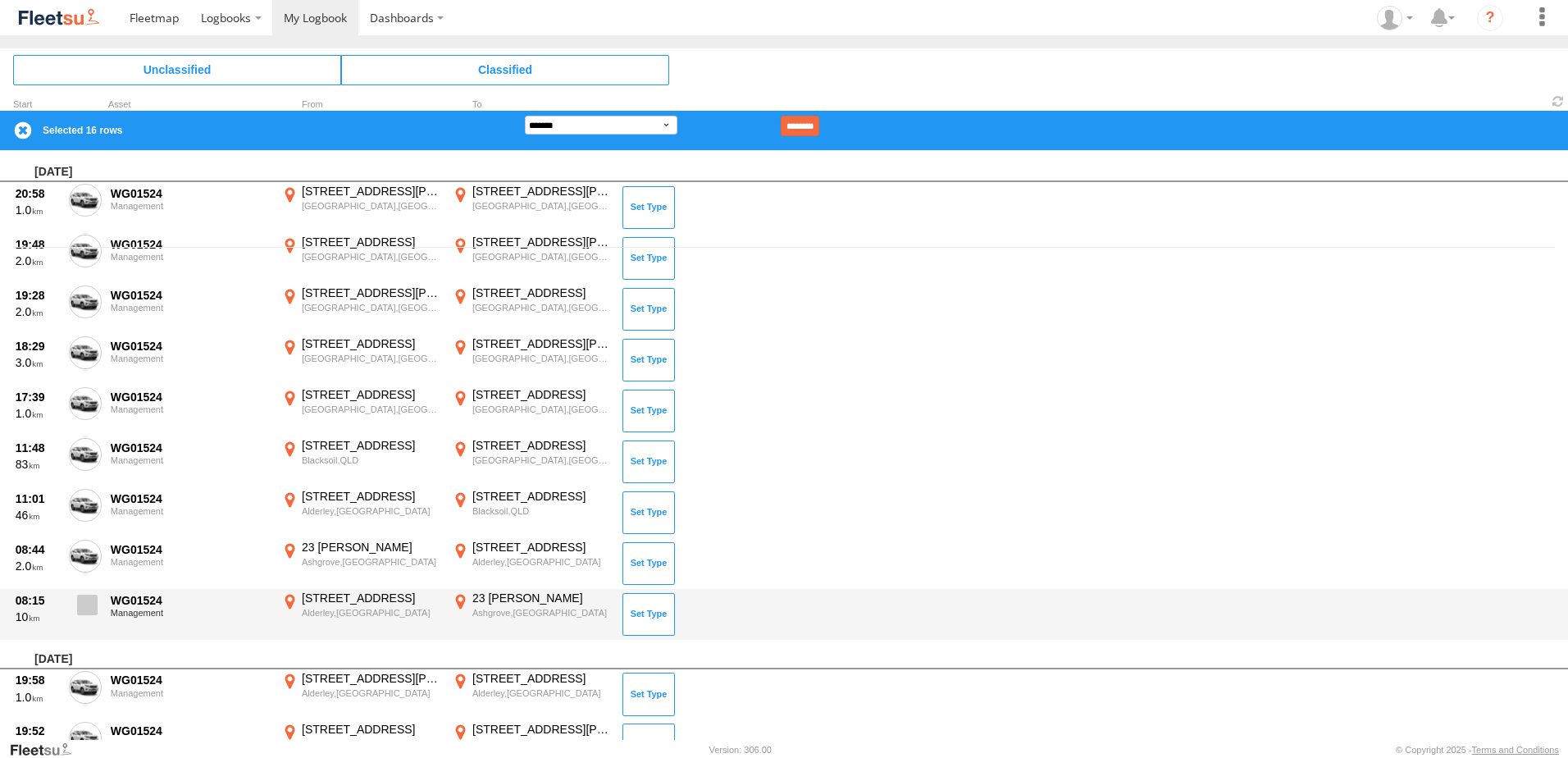
click at [87, 608] on span at bounding box center [87, 605] width 21 height 21
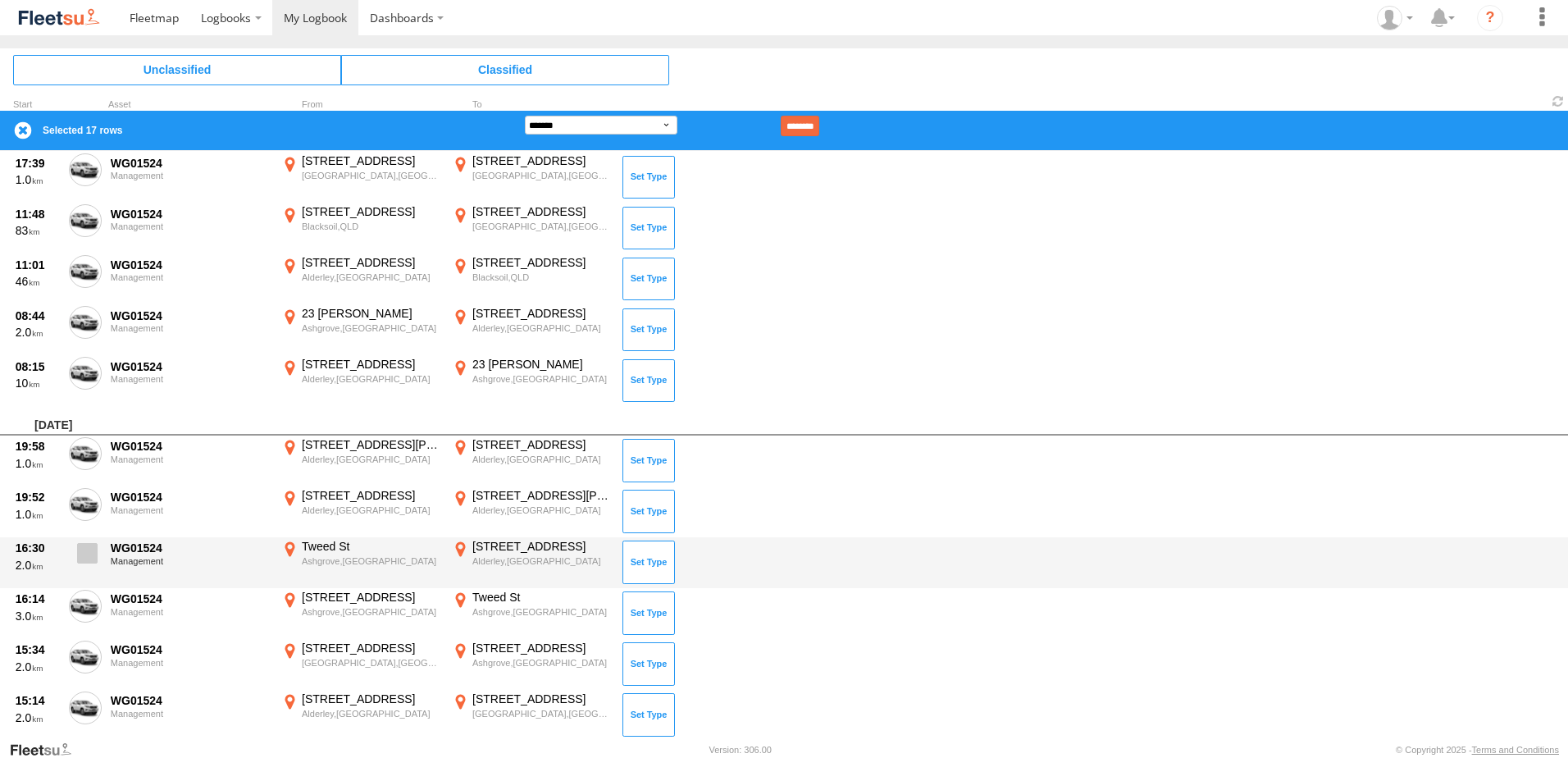
scroll to position [739, 0]
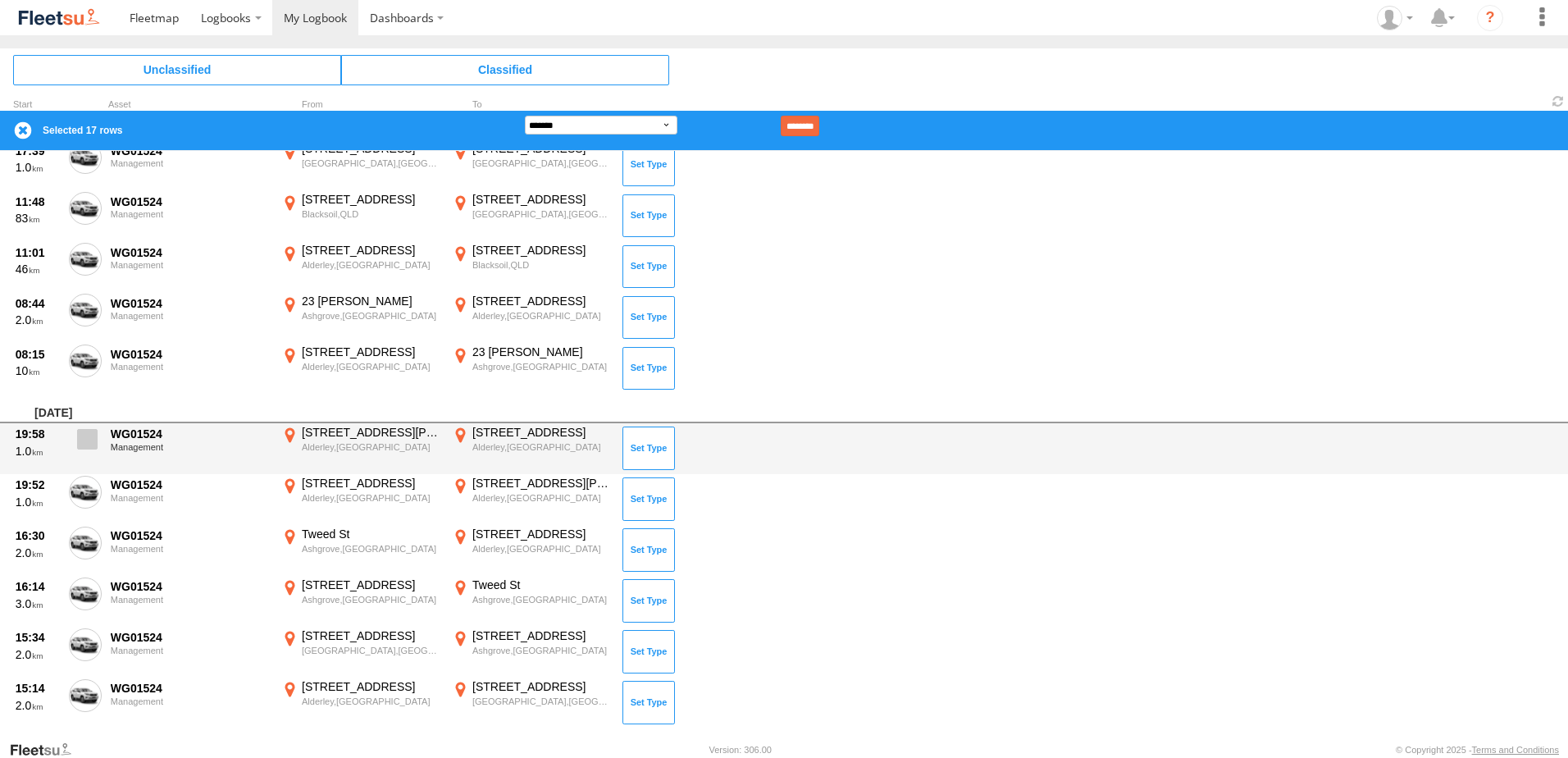
click at [79, 448] on span at bounding box center [87, 440] width 21 height 21
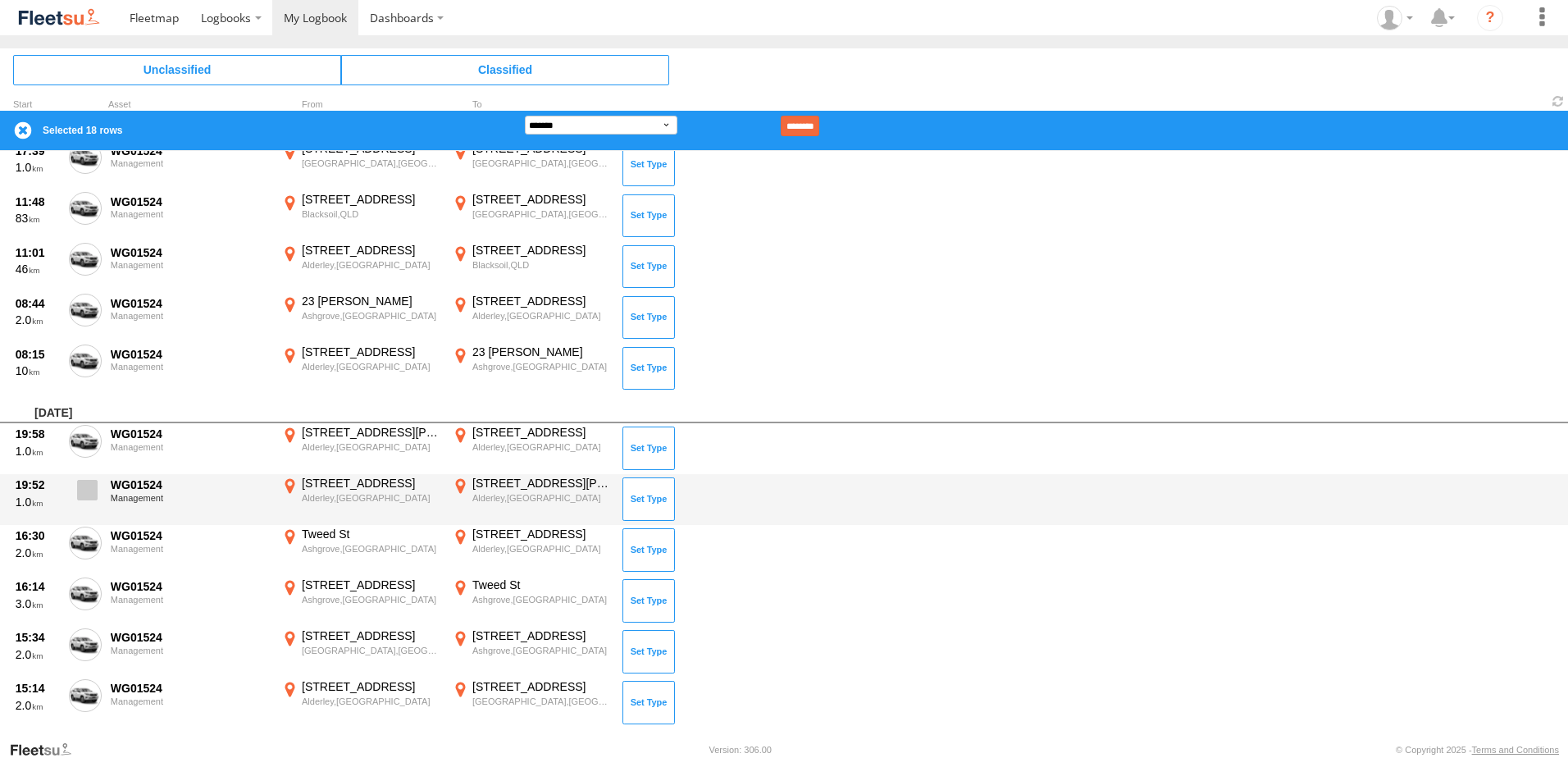
click at [87, 492] on span at bounding box center [87, 490] width 21 height 21
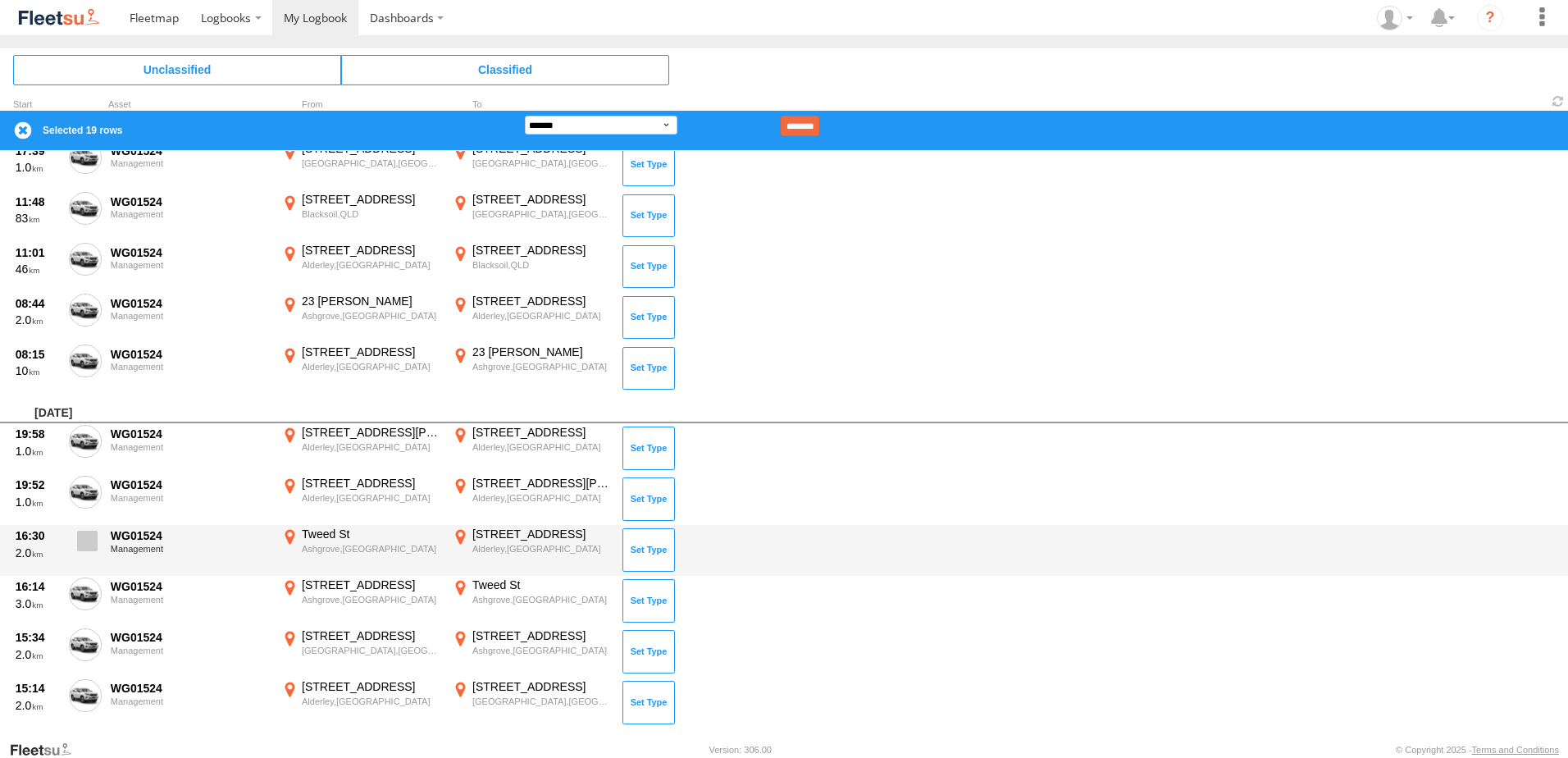
click at [83, 539] on span at bounding box center [87, 541] width 21 height 21
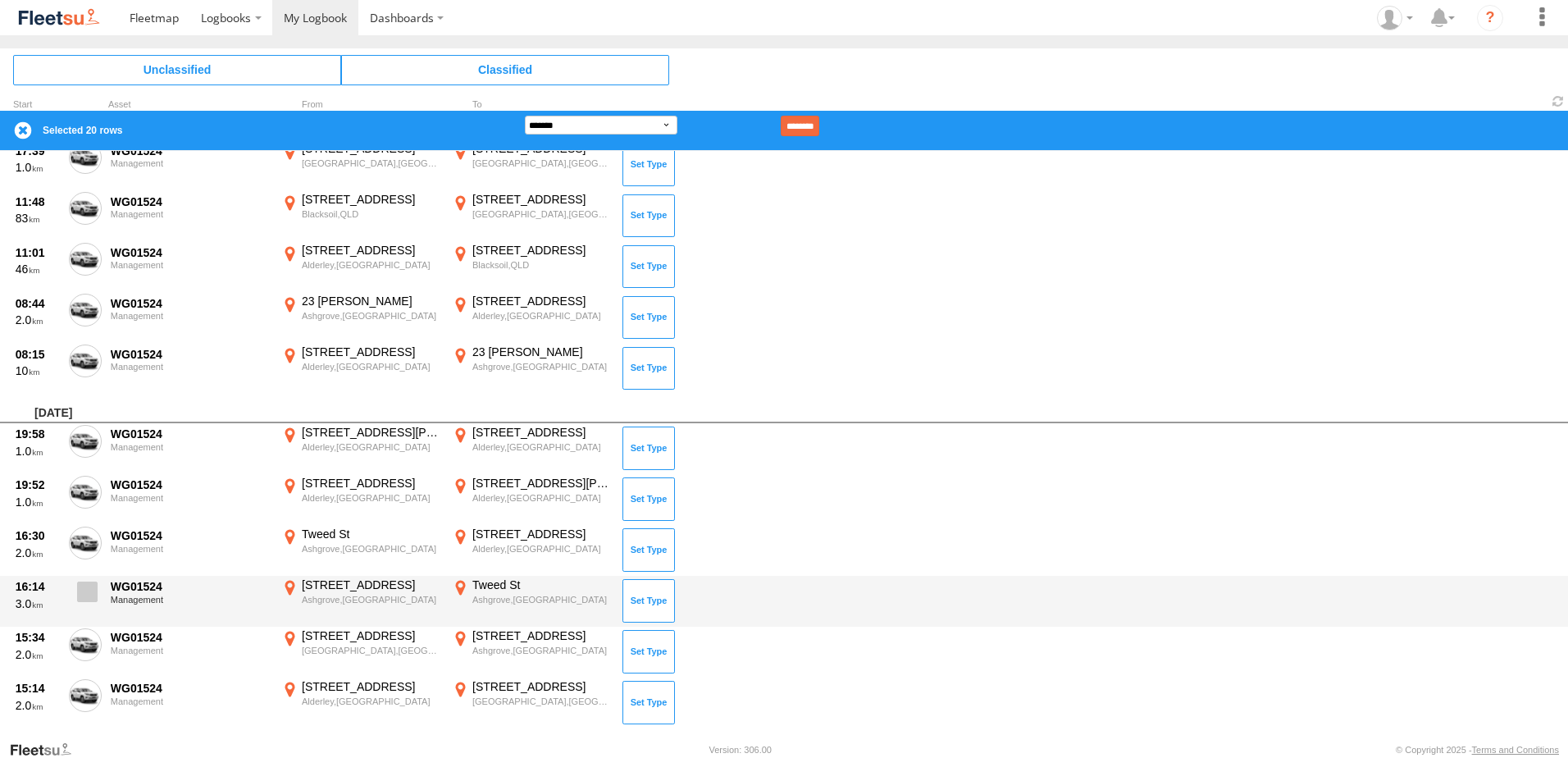
click at [81, 577] on label at bounding box center [84, 596] width 33 height 38
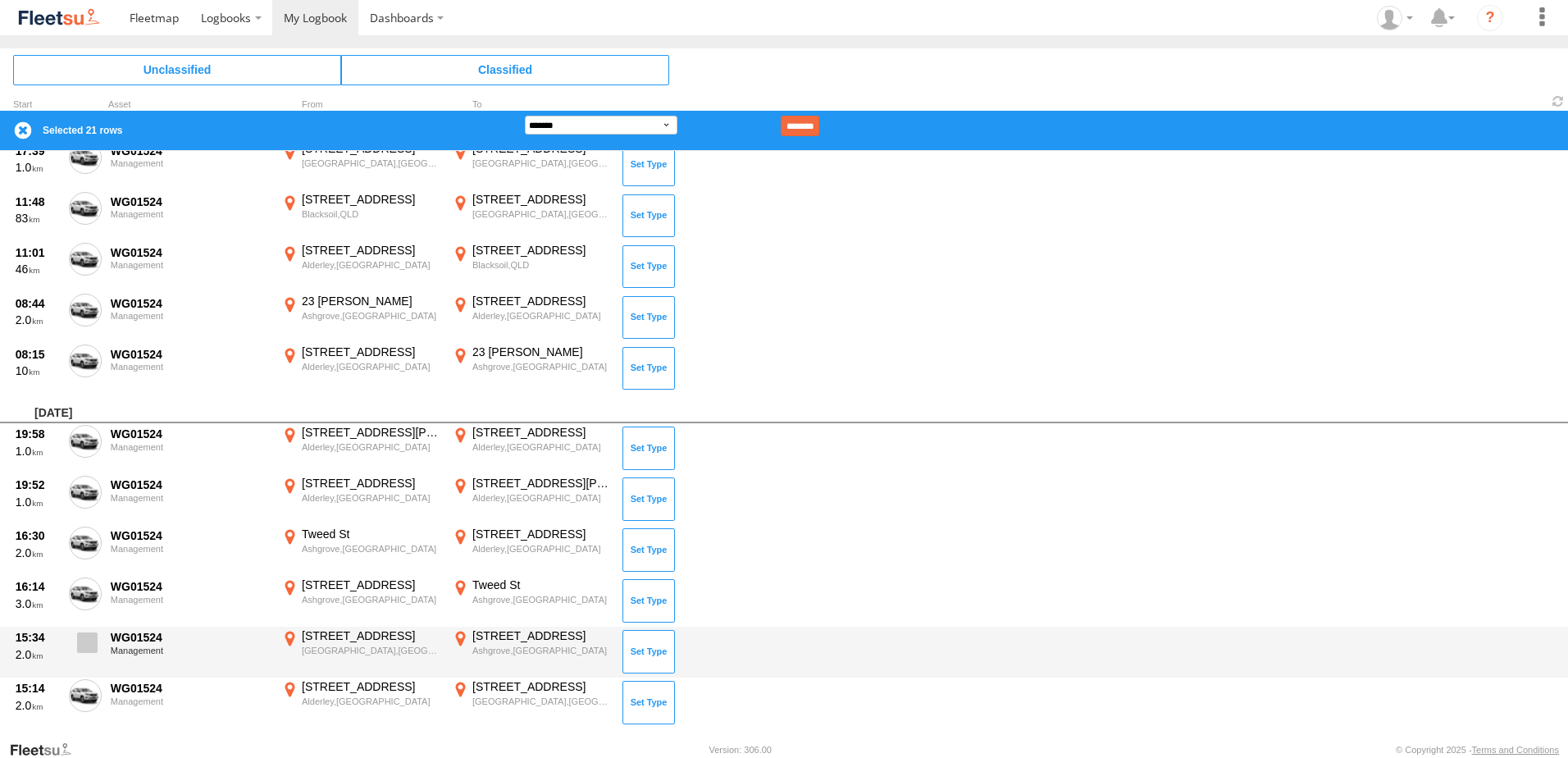
click at [84, 636] on span at bounding box center [87, 643] width 21 height 21
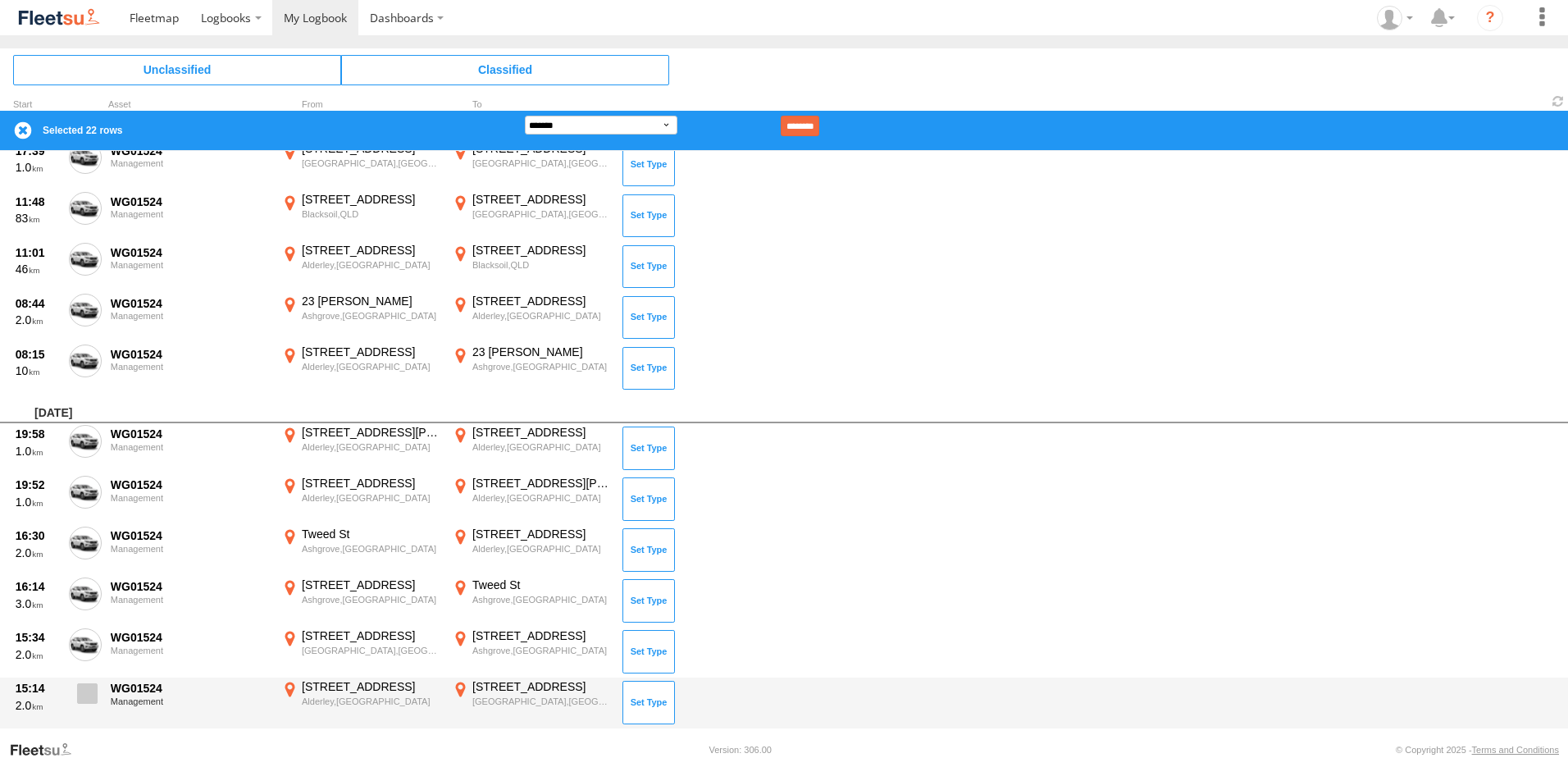
click at [79, 688] on label at bounding box center [84, 698] width 33 height 38
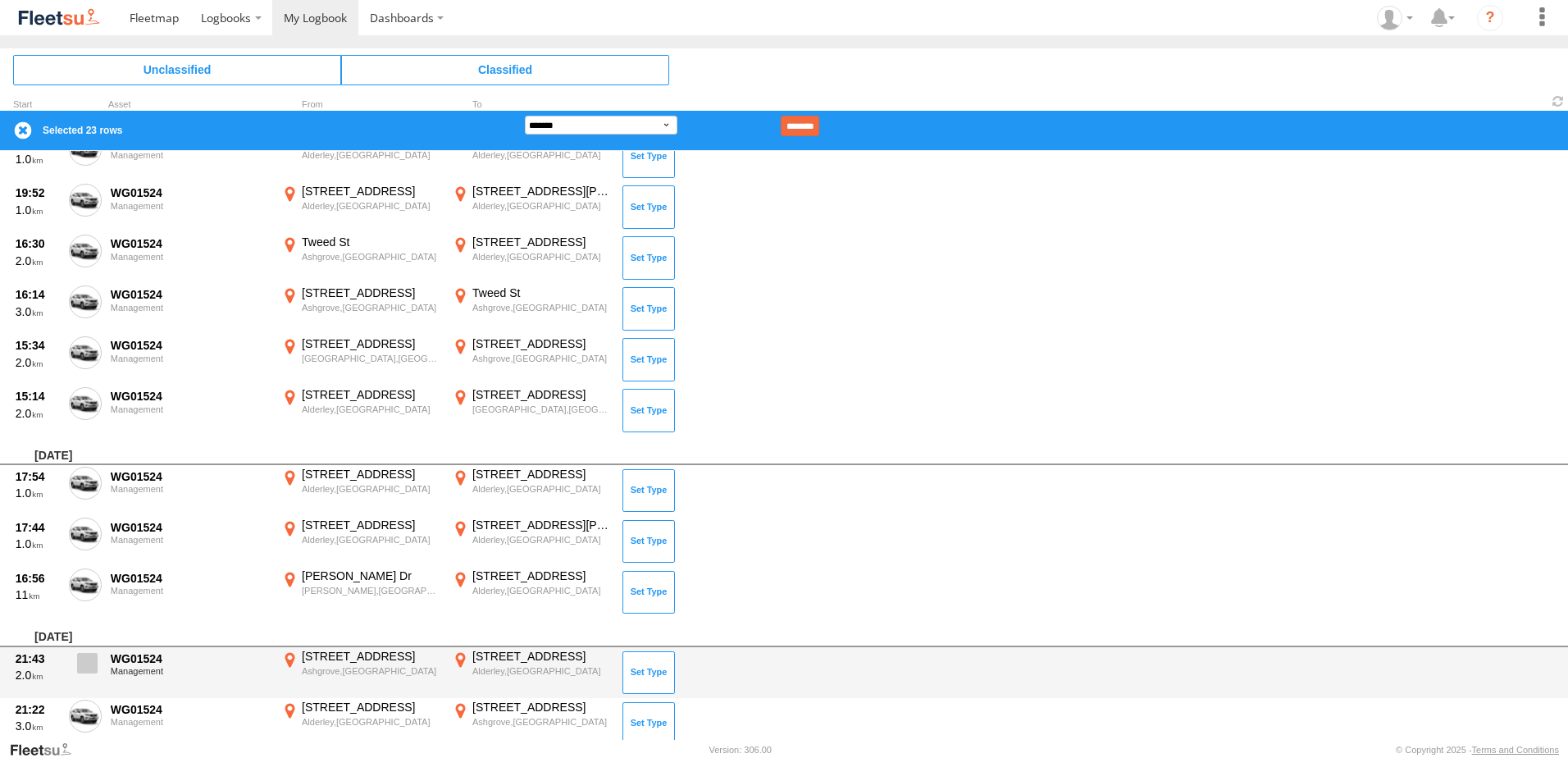
scroll to position [1066, 0]
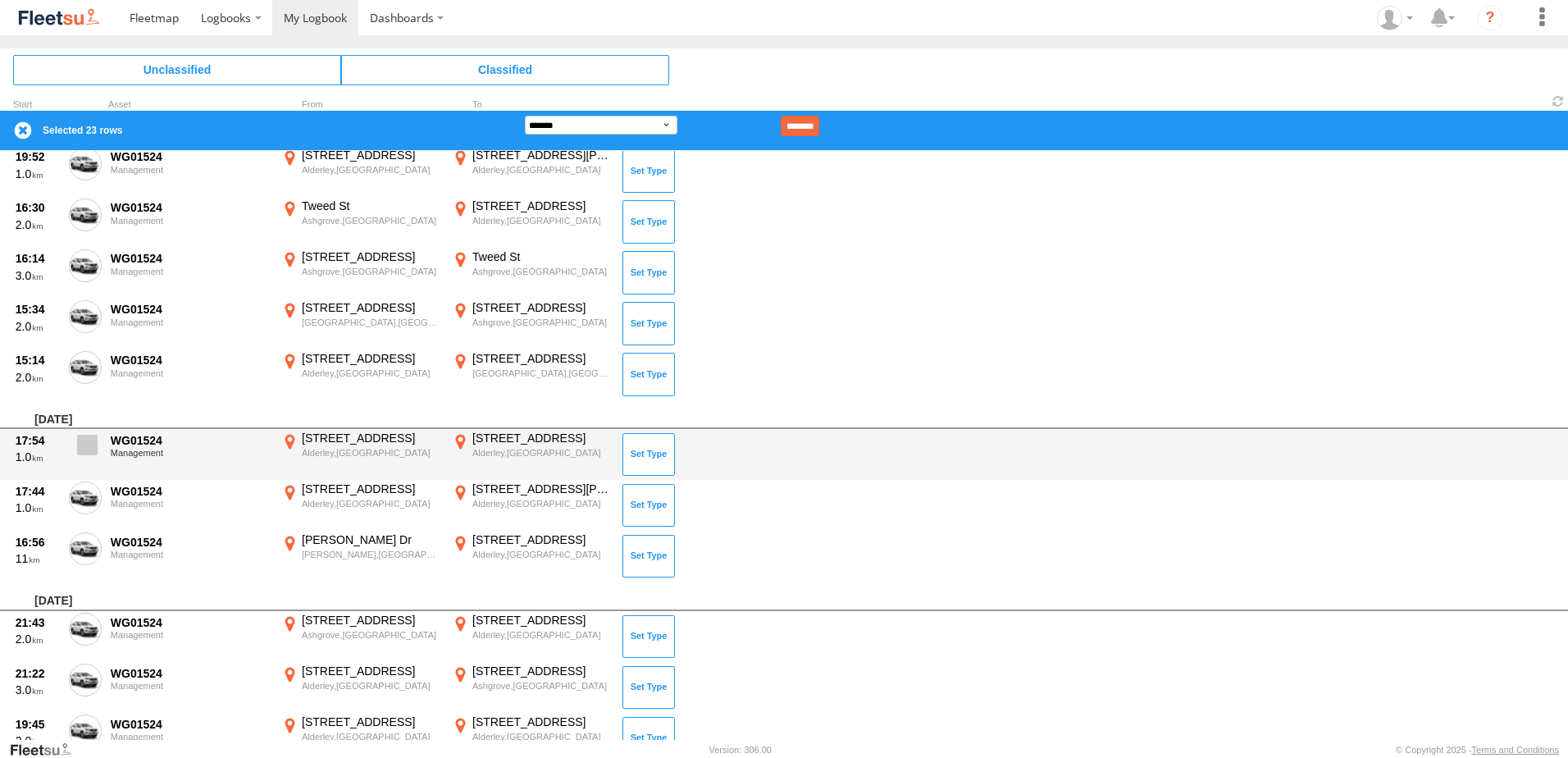
click at [89, 448] on span at bounding box center [87, 445] width 21 height 21
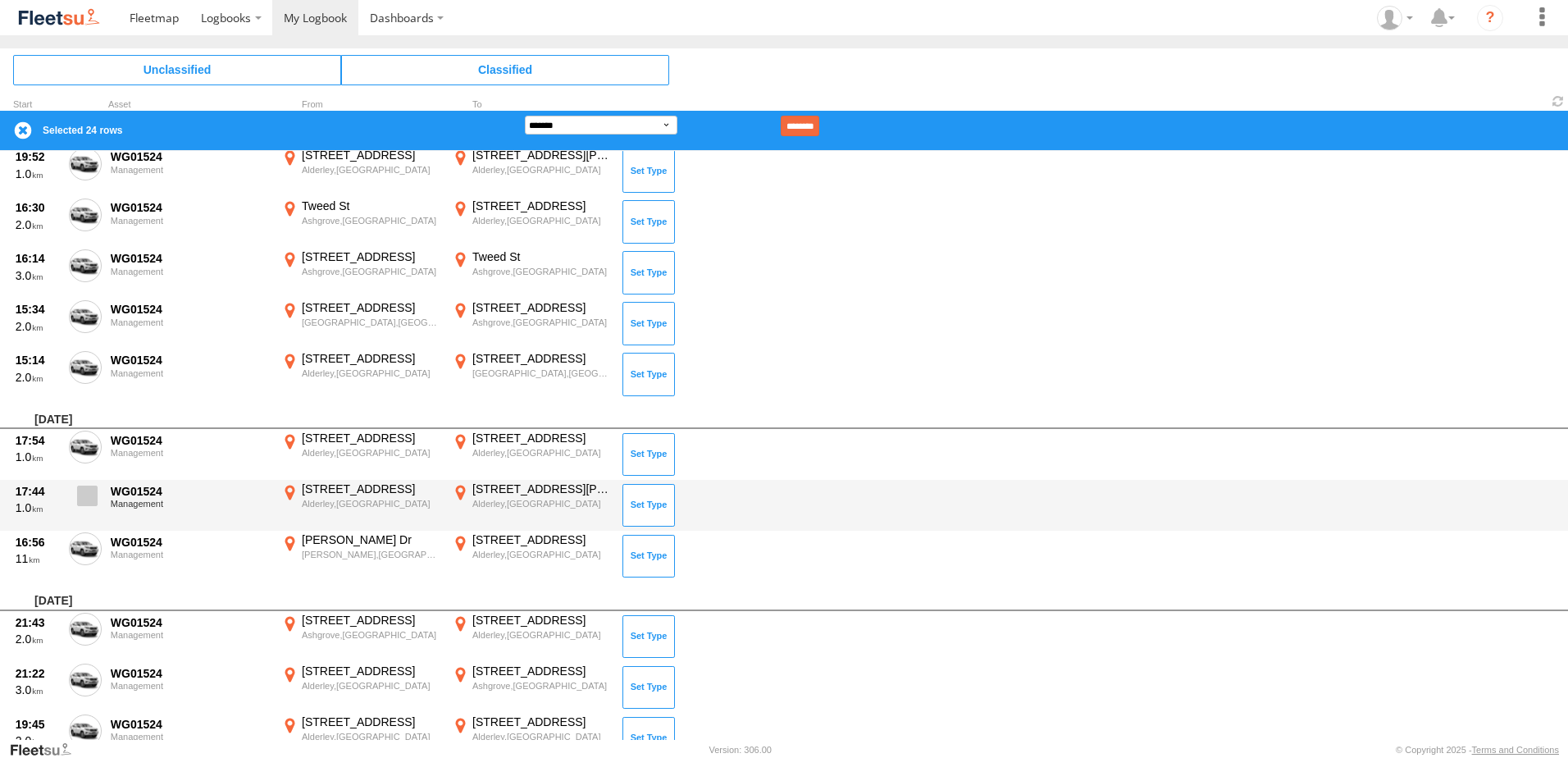
click at [83, 491] on span at bounding box center [87, 496] width 21 height 21
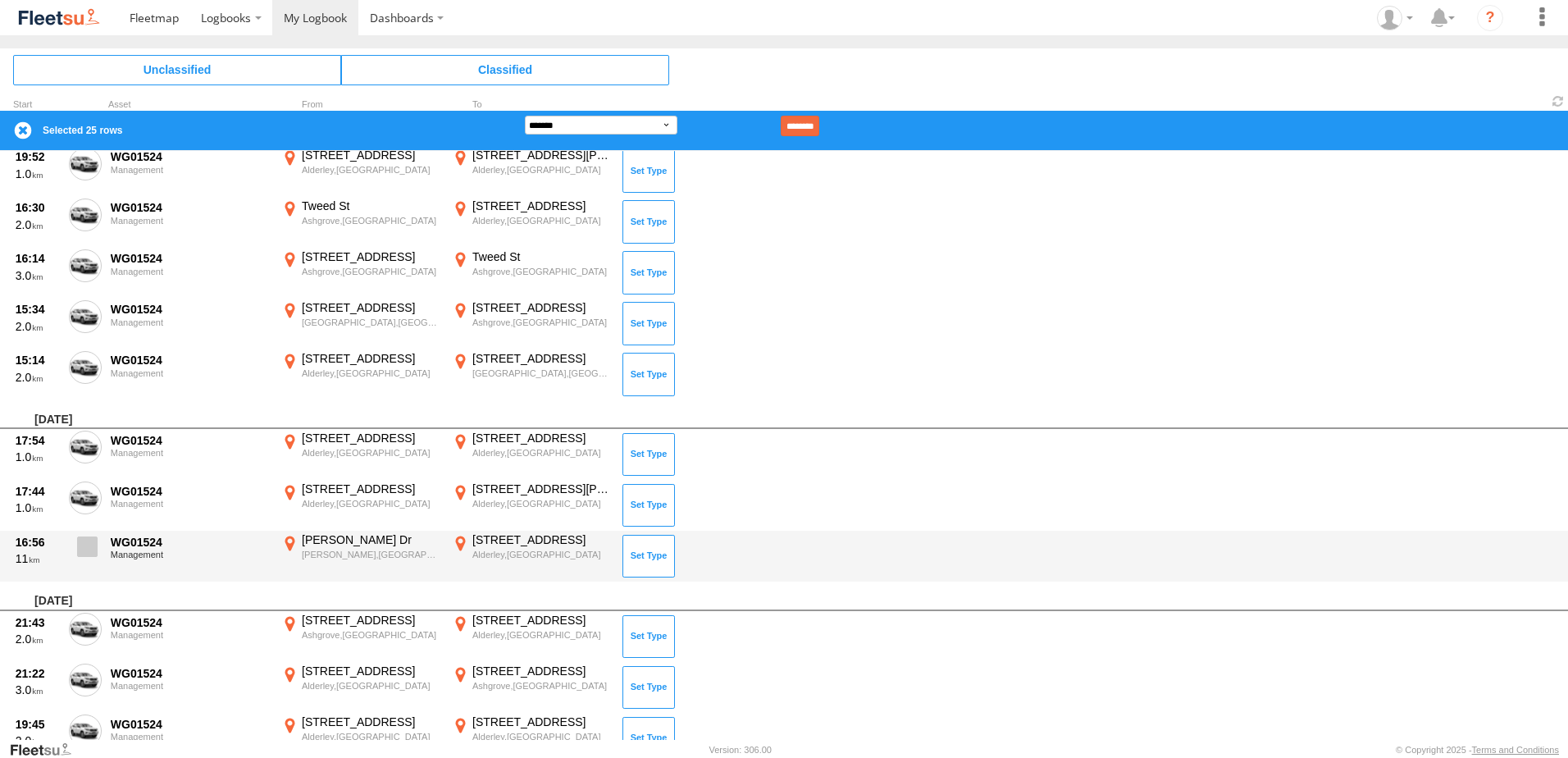
click at [88, 545] on span at bounding box center [87, 547] width 21 height 21
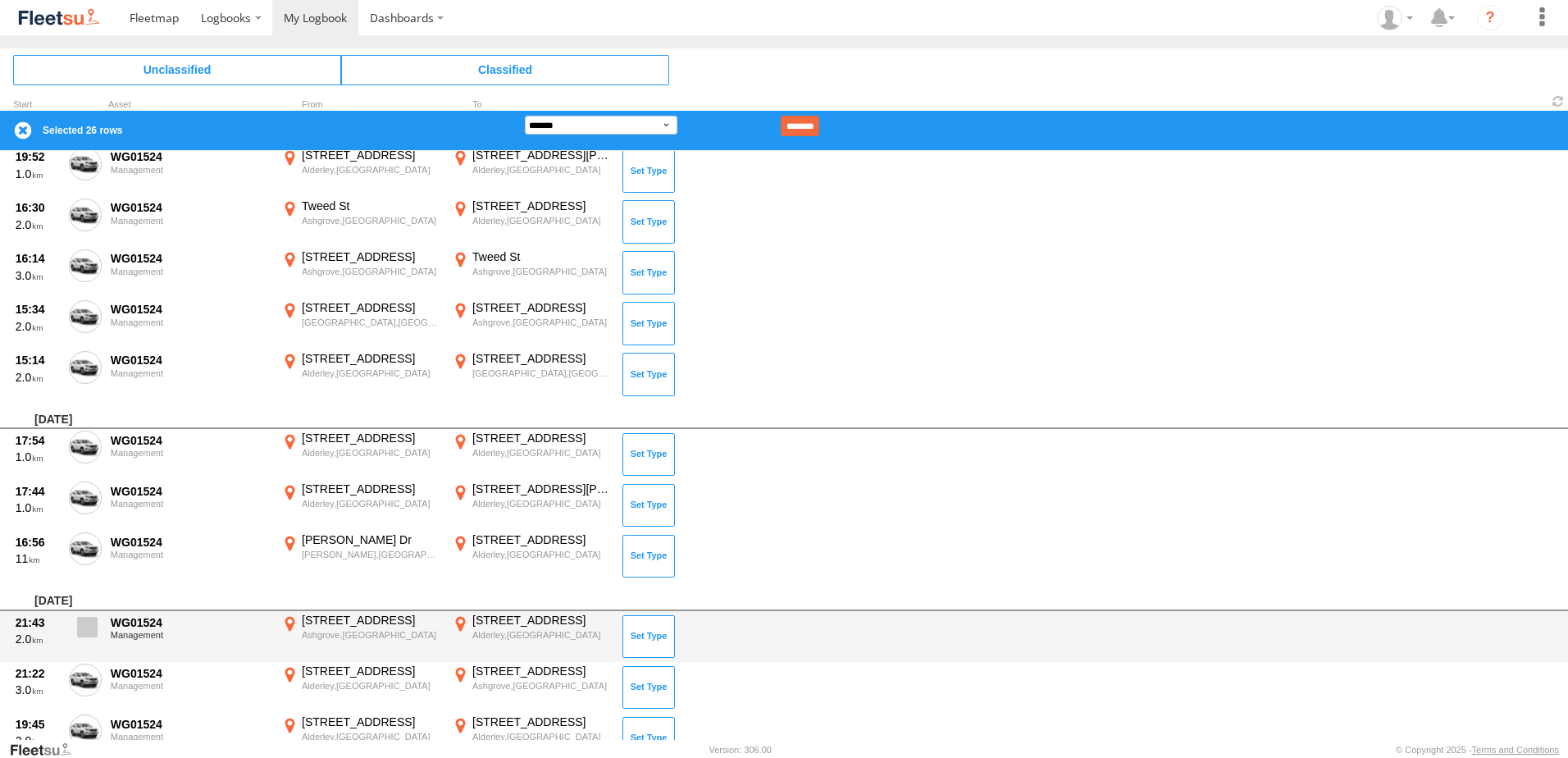
click at [79, 620] on span at bounding box center [87, 627] width 21 height 21
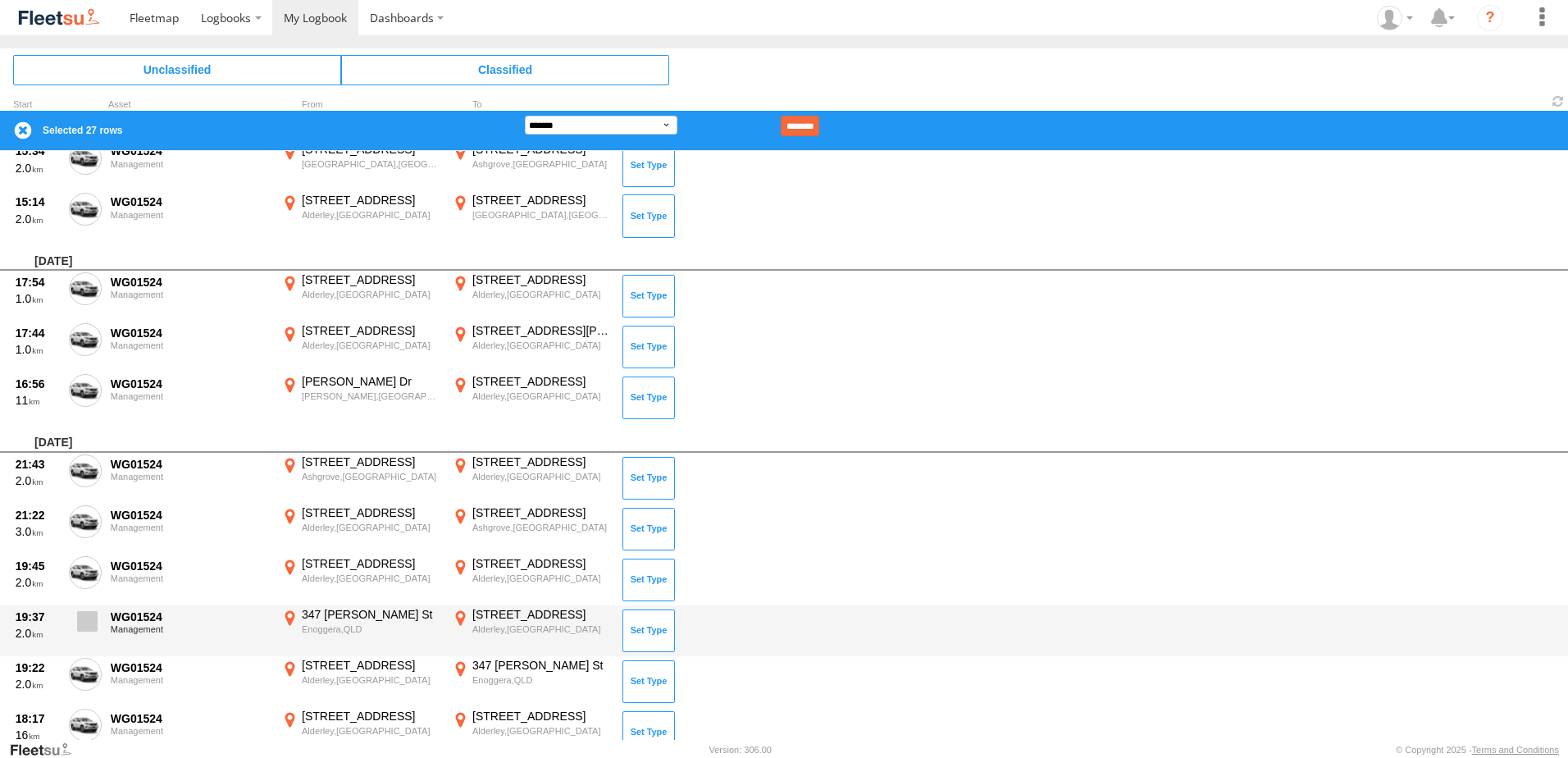
scroll to position [1231, 0]
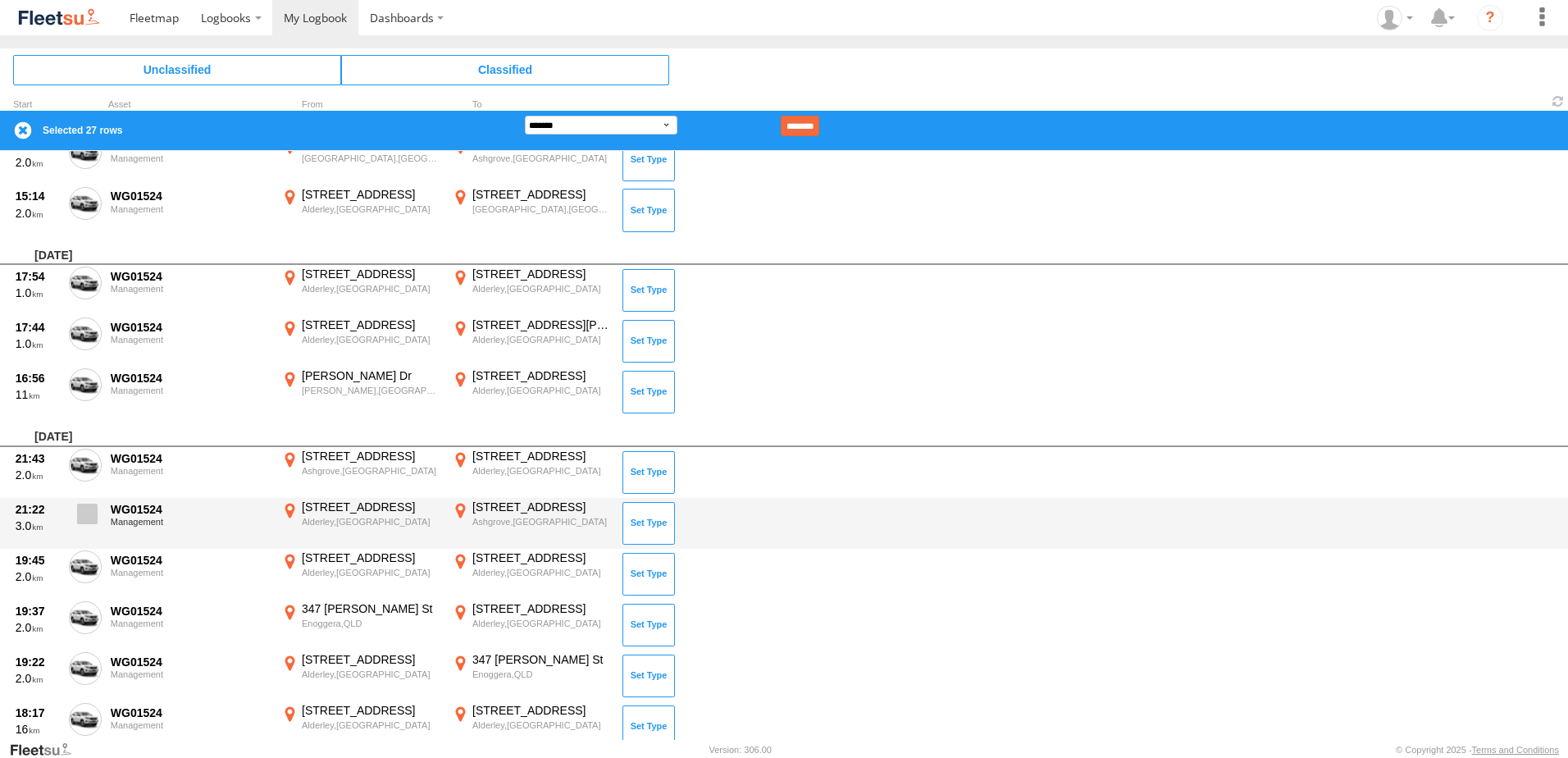
click at [83, 510] on span at bounding box center [87, 514] width 21 height 21
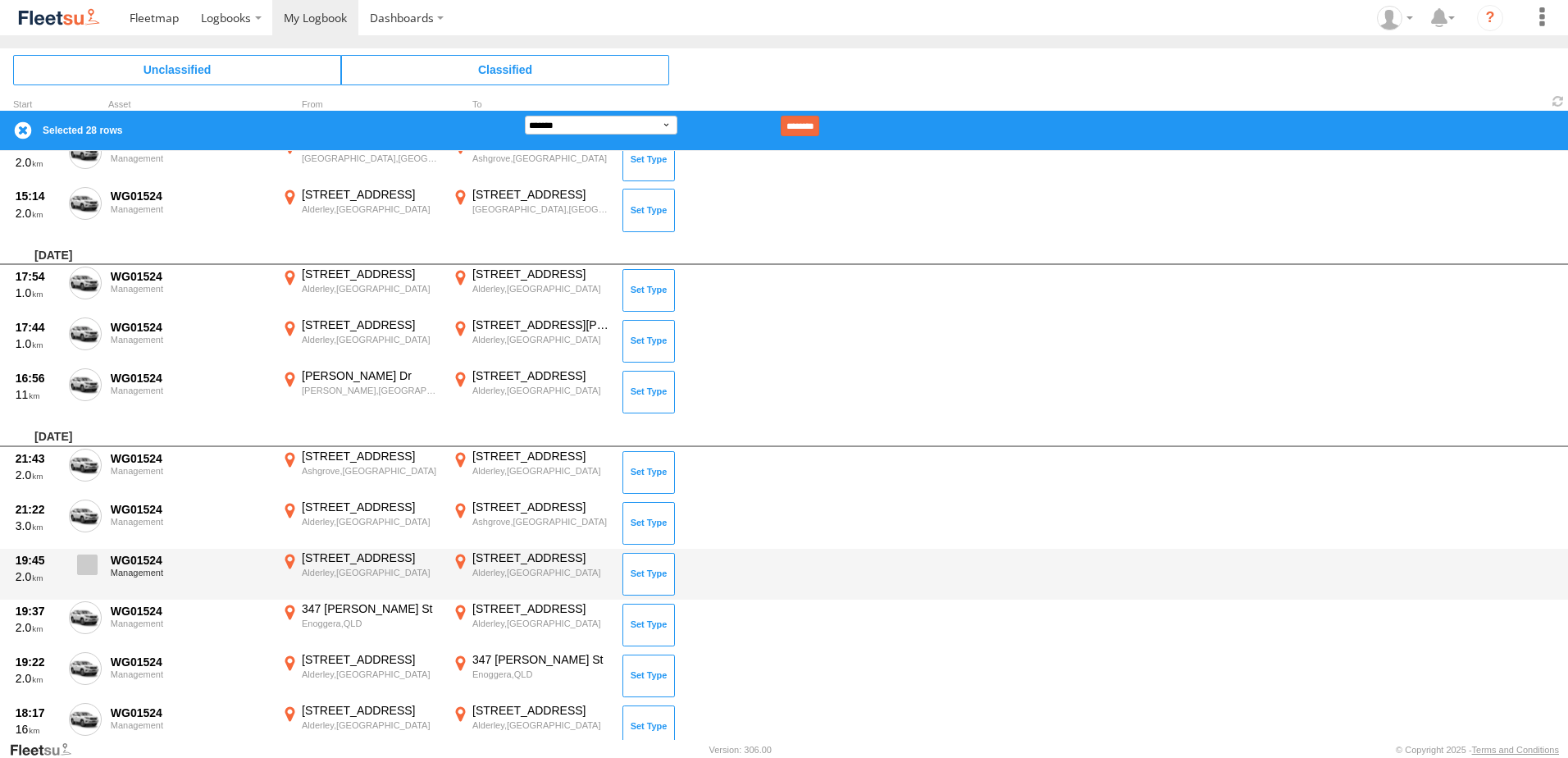
click at [84, 564] on span at bounding box center [87, 565] width 21 height 21
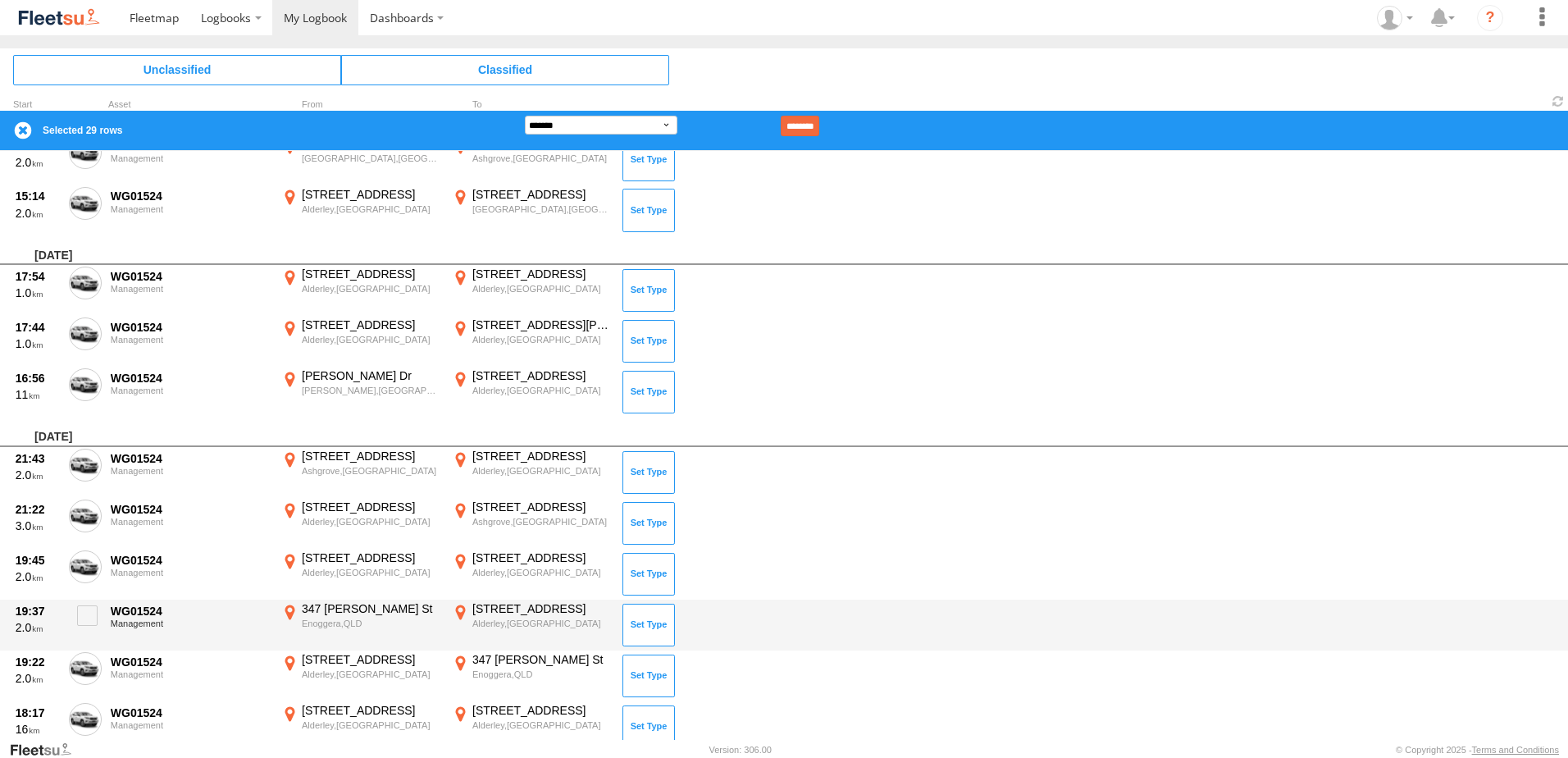
drag, startPoint x: 84, startPoint y: 613, endPoint x: 81, endPoint y: 641, distance: 28.2
click at [84, 616] on span at bounding box center [87, 616] width 21 height 21
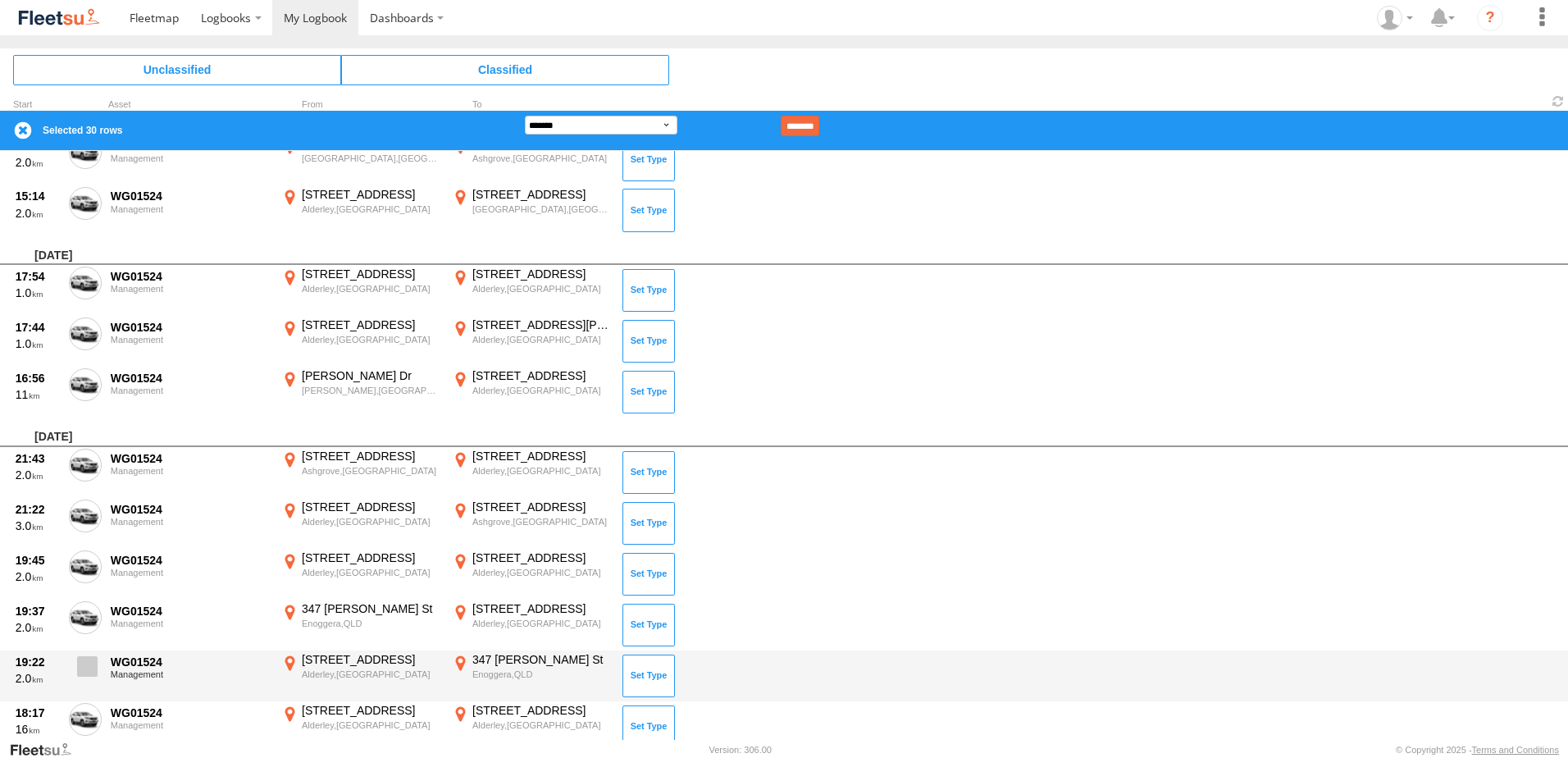
click at [74, 674] on label at bounding box center [84, 671] width 33 height 38
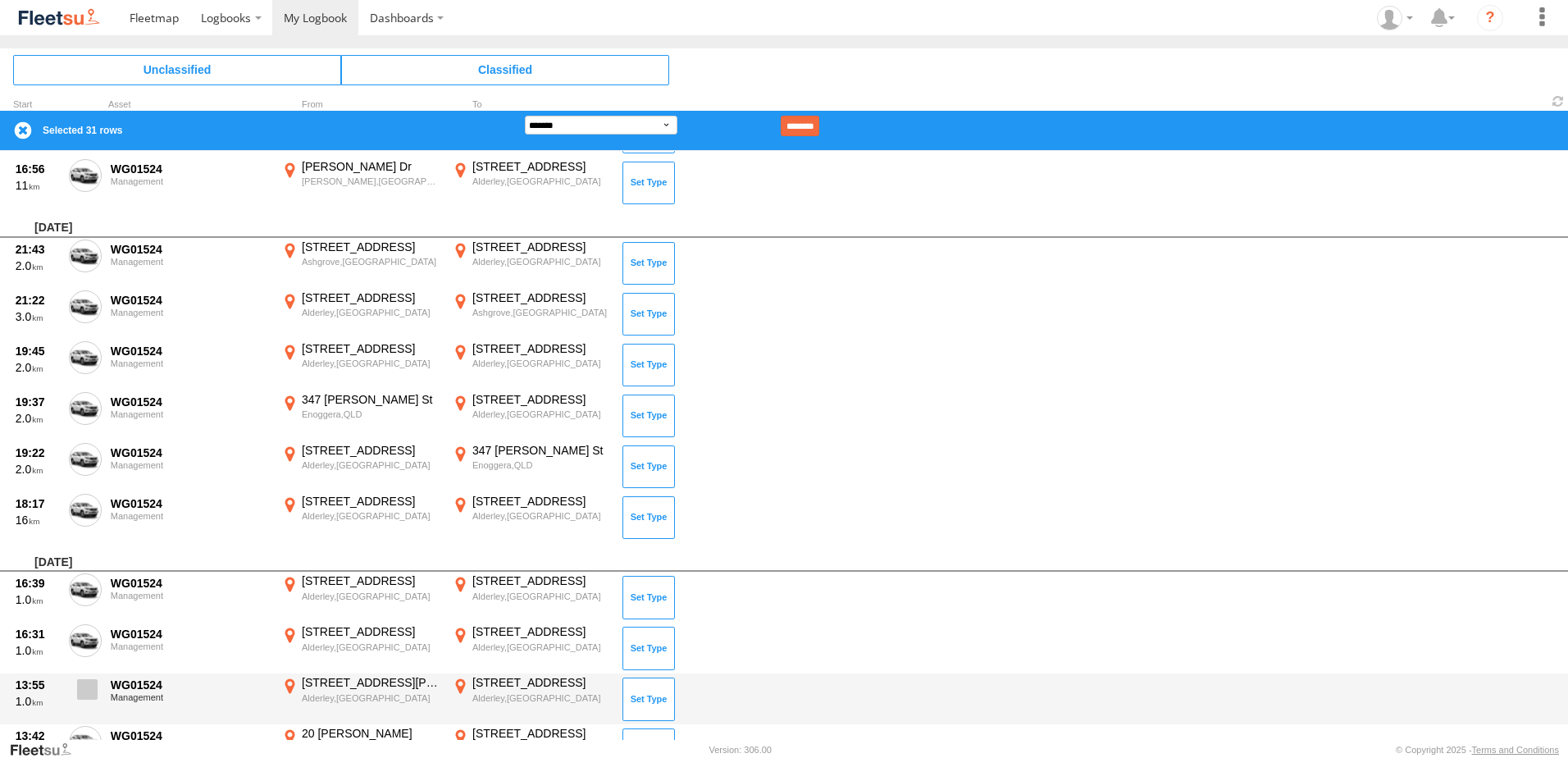
scroll to position [1477, 0]
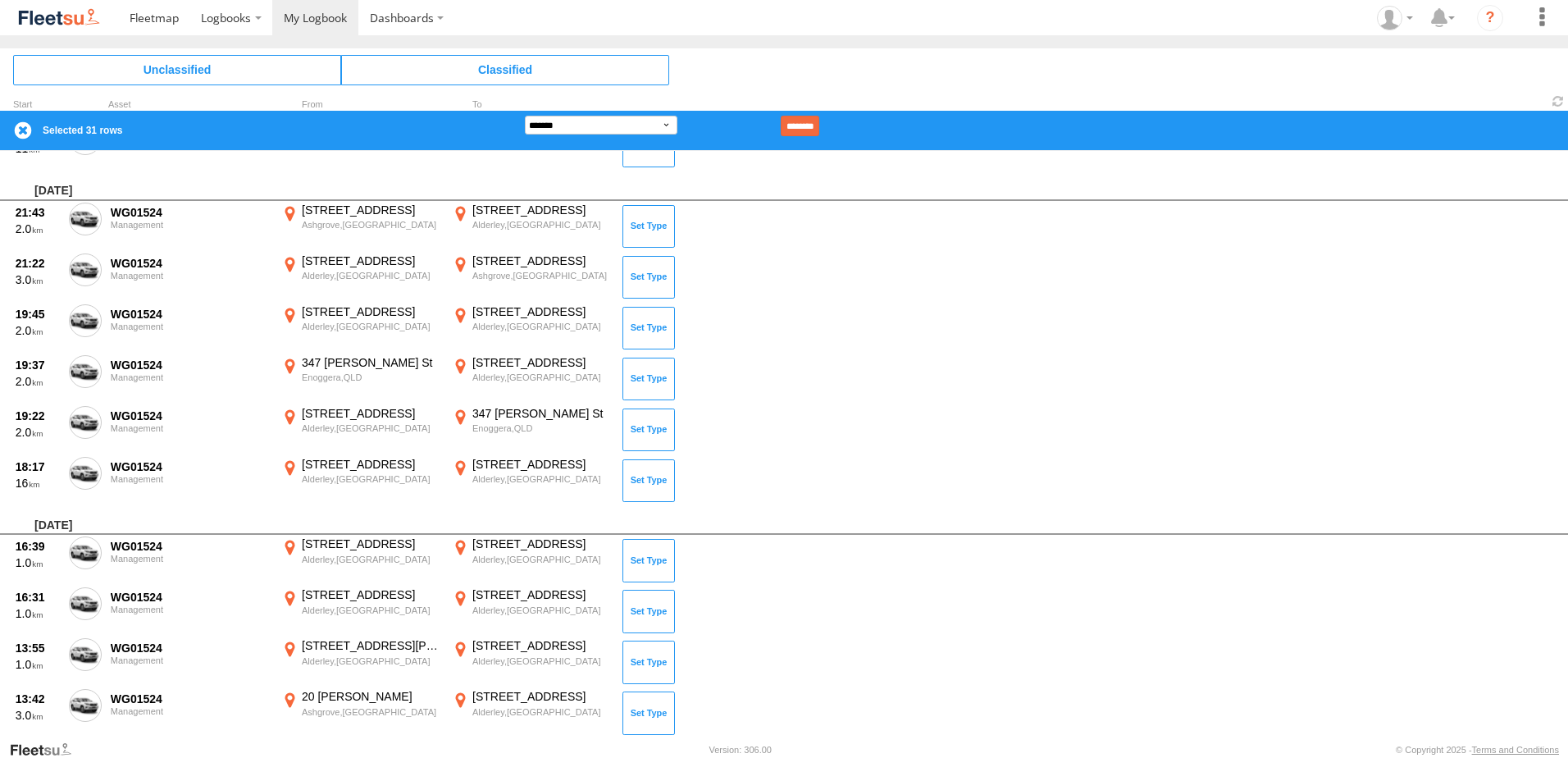
drag, startPoint x: 77, startPoint y: 551, endPoint x: 93, endPoint y: 507, distance: 46.8
click at [0, 0] on span at bounding box center [0, 0] width 0 height 0
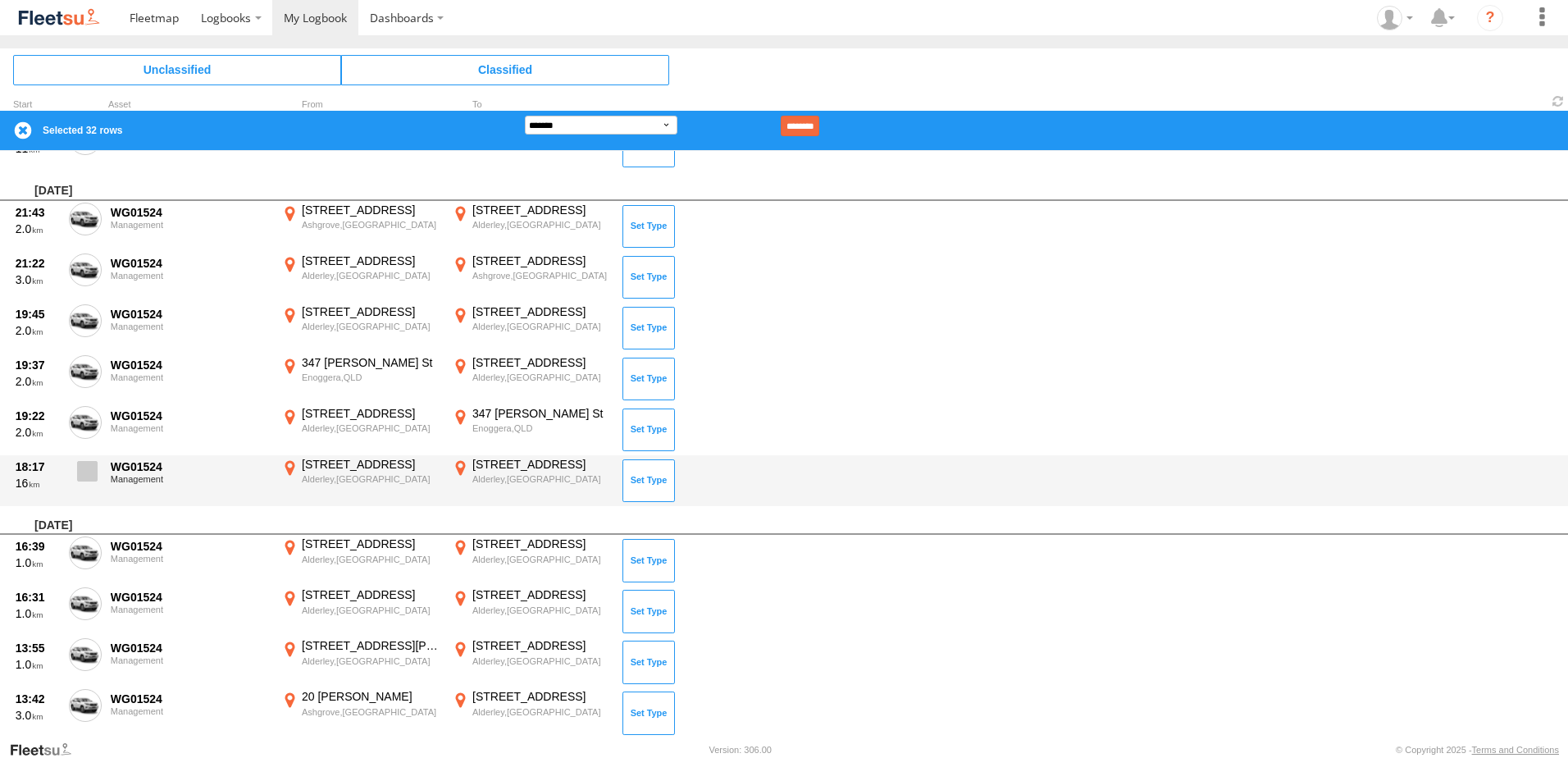
click at [92, 476] on span at bounding box center [87, 471] width 21 height 21
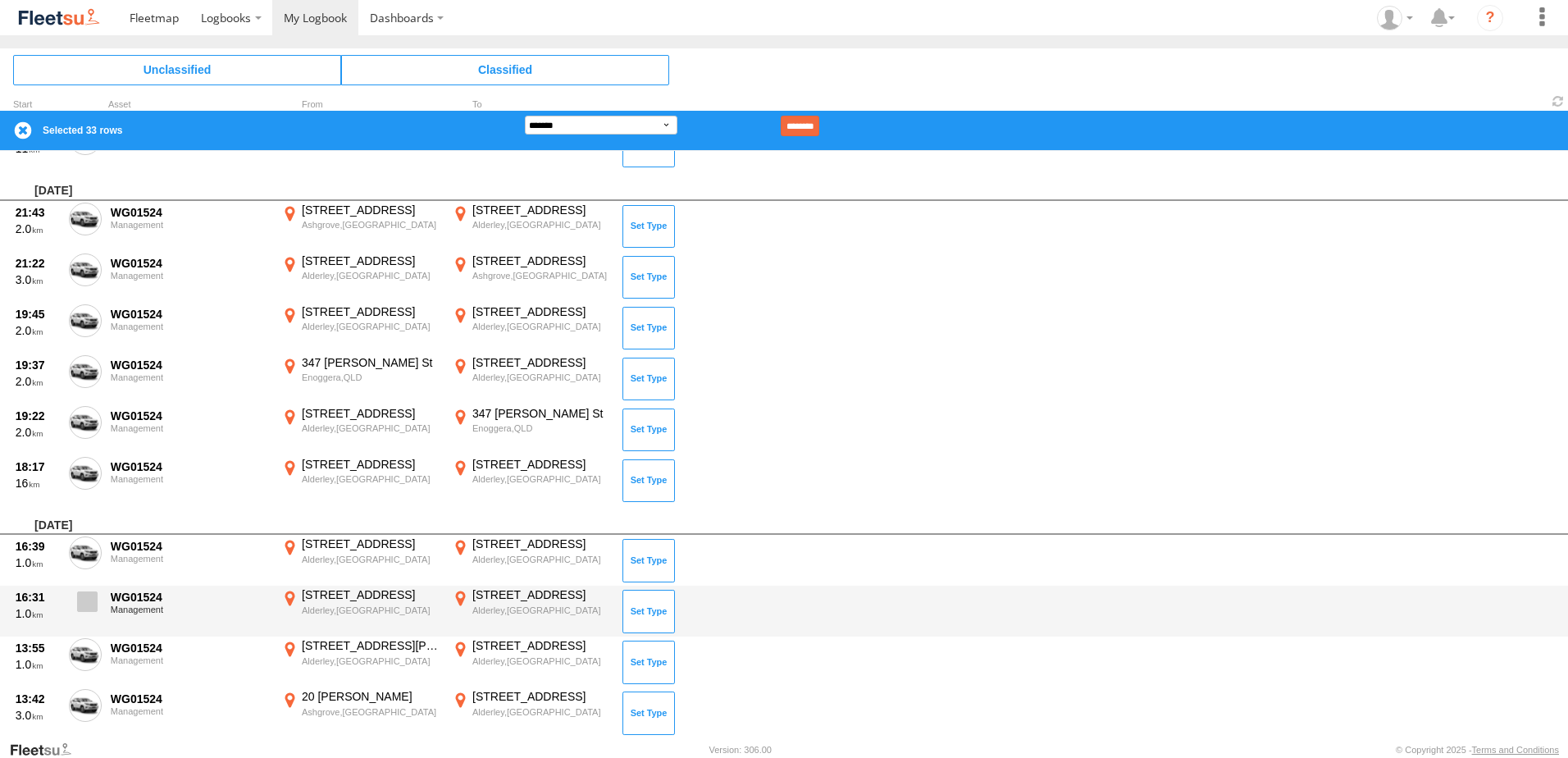
click at [85, 598] on span at bounding box center [87, 602] width 21 height 21
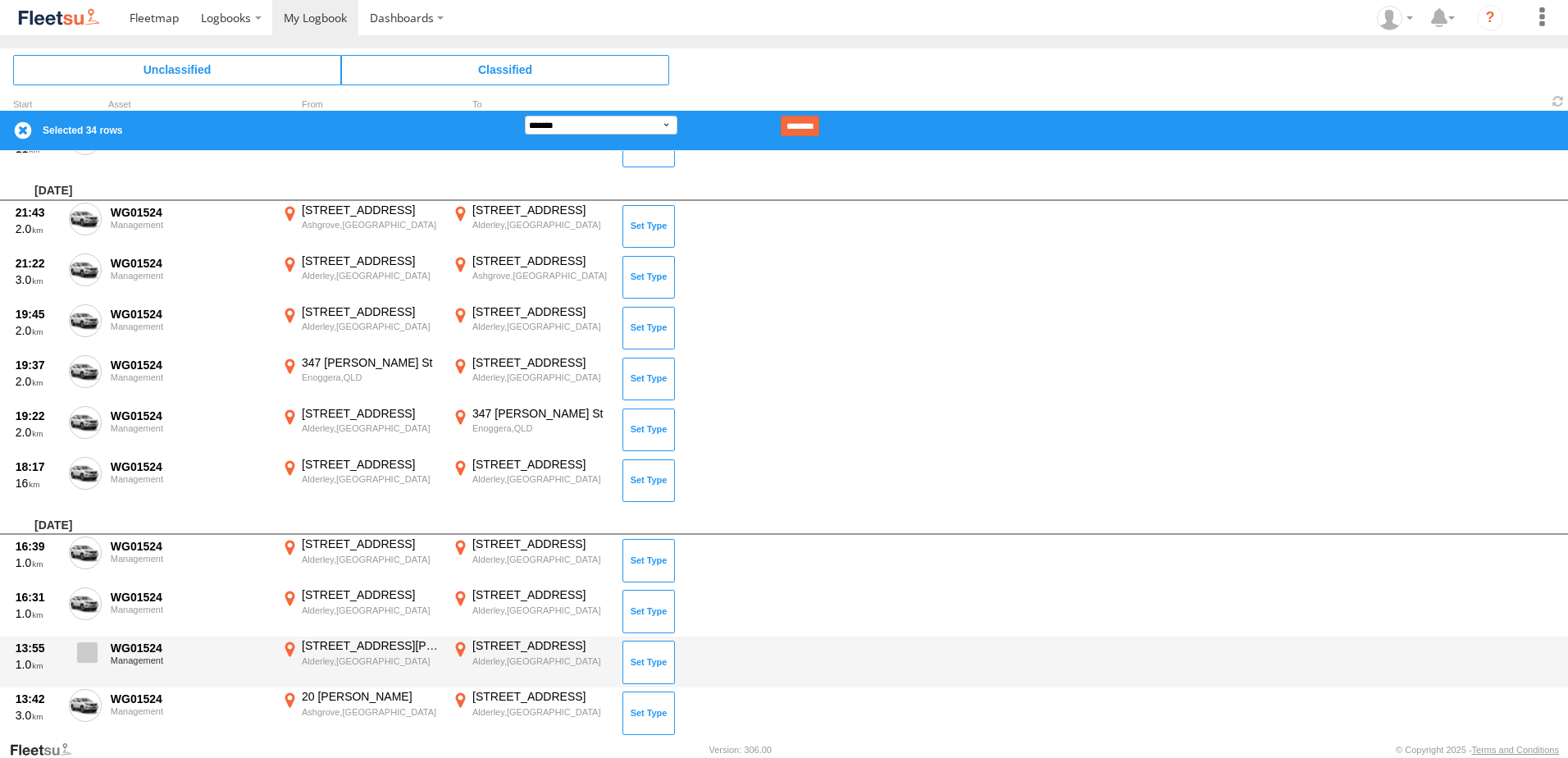
click at [87, 652] on span at bounding box center [87, 653] width 21 height 21
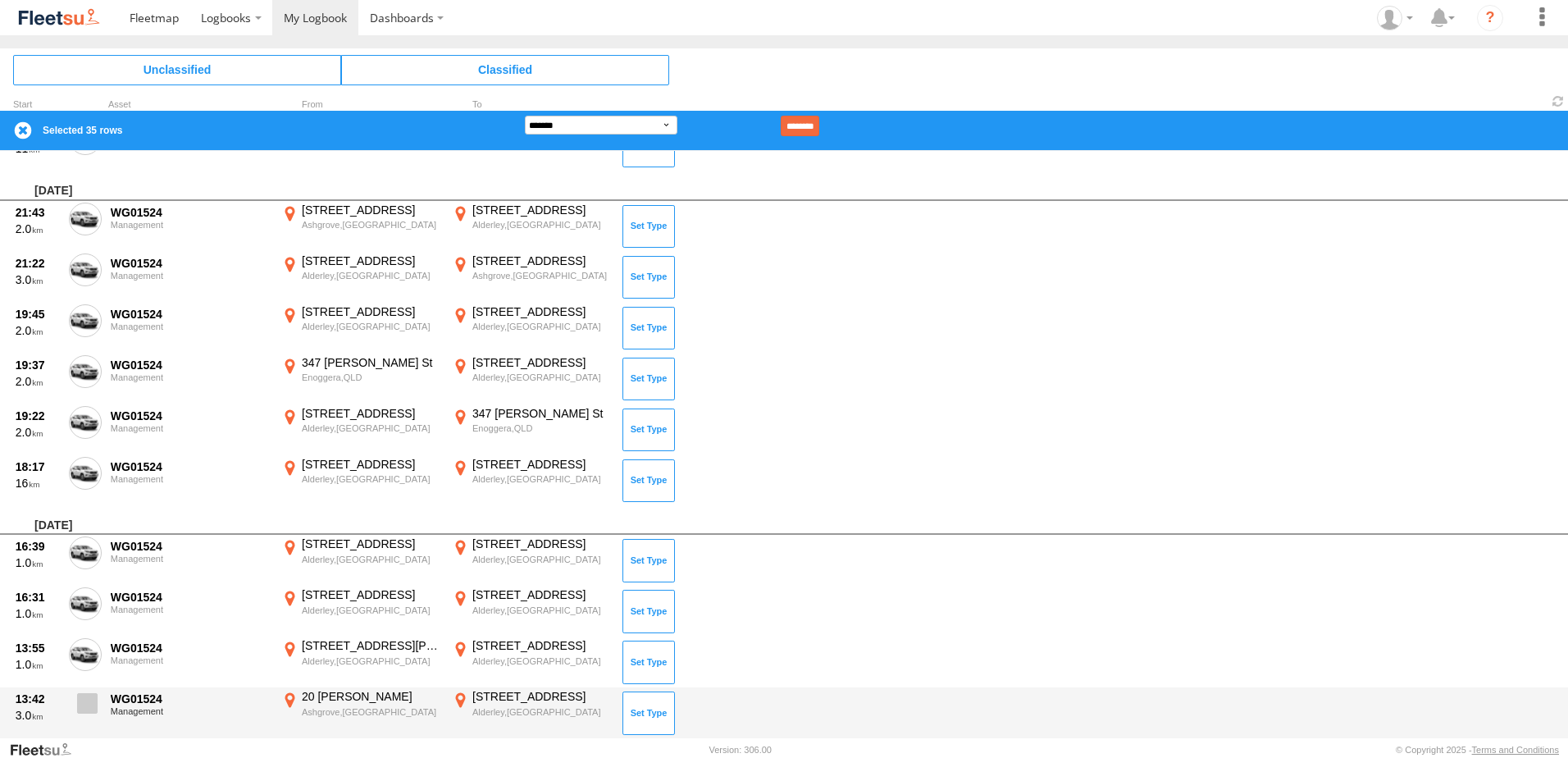
click at [87, 704] on span at bounding box center [87, 704] width 21 height 21
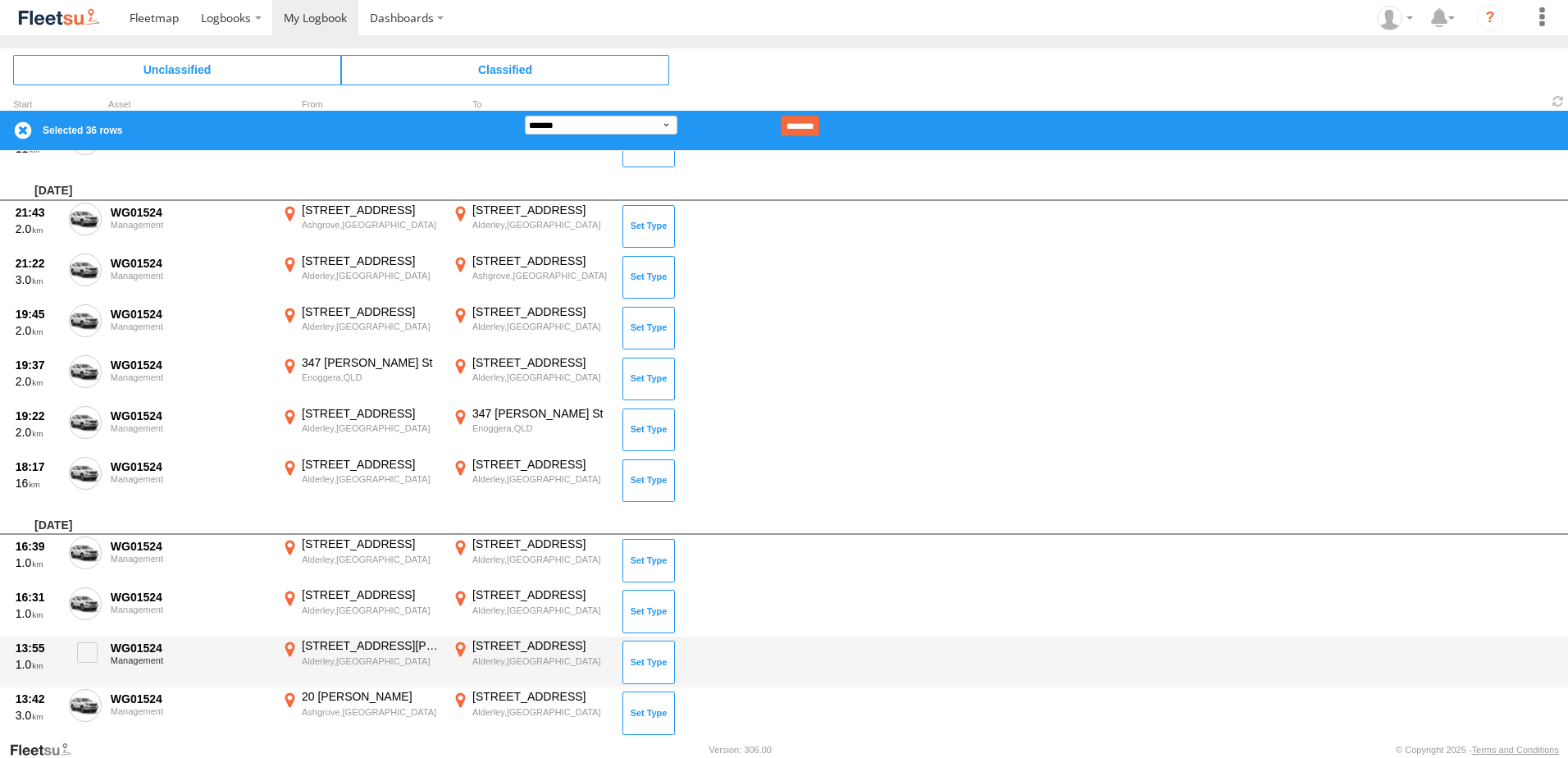
scroll to position [1805, 0]
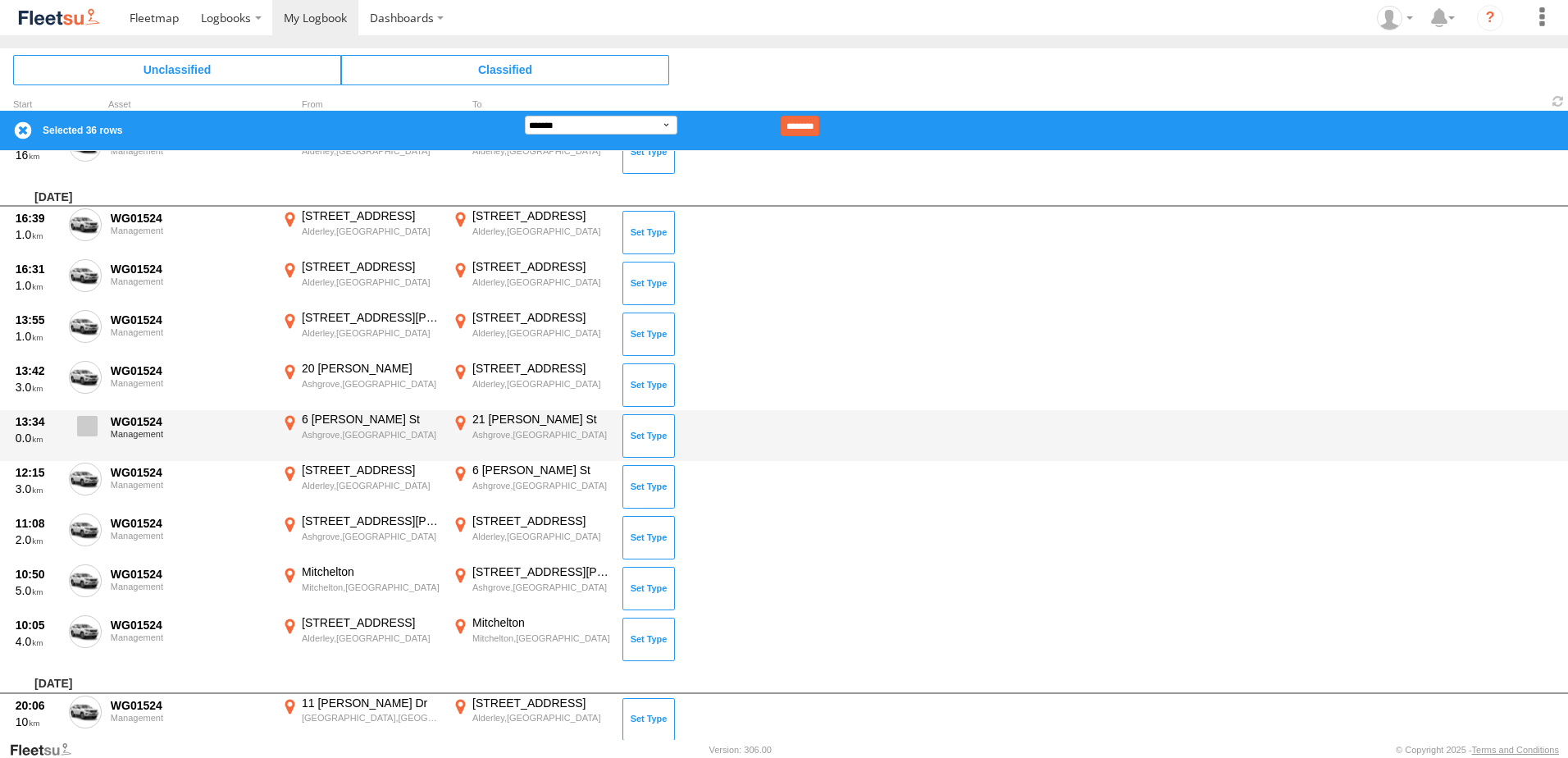
click at [93, 434] on span at bounding box center [87, 426] width 21 height 21
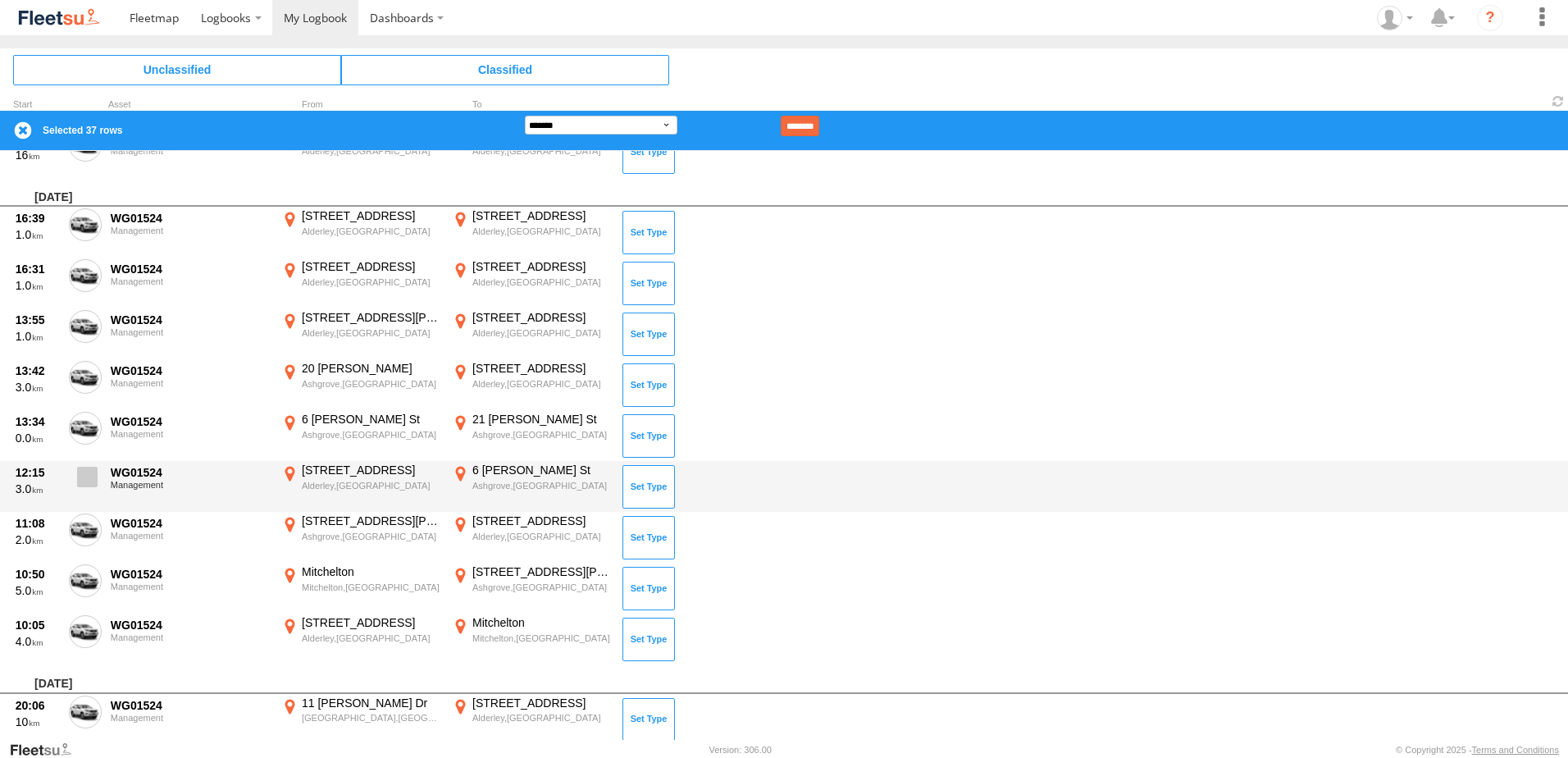
click at [89, 480] on span at bounding box center [87, 477] width 21 height 21
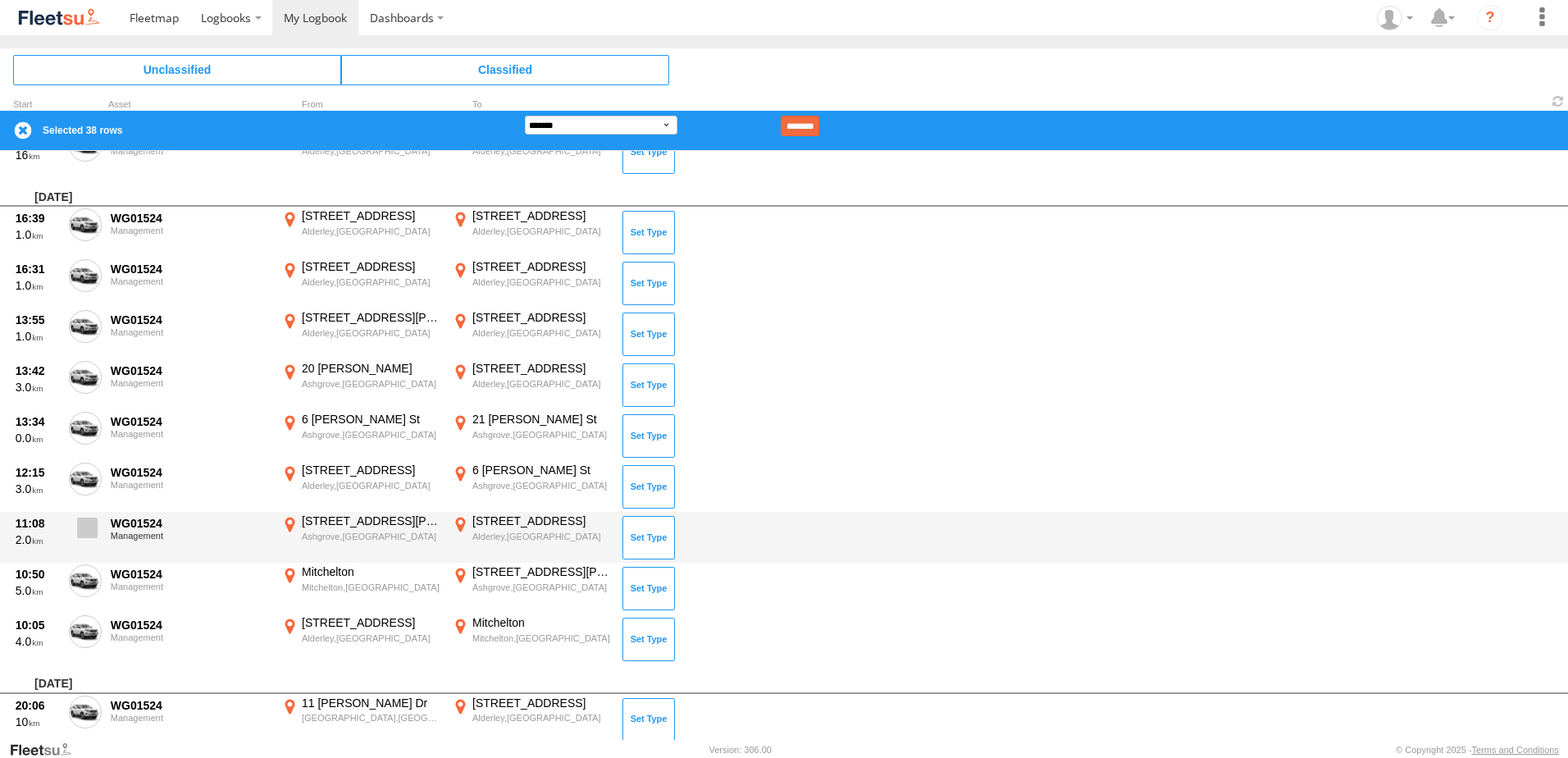
click at [84, 527] on span at bounding box center [87, 528] width 21 height 21
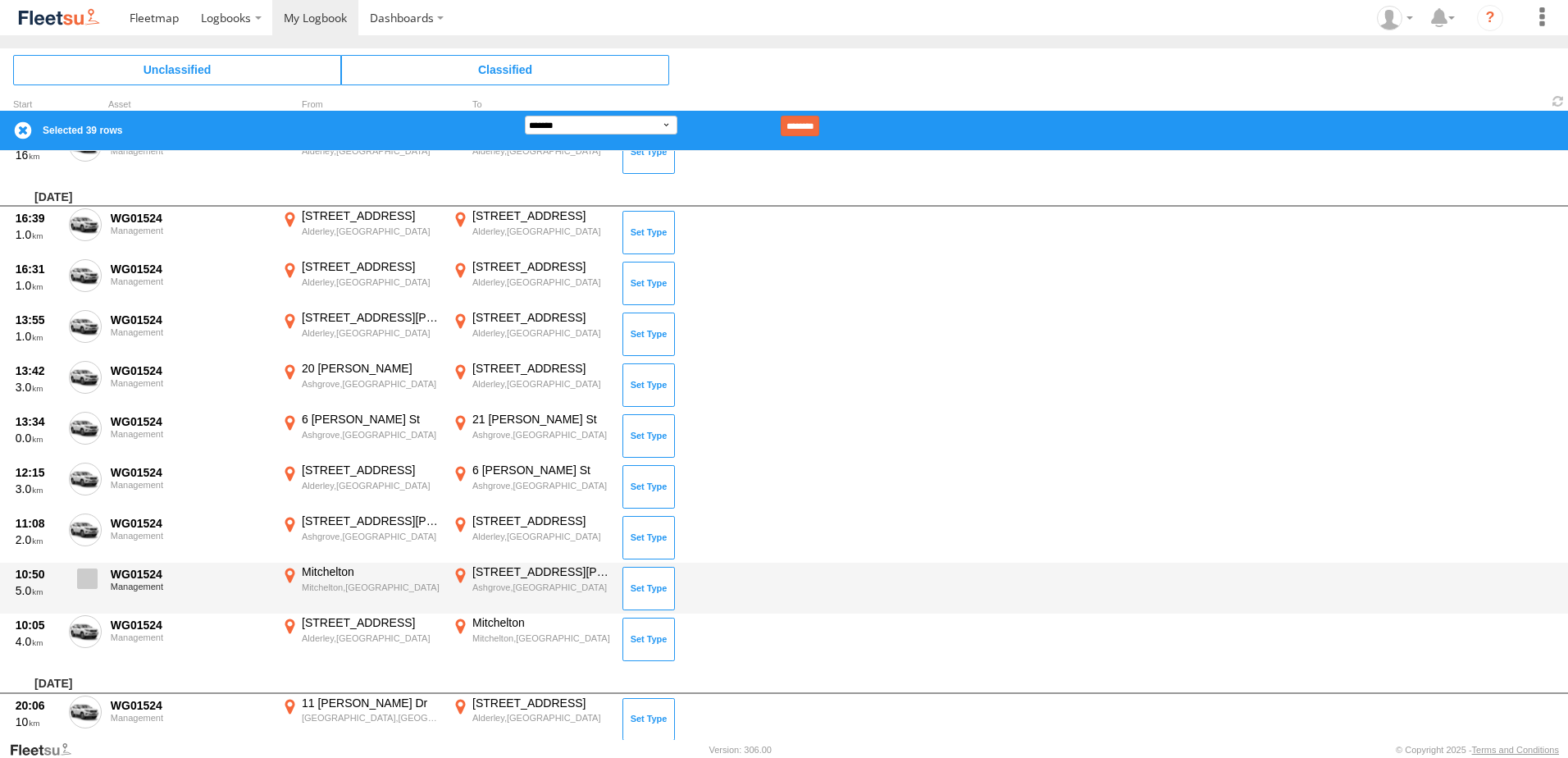
click at [73, 570] on label at bounding box center [84, 583] width 33 height 38
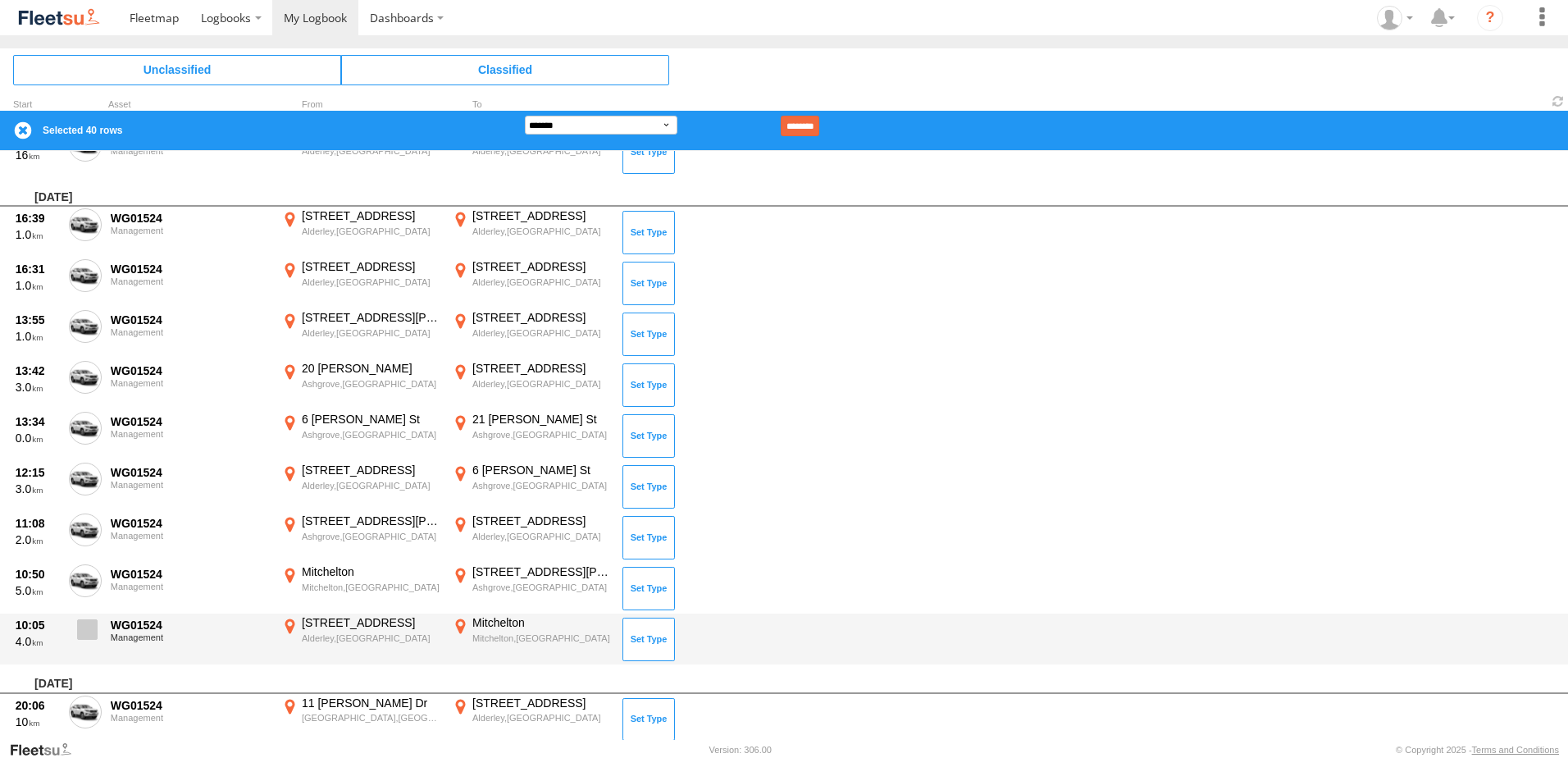
click at [84, 621] on span at bounding box center [87, 629] width 21 height 21
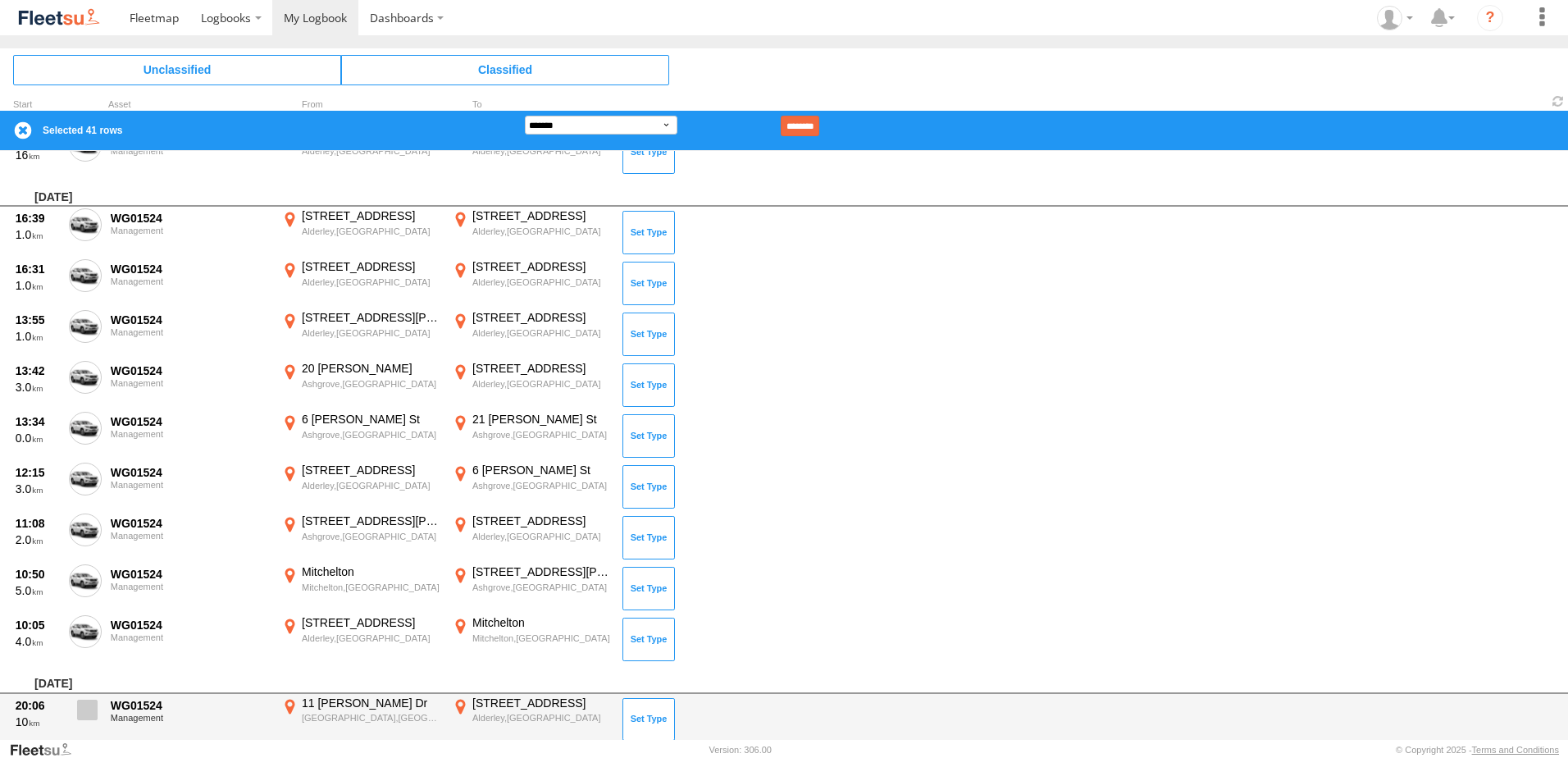
click at [84, 708] on span at bounding box center [87, 710] width 21 height 21
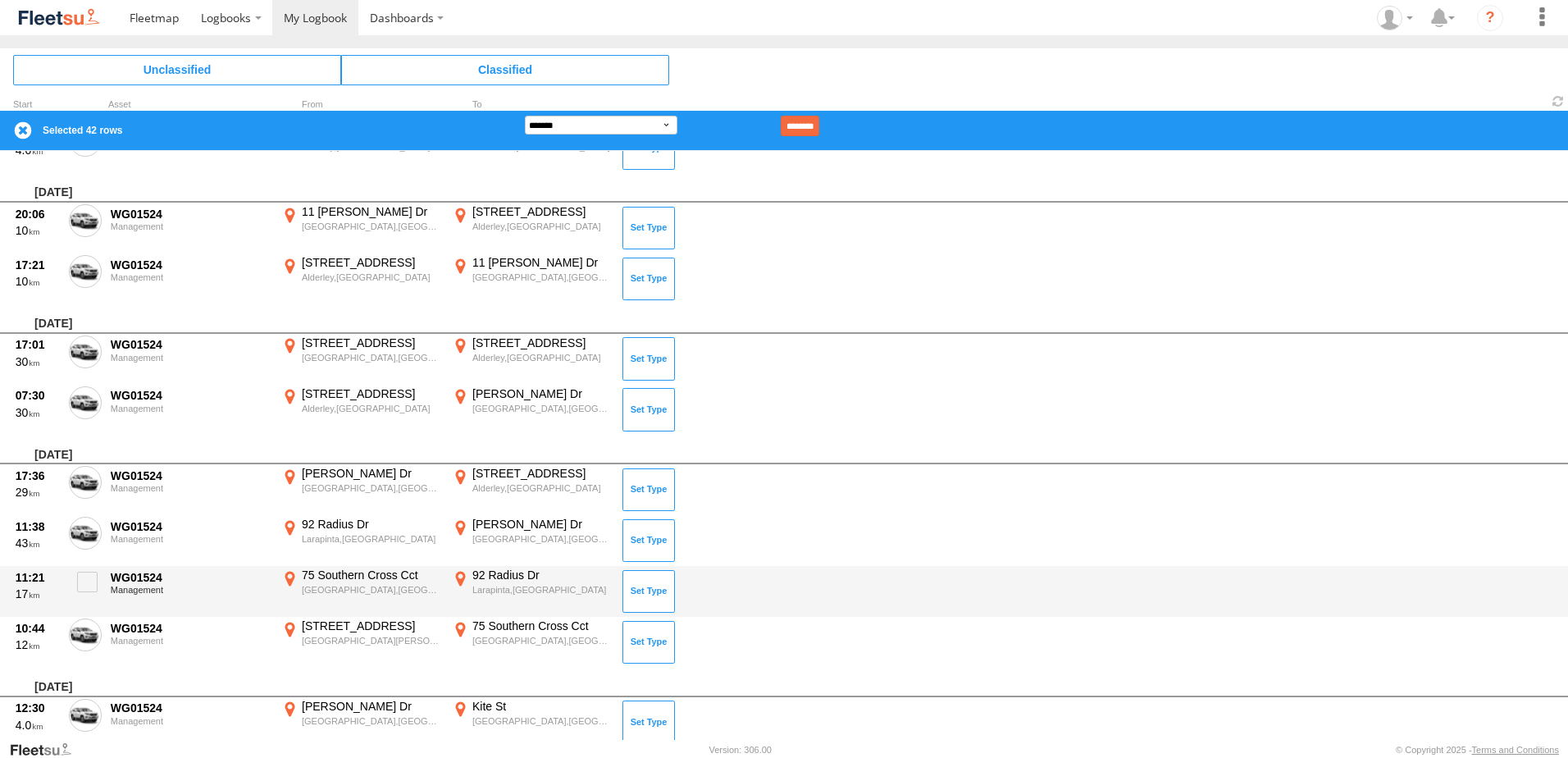
scroll to position [2297, 0]
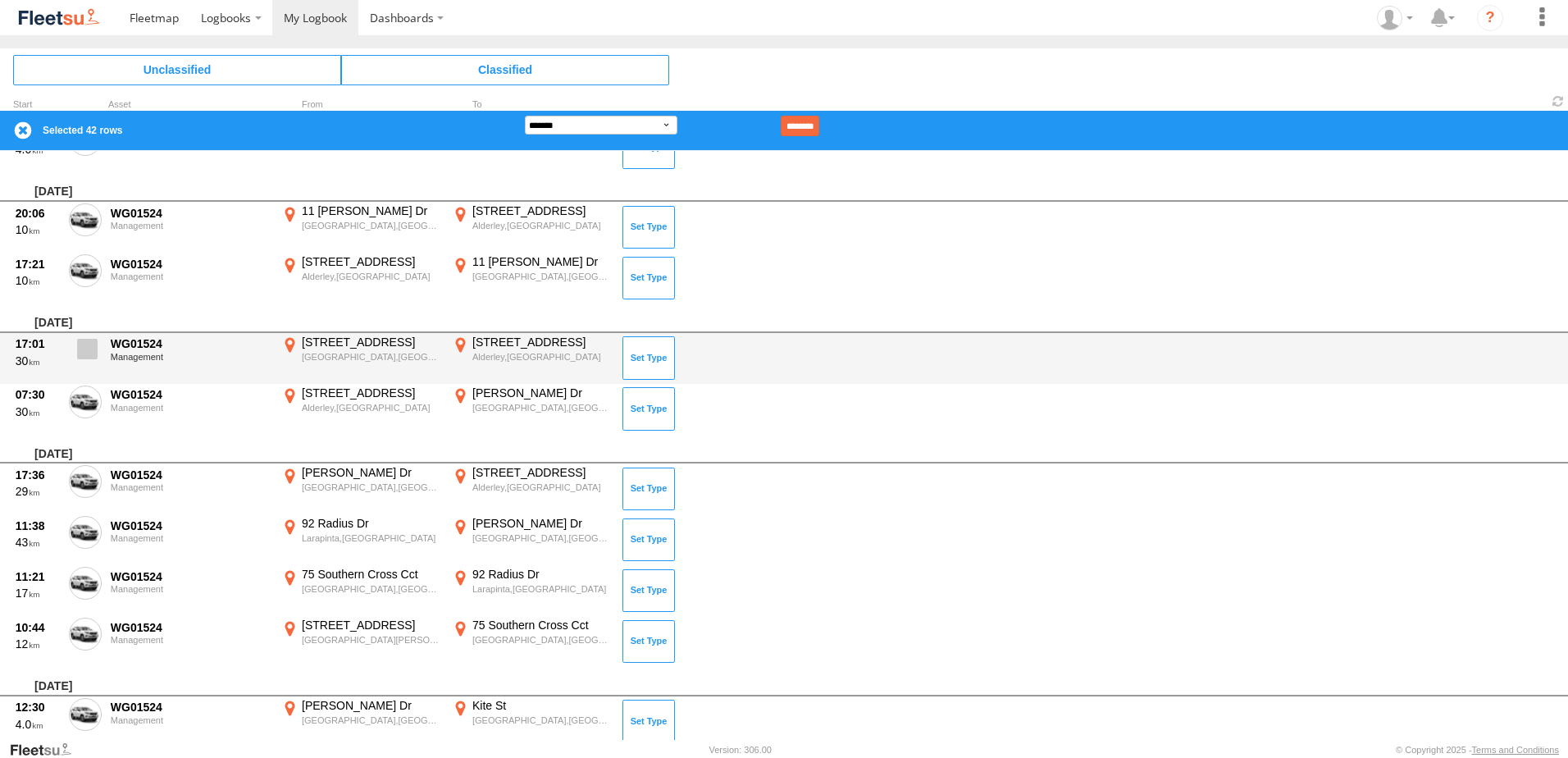
drag, startPoint x: 90, startPoint y: 340, endPoint x: 82, endPoint y: 344, distance: 8.9
click at [88, 347] on span at bounding box center [87, 349] width 21 height 21
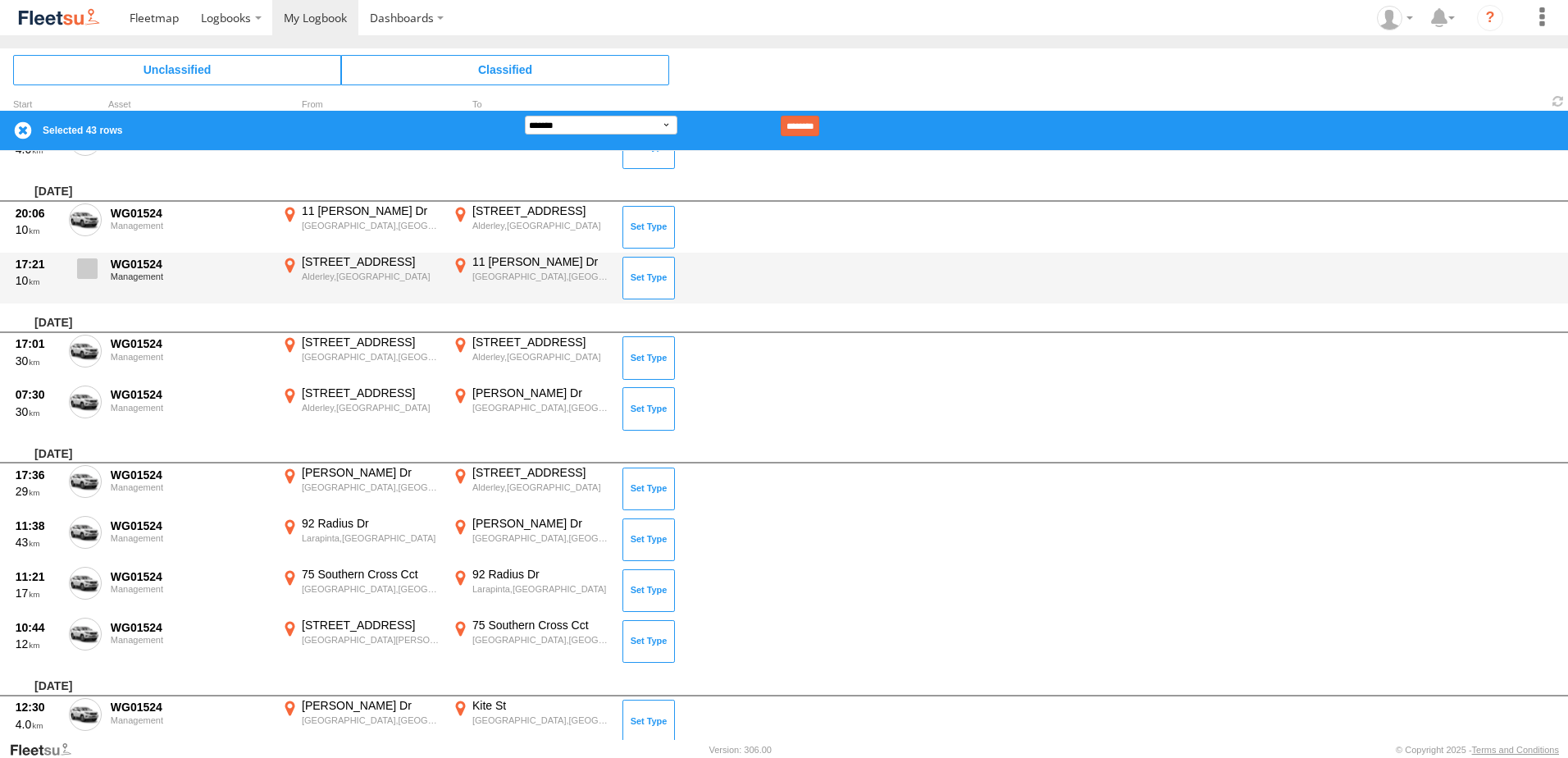
click at [74, 278] on label at bounding box center [84, 272] width 33 height 38
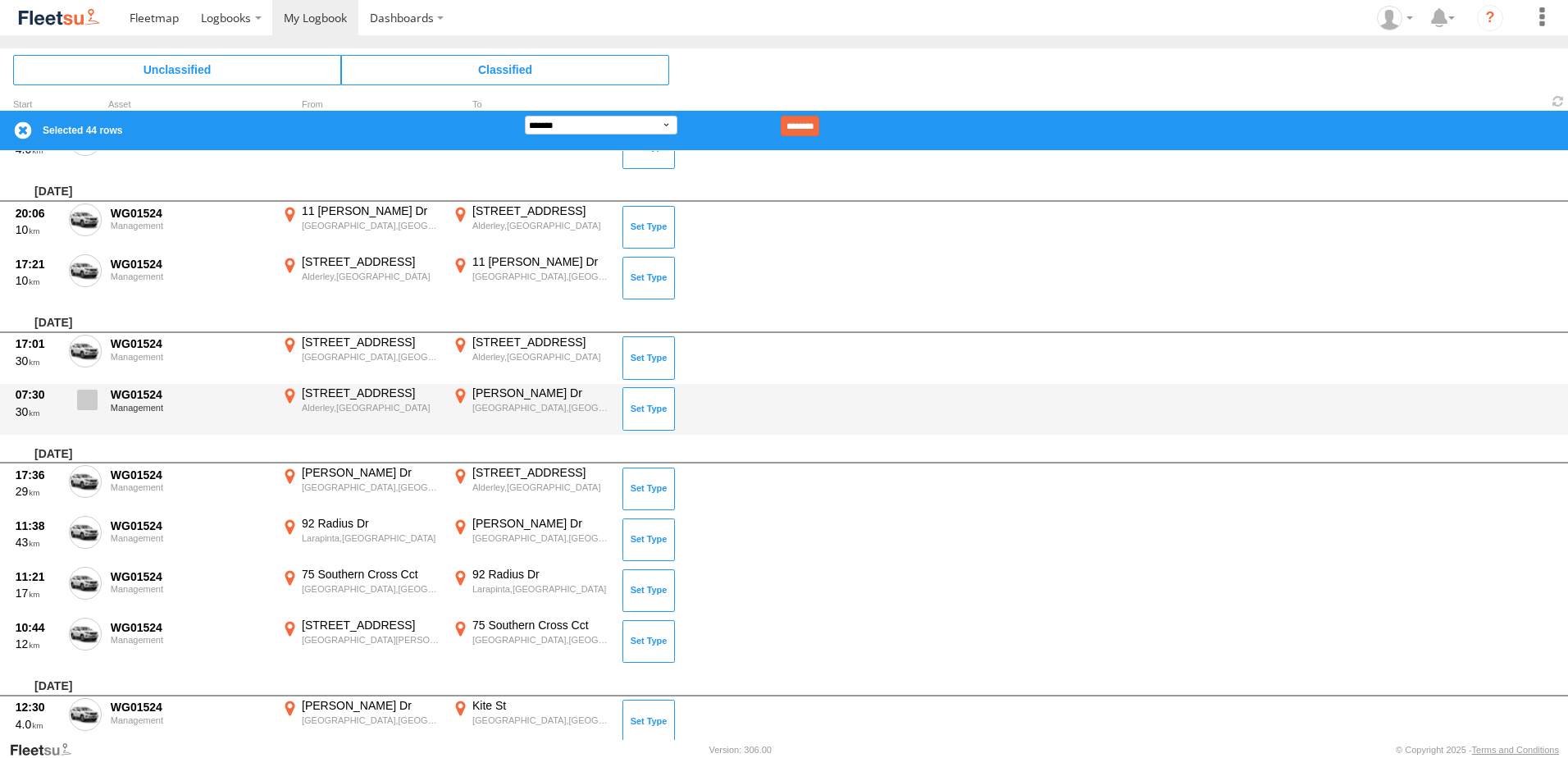
click at [80, 399] on span at bounding box center [87, 399] width 21 height 21
click at [90, 400] on span at bounding box center [87, 399] width 21 height 21
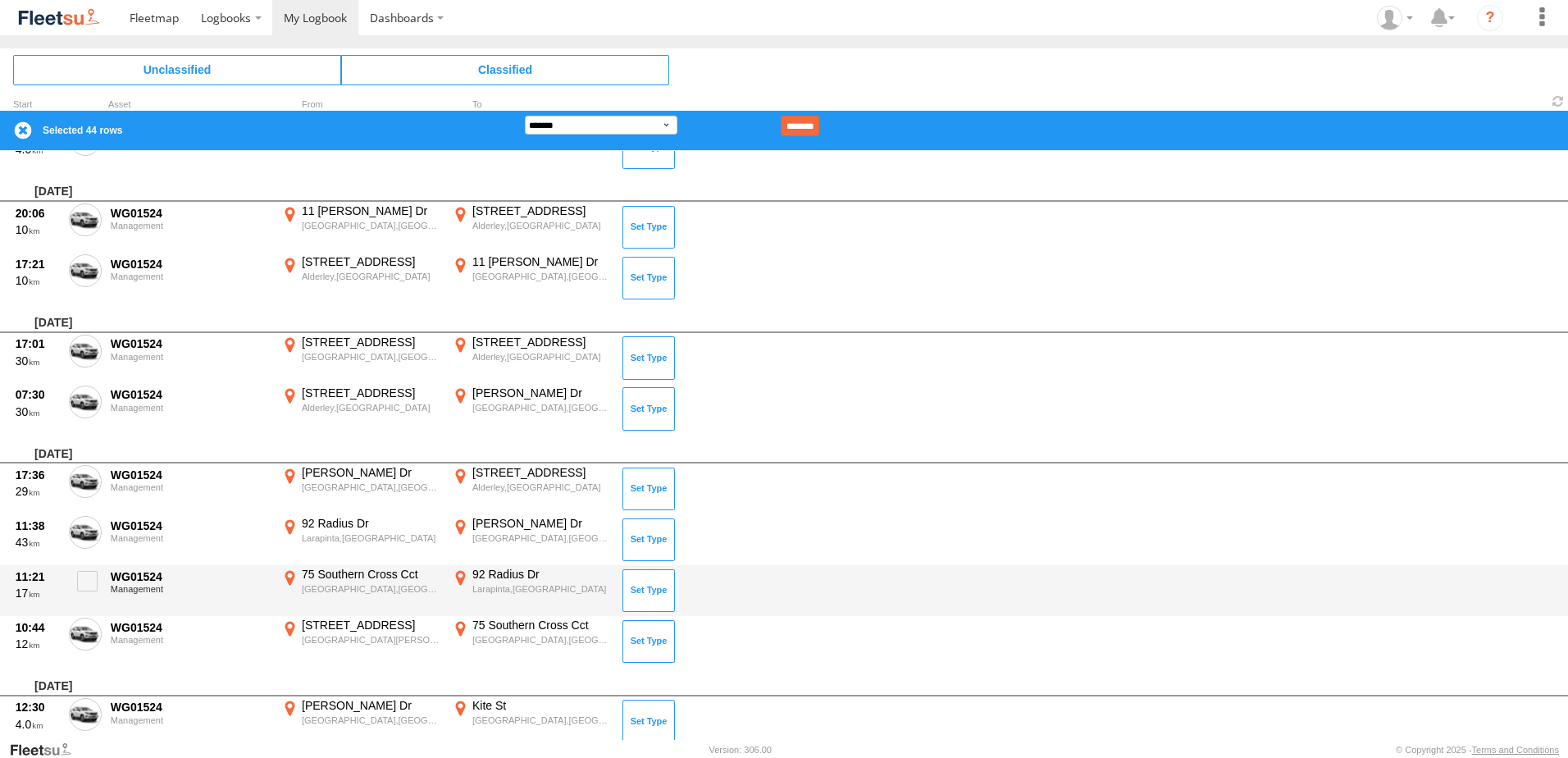
scroll to position [2379, 0]
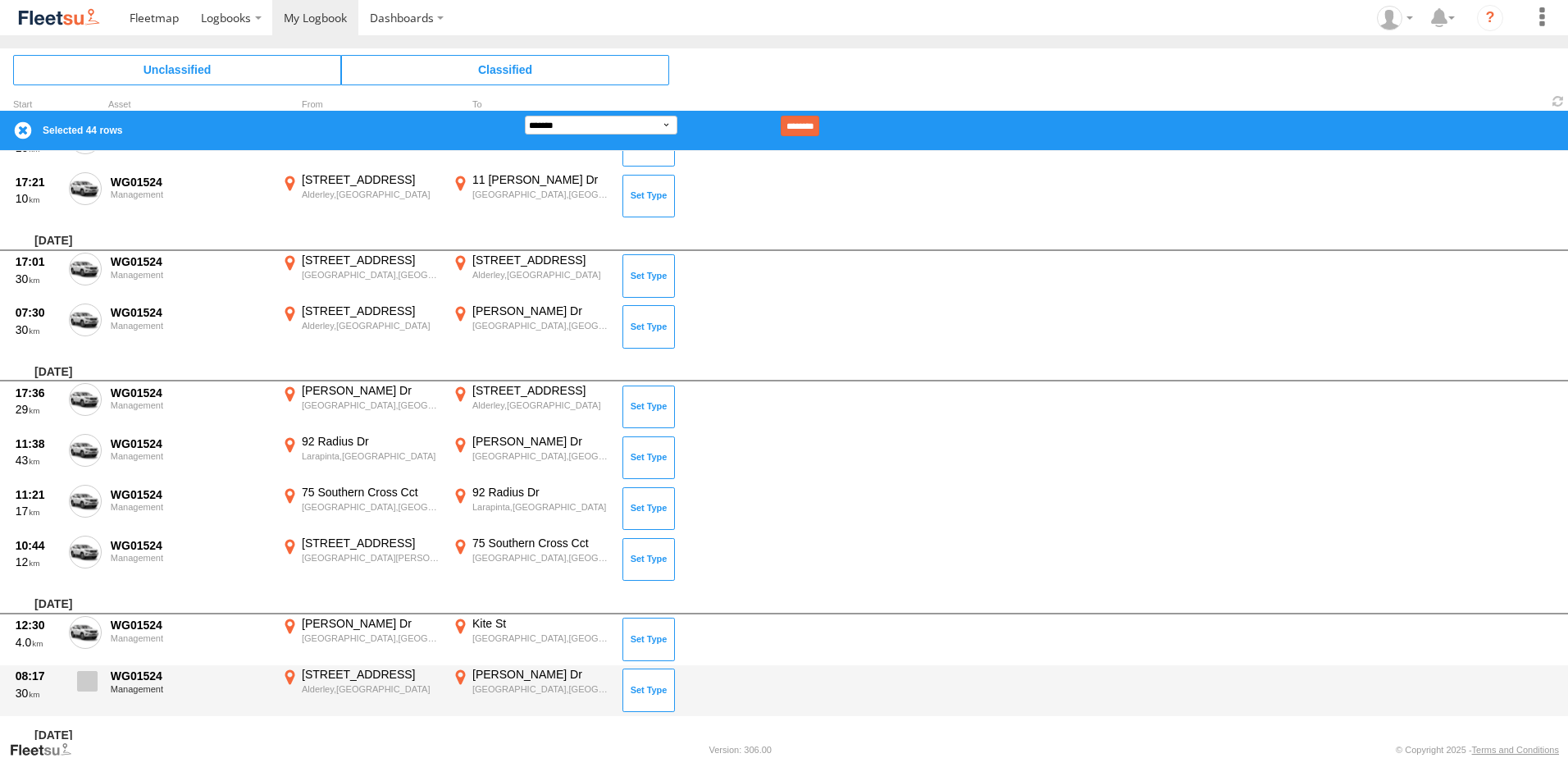
click at [90, 676] on span at bounding box center [87, 681] width 21 height 21
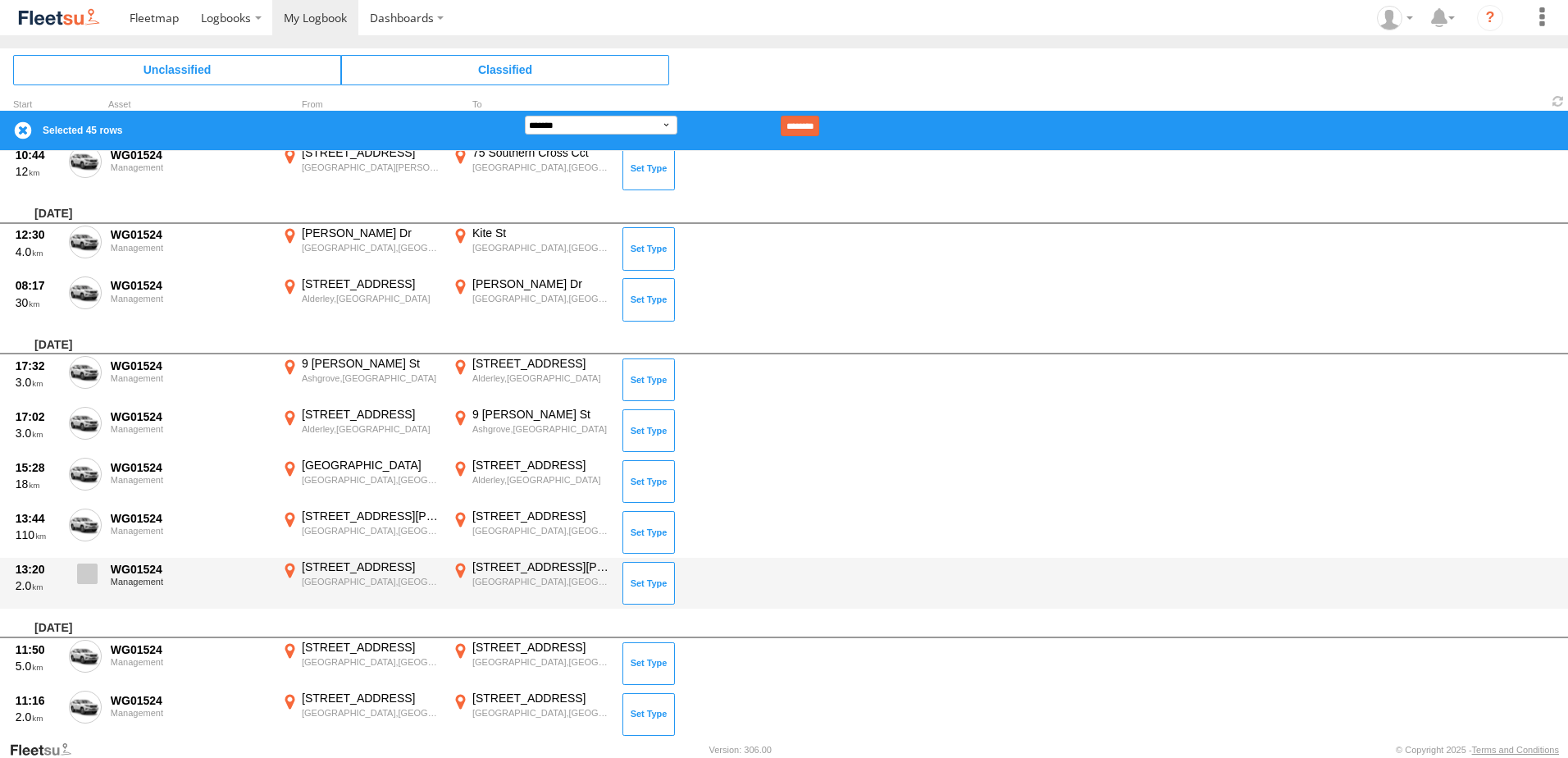
scroll to position [2790, 0]
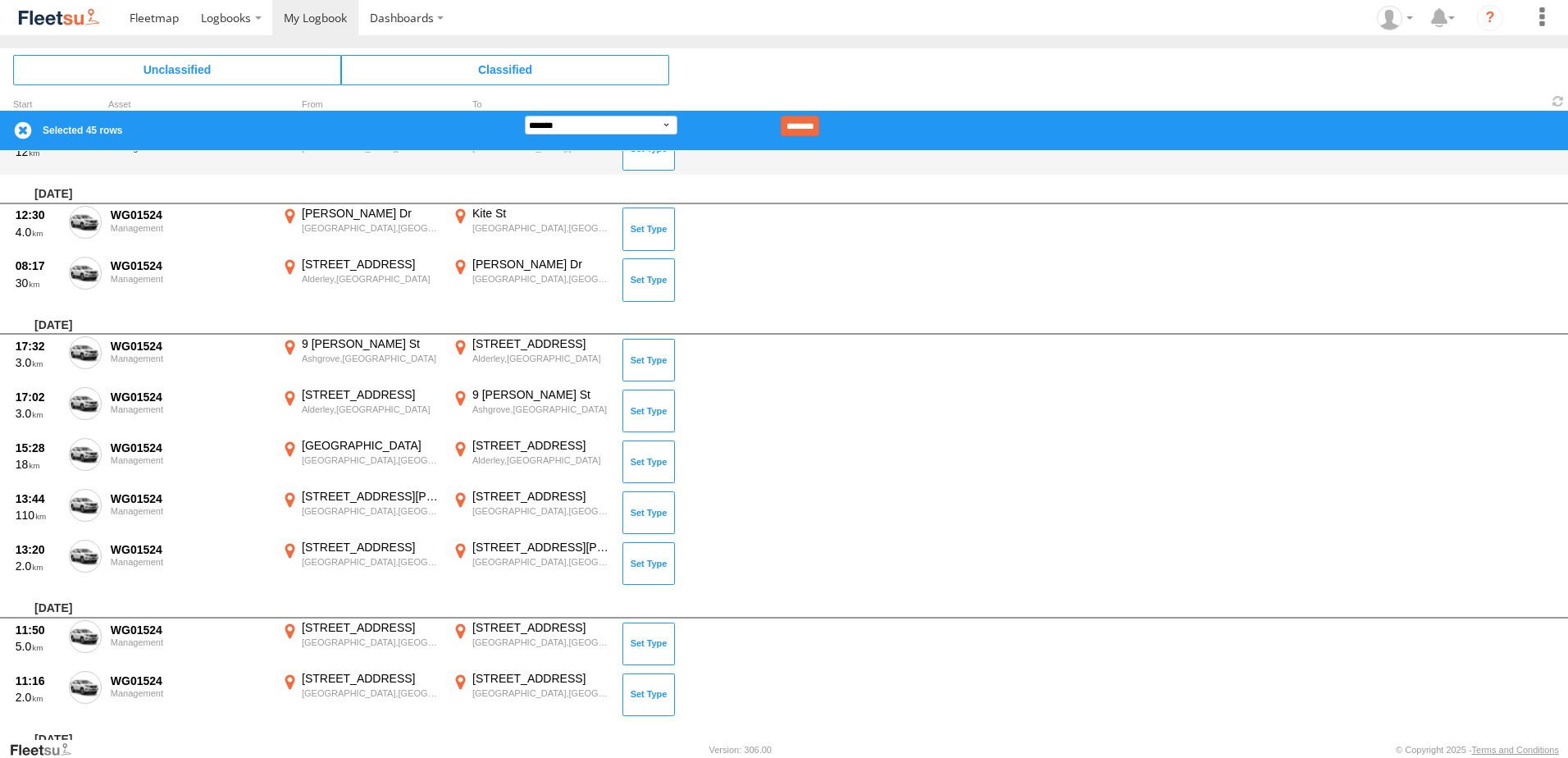
click at [813, 126] on input "********" at bounding box center [800, 125] width 38 height 21
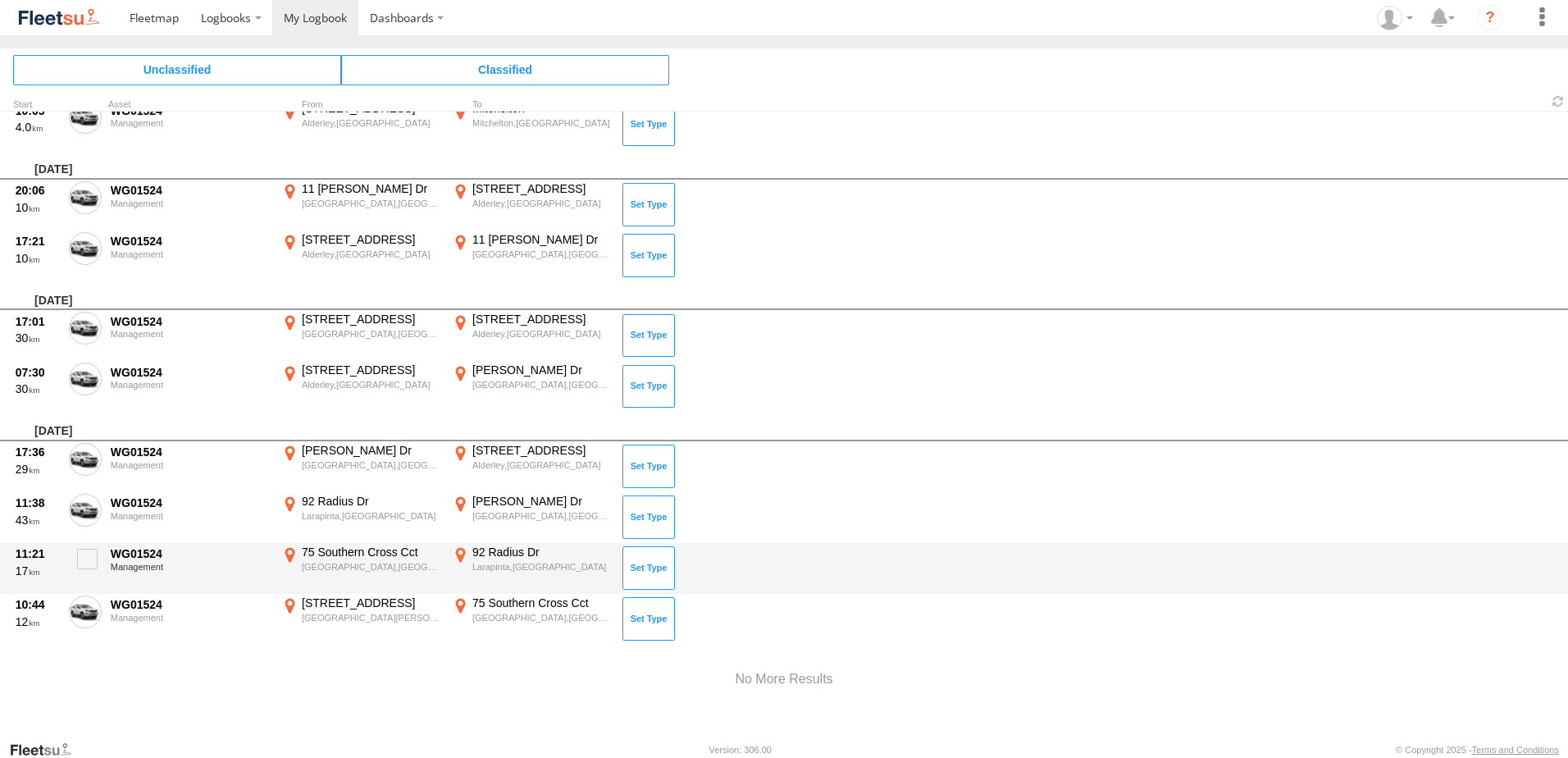
scroll to position [2856, 0]
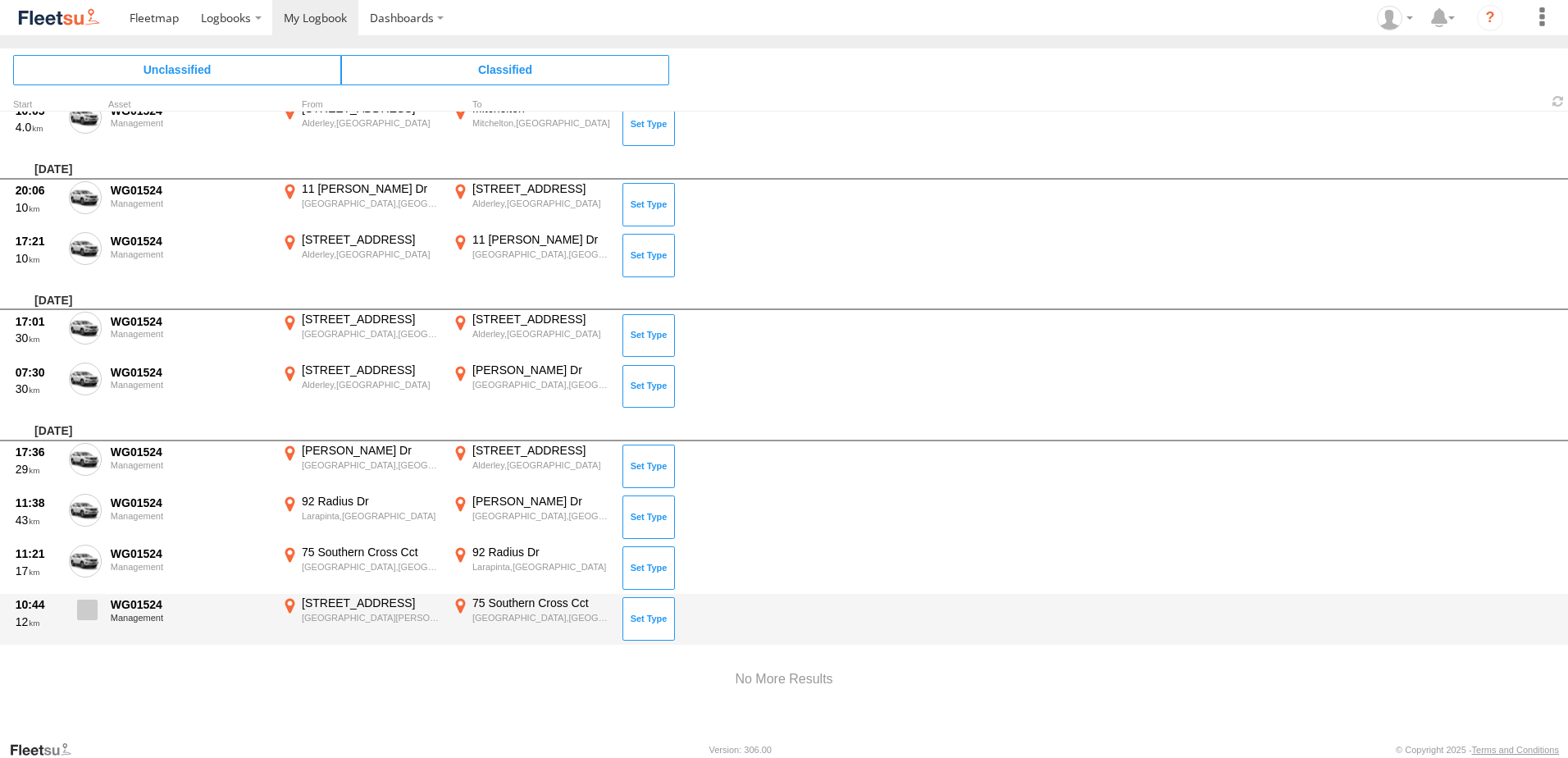
click at [82, 612] on span at bounding box center [87, 610] width 21 height 21
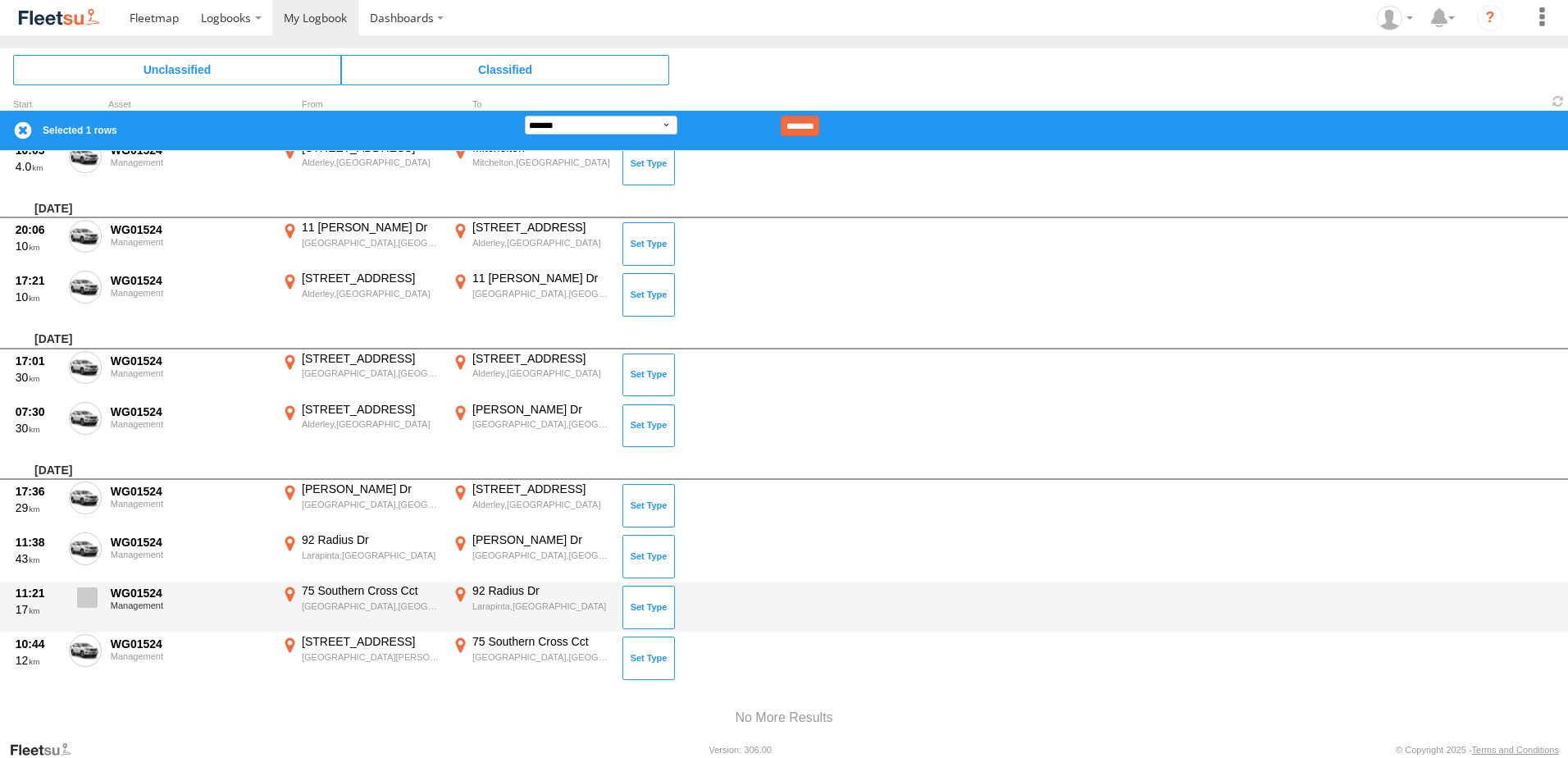
click at [88, 587] on label at bounding box center [84, 602] width 33 height 38
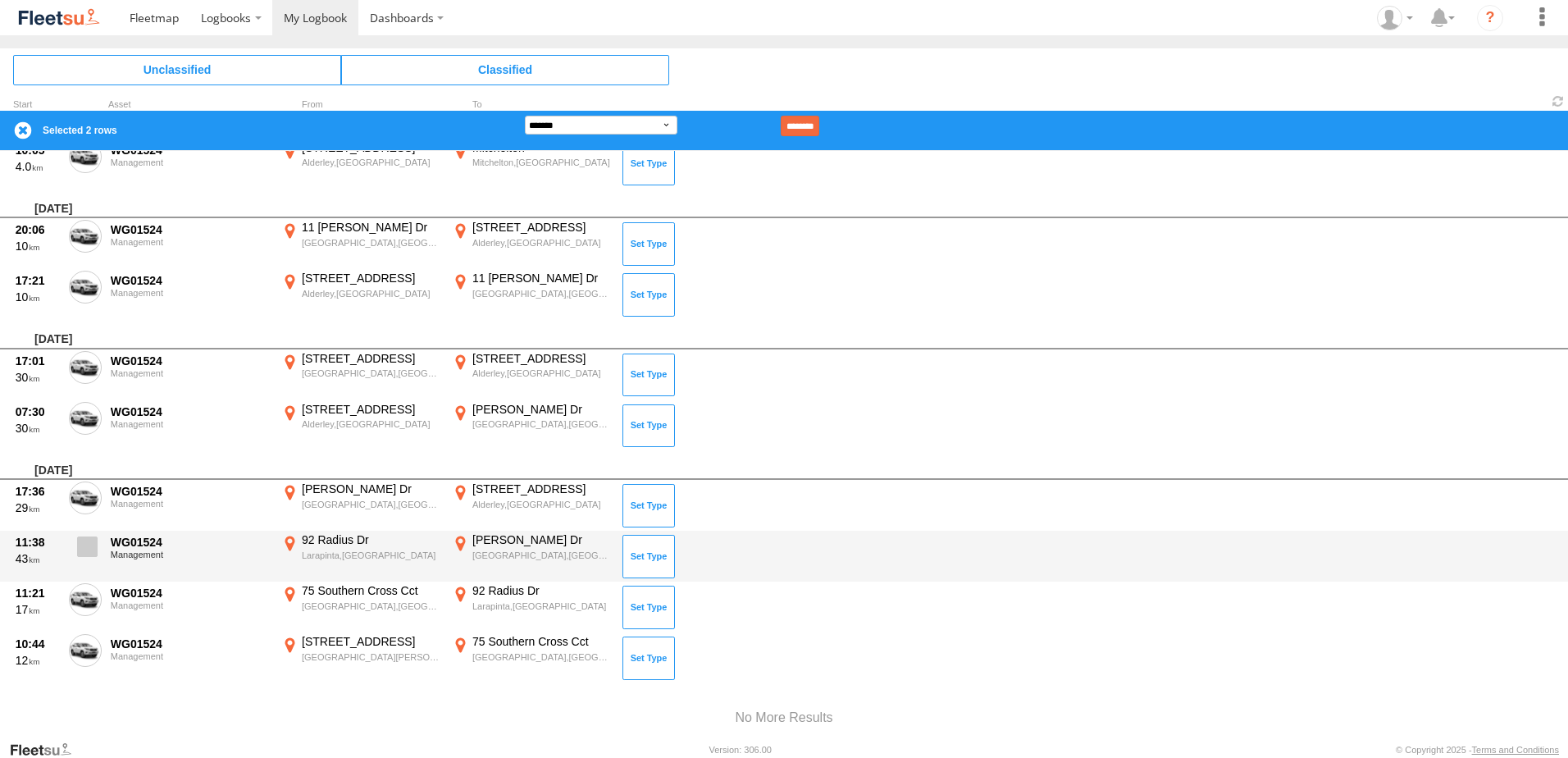
click at [94, 547] on span at bounding box center [87, 547] width 21 height 21
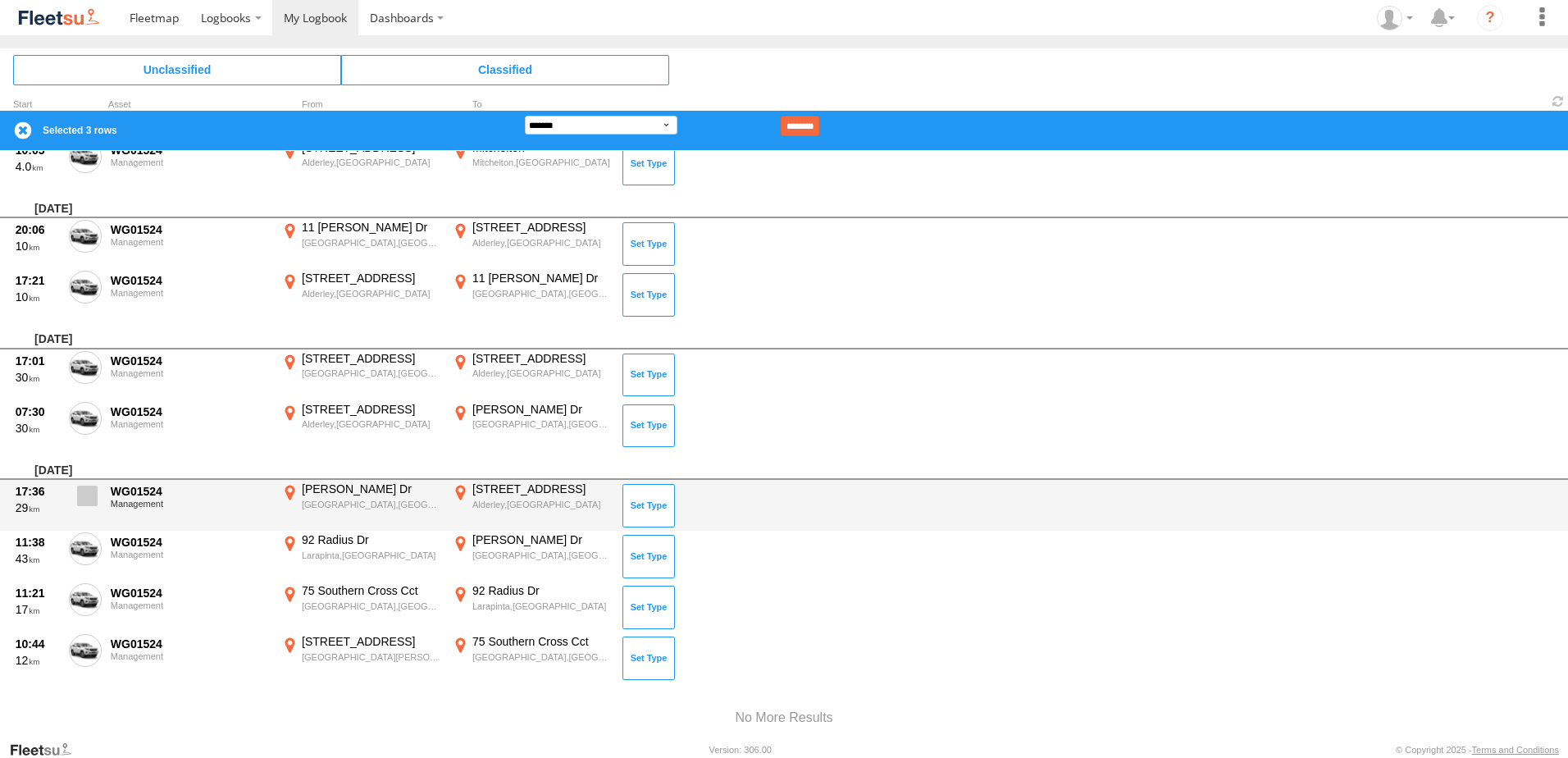
click at [91, 502] on span at bounding box center [87, 496] width 21 height 21
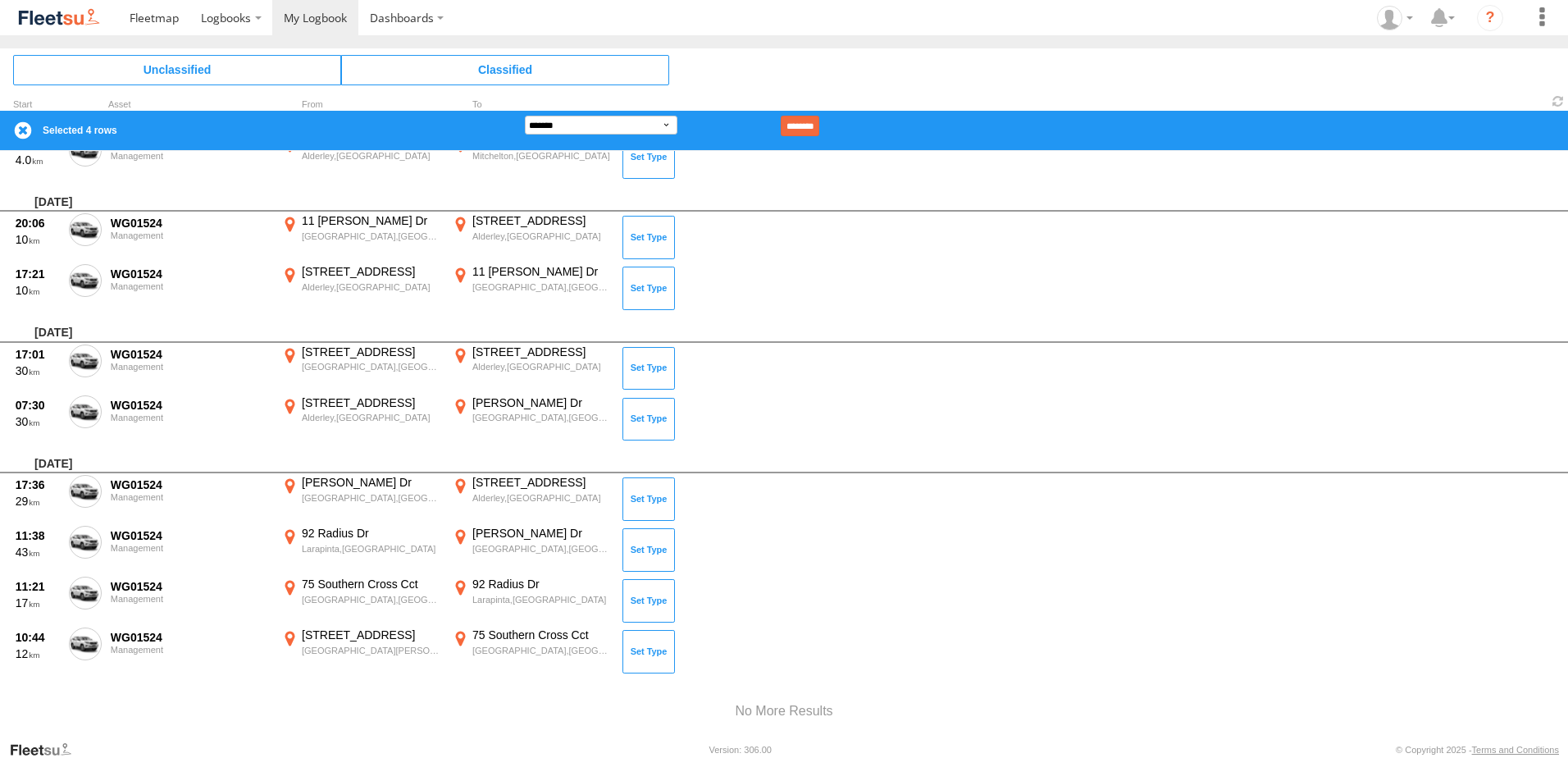
scroll to position [2872, 0]
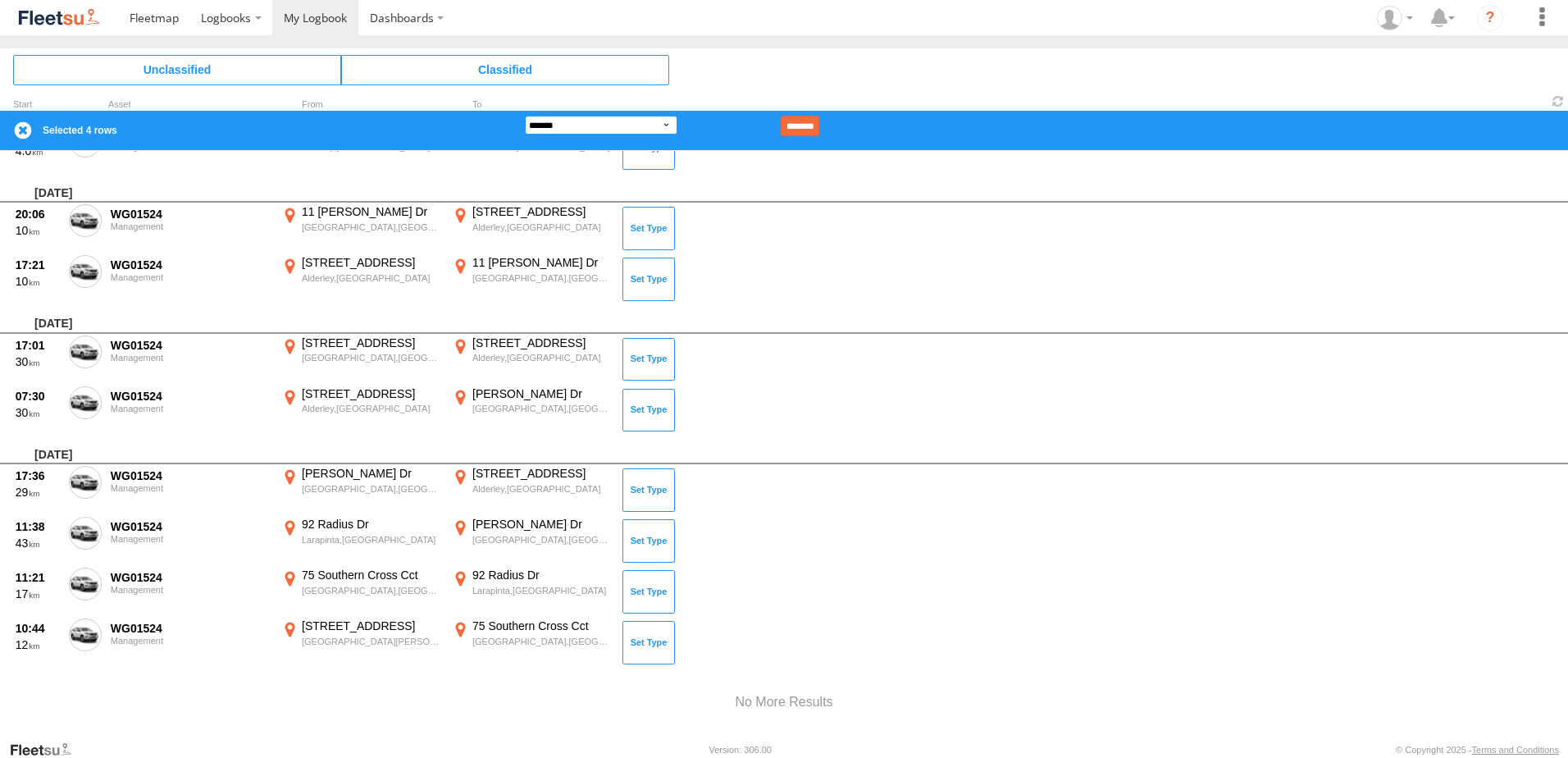
click at [654, 126] on select "**********" at bounding box center [601, 125] width 153 height 19
select select "******"
click at [525, 115] on select "**********" at bounding box center [601, 125] width 153 height 19
type input "**********"
click input "********" at bounding box center [800, 125] width 38 height 21
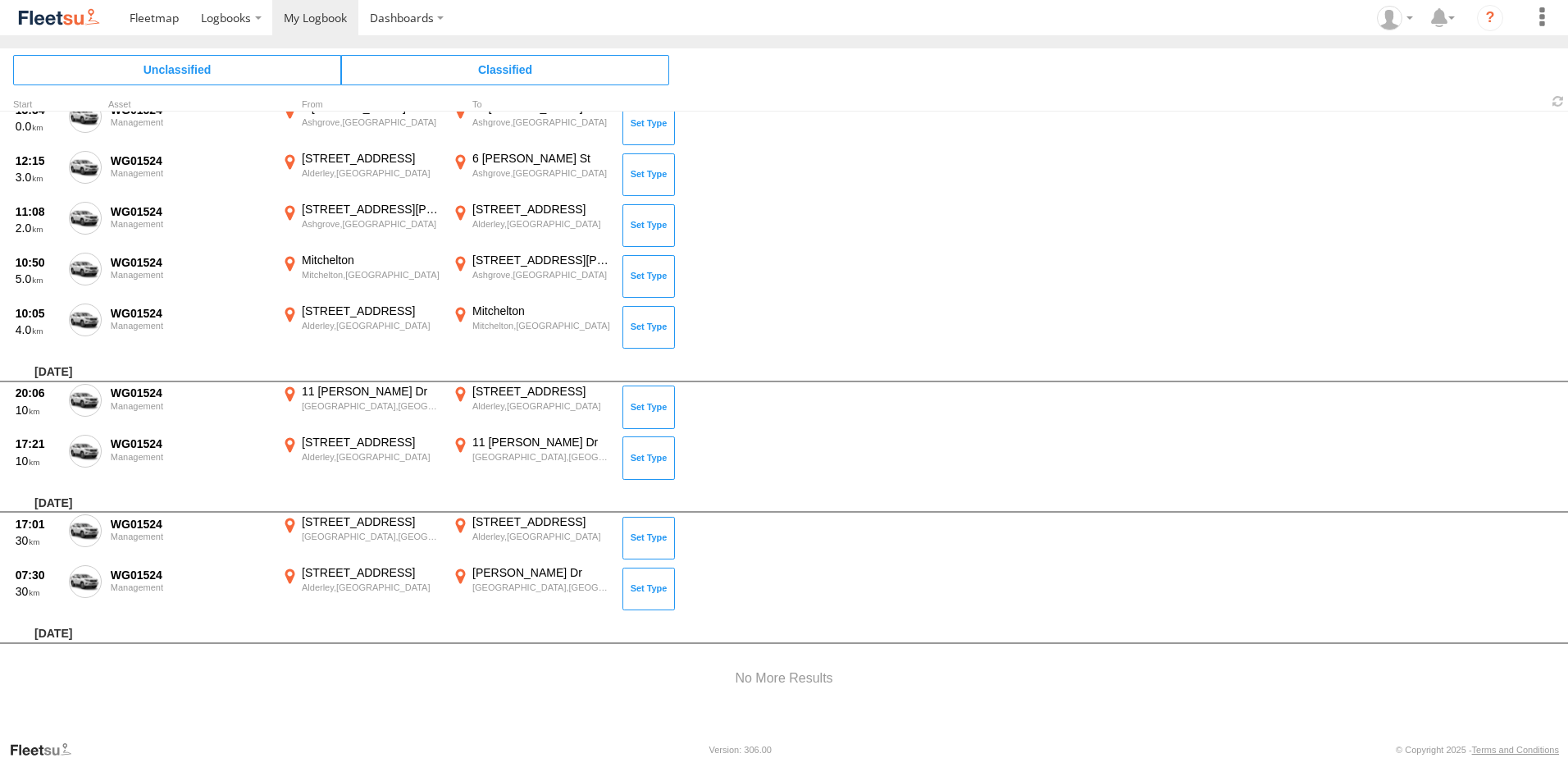
scroll to position [2653, 0]
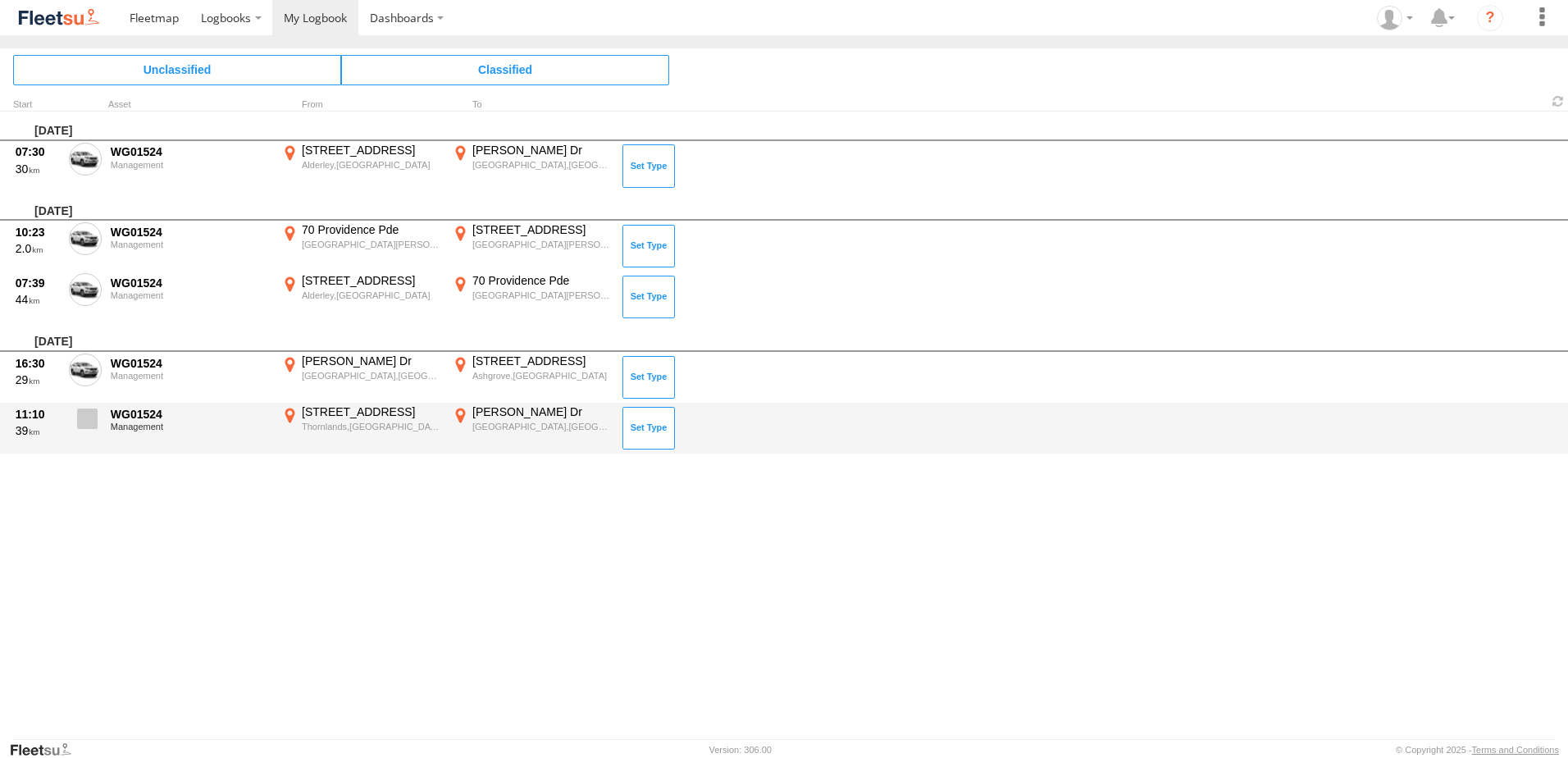
click at [91, 430] on label at bounding box center [84, 423] width 33 height 38
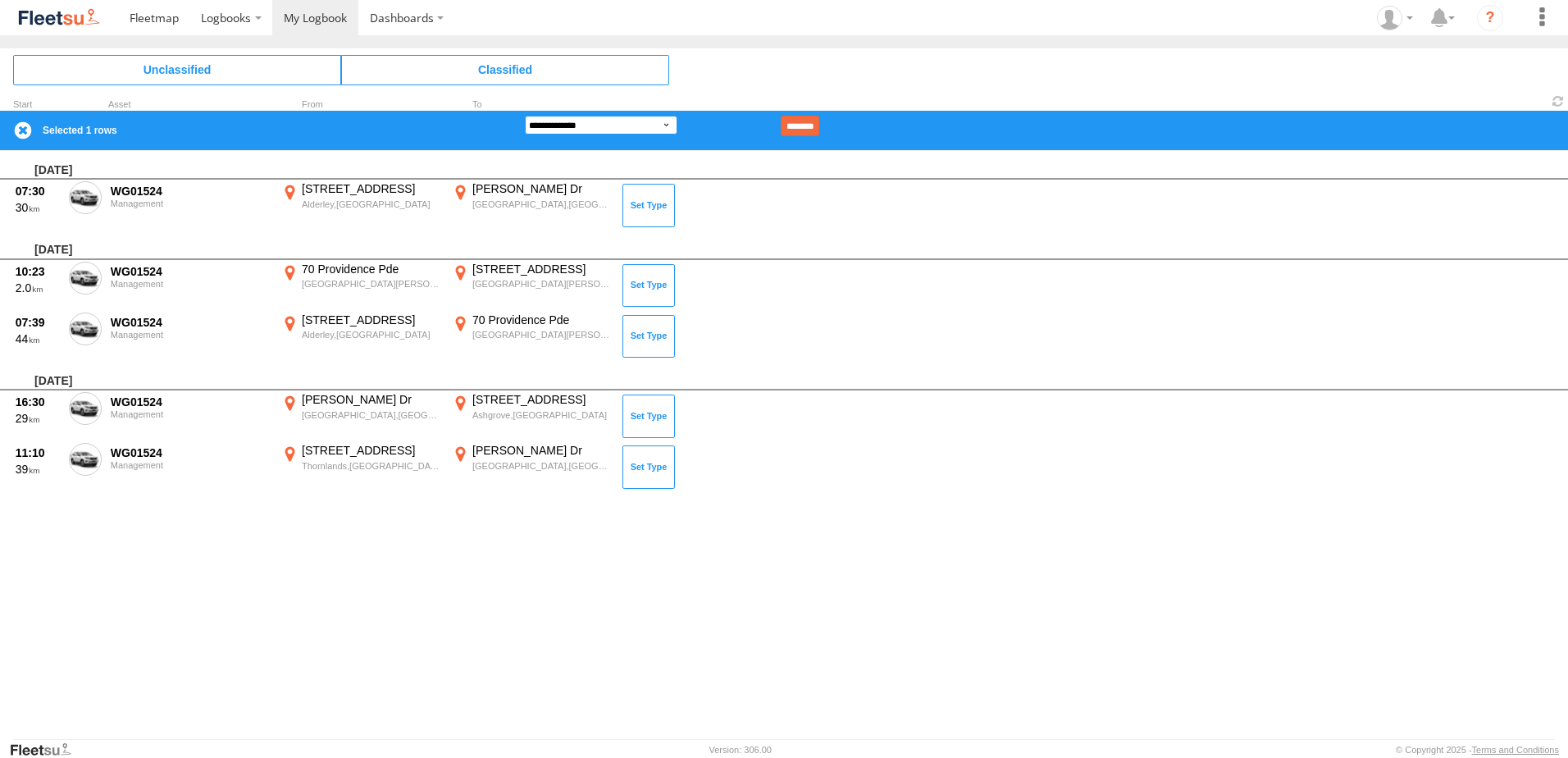
click at [605, 128] on select "**********" at bounding box center [601, 125] width 153 height 19
select select "******"
click at [525, 115] on select "**********" at bounding box center [601, 125] width 153 height 19
type input "********"
click at [820, 121] on input "********" at bounding box center [800, 125] width 38 height 21
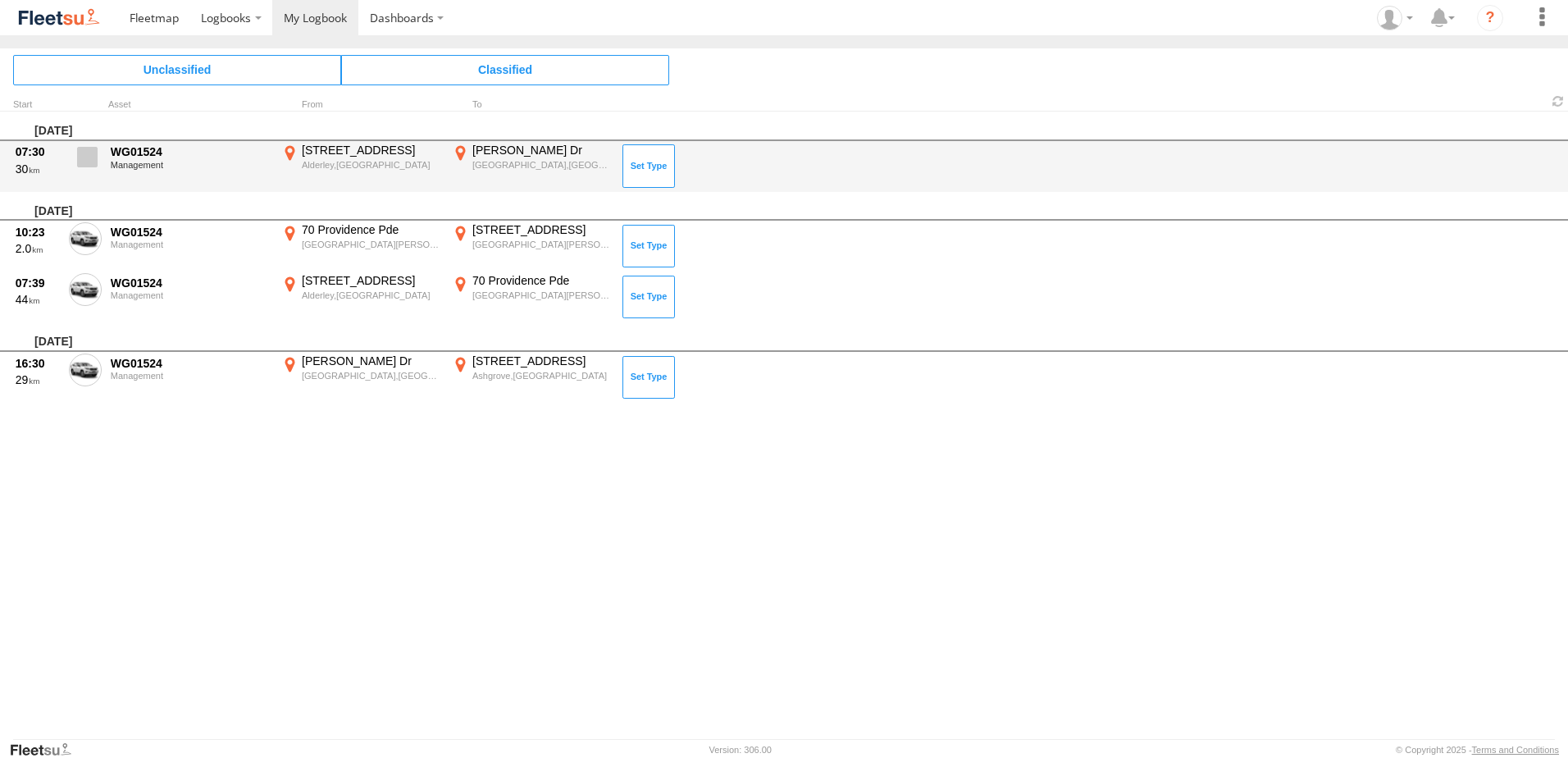
click at [81, 155] on span at bounding box center [87, 157] width 21 height 21
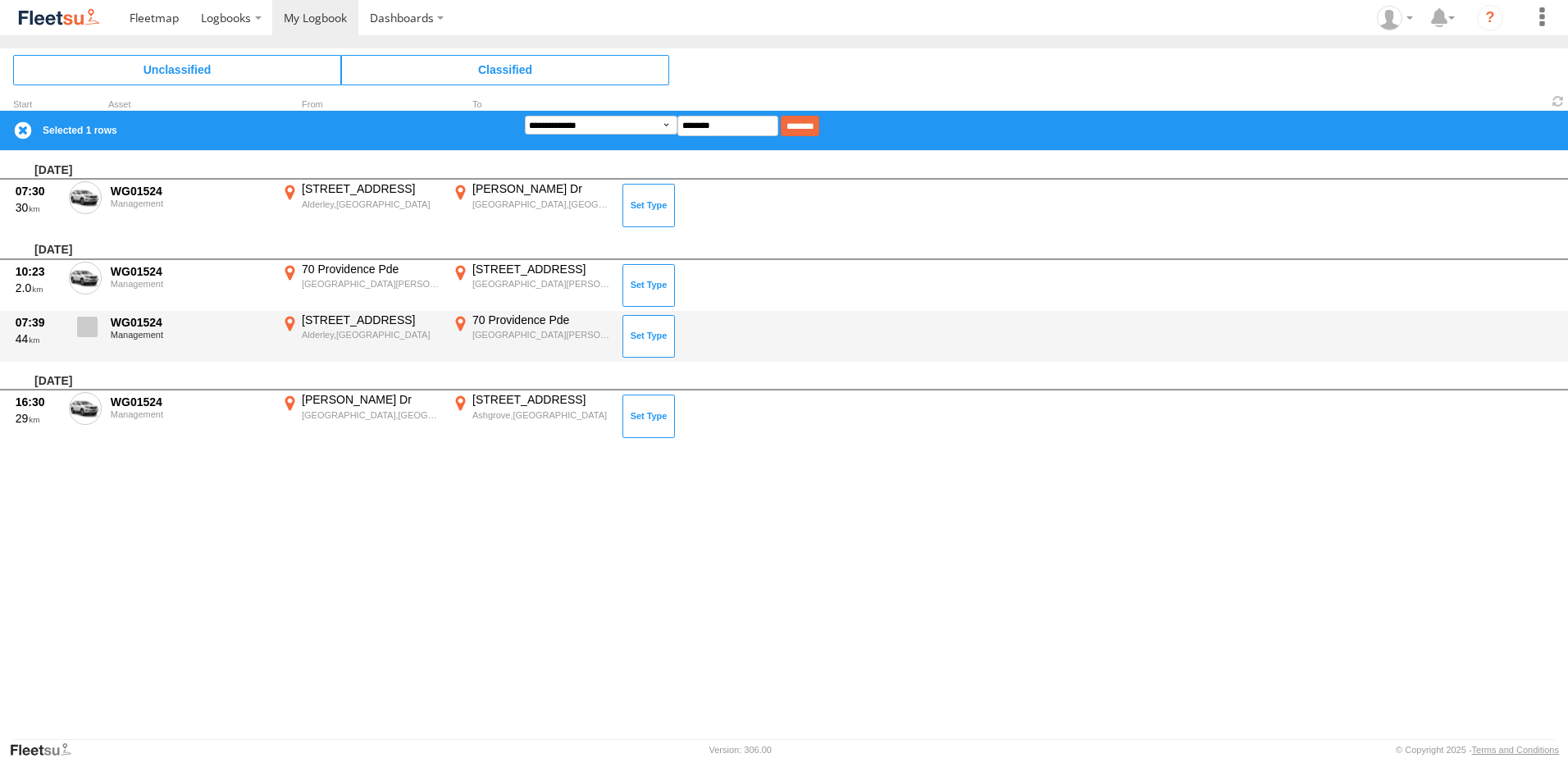
click at [76, 330] on label at bounding box center [84, 331] width 33 height 38
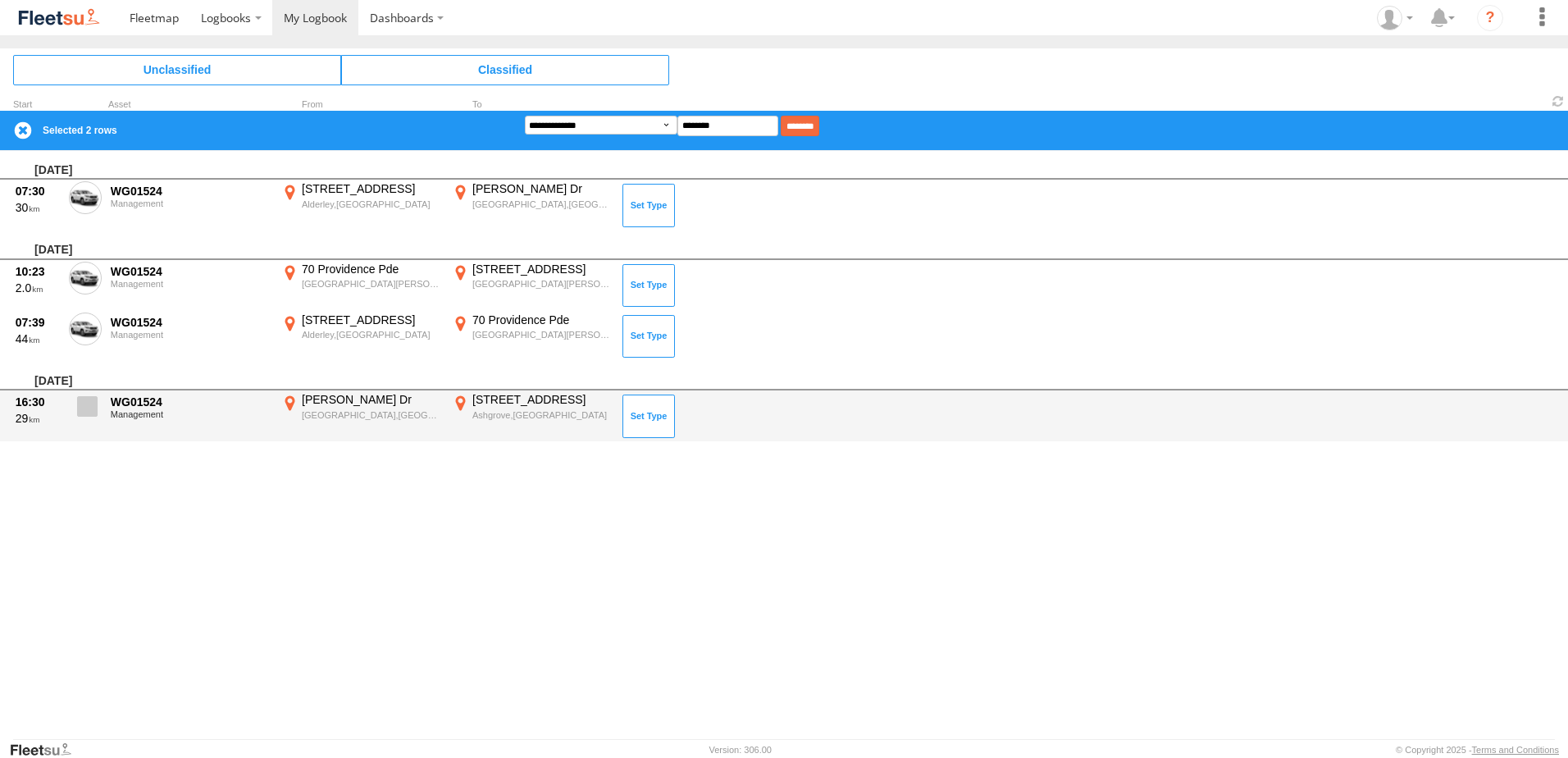
click at [90, 408] on span at bounding box center [87, 406] width 21 height 21
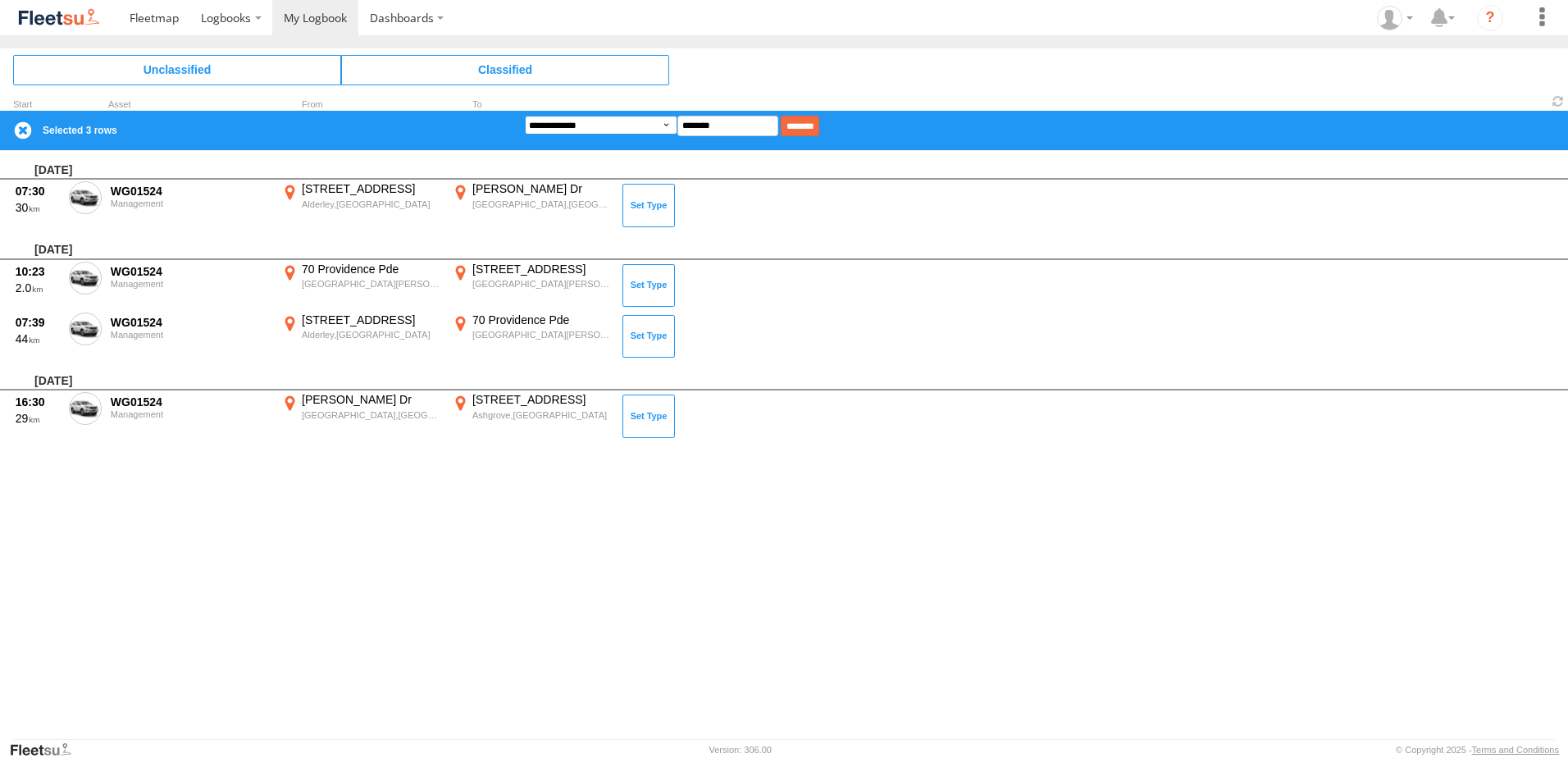
click at [596, 130] on select "**********" at bounding box center [601, 125] width 153 height 19
select select "**"
click at [525, 115] on select "**********" at bounding box center [601, 125] width 153 height 19
click at [809, 128] on input "********" at bounding box center [800, 125] width 38 height 21
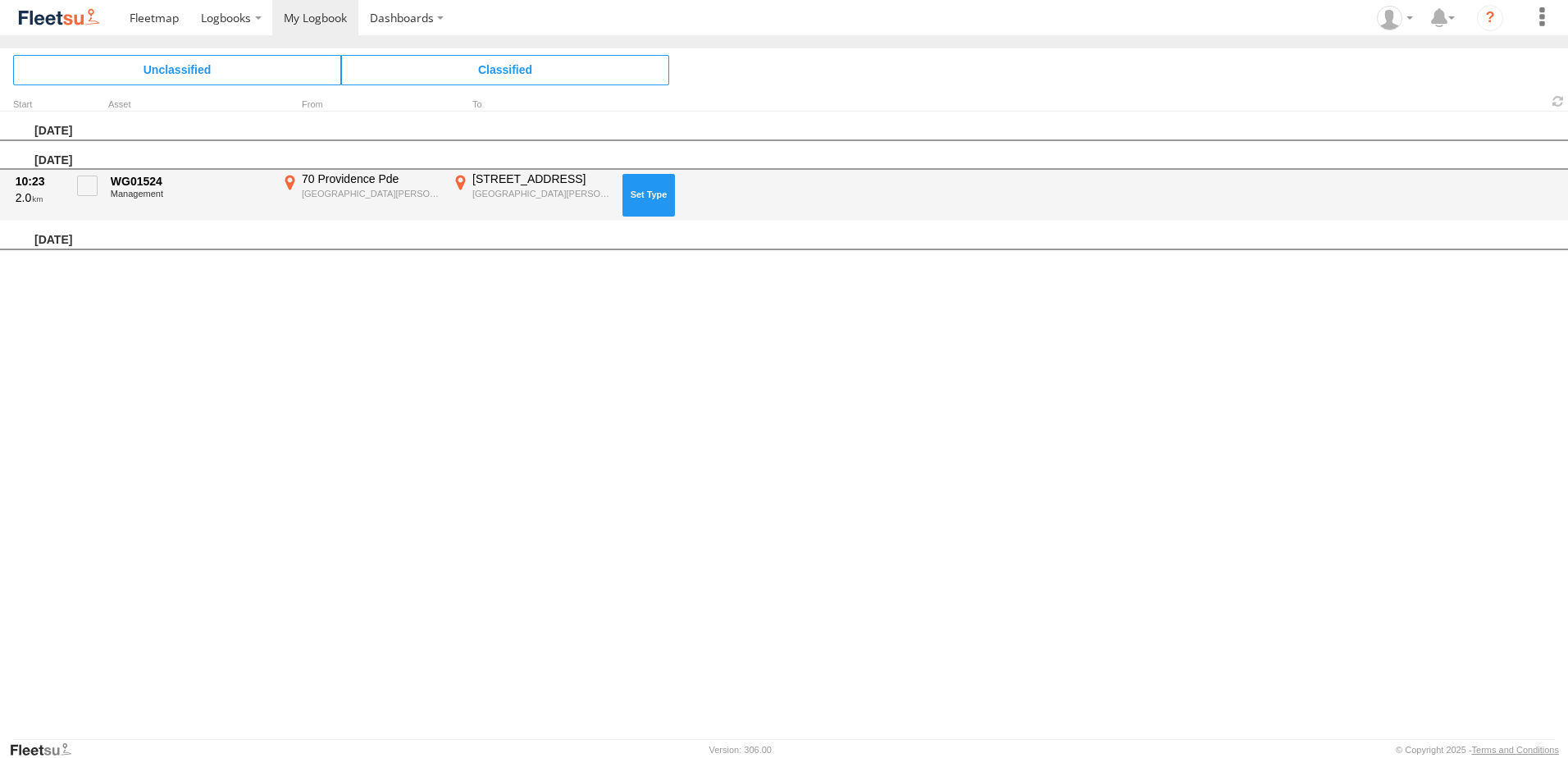
click at [672, 179] on button at bounding box center [648, 195] width 53 height 43
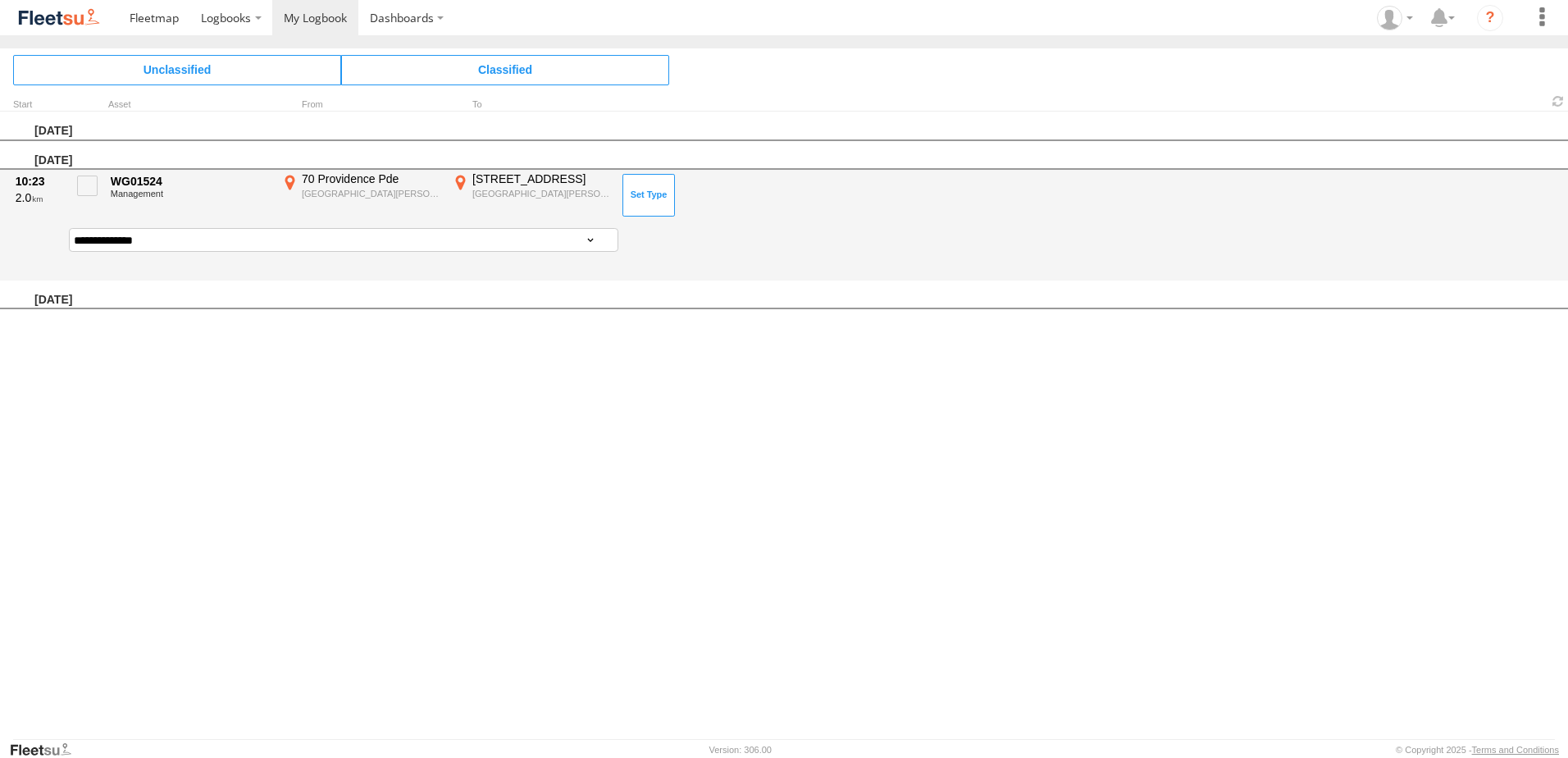
click at [388, 223] on div "**********" at bounding box center [811, 249] width 1489 height 60
click at [381, 237] on select "**********" at bounding box center [343, 240] width 550 height 23
select select "******"
click at [69, 228] on select "**********" at bounding box center [343, 240] width 550 height 23
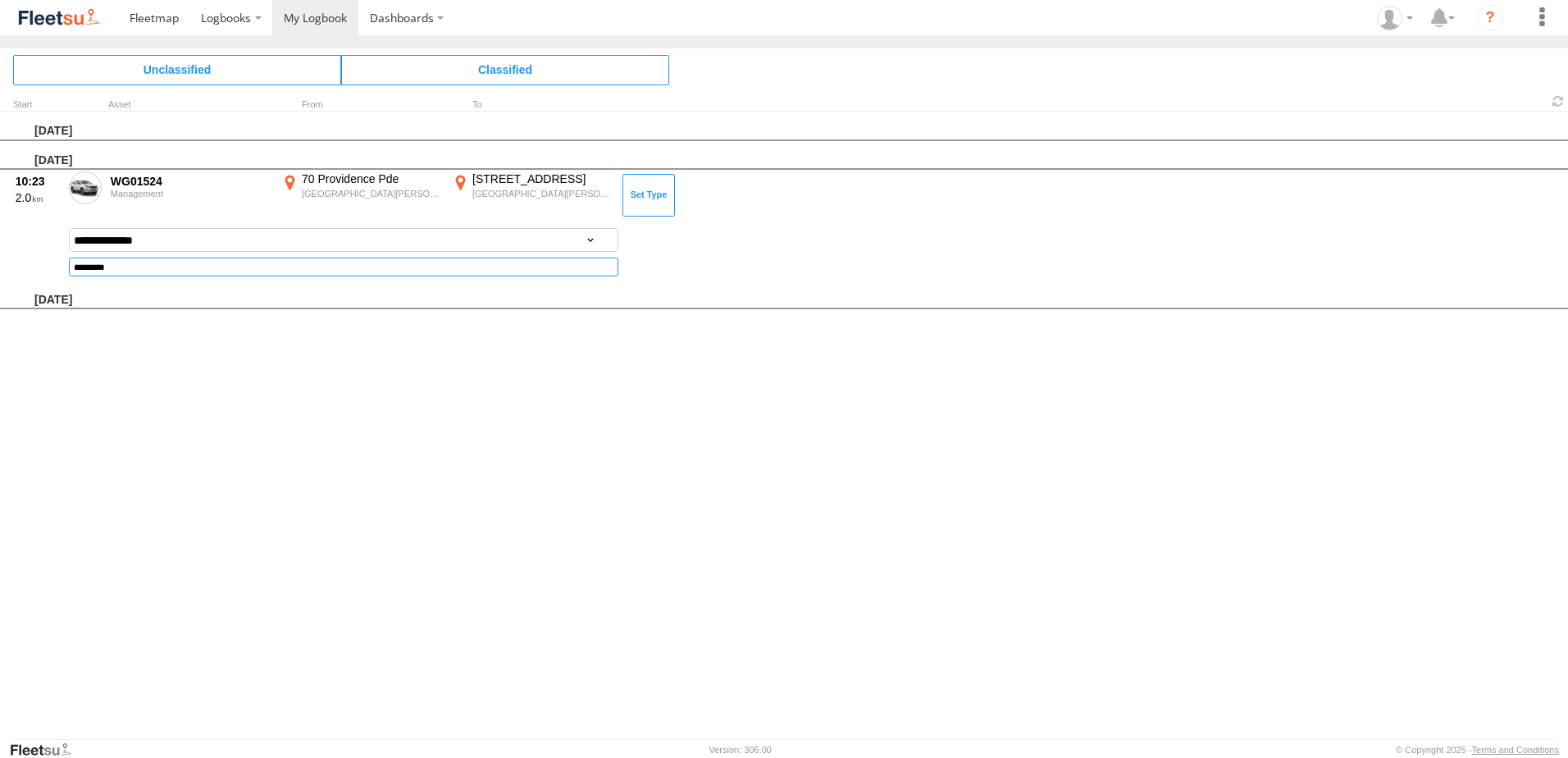
type input "**********"
